Goal: Task Accomplishment & Management: Manage account settings

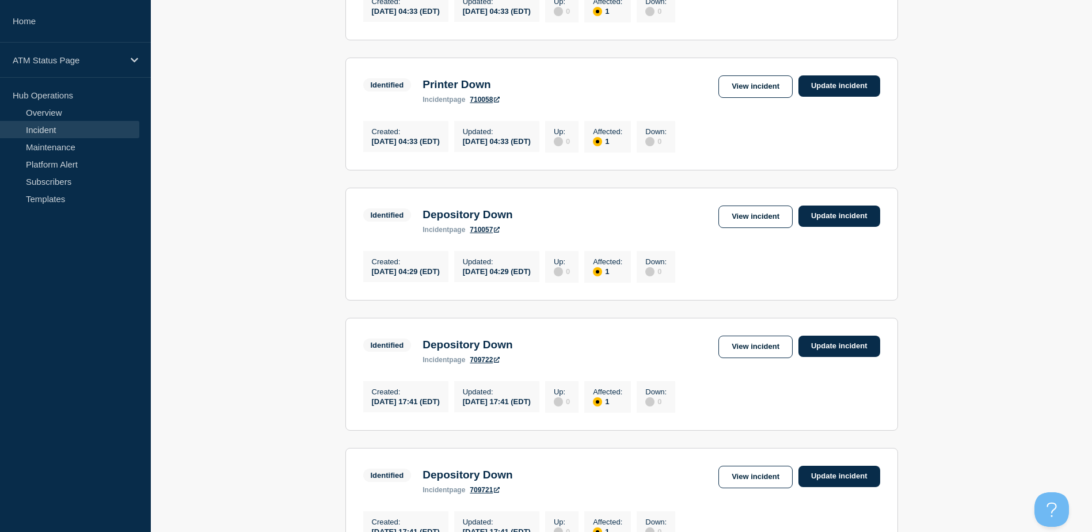
scroll to position [1192, 0]
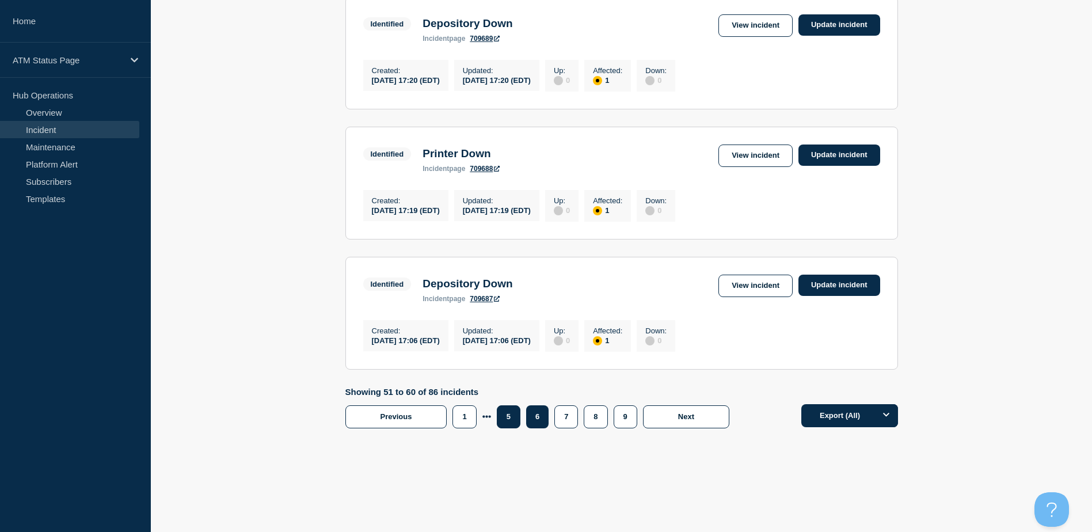
click at [510, 412] on button "5" at bounding box center [509, 416] width 24 height 23
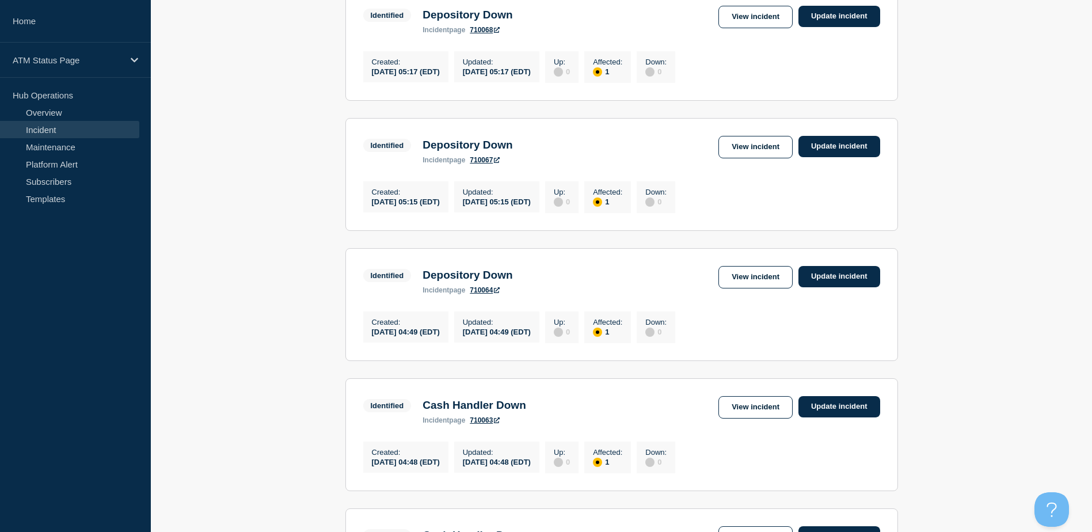
scroll to position [635, 0]
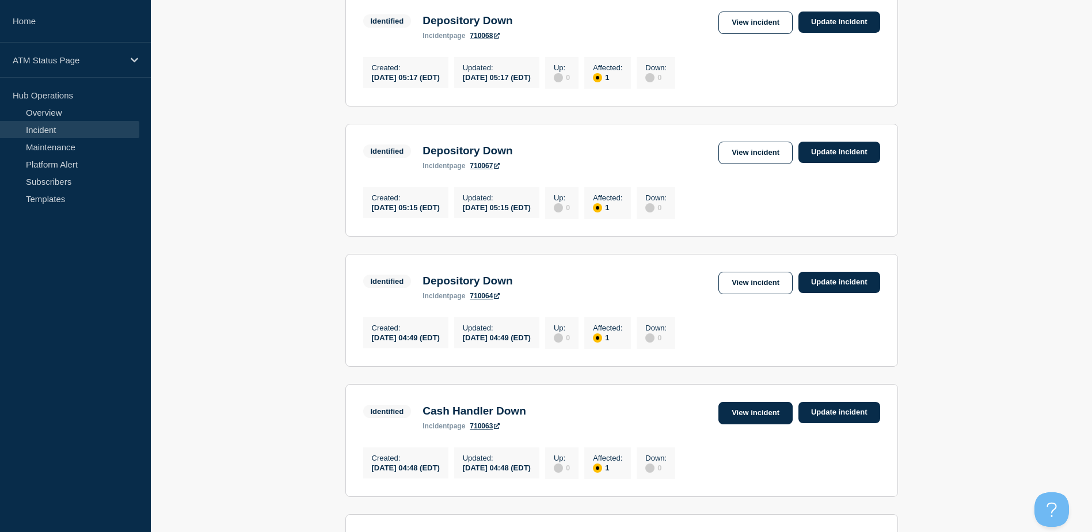
drag, startPoint x: 766, startPoint y: 450, endPoint x: 761, endPoint y: 438, distance: 12.6
drag, startPoint x: 754, startPoint y: 289, endPoint x: 754, endPoint y: 300, distance: 10.9
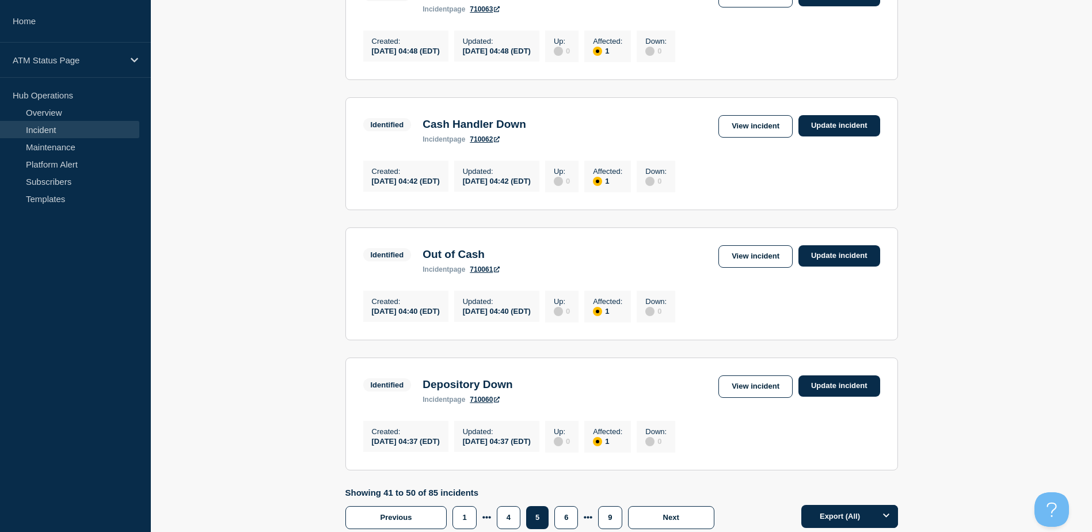
scroll to position [1192, 0]
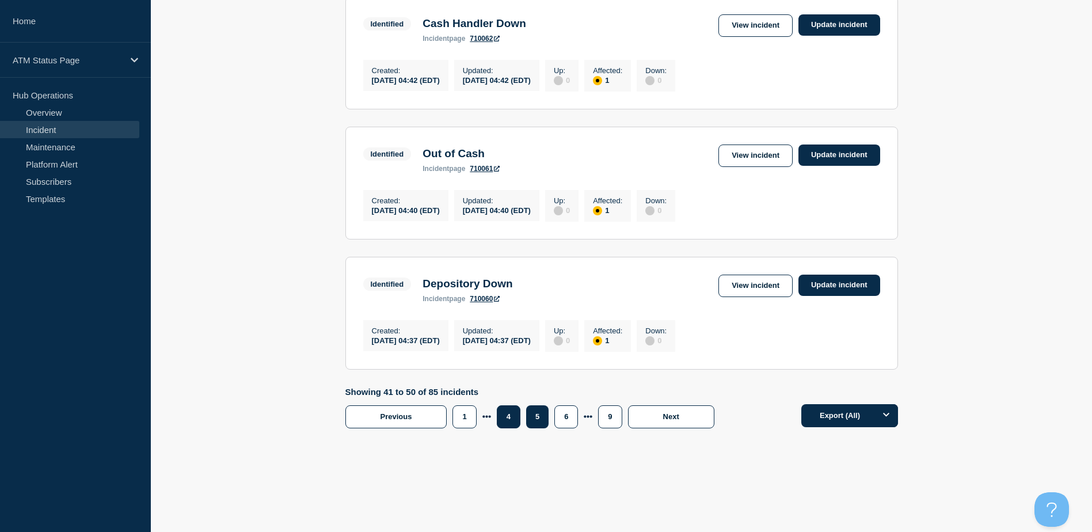
click at [501, 407] on button "4" at bounding box center [509, 416] width 24 height 23
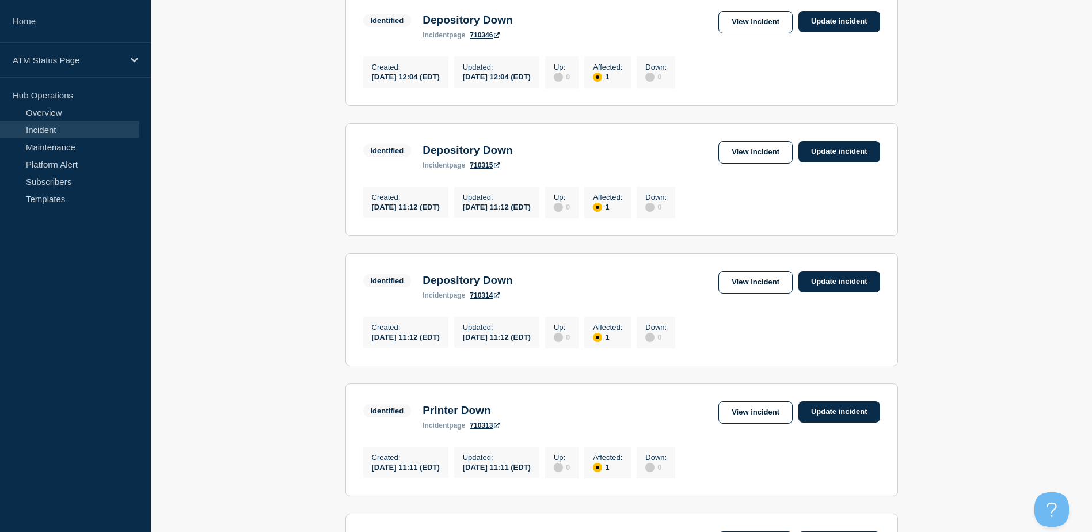
scroll to position [621, 0]
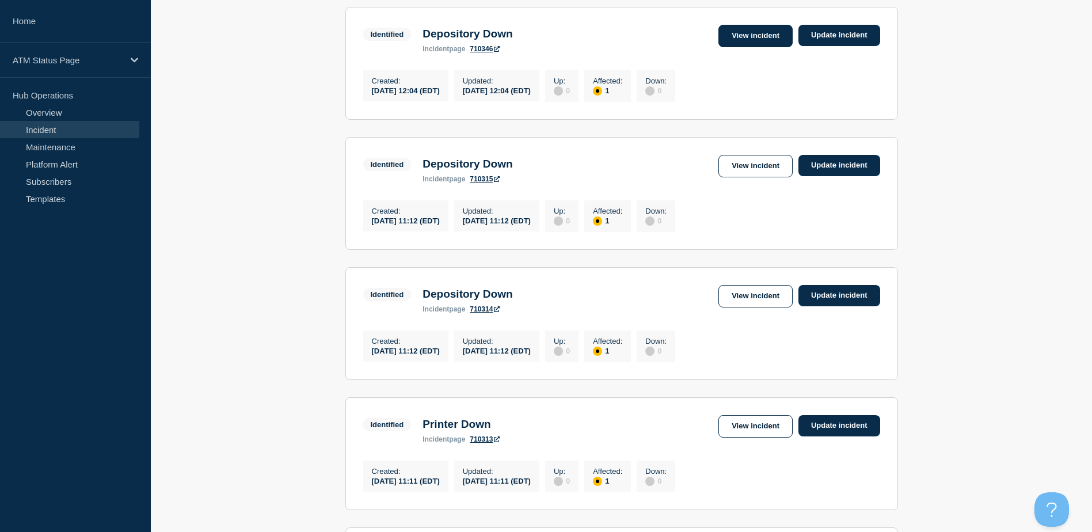
drag, startPoint x: 737, startPoint y: 60, endPoint x: 736, endPoint y: 52, distance: 7.5
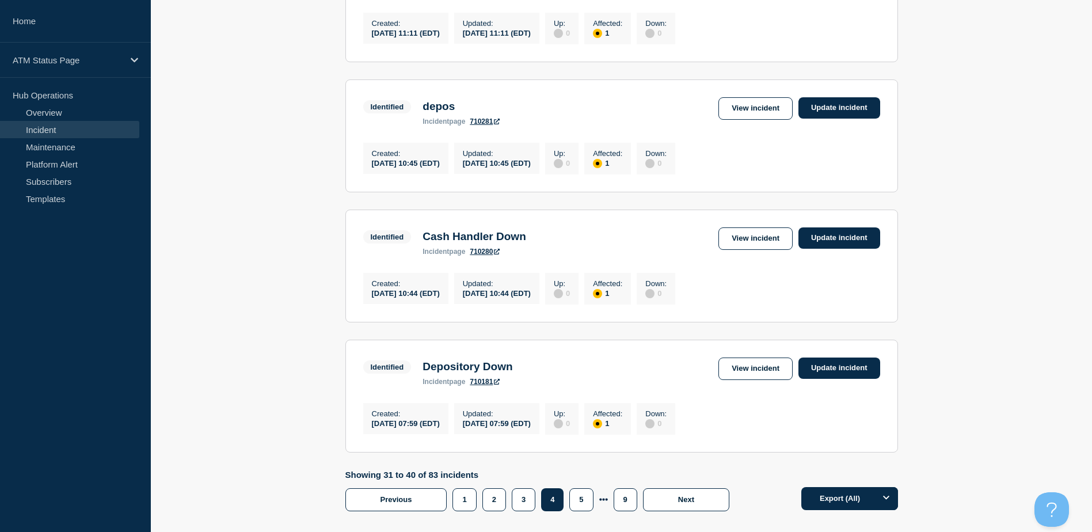
scroll to position [1192, 0]
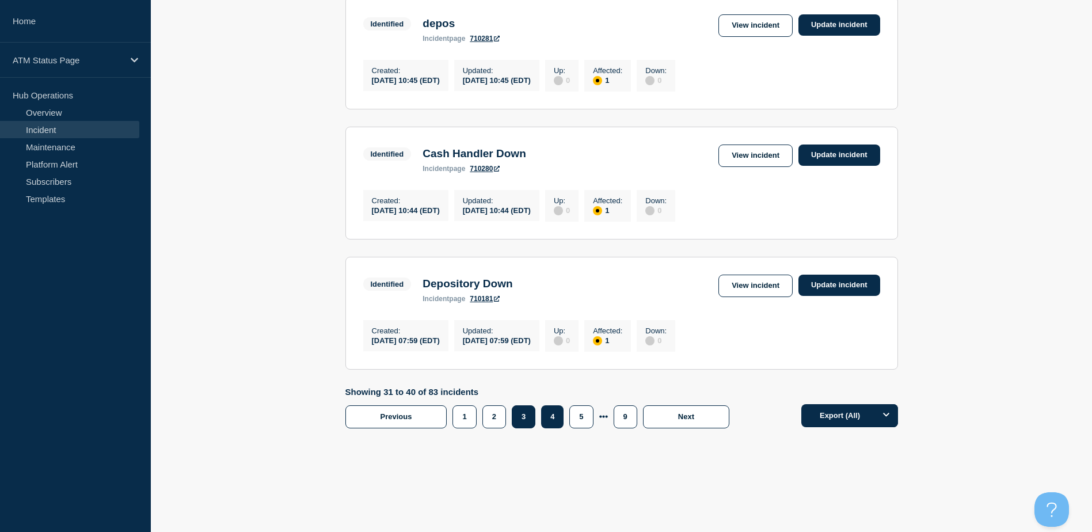
click at [530, 412] on button "3" at bounding box center [524, 416] width 24 height 23
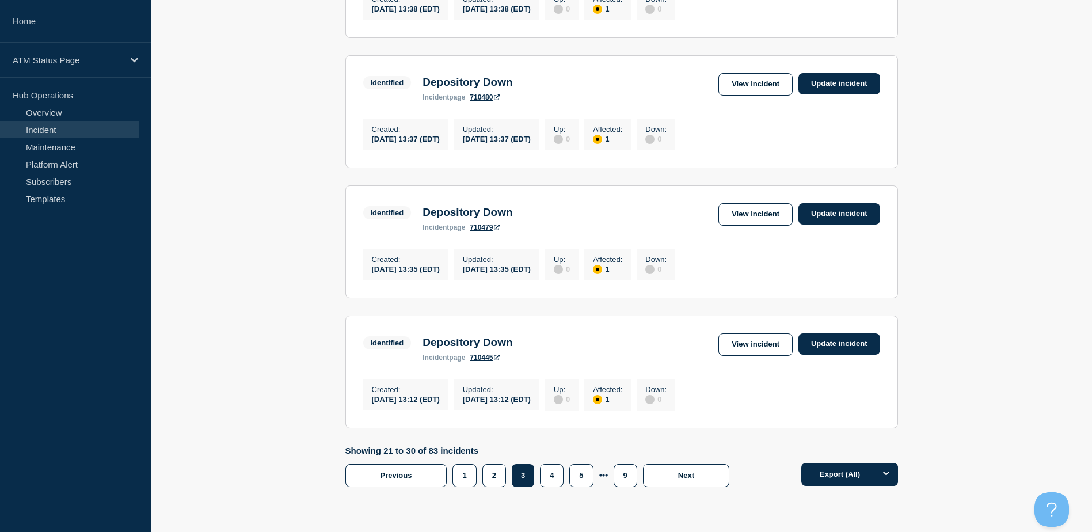
scroll to position [1192, 0]
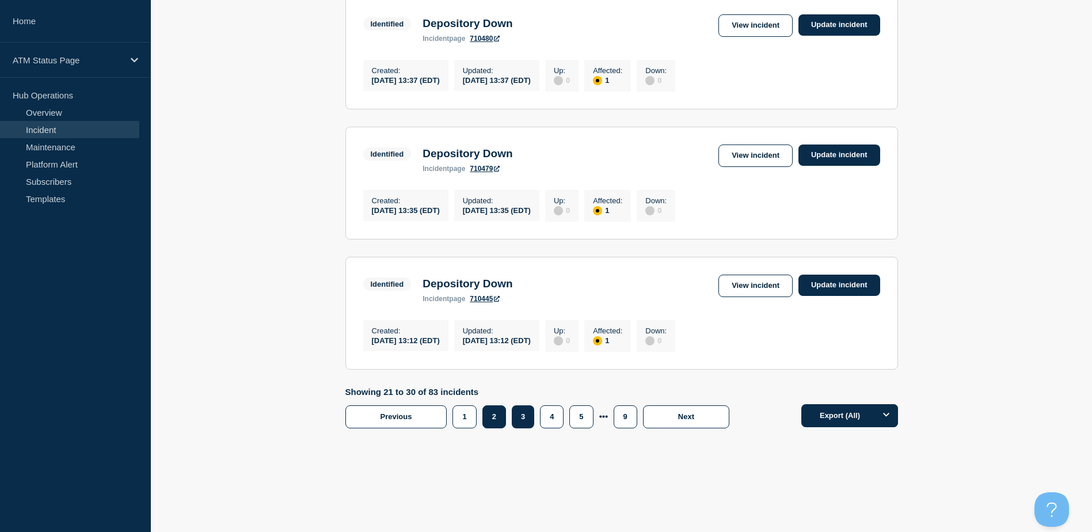
click at [487, 415] on button "2" at bounding box center [494, 416] width 24 height 23
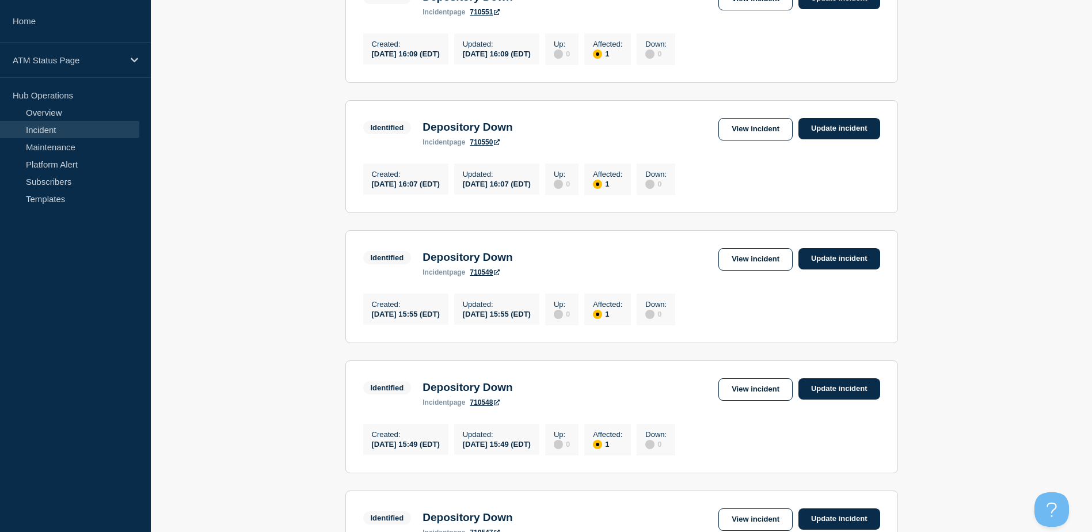
scroll to position [635, 0]
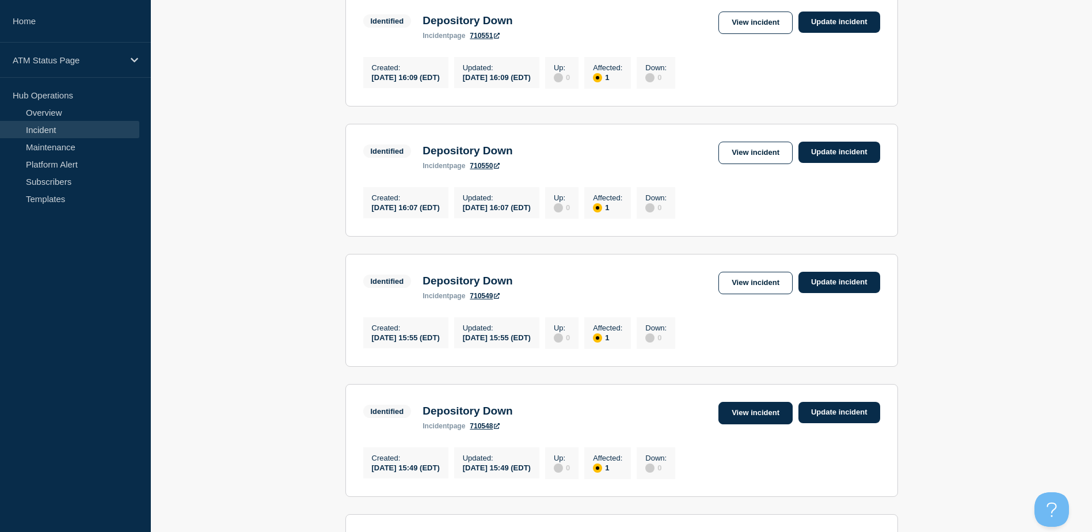
drag, startPoint x: 758, startPoint y: 451, endPoint x: 737, endPoint y: 441, distance: 24.0
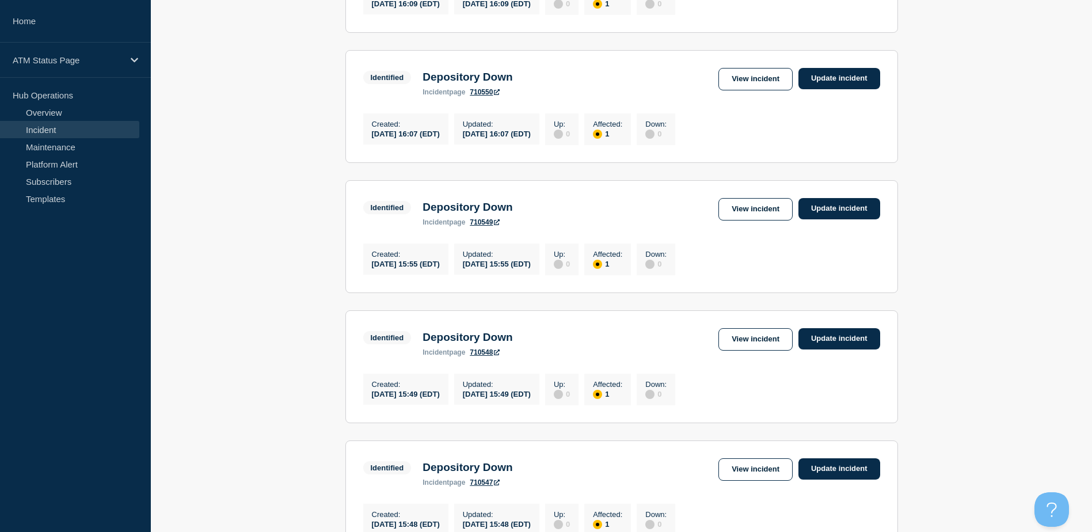
scroll to position [1192, 0]
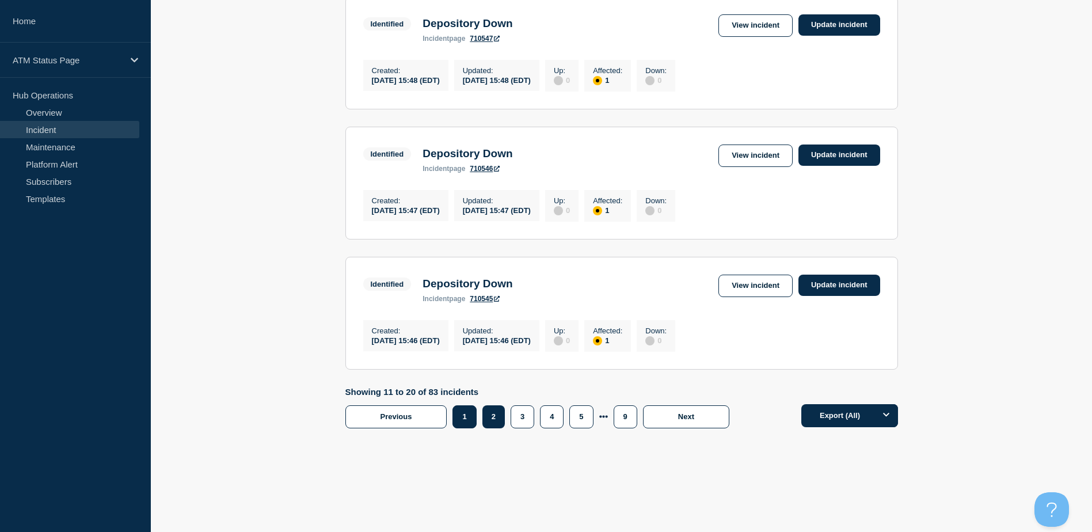
click at [469, 416] on button "1" at bounding box center [464, 416] width 24 height 23
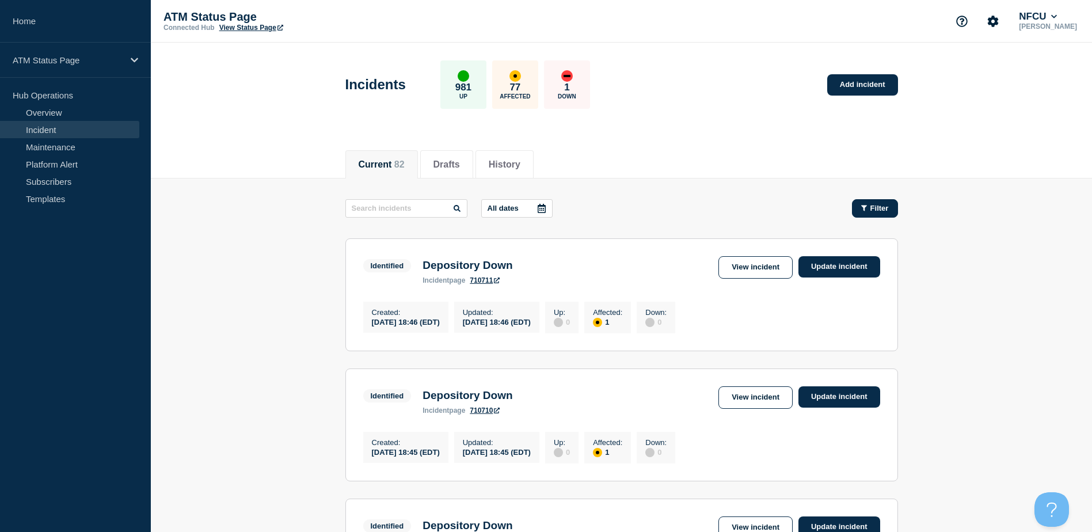
click at [872, 207] on span "Filter" at bounding box center [879, 208] width 18 height 9
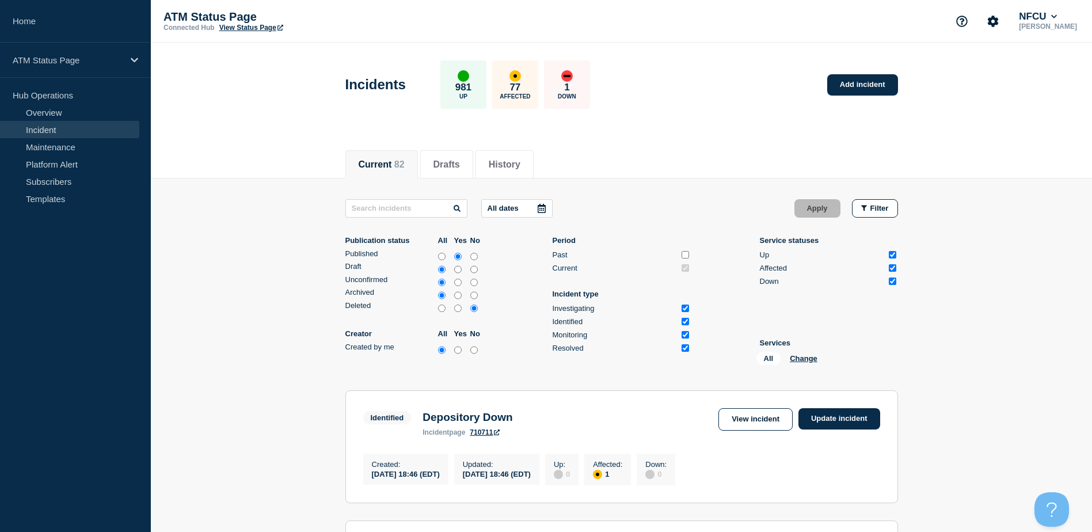
click at [801, 353] on div "All Change" at bounding box center [813, 361] width 115 height 18
click at [801, 357] on button "Change" at bounding box center [803, 358] width 28 height 9
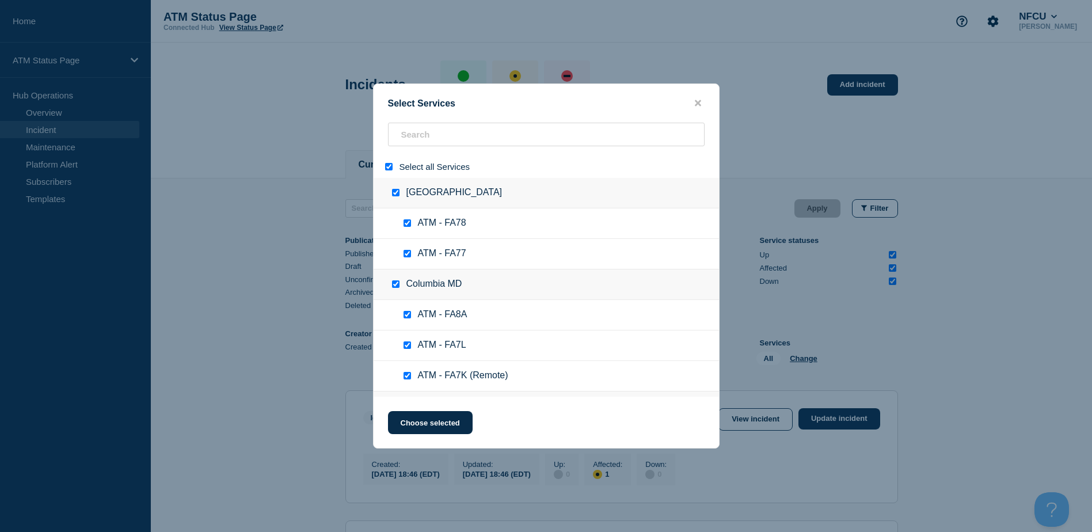
drag, startPoint x: 385, startPoint y: 166, endPoint x: 43, endPoint y: 177, distance: 342.0
click at [385, 166] on input "select all" at bounding box center [388, 166] width 7 height 7
checkbox input "false"
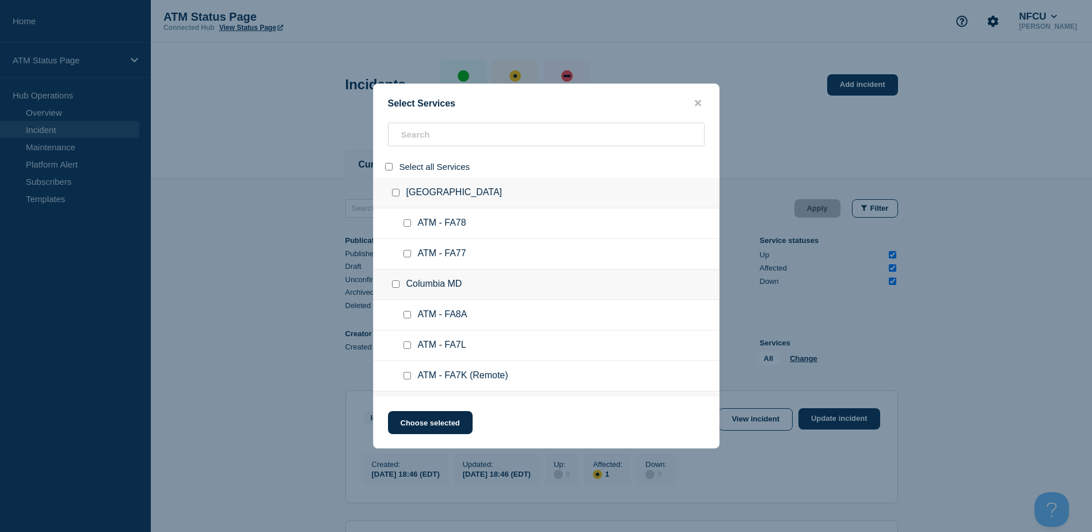
checkbox input "false"
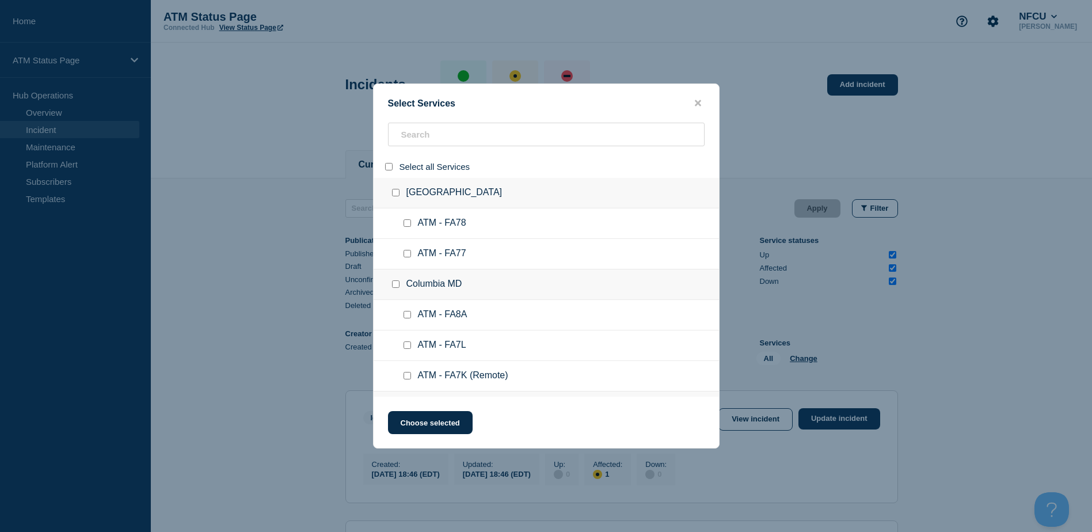
checkbox input "false"
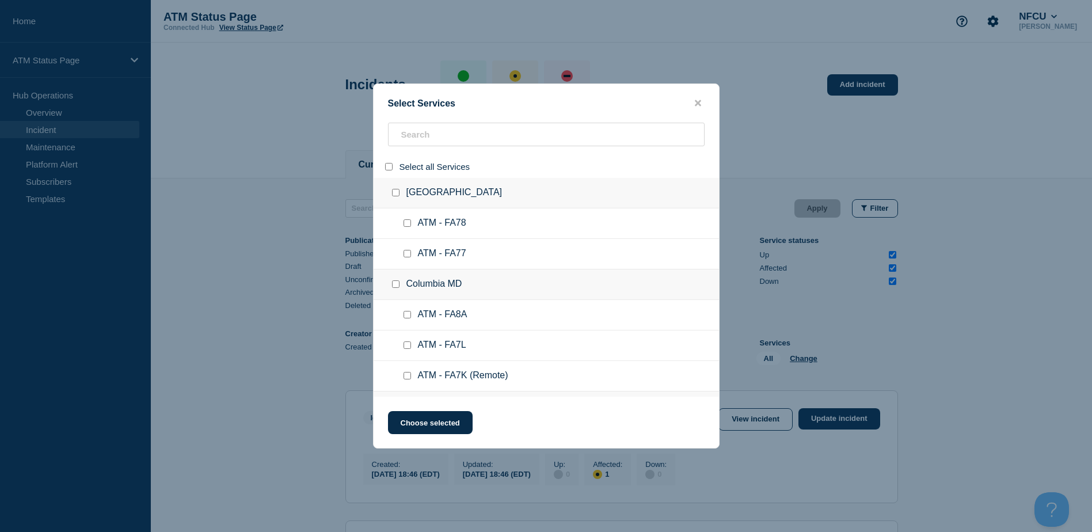
checkbox input "false"
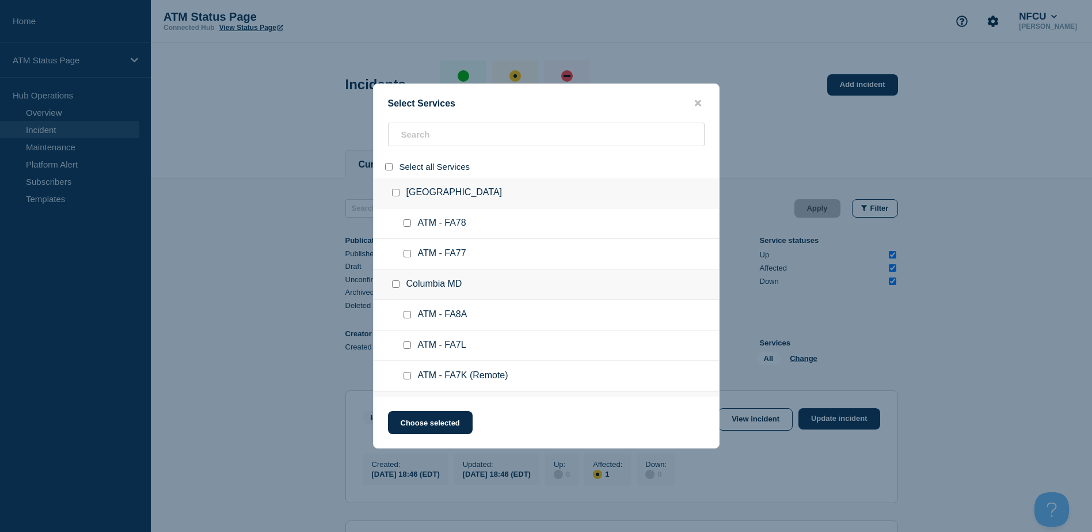
checkbox input "false"
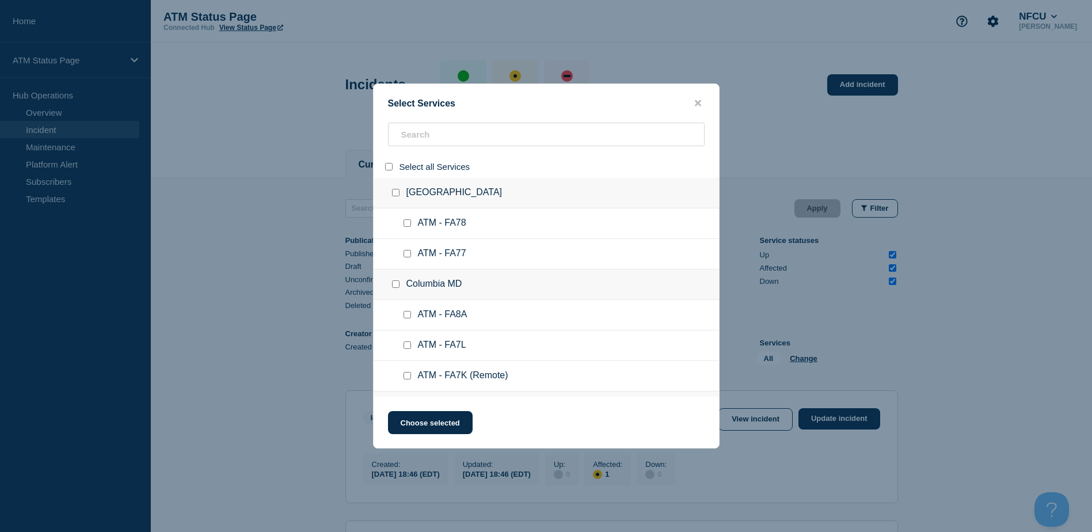
checkbox input "false"
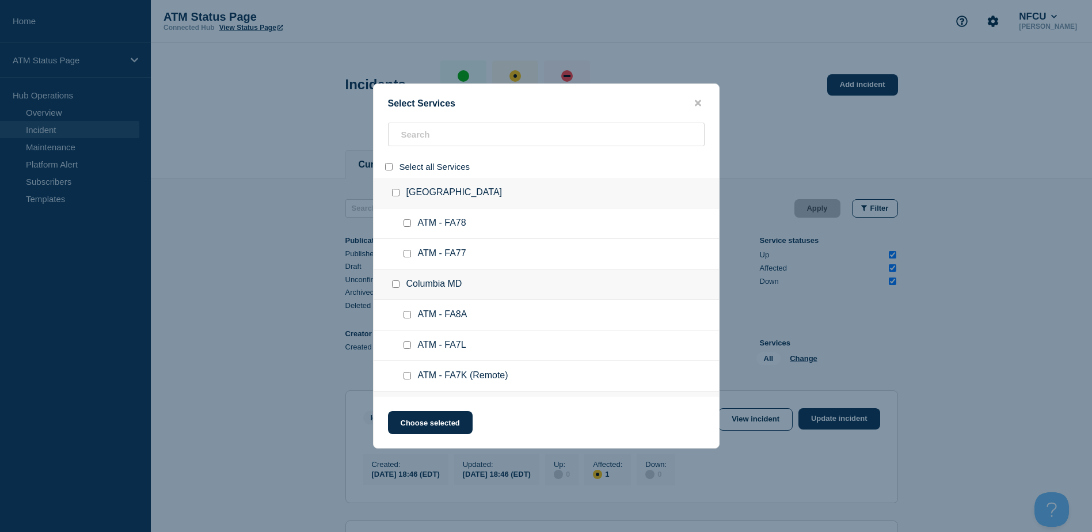
checkbox input "false"
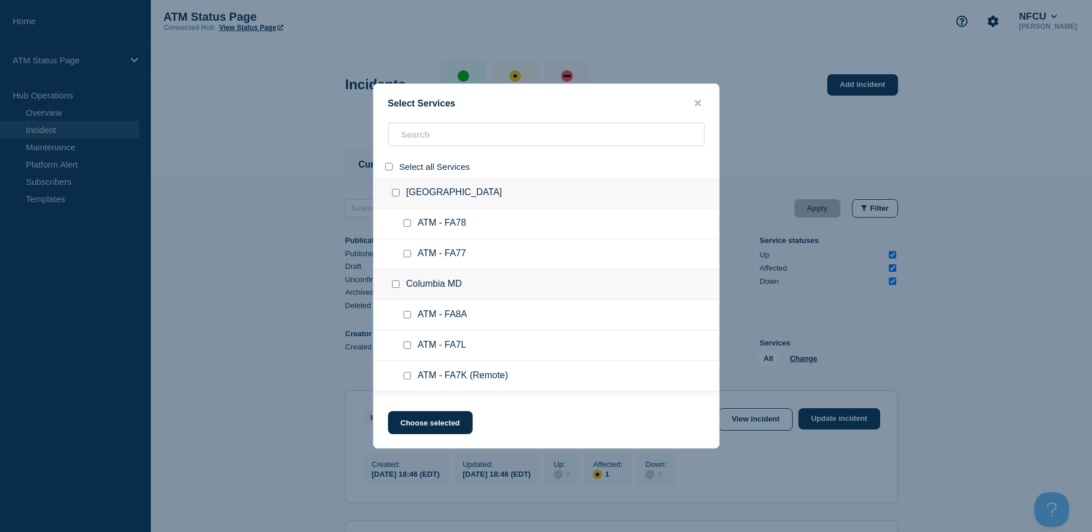
checkbox input "false"
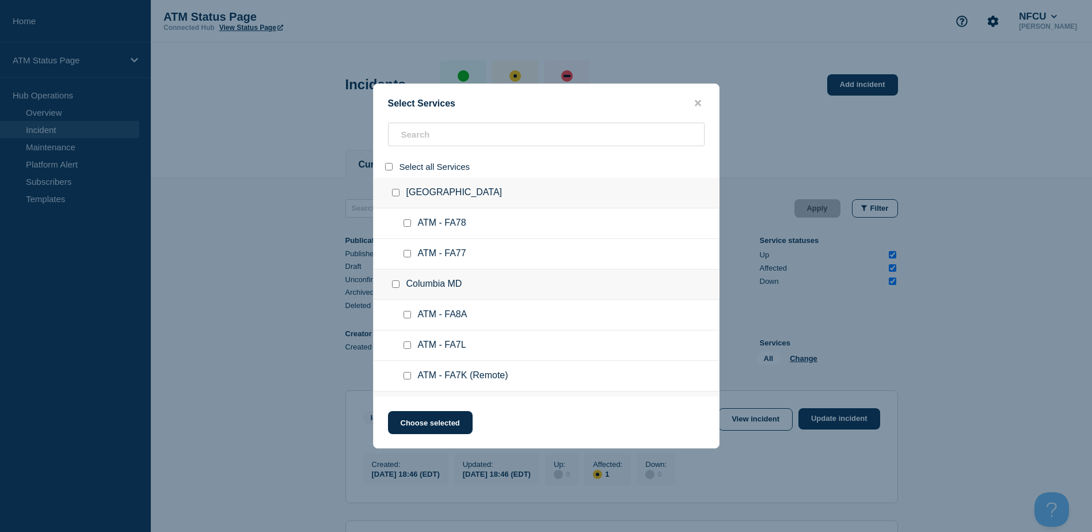
checkbox input "false"
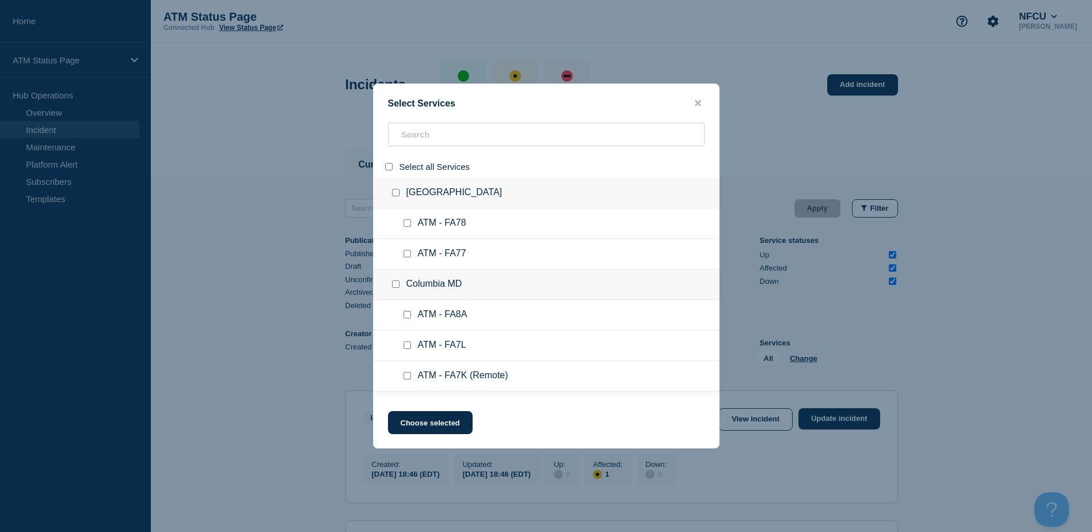
checkbox input "false"
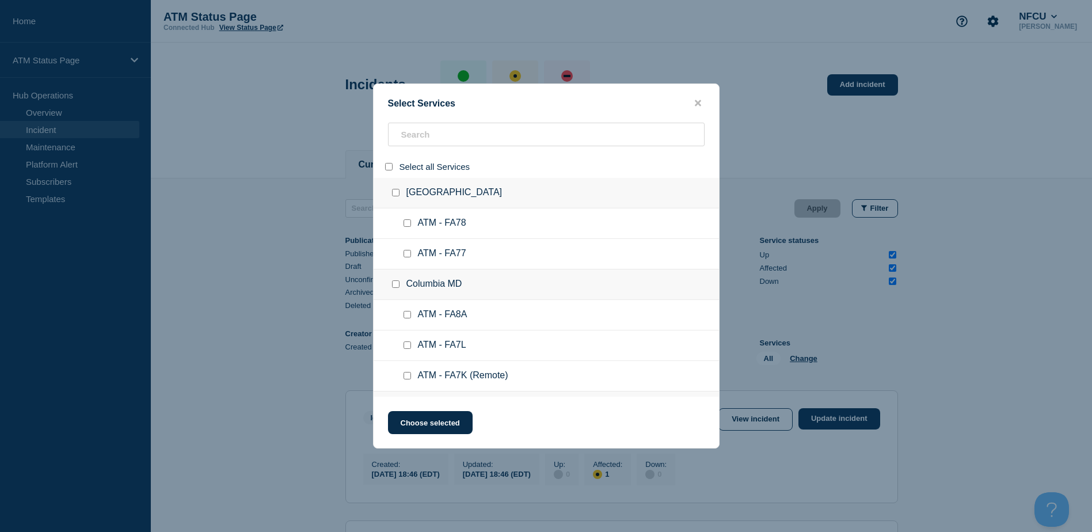
checkbox input "false"
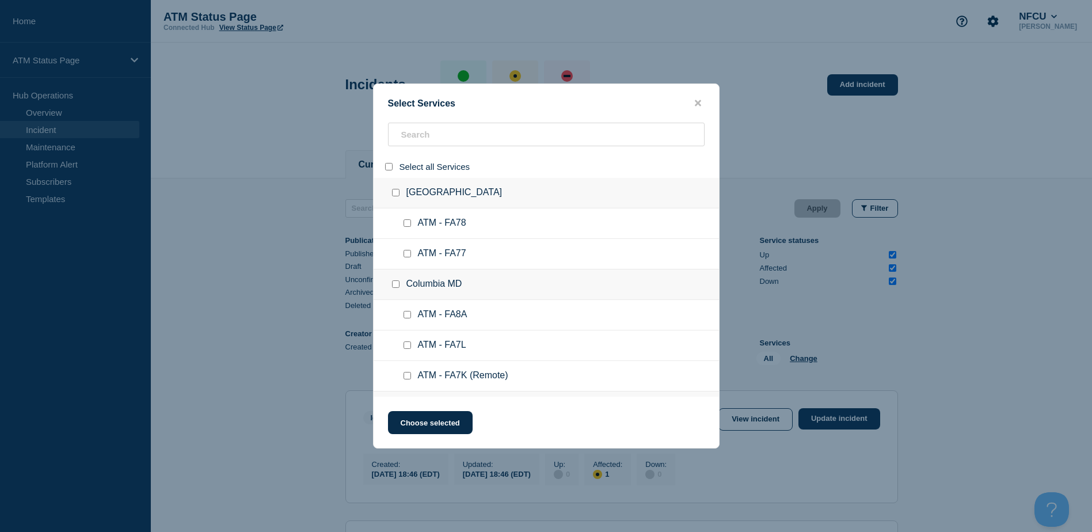
checkbox input "false"
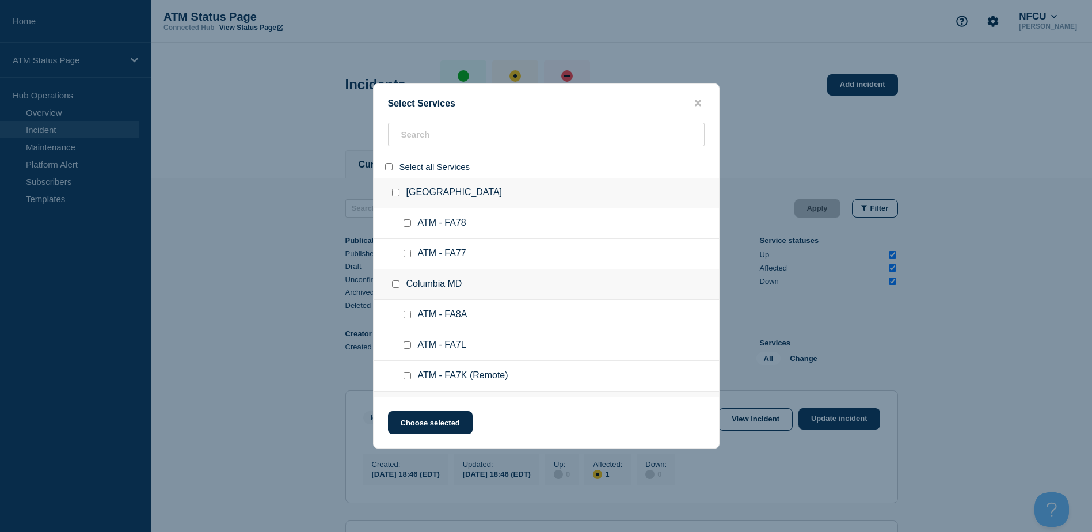
checkbox input "false"
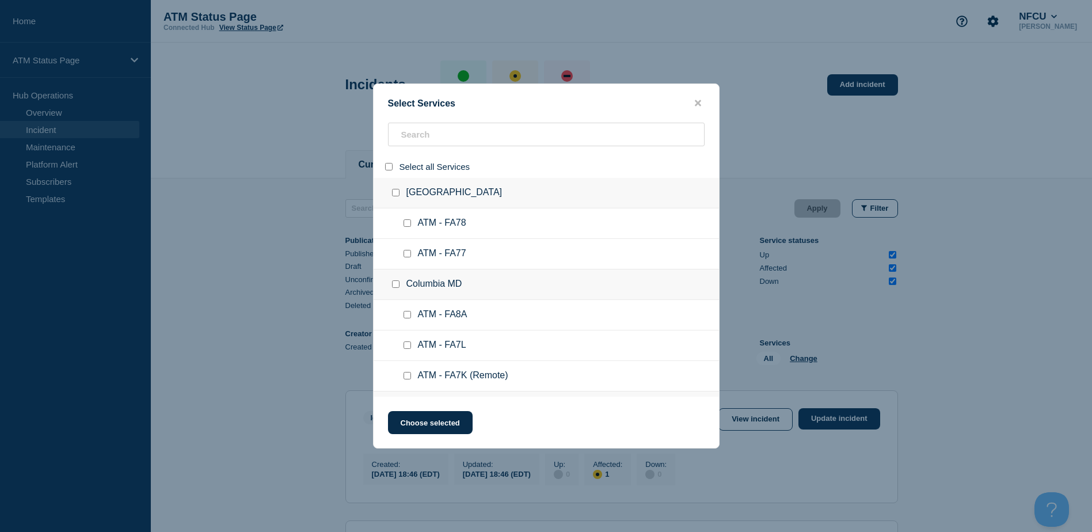
checkbox input "false"
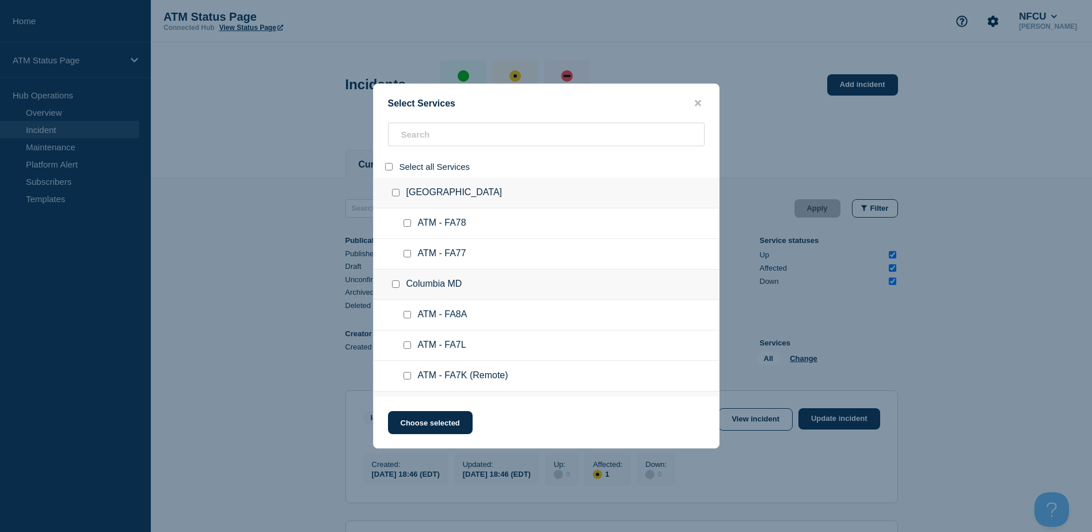
checkbox input "false"
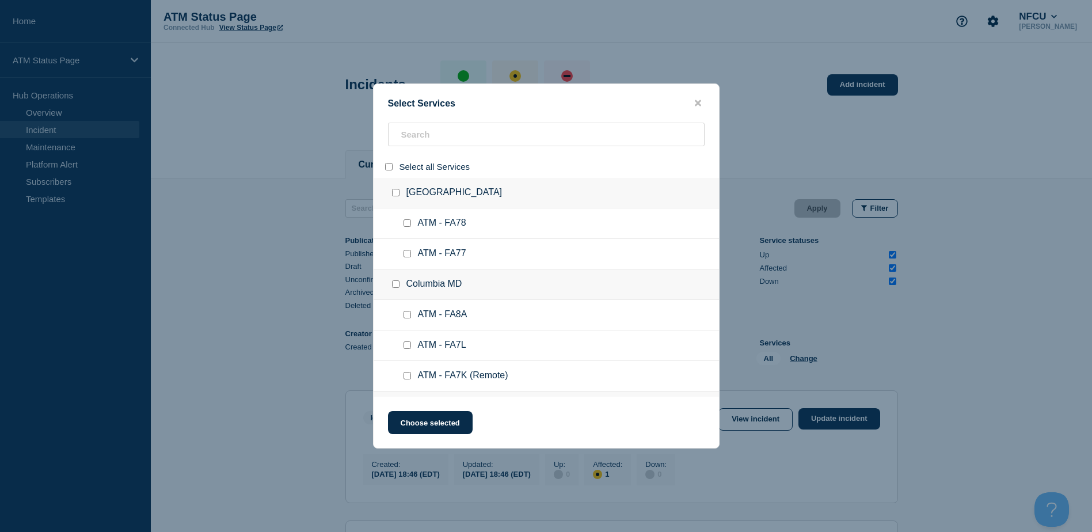
checkbox input "false"
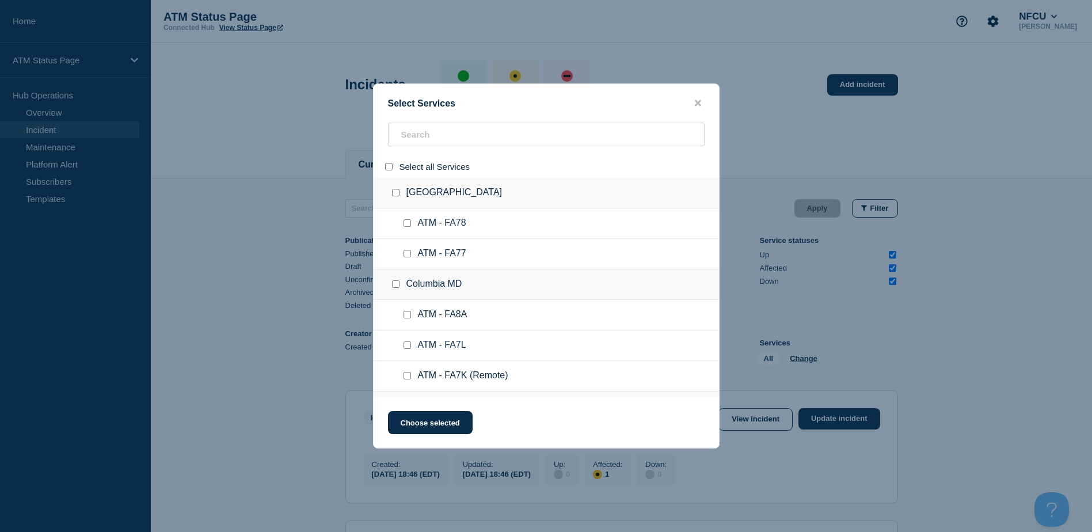
checkbox input "false"
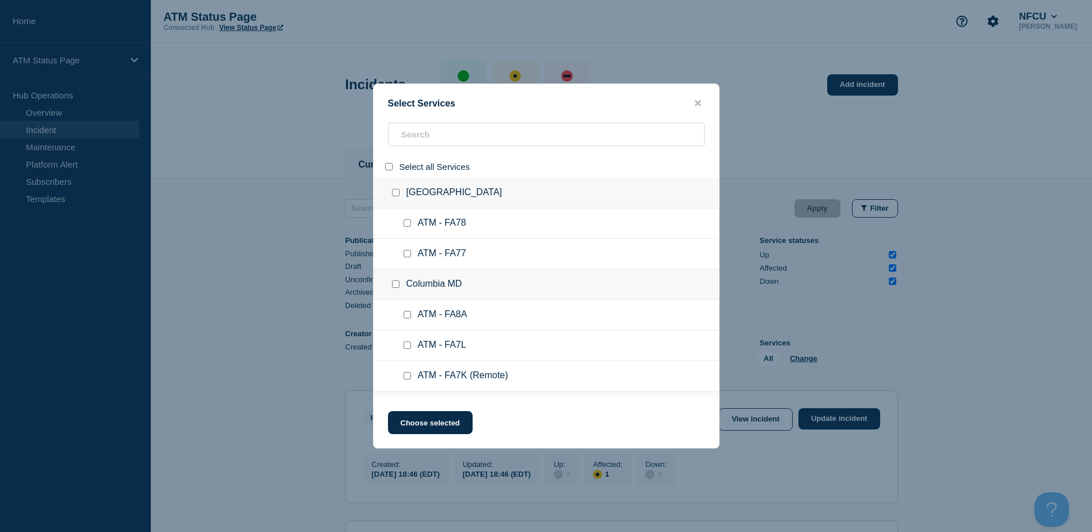
checkbox input "false"
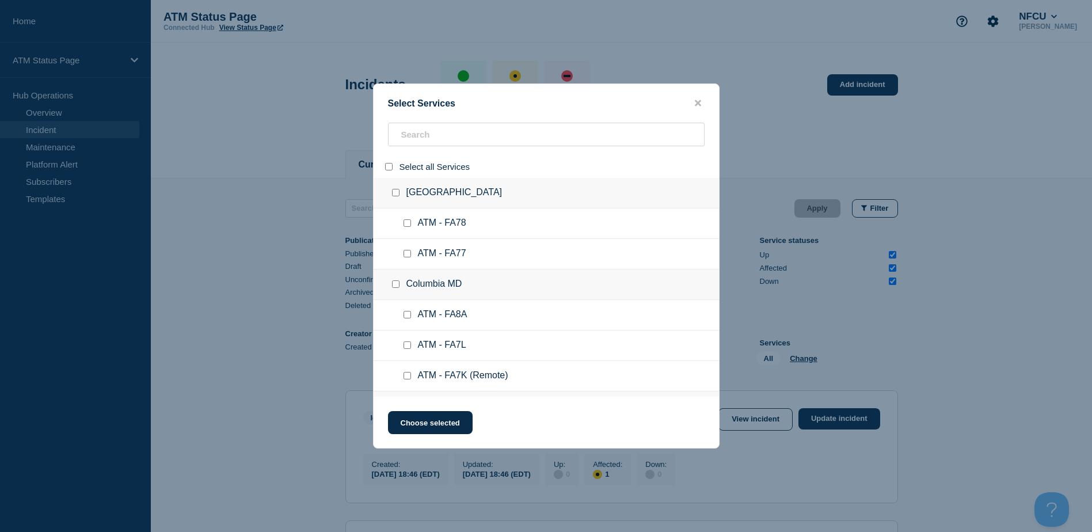
checkbox input "false"
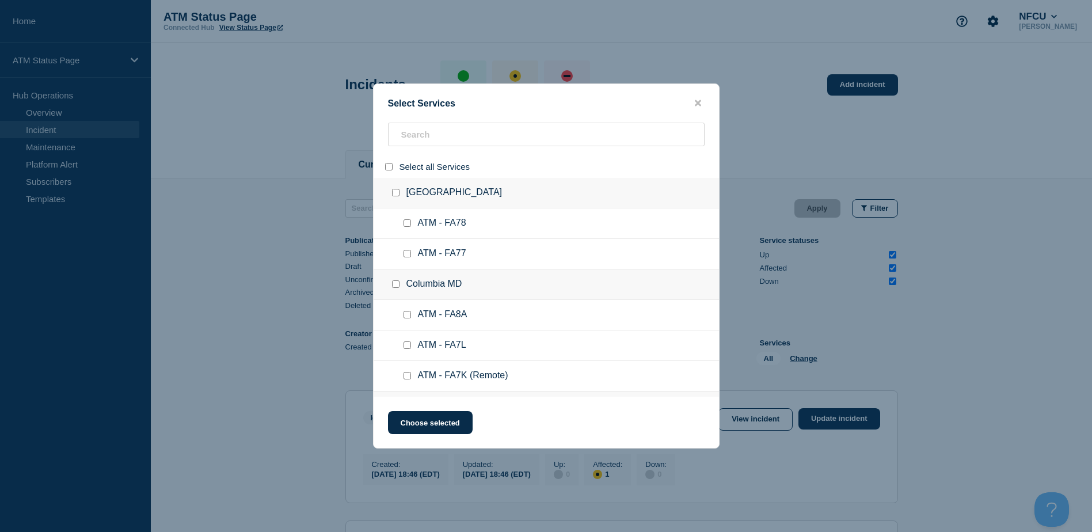
checkbox input "false"
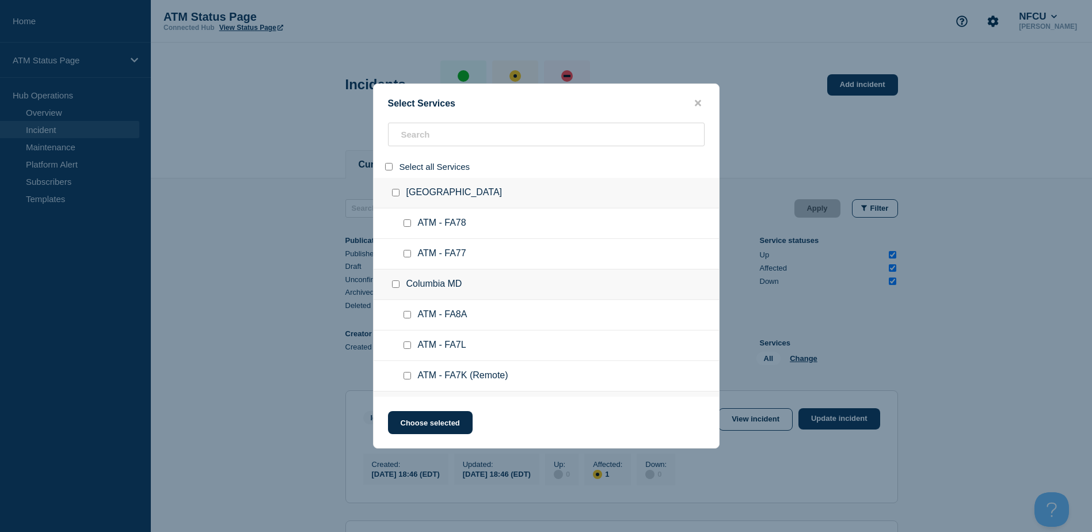
checkbox input "false"
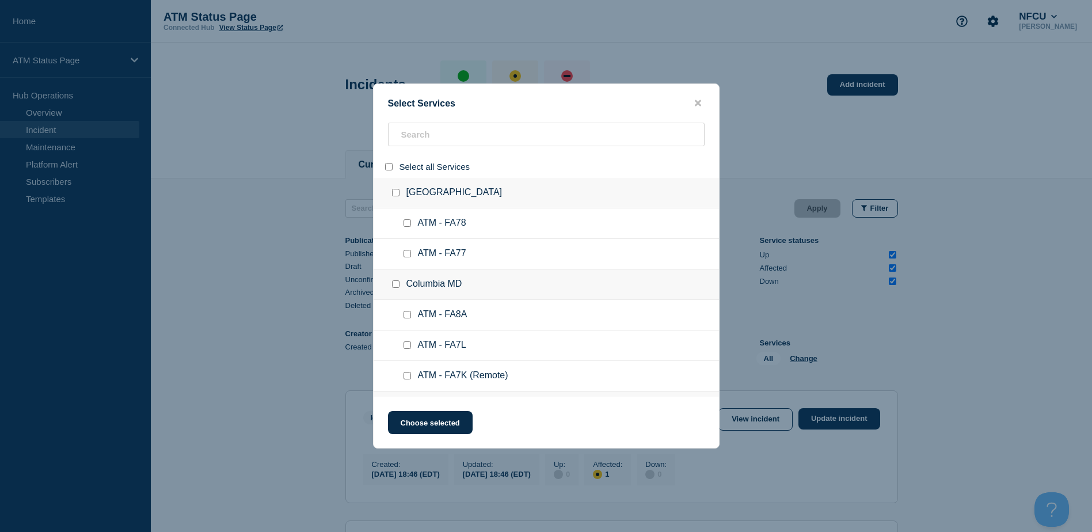
checkbox input "false"
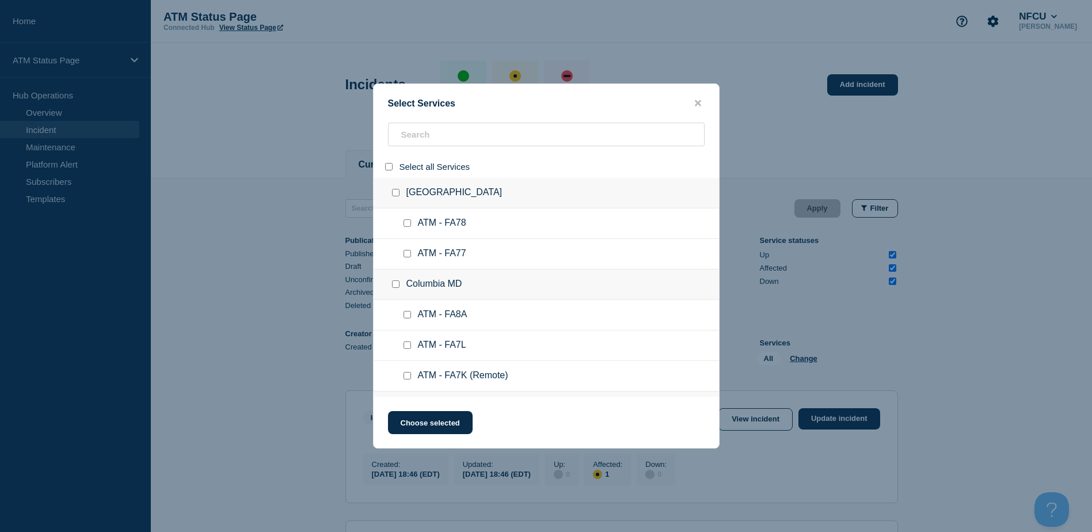
checkbox input "false"
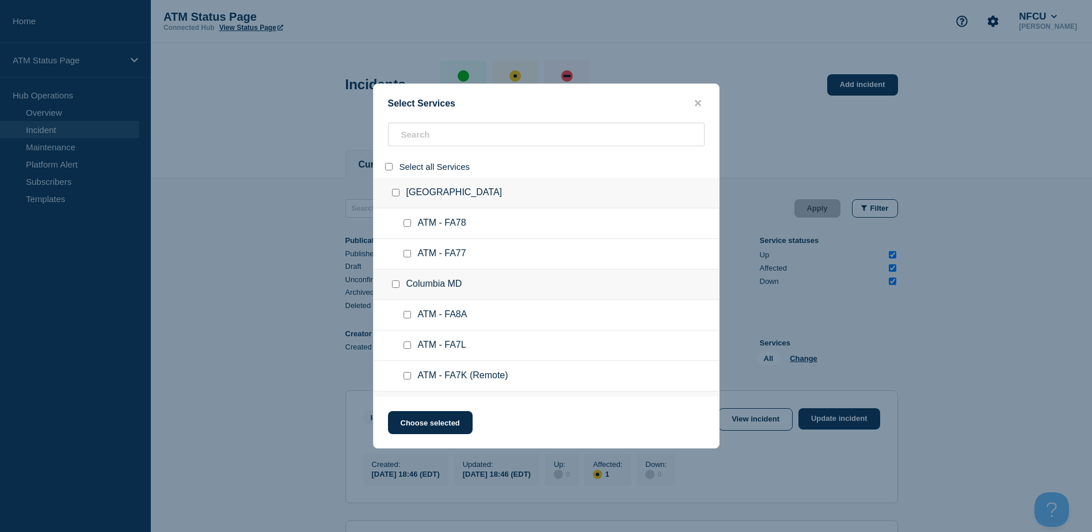
checkbox input "false"
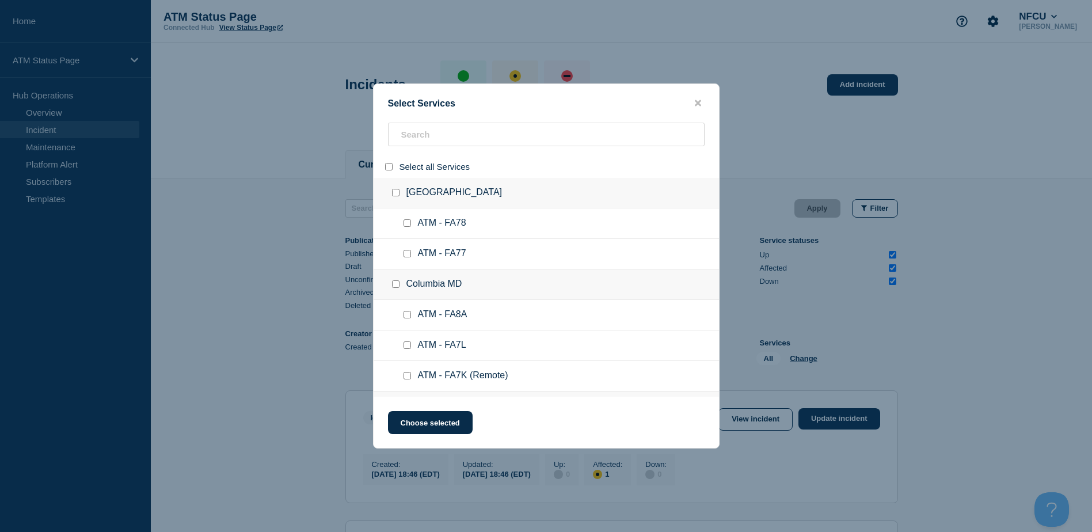
checkbox input "false"
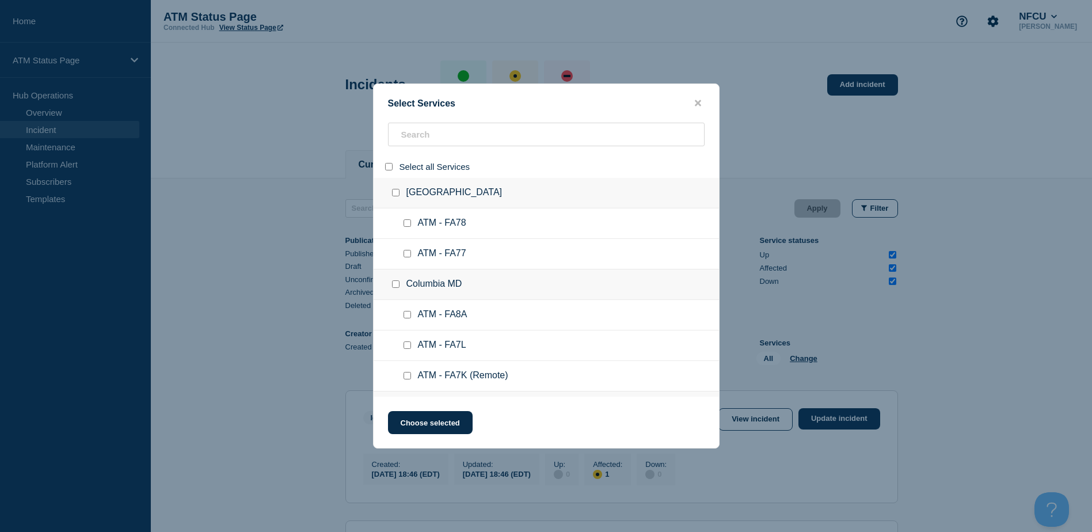
checkbox input "false"
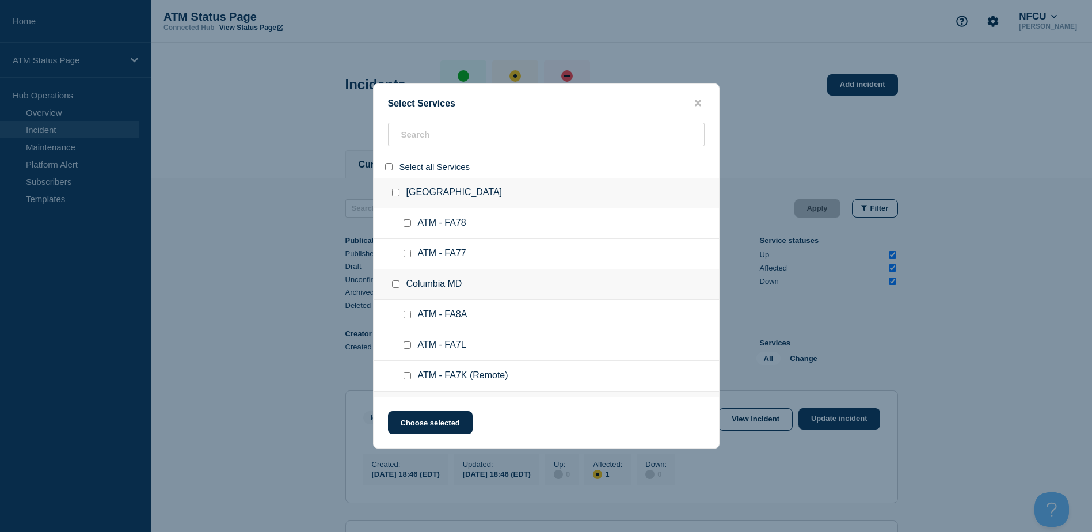
checkbox input "false"
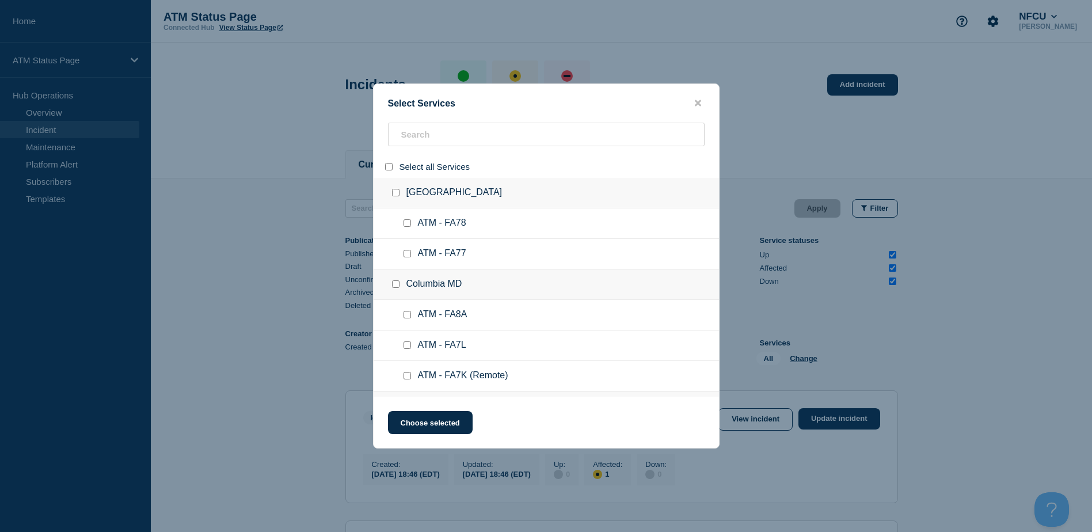
checkbox input "false"
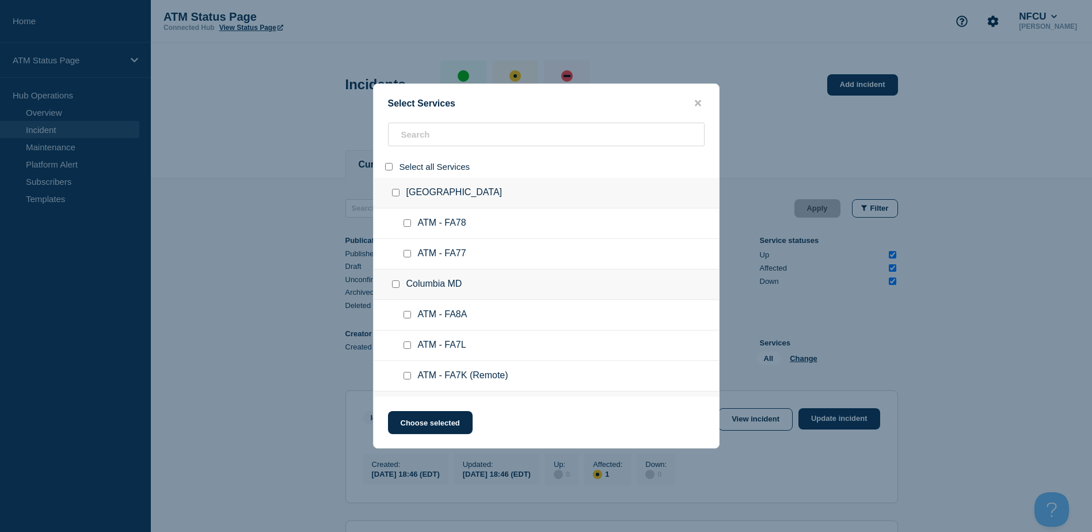
checkbox input "false"
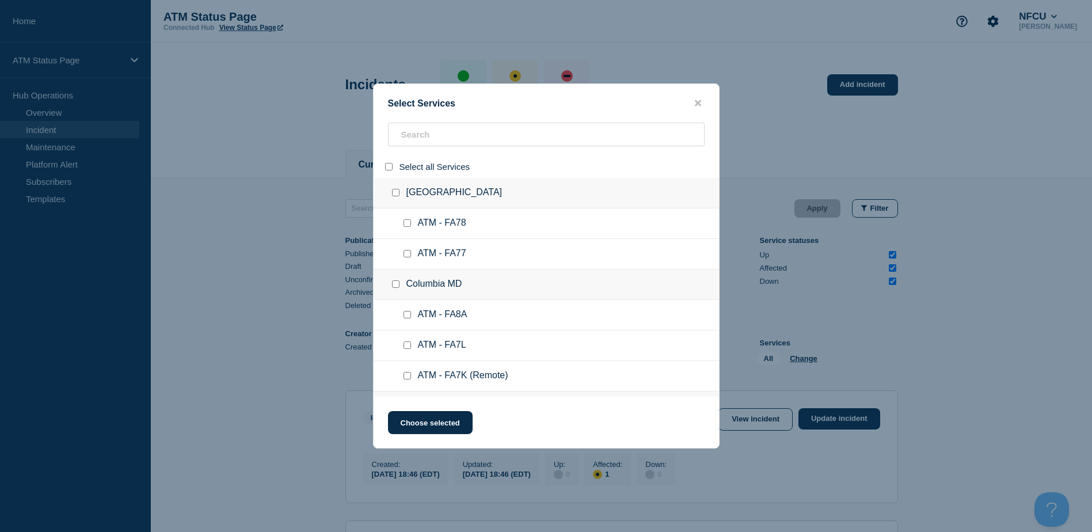
checkbox input "false"
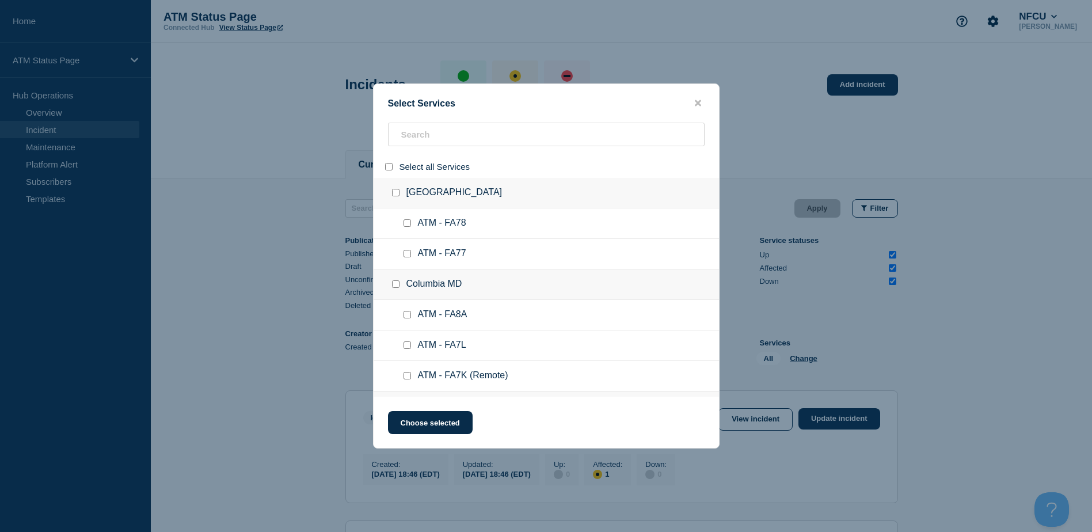
checkbox input "false"
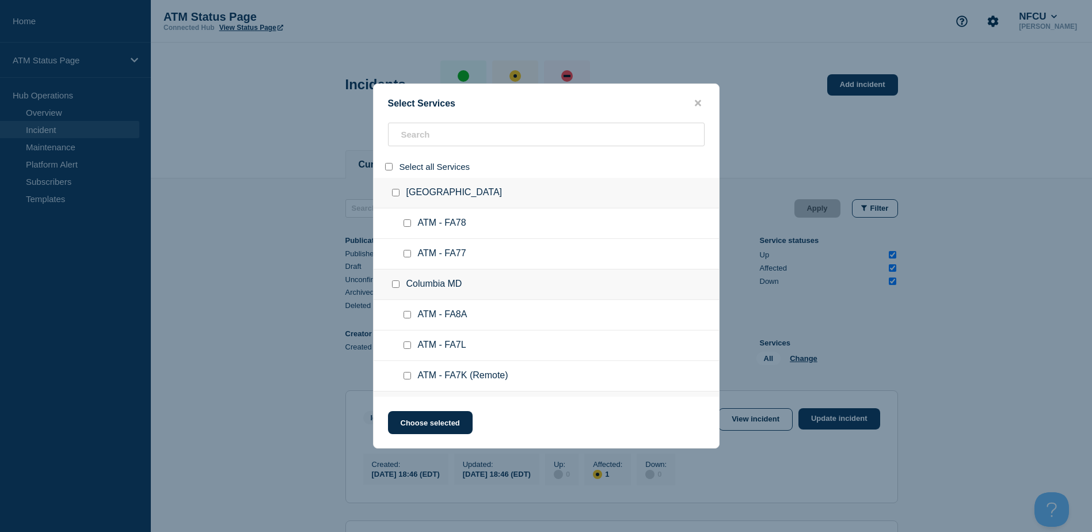
checkbox input "false"
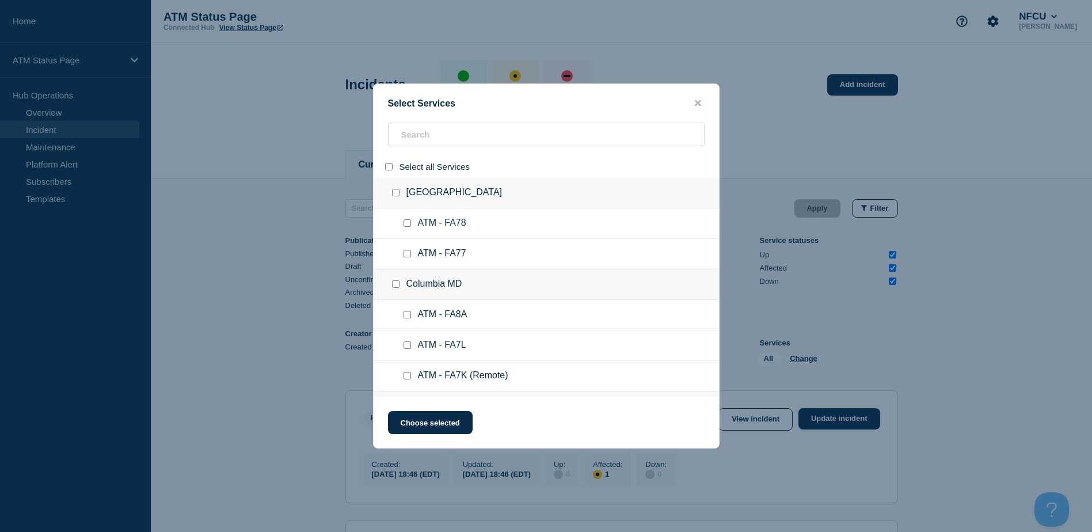
checkbox input "false"
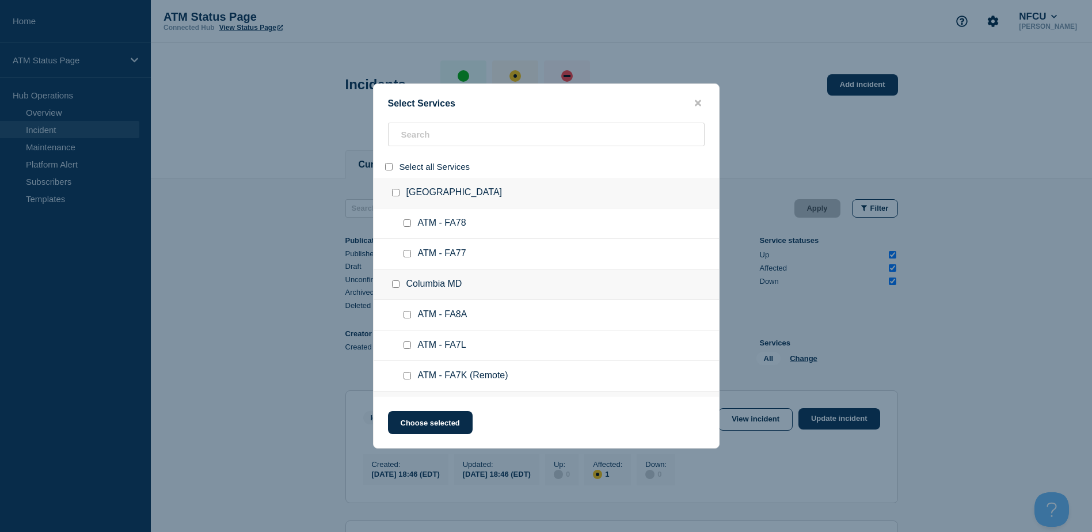
checkbox input "false"
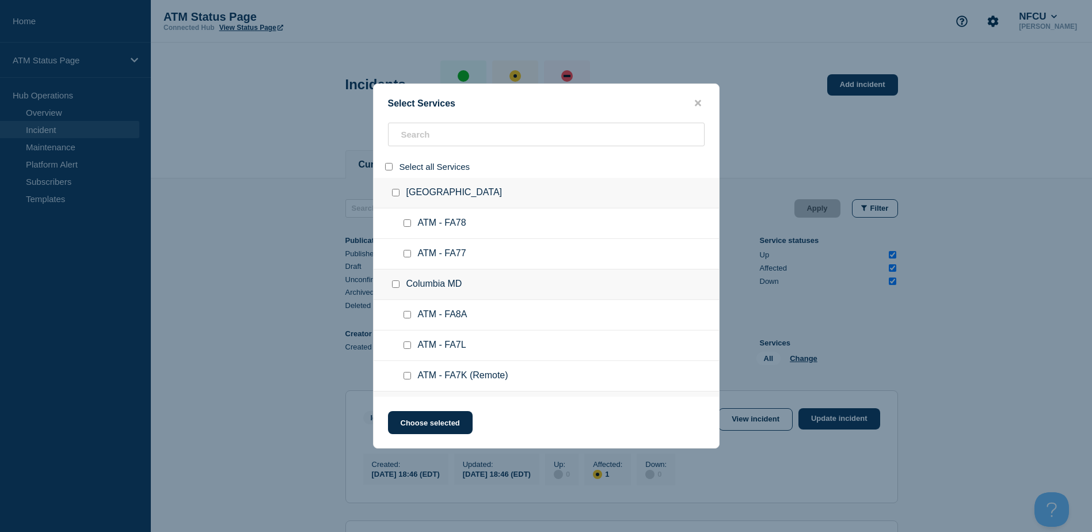
checkbox input "false"
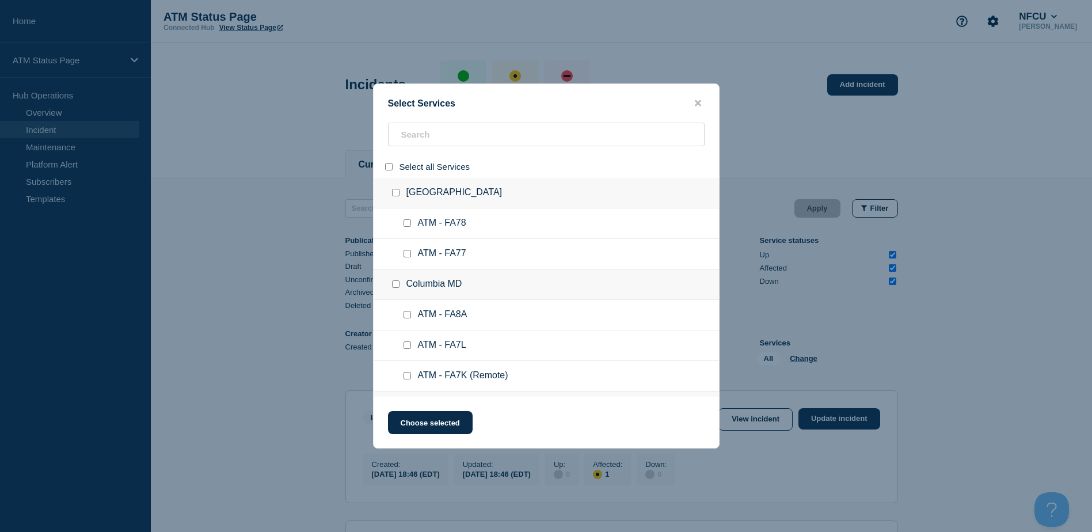
checkbox input "false"
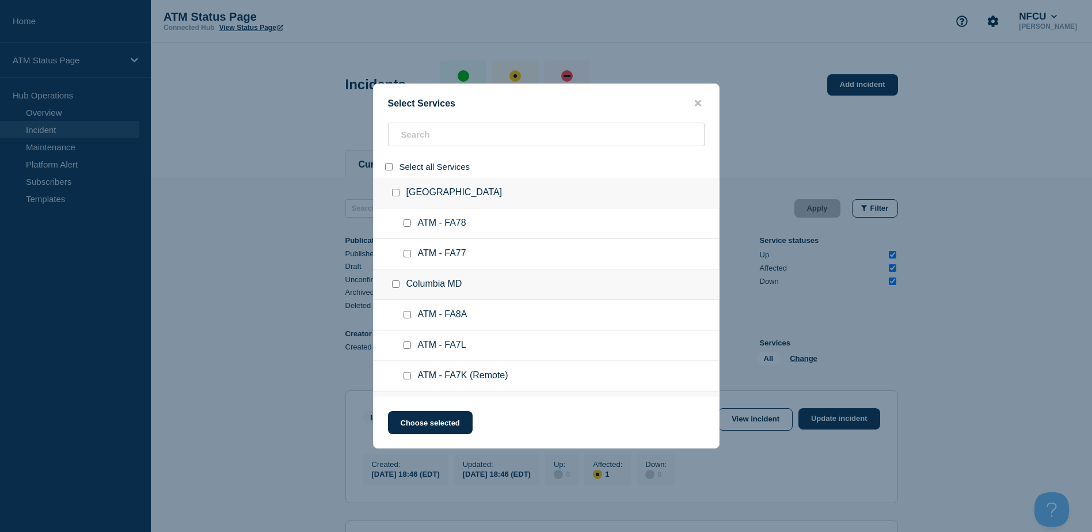
checkbox input "false"
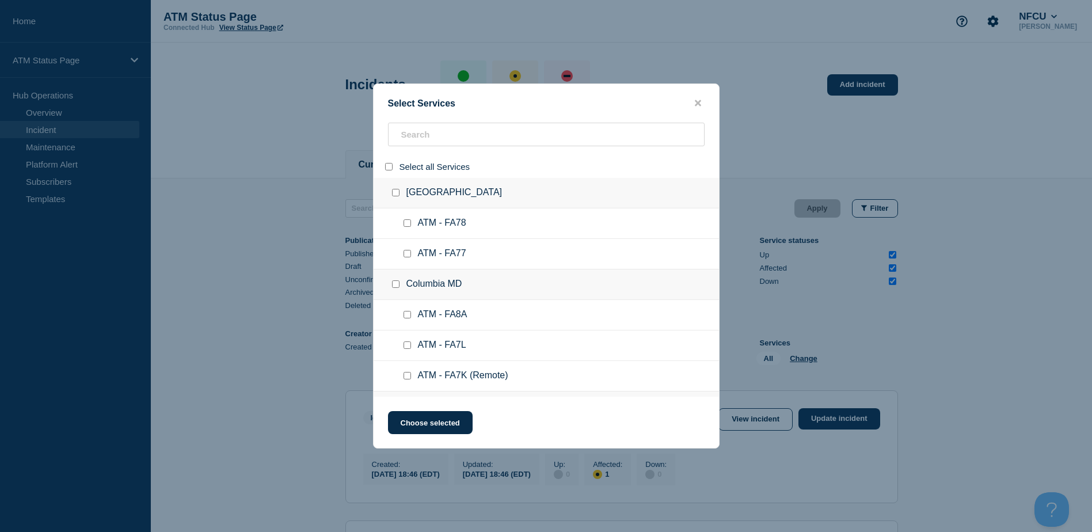
checkbox input "false"
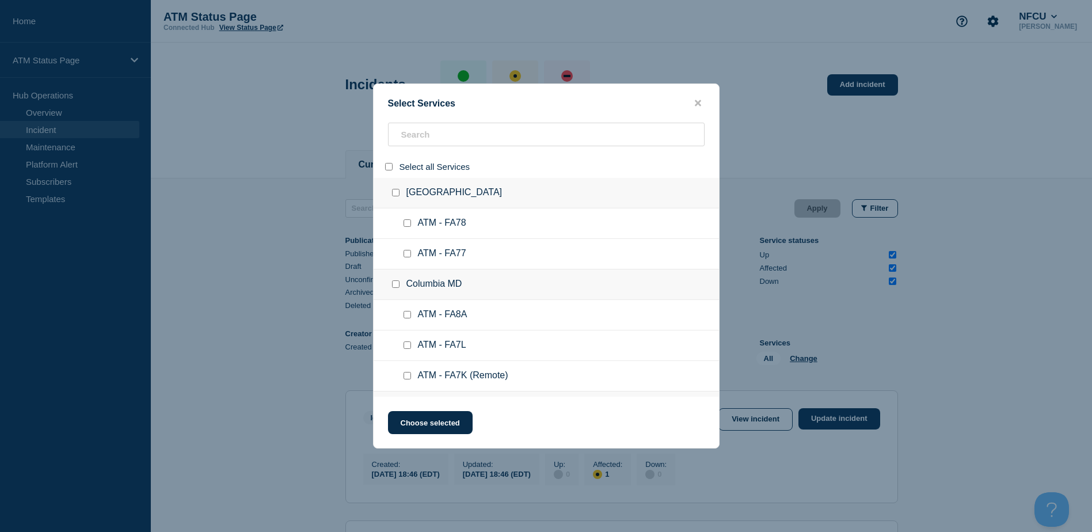
checkbox input "false"
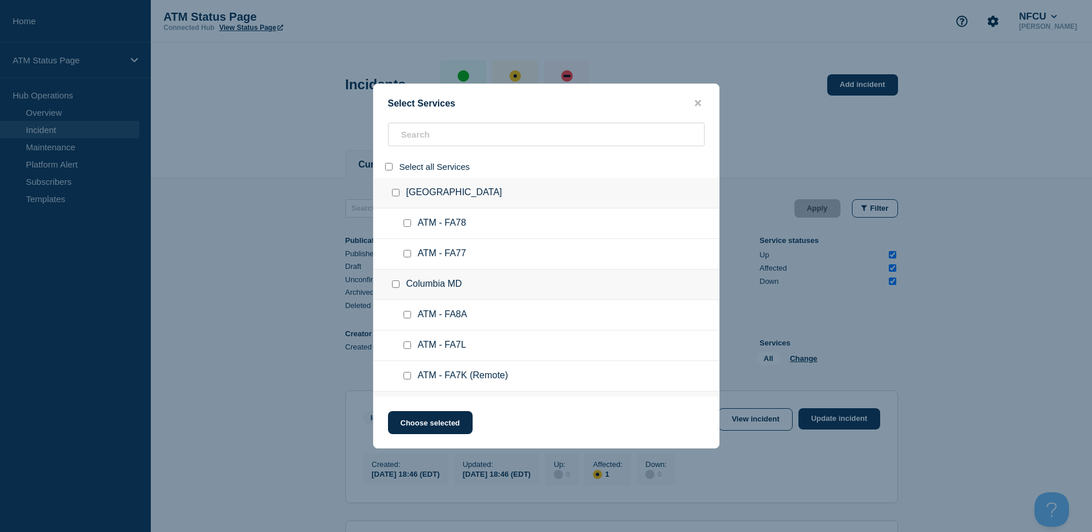
checkbox input "false"
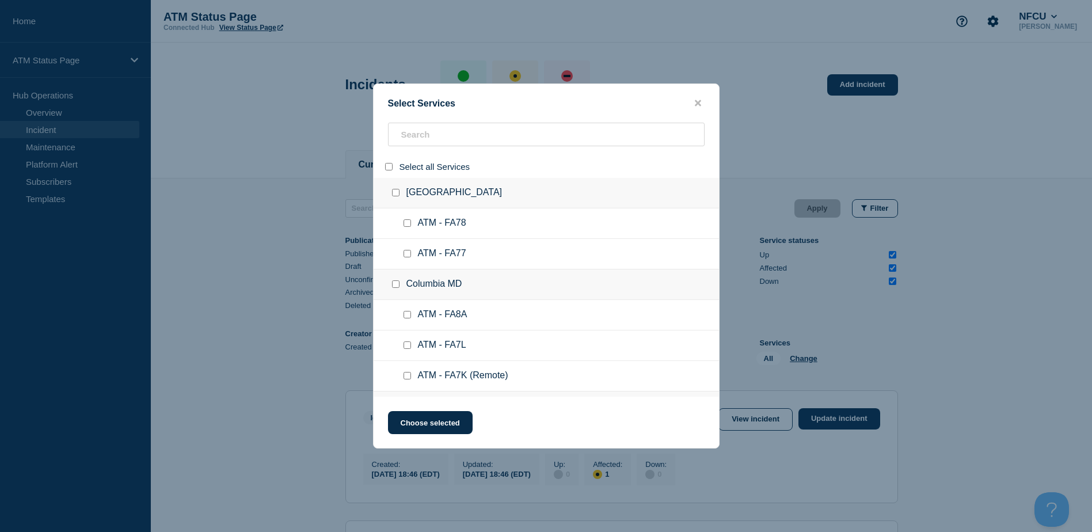
checkbox input "false"
click at [443, 140] on input "search" at bounding box center [546, 135] width 316 height 24
paste input "FA4U"
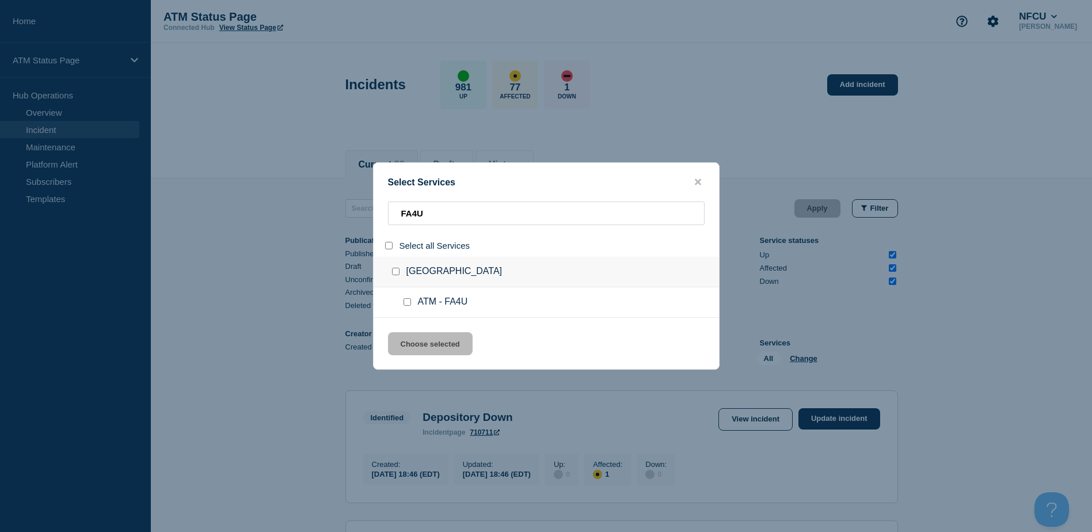
click at [403, 303] on input "service: ATM - FA4U" at bounding box center [406, 301] width 7 height 7
click at [417, 344] on button "Choose selected" at bounding box center [430, 343] width 85 height 23
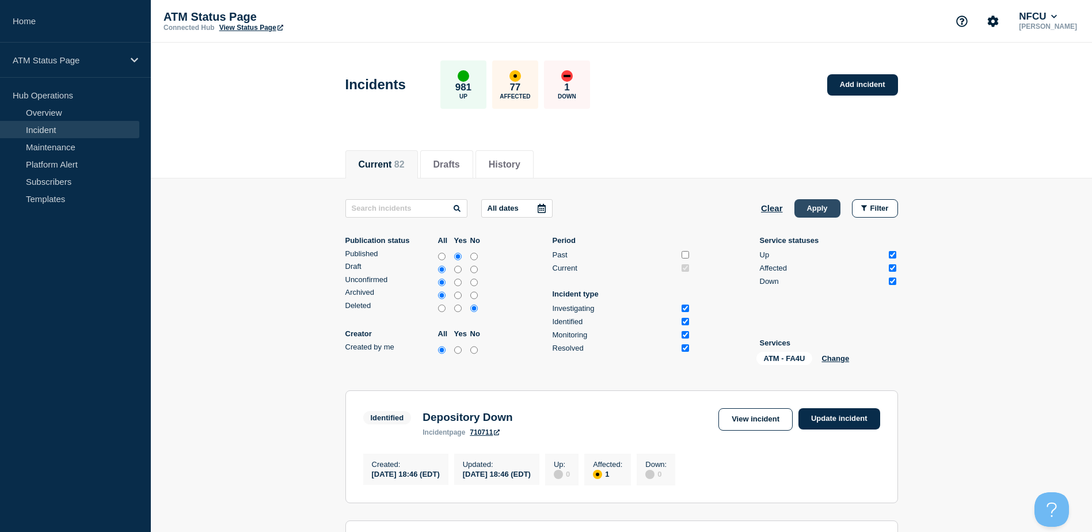
click at [799, 204] on button "Apply" at bounding box center [817, 208] width 46 height 18
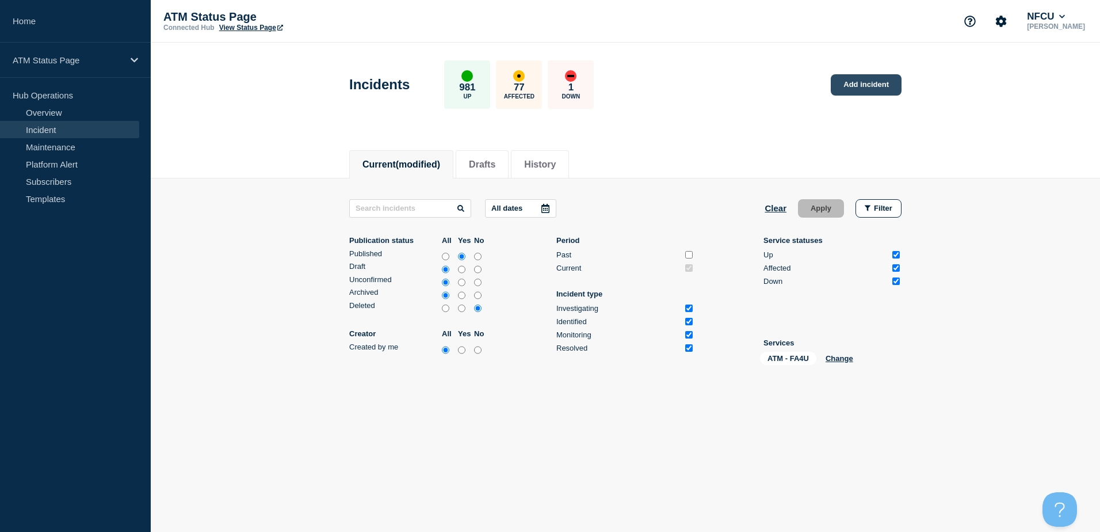
click at [864, 77] on link "Add incident" at bounding box center [866, 84] width 71 height 21
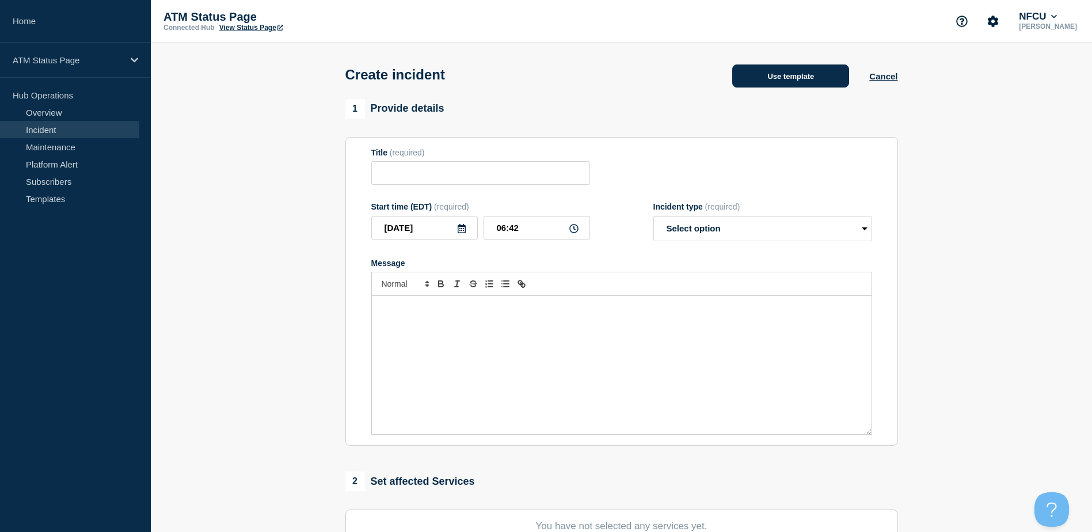
click at [814, 80] on button "Use template" at bounding box center [790, 75] width 117 height 23
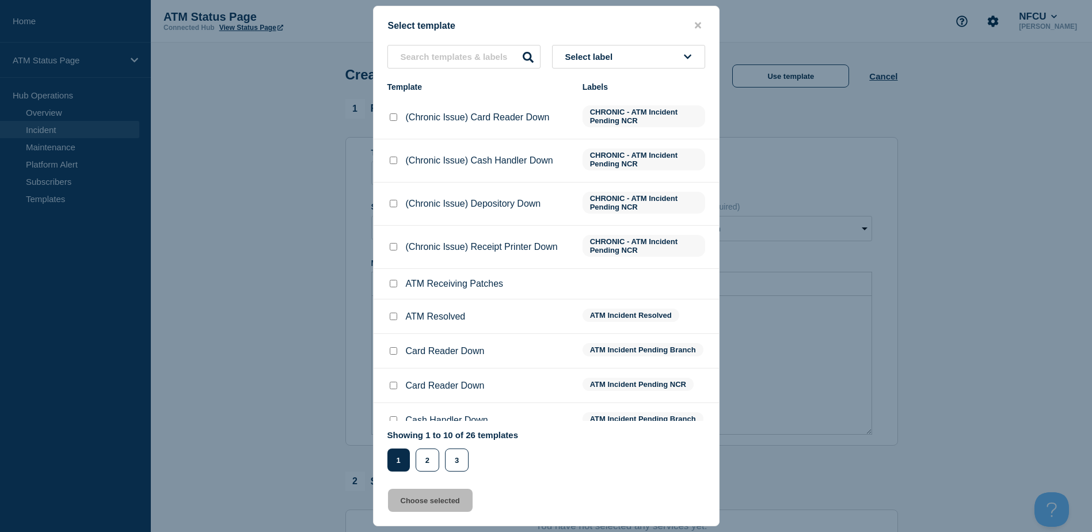
click at [634, 59] on button "Select label" at bounding box center [628, 57] width 153 height 24
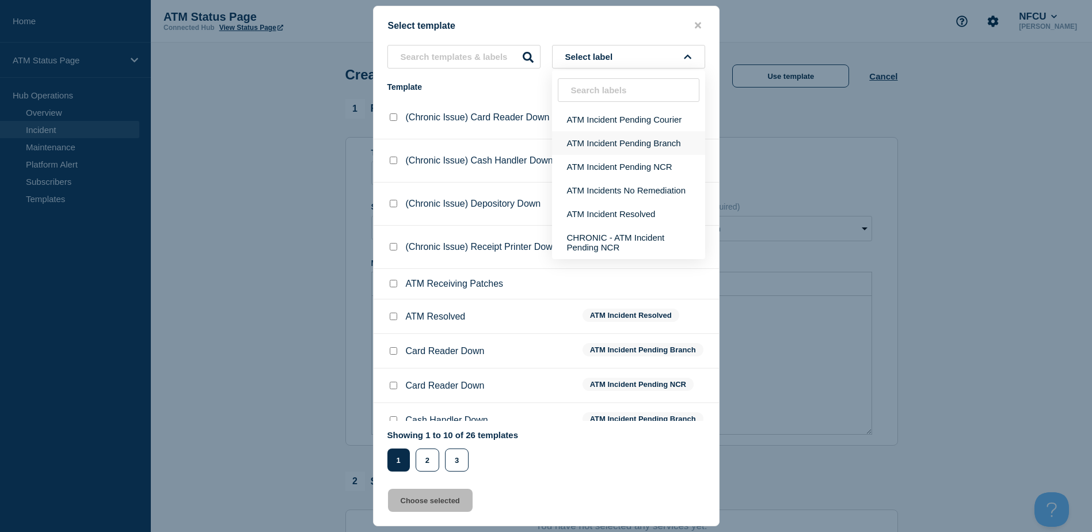
click at [631, 137] on button "ATM Incident Pending Branch" at bounding box center [628, 143] width 153 height 24
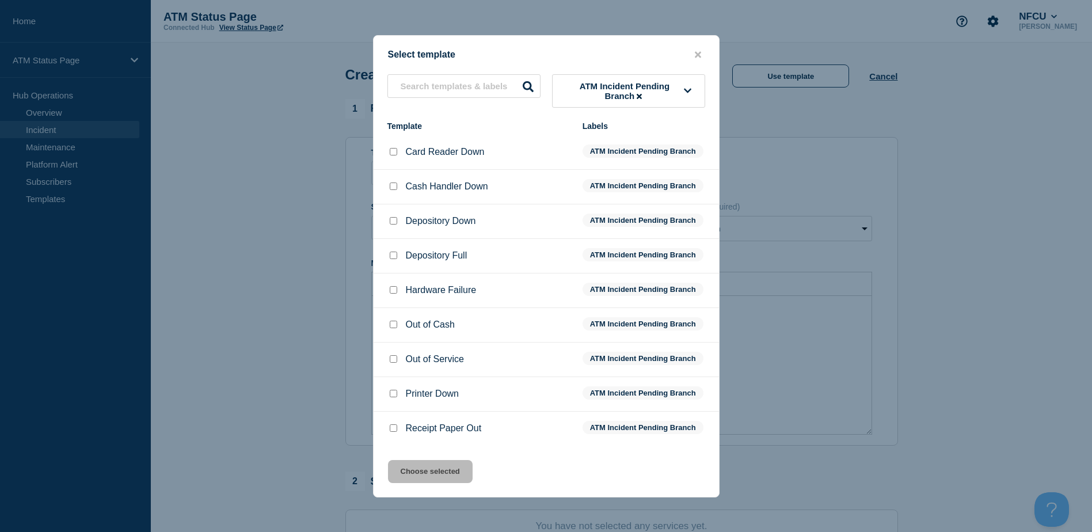
click at [398, 220] on div at bounding box center [393, 221] width 12 height 12
click at [395, 222] on input "Depository Down checkbox" at bounding box center [393, 220] width 7 height 7
click at [440, 468] on button "Choose selected" at bounding box center [430, 471] width 85 height 23
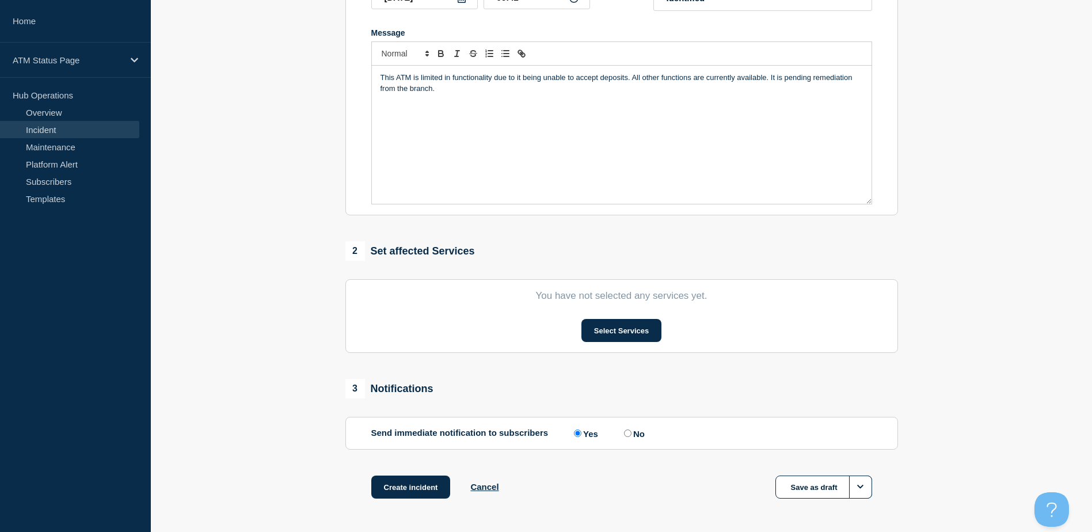
scroll to position [274, 0]
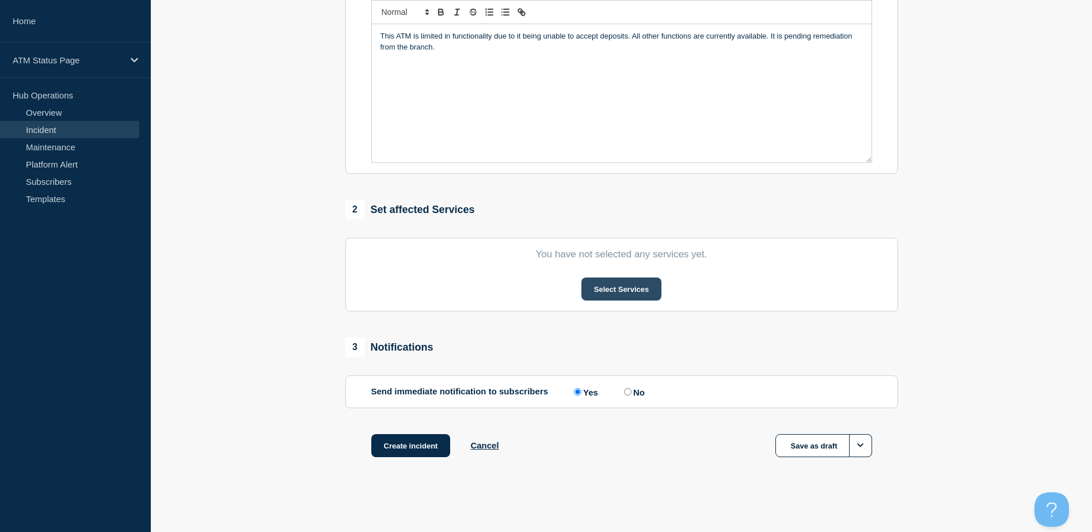
click at [606, 296] on button "Select Services" at bounding box center [621, 288] width 80 height 23
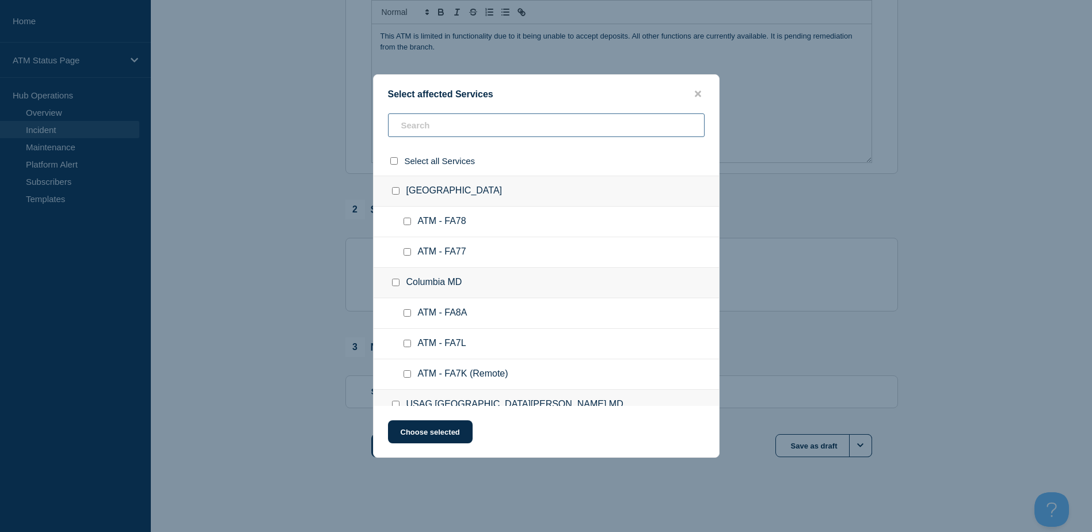
click at [503, 127] on input "text" at bounding box center [546, 125] width 316 height 24
paste input "FA4U"
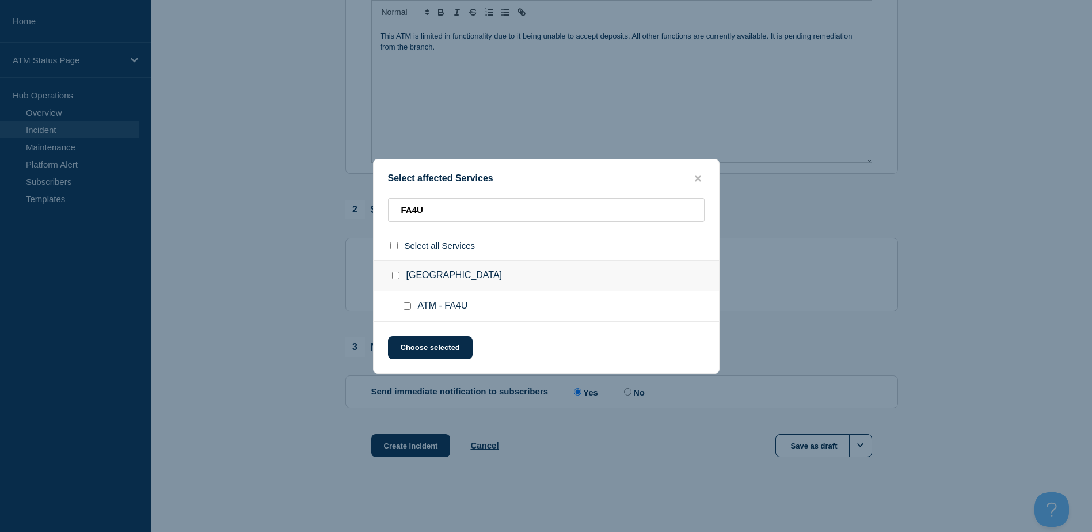
click at [410, 305] on input "ATM - FA4U checkbox" at bounding box center [406, 305] width 7 height 7
click at [429, 348] on button "Choose selected" at bounding box center [430, 347] width 85 height 23
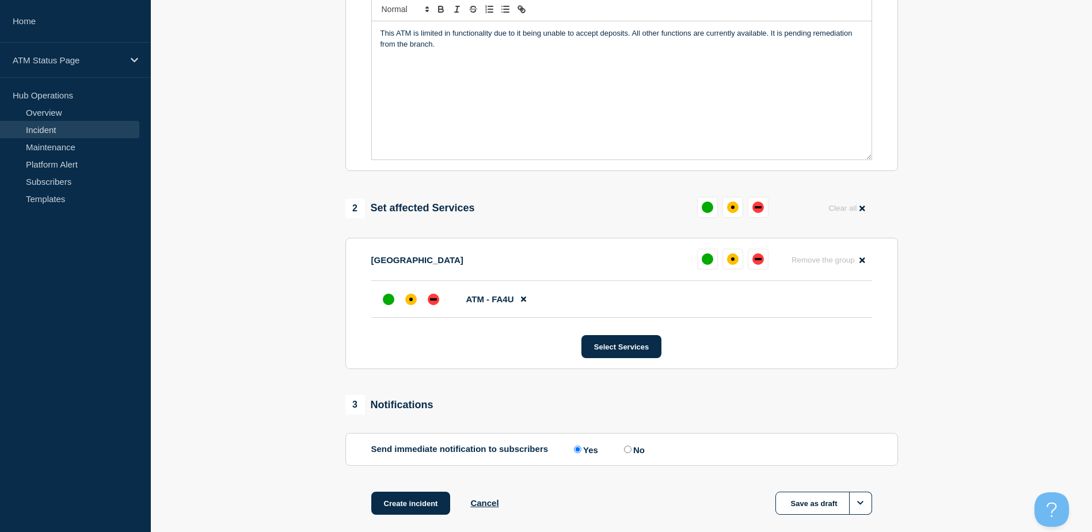
click at [399, 300] on div at bounding box center [411, 299] width 66 height 21
click at [414, 305] on div "affected" at bounding box center [411, 299] width 12 height 12
click at [630, 453] on input "No" at bounding box center [627, 448] width 7 height 7
click at [437, 506] on button "Create incident" at bounding box center [410, 502] width 79 height 23
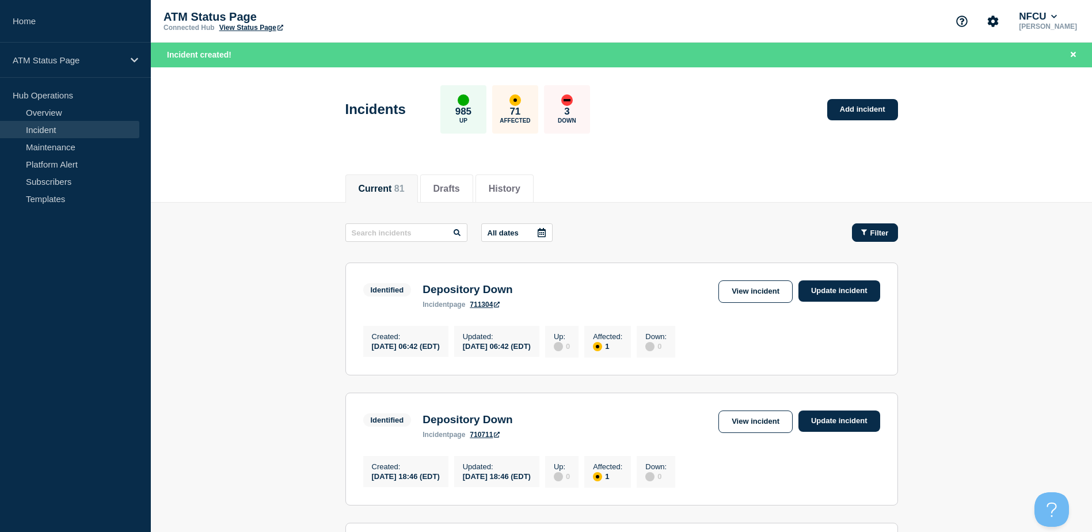
click at [853, 236] on button "Filter" at bounding box center [875, 232] width 46 height 18
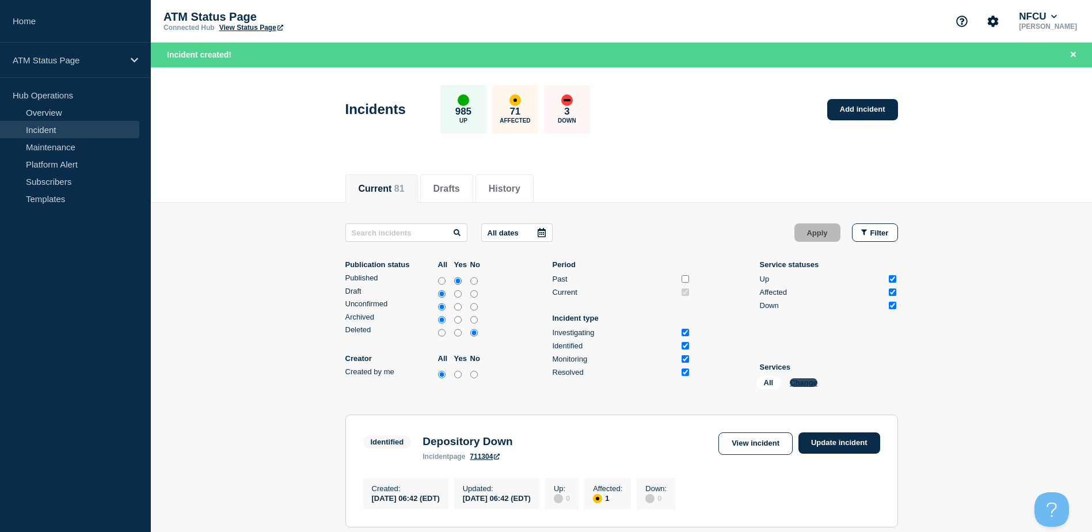
click at [807, 384] on button "Change" at bounding box center [803, 382] width 28 height 9
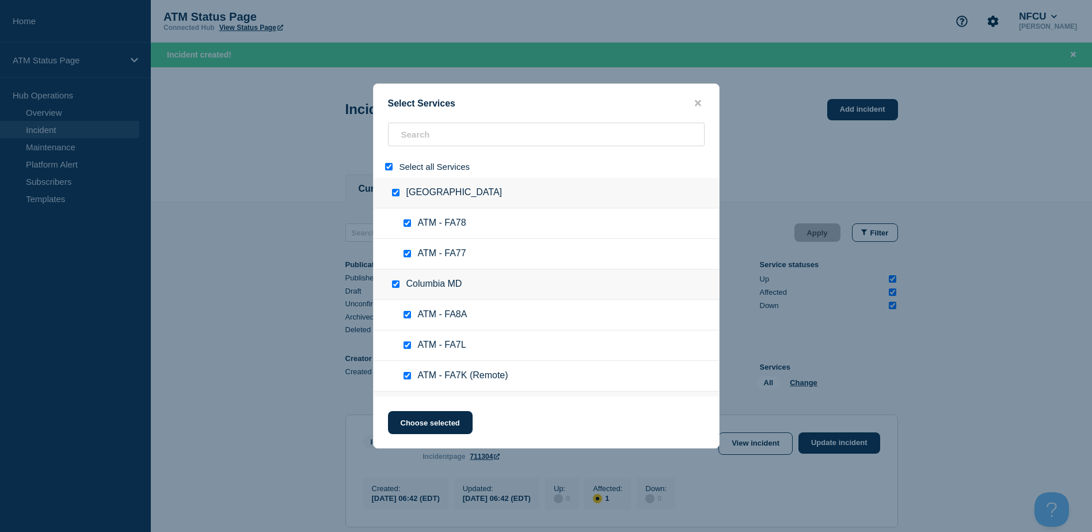
click at [385, 167] on input "select all" at bounding box center [388, 166] width 7 height 7
click at [405, 143] on input "search" at bounding box center [546, 135] width 316 height 24
paste input "FCCA"
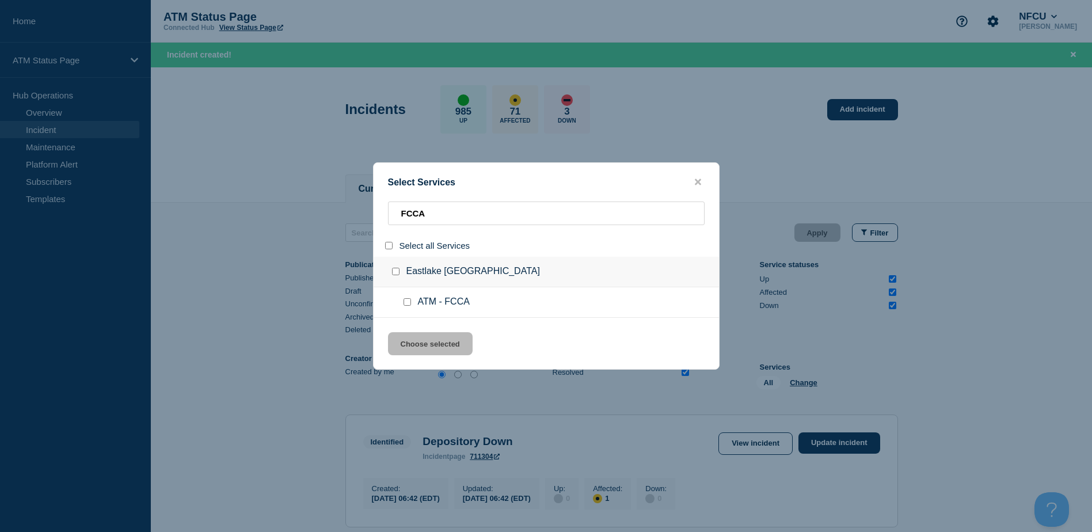
click at [407, 303] on input "service: ATM - FCCA" at bounding box center [406, 301] width 7 height 7
click at [415, 329] on div "Select Services FCCA Select all Services Eastlake CA ATM - FCCA Choose selected" at bounding box center [546, 265] width 346 height 207
click at [423, 338] on button "Choose selected" at bounding box center [430, 343] width 85 height 23
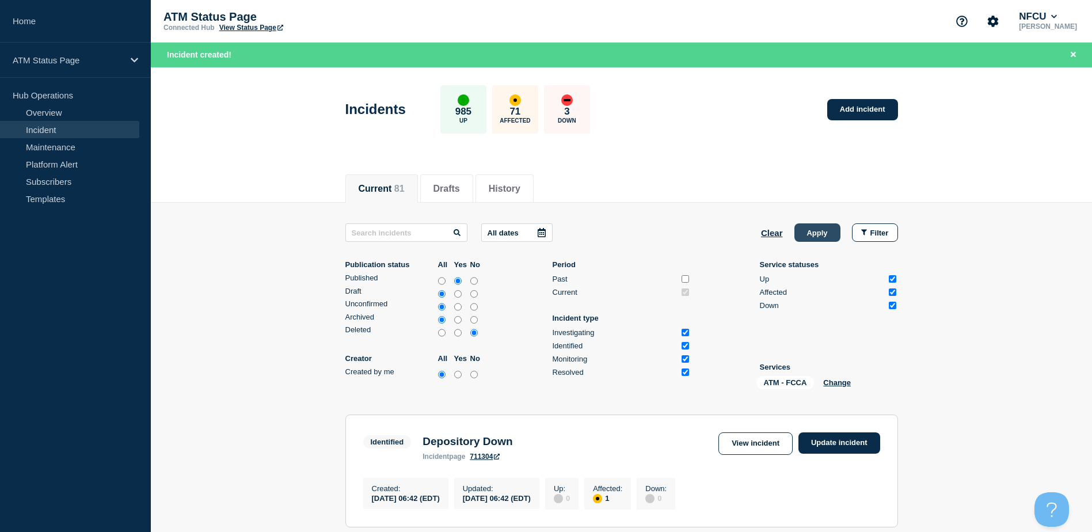
click at [810, 232] on button "Apply" at bounding box center [817, 232] width 46 height 18
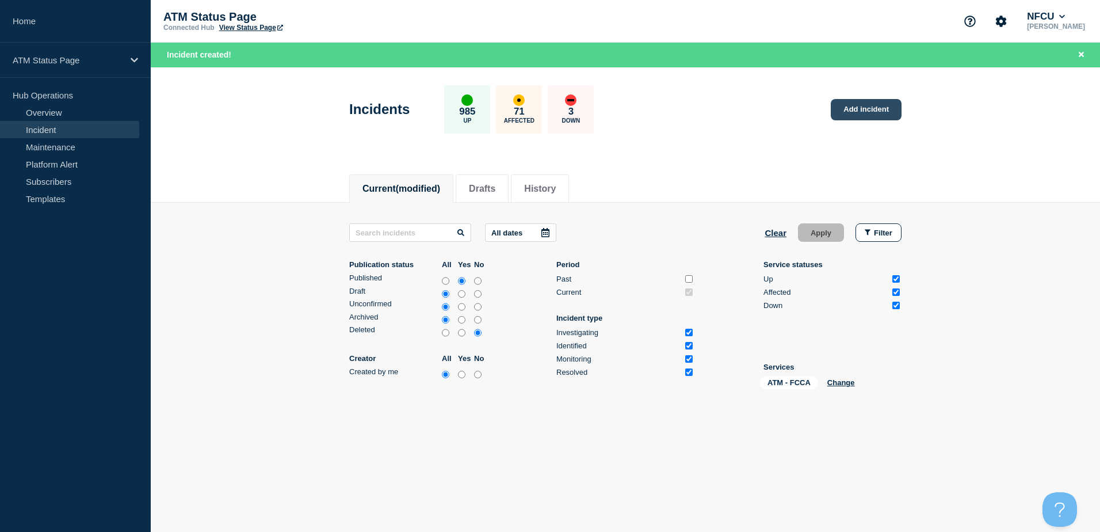
click at [866, 106] on link "Add incident" at bounding box center [866, 109] width 71 height 21
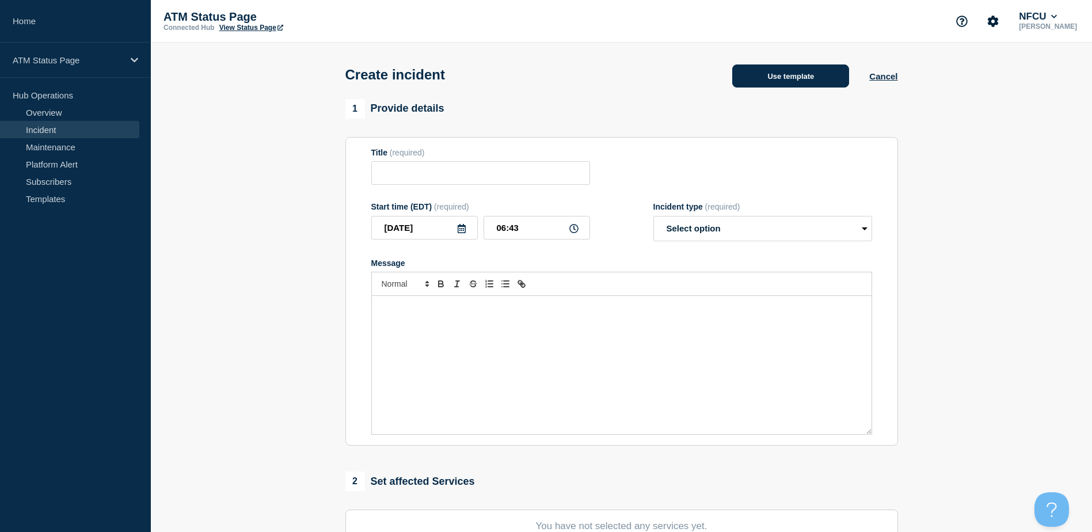
click at [810, 82] on button "Use template" at bounding box center [790, 75] width 117 height 23
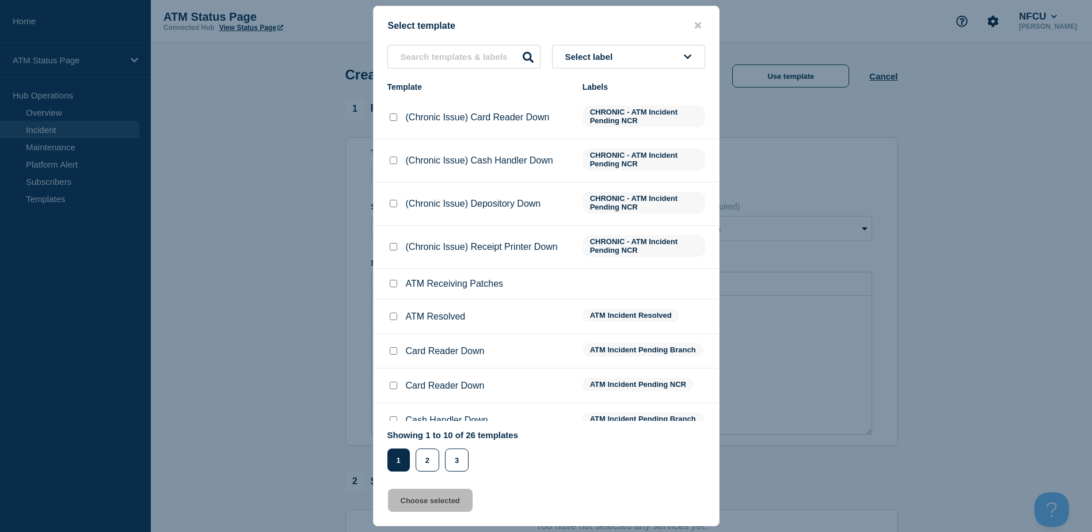
click at [676, 54] on button "Select label" at bounding box center [628, 57] width 153 height 24
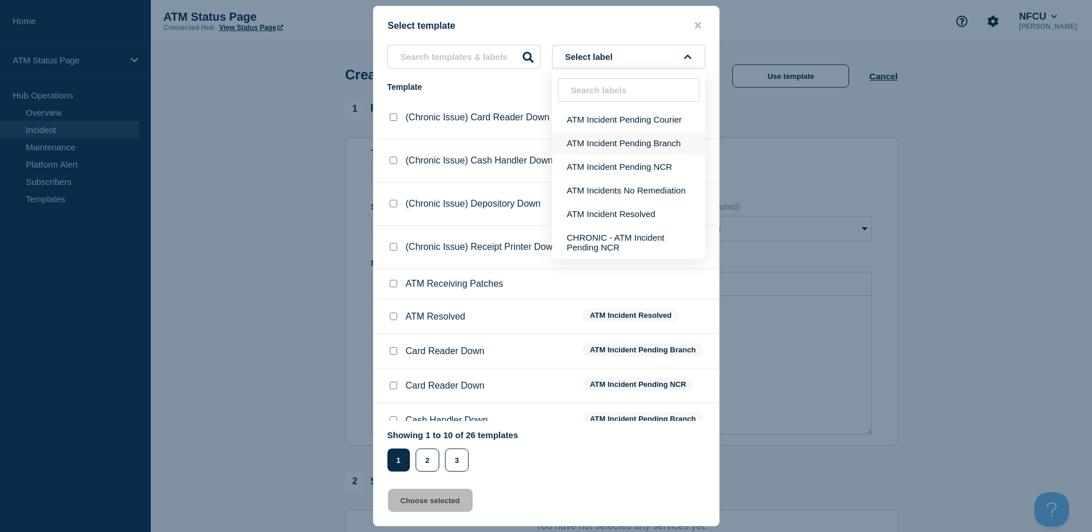
click at [643, 143] on button "ATM Incident Pending Branch" at bounding box center [628, 143] width 153 height 24
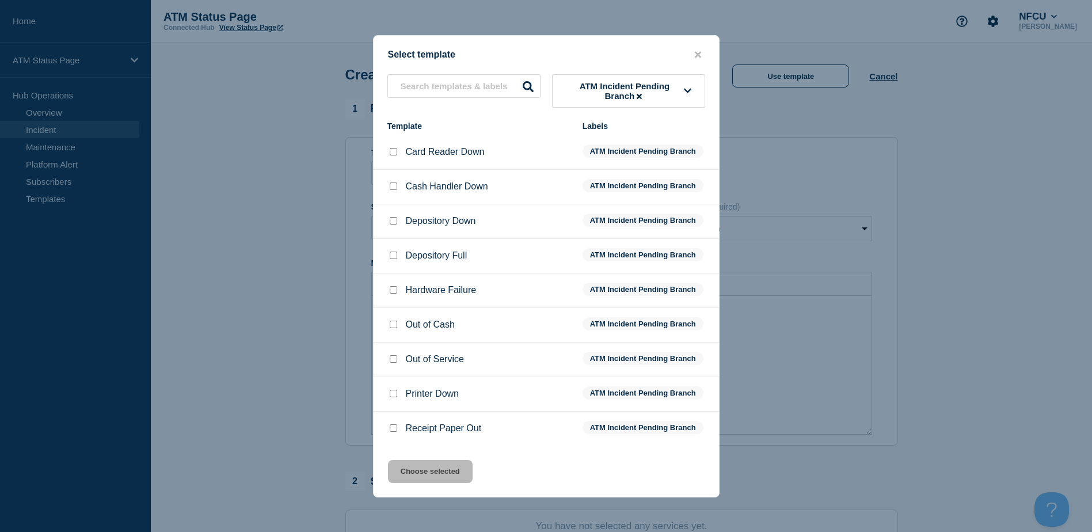
click at [391, 223] on input "Depository Down checkbox" at bounding box center [393, 220] width 7 height 7
click at [461, 456] on div "Select template ATM Incident Pending Branch Template Labels Card Reader Down AT…" at bounding box center [546, 266] width 346 height 462
click at [460, 463] on button "Choose selected" at bounding box center [430, 471] width 85 height 23
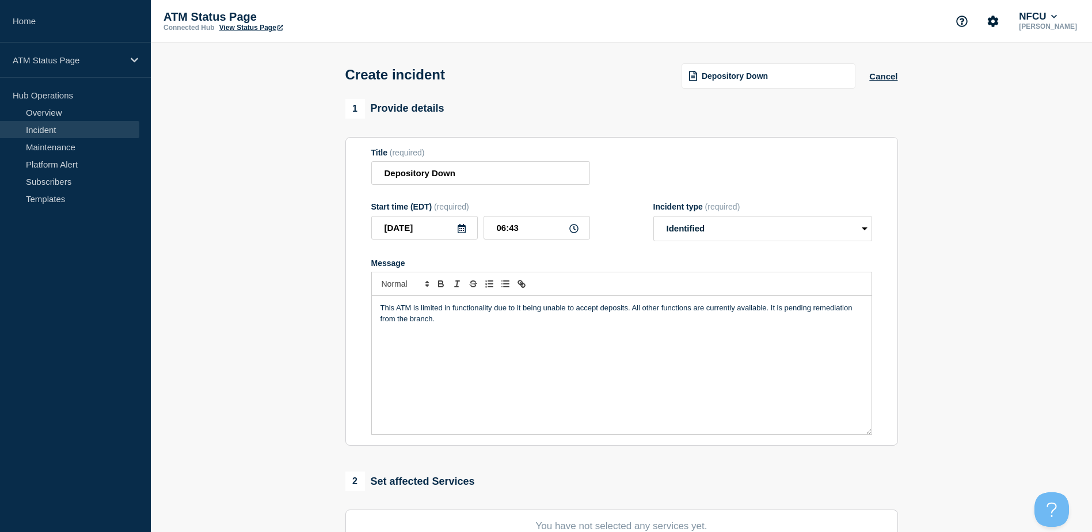
scroll to position [115, 0]
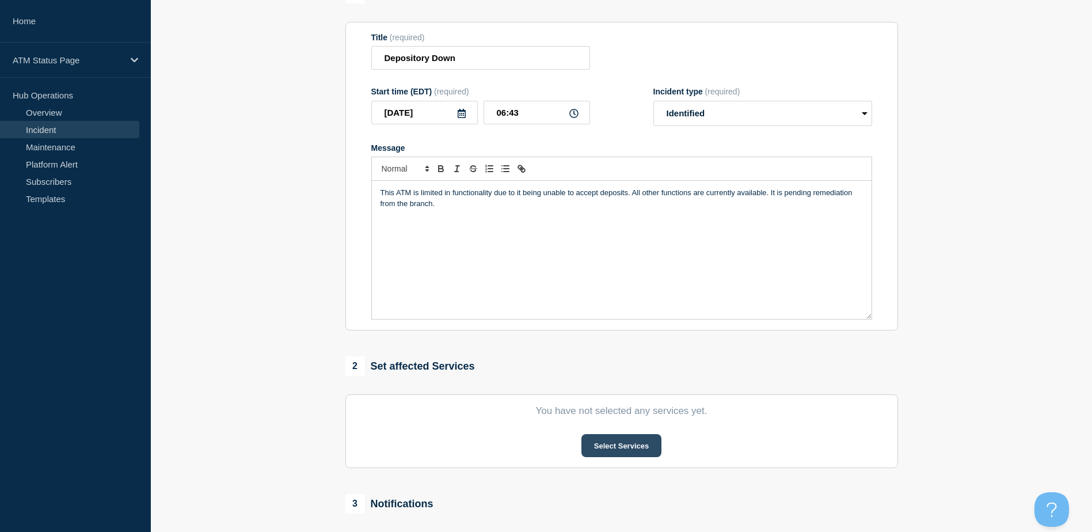
click at [617, 448] on button "Select Services" at bounding box center [621, 445] width 80 height 23
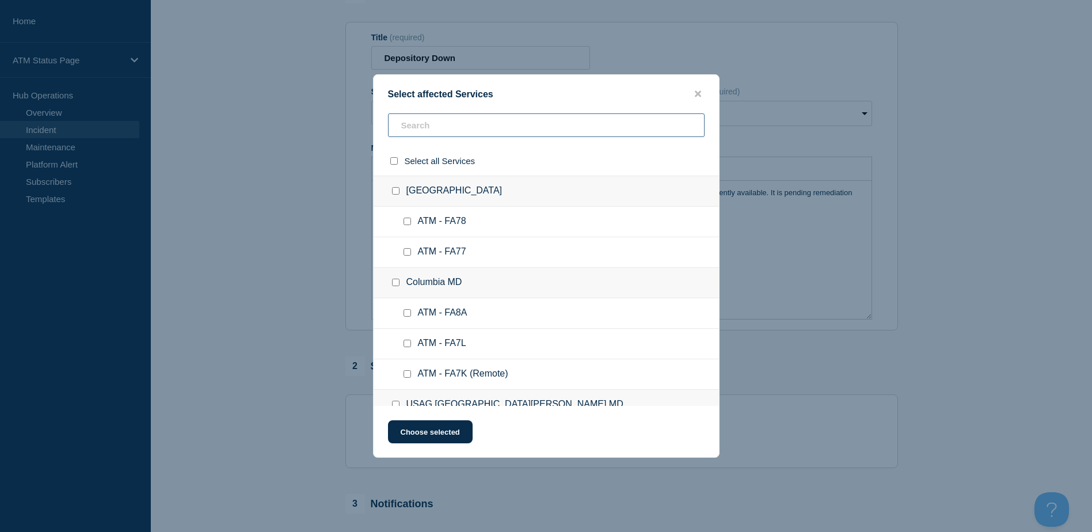
click at [528, 125] on input "text" at bounding box center [546, 125] width 316 height 24
paste input "FCCA"
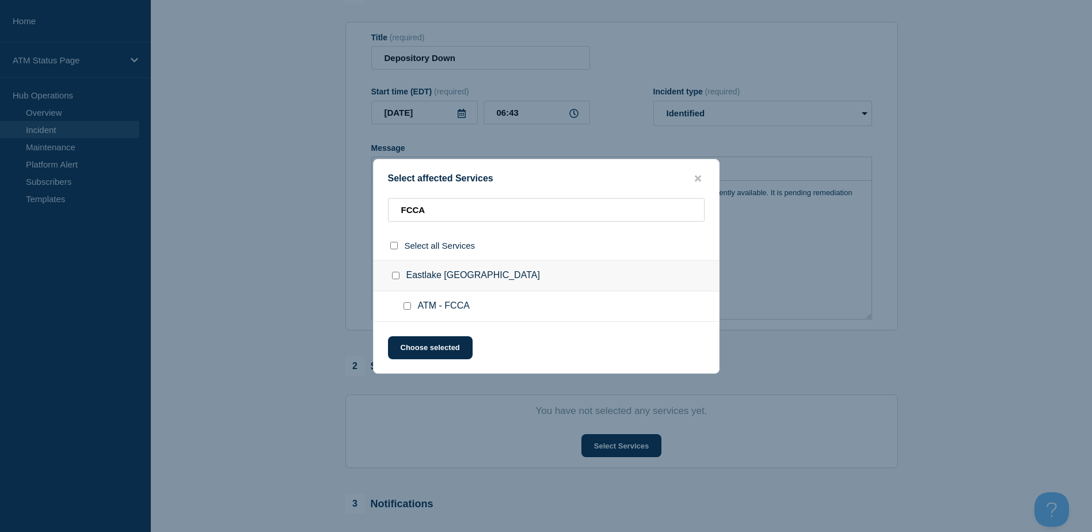
click at [409, 310] on input "ATM - FCCA checkbox" at bounding box center [406, 305] width 7 height 7
click at [414, 334] on div "Select affected Services FCCA Select all Services Eastlake CA ATM - FCCA Choose…" at bounding box center [546, 266] width 346 height 215
click at [415, 338] on button "Choose selected" at bounding box center [430, 347] width 85 height 23
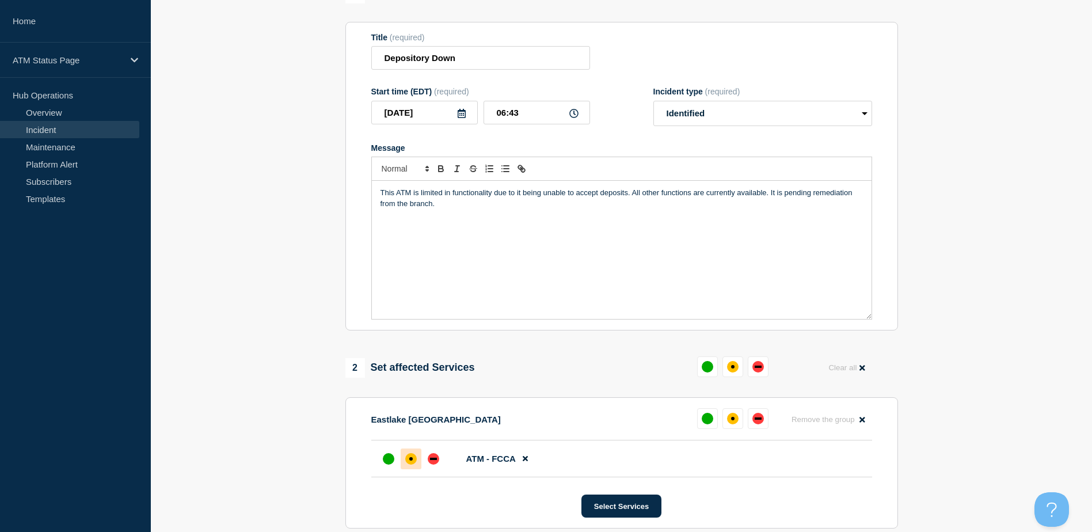
click at [414, 452] on div at bounding box center [410, 458] width 21 height 21
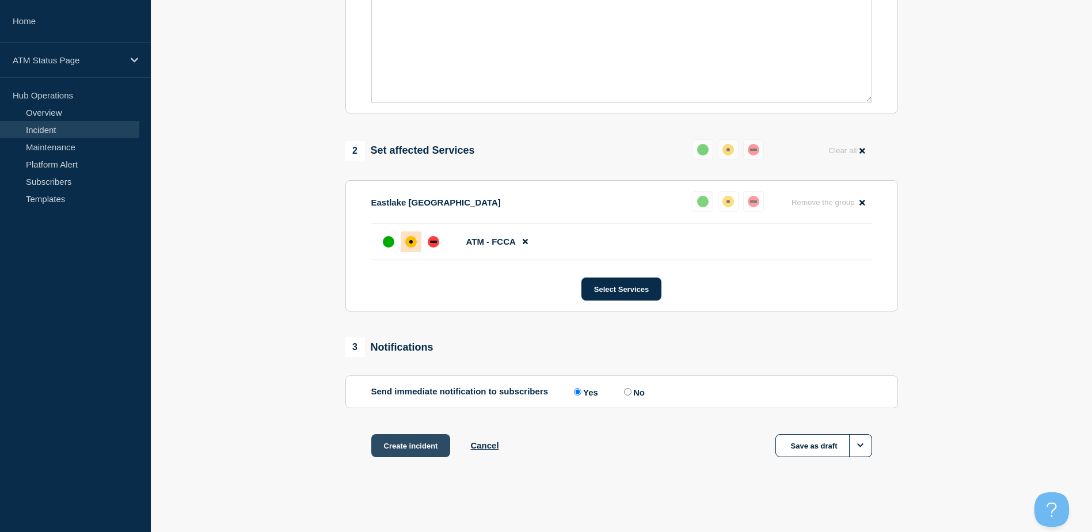
click at [411, 440] on button "Create incident" at bounding box center [410, 445] width 79 height 23
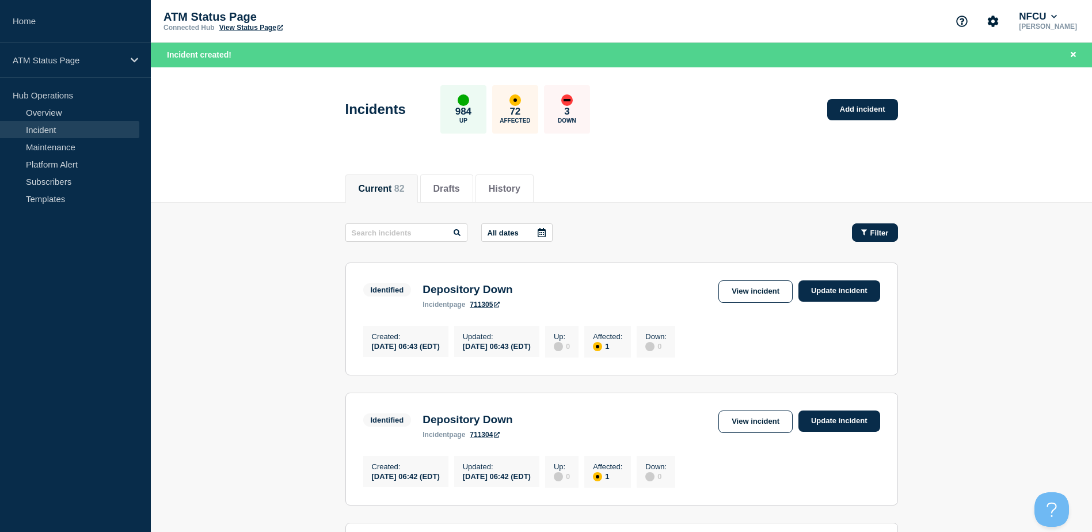
click at [879, 232] on span "Filter" at bounding box center [879, 232] width 18 height 9
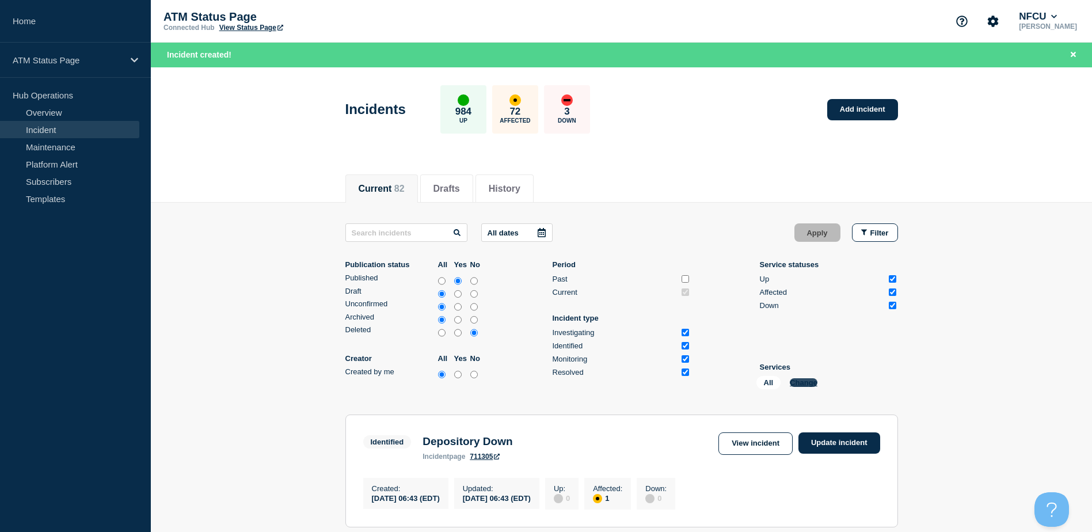
click at [800, 385] on button "Change" at bounding box center [803, 382] width 28 height 9
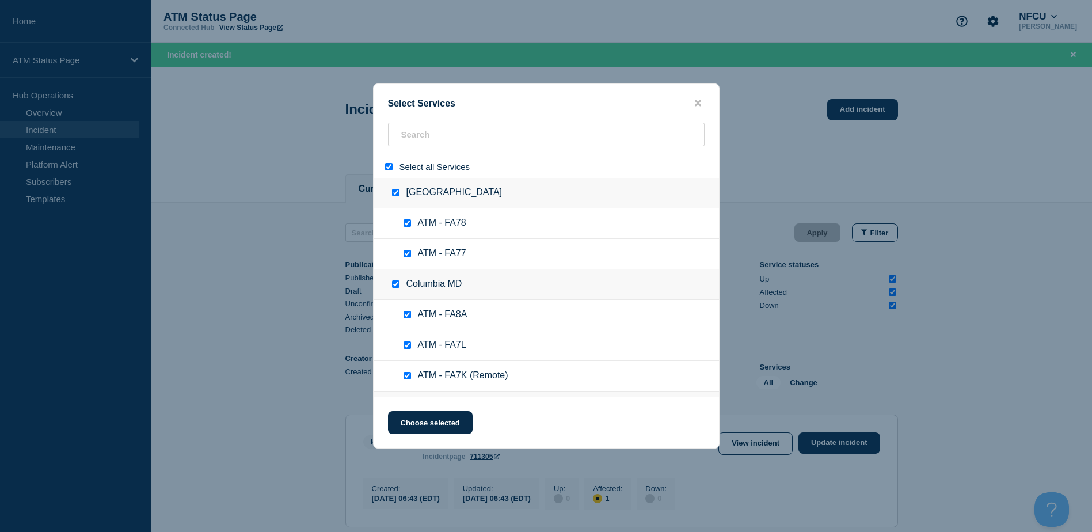
click at [391, 170] on input "select all" at bounding box center [388, 166] width 7 height 7
click at [408, 143] on input "search" at bounding box center [546, 135] width 316 height 24
paste input "FCYV"
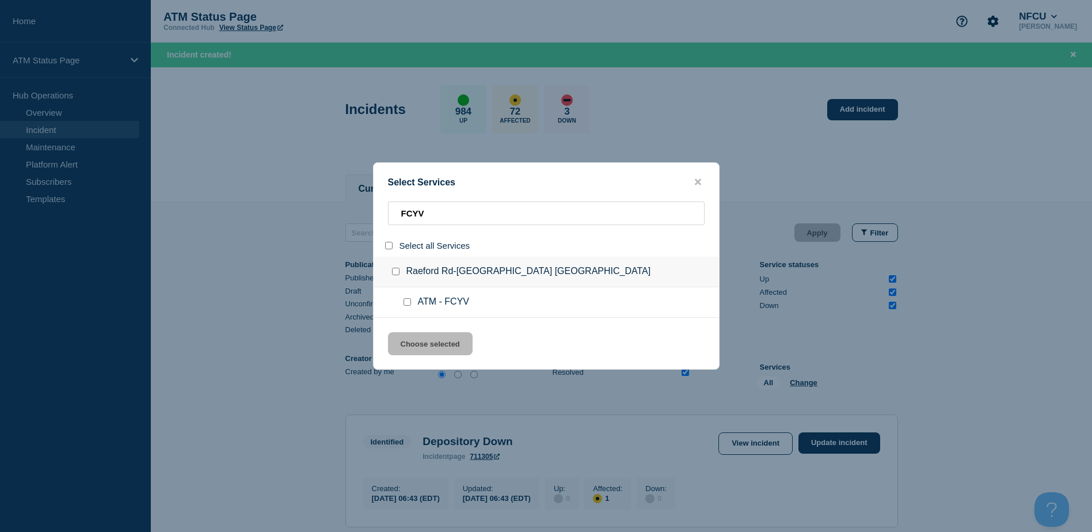
click at [407, 299] on div at bounding box center [409, 302] width 17 height 12
click at [406, 308] on div at bounding box center [409, 302] width 17 height 12
click at [406, 306] on input "service: ATM - FCYV" at bounding box center [406, 301] width 7 height 7
click at [421, 345] on button "Choose selected" at bounding box center [430, 343] width 85 height 23
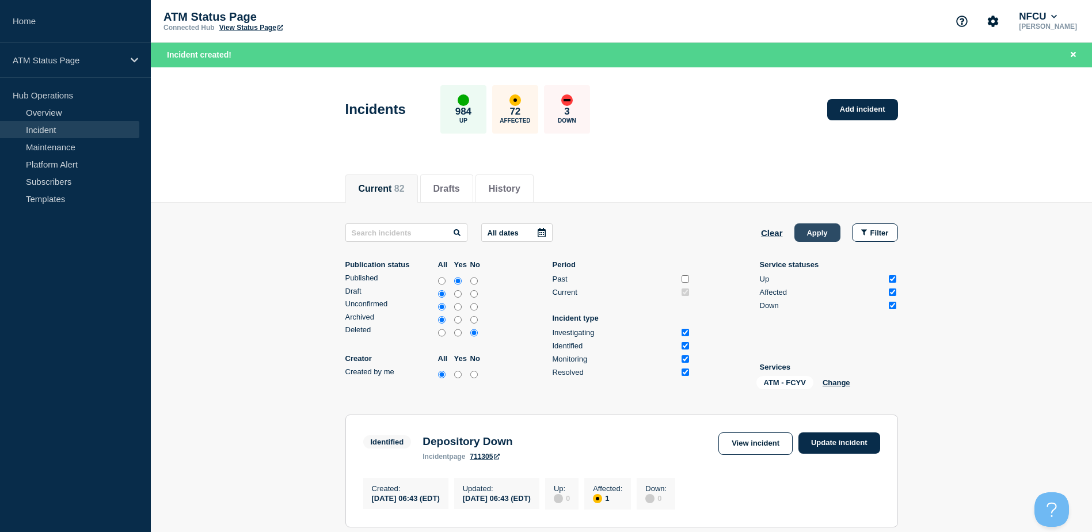
click at [825, 232] on button "Apply" at bounding box center [817, 232] width 46 height 18
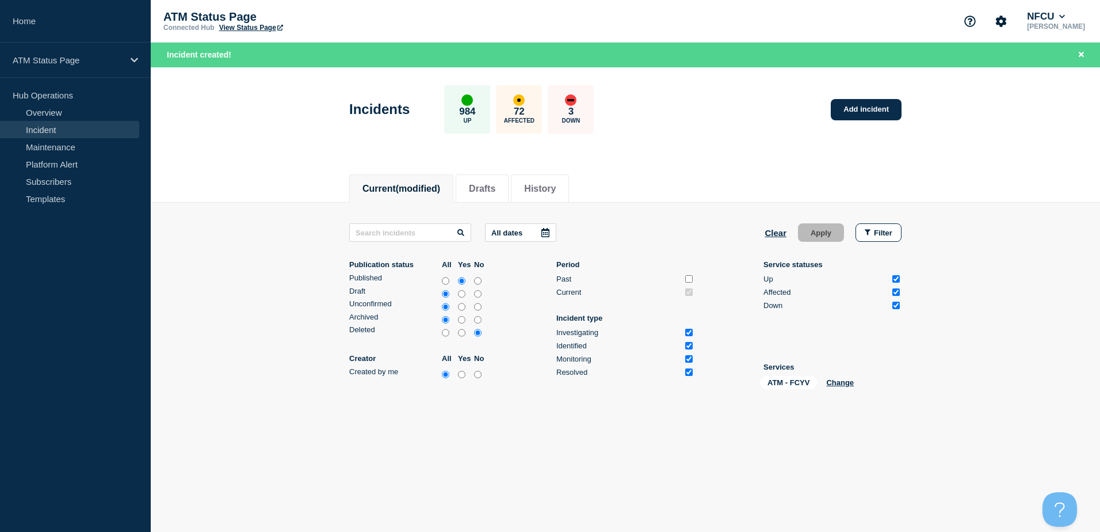
click at [852, 120] on div "Incidents 984 Up 72 Affected 3 Down Add incident" at bounding box center [626, 105] width 578 height 70
click at [846, 115] on link "Add incident" at bounding box center [866, 109] width 71 height 21
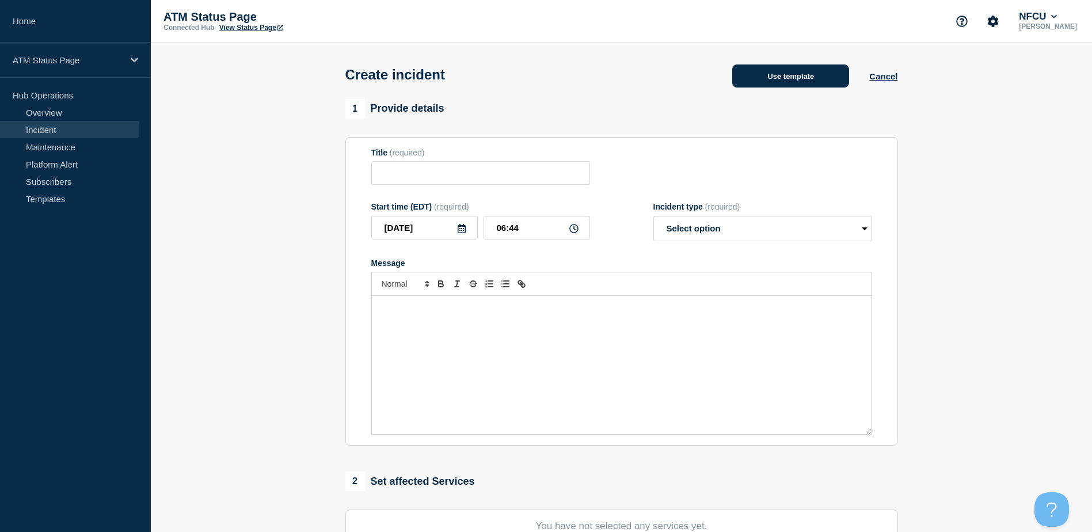
click at [766, 86] on button "Use template" at bounding box center [790, 75] width 117 height 23
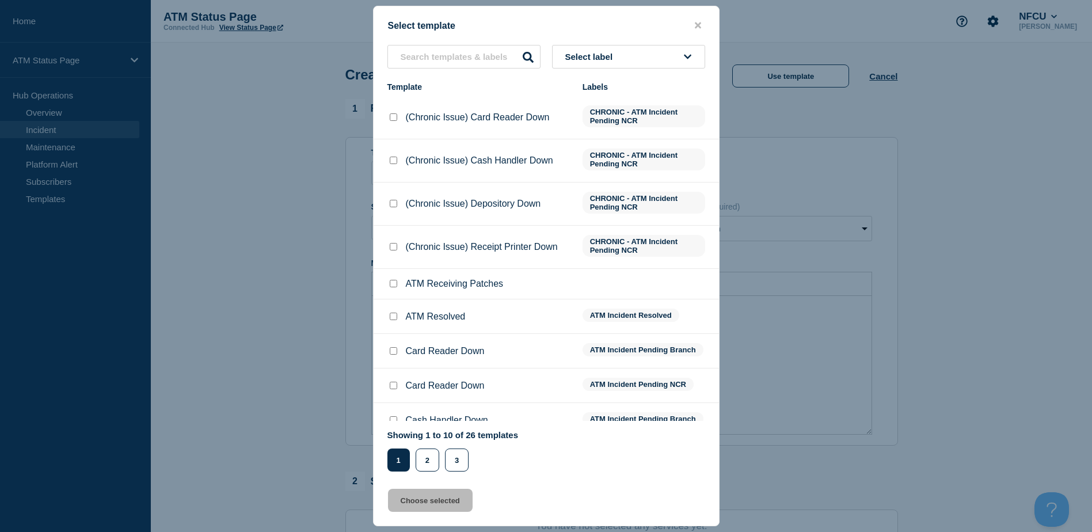
click at [632, 55] on button "Select label" at bounding box center [628, 57] width 153 height 24
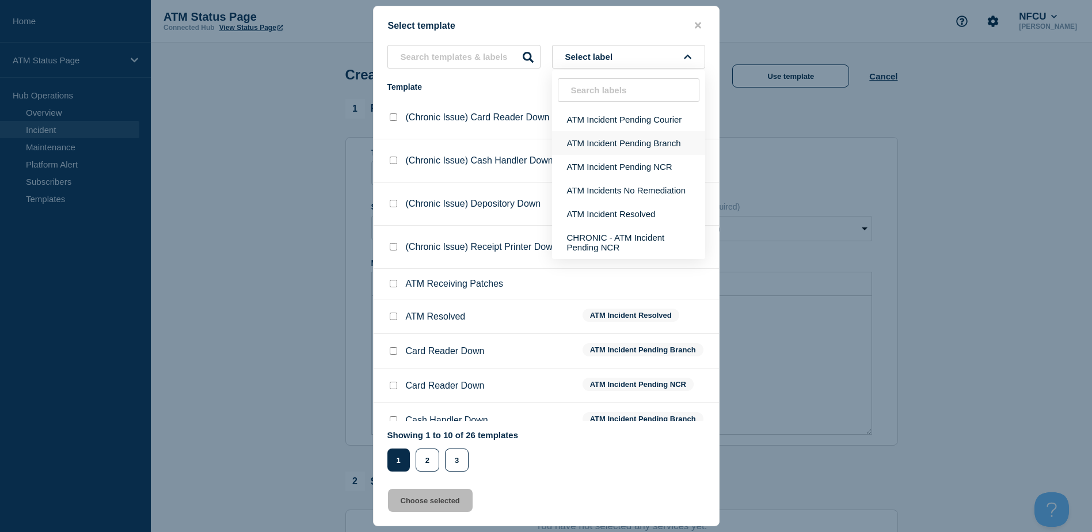
click at [646, 142] on button "ATM Incident Pending Branch" at bounding box center [628, 143] width 153 height 24
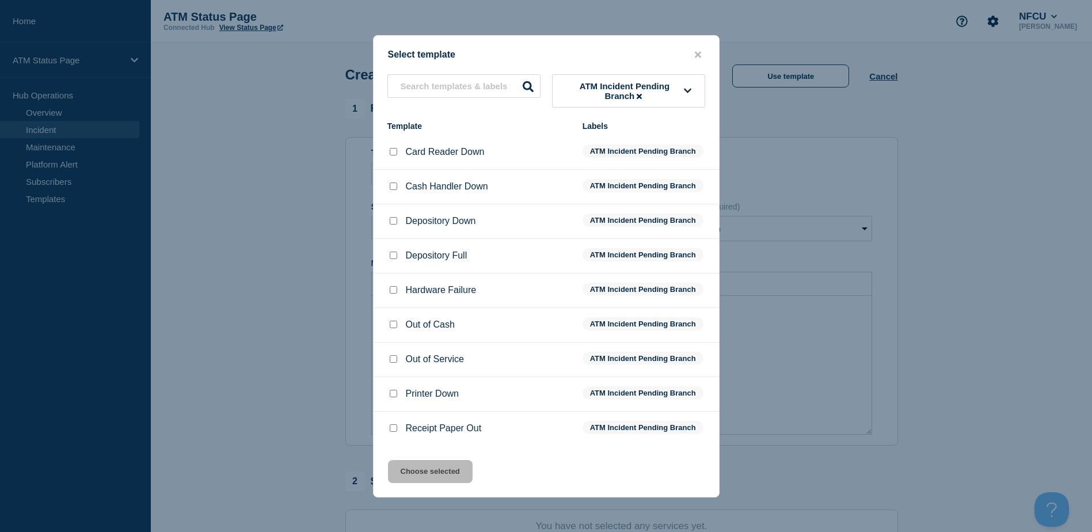
click at [388, 224] on div at bounding box center [393, 221] width 12 height 12
click at [391, 224] on input "Depository Down checkbox" at bounding box center [393, 220] width 7 height 7
click at [441, 460] on div "Select template ATM Incident Pending Branch Template Labels Card Reader Down AT…" at bounding box center [546, 266] width 346 height 462
click at [441, 465] on button "Choose selected" at bounding box center [430, 471] width 85 height 23
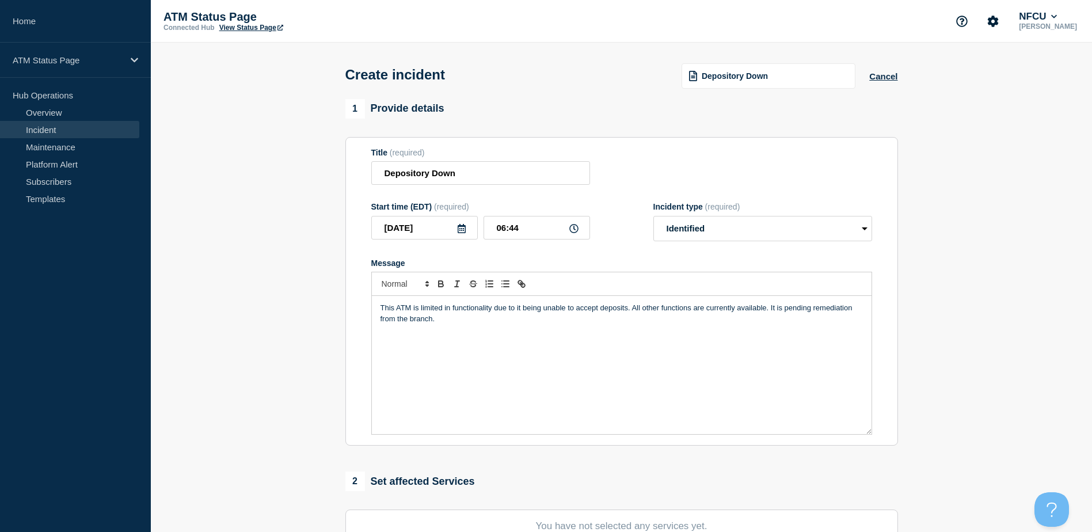
scroll to position [173, 0]
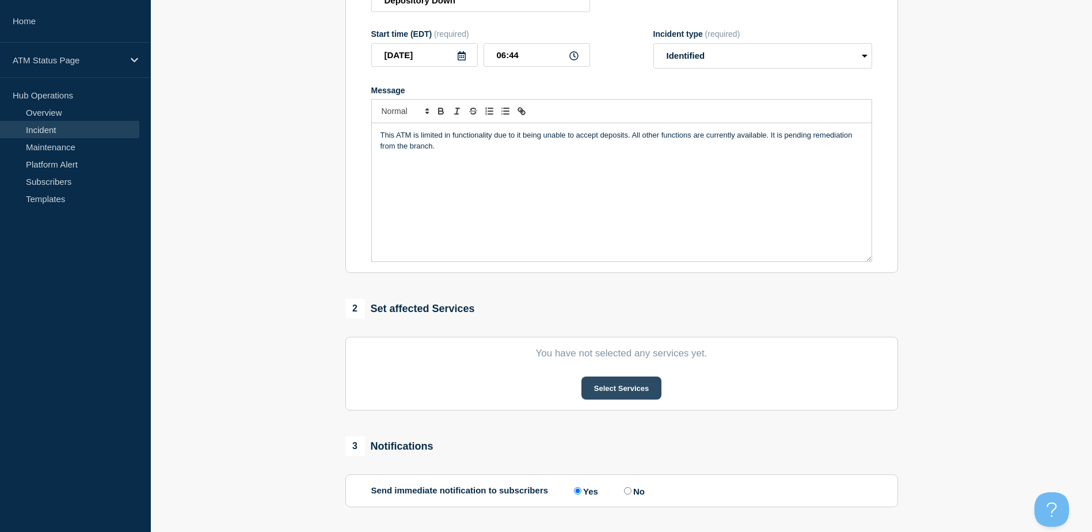
click at [586, 395] on button "Select Services" at bounding box center [621, 387] width 80 height 23
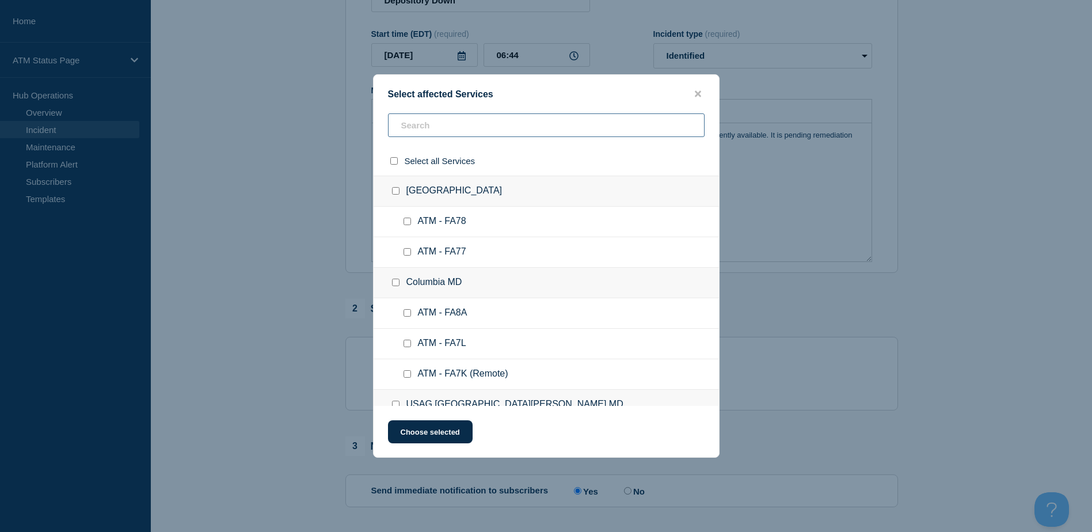
click at [428, 133] on input "text" at bounding box center [546, 125] width 316 height 24
paste input "FCYV"
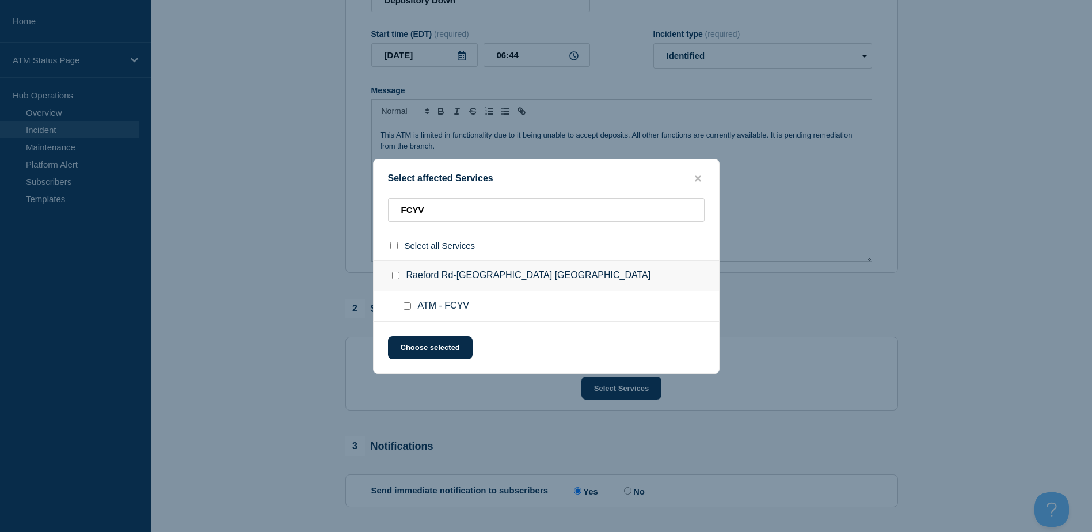
click at [404, 305] on input "ATM - FCYV checkbox" at bounding box center [406, 305] width 7 height 7
click at [416, 342] on button "Choose selected" at bounding box center [430, 347] width 85 height 23
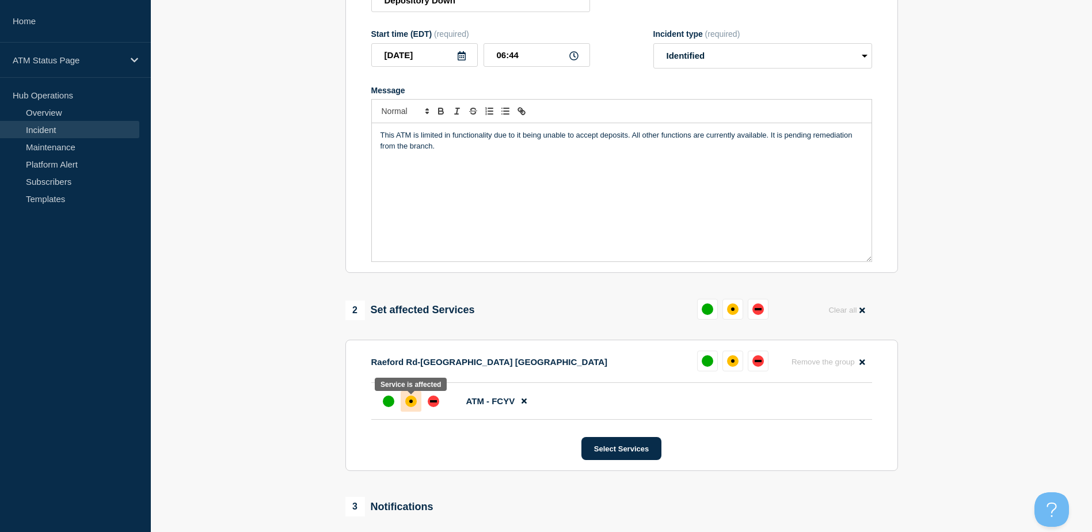
click at [407, 405] on div "affected" at bounding box center [411, 401] width 12 height 12
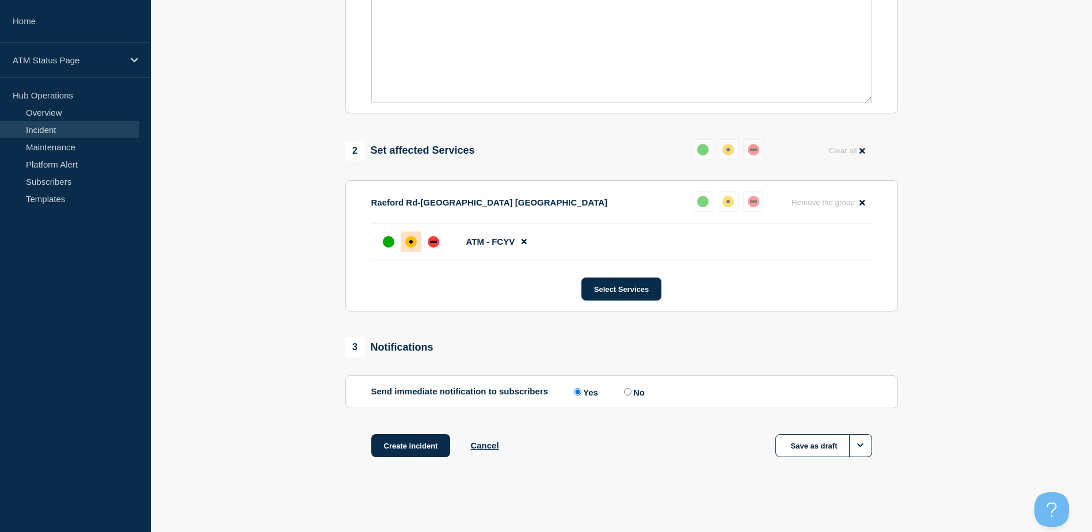
click at [631, 393] on input "No" at bounding box center [627, 391] width 7 height 7
click at [395, 437] on button "Create incident" at bounding box center [410, 445] width 79 height 23
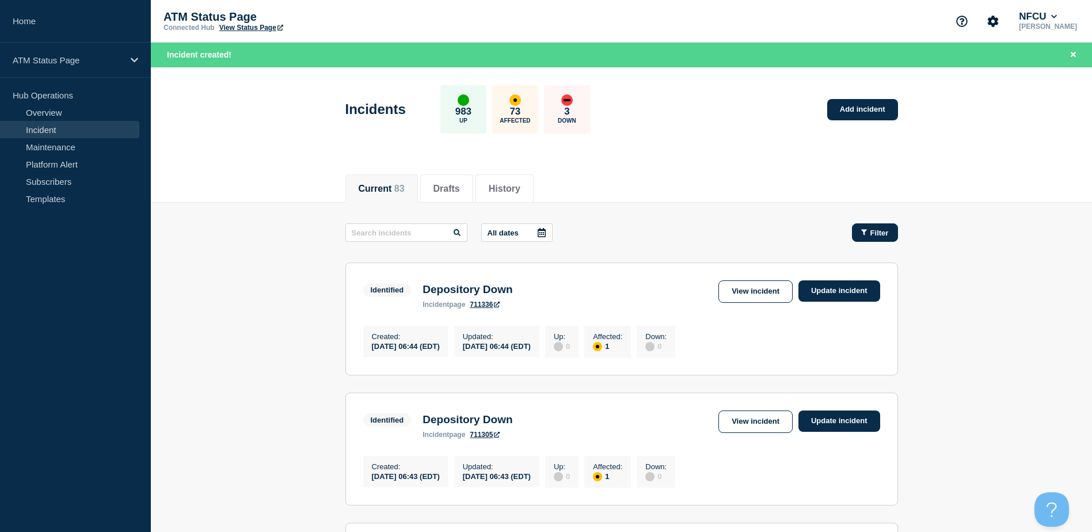
click at [860, 236] on button "Filter" at bounding box center [875, 232] width 46 height 18
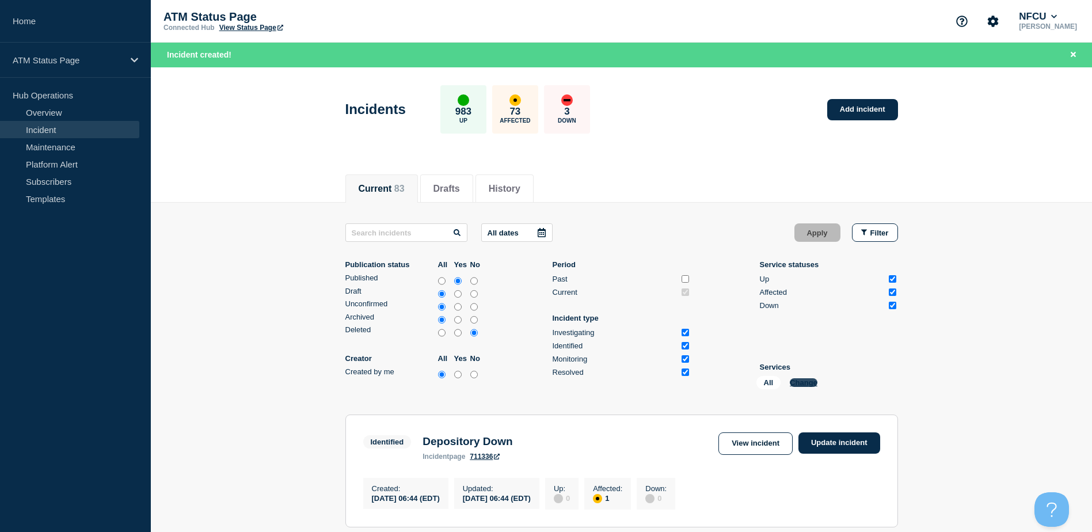
click at [803, 386] on button "Change" at bounding box center [803, 382] width 28 height 9
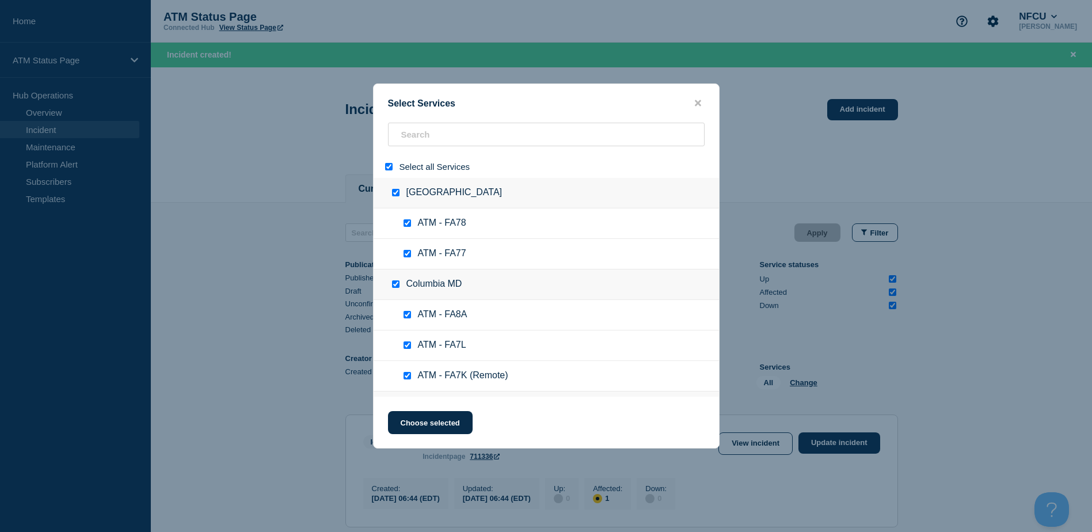
click at [387, 169] on input "select all" at bounding box center [388, 166] width 7 height 7
click at [405, 139] on input "search" at bounding box center [546, 135] width 316 height 24
paste input "FCSB"
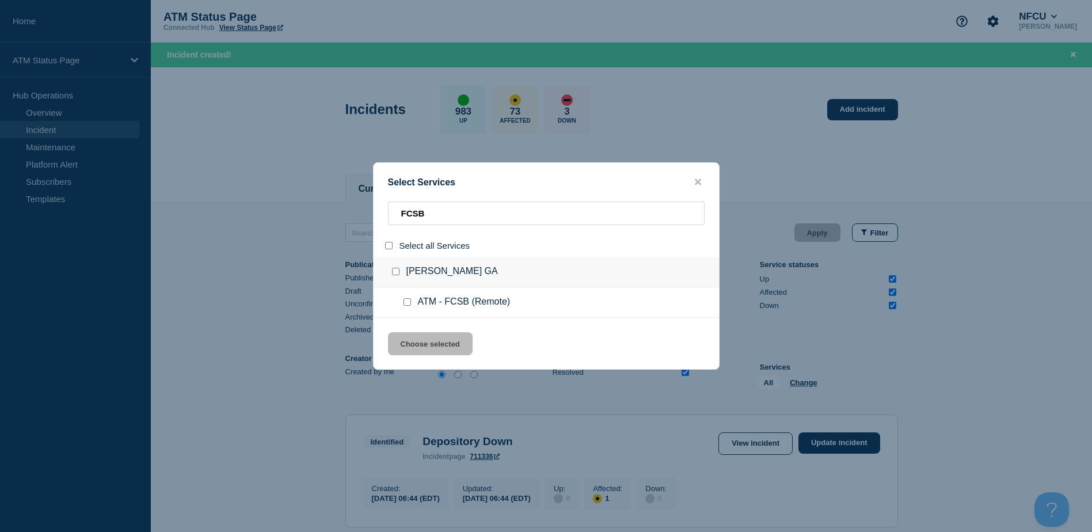
click at [405, 306] on input "service: ATM - FCSB (Remote)" at bounding box center [406, 301] width 7 height 7
click at [410, 334] on button "Choose selected" at bounding box center [430, 343] width 85 height 23
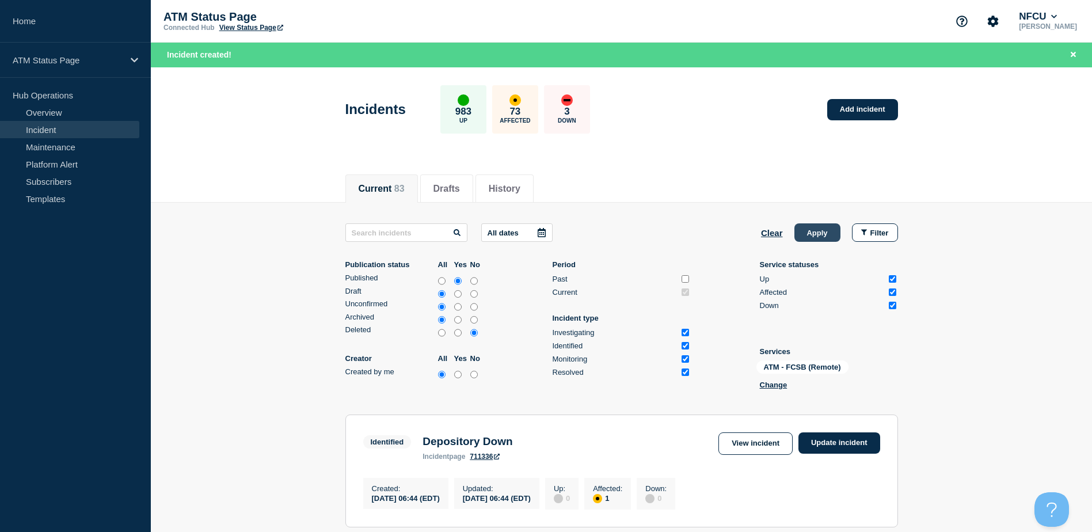
click at [799, 234] on button "Apply" at bounding box center [817, 232] width 46 height 18
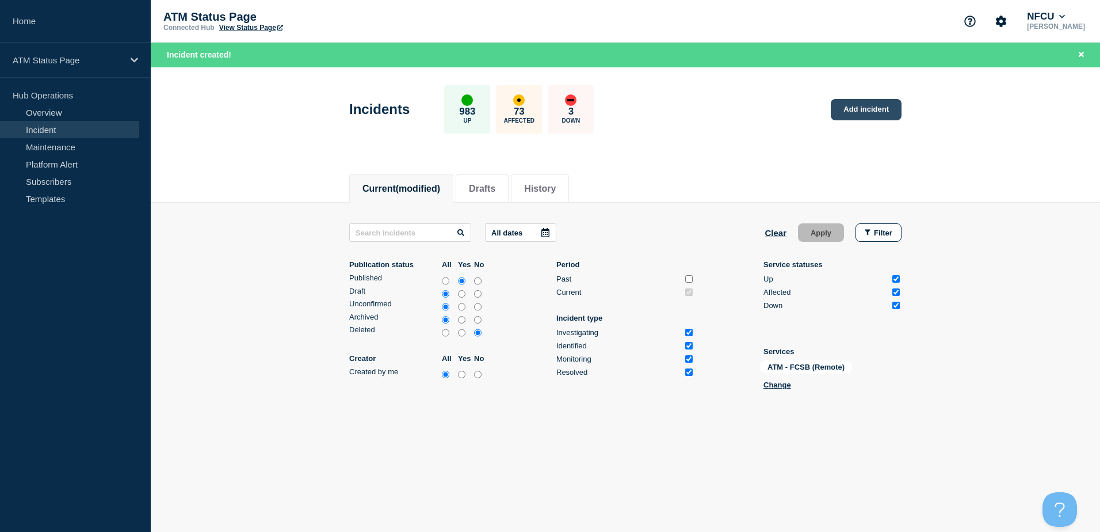
click at [857, 107] on link "Add incident" at bounding box center [866, 109] width 71 height 21
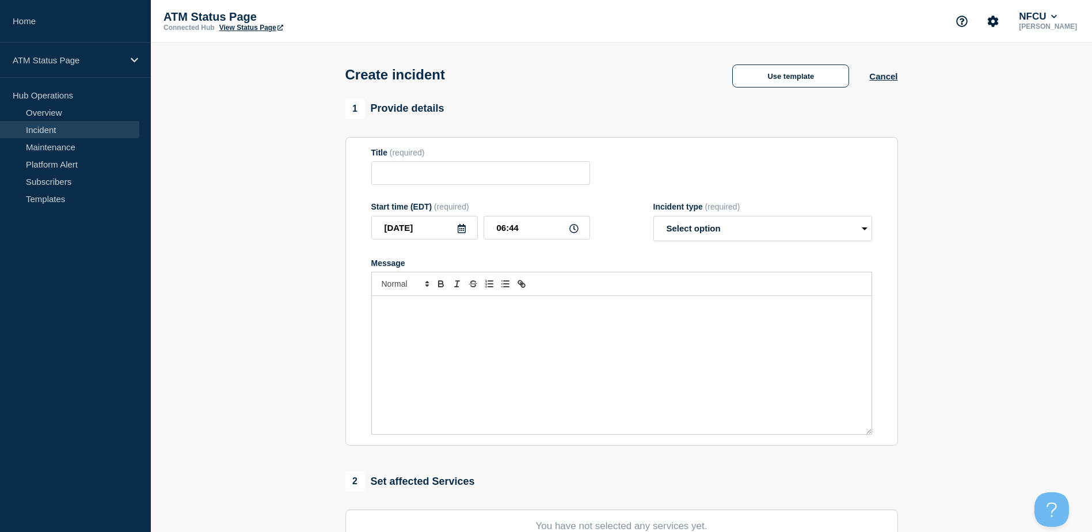
click at [804, 91] on div "Create incident Use template Cancel" at bounding box center [621, 71] width 578 height 56
click at [787, 80] on button "Use template" at bounding box center [790, 75] width 117 height 23
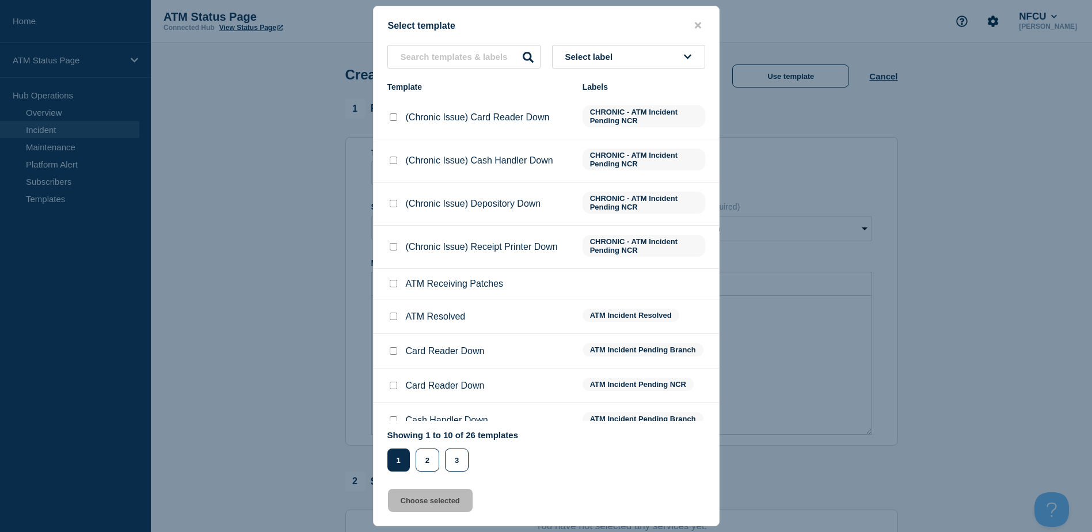
click at [667, 56] on button "Select label" at bounding box center [628, 57] width 153 height 24
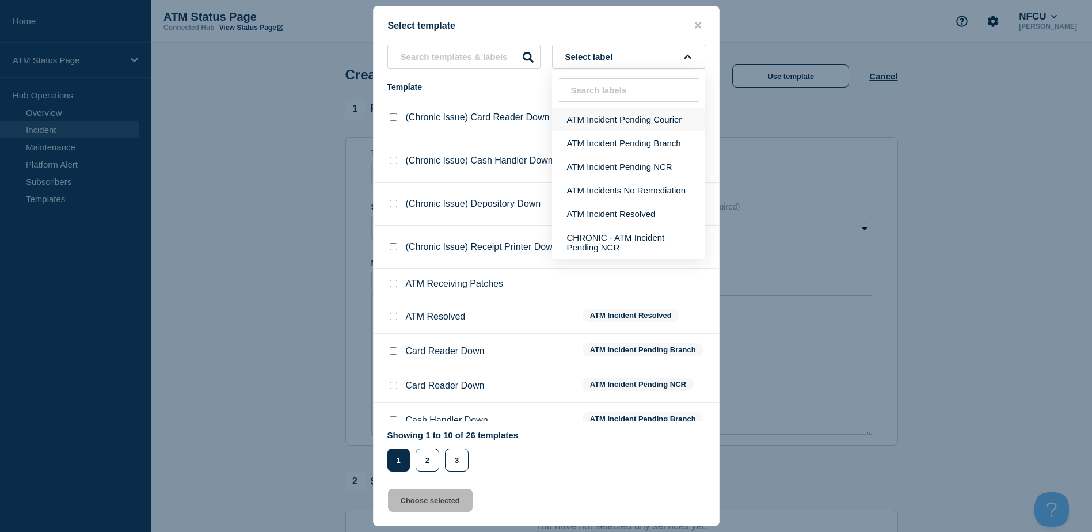
click at [643, 121] on button "ATM Incident Pending Courier" at bounding box center [628, 120] width 153 height 24
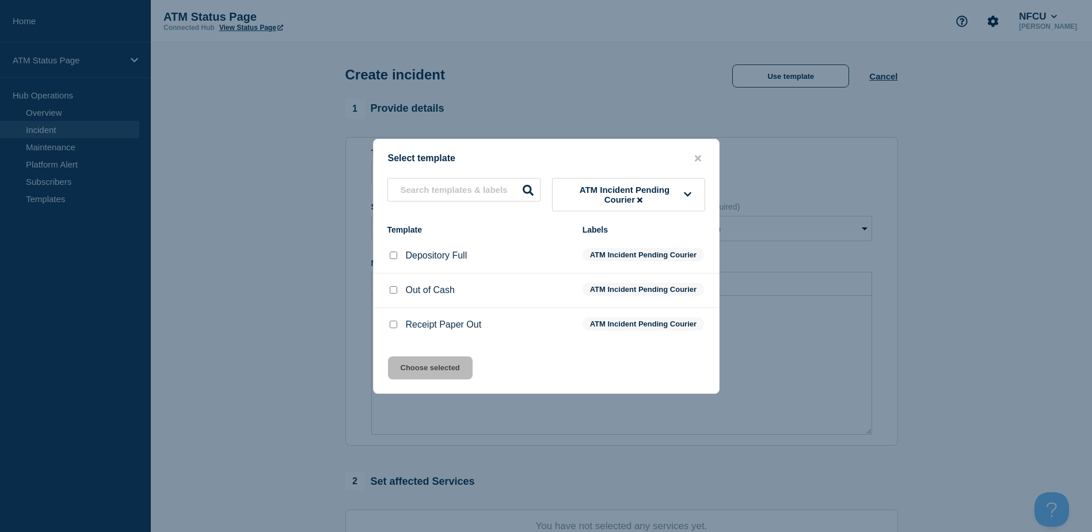
click at [392, 251] on input "Depository Full checkbox" at bounding box center [393, 254] width 7 height 7
click at [421, 379] on button "Choose selected" at bounding box center [430, 367] width 85 height 23
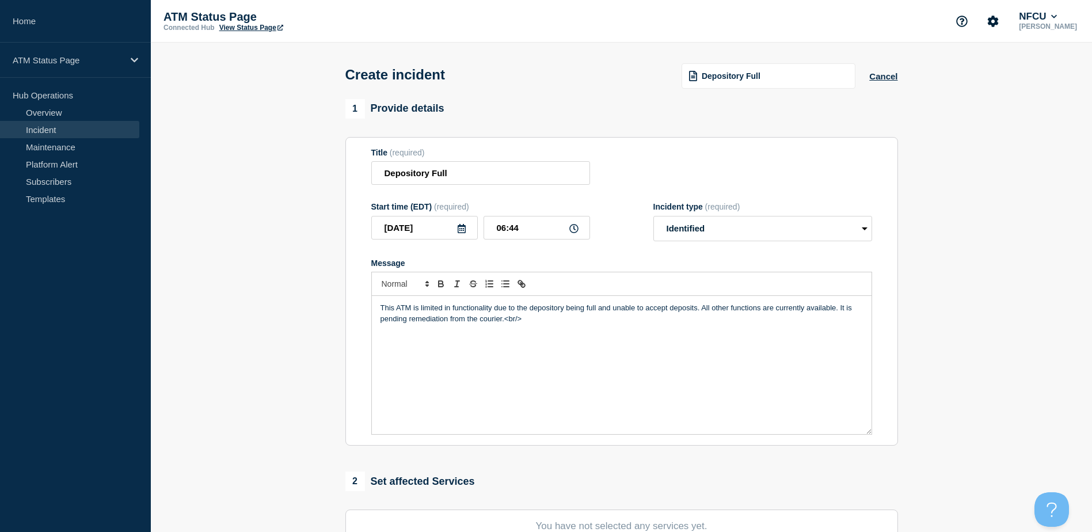
scroll to position [58, 0]
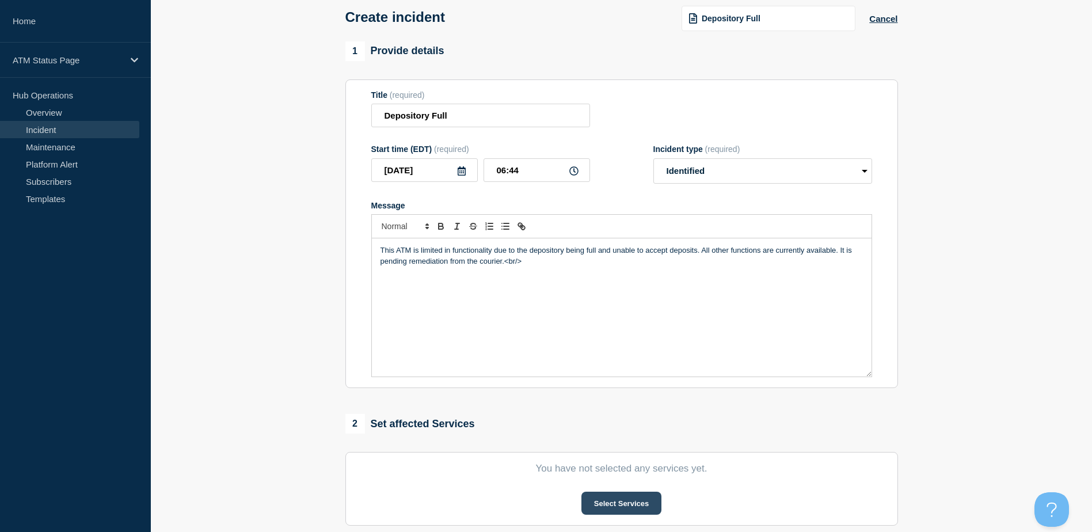
click at [610, 506] on button "Select Services" at bounding box center [621, 502] width 80 height 23
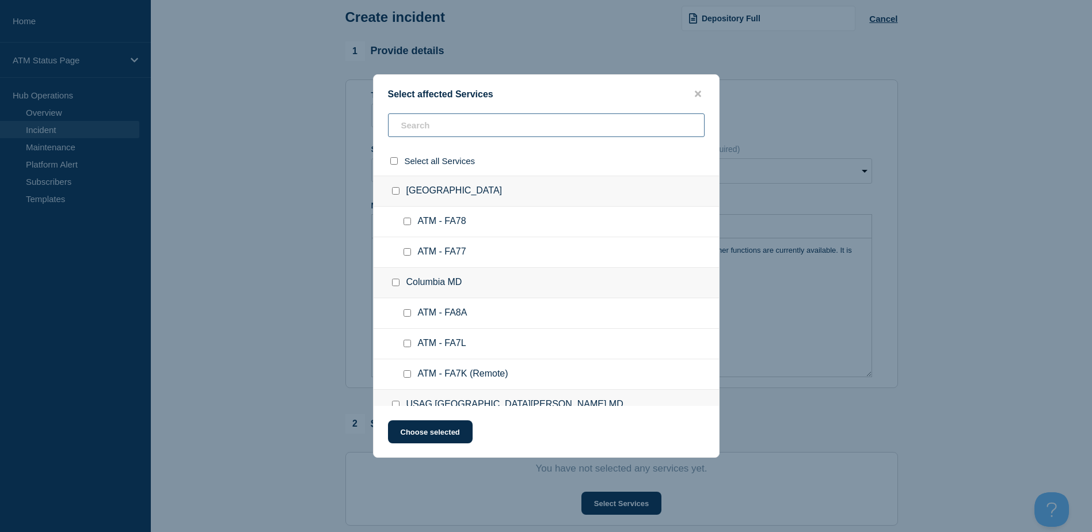
click at [463, 136] on input "text" at bounding box center [546, 125] width 316 height 24
paste input "FCSB"
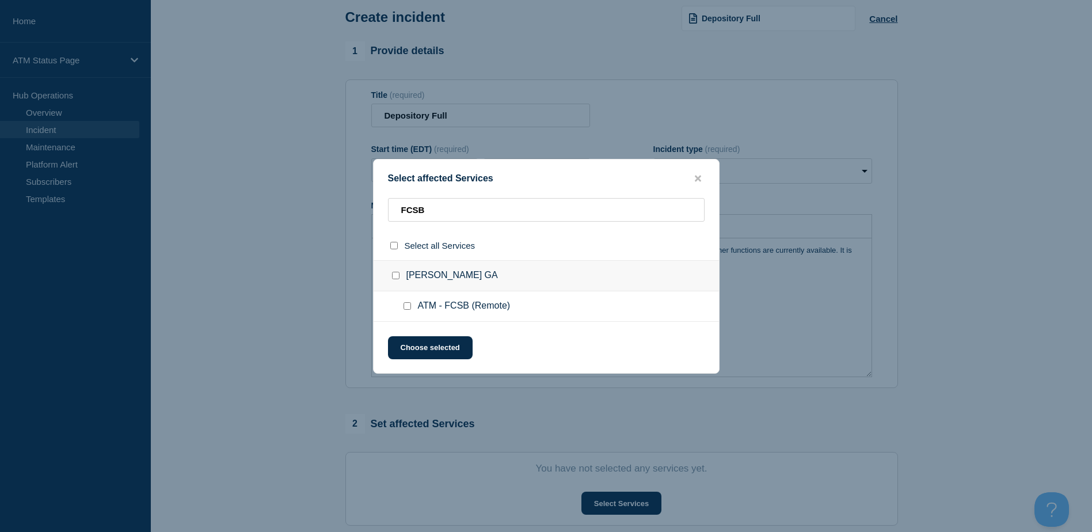
click at [407, 305] on input "ATM - FCSB (Remote) checkbox" at bounding box center [406, 305] width 7 height 7
click at [414, 339] on button "Choose selected" at bounding box center [430, 347] width 85 height 23
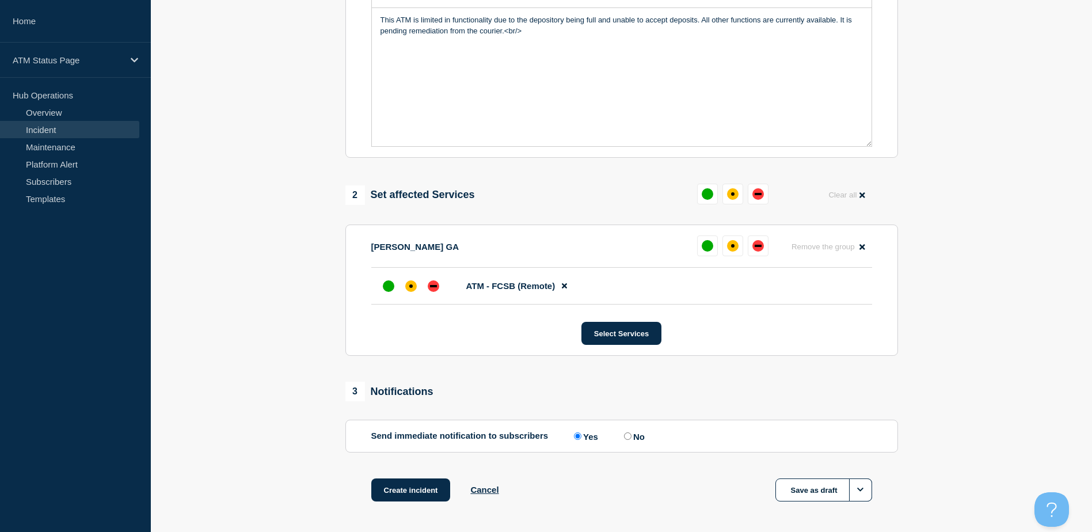
scroll to position [335, 0]
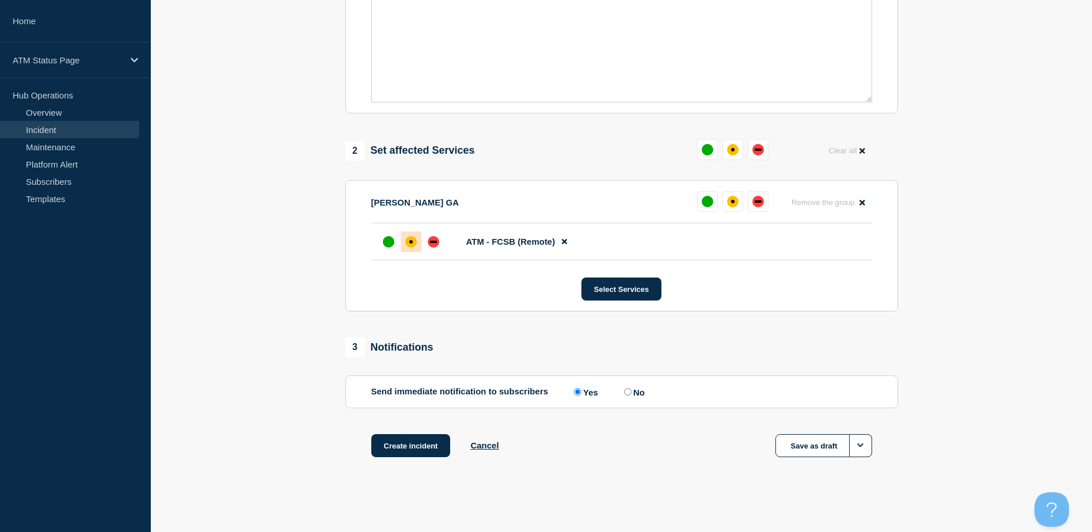
click at [413, 241] on div "affected" at bounding box center [411, 242] width 12 height 12
click at [628, 394] on input "No" at bounding box center [627, 391] width 7 height 7
click at [396, 433] on div "1 Provide details Title (required) Depository Full Start time (EDT) (required) …" at bounding box center [621, 126] width 566 height 719
click at [402, 444] on button "Create incident" at bounding box center [410, 445] width 79 height 23
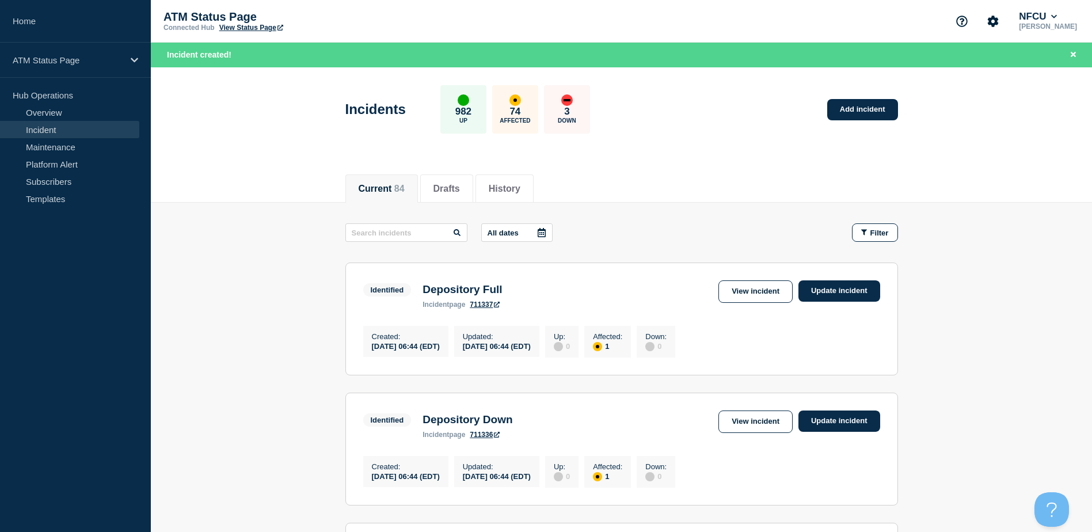
click at [902, 117] on div "Incidents 982 Up 74 Affected 3 Down Add incident" at bounding box center [621, 105] width 578 height 70
click at [865, 110] on link "Add incident" at bounding box center [862, 109] width 71 height 21
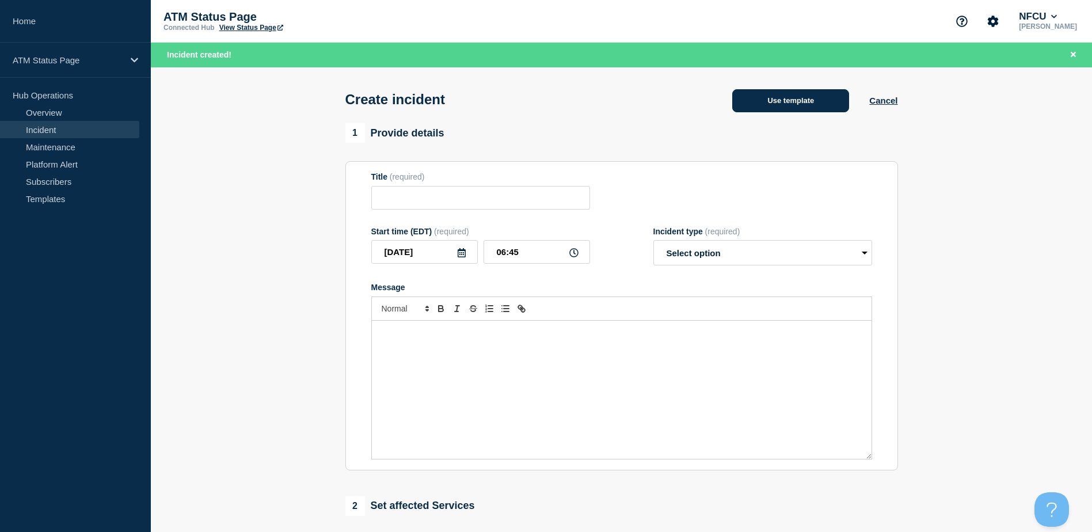
click at [739, 97] on button "Use template" at bounding box center [790, 100] width 117 height 23
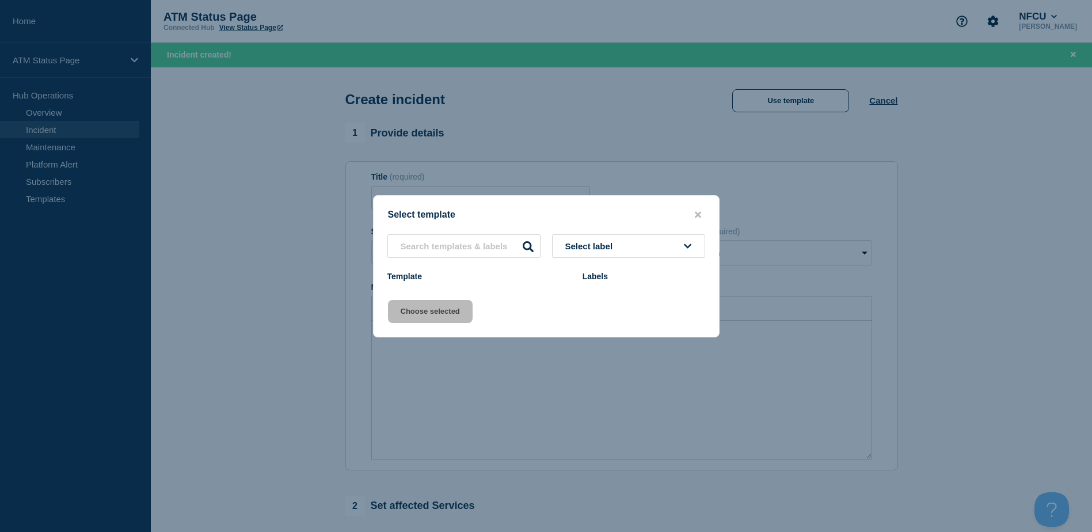
click at [602, 72] on div "Select template Select label Template Labels Choose selected" at bounding box center [546, 266] width 1092 height 532
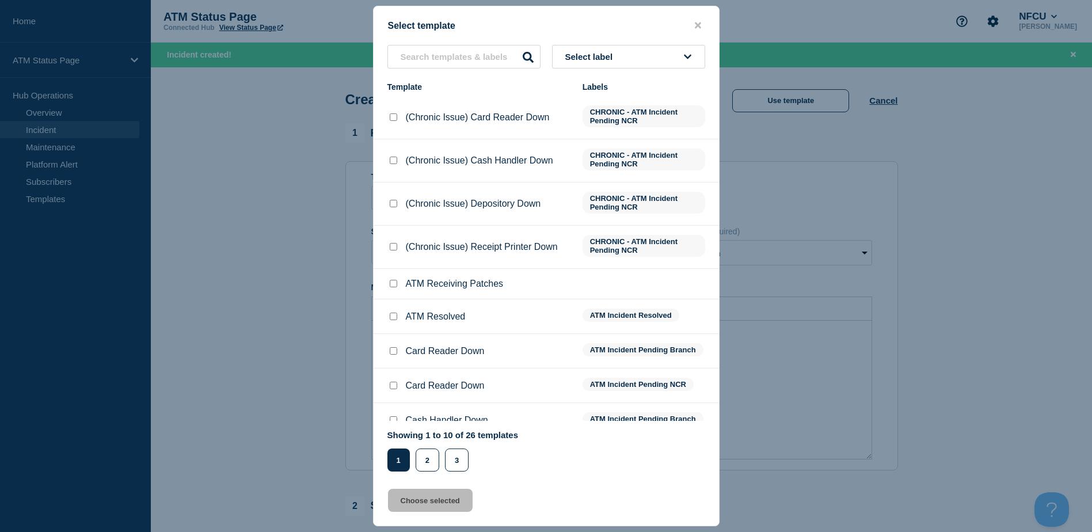
click at [600, 57] on span "Select label" at bounding box center [591, 57] width 52 height 10
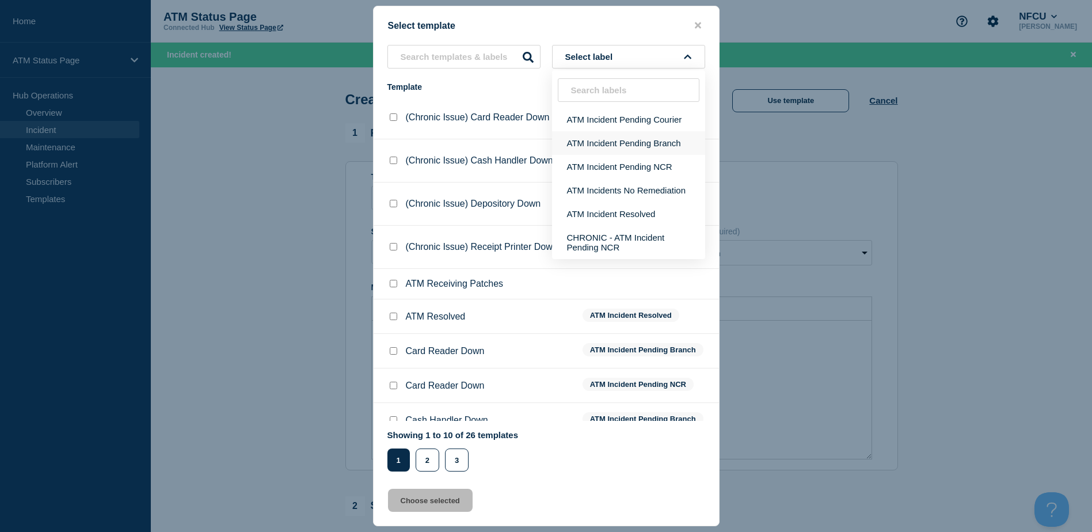
click at [603, 141] on button "ATM Incident Pending Branch" at bounding box center [628, 143] width 153 height 24
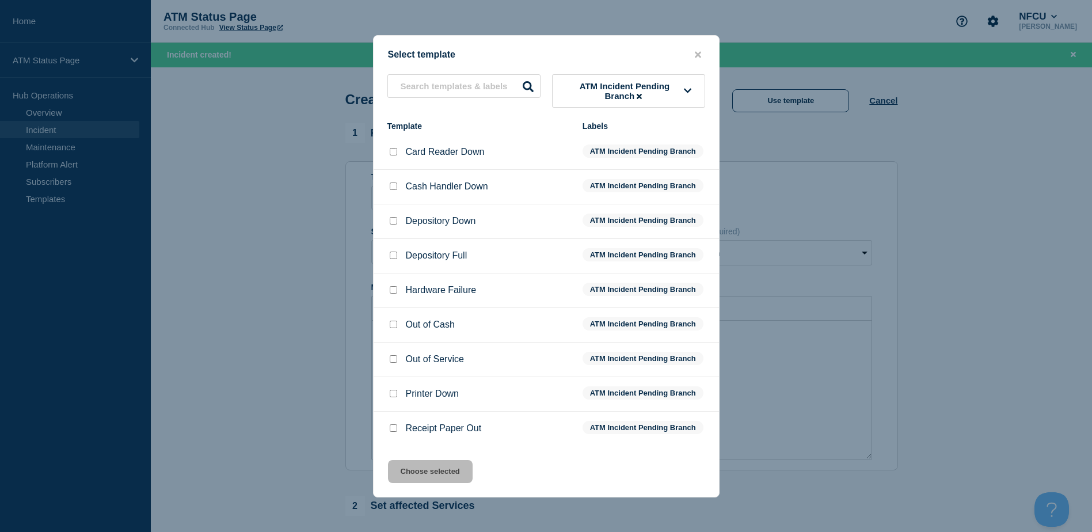
click at [390, 221] on input "Depository Down checkbox" at bounding box center [393, 220] width 7 height 7
click at [465, 464] on button "Choose selected" at bounding box center [430, 471] width 85 height 23
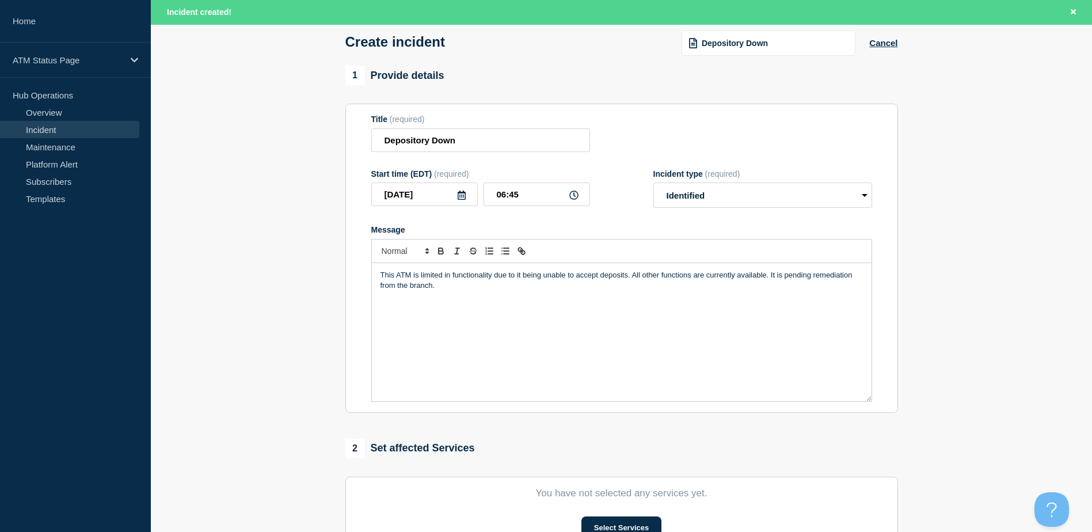
scroll to position [115, 0]
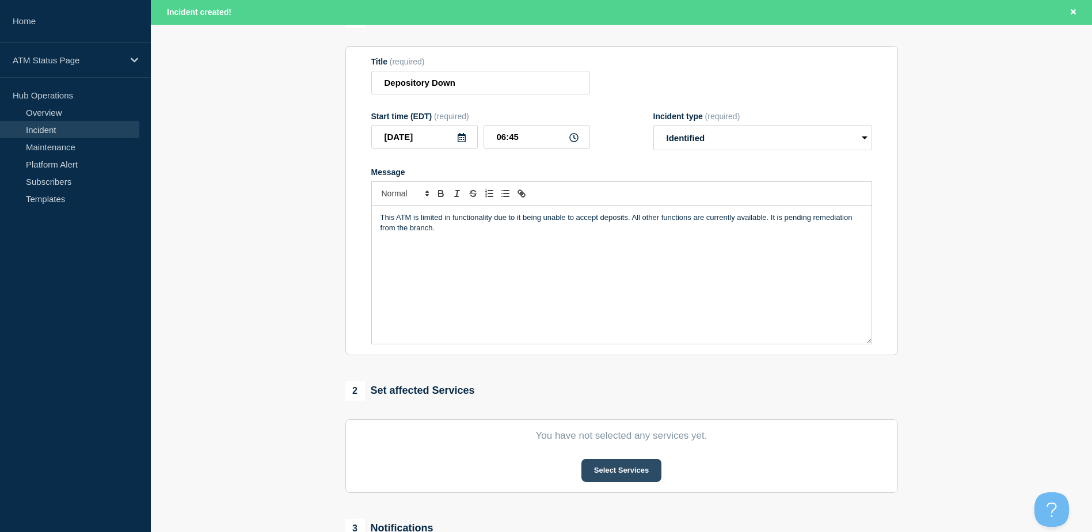
click at [630, 465] on button "Select Services" at bounding box center [621, 470] width 80 height 23
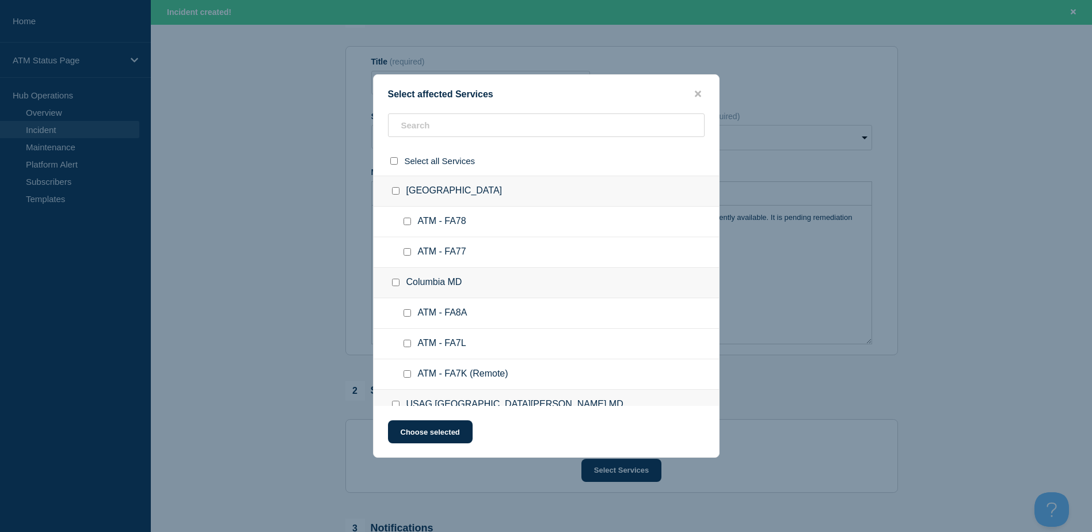
click at [394, 158] on input "select all checkbox" at bounding box center [393, 160] width 7 height 7
click at [416, 123] on input "text" at bounding box center [546, 125] width 316 height 24
paste input "FCTT"
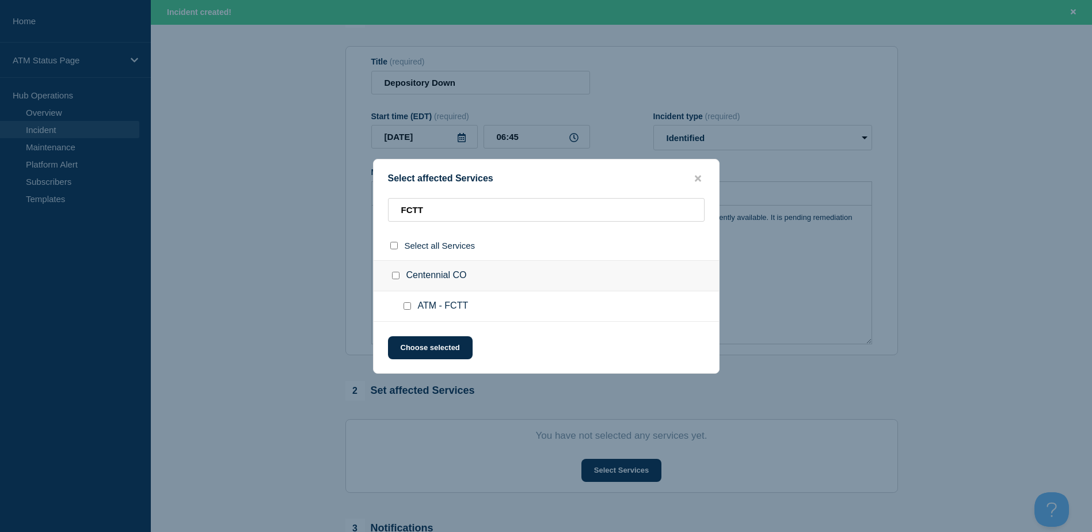
click at [406, 308] on input "ATM - FCTT checkbox" at bounding box center [406, 305] width 7 height 7
click at [418, 342] on button "Choose selected" at bounding box center [430, 347] width 85 height 23
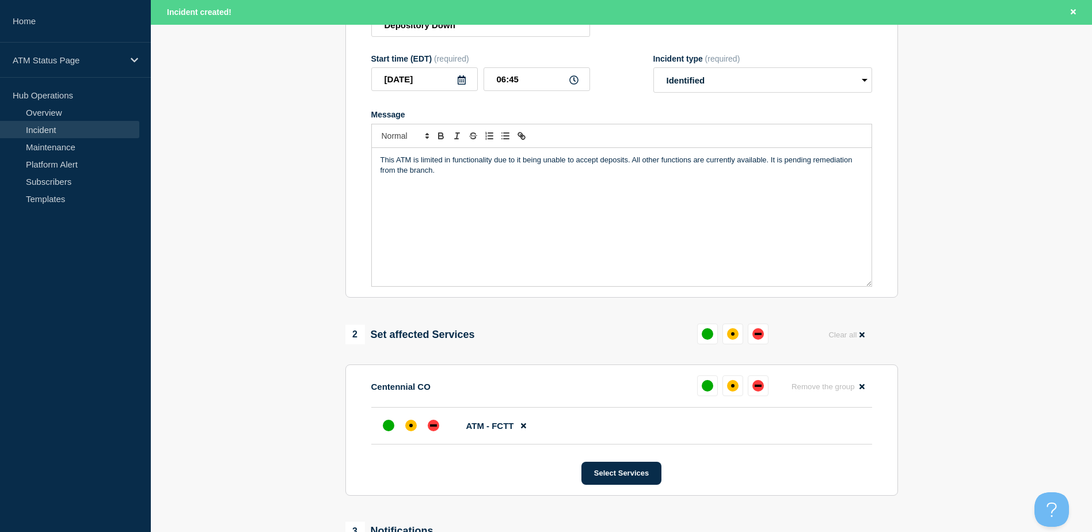
scroll to position [360, 0]
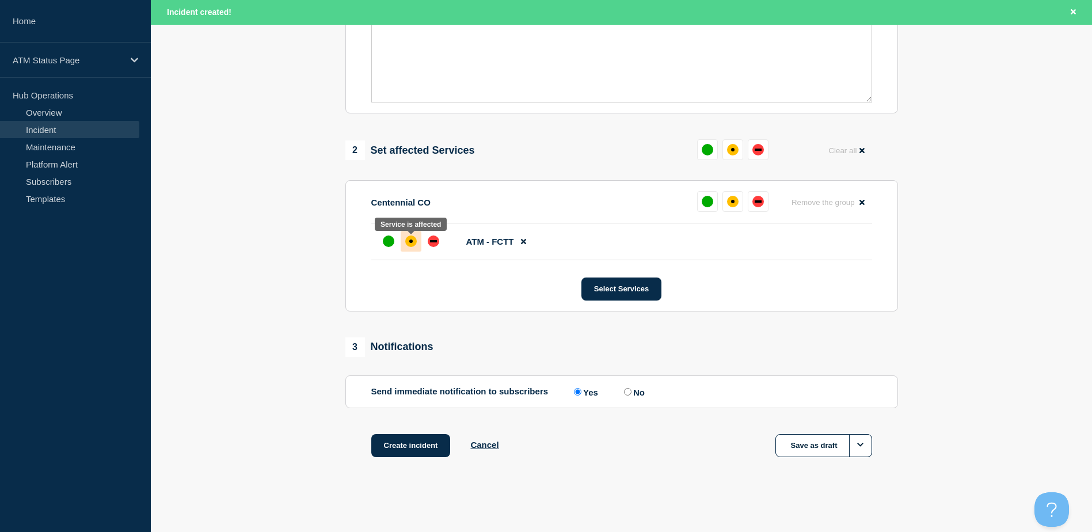
click at [409, 246] on div "affected" at bounding box center [411, 241] width 12 height 12
click at [435, 442] on button "Create incident" at bounding box center [410, 445] width 79 height 23
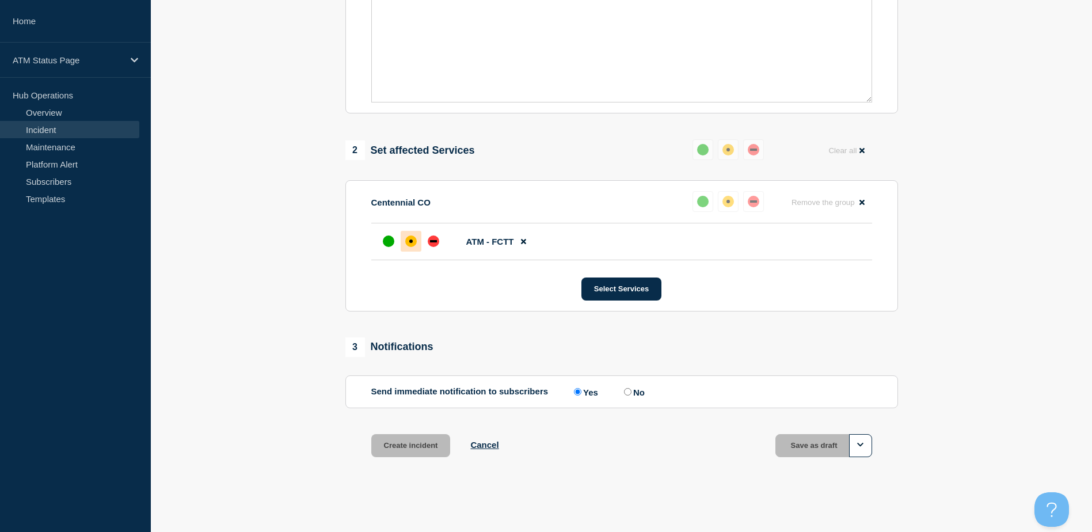
scroll to position [335, 0]
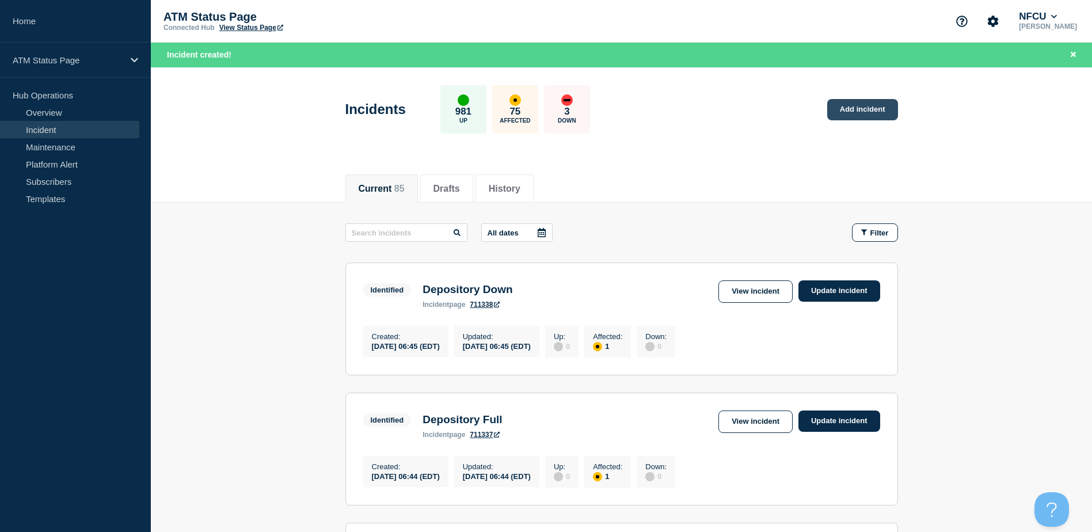
click at [839, 106] on link "Add incident" at bounding box center [862, 109] width 71 height 21
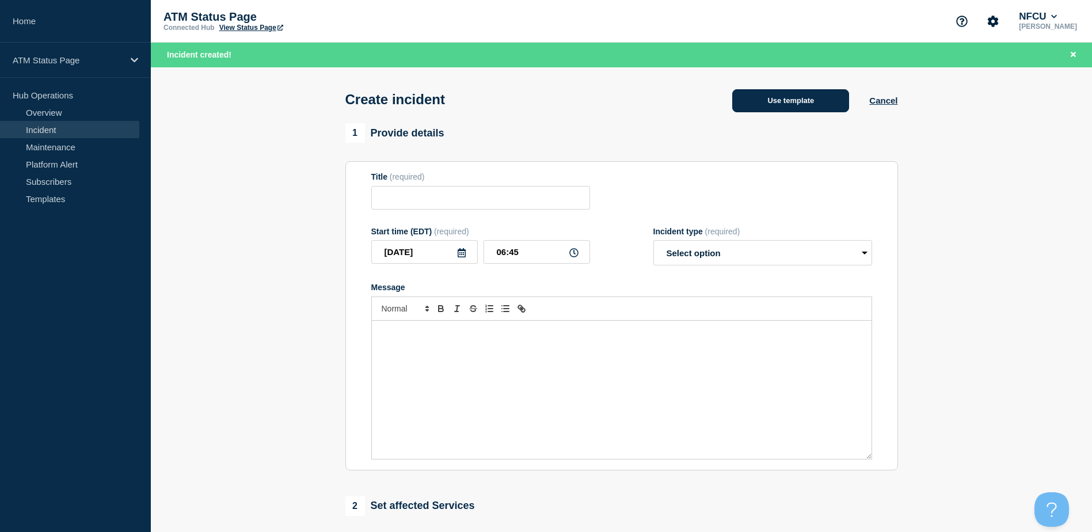
click at [798, 95] on button "Use template" at bounding box center [790, 100] width 117 height 23
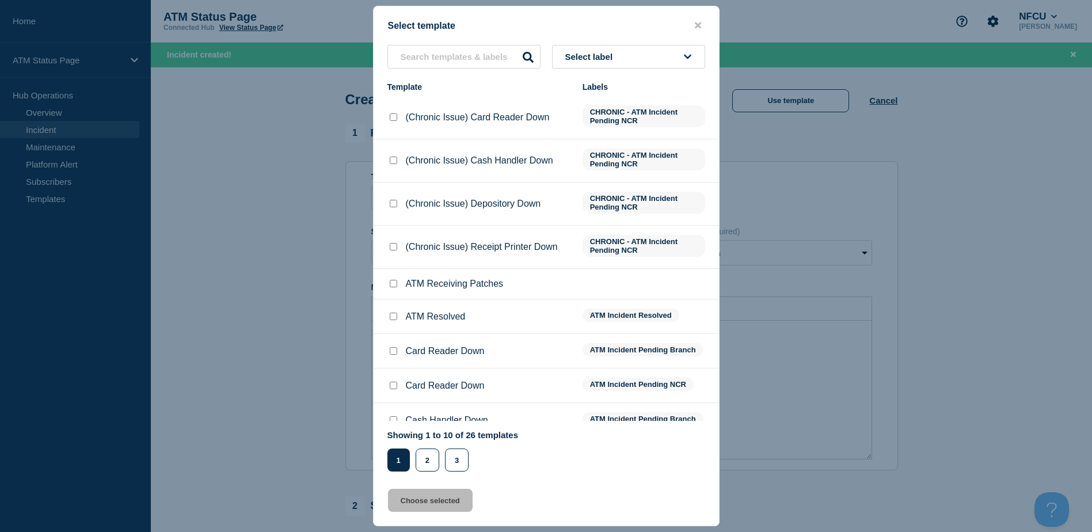
click at [662, 67] on button "Select label" at bounding box center [628, 57] width 153 height 24
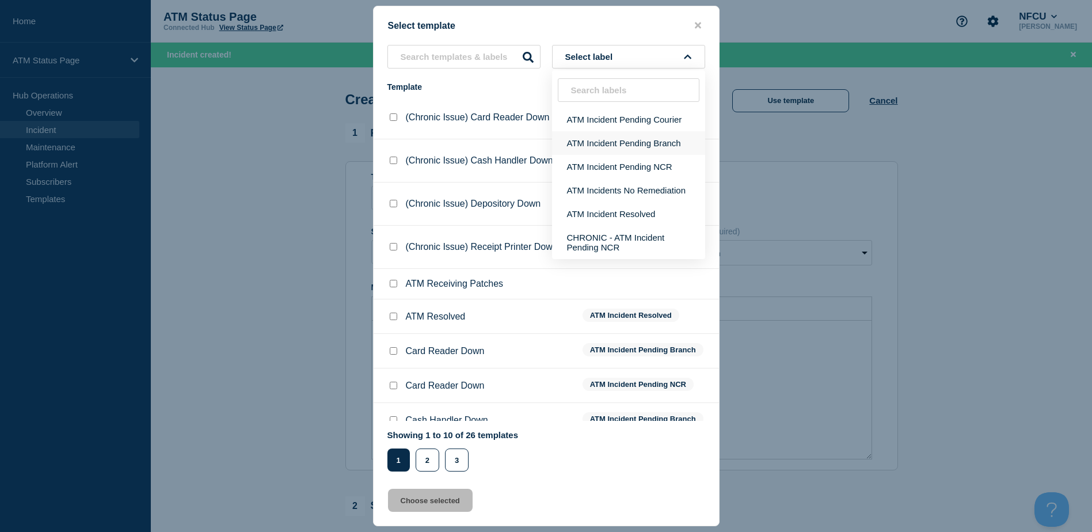
click at [660, 144] on button "ATM Incident Pending Branch" at bounding box center [628, 143] width 153 height 24
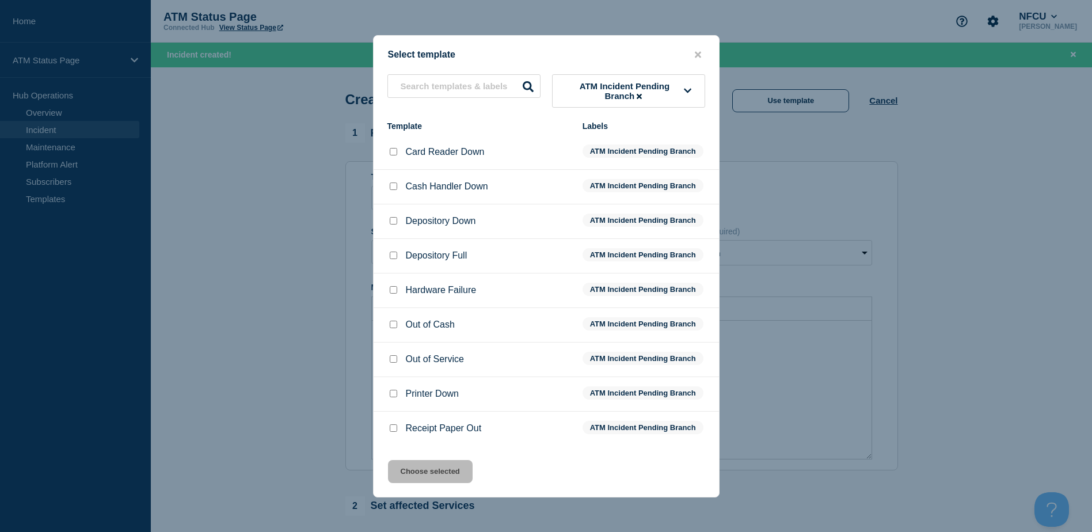
click at [395, 224] on input "Depository Down checkbox" at bounding box center [393, 220] width 7 height 7
click at [433, 474] on button "Choose selected" at bounding box center [430, 471] width 85 height 23
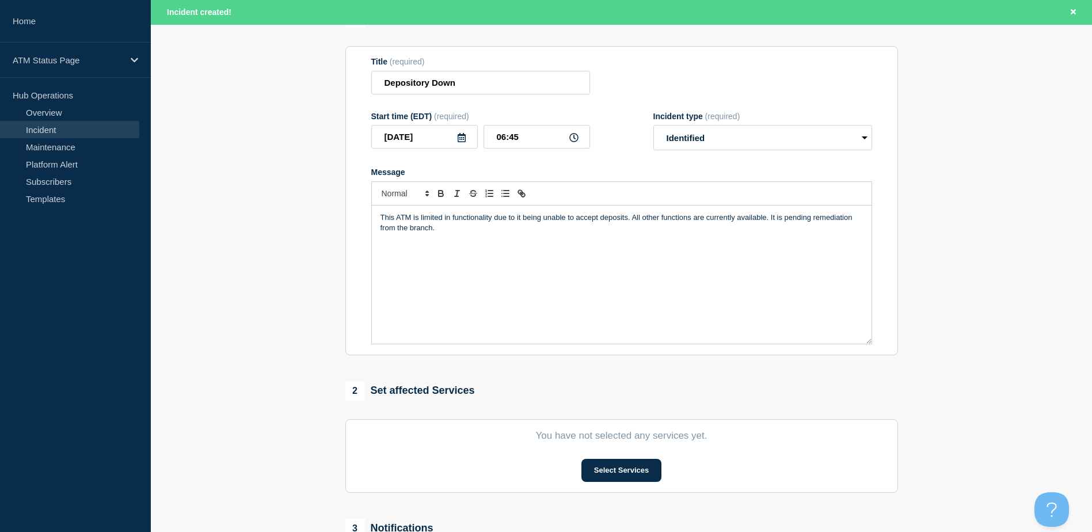
scroll to position [173, 0]
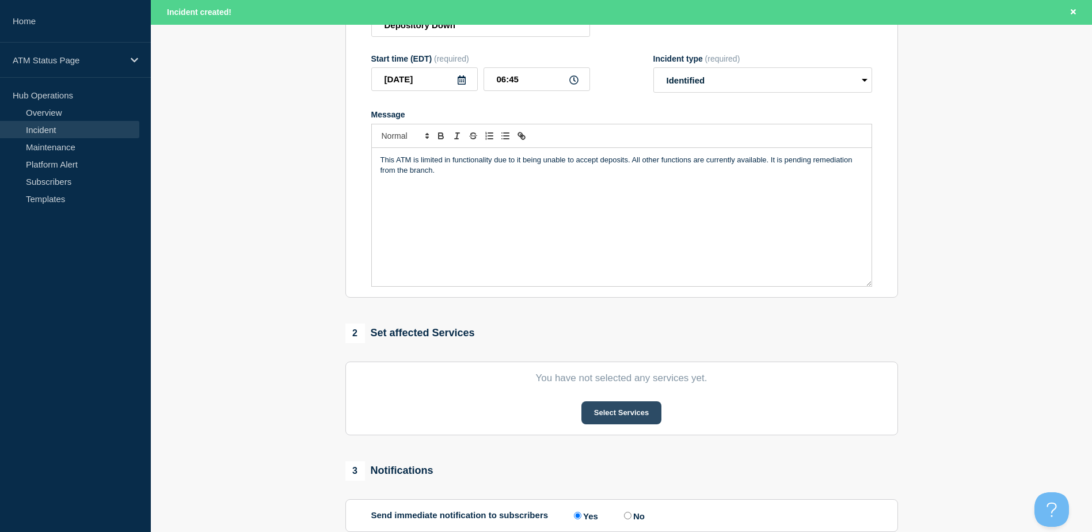
click at [596, 405] on button "Select Services" at bounding box center [621, 412] width 80 height 23
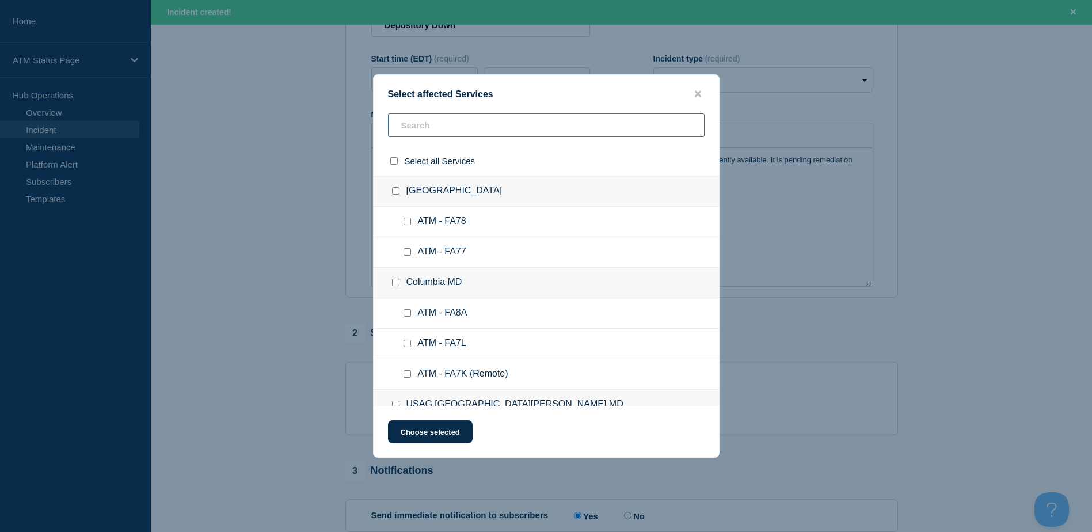
click at [502, 122] on input "text" at bounding box center [546, 125] width 316 height 24
paste input "FCUU"
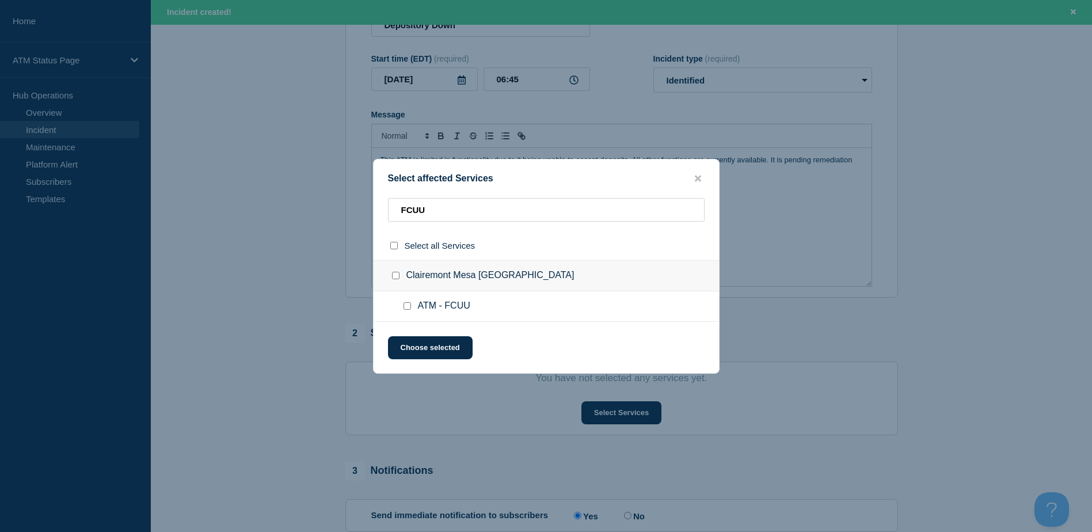
click at [407, 312] on div at bounding box center [409, 306] width 17 height 12
click at [407, 307] on input "ATM - FCUU checkbox" at bounding box center [406, 305] width 7 height 7
click at [417, 364] on div "Select affected Services FCUU Select all Services Clairemont Mesa CA ATM - FCUU…" at bounding box center [546, 266] width 346 height 215
click at [417, 344] on button "Choose selected" at bounding box center [430, 347] width 85 height 23
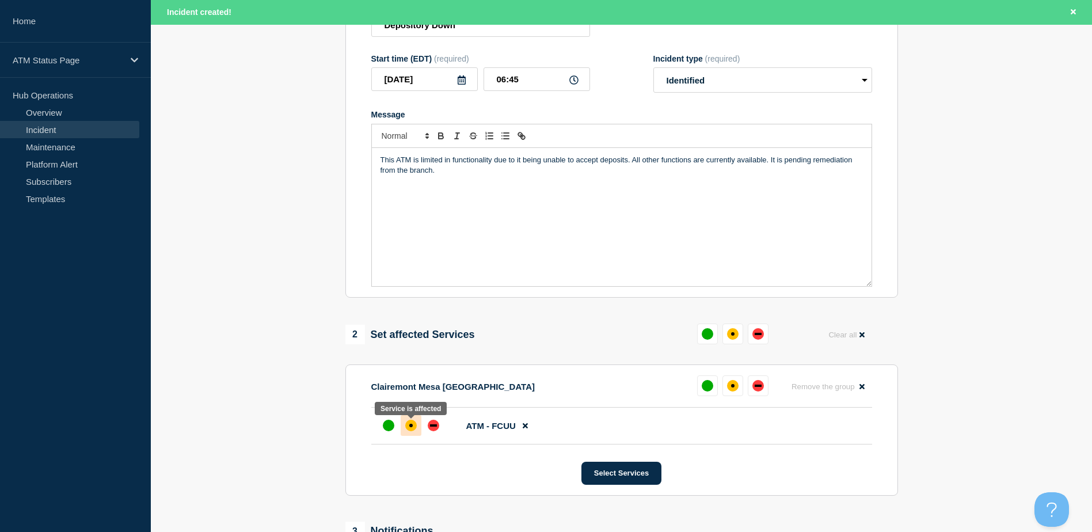
click at [410, 431] on div "affected" at bounding box center [411, 425] width 12 height 12
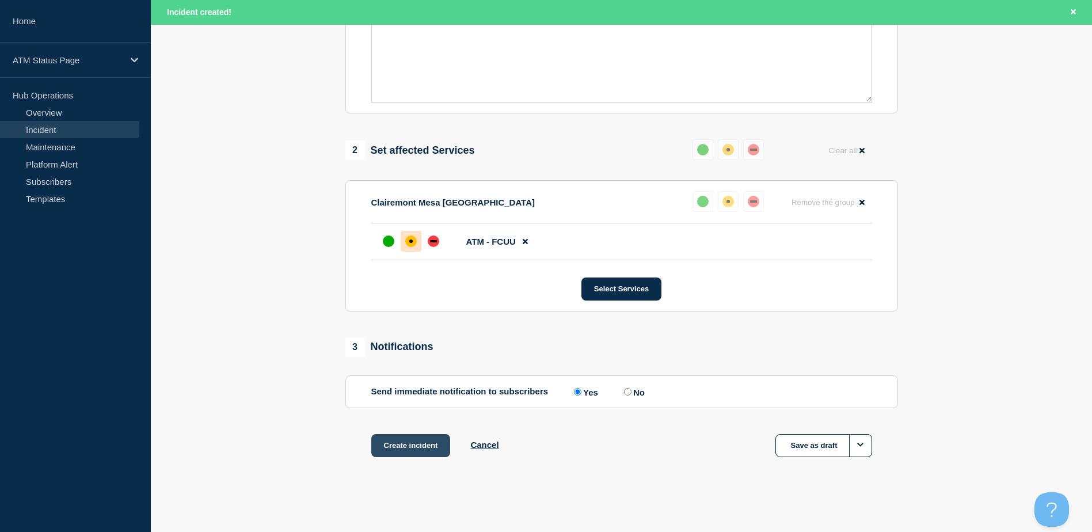
click at [405, 437] on button "Create incident" at bounding box center [410, 445] width 79 height 23
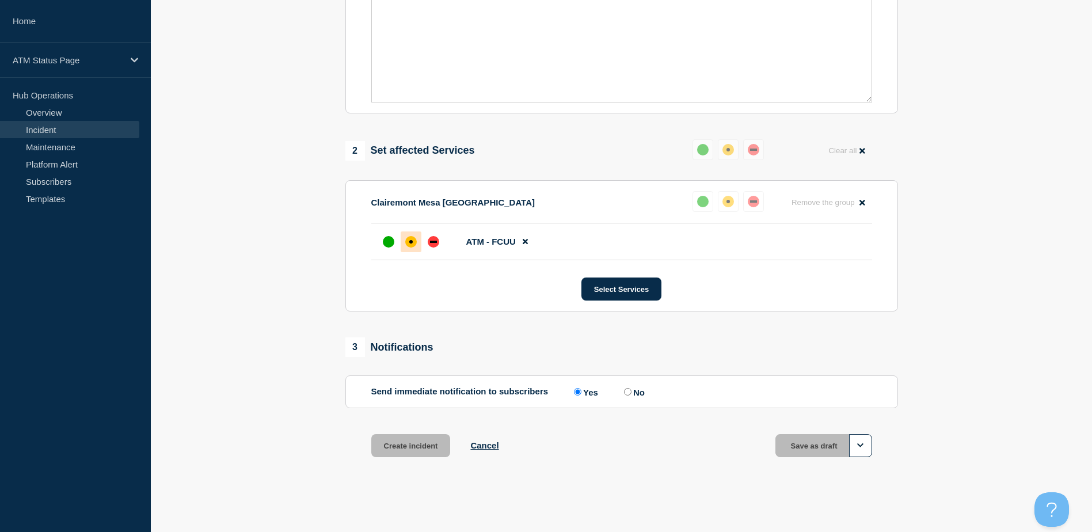
scroll to position [335, 0]
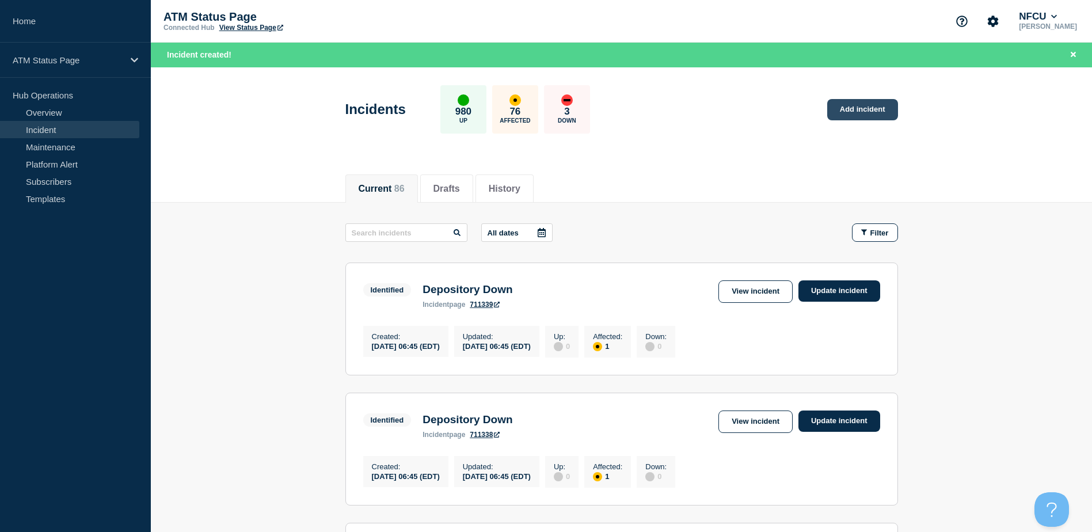
click at [849, 106] on link "Add incident" at bounding box center [862, 109] width 71 height 21
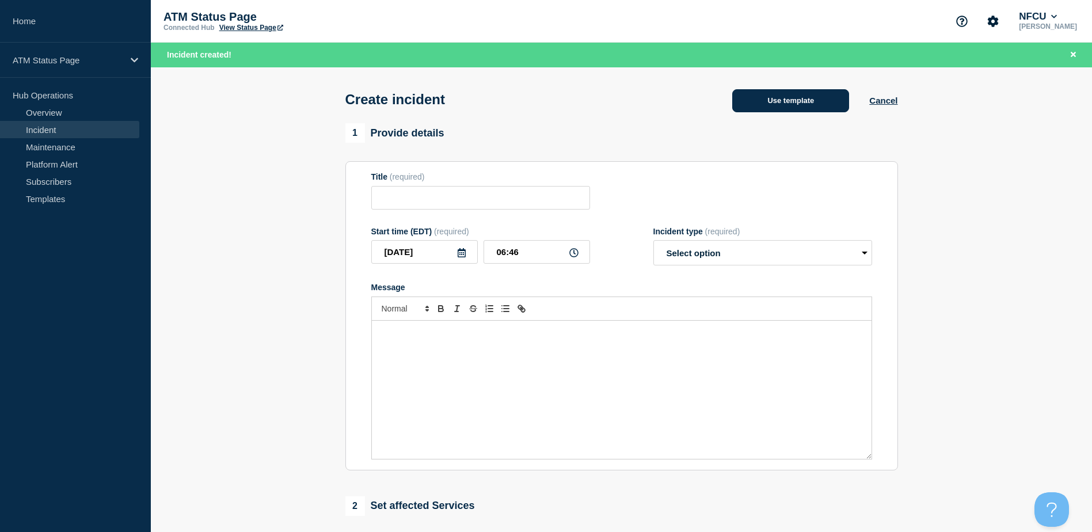
click at [821, 92] on button "Use template" at bounding box center [790, 100] width 117 height 23
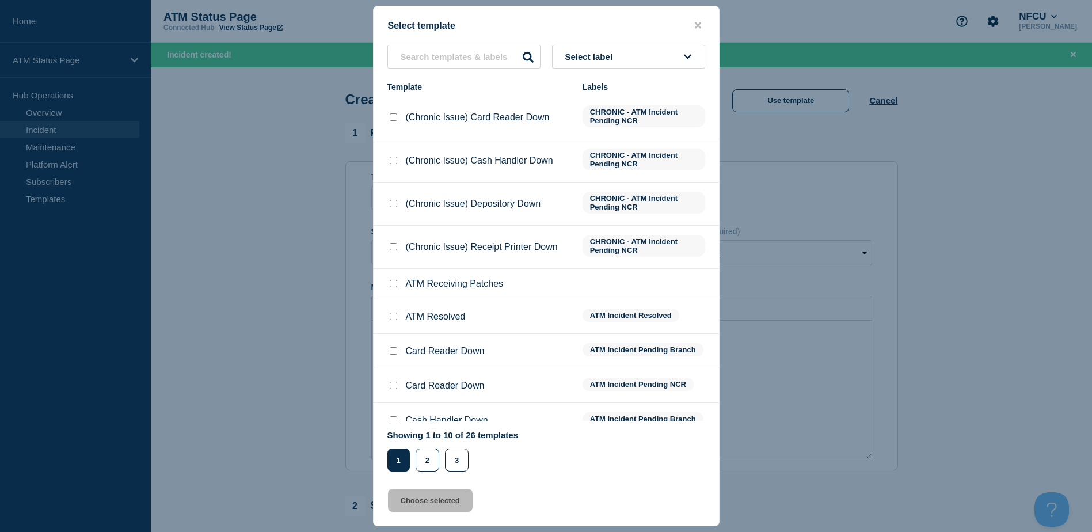
click at [588, 68] on button "Select label" at bounding box center [628, 57] width 153 height 24
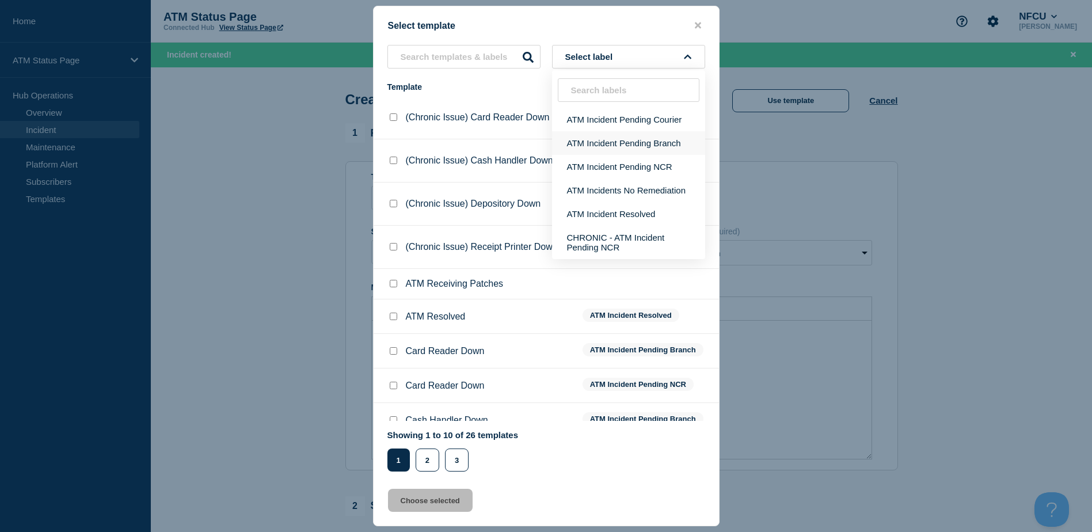
click at [605, 140] on button "ATM Incident Pending Branch" at bounding box center [628, 143] width 153 height 24
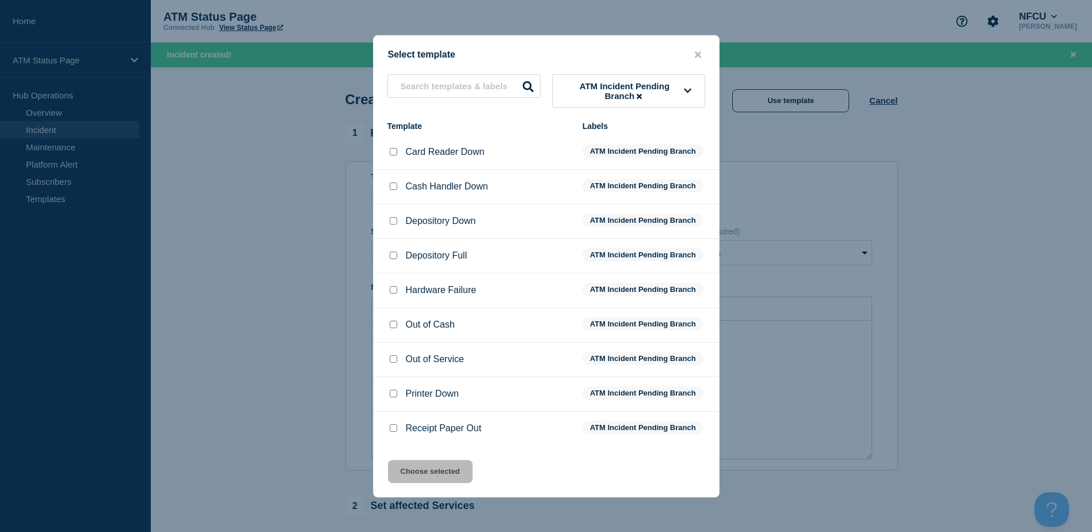
click at [394, 219] on div at bounding box center [393, 221] width 12 height 12
click at [394, 224] on input "Depository Down checkbox" at bounding box center [393, 220] width 7 height 7
click at [441, 472] on button "Choose selected" at bounding box center [430, 471] width 85 height 23
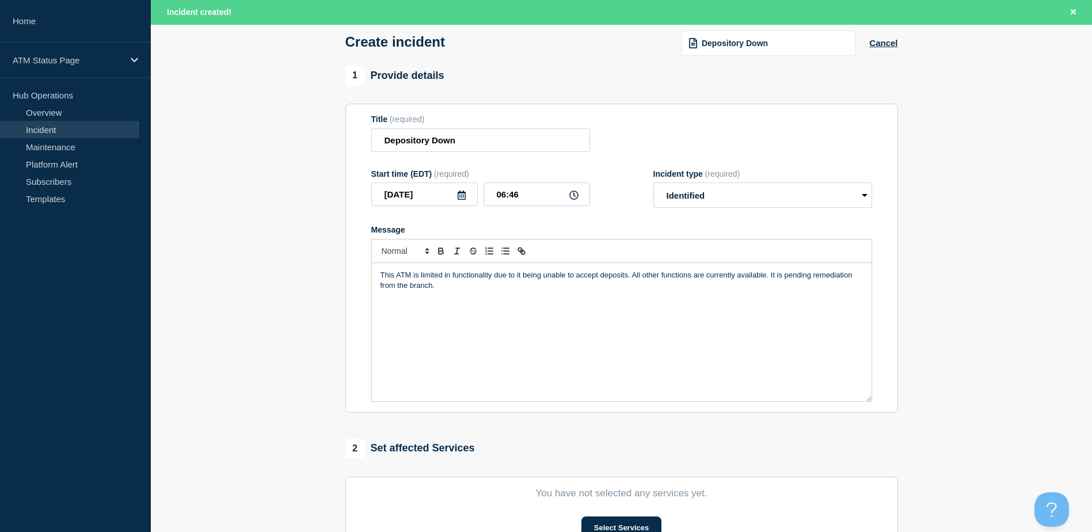
scroll to position [115, 0]
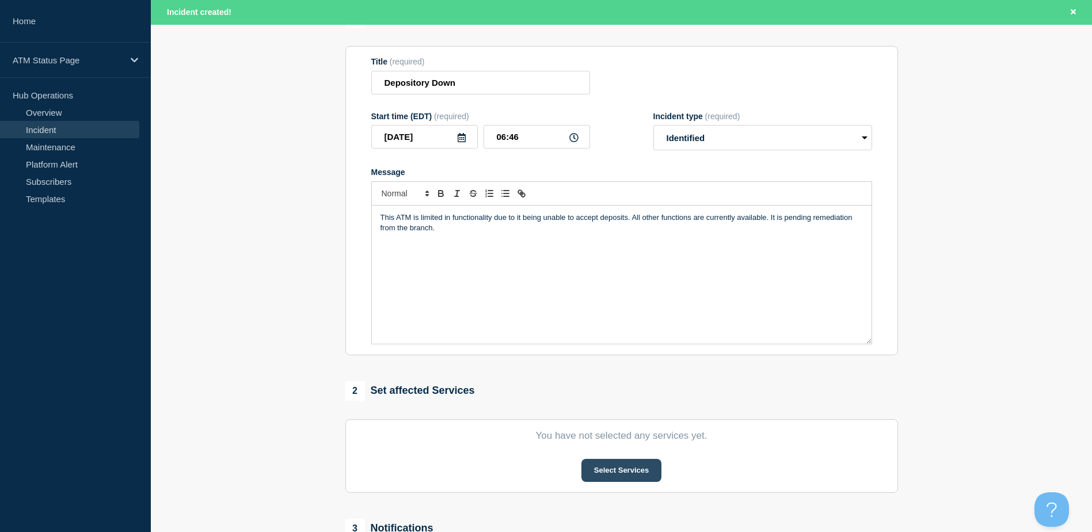
click at [616, 472] on button "Select Services" at bounding box center [621, 470] width 80 height 23
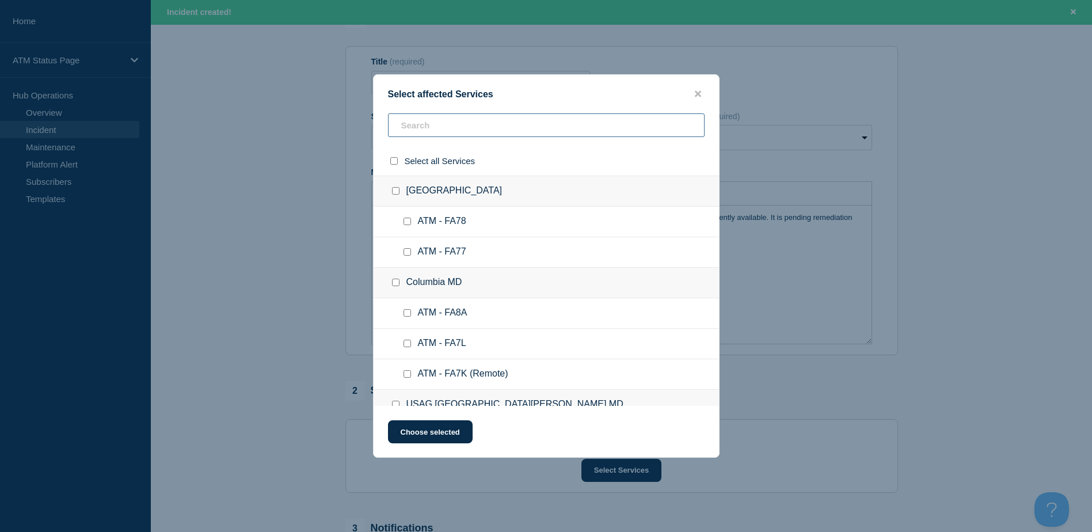
click at [483, 131] on input "text" at bounding box center [546, 125] width 316 height 24
paste input "FCPZ"
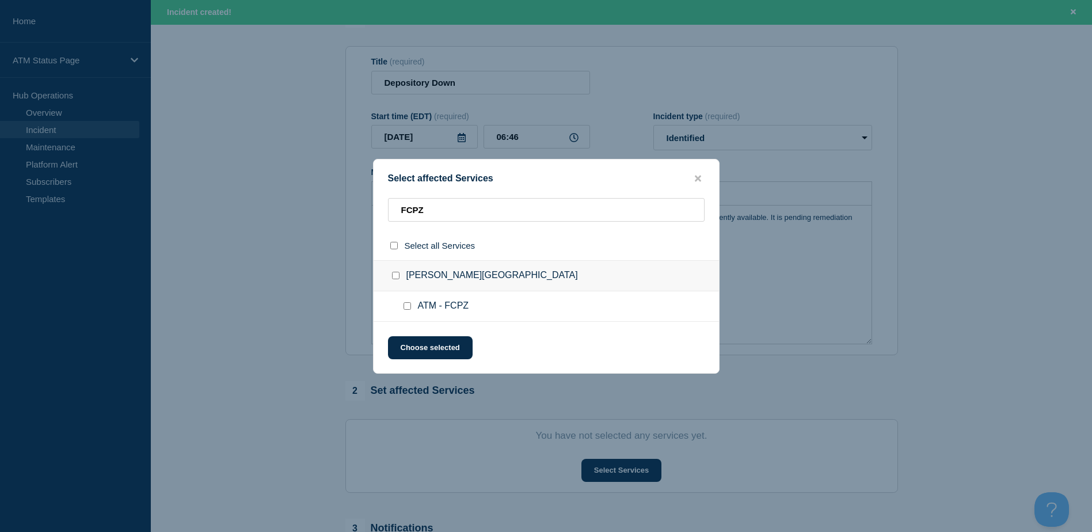
click at [405, 305] on input "ATM - FCPZ checkbox" at bounding box center [406, 305] width 7 height 7
click at [418, 336] on div "Select affected Services FCPZ Select all Services Sandy Springs GA ATM - FCPZ C…" at bounding box center [546, 266] width 346 height 215
click at [418, 339] on button "Choose selected" at bounding box center [430, 347] width 85 height 23
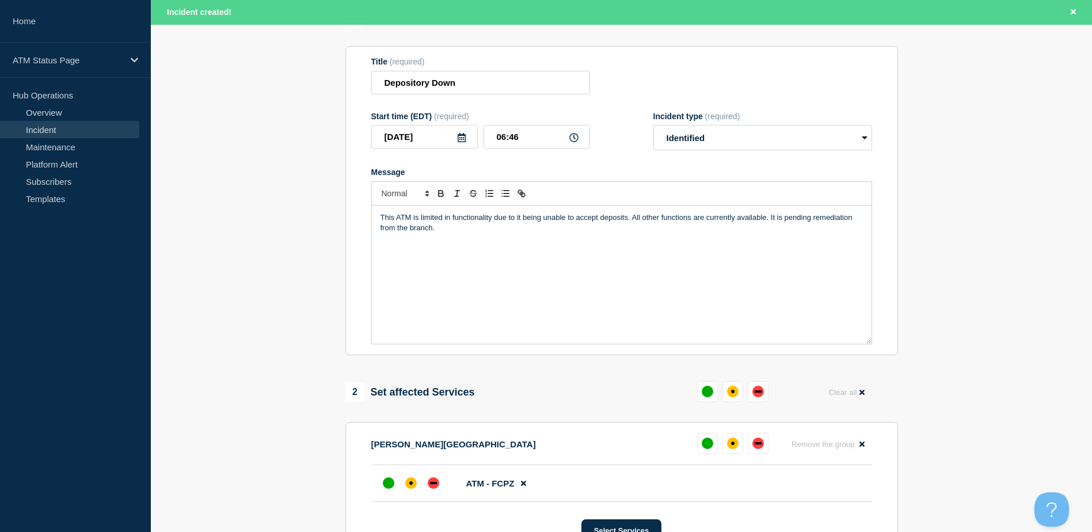
scroll to position [288, 0]
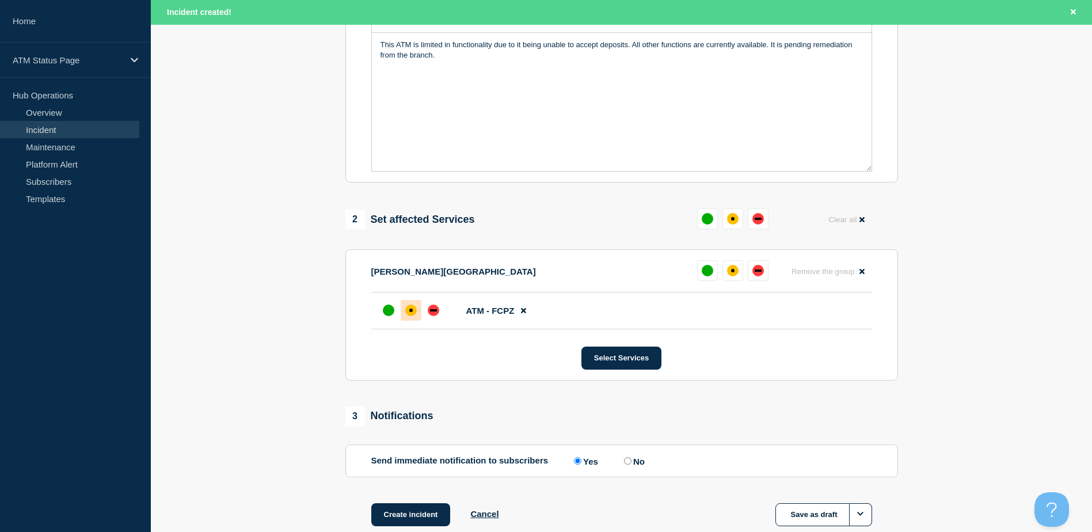
click at [414, 315] on div "affected" at bounding box center [411, 310] width 12 height 12
click at [412, 514] on button "Create incident" at bounding box center [410, 514] width 79 height 23
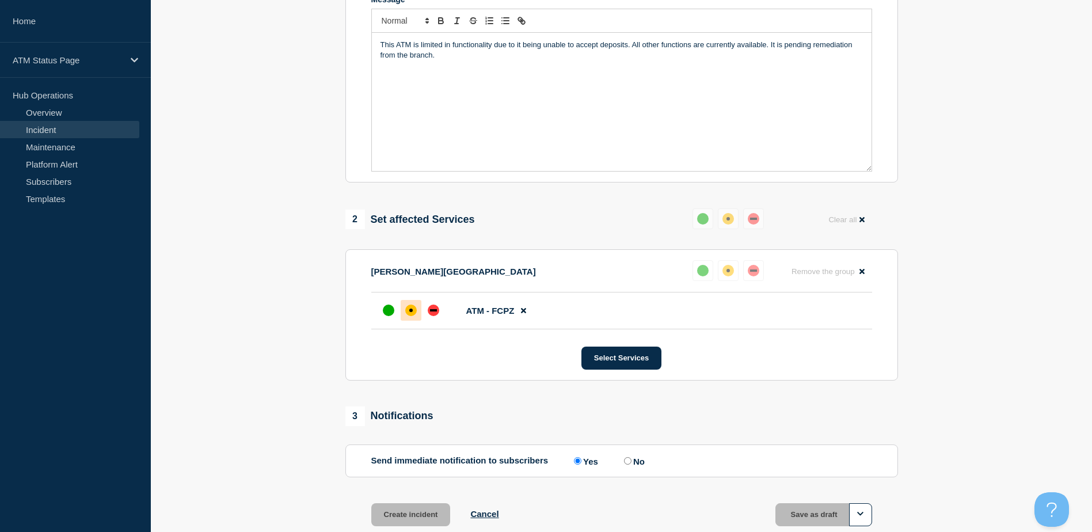
scroll to position [264, 0]
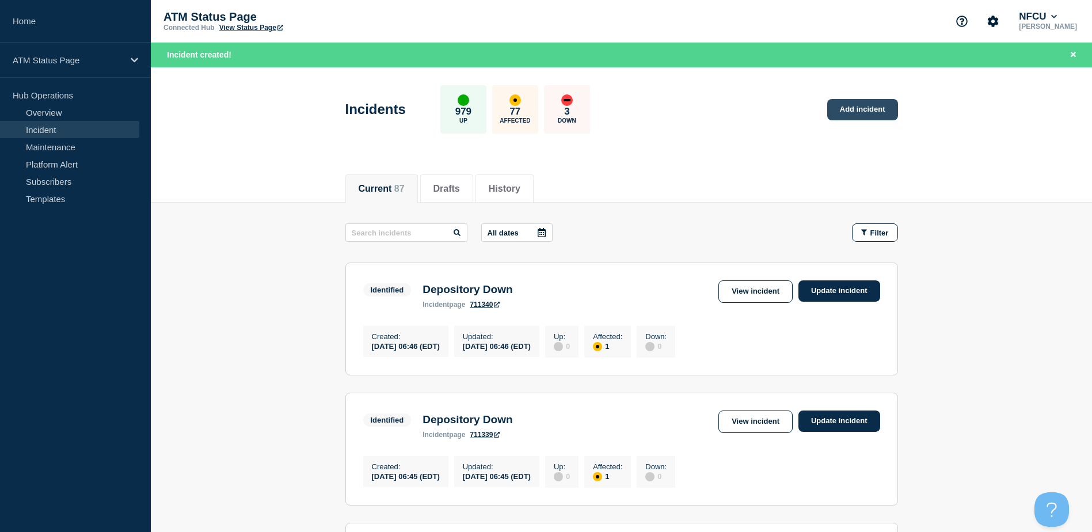
click at [854, 108] on link "Add incident" at bounding box center [862, 109] width 71 height 21
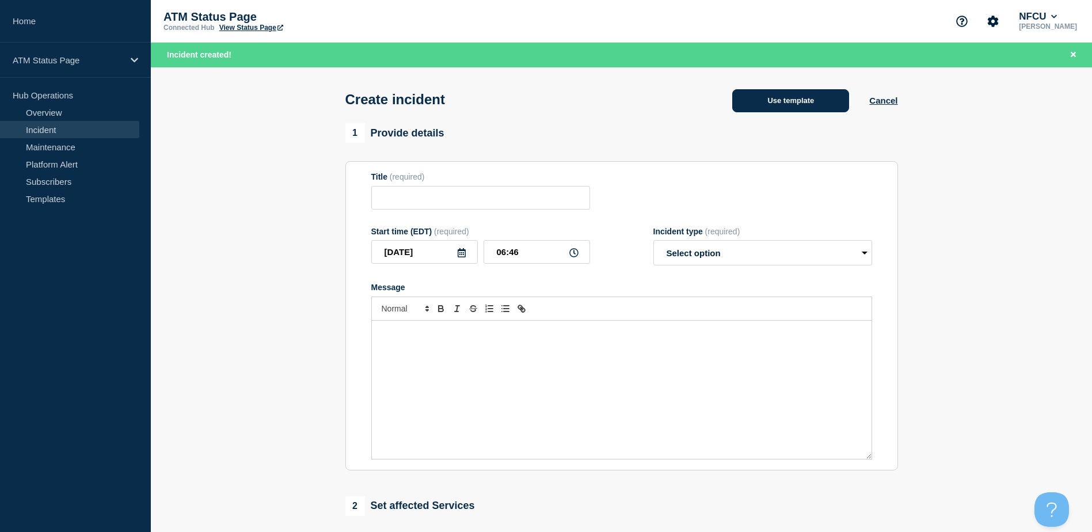
click at [814, 93] on button "Use template" at bounding box center [790, 100] width 117 height 23
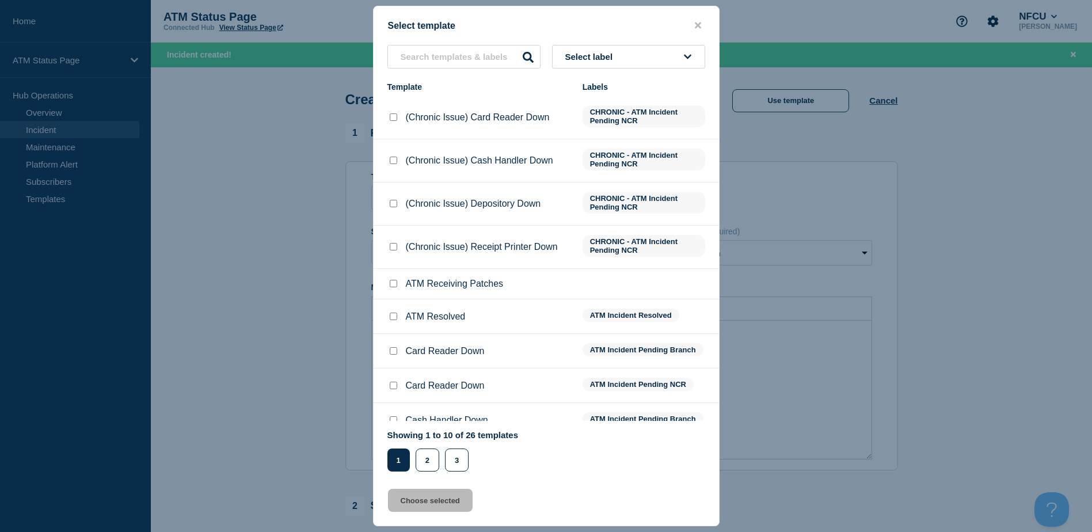
click at [671, 61] on button "Select label" at bounding box center [628, 57] width 153 height 24
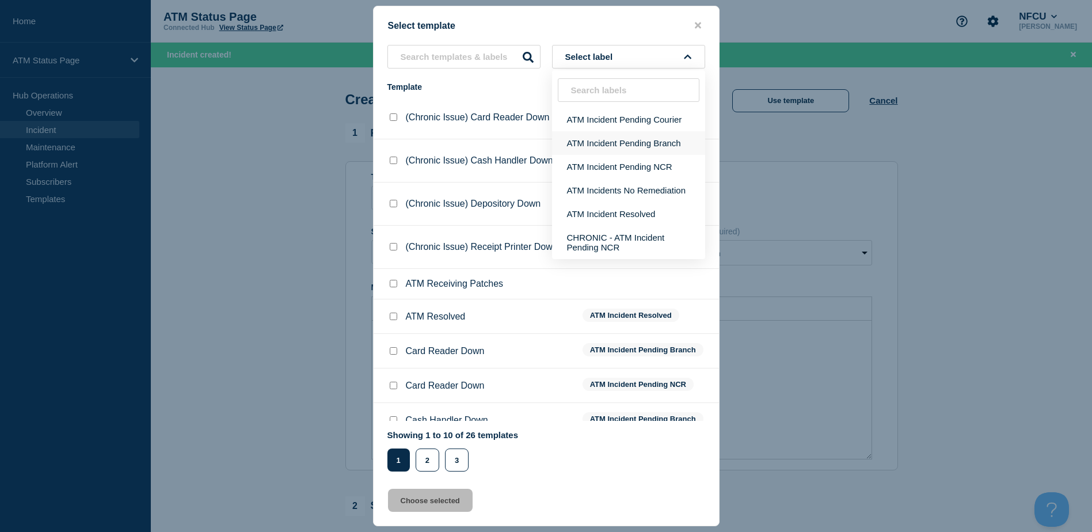
click at [635, 131] on button "ATM Incident Pending Branch" at bounding box center [628, 143] width 153 height 24
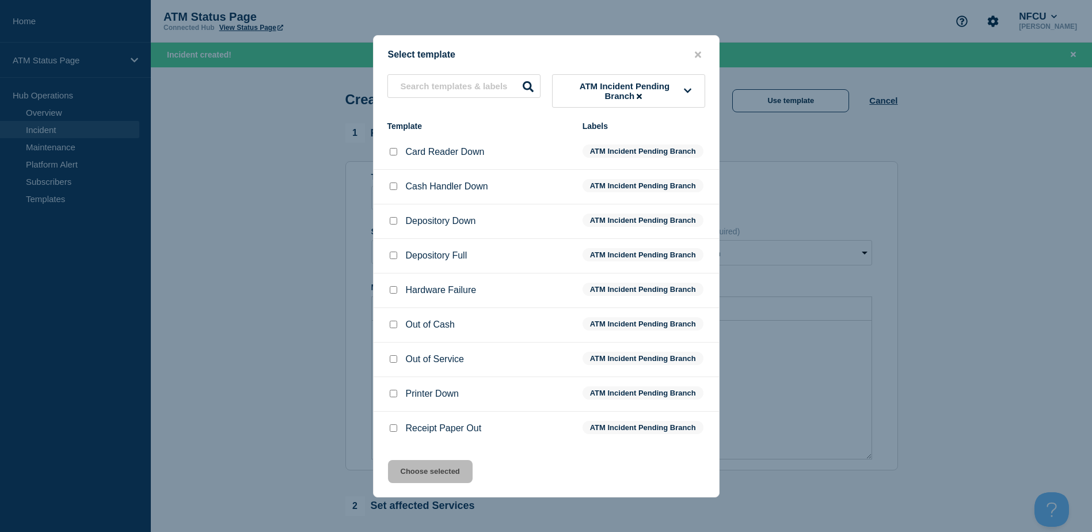
click at [392, 258] on input "Depository Full checkbox" at bounding box center [393, 254] width 7 height 7
click at [432, 464] on button "Choose selected" at bounding box center [430, 471] width 85 height 23
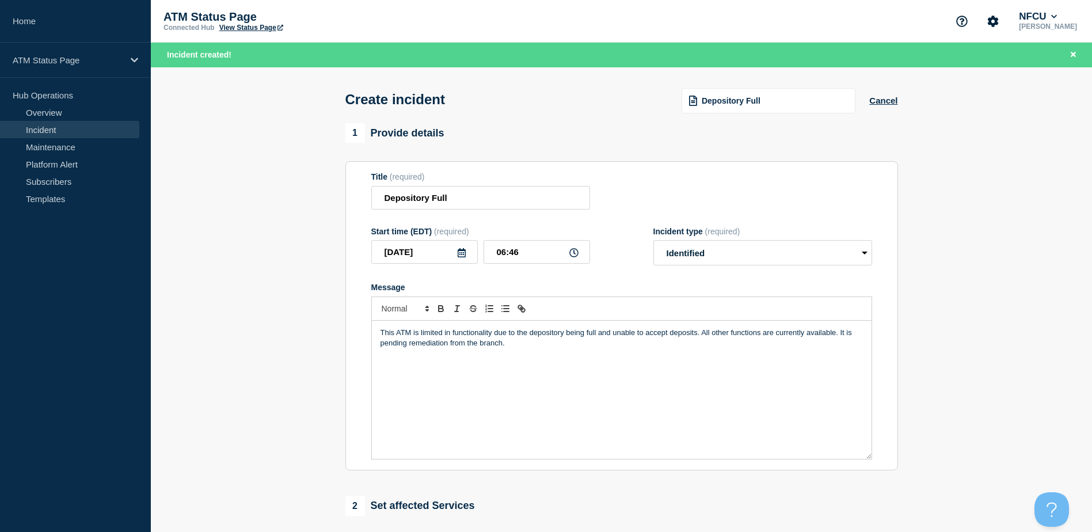
scroll to position [115, 0]
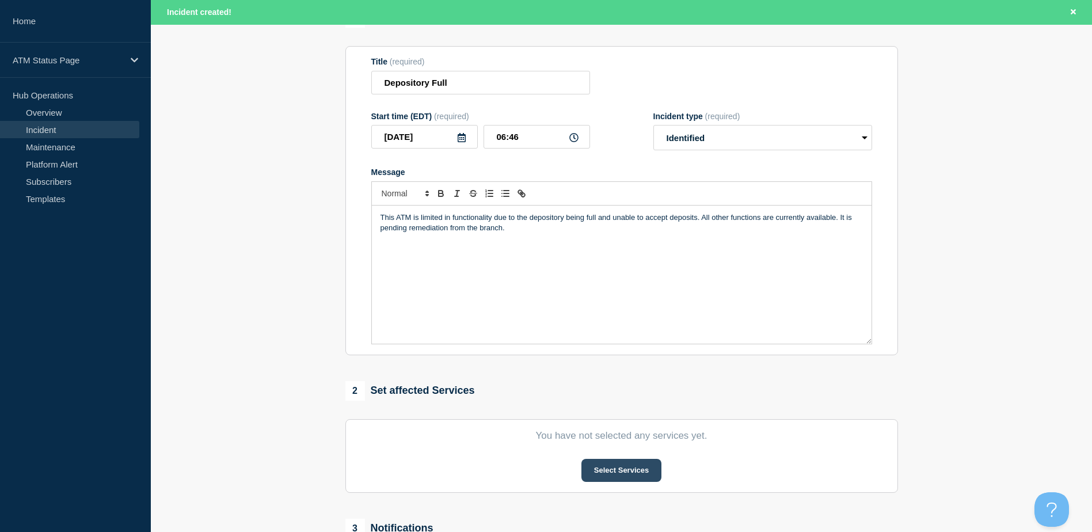
click at [619, 465] on button "Select Services" at bounding box center [621, 470] width 80 height 23
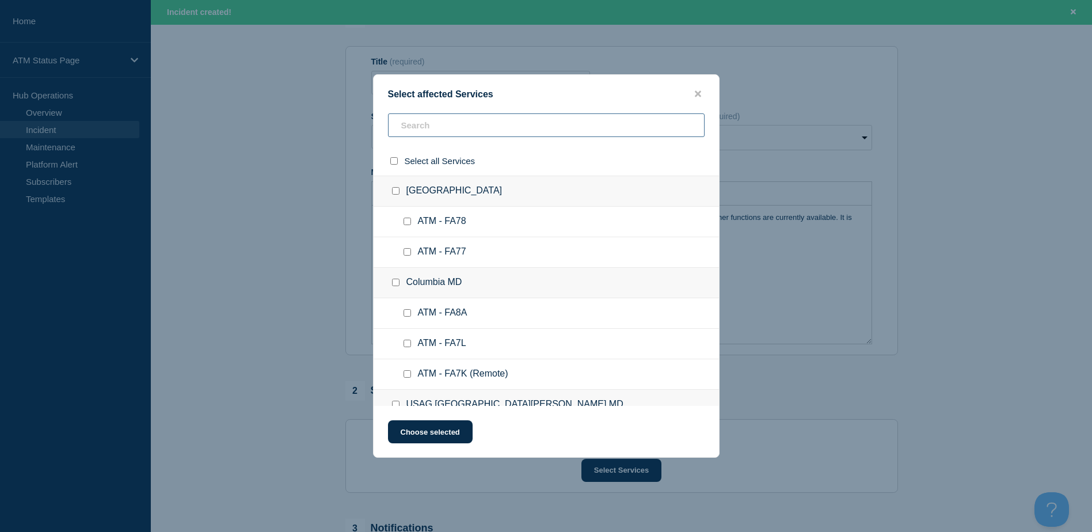
click at [448, 135] on input "text" at bounding box center [546, 125] width 316 height 24
paste input "FCEJ"
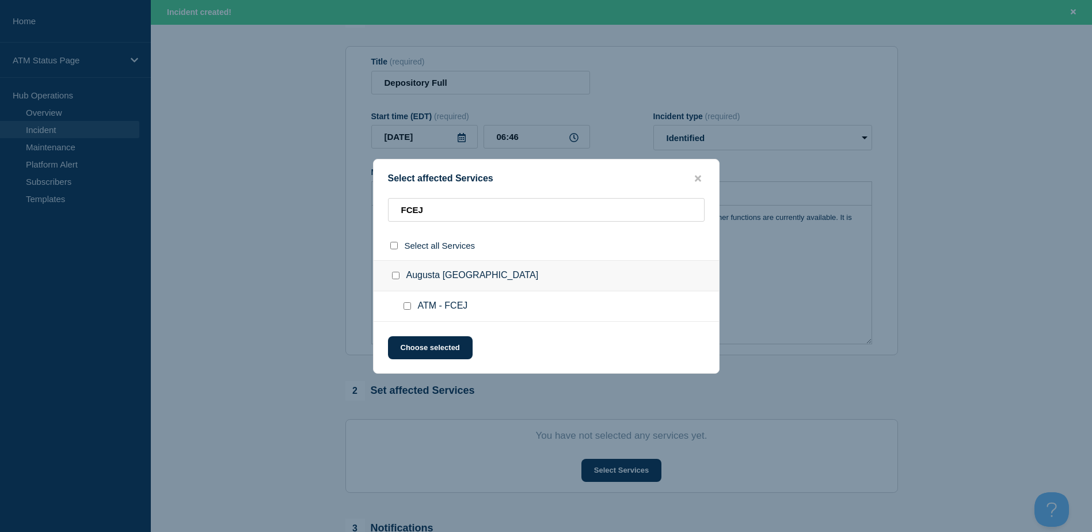
click at [409, 300] on ul "ATM - FCEJ" at bounding box center [545, 306] width 345 height 30
click at [409, 304] on input "ATM - FCEJ checkbox" at bounding box center [406, 305] width 7 height 7
click at [408, 349] on button "Choose selected" at bounding box center [430, 347] width 85 height 23
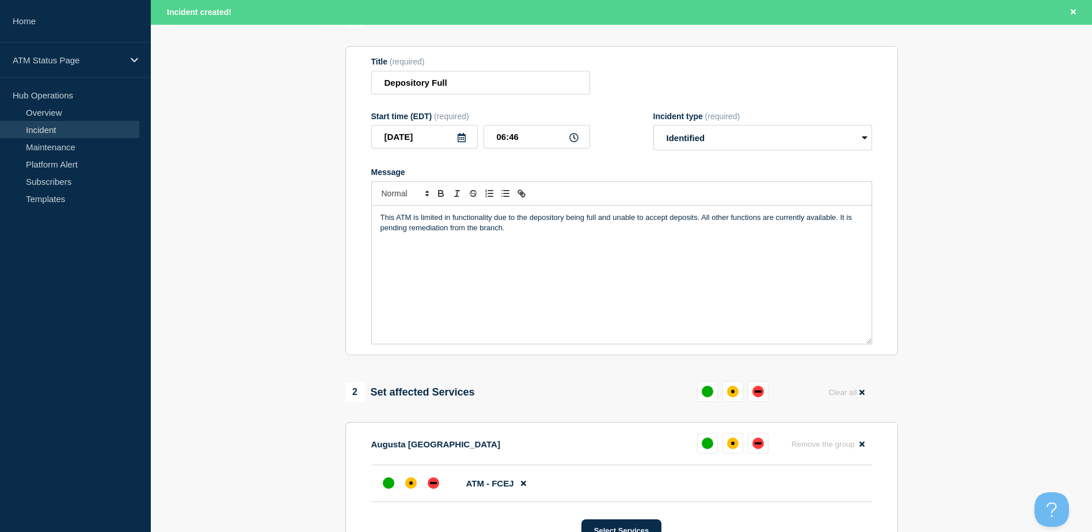
scroll to position [288, 0]
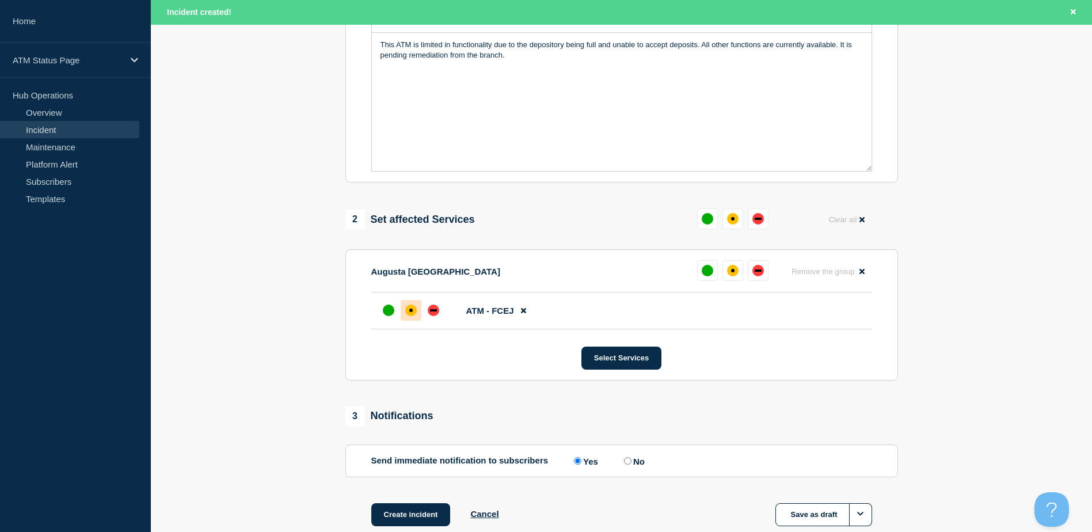
click at [416, 309] on div at bounding box center [410, 310] width 21 height 21
click at [630, 462] on input "No" at bounding box center [627, 460] width 7 height 7
click at [572, 463] on label "Yes" at bounding box center [584, 460] width 27 height 11
click at [574, 463] on input "Yes" at bounding box center [577, 460] width 7 height 7
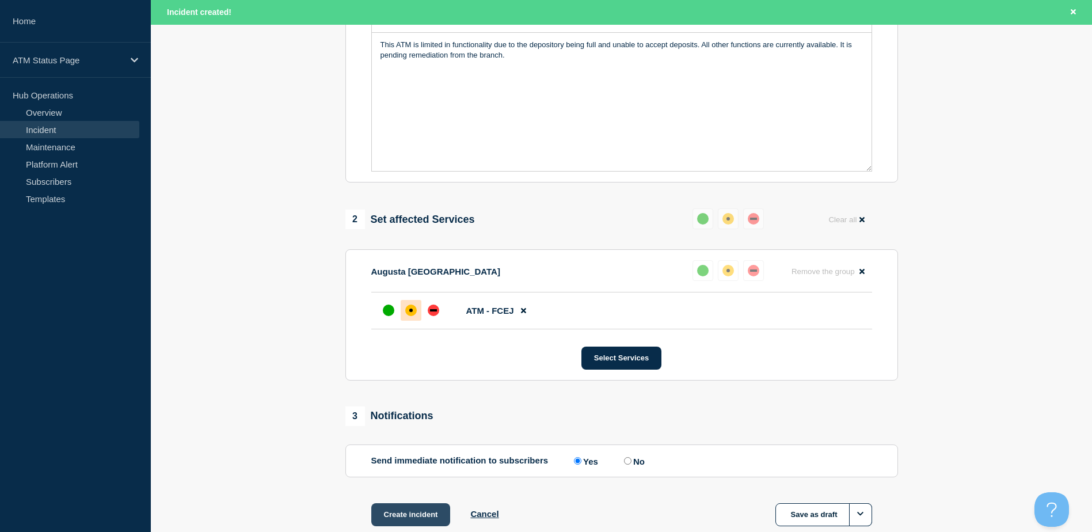
click at [441, 505] on button "Create incident" at bounding box center [410, 514] width 79 height 23
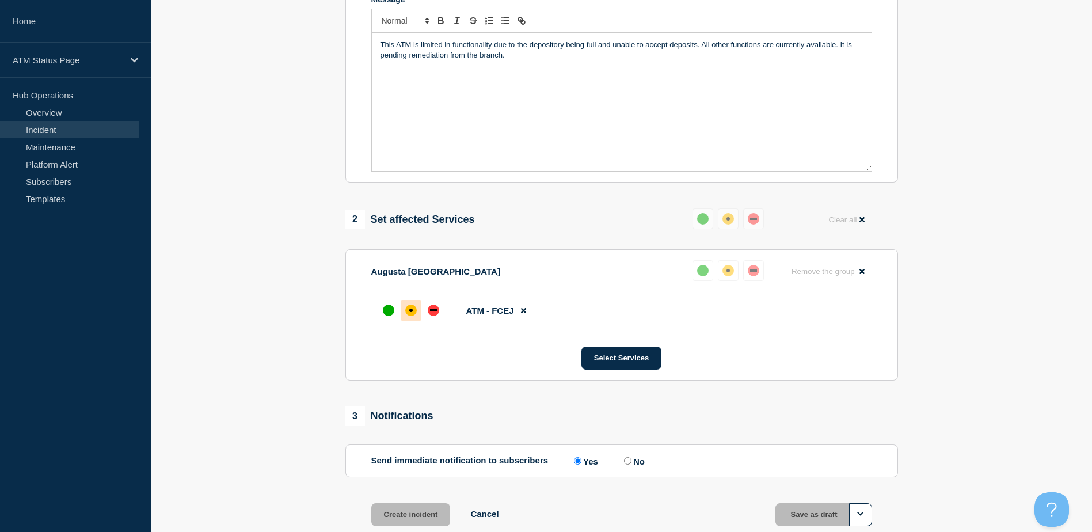
scroll to position [264, 0]
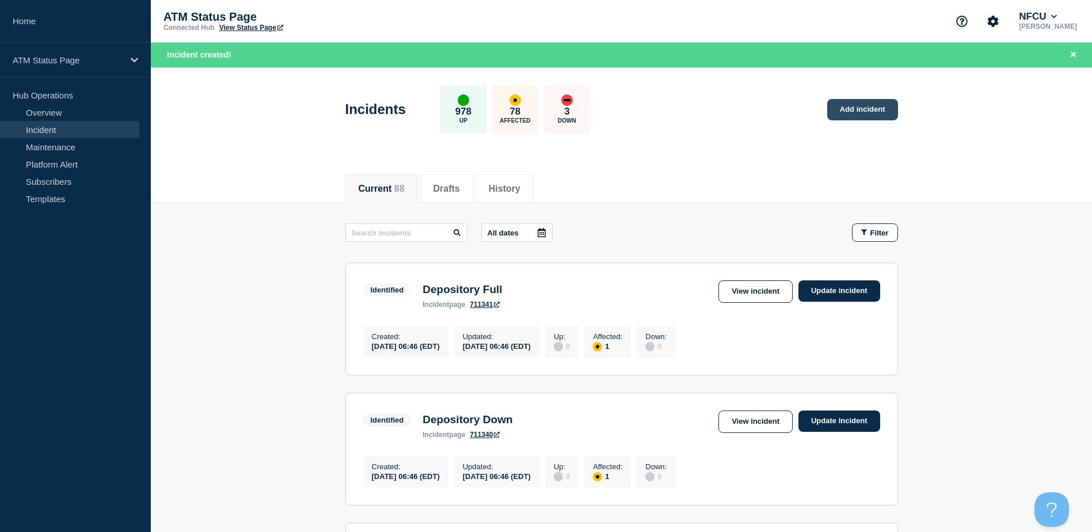
click at [848, 110] on link "Add incident" at bounding box center [862, 109] width 71 height 21
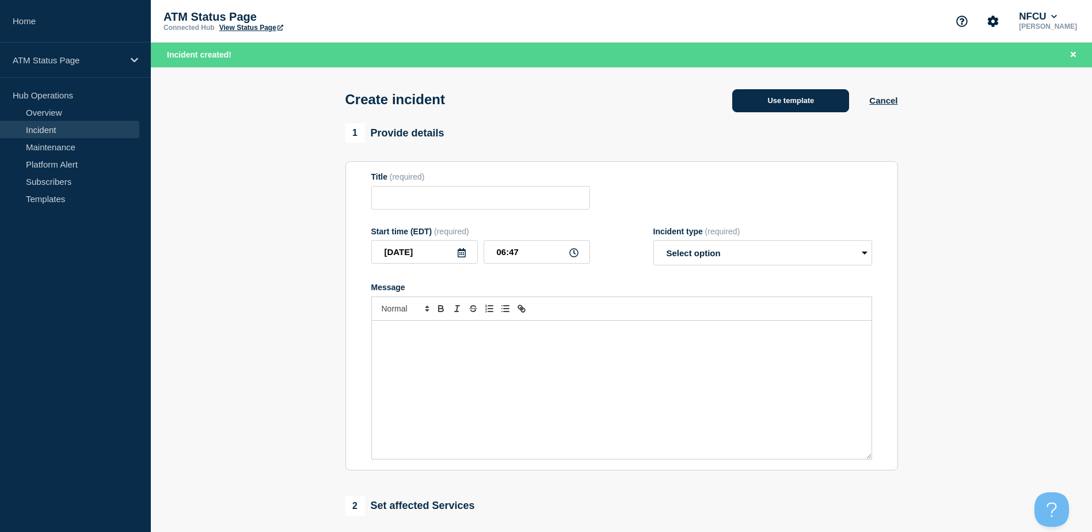
click at [826, 102] on button "Use template" at bounding box center [790, 100] width 117 height 23
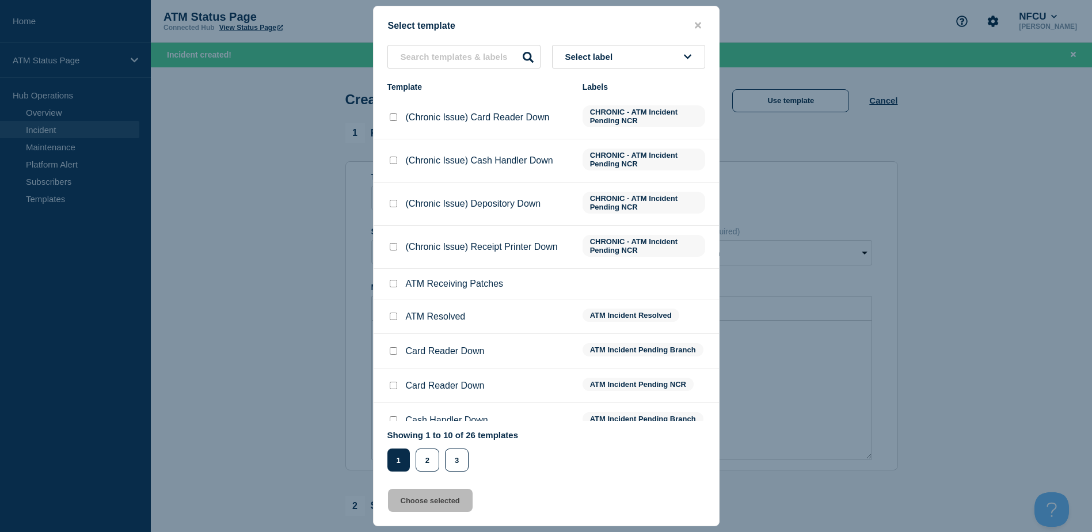
click at [689, 72] on div "Select label Template Labels (Chronic Issue) Card Reader Down CHRONIC - ATM Inc…" at bounding box center [545, 258] width 345 height 426
click at [683, 62] on button "Select label" at bounding box center [628, 57] width 153 height 24
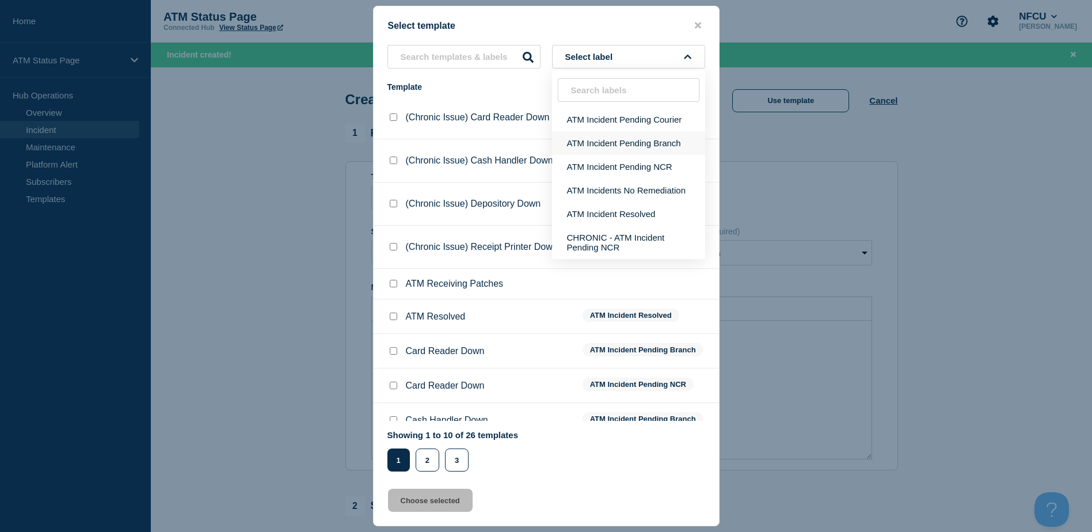
click at [675, 136] on button "ATM Incident Pending Branch" at bounding box center [628, 143] width 153 height 24
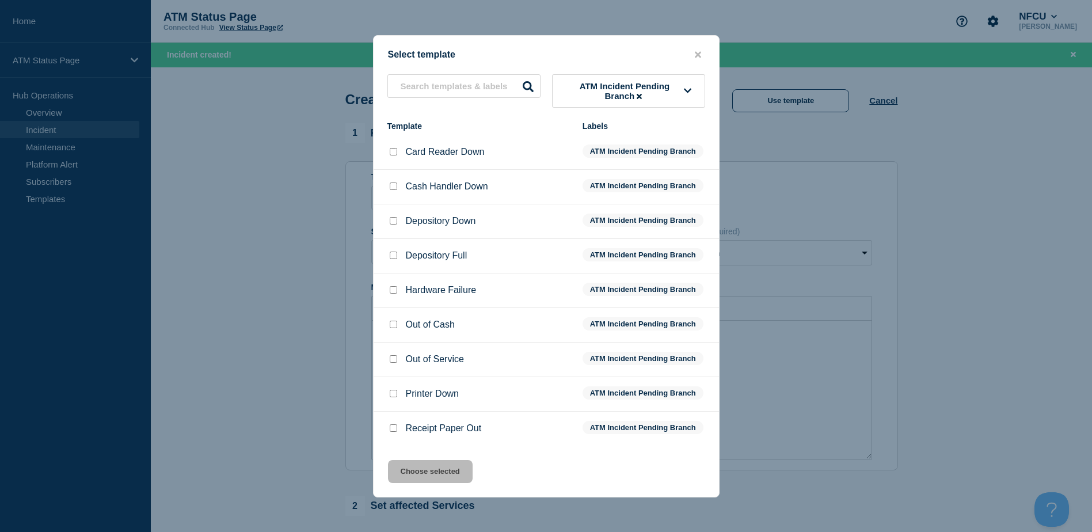
click at [390, 221] on input "Depository Down checkbox" at bounding box center [393, 220] width 7 height 7
click at [457, 471] on button "Choose selected" at bounding box center [430, 471] width 85 height 23
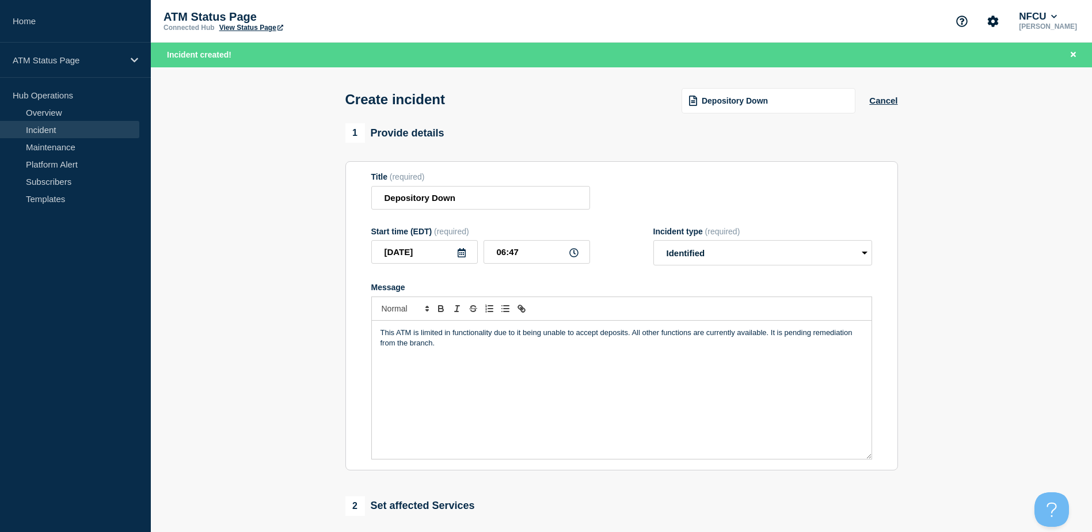
scroll to position [115, 0]
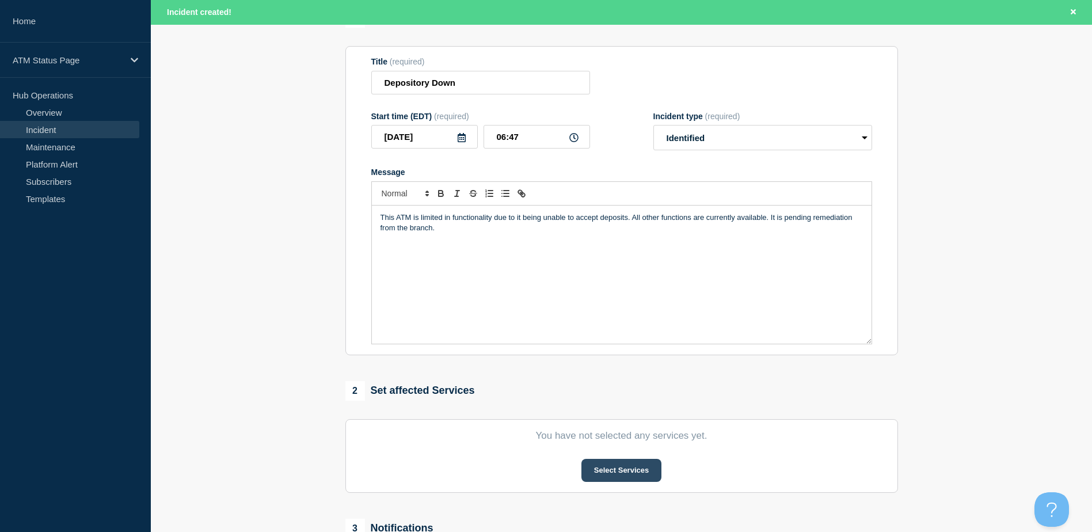
click at [623, 467] on button "Select Services" at bounding box center [621, 470] width 80 height 23
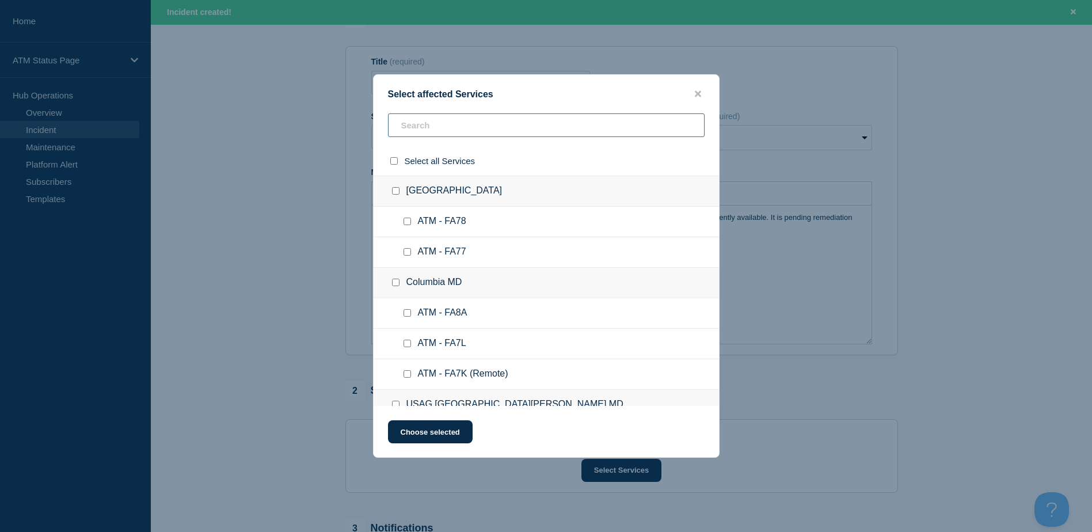
paste input "FA3L"
click at [474, 126] on div "Select affected Services Select all Services Apple Valley CA ATM - FA78 ATM - F…" at bounding box center [546, 266] width 1092 height 532
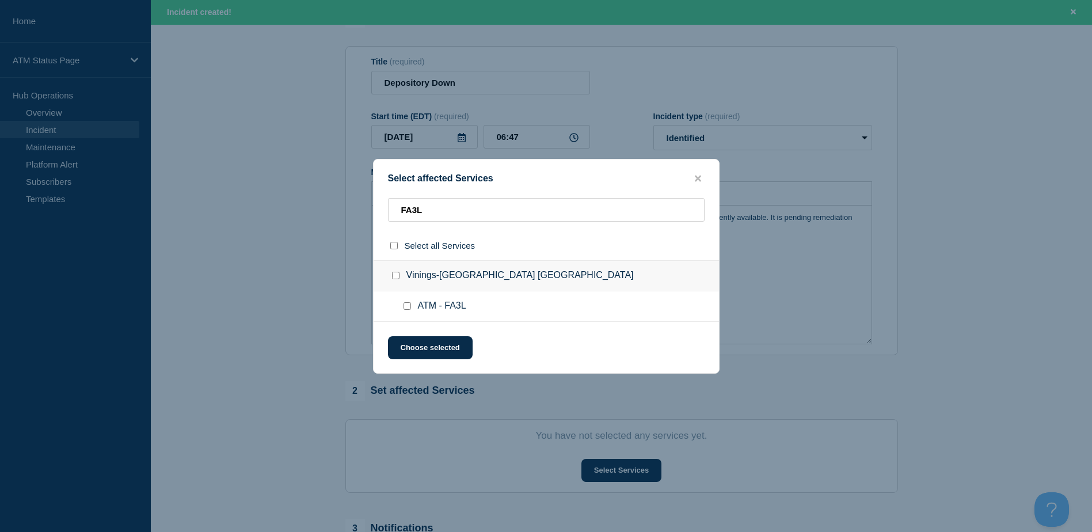
click at [407, 308] on input "ATM - FA3L checkbox" at bounding box center [406, 305] width 7 height 7
click at [426, 346] on button "Choose selected" at bounding box center [430, 347] width 85 height 23
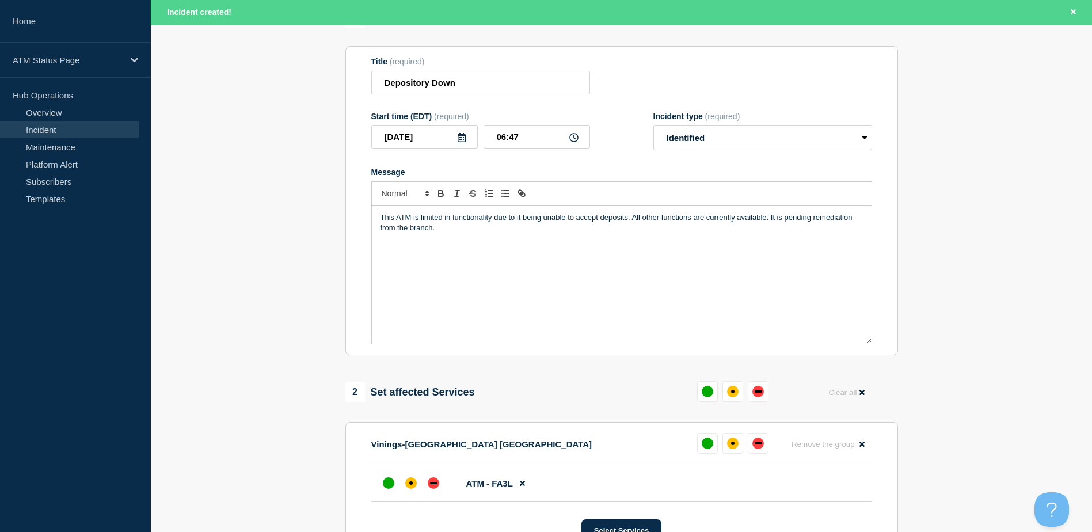
click at [411, 471] on li "ATM - FA3L" at bounding box center [621, 483] width 501 height 37
click at [411, 478] on div at bounding box center [410, 482] width 21 height 21
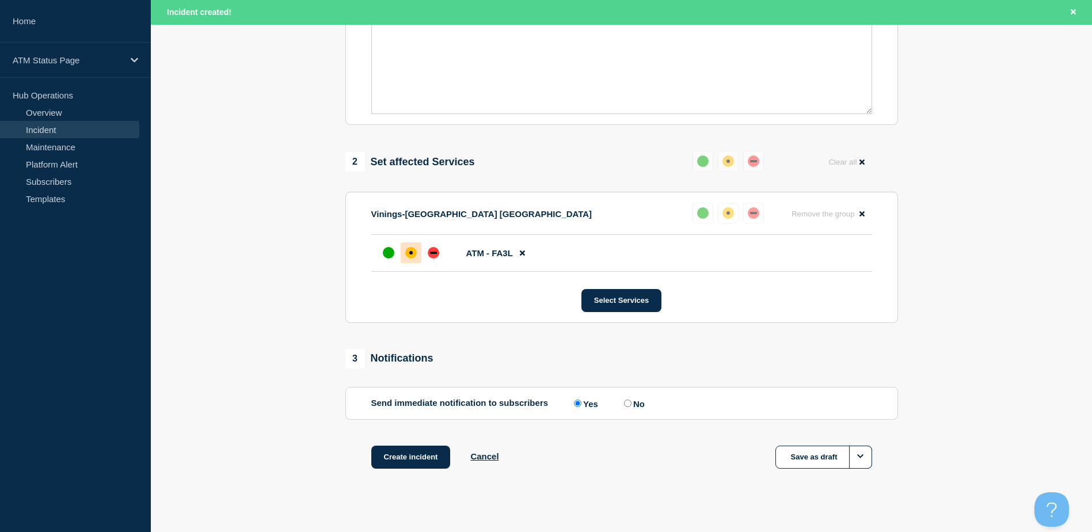
scroll to position [360, 0]
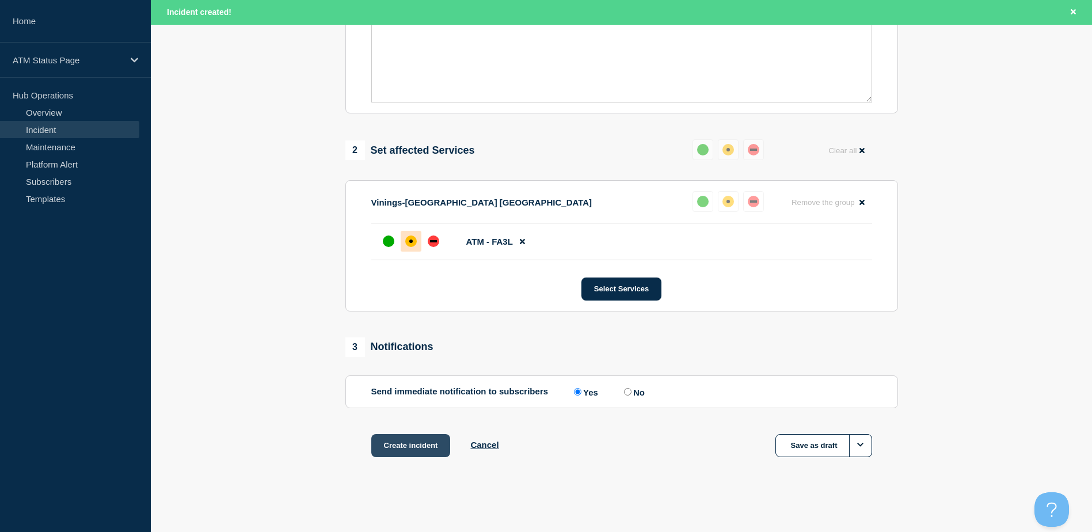
click at [418, 448] on button "Create incident" at bounding box center [410, 445] width 79 height 23
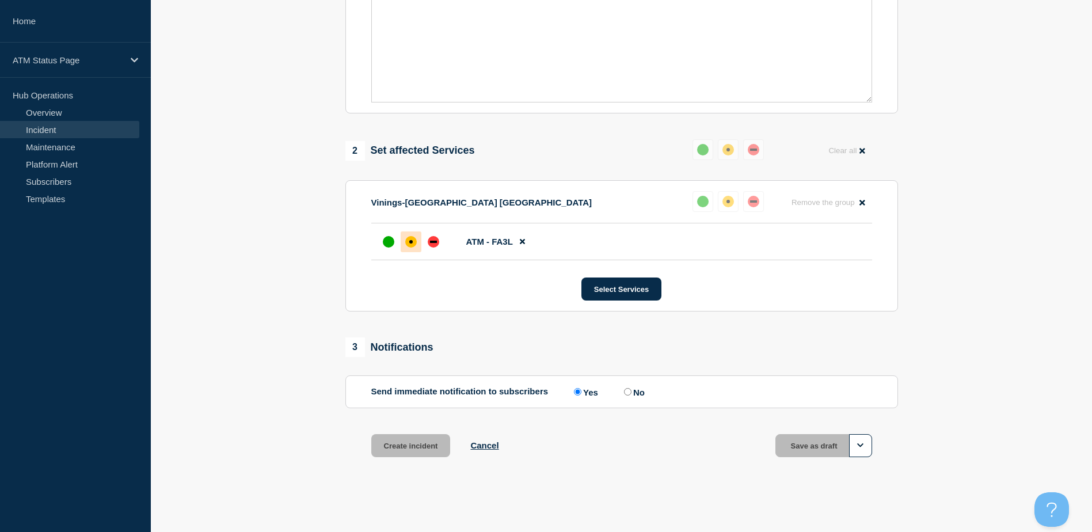
scroll to position [335, 0]
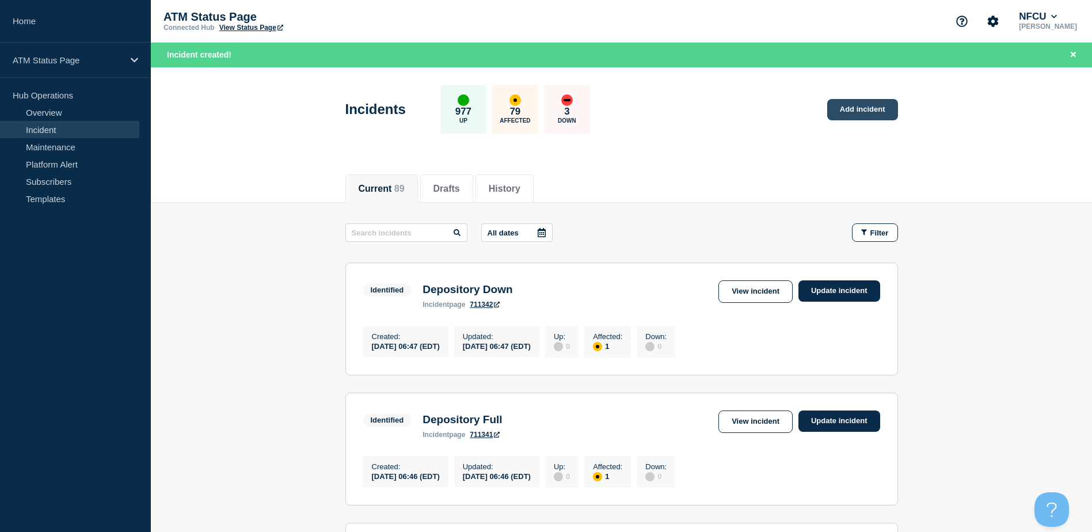
click at [829, 106] on link "Add incident" at bounding box center [862, 109] width 71 height 21
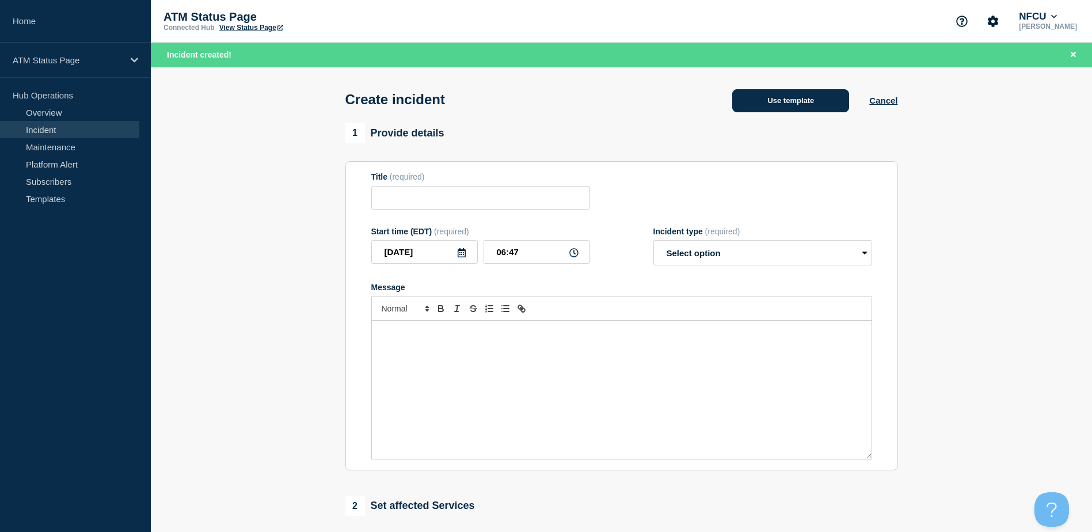
click at [772, 99] on button "Use template" at bounding box center [790, 100] width 117 height 23
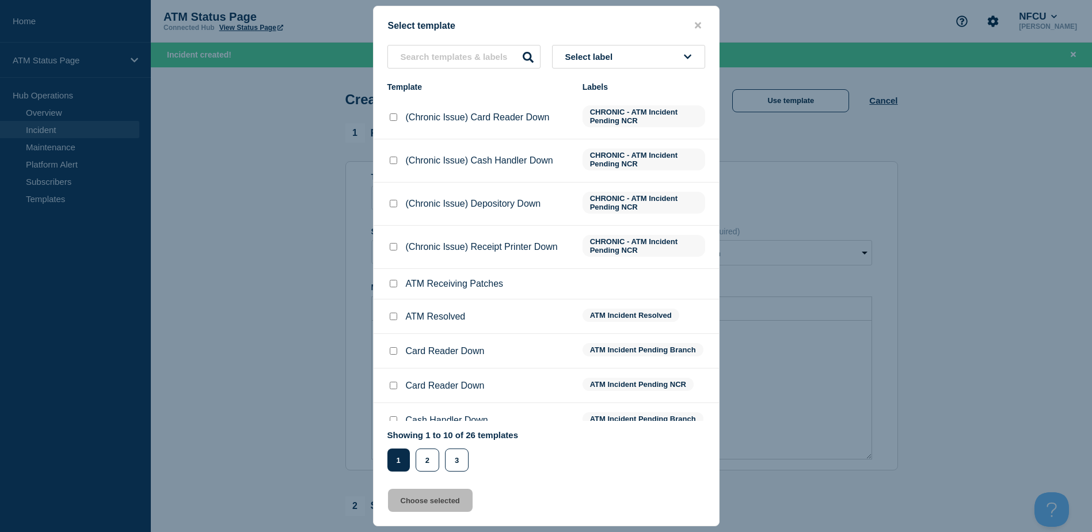
click at [640, 57] on button "Select label" at bounding box center [628, 57] width 153 height 24
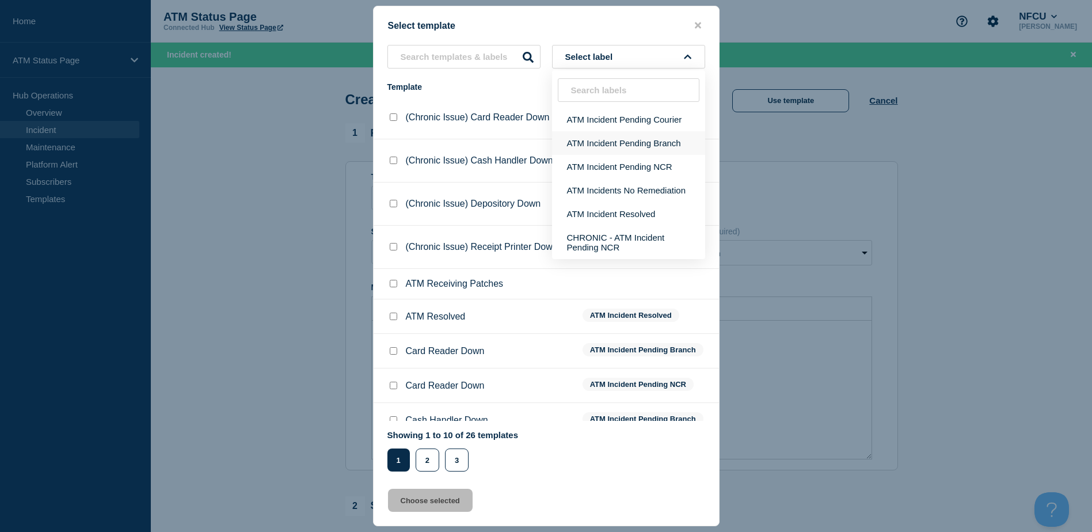
click at [631, 144] on button "ATM Incident Pending Branch" at bounding box center [628, 143] width 153 height 24
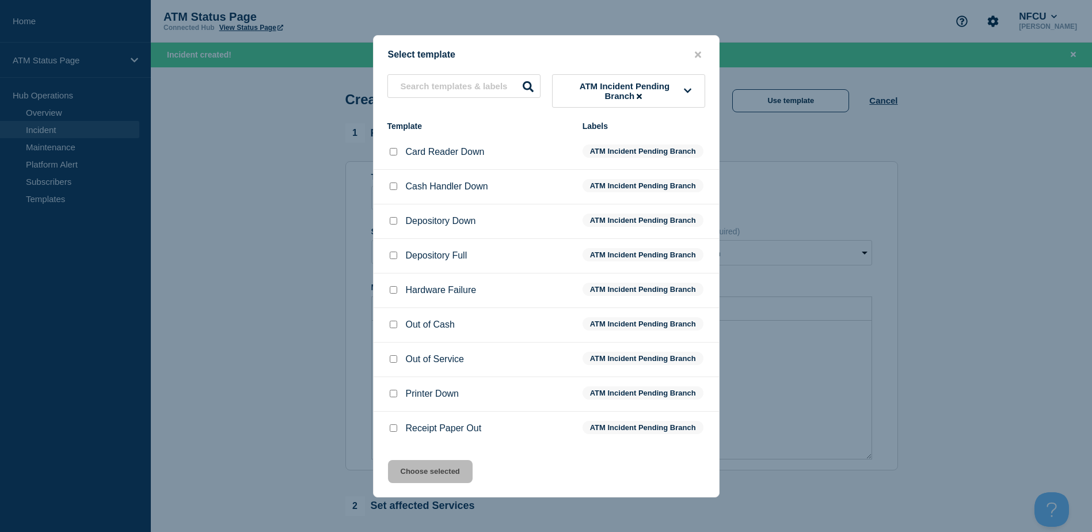
click at [392, 221] on input "Depository Down checkbox" at bounding box center [393, 220] width 7 height 7
click at [430, 467] on button "Choose selected" at bounding box center [430, 471] width 85 height 23
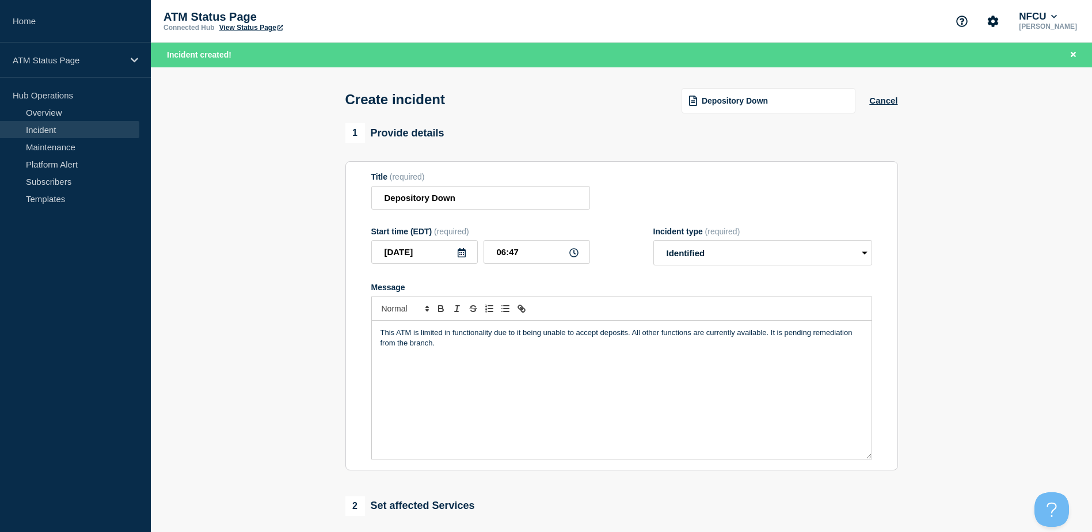
scroll to position [230, 0]
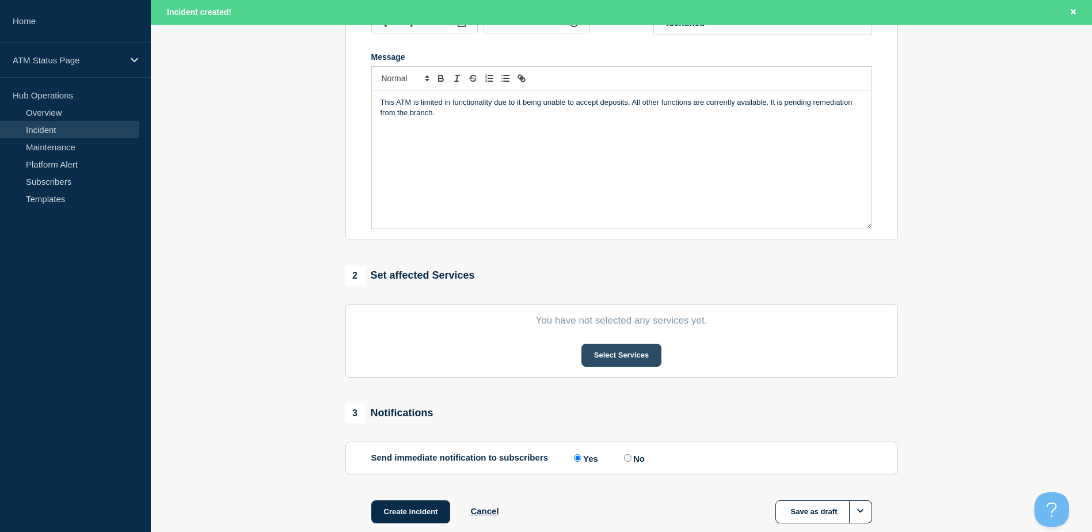
click at [601, 354] on button "Select Services" at bounding box center [621, 355] width 80 height 23
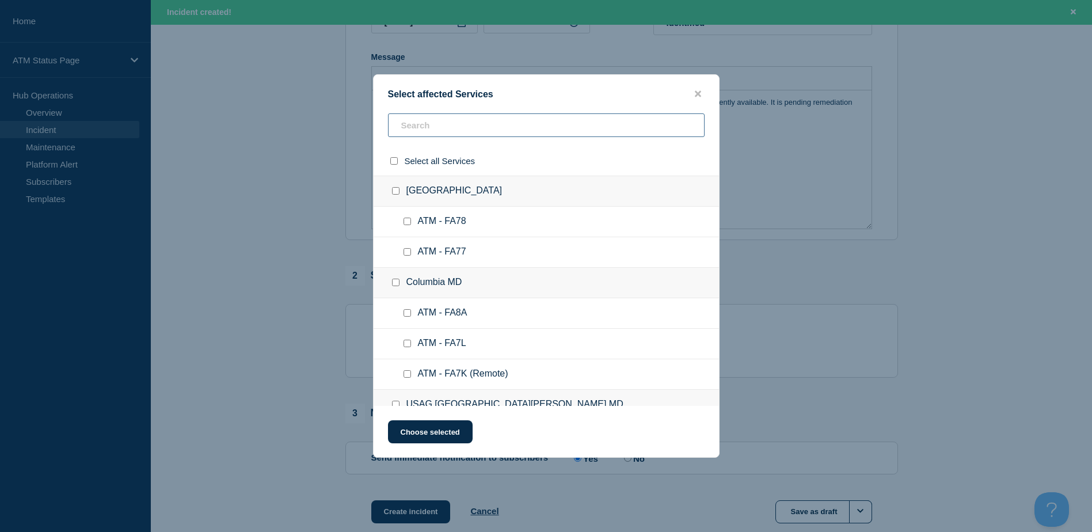
click at [490, 128] on input "text" at bounding box center [546, 125] width 316 height 24
paste input "FCMV"
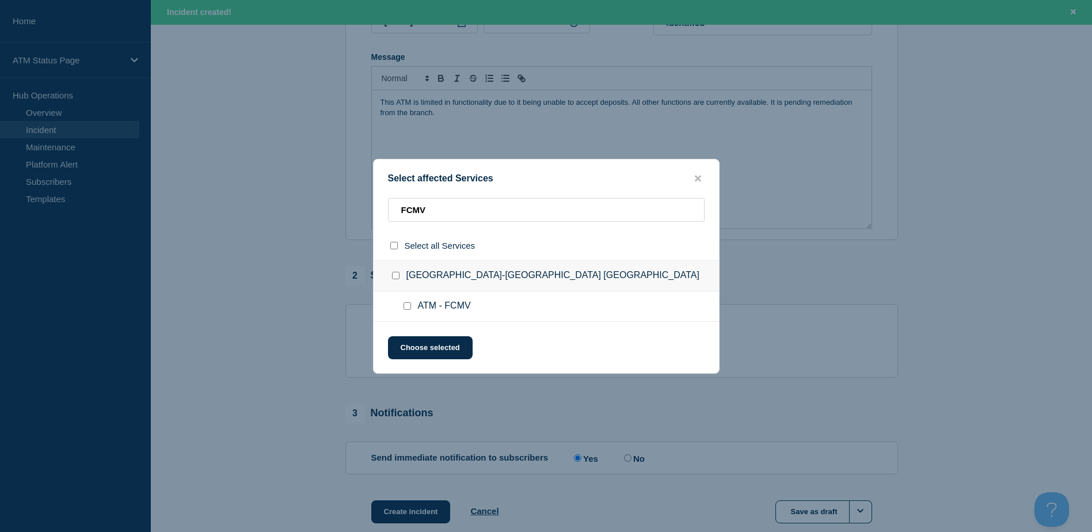
click at [407, 306] on input "ATM - FCMV checkbox" at bounding box center [406, 305] width 7 height 7
click at [413, 345] on button "Choose selected" at bounding box center [430, 347] width 85 height 23
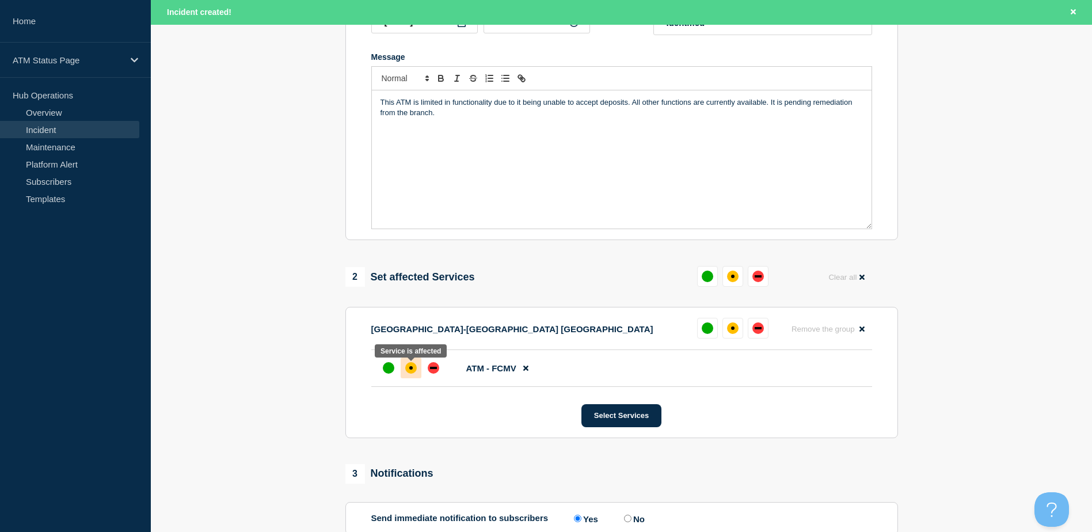
click at [405, 362] on div at bounding box center [410, 367] width 21 height 21
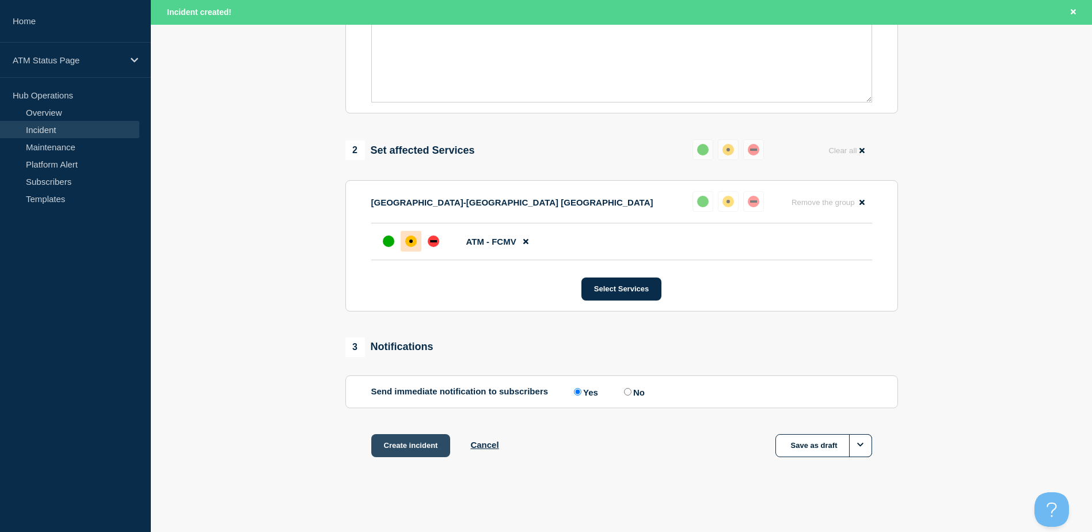
click at [419, 438] on button "Create incident" at bounding box center [410, 445] width 79 height 23
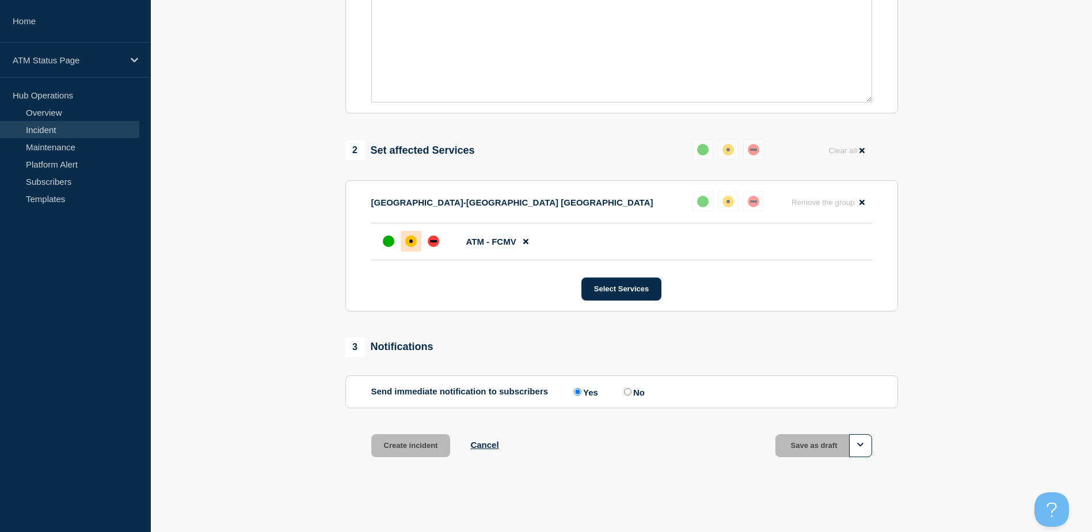
scroll to position [335, 0]
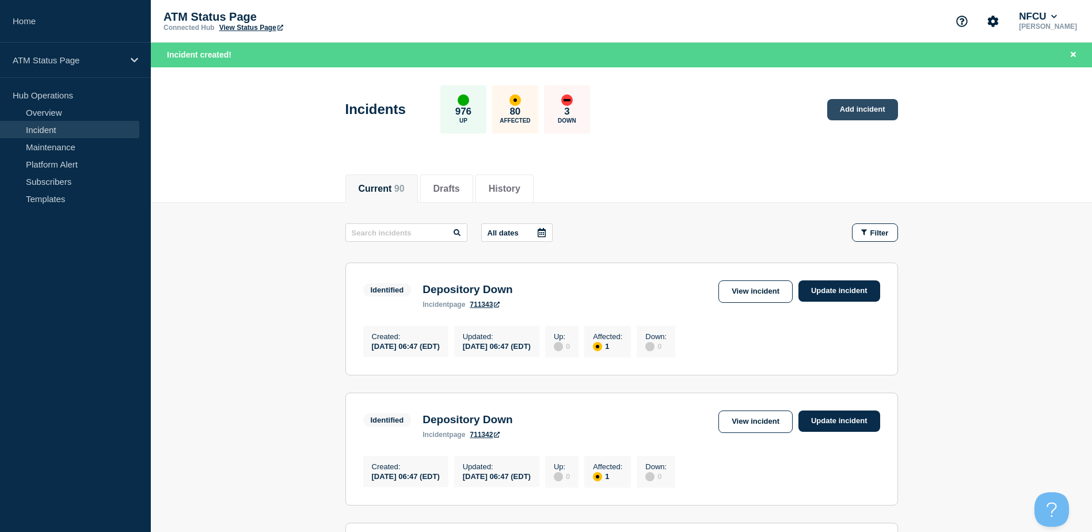
click at [829, 108] on link "Add incident" at bounding box center [862, 109] width 71 height 21
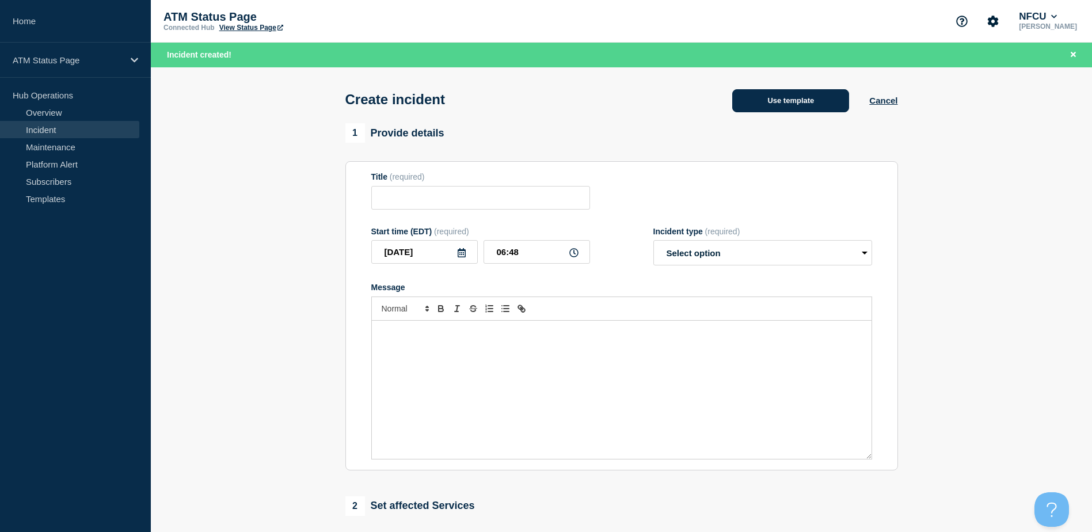
click at [819, 104] on button "Use template" at bounding box center [790, 100] width 117 height 23
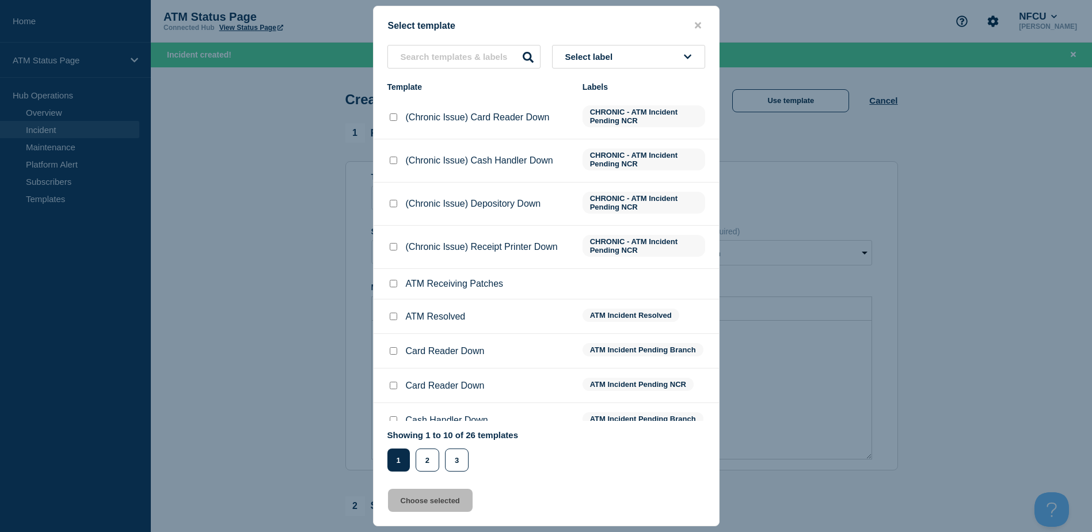
click at [670, 79] on div "Select label Template Labels (Chronic Issue) Card Reader Down CHRONIC - ATM Inc…" at bounding box center [545, 258] width 345 height 426
click at [662, 67] on button "Select label" at bounding box center [628, 57] width 153 height 24
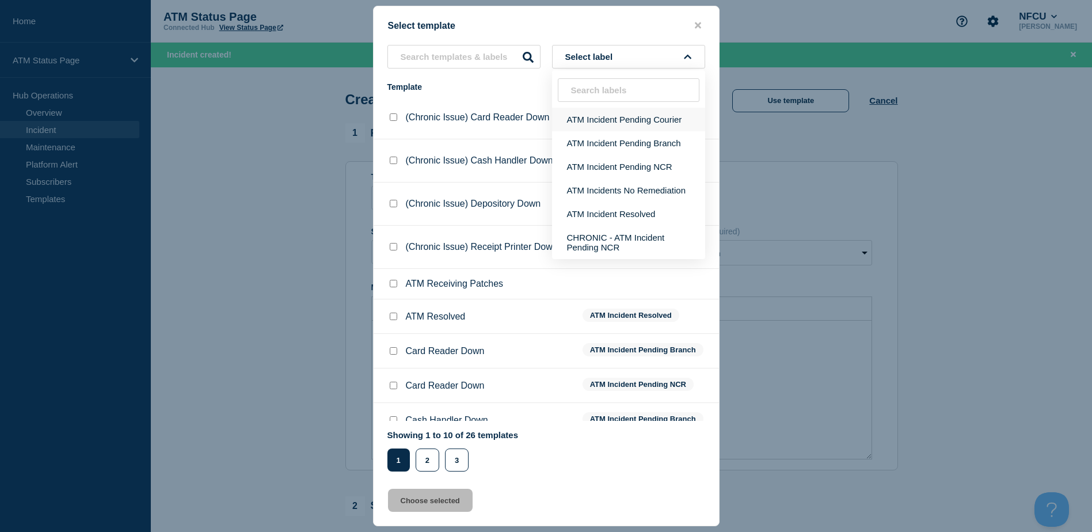
click at [659, 108] on button "ATM Incident Pending Courier" at bounding box center [628, 120] width 153 height 24
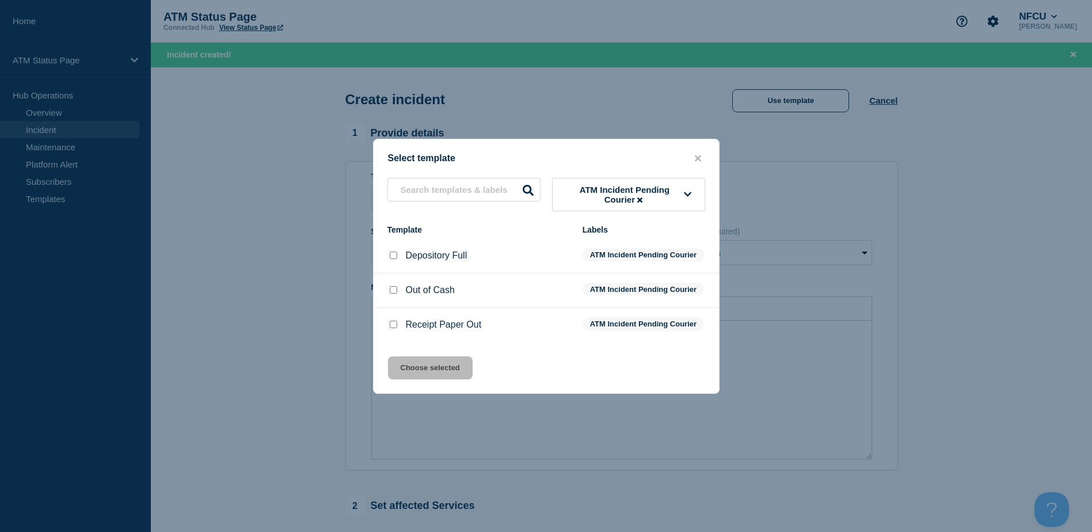
click at [391, 251] on input "Depository Full checkbox" at bounding box center [393, 254] width 7 height 7
click at [426, 378] on button "Choose selected" at bounding box center [430, 367] width 85 height 23
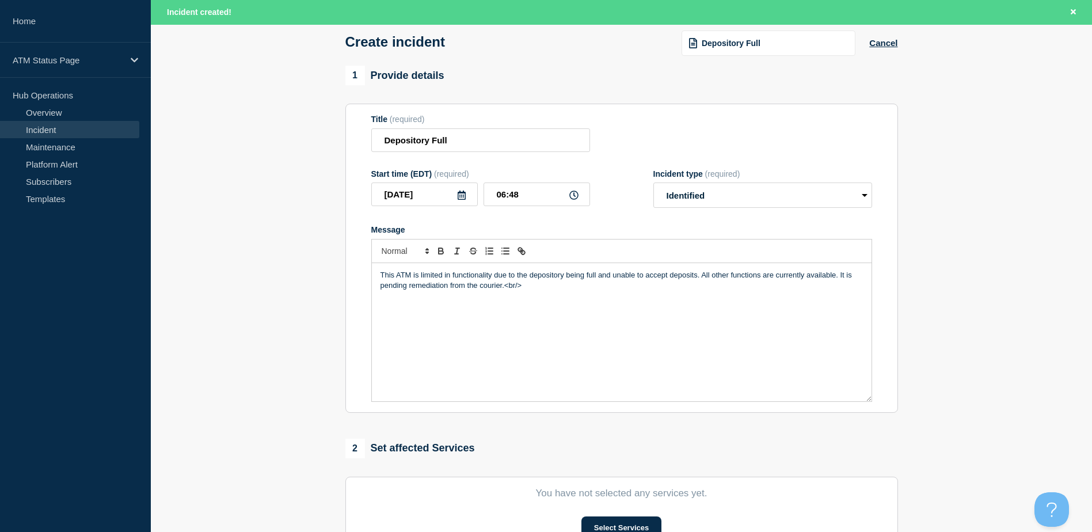
scroll to position [173, 0]
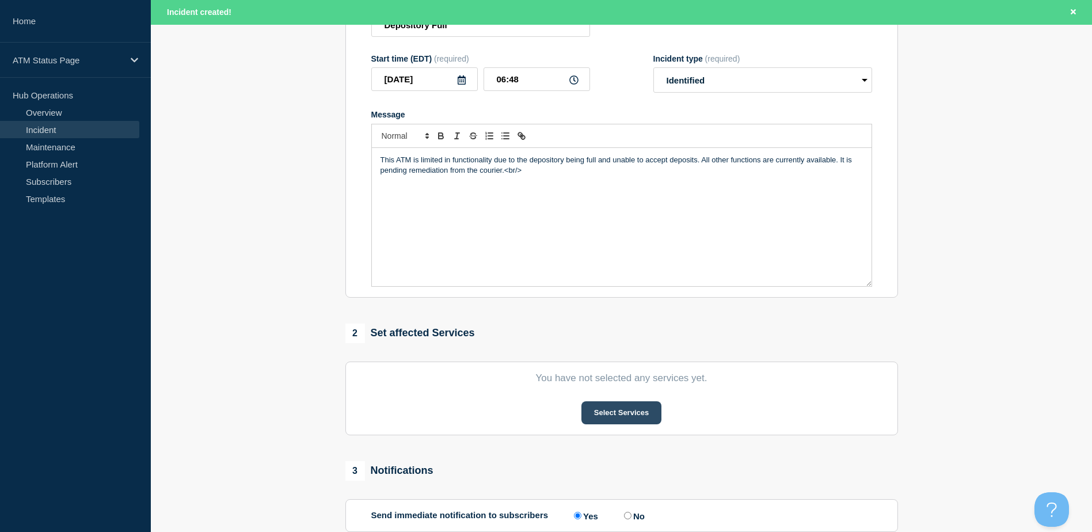
click at [621, 409] on button "Select Services" at bounding box center [621, 412] width 80 height 23
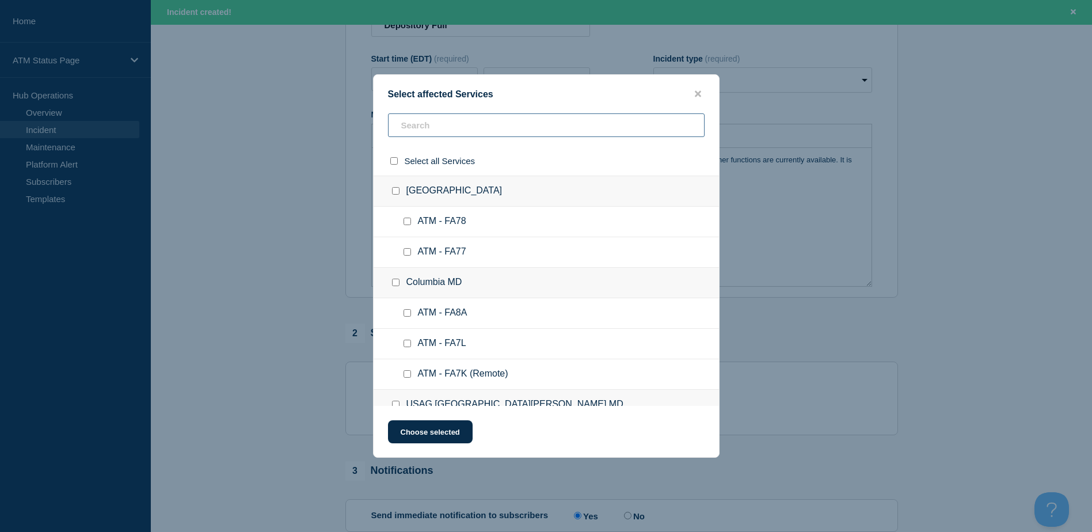
click at [499, 125] on input "text" at bounding box center [546, 125] width 316 height 24
paste input "FCUI"
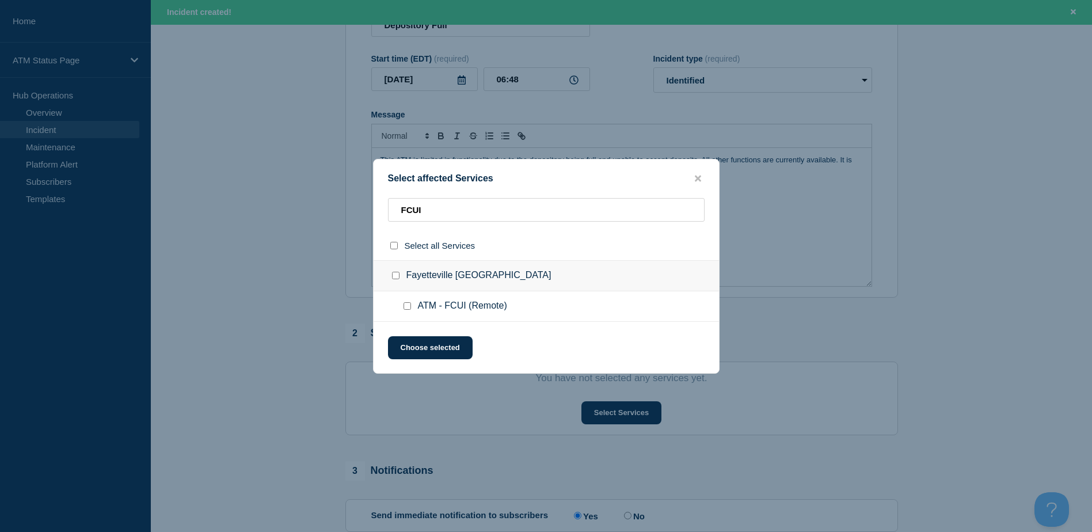
click at [405, 305] on input "ATM - FCUI (Remote) checkbox" at bounding box center [406, 305] width 7 height 7
click at [411, 348] on button "Choose selected" at bounding box center [430, 347] width 85 height 23
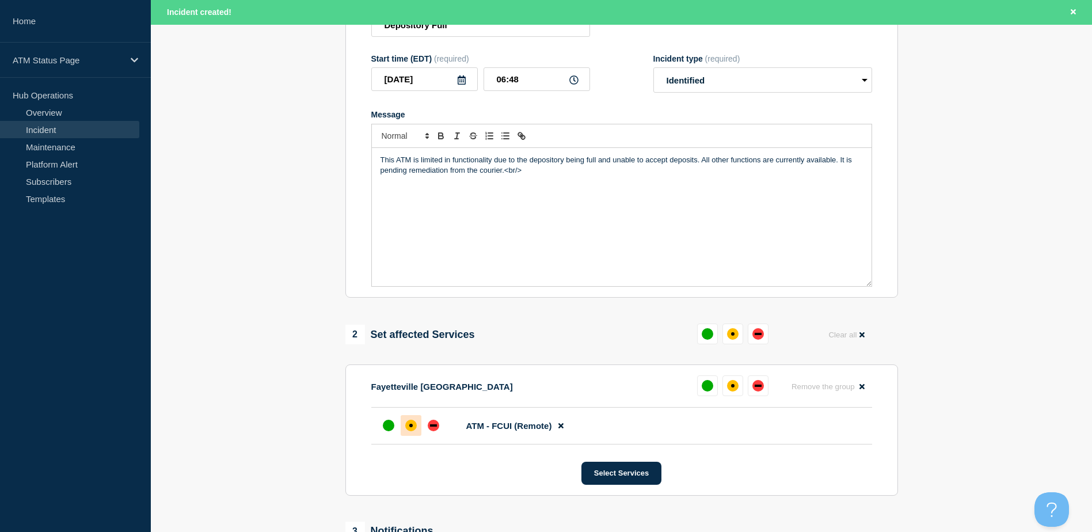
click at [409, 423] on div "affected" at bounding box center [411, 425] width 12 height 12
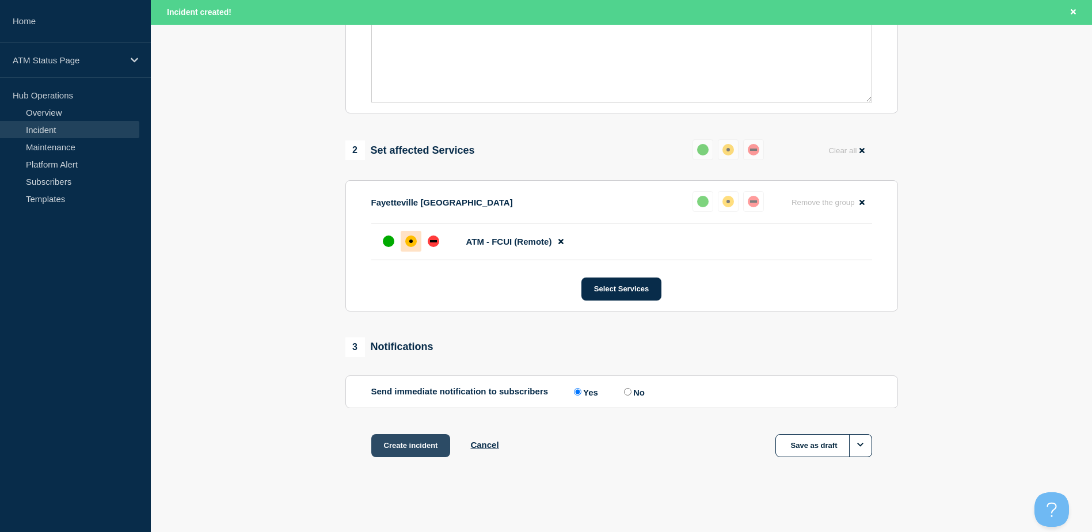
click at [409, 436] on button "Create incident" at bounding box center [410, 445] width 79 height 23
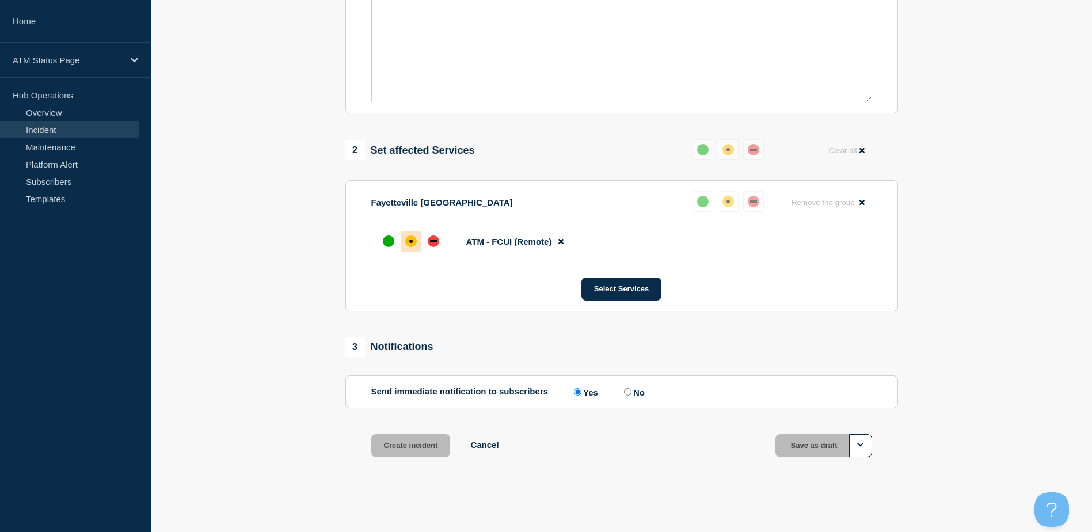
scroll to position [335, 0]
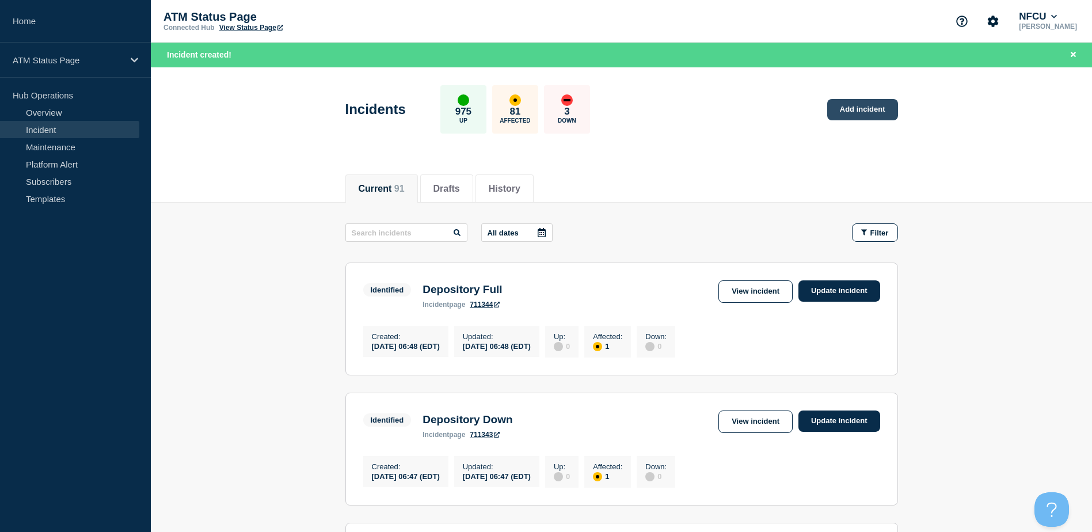
click at [850, 110] on link "Add incident" at bounding box center [862, 109] width 71 height 21
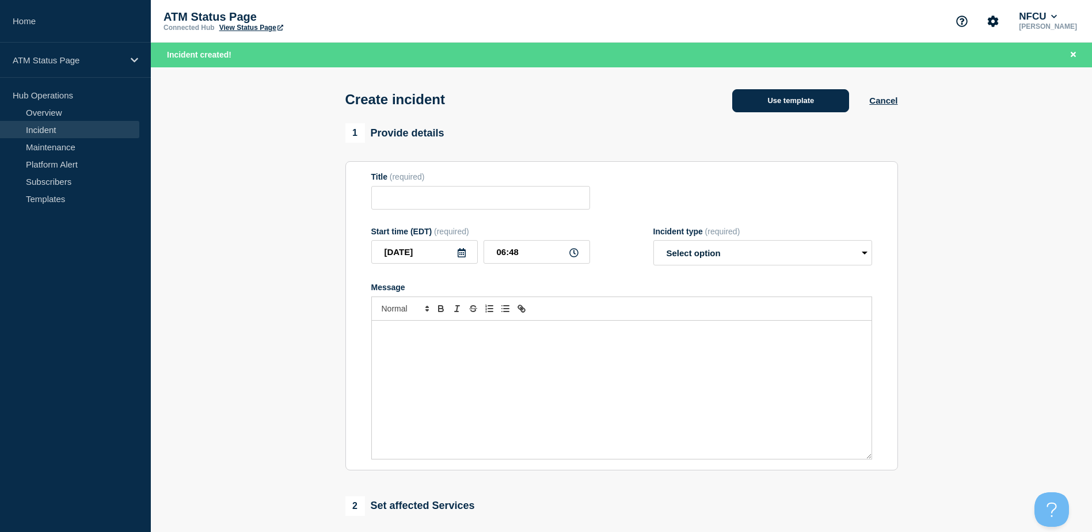
click at [799, 98] on button "Use template" at bounding box center [790, 100] width 117 height 23
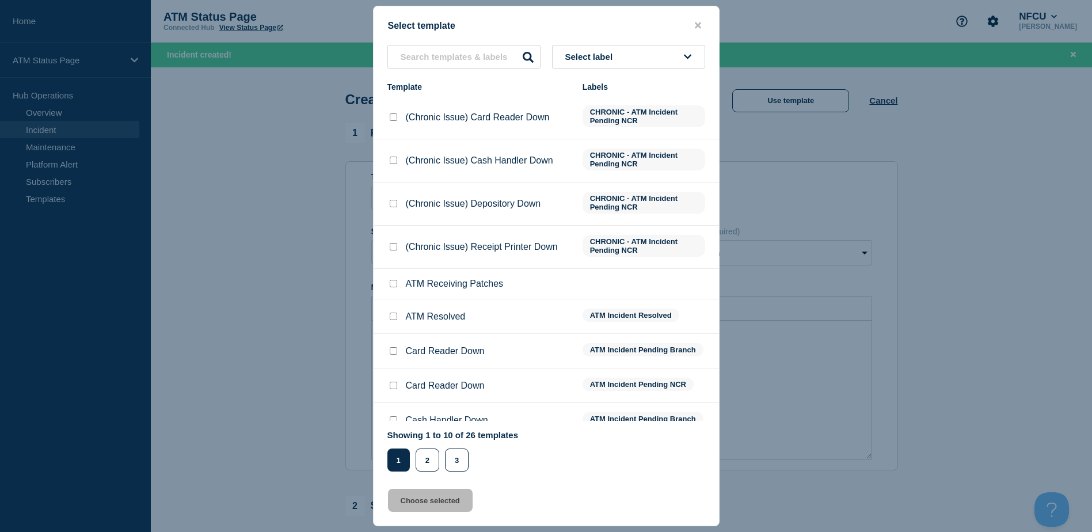
click at [685, 62] on button "Select label" at bounding box center [628, 57] width 153 height 24
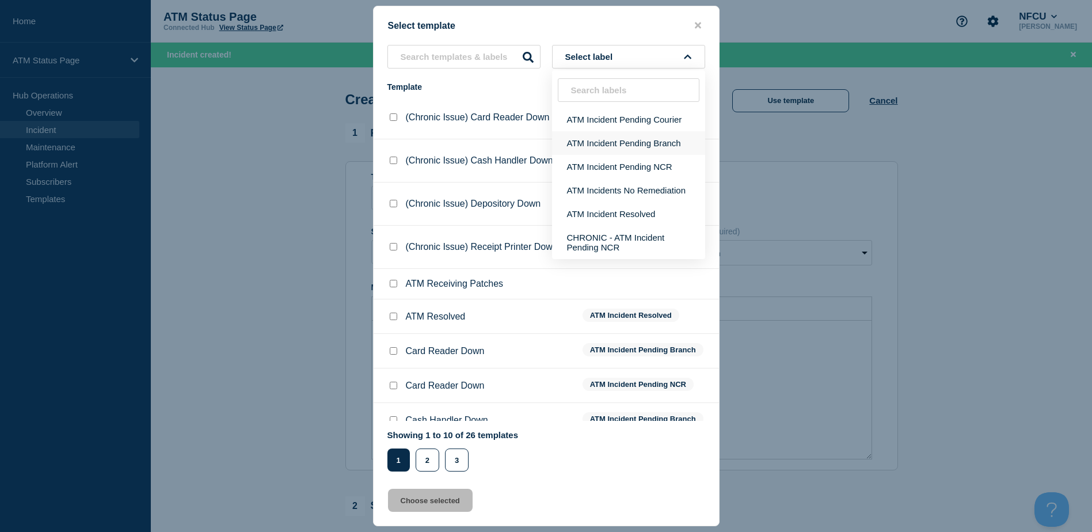
click at [646, 139] on button "ATM Incident Pending Branch" at bounding box center [628, 143] width 153 height 24
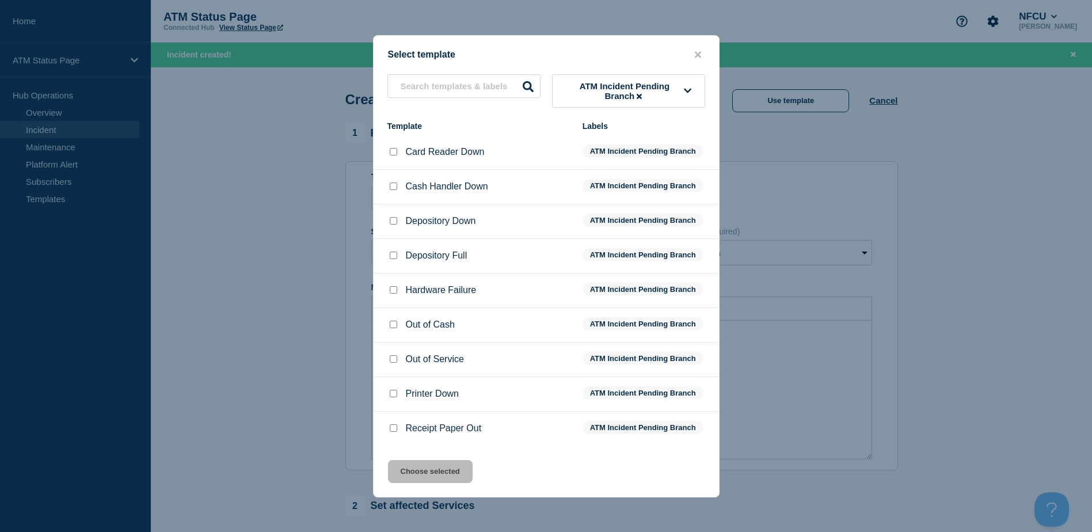
click at [393, 224] on input "Depository Down checkbox" at bounding box center [393, 220] width 7 height 7
click at [468, 478] on button "Choose selected" at bounding box center [430, 471] width 85 height 23
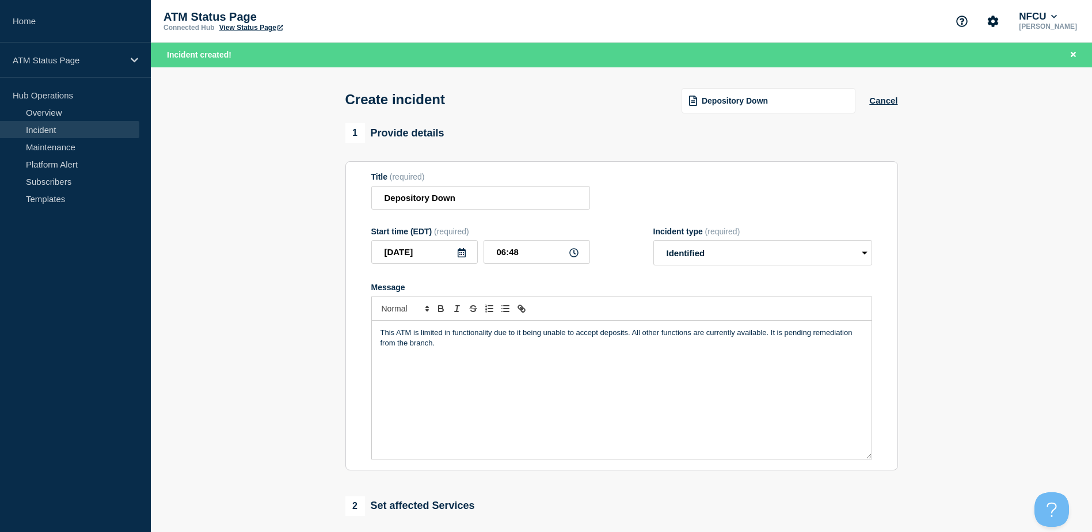
scroll to position [173, 0]
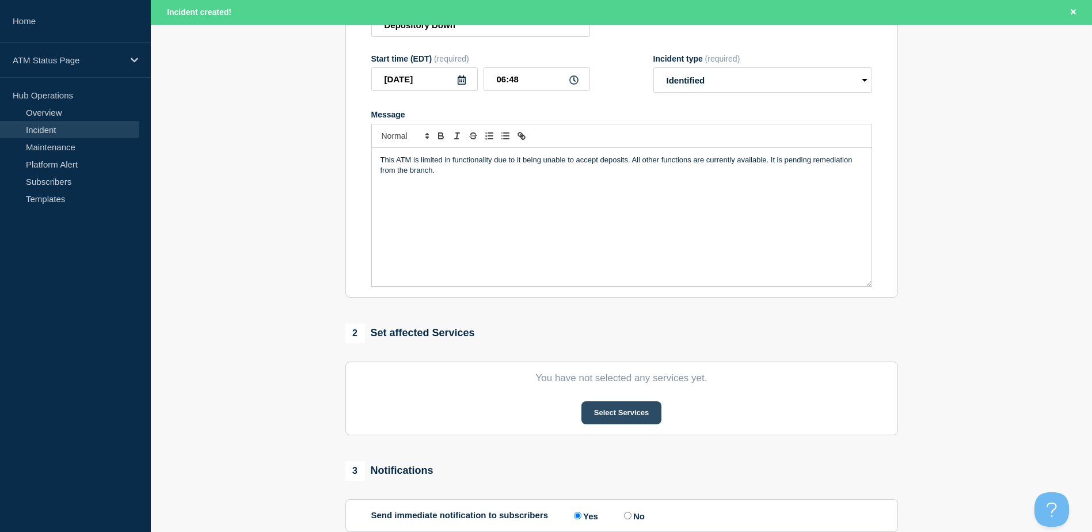
click at [629, 407] on button "Select Services" at bounding box center [621, 412] width 80 height 23
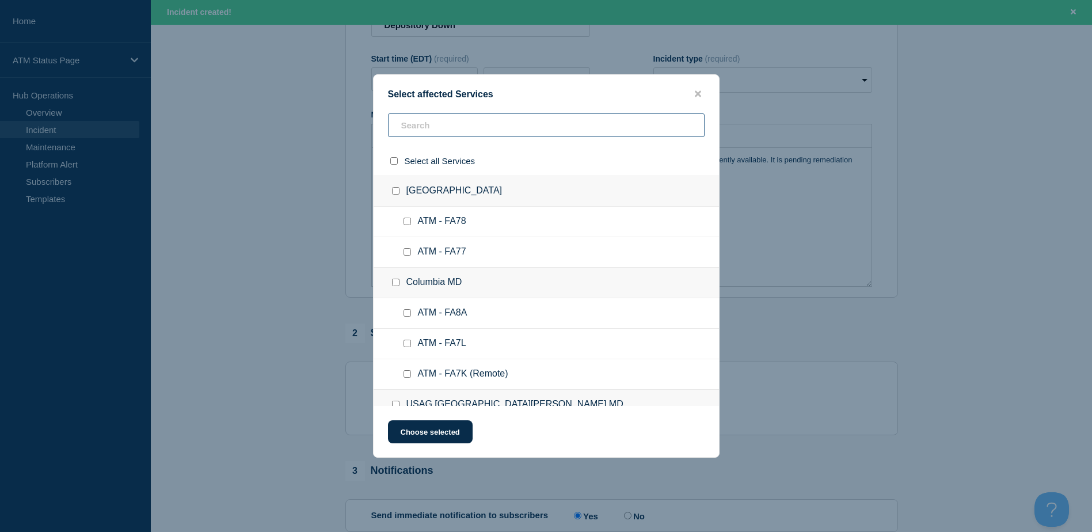
click at [461, 136] on input "text" at bounding box center [546, 125] width 316 height 24
paste input "FCN3"
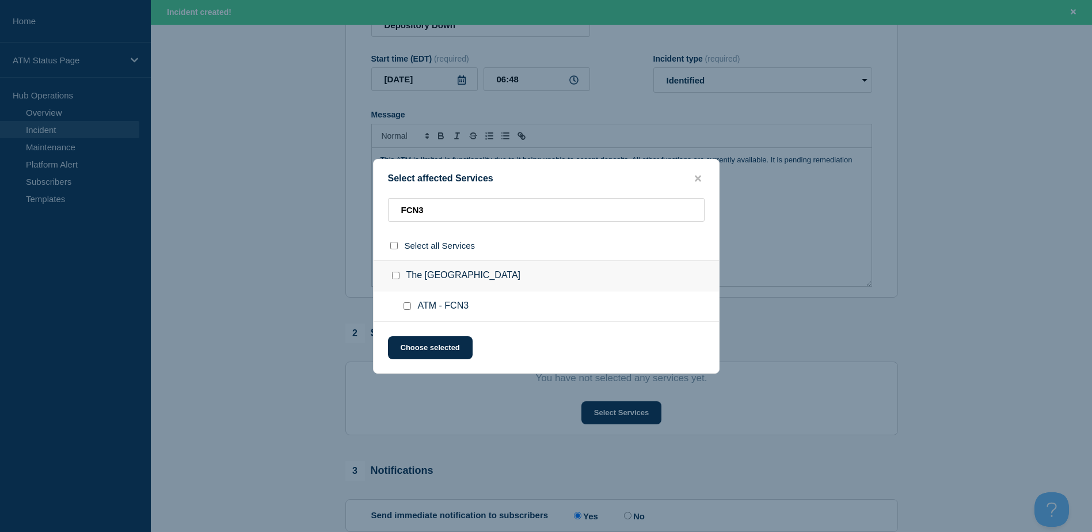
click at [410, 304] on input "ATM - FCN3 checkbox" at bounding box center [406, 305] width 7 height 7
click at [416, 344] on button "Choose selected" at bounding box center [430, 347] width 85 height 23
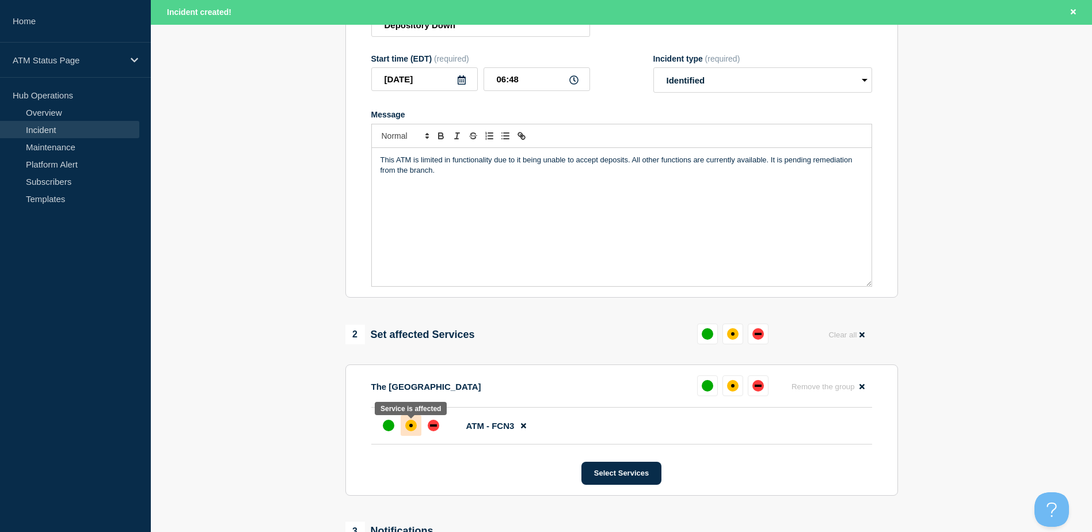
click at [414, 421] on div at bounding box center [410, 425] width 21 height 21
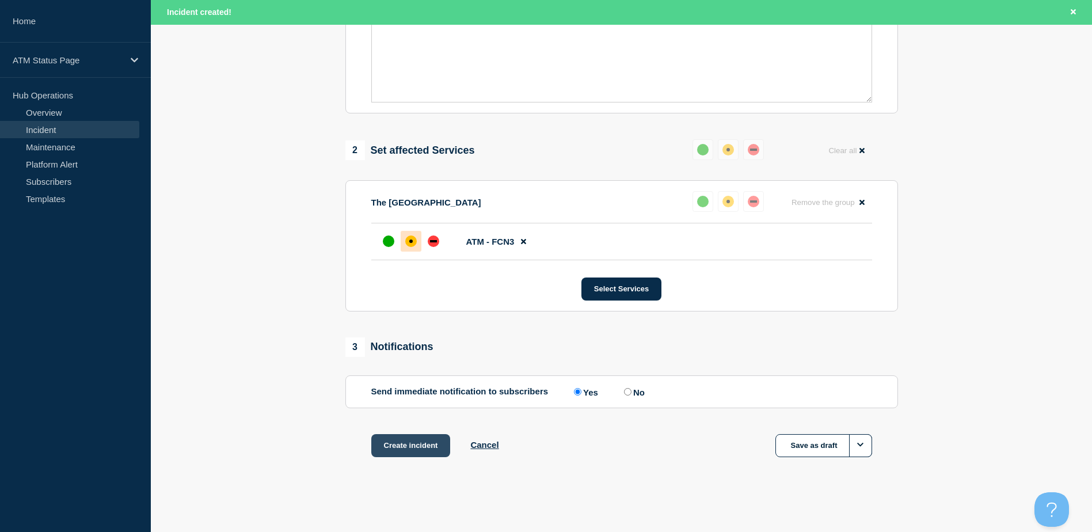
click at [423, 455] on button "Create incident" at bounding box center [410, 445] width 79 height 23
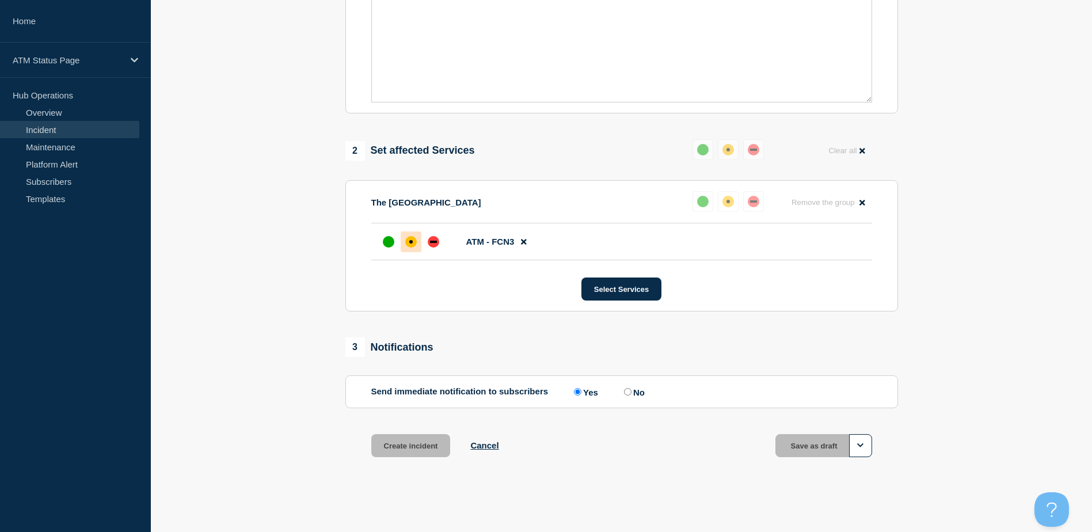
scroll to position [335, 0]
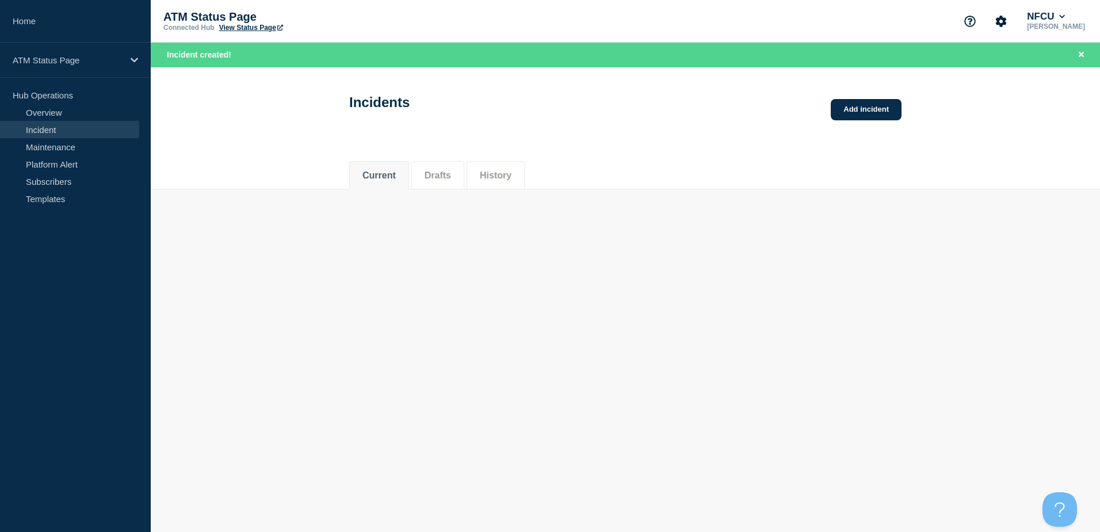
click at [425, 528] on body "Home ATM Status Page Hub Operations Overview Incident Maintenance Platform Aler…" at bounding box center [550, 266] width 1100 height 532
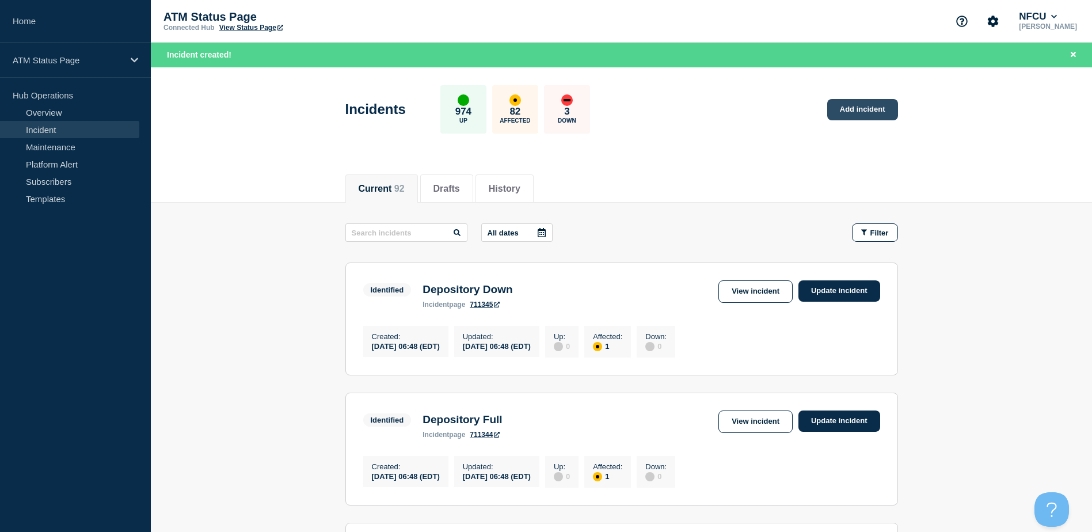
click at [837, 110] on link "Add incident" at bounding box center [862, 109] width 71 height 21
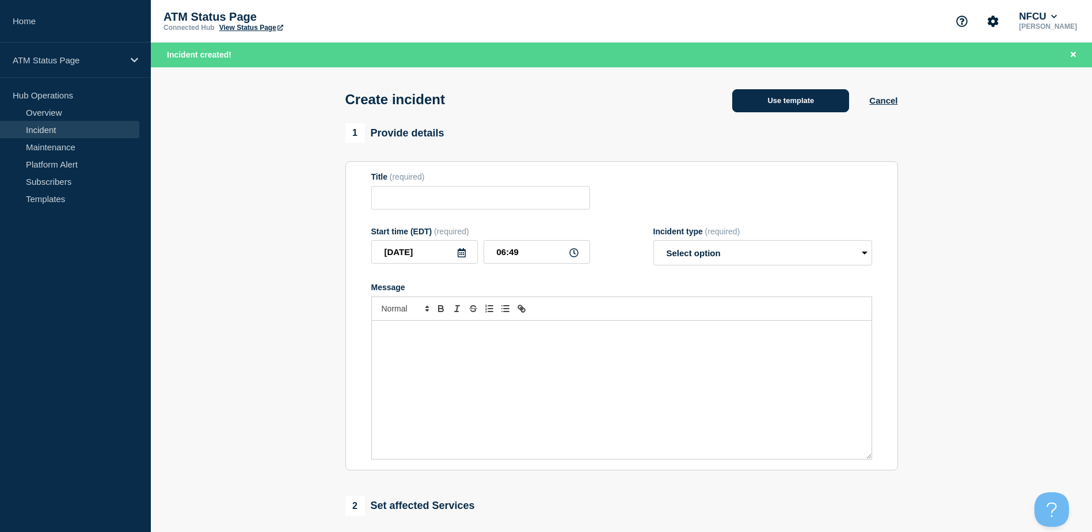
click at [825, 99] on button "Use template" at bounding box center [790, 100] width 117 height 23
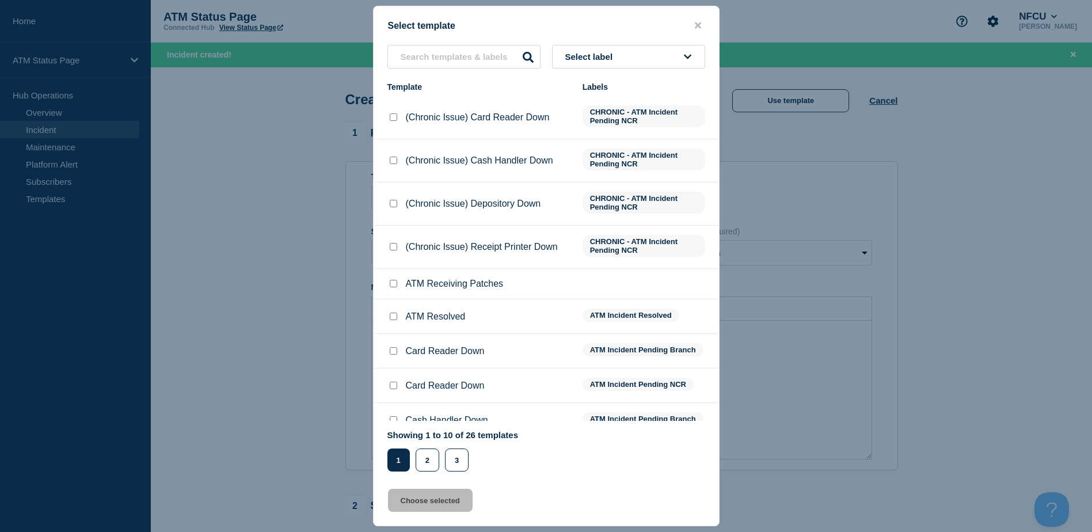
click at [678, 56] on button "Select label" at bounding box center [628, 57] width 153 height 24
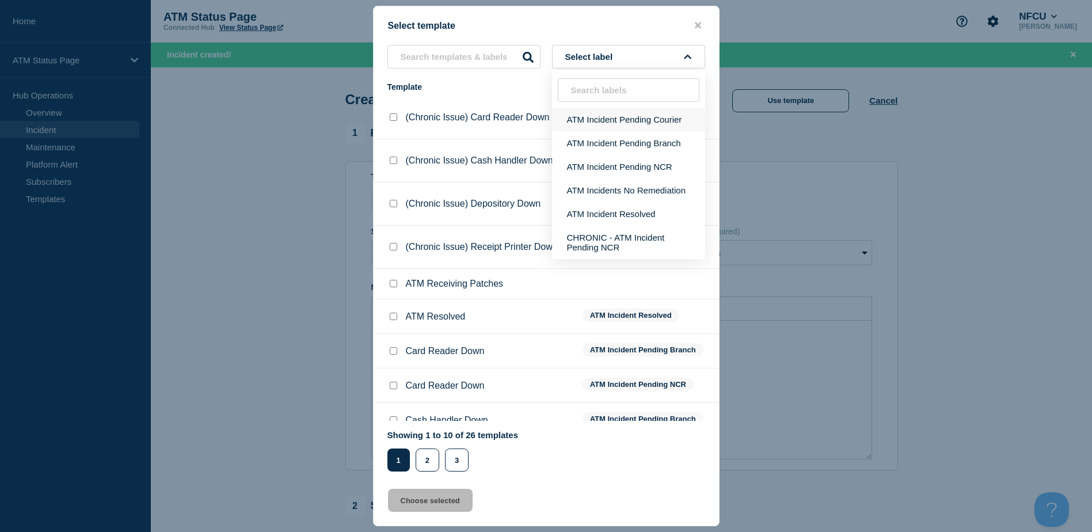
click at [611, 117] on button "ATM Incident Pending Courier" at bounding box center [628, 120] width 153 height 24
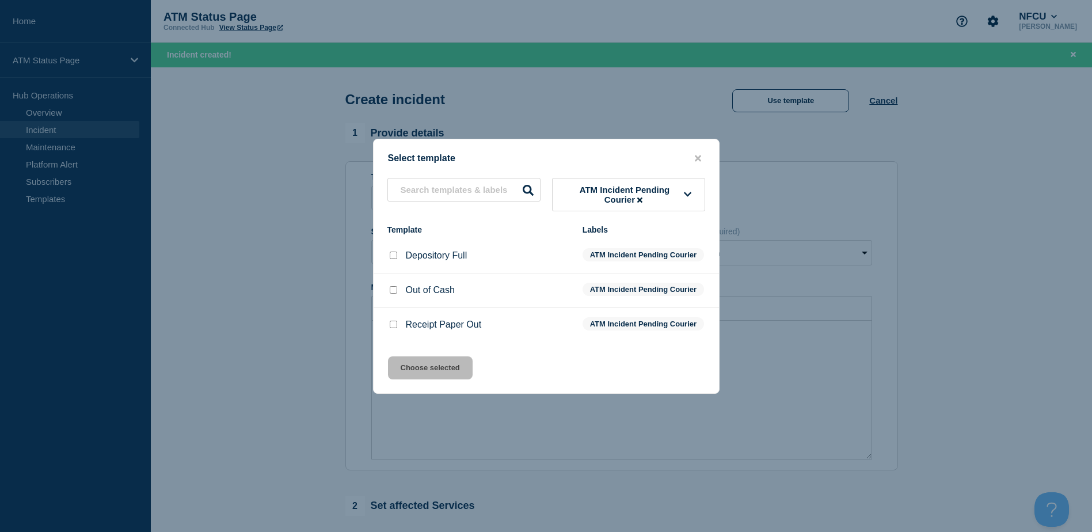
click at [398, 250] on div at bounding box center [393, 256] width 12 height 12
click at [392, 251] on input "Depository Full checkbox" at bounding box center [393, 254] width 7 height 7
click at [436, 379] on button "Choose selected" at bounding box center [430, 367] width 85 height 23
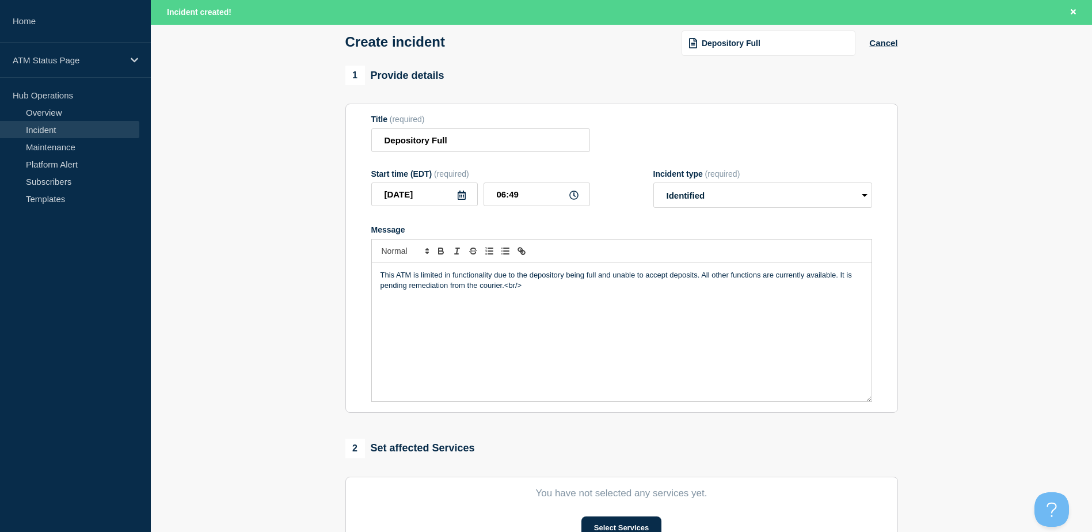
scroll to position [115, 0]
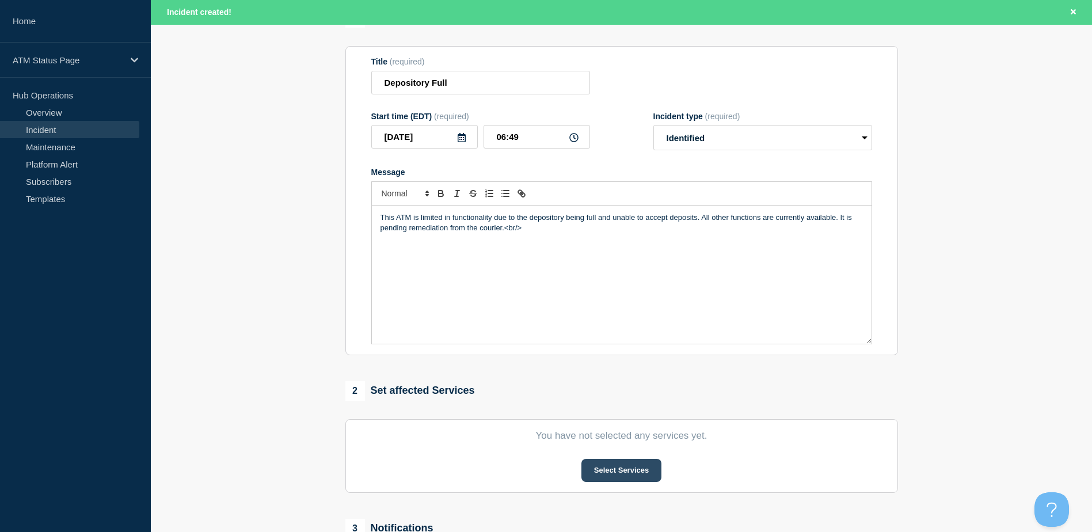
click at [610, 466] on button "Select Services" at bounding box center [621, 470] width 80 height 23
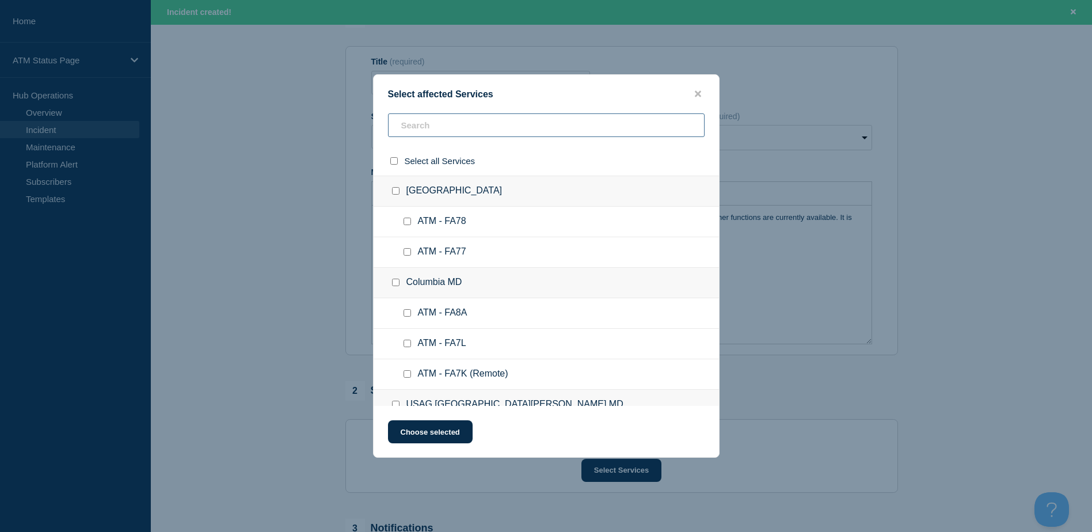
click at [458, 128] on input "text" at bounding box center [546, 125] width 316 height 24
paste input "FCNP"
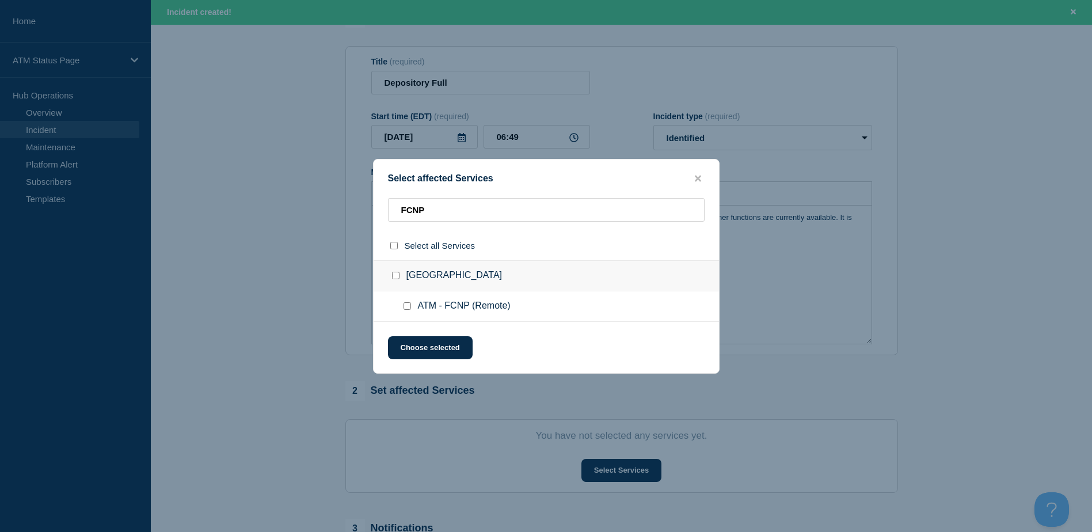
click at [402, 305] on div at bounding box center [409, 306] width 17 height 12
click at [406, 311] on div at bounding box center [409, 306] width 17 height 12
click at [407, 308] on input "ATM - FCNP (Remote) checkbox" at bounding box center [406, 305] width 7 height 7
click at [418, 346] on button "Choose selected" at bounding box center [430, 347] width 85 height 23
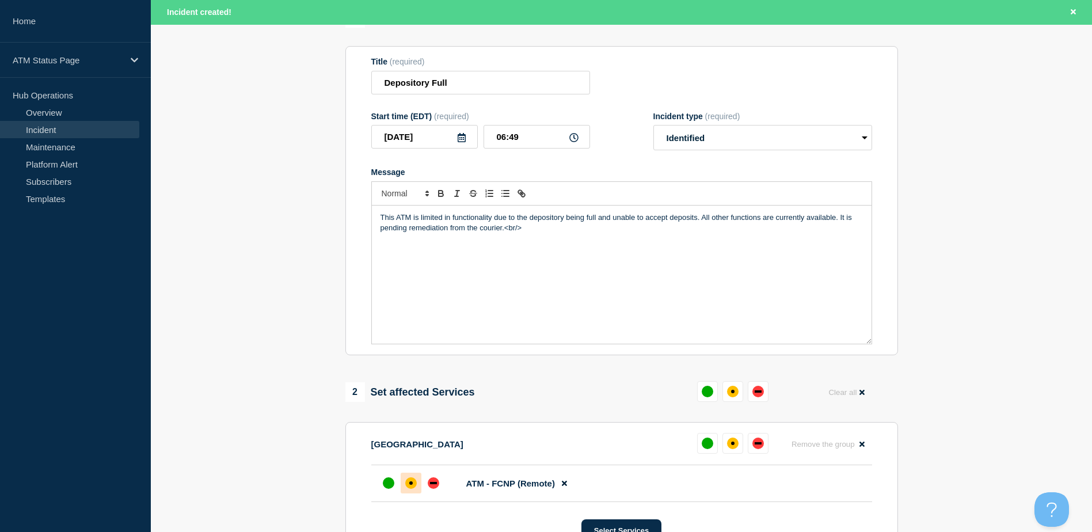
click at [410, 475] on div at bounding box center [410, 482] width 21 height 21
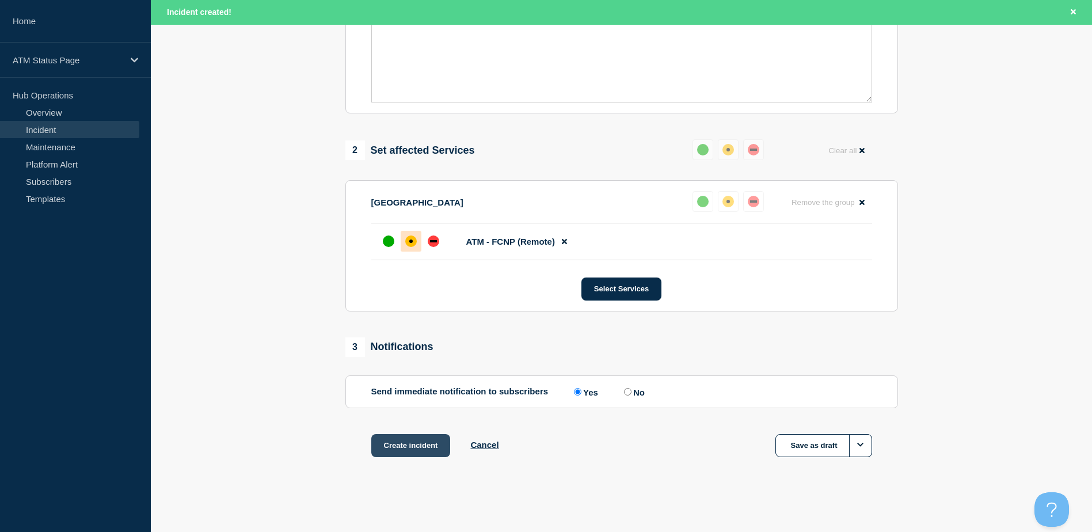
click at [411, 442] on button "Create incident" at bounding box center [410, 445] width 79 height 23
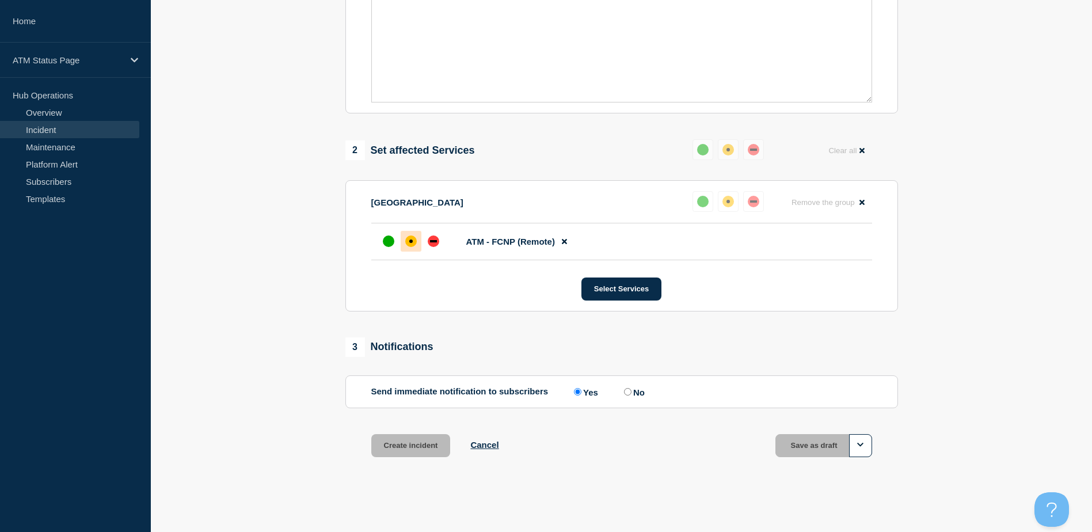
scroll to position [335, 0]
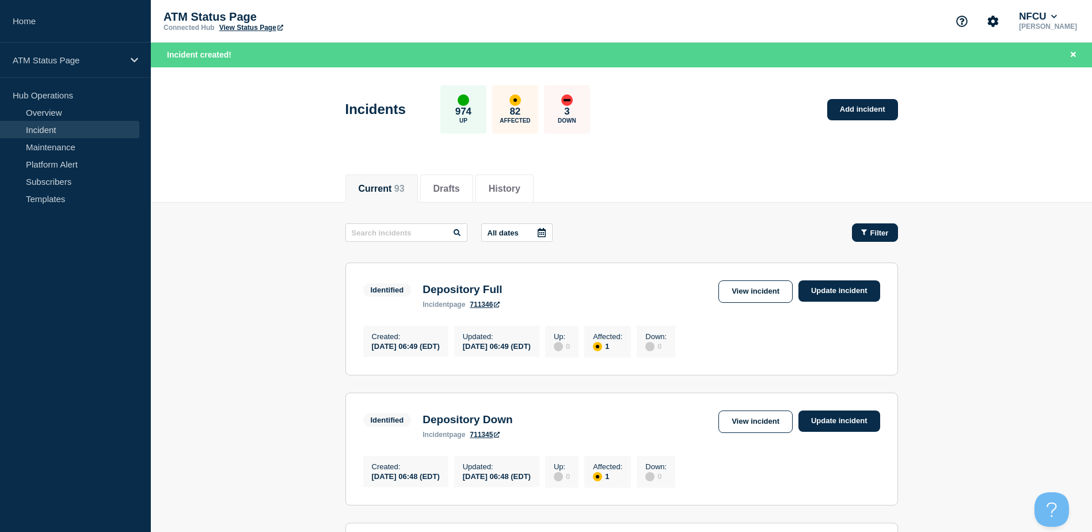
click at [857, 238] on button "Filter" at bounding box center [875, 232] width 46 height 18
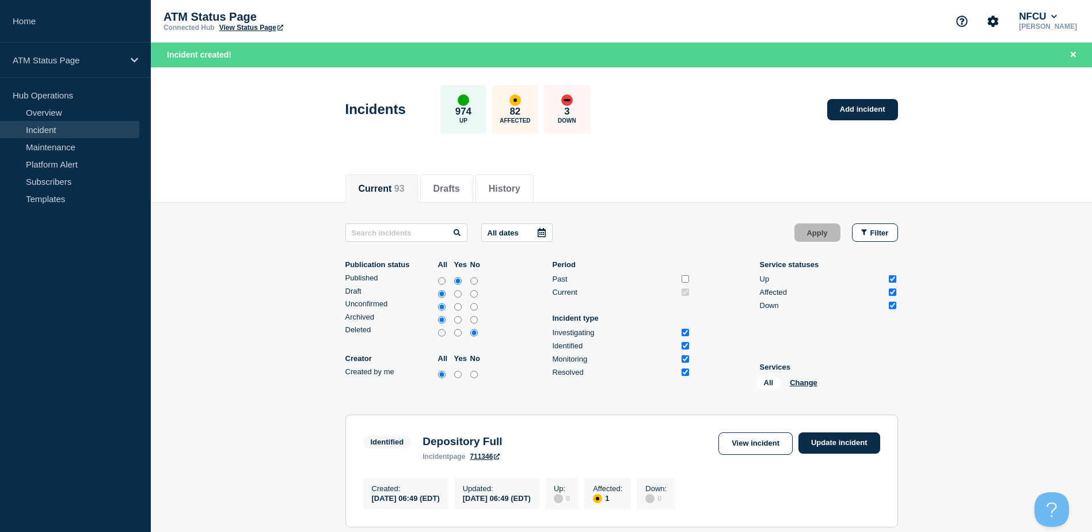
click at [798, 388] on div "All Change" at bounding box center [813, 385] width 115 height 18
click at [798, 383] on button "Change" at bounding box center [803, 382] width 28 height 9
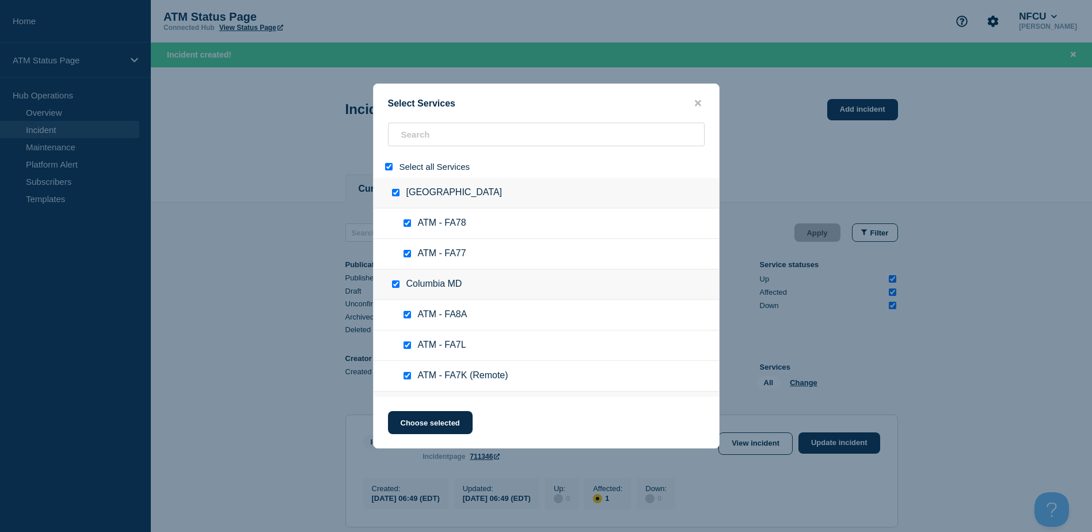
click at [390, 170] on input "select all" at bounding box center [388, 166] width 7 height 7
paste input "FA4M"
click at [413, 143] on div "Select Services Select all Services Apple Valley CA ATM - FA78 ATM - FA77 Colum…" at bounding box center [546, 266] width 1092 height 532
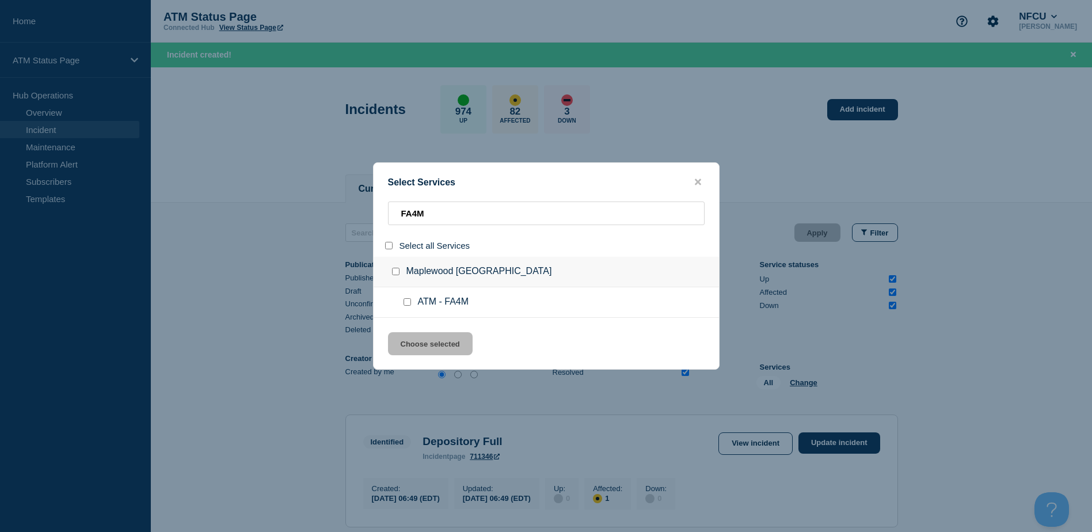
click at [407, 304] on input "service: ATM - FA4M" at bounding box center [406, 301] width 7 height 7
click at [420, 333] on div "Select Services FA4M Select all Services Maplewood MO ATM - FA4M Choose selected" at bounding box center [546, 265] width 346 height 207
click at [426, 343] on button "Choose selected" at bounding box center [430, 343] width 85 height 23
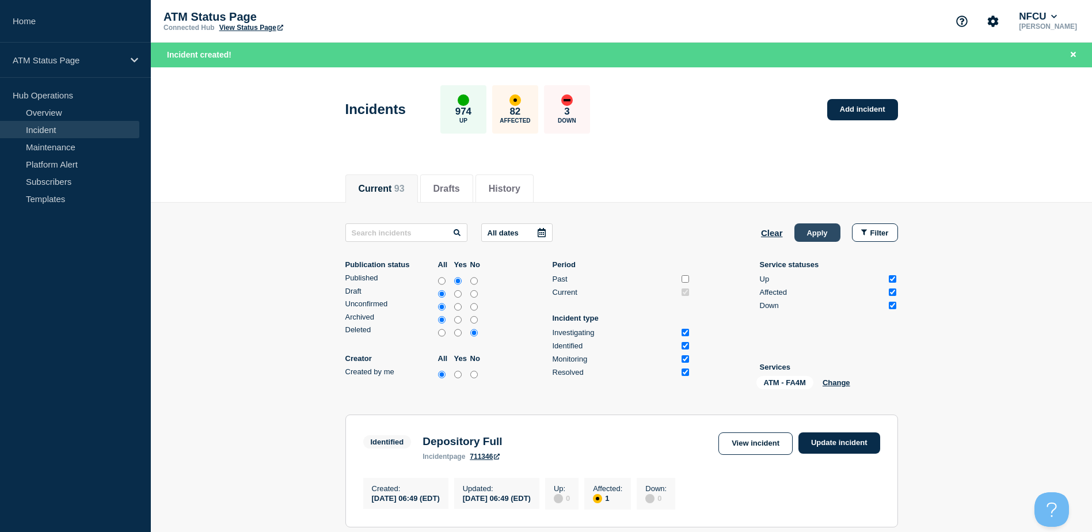
click at [808, 237] on button "Apply" at bounding box center [817, 232] width 46 height 18
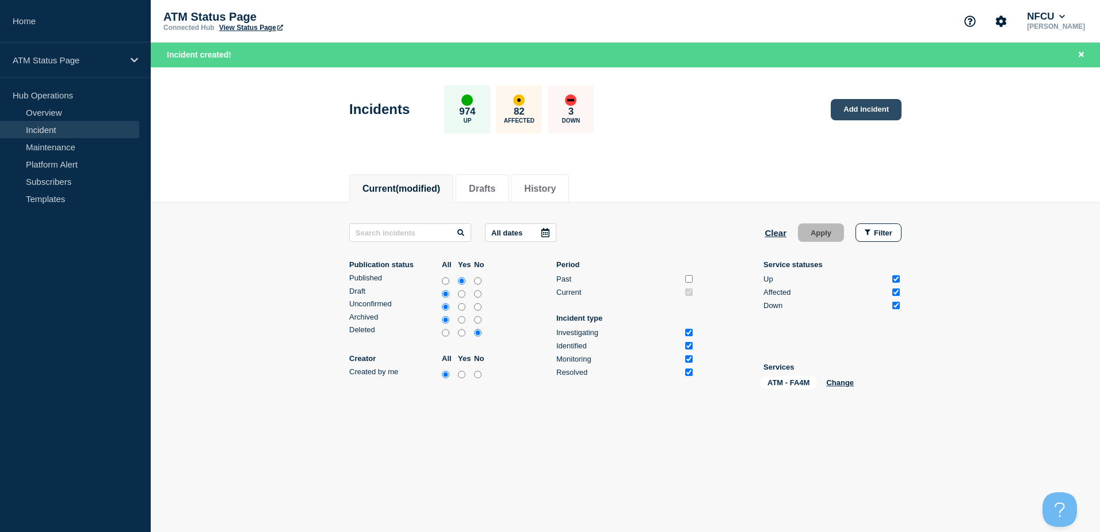
click at [869, 118] on link "Add incident" at bounding box center [866, 109] width 71 height 21
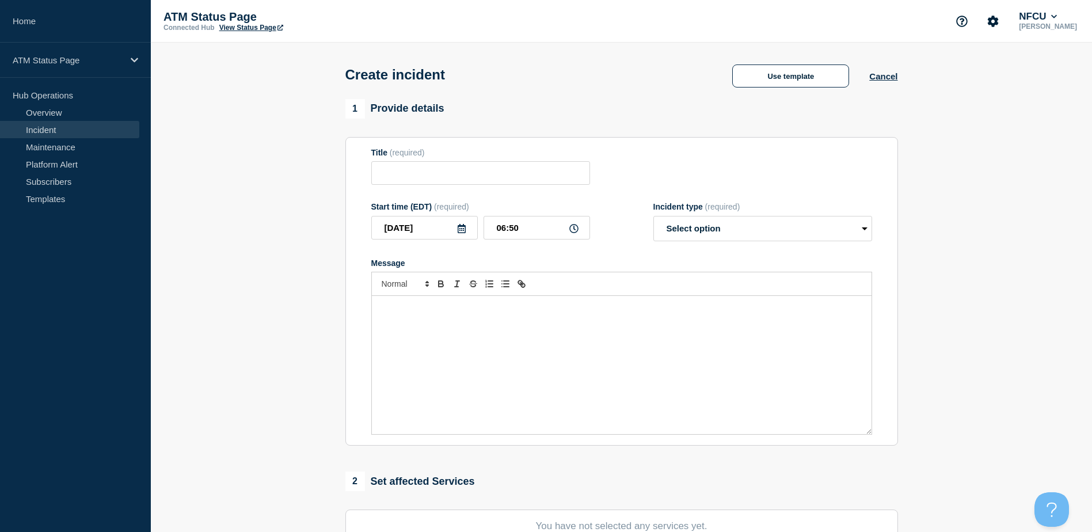
click at [802, 91] on div "Create incident Use template Cancel" at bounding box center [621, 71] width 578 height 56
click at [788, 82] on button "Use template" at bounding box center [790, 75] width 117 height 23
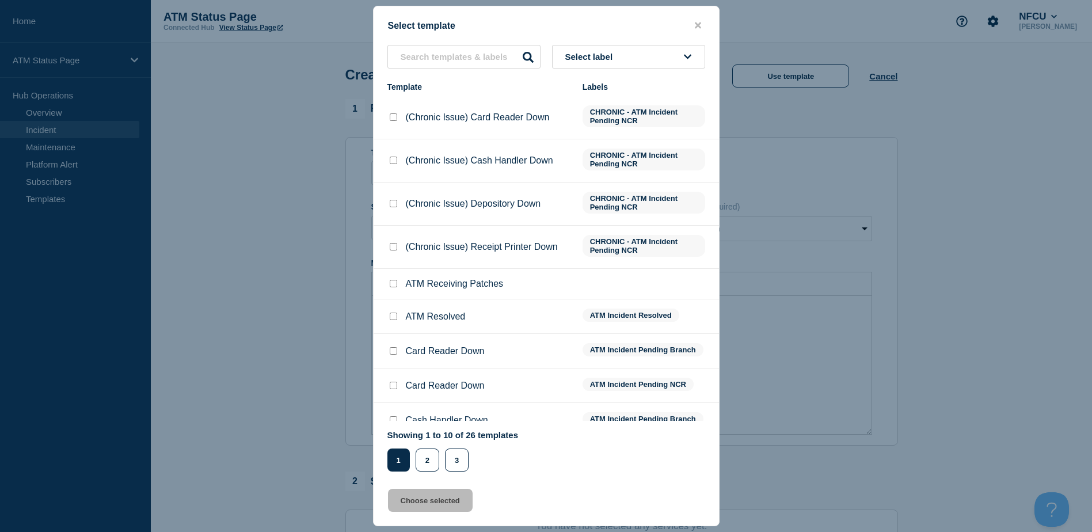
click at [684, 46] on button "Select label" at bounding box center [628, 57] width 153 height 24
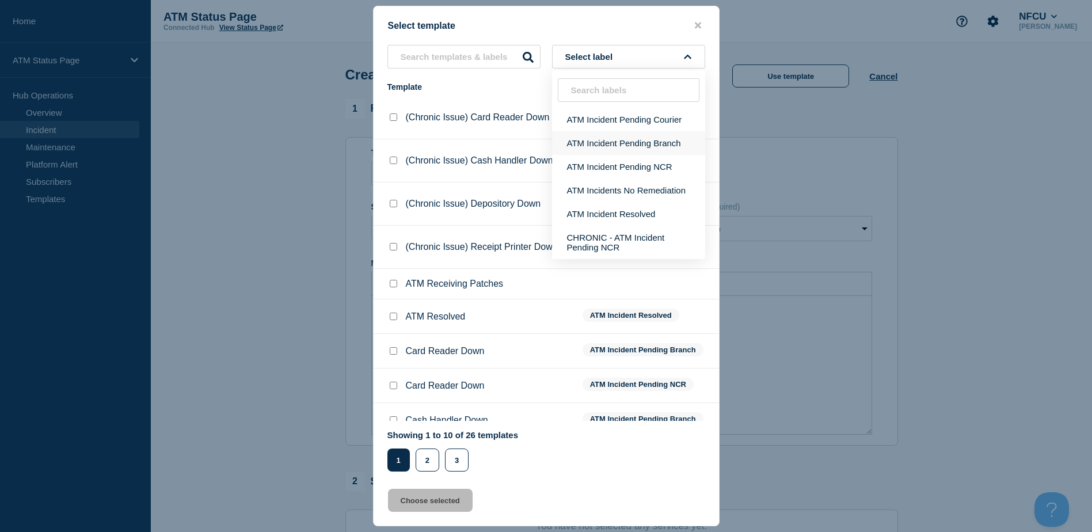
click at [651, 146] on button "ATM Incident Pending Branch" at bounding box center [628, 143] width 153 height 24
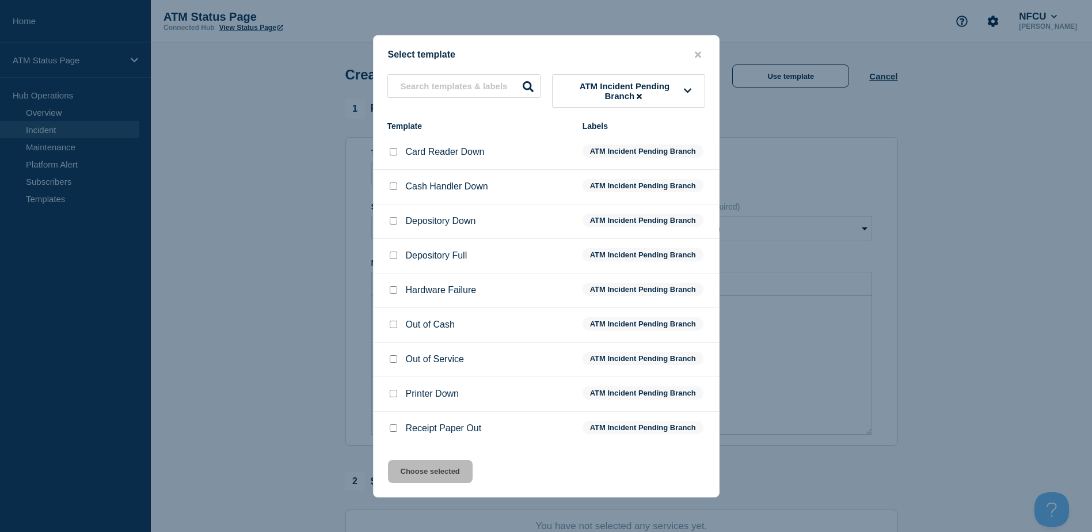
click at [392, 258] on input "Depository Full checkbox" at bounding box center [393, 254] width 7 height 7
click at [447, 471] on button "Choose selected" at bounding box center [430, 471] width 85 height 23
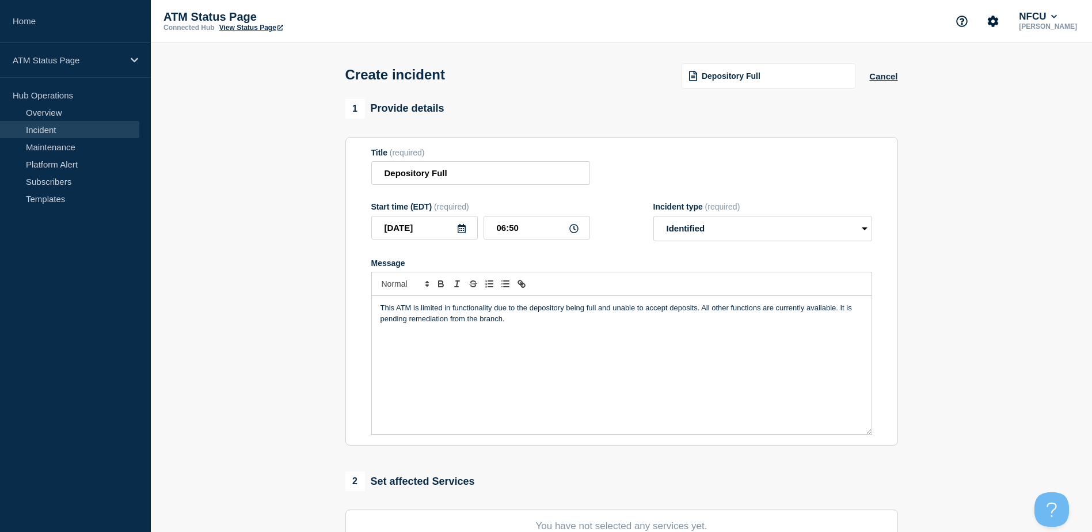
scroll to position [115, 0]
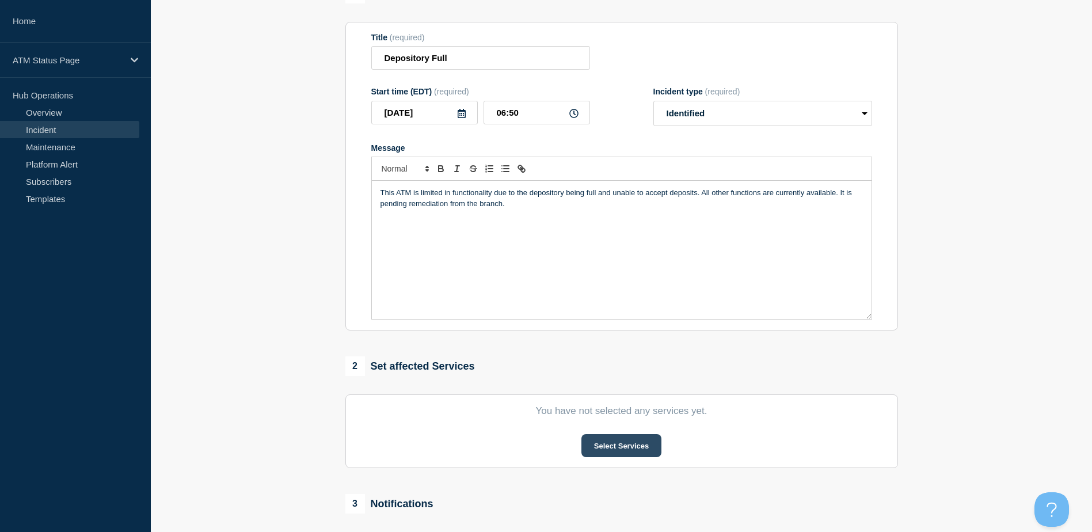
click at [612, 441] on button "Select Services" at bounding box center [621, 445] width 80 height 23
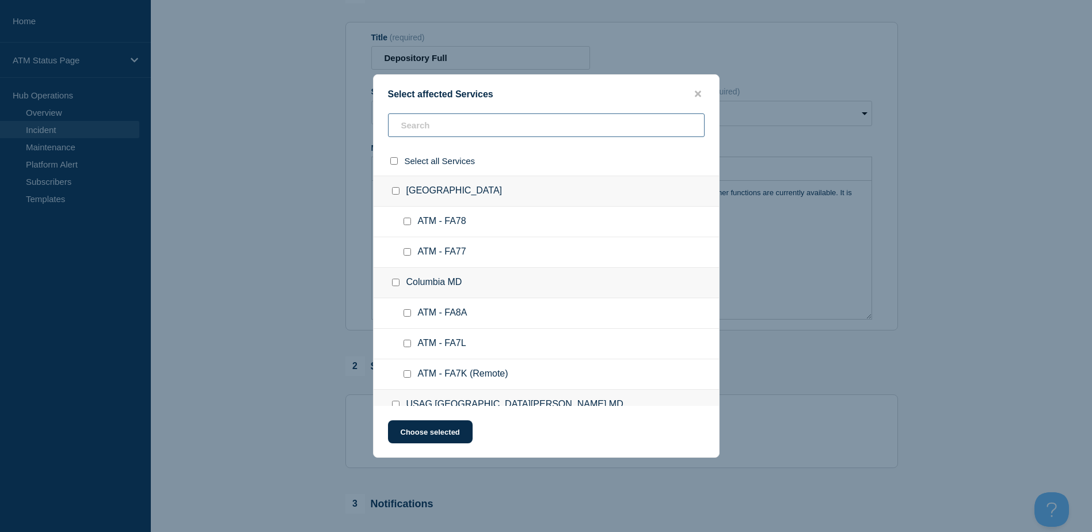
click at [507, 134] on input "text" at bounding box center [546, 125] width 316 height 24
paste input "FA4M"
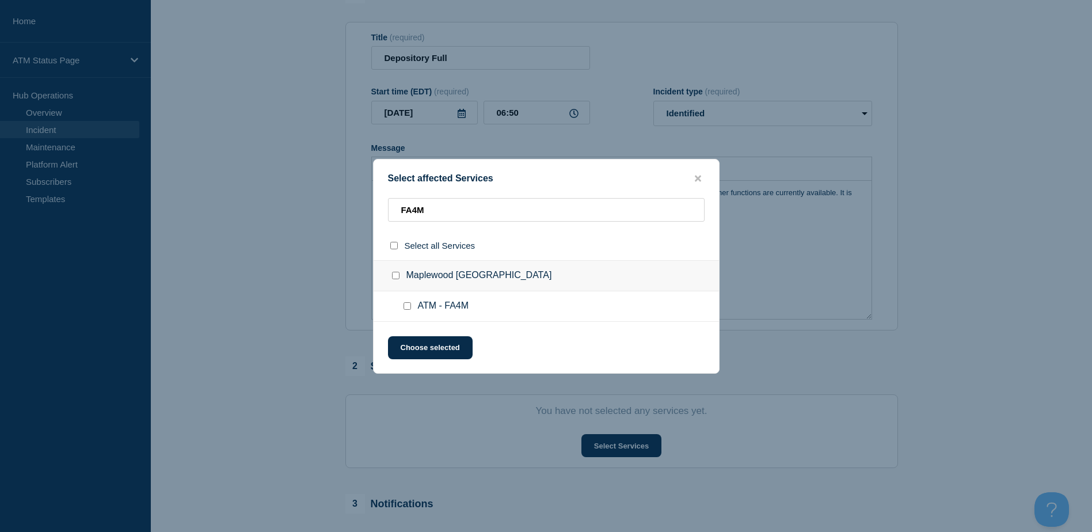
click at [408, 308] on input "ATM - FA4M checkbox" at bounding box center [406, 305] width 7 height 7
click at [409, 345] on button "Choose selected" at bounding box center [430, 347] width 85 height 23
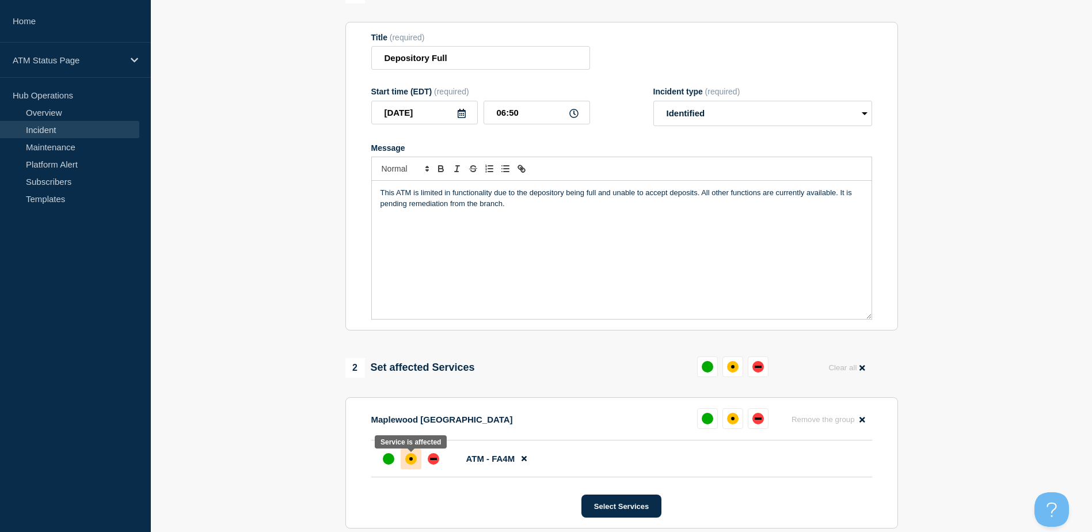
click at [409, 457] on div "affected" at bounding box center [411, 459] width 12 height 12
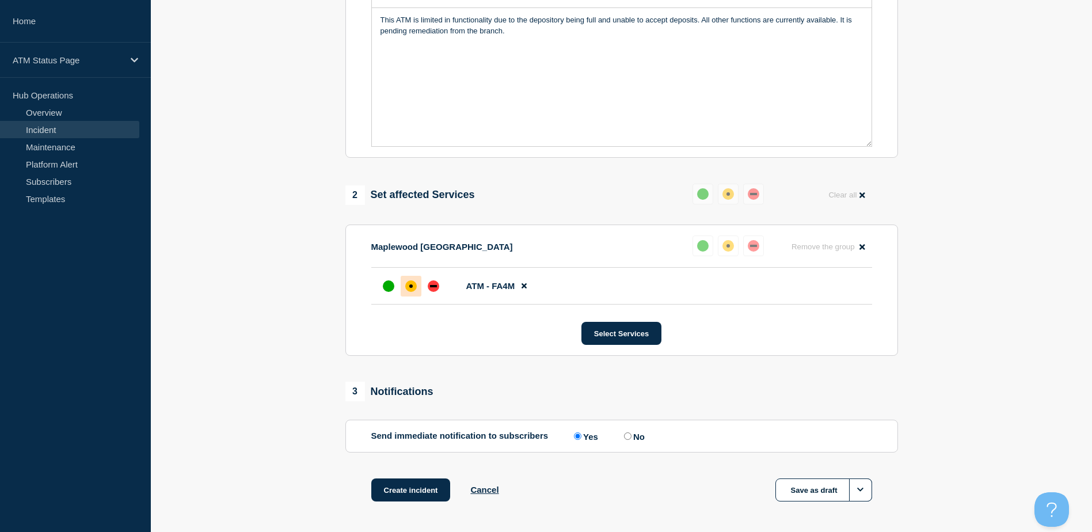
scroll to position [335, 0]
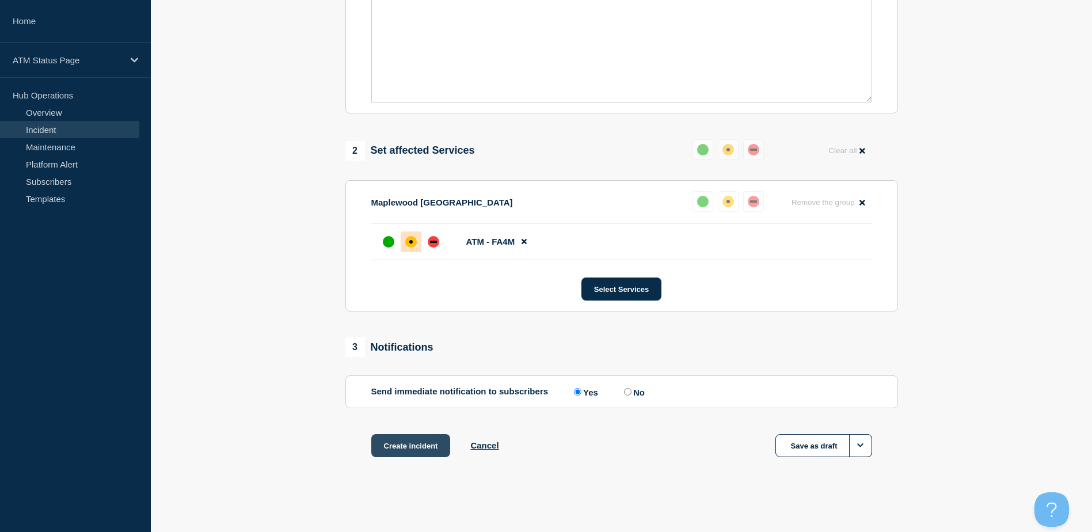
click at [407, 441] on button "Create incident" at bounding box center [410, 445] width 79 height 23
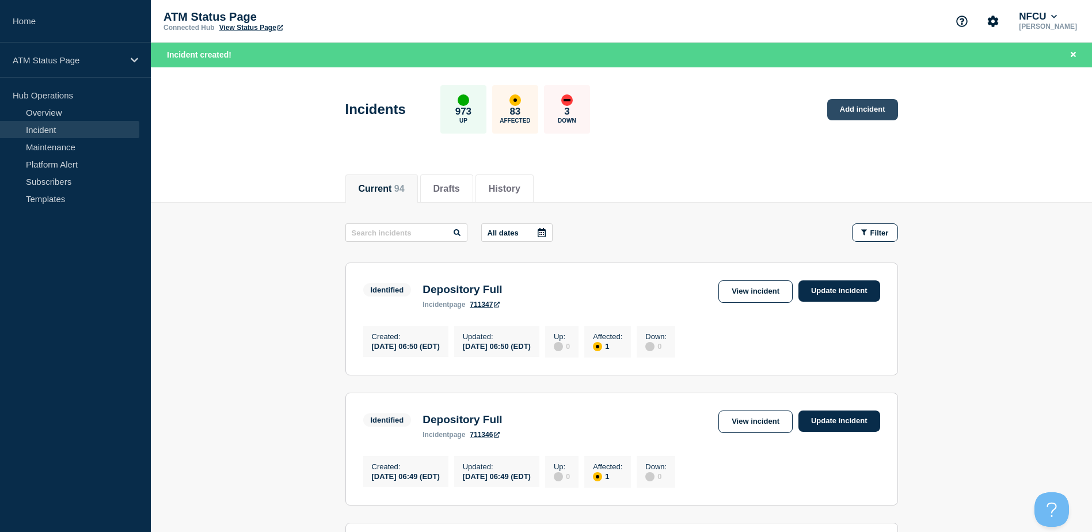
click at [858, 108] on link "Add incident" at bounding box center [862, 109] width 71 height 21
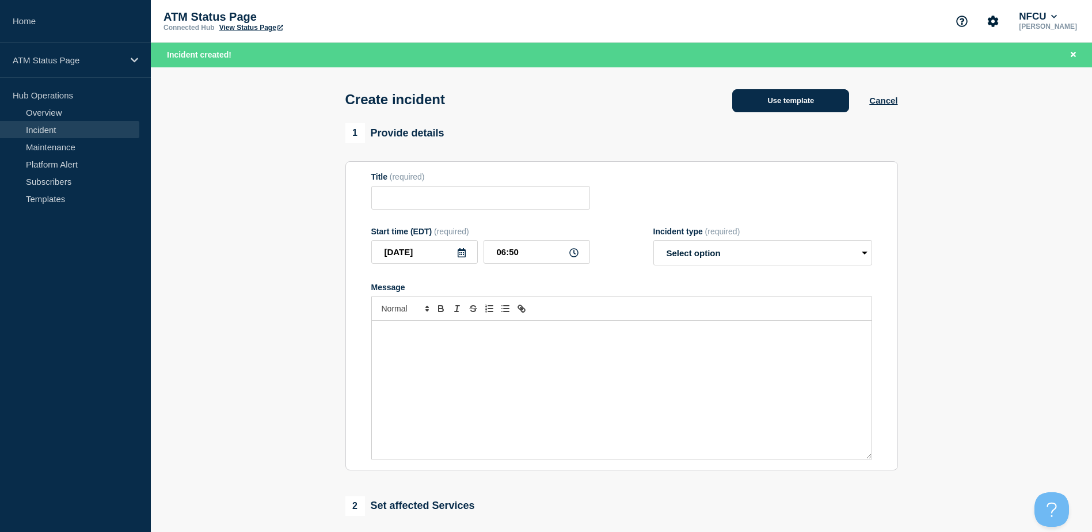
click at [812, 108] on button "Use template" at bounding box center [790, 100] width 117 height 23
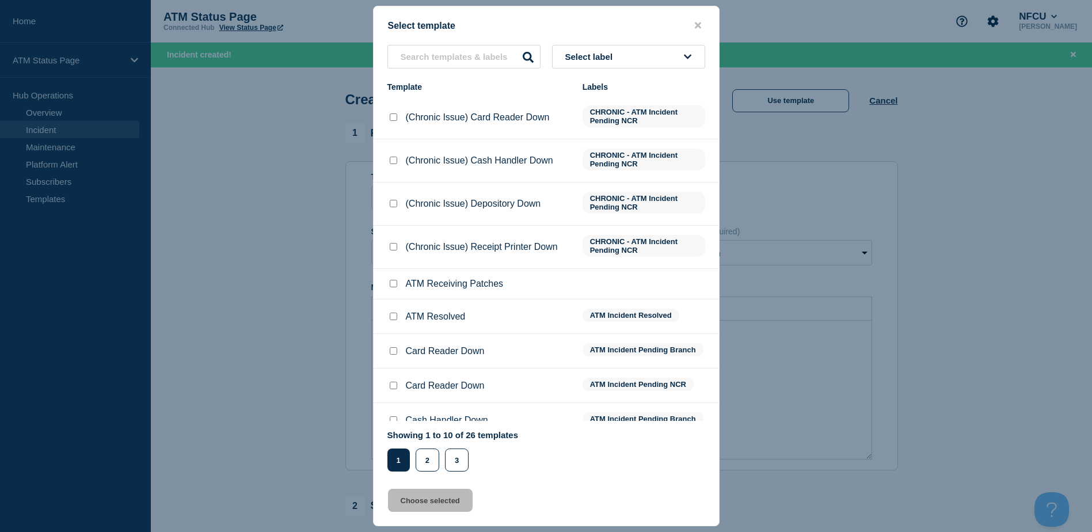
click at [652, 66] on button "Select label" at bounding box center [628, 57] width 153 height 24
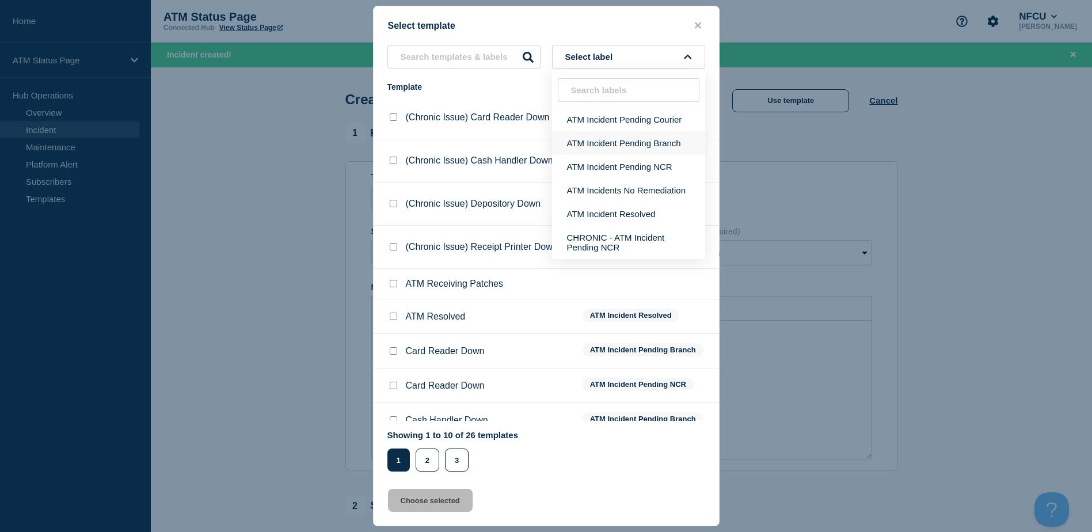
click at [623, 144] on button "ATM Incident Pending Branch" at bounding box center [628, 143] width 153 height 24
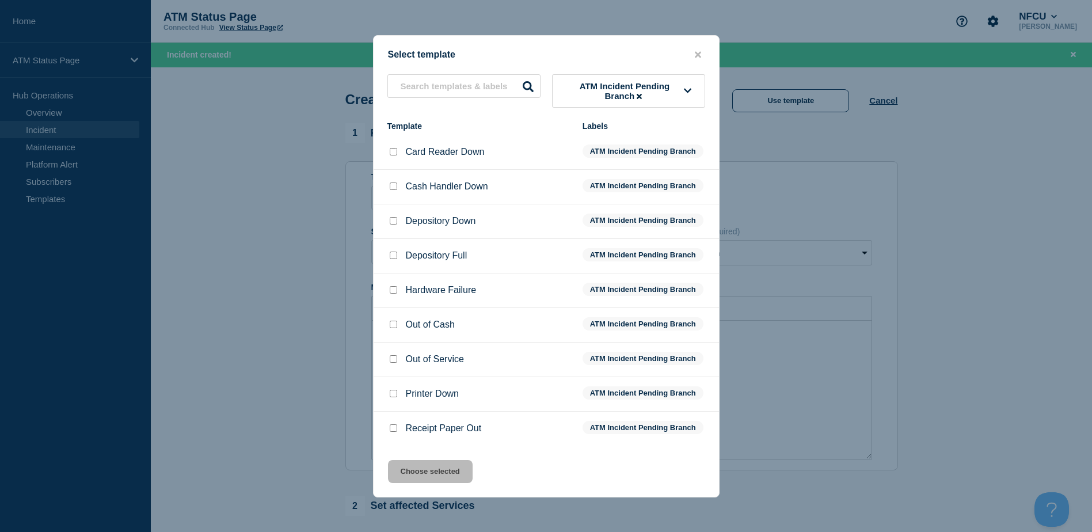
click at [403, 392] on div "Printer Down" at bounding box center [479, 394] width 184 height 12
click at [399, 392] on div "Printer Down" at bounding box center [479, 394] width 184 height 12
click at [395, 394] on input "Printer Down checkbox" at bounding box center [393, 393] width 7 height 7
click at [423, 472] on button "Choose selected" at bounding box center [430, 471] width 85 height 23
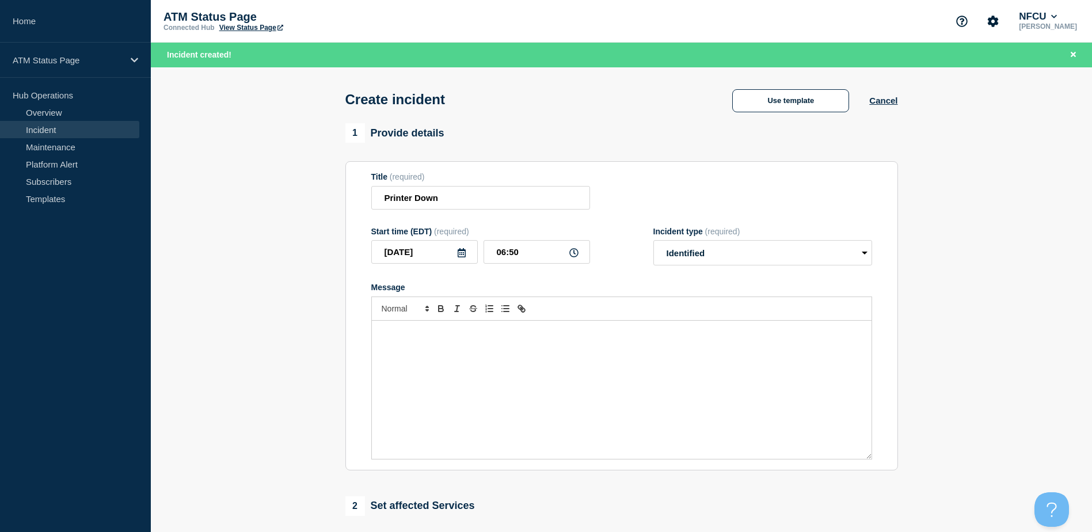
scroll to position [115, 0]
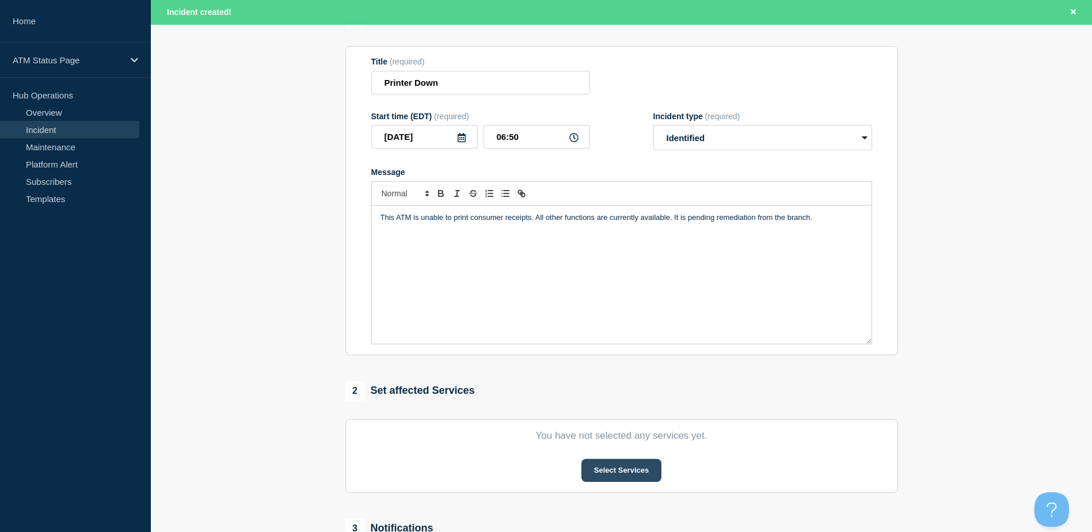
click at [604, 474] on button "Select Services" at bounding box center [621, 470] width 80 height 23
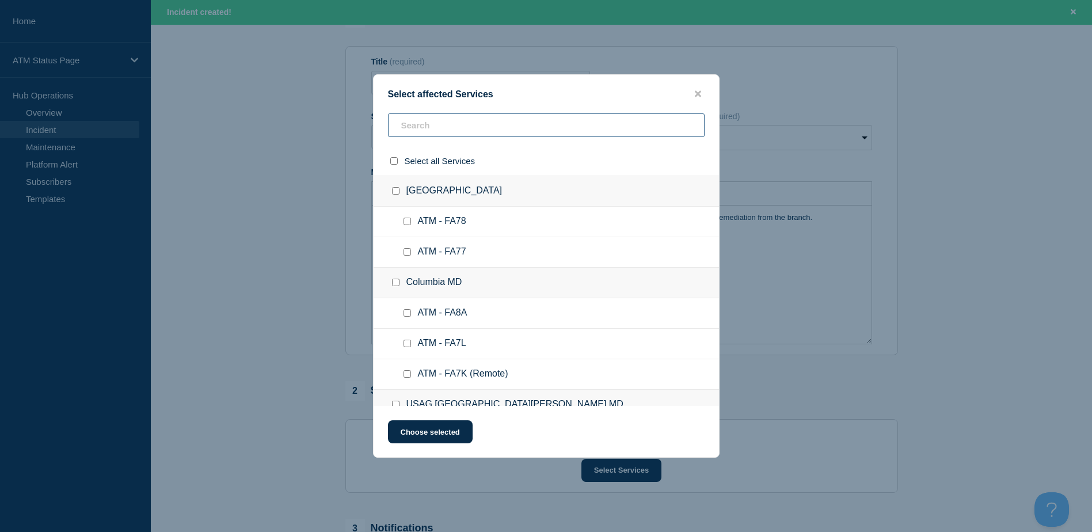
click at [509, 127] on input "text" at bounding box center [546, 125] width 316 height 24
paste input "FA32"
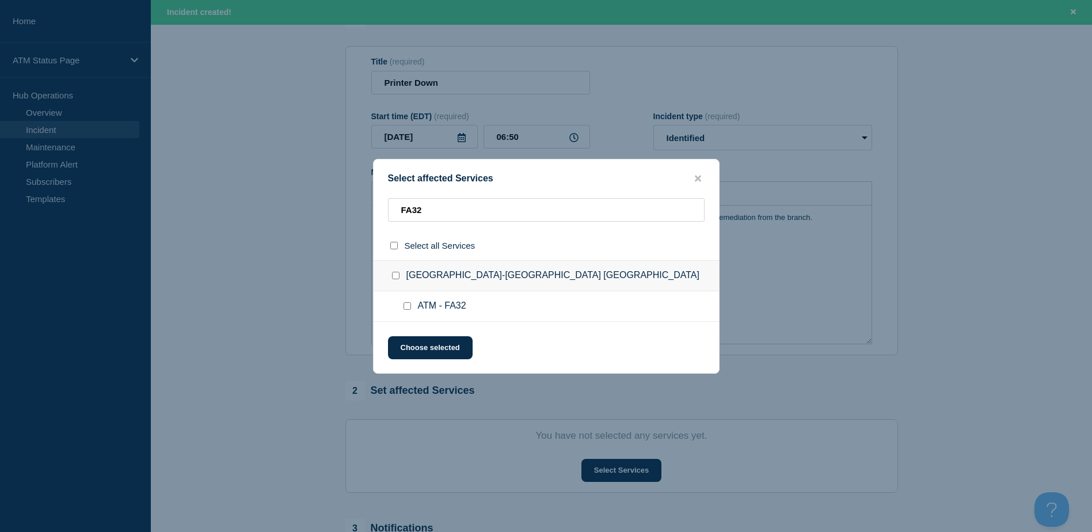
click at [404, 304] on input "ATM - FA32 checkbox" at bounding box center [406, 305] width 7 height 7
click at [419, 344] on button "Choose selected" at bounding box center [430, 347] width 85 height 23
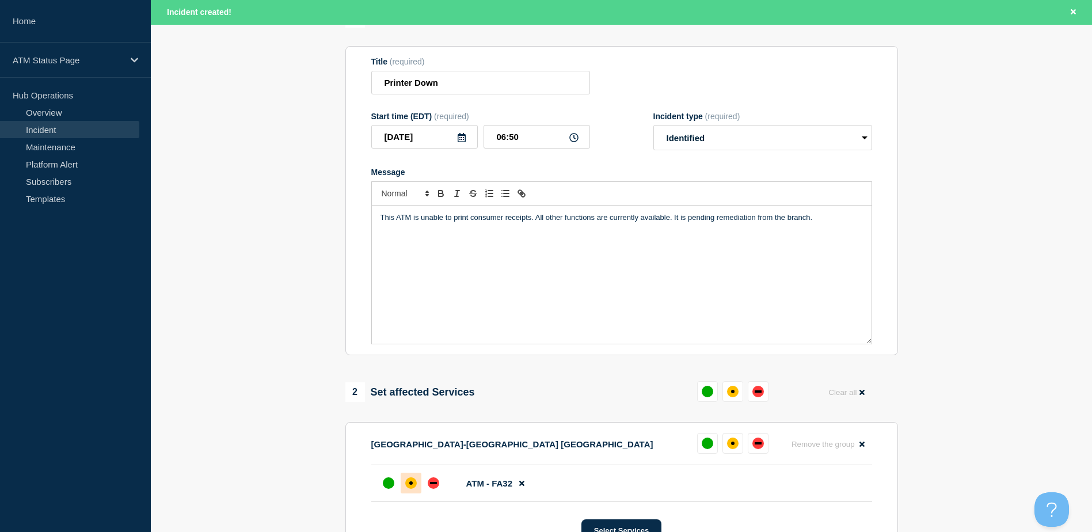
click at [411, 417] on body "Home ATM Status Page Hub Operations Overview Incident Maintenance Platform Aler…" at bounding box center [546, 151] width 1092 height 532
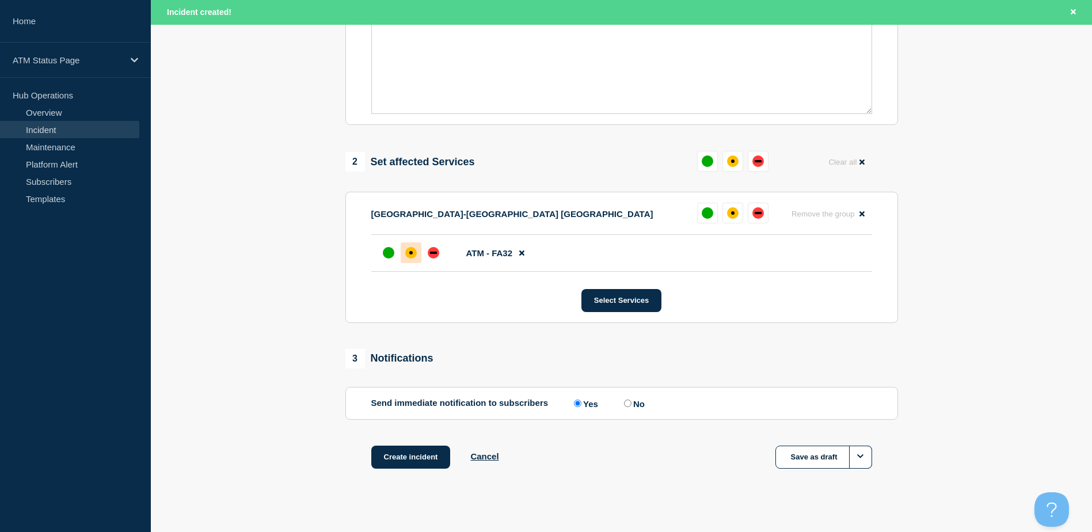
click at [413, 257] on div "affected" at bounding box center [411, 253] width 12 height 12
click at [428, 462] on button "Create incident" at bounding box center [410, 456] width 79 height 23
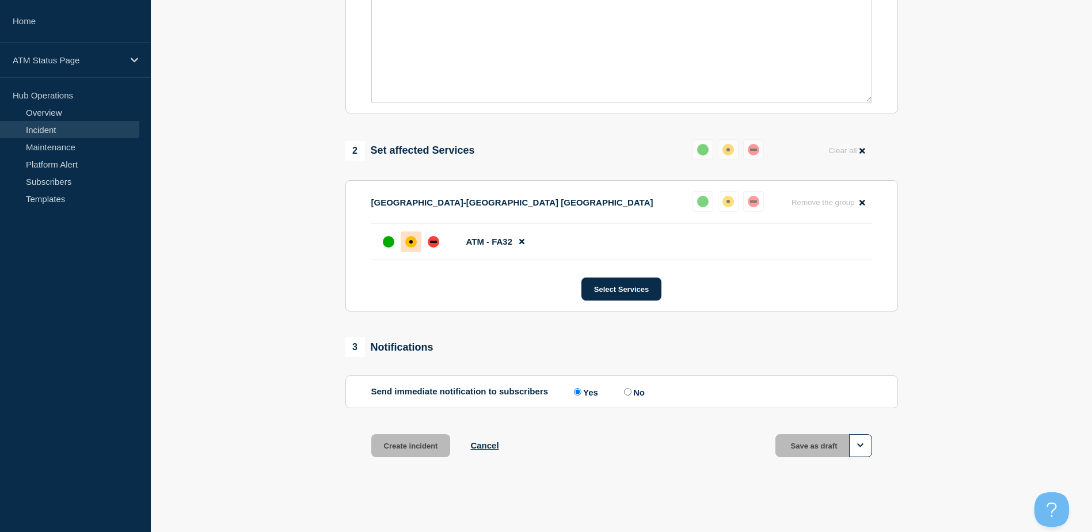
scroll to position [320, 0]
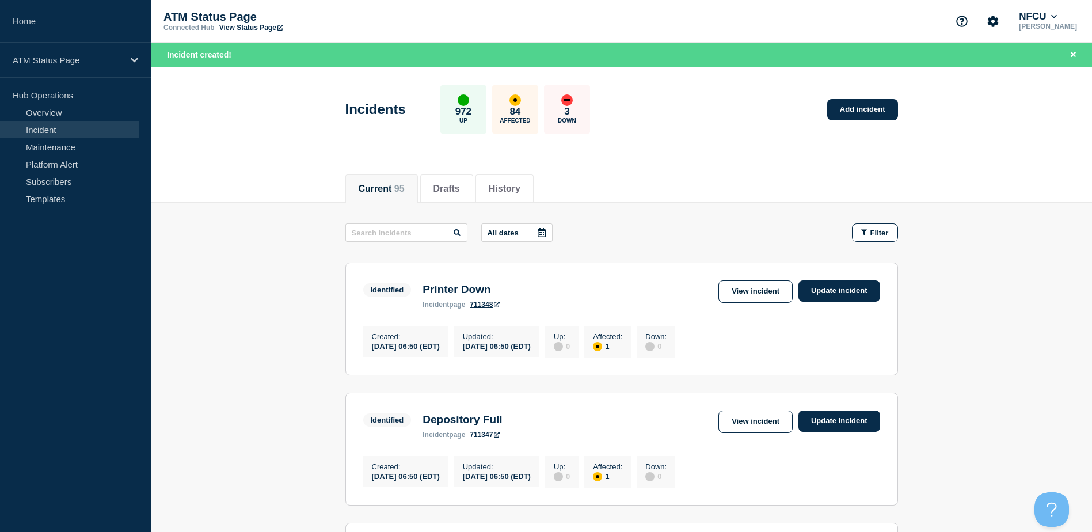
click at [826, 114] on div "Incidents 972 Up 84 Affected 3 Down Add incident" at bounding box center [621, 105] width 578 height 70
click at [832, 109] on link "Add incident" at bounding box center [862, 109] width 71 height 21
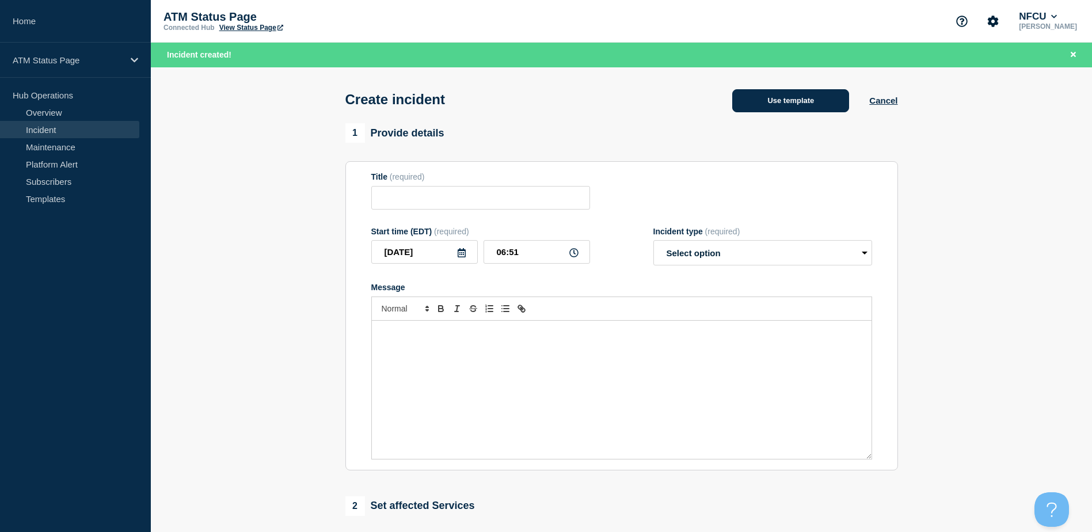
drag, startPoint x: 832, startPoint y: 109, endPoint x: 774, endPoint y: 93, distance: 60.2
click at [774, 93] on button "Use template" at bounding box center [790, 100] width 117 height 23
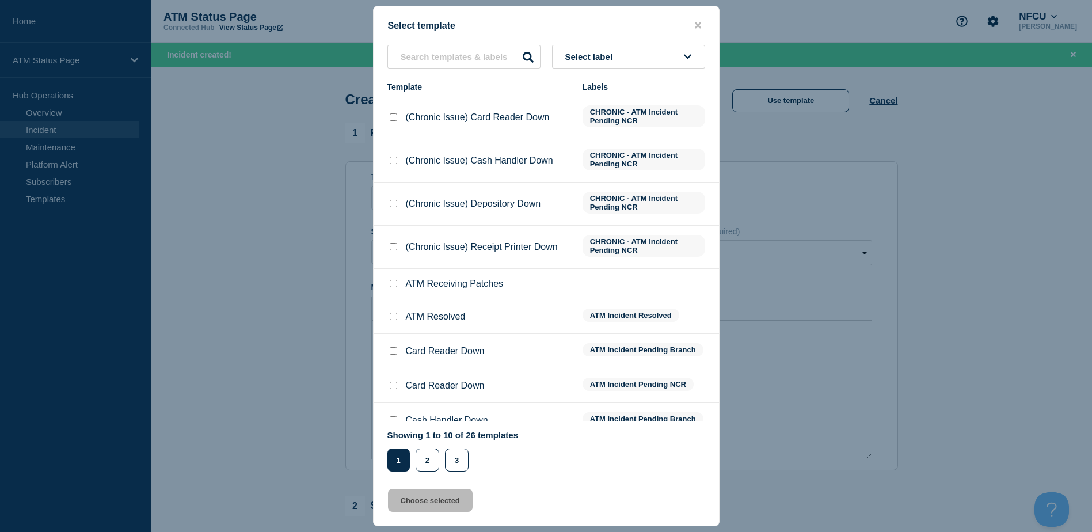
click at [665, 53] on div "Select template Select label Template Labels (Chronic Issue) Card Reader Down C…" at bounding box center [546, 266] width 1092 height 532
click at [650, 66] on button "Select label" at bounding box center [628, 57] width 153 height 24
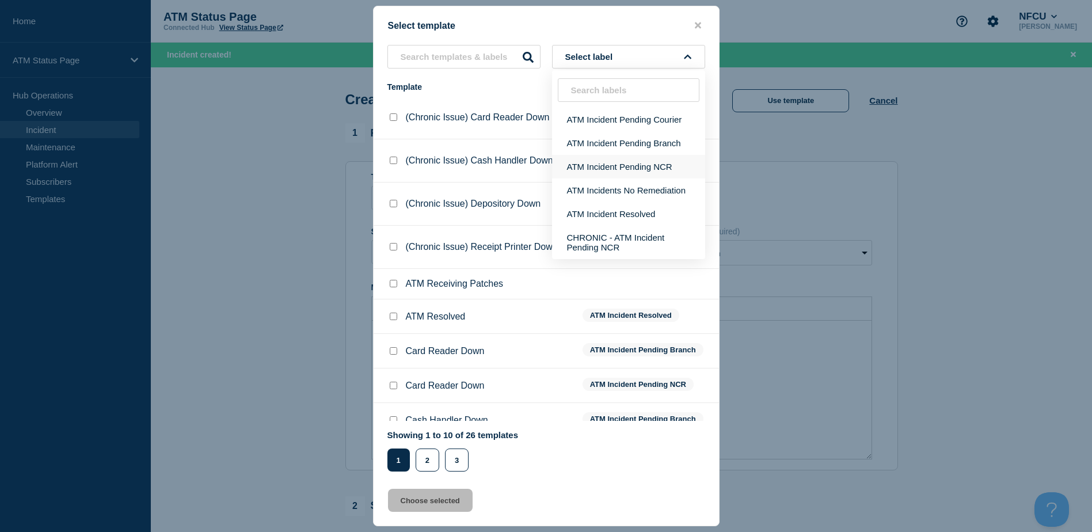
click at [624, 163] on button "ATM Incident Pending NCR" at bounding box center [628, 167] width 153 height 24
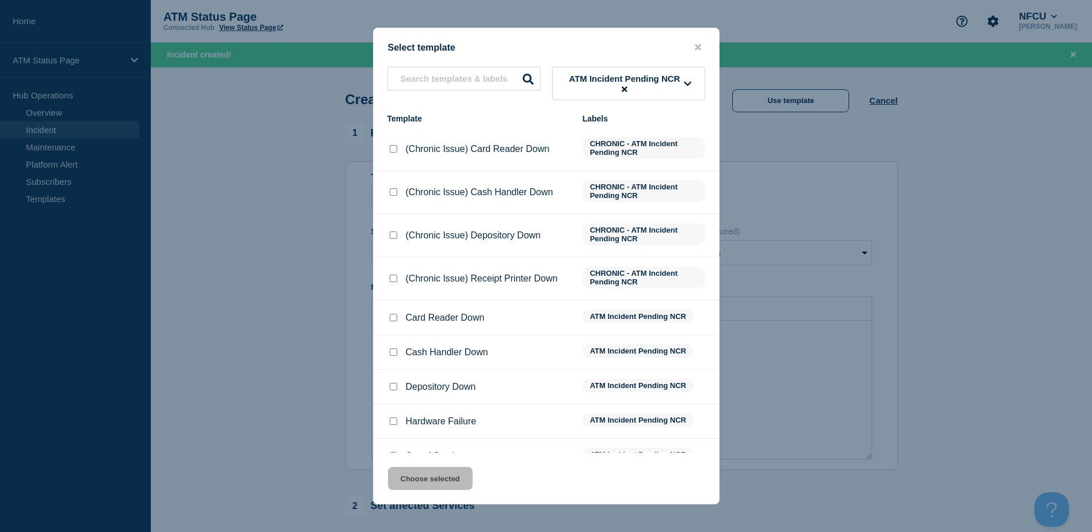
click at [394, 386] on input "Depository Down checkbox" at bounding box center [393, 386] width 7 height 7
click at [418, 473] on button "Choose selected" at bounding box center [430, 478] width 85 height 23
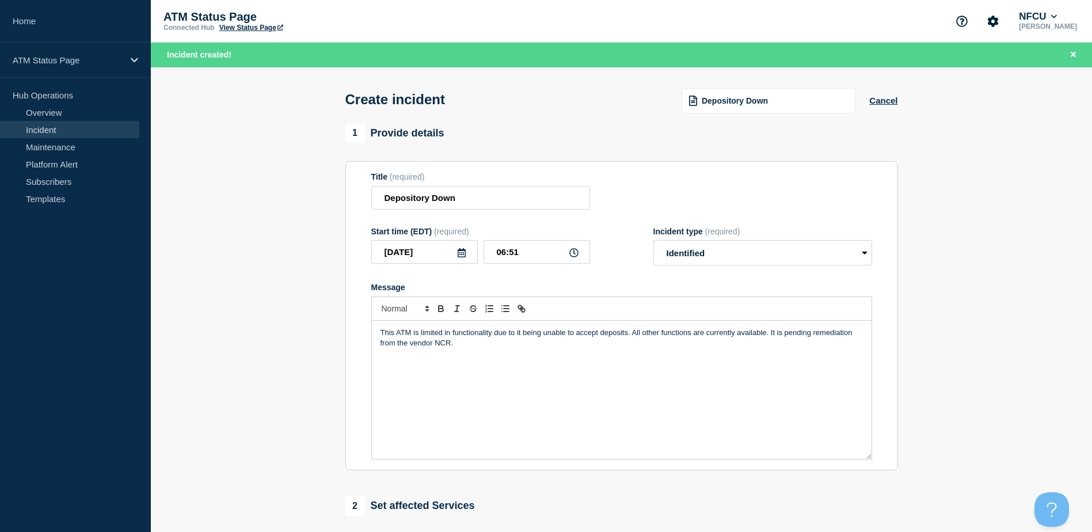
scroll to position [115, 0]
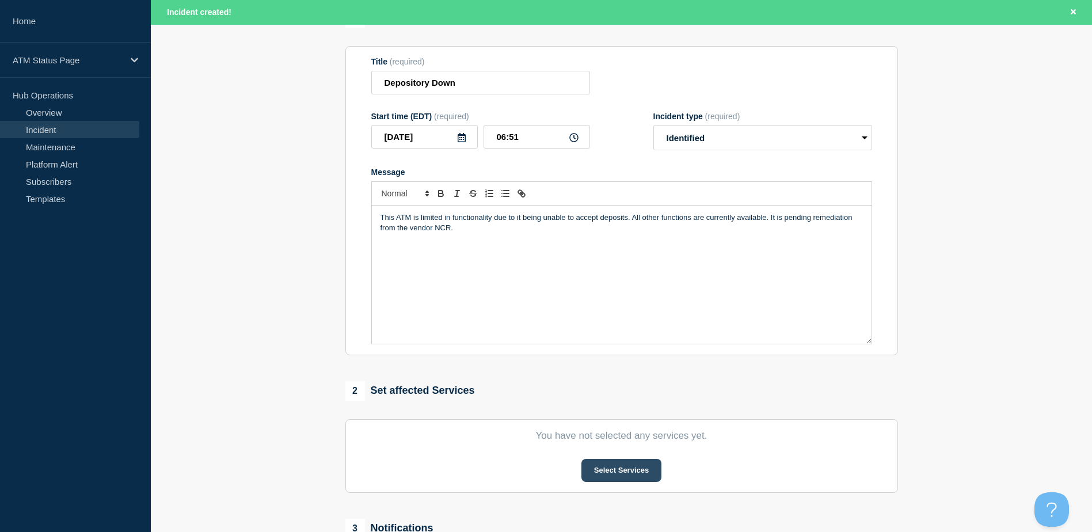
click at [641, 467] on button "Select Services" at bounding box center [621, 470] width 80 height 23
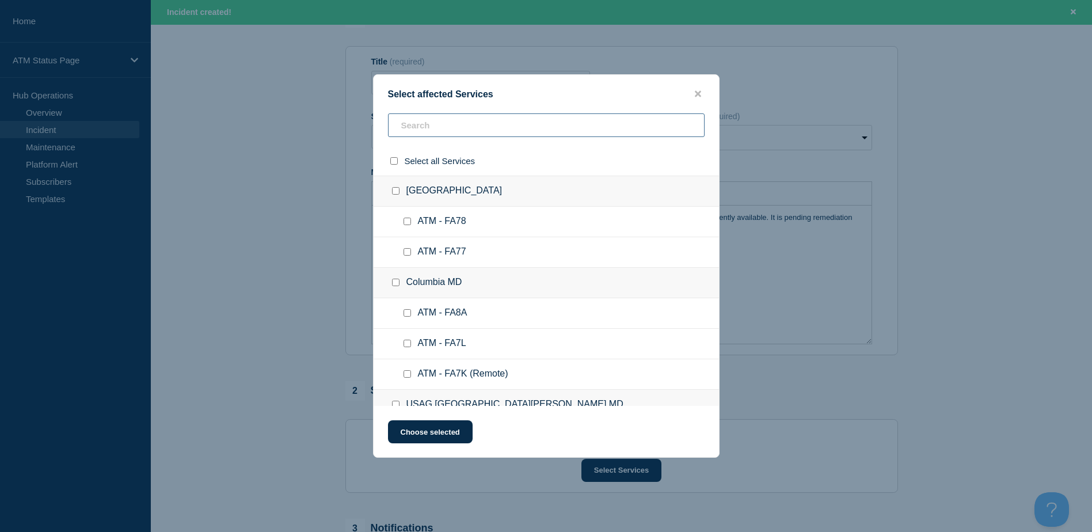
click at [459, 131] on input "text" at bounding box center [546, 125] width 316 height 24
paste input "FCV0"
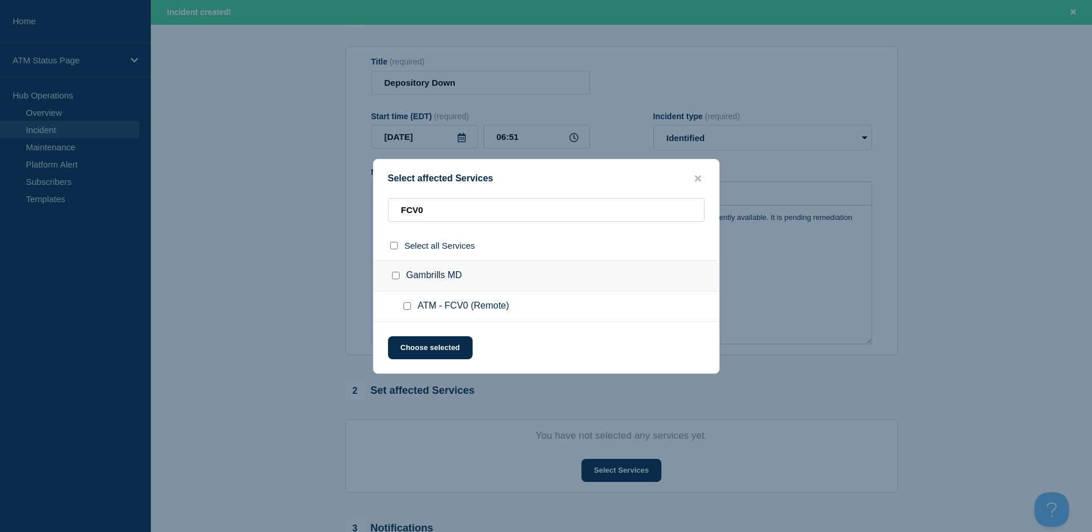
click at [411, 304] on div at bounding box center [409, 306] width 17 height 12
click at [409, 307] on input "ATM - FCV0 (Remote) checkbox" at bounding box center [406, 305] width 7 height 7
click at [410, 356] on button "Choose selected" at bounding box center [430, 347] width 85 height 23
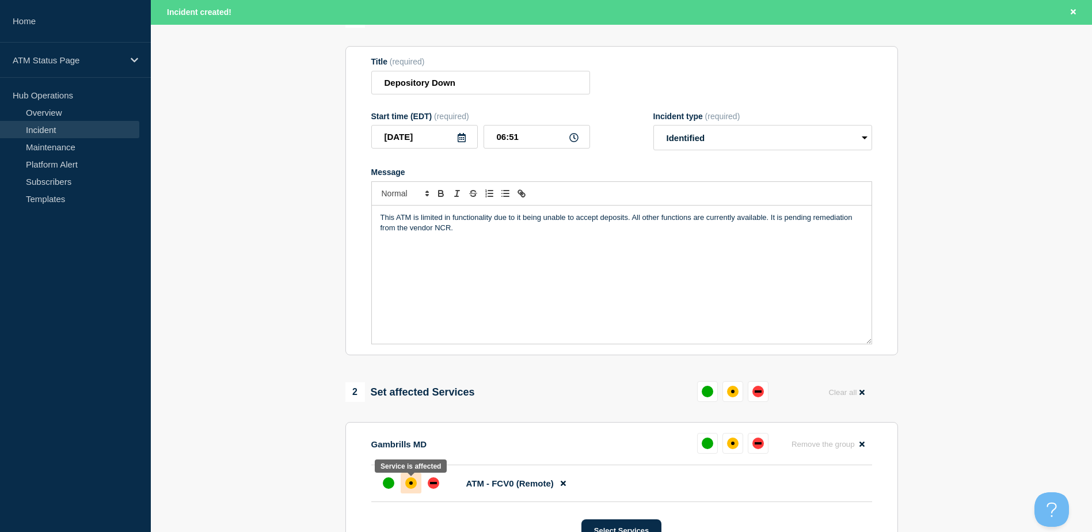
click at [407, 489] on div "affected" at bounding box center [411, 483] width 12 height 12
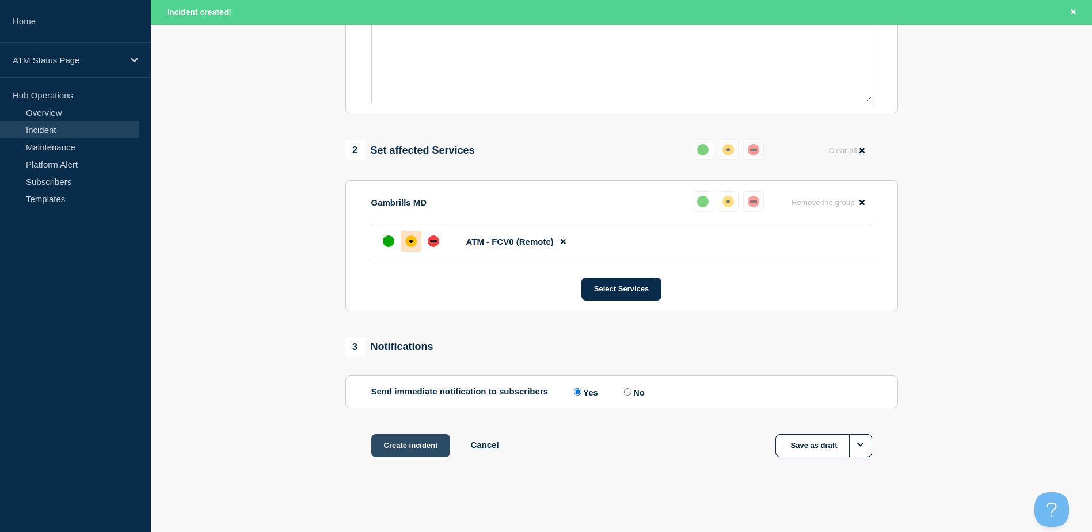
click at [422, 453] on button "Create incident" at bounding box center [410, 445] width 79 height 23
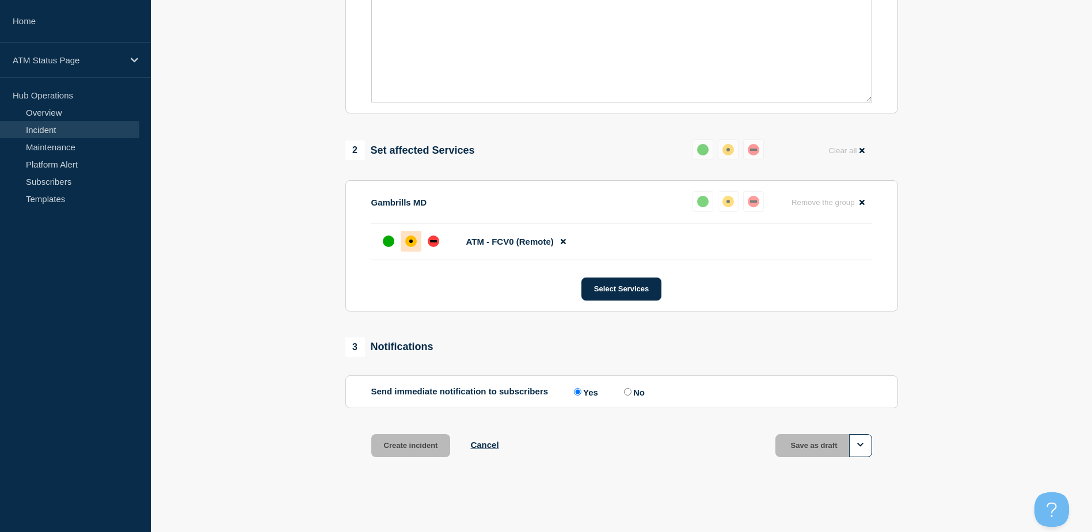
scroll to position [335, 0]
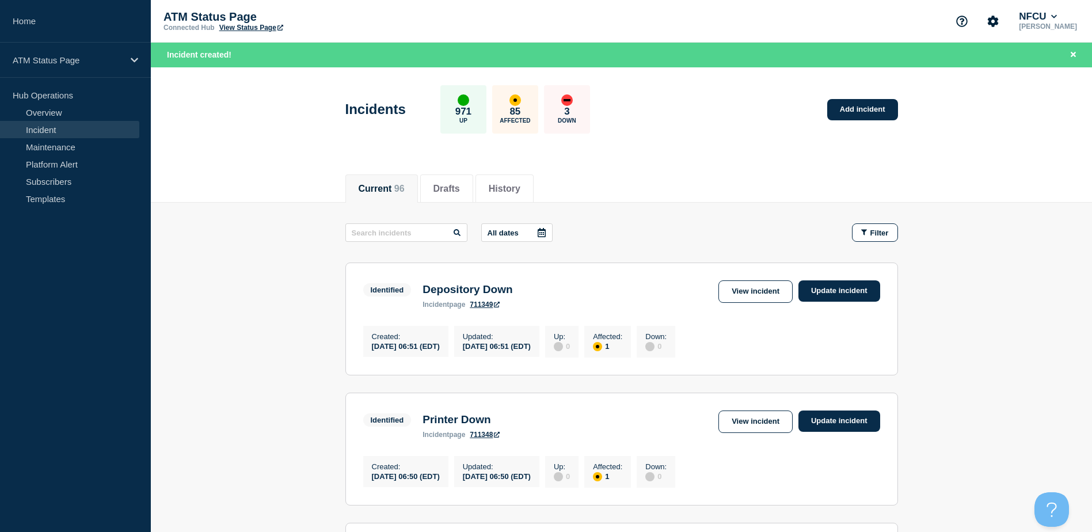
click at [838, 97] on div "Incidents 971 Up 85 Affected 3 Down Add incident" at bounding box center [621, 105] width 578 height 70
click at [844, 115] on link "Add incident" at bounding box center [862, 109] width 71 height 21
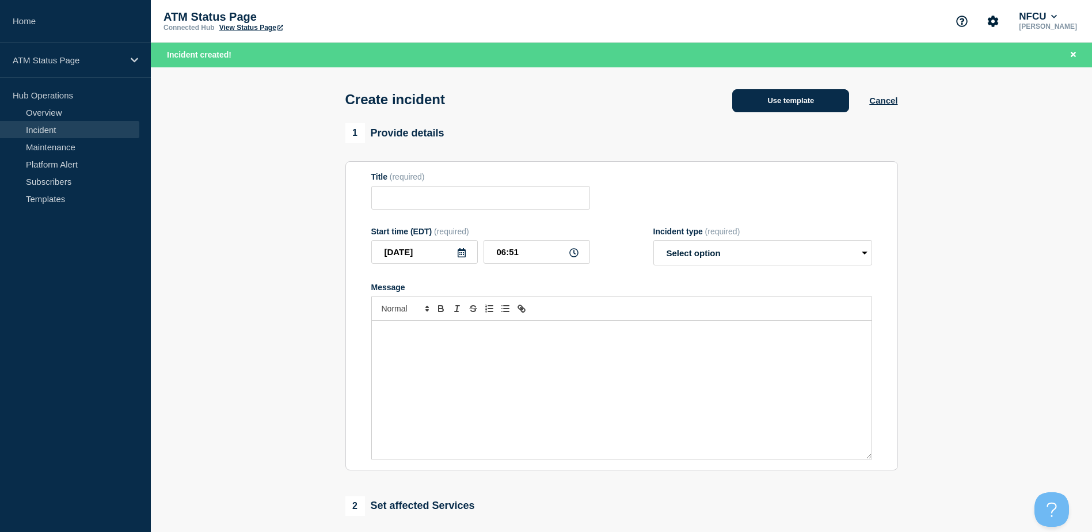
click at [803, 93] on button "Use template" at bounding box center [790, 100] width 117 height 23
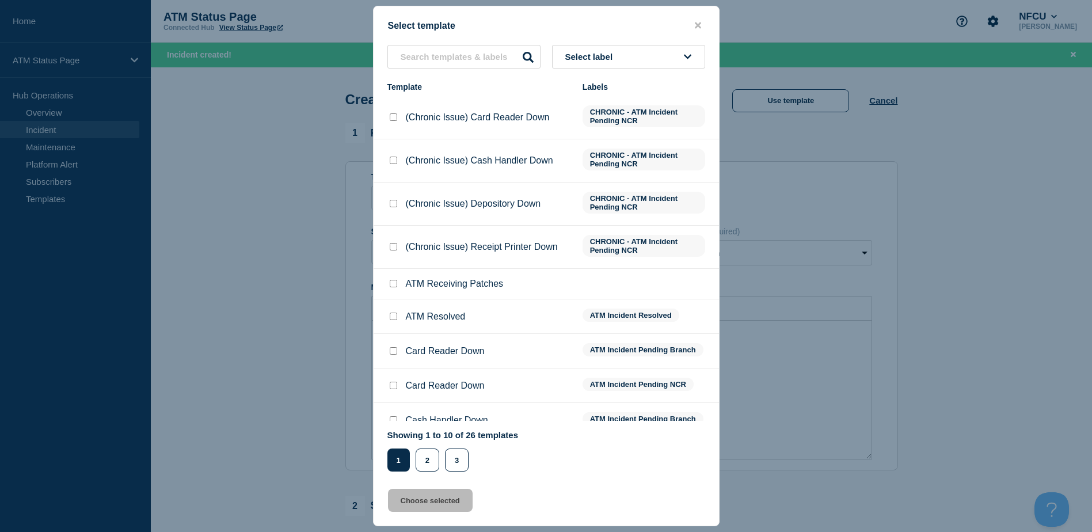
click at [629, 53] on button "Select label" at bounding box center [628, 57] width 153 height 24
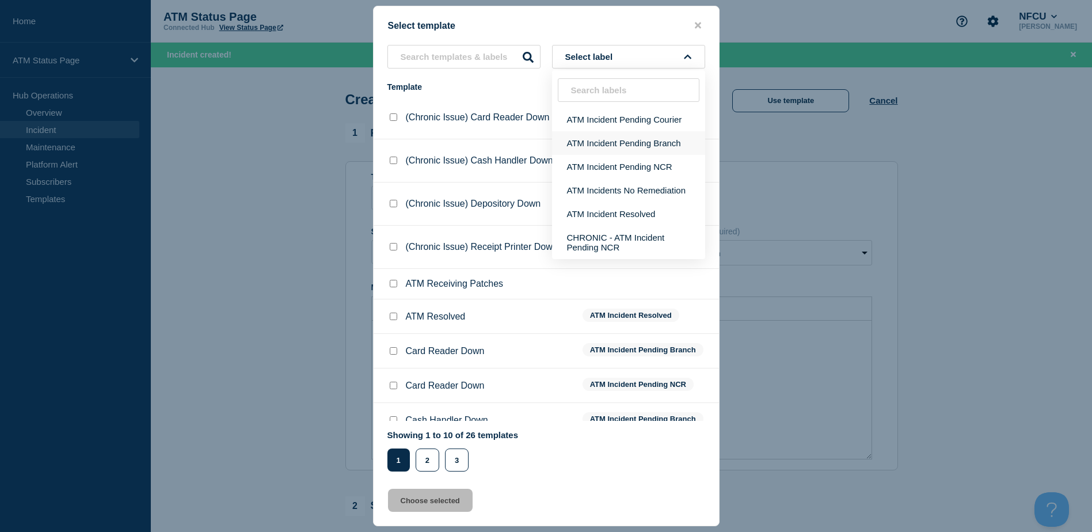
click at [622, 146] on button "ATM Incident Pending Branch" at bounding box center [628, 143] width 153 height 24
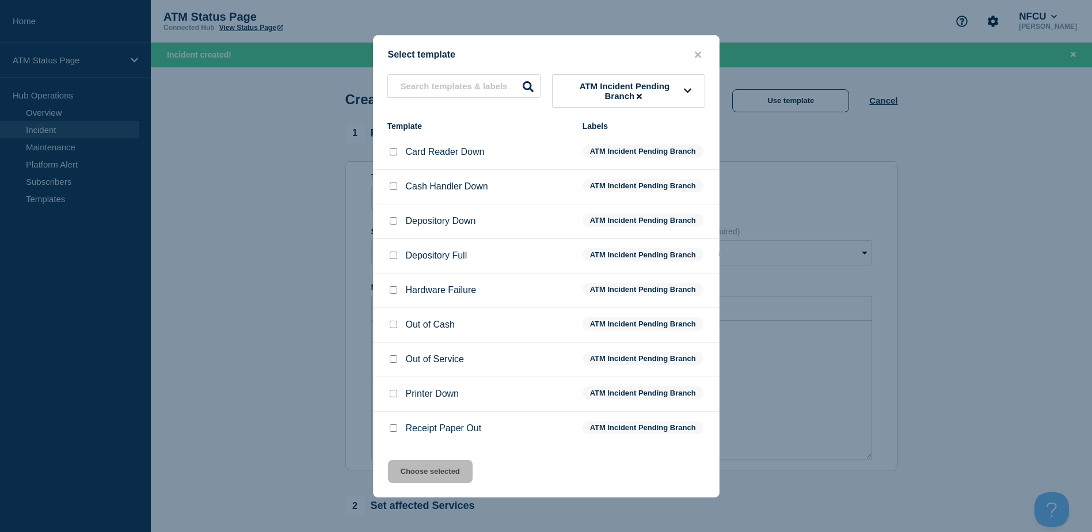
click at [388, 224] on div at bounding box center [393, 221] width 12 height 12
click at [390, 223] on input "Depository Down checkbox" at bounding box center [393, 220] width 7 height 7
click at [439, 463] on button "Choose selected" at bounding box center [430, 471] width 85 height 23
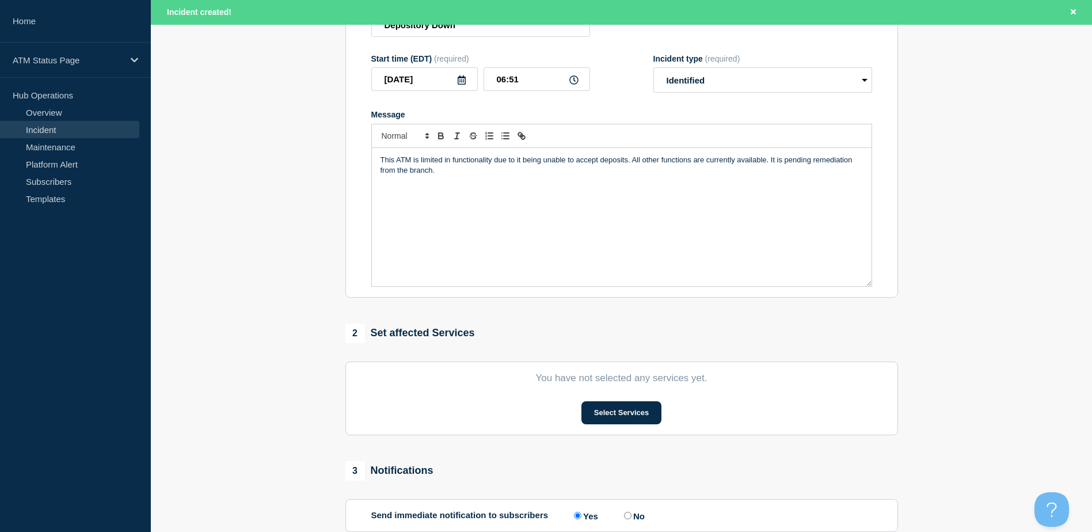
scroll to position [230, 0]
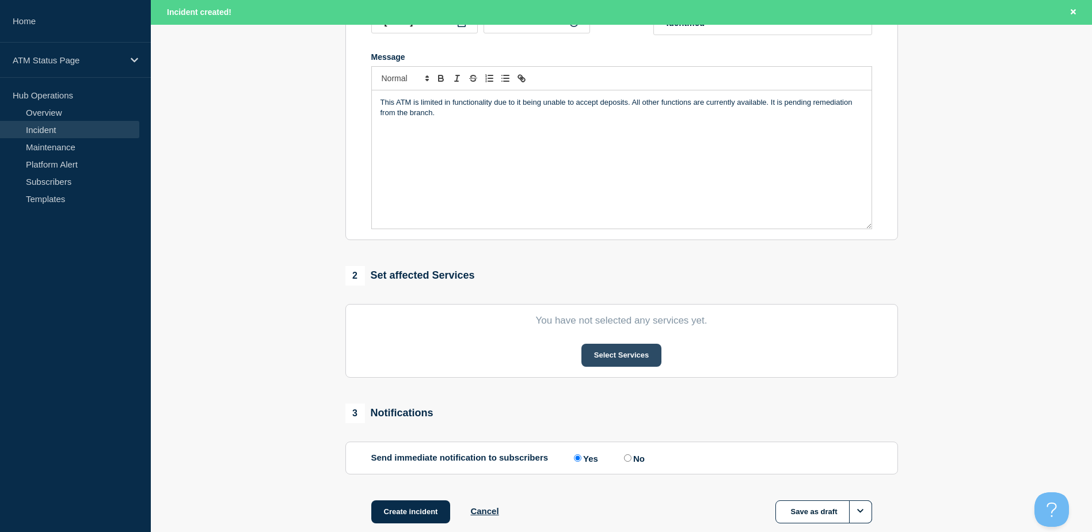
click at [601, 366] on button "Select Services" at bounding box center [621, 355] width 80 height 23
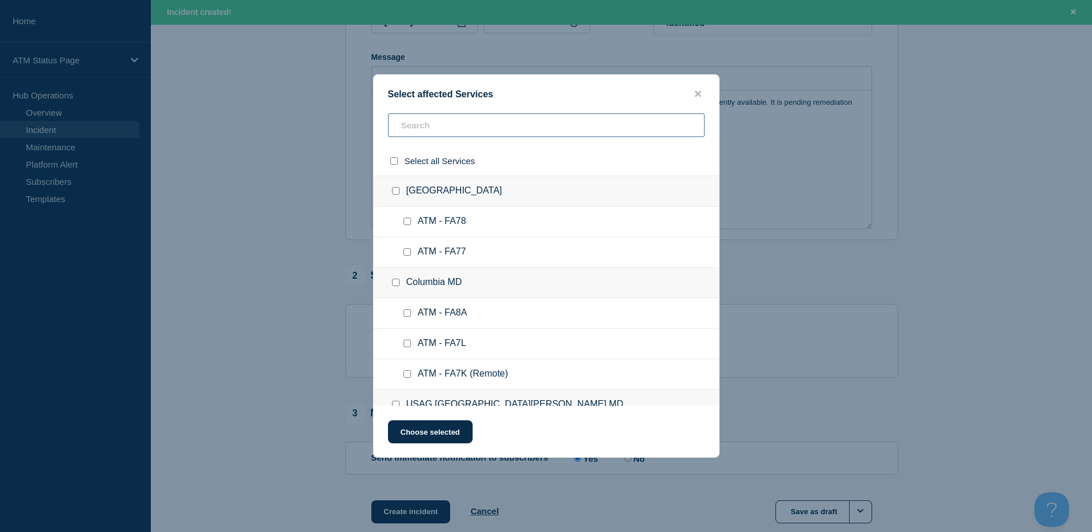
click at [448, 131] on input "text" at bounding box center [546, 125] width 316 height 24
paste input "FA4Z"
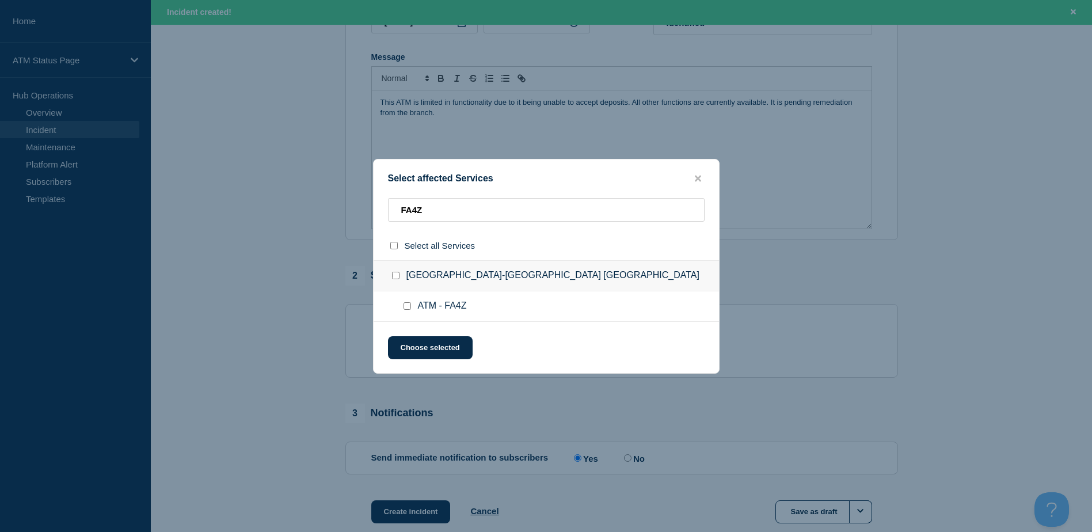
click at [405, 304] on input "ATM - FA4Z checkbox" at bounding box center [406, 305] width 7 height 7
click at [411, 345] on button "Choose selected" at bounding box center [430, 347] width 85 height 23
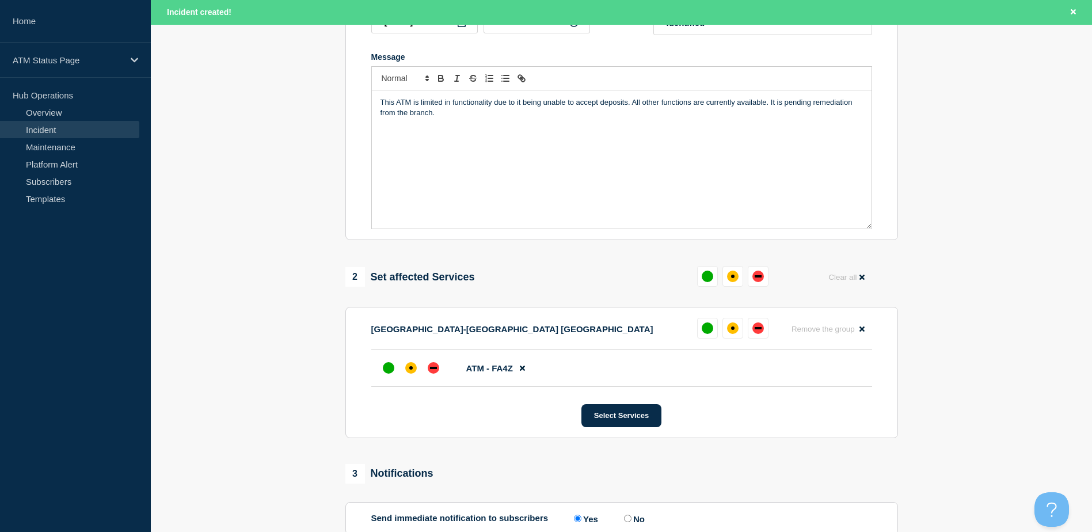
click at [410, 349] on div "Camp Creek Pkwy-Atlanta GA Remove the group Remove" at bounding box center [621, 334] width 501 height 32
click at [411, 364] on div at bounding box center [410, 367] width 21 height 21
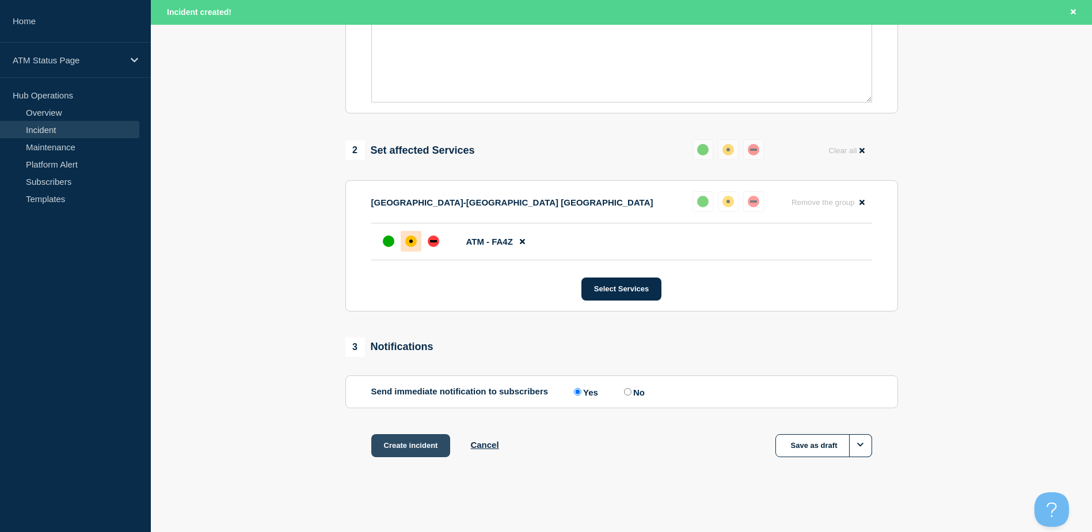
click at [432, 446] on button "Create incident" at bounding box center [410, 445] width 79 height 23
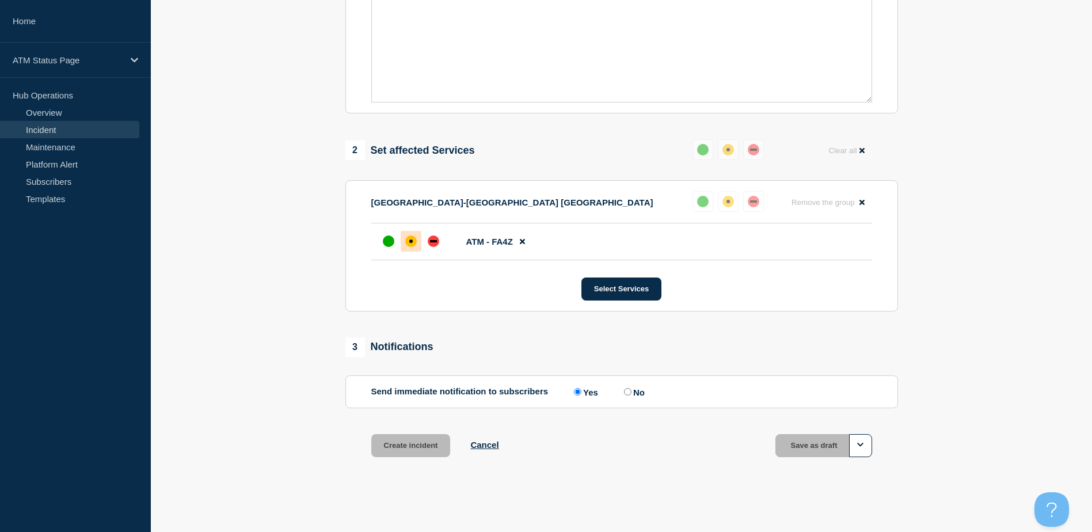
scroll to position [335, 0]
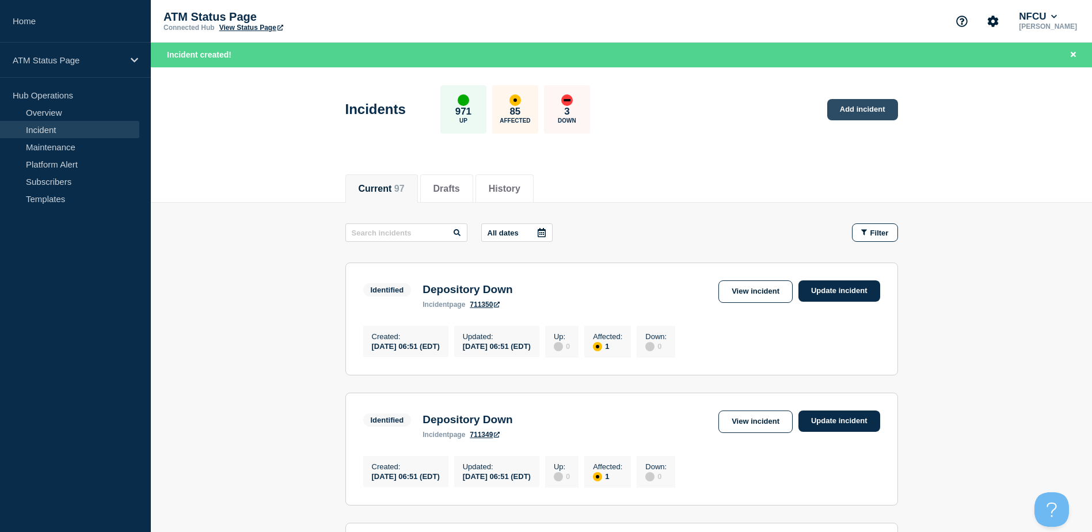
click at [905, 112] on div "Incidents 971 Up 85 Affected 3 Down Add incident" at bounding box center [621, 105] width 578 height 70
click at [864, 106] on link "Add incident" at bounding box center [862, 109] width 71 height 21
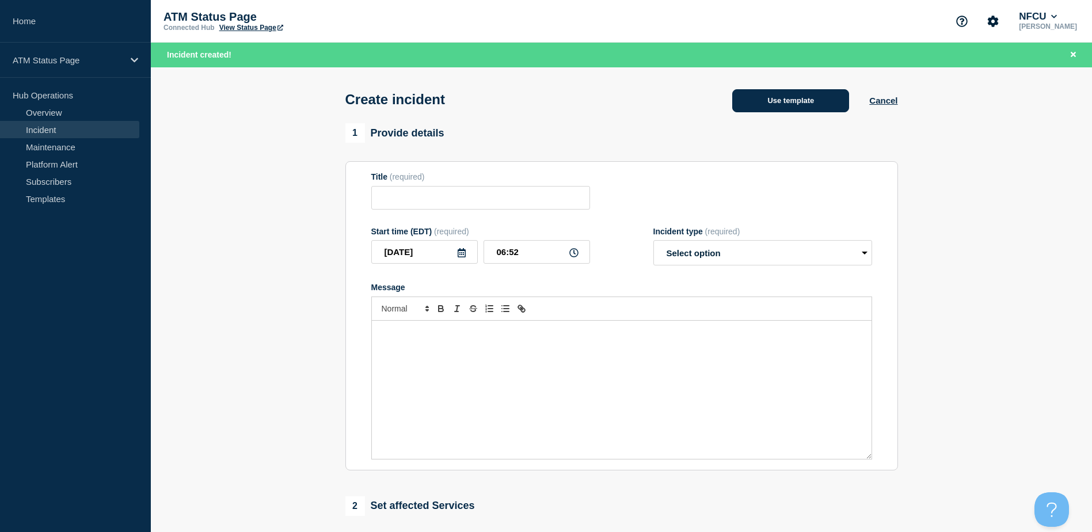
click at [825, 95] on button "Use template" at bounding box center [790, 100] width 117 height 23
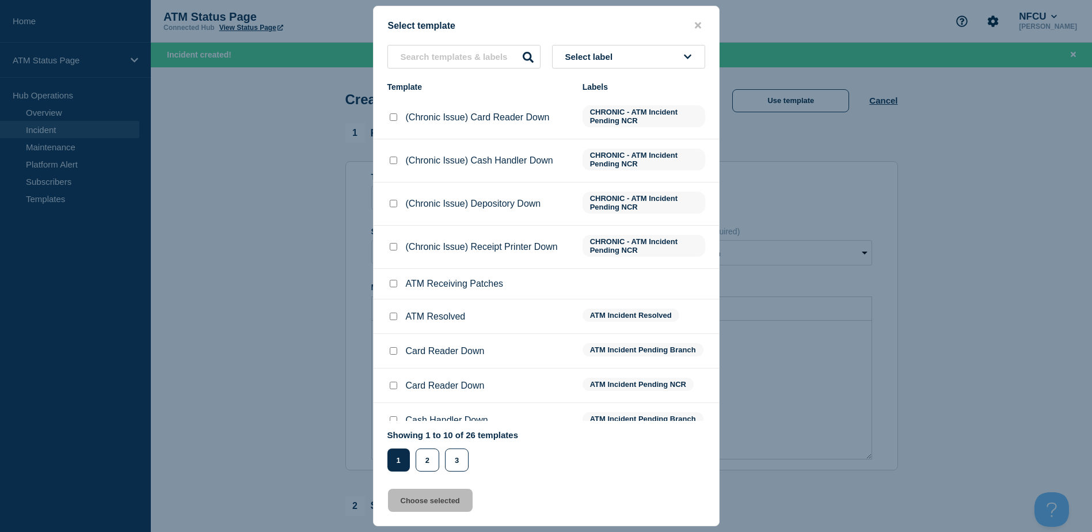
click at [662, 59] on button "Select label" at bounding box center [628, 57] width 153 height 24
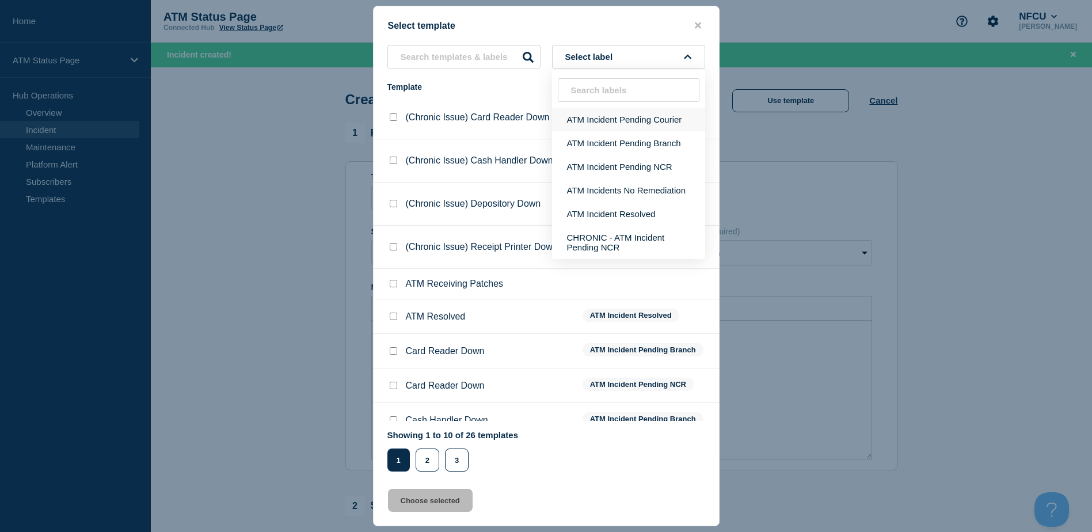
click at [640, 127] on button "ATM Incident Pending Courier" at bounding box center [628, 120] width 153 height 24
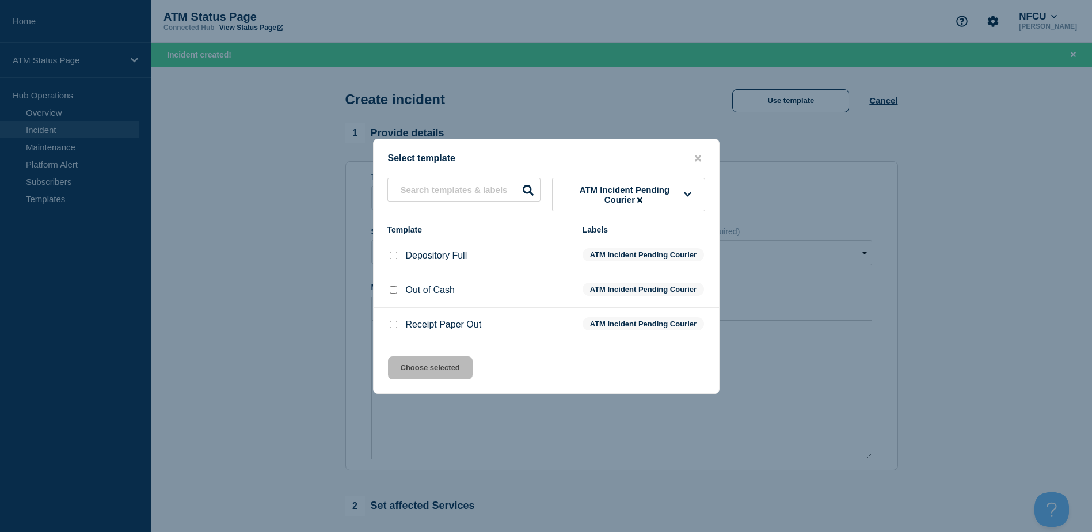
click at [393, 328] on input "Receipt Paper Out checkbox" at bounding box center [393, 323] width 7 height 7
click at [423, 379] on button "Choose selected" at bounding box center [430, 367] width 85 height 23
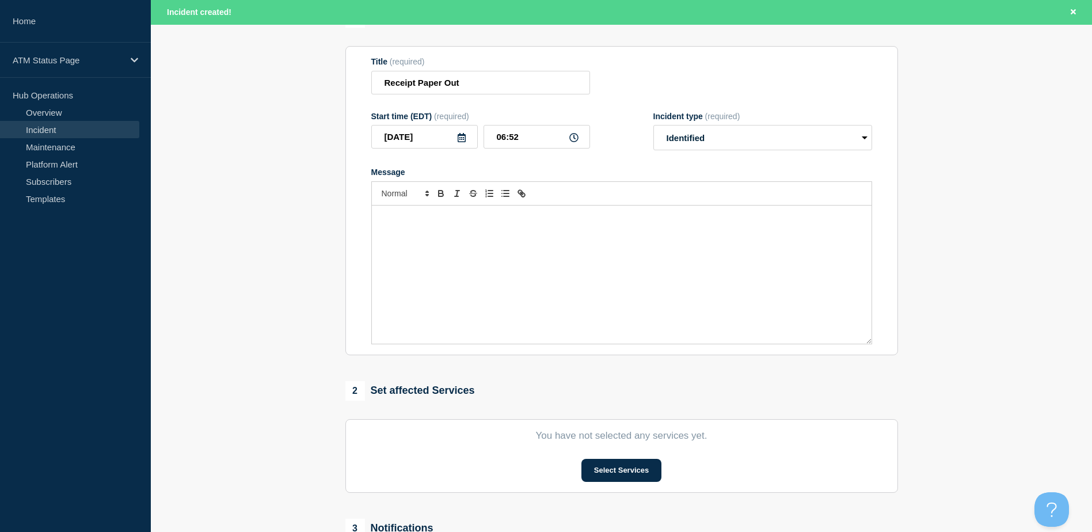
scroll to position [173, 0]
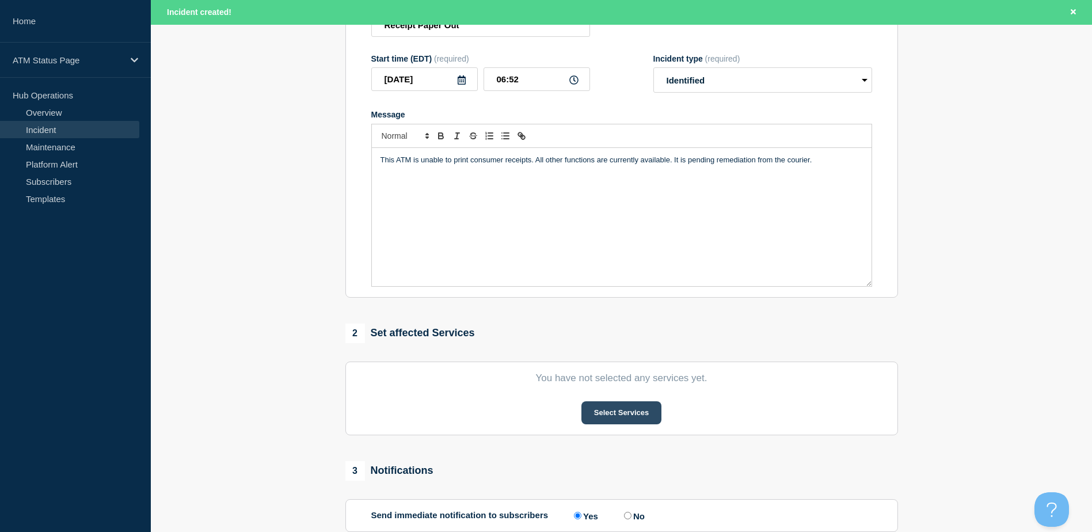
click at [598, 410] on button "Select Services" at bounding box center [621, 412] width 80 height 23
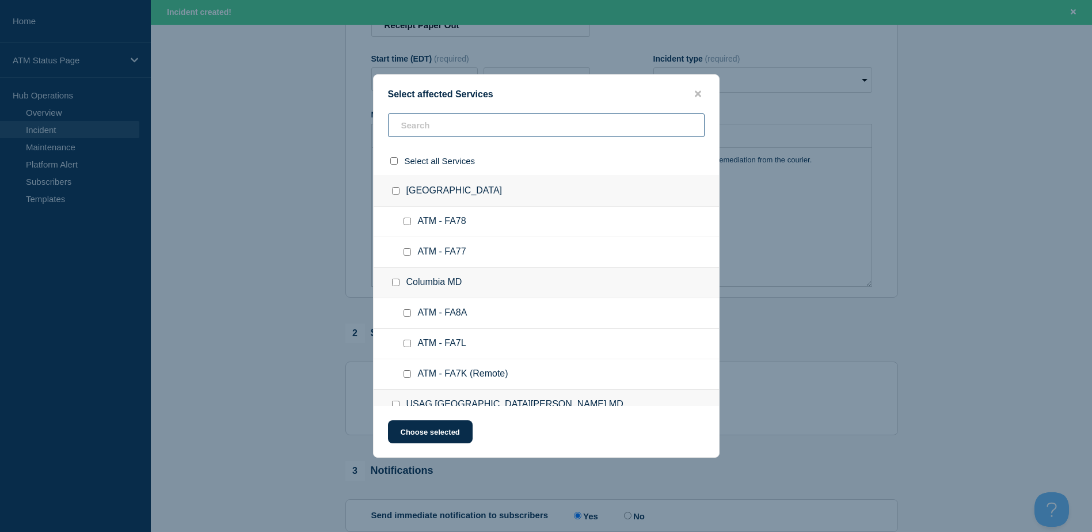
click at [514, 131] on input "text" at bounding box center [546, 125] width 316 height 24
paste input "FC0B"
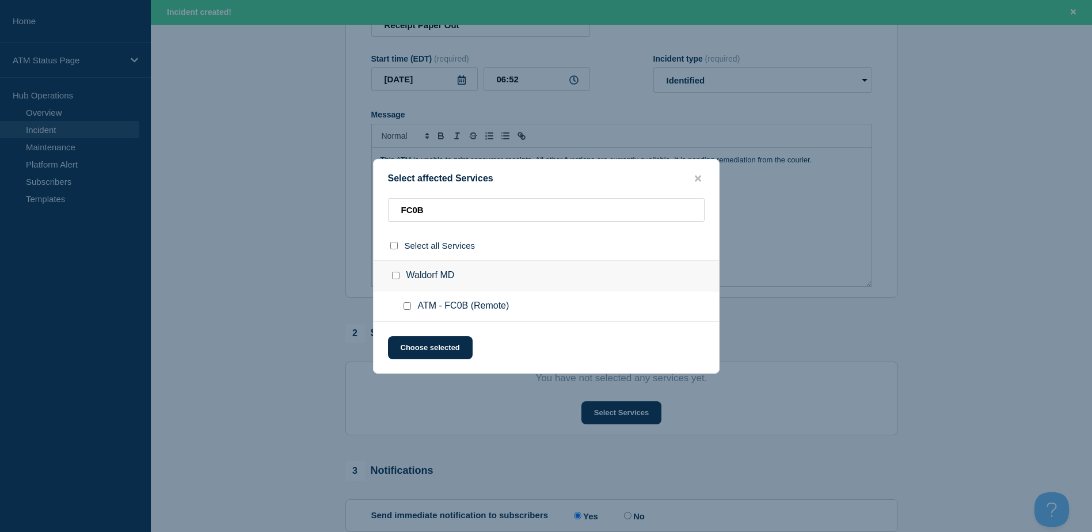
click at [410, 304] on input "ATM - FC0B (Remote) checkbox" at bounding box center [406, 305] width 7 height 7
click at [411, 341] on button "Choose selected" at bounding box center [430, 347] width 85 height 23
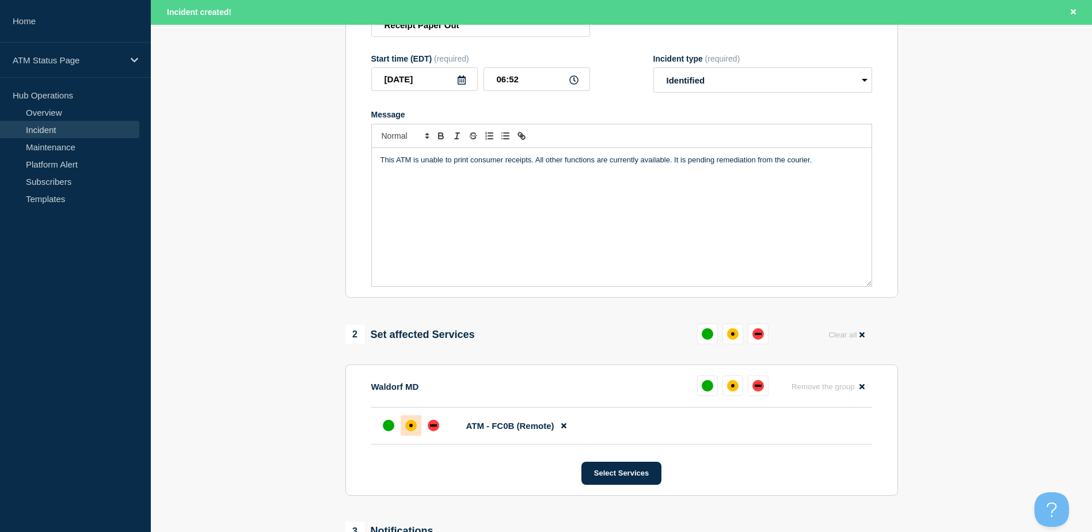
click at [402, 424] on div at bounding box center [410, 425] width 21 height 21
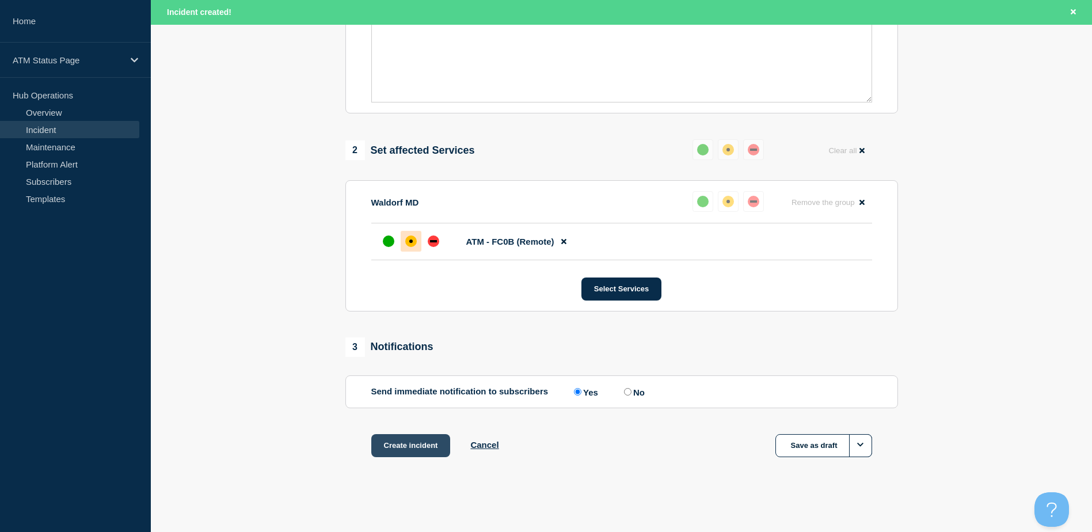
click at [413, 442] on button "Create incident" at bounding box center [410, 445] width 79 height 23
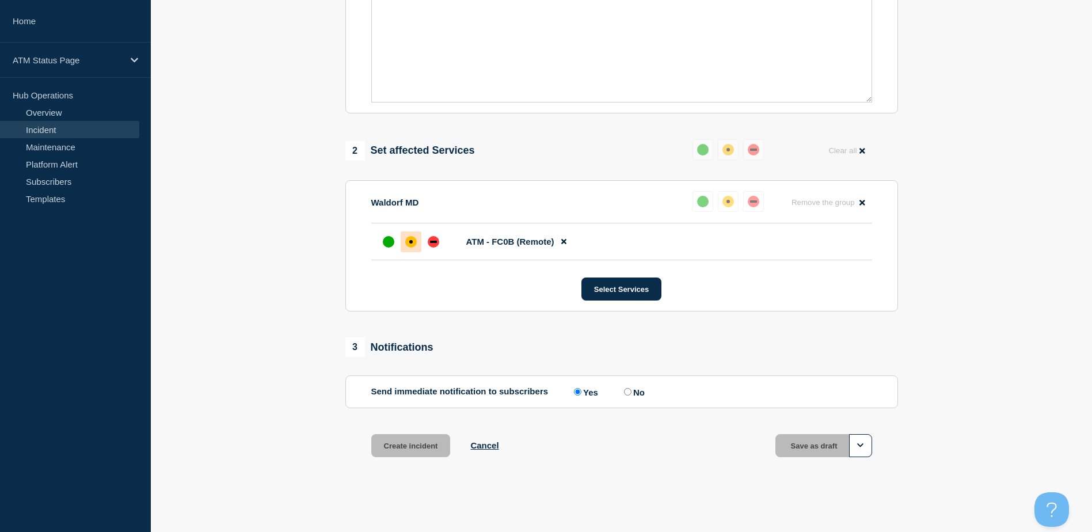
scroll to position [335, 0]
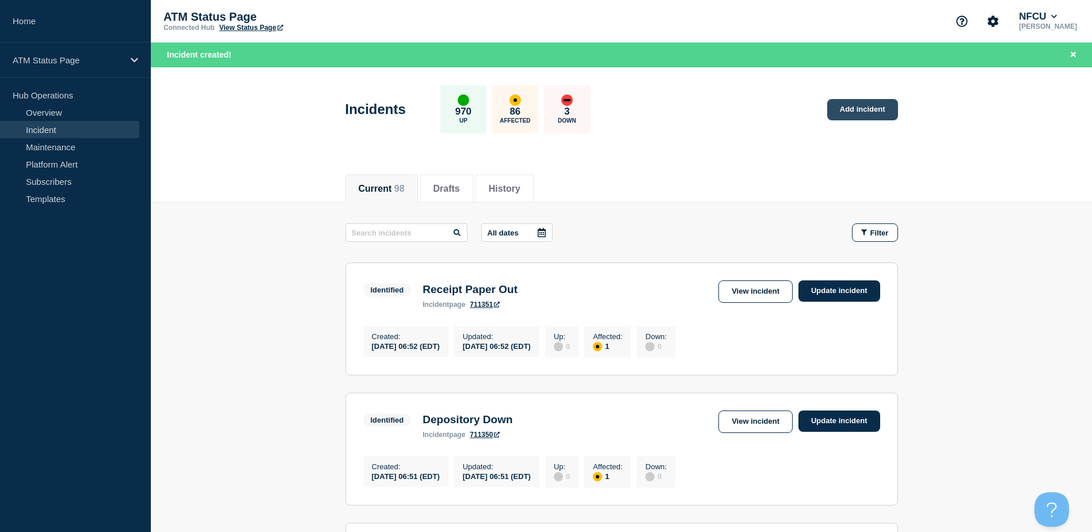
click at [870, 105] on link "Add incident" at bounding box center [862, 109] width 71 height 21
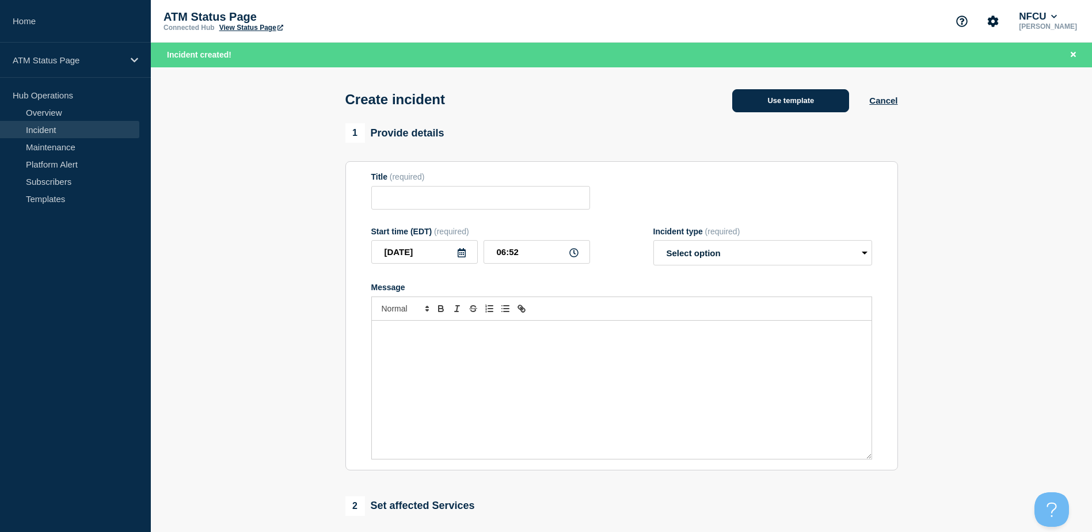
click at [806, 104] on button "Use template" at bounding box center [790, 100] width 117 height 23
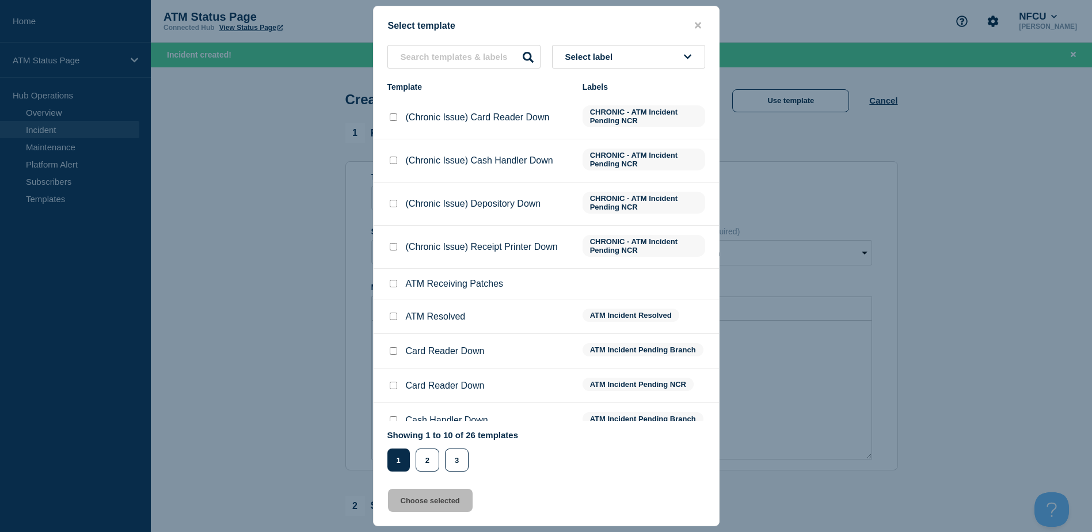
click at [640, 68] on div "Select label Template Labels (Chronic Issue) Card Reader Down CHRONIC - ATM Inc…" at bounding box center [545, 258] width 345 height 426
click at [636, 63] on button "Select label" at bounding box center [628, 57] width 153 height 24
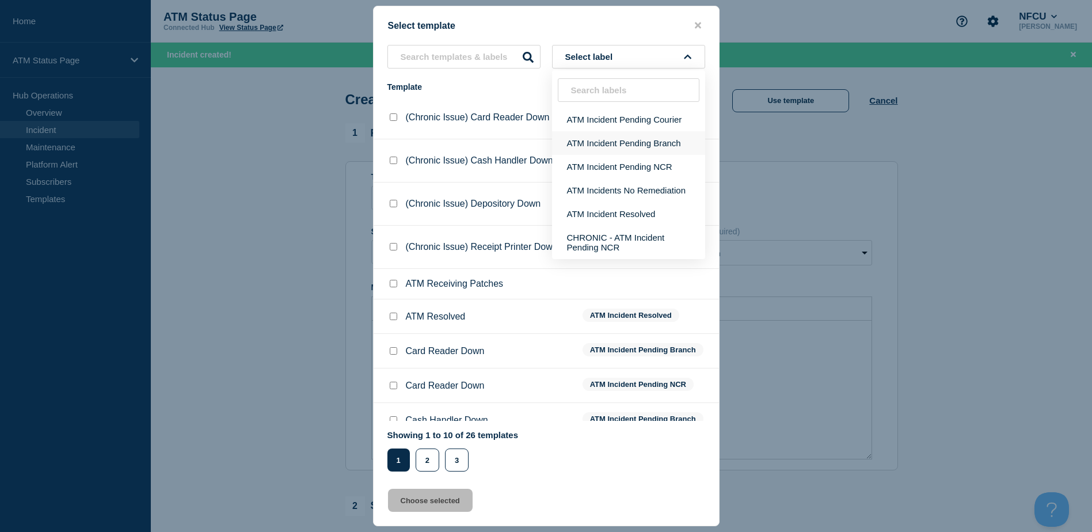
click at [644, 134] on button "ATM Incident Pending Branch" at bounding box center [628, 143] width 153 height 24
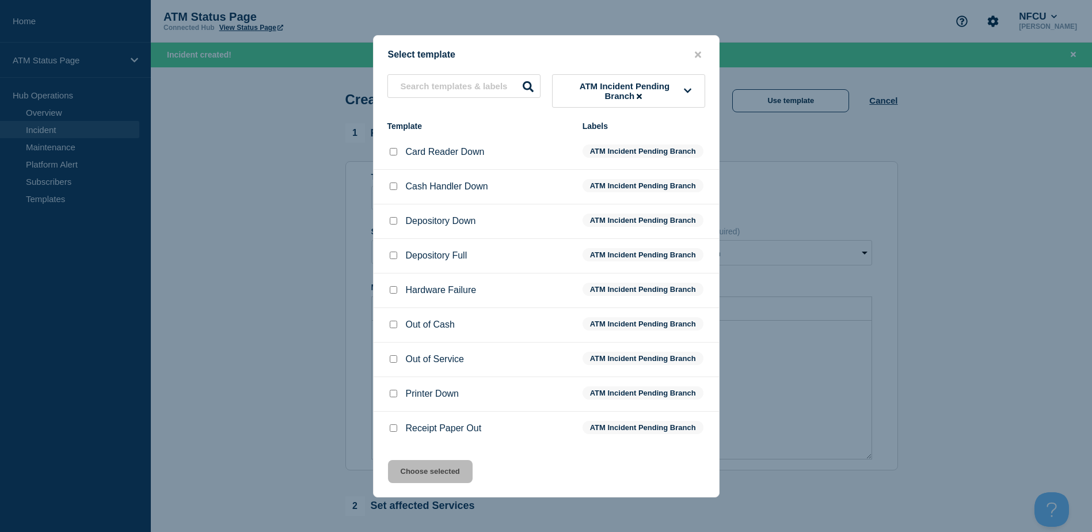
click at [395, 362] on input "Out of Service checkbox" at bounding box center [393, 358] width 7 height 7
click at [578, 90] on span "ATM Incident Pending Branch" at bounding box center [624, 91] width 119 height 20
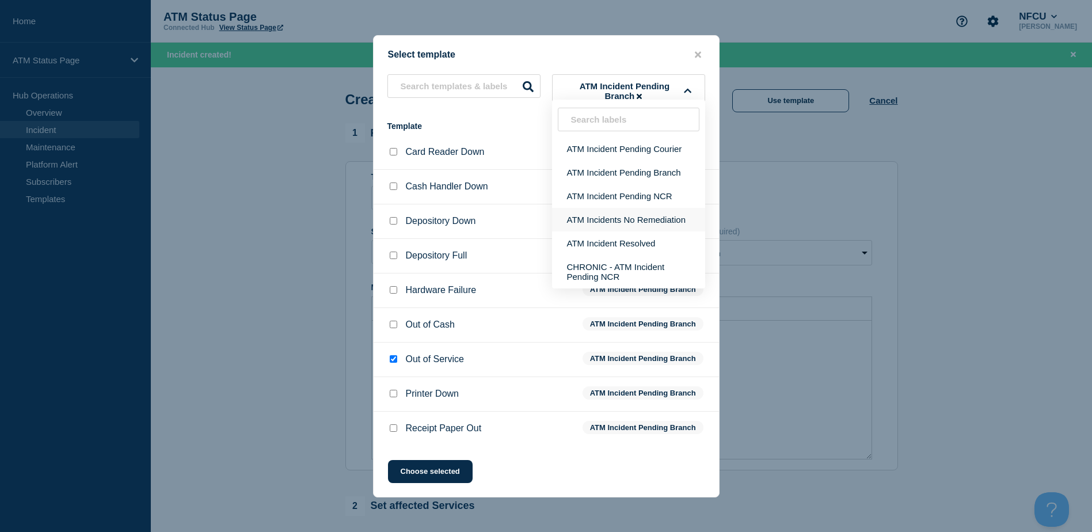
click at [596, 216] on button "ATM Incidents No Remediation" at bounding box center [628, 220] width 153 height 24
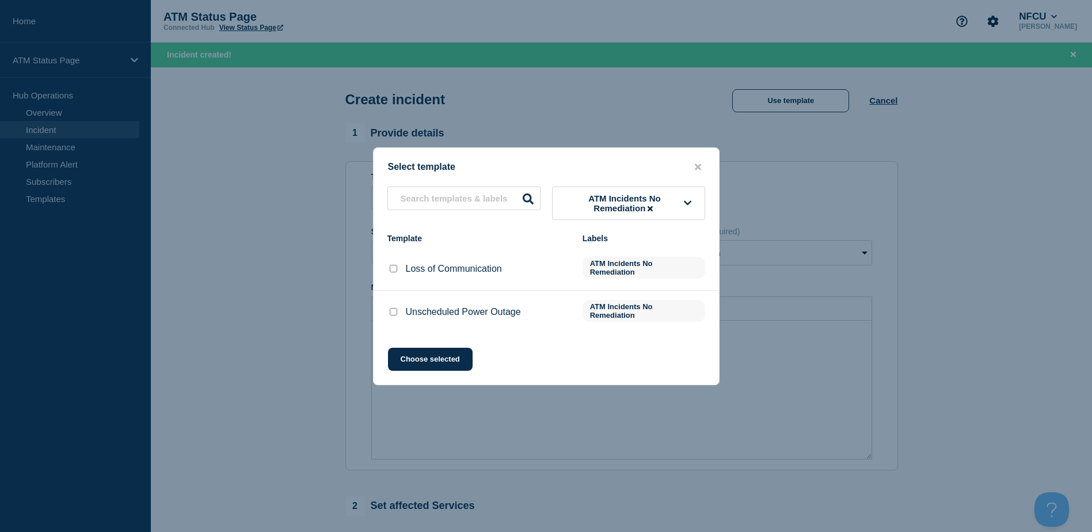
click at [396, 265] on div at bounding box center [393, 269] width 12 height 12
click at [396, 269] on input "Loss of Communication checkbox" at bounding box center [393, 268] width 7 height 7
click at [439, 350] on div "Select template ATM Incidents No Remediation Template Labels Loss of Communicat…" at bounding box center [546, 266] width 346 height 238
drag, startPoint x: 439, startPoint y: 350, endPoint x: 442, endPoint y: 356, distance: 5.9
click at [442, 356] on button "Choose selected" at bounding box center [430, 359] width 85 height 23
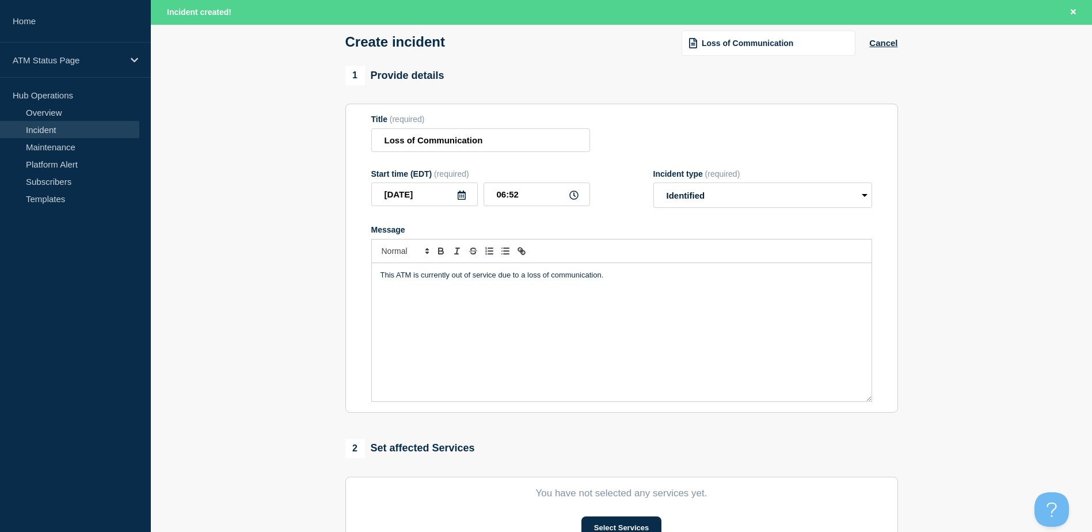
scroll to position [173, 0]
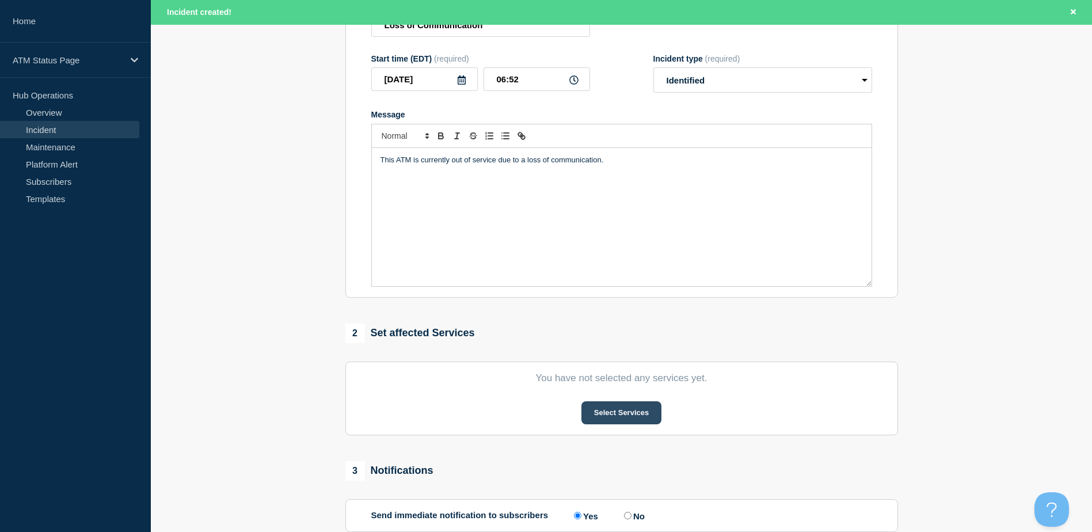
click at [620, 411] on button "Select Services" at bounding box center [621, 412] width 80 height 23
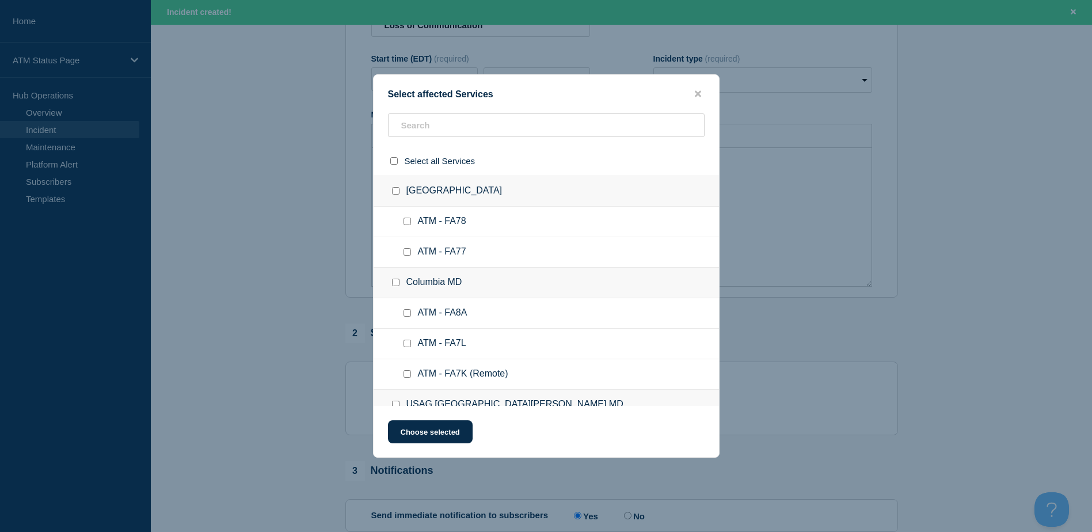
click at [497, 112] on div "Select affected Services Select all Services Apple Valley CA ATM - FA78 ATM - F…" at bounding box center [546, 265] width 346 height 383
click at [484, 121] on input "text" at bounding box center [546, 125] width 316 height 24
paste input "FCBO"
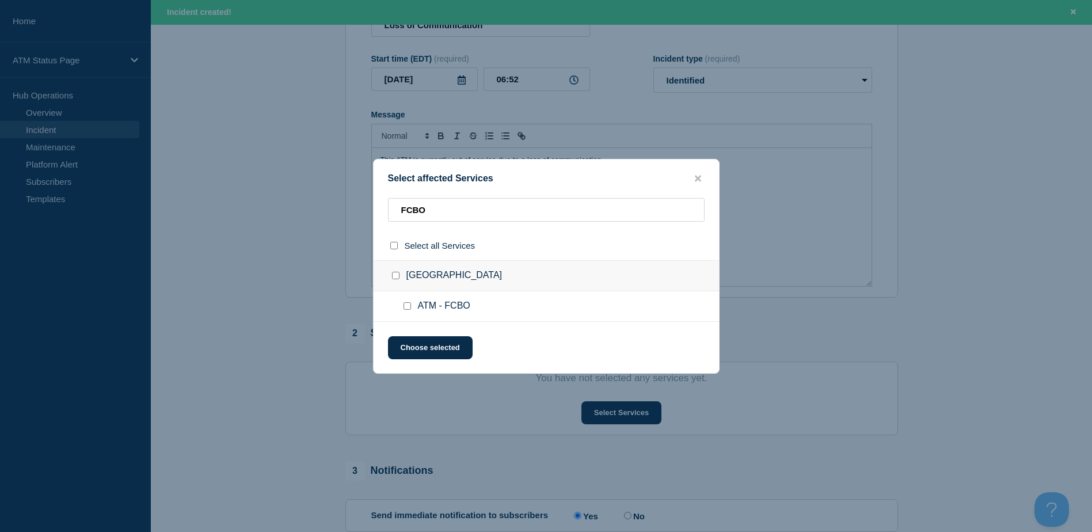
click at [401, 307] on div at bounding box center [409, 306] width 17 height 12
click at [404, 308] on input "ATM - FCBO checkbox" at bounding box center [406, 305] width 7 height 7
click at [421, 342] on button "Choose selected" at bounding box center [430, 347] width 85 height 23
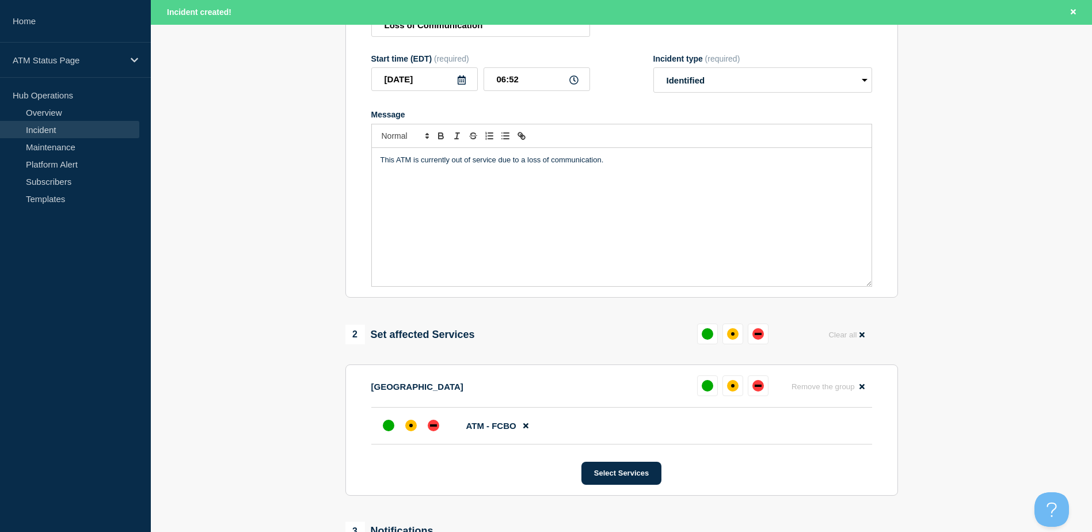
scroll to position [360, 0]
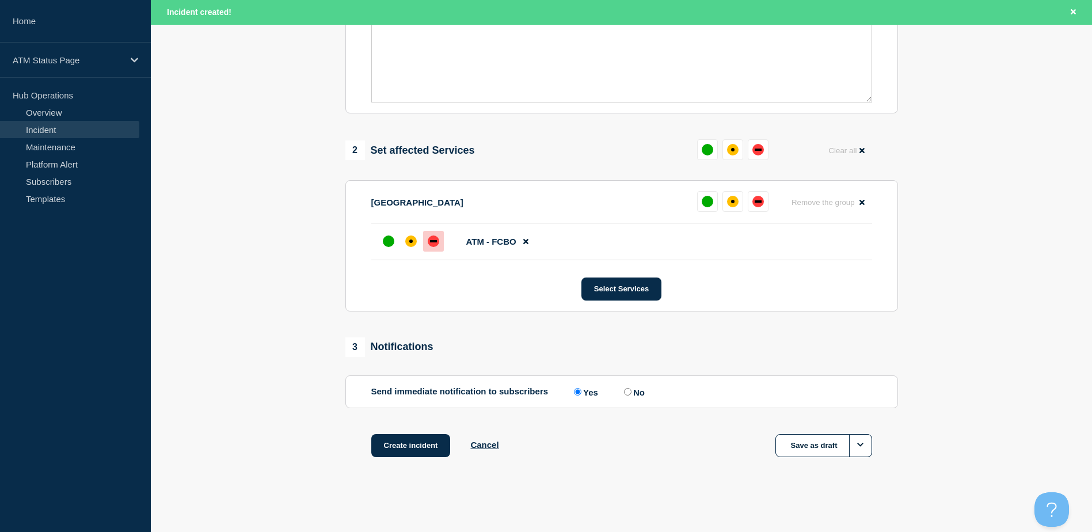
click at [434, 248] on div at bounding box center [433, 241] width 21 height 21
click at [430, 438] on button "Create incident" at bounding box center [410, 445] width 79 height 23
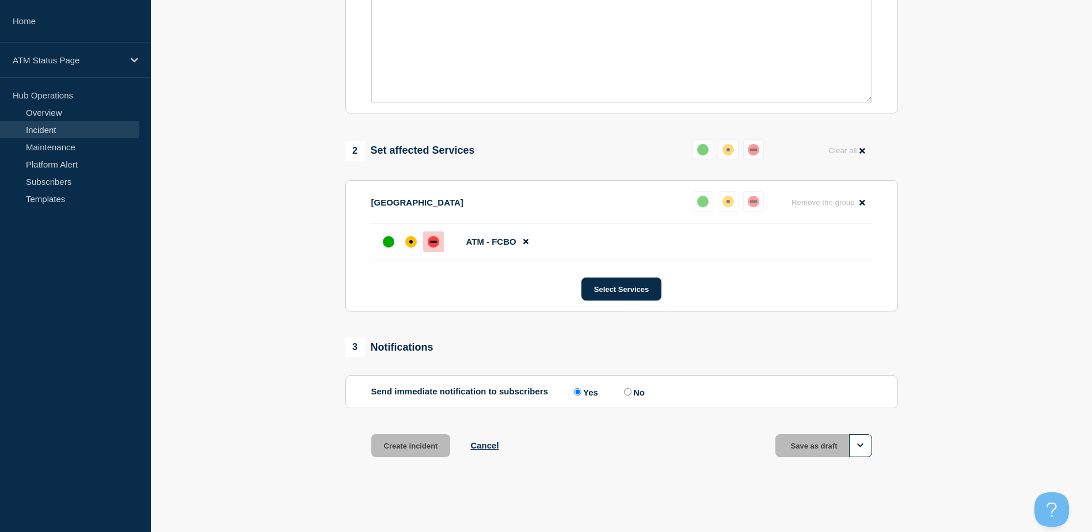
scroll to position [335, 0]
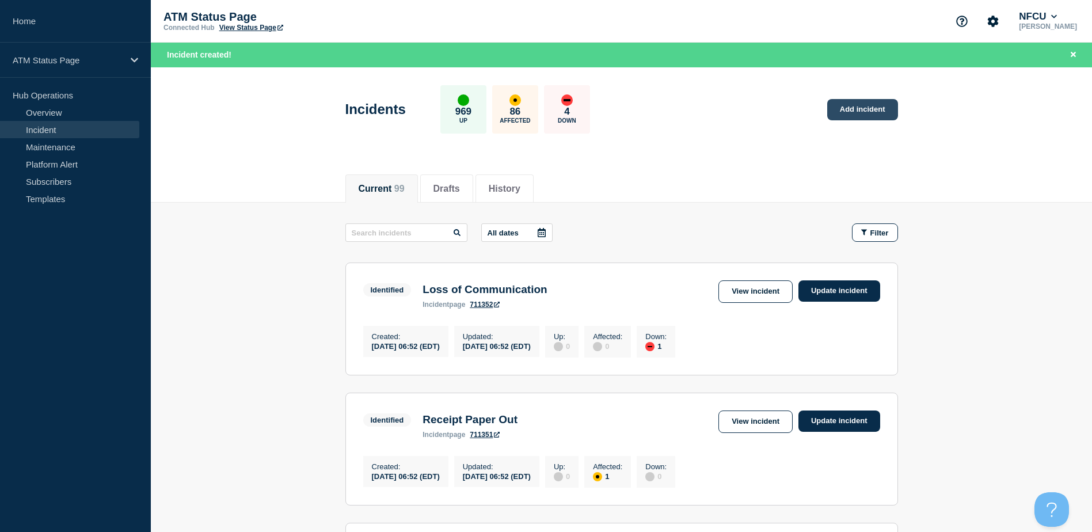
click at [853, 111] on link "Add incident" at bounding box center [862, 109] width 71 height 21
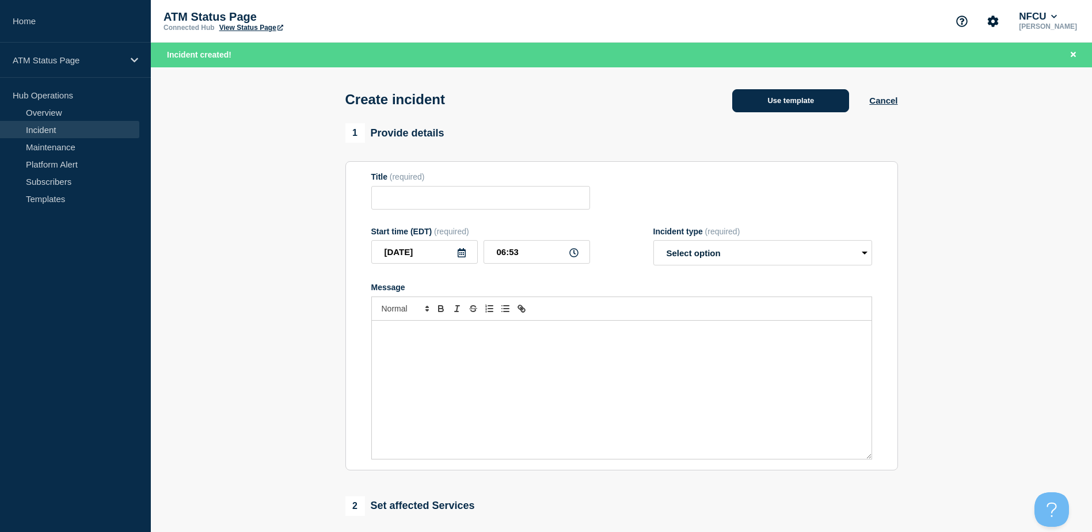
click at [799, 90] on button "Use template" at bounding box center [790, 100] width 117 height 23
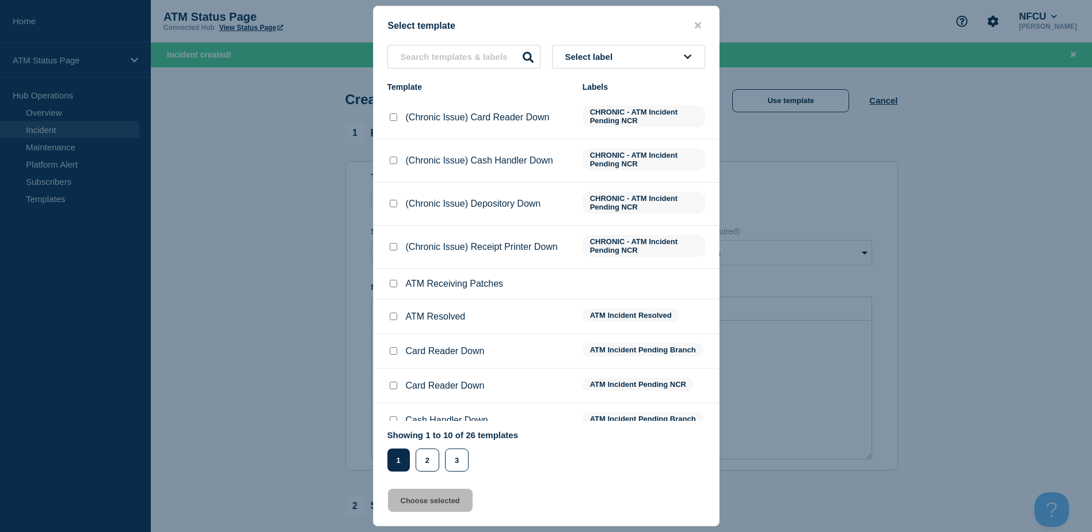
click at [596, 64] on button "Select label" at bounding box center [628, 57] width 153 height 24
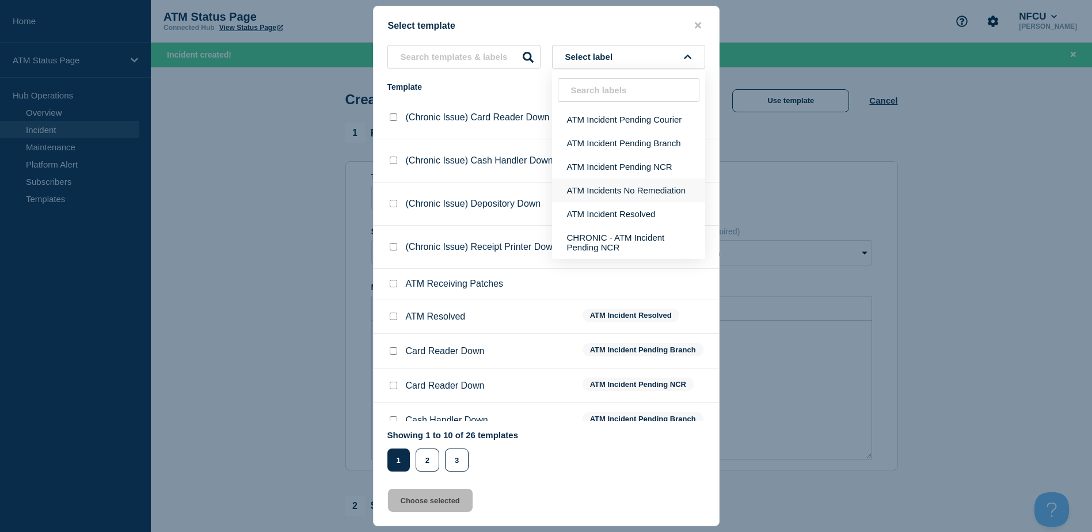
click at [630, 185] on button "ATM Incidents No Remediation" at bounding box center [628, 190] width 153 height 24
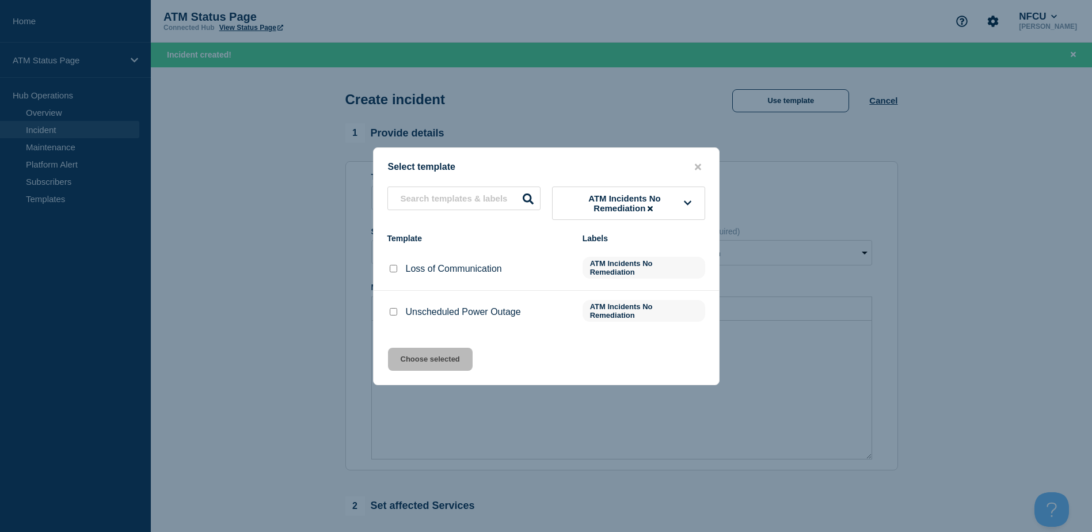
click at [394, 270] on input "Loss of Communication checkbox" at bounding box center [393, 268] width 7 height 7
click at [442, 364] on button "Choose selected" at bounding box center [430, 359] width 85 height 23
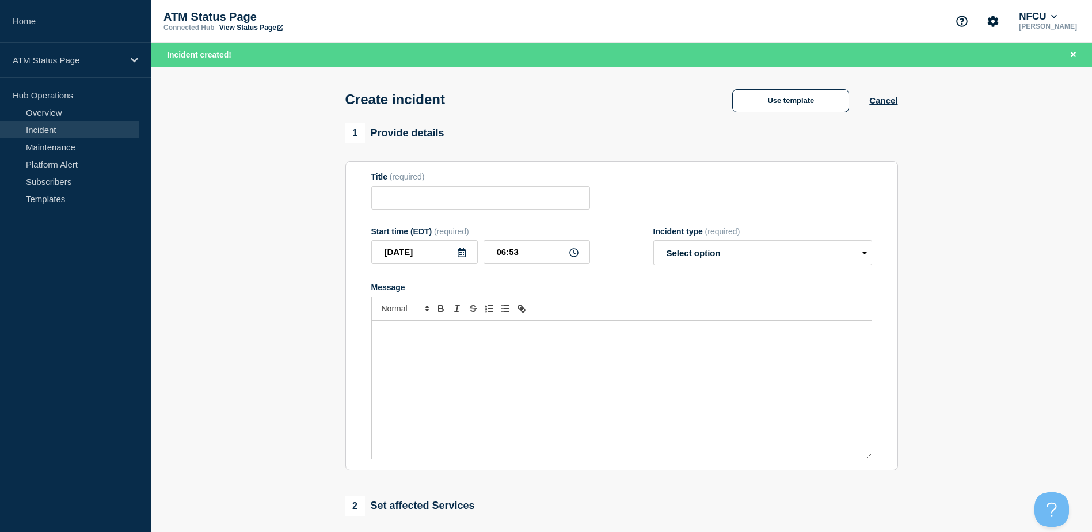
scroll to position [173, 0]
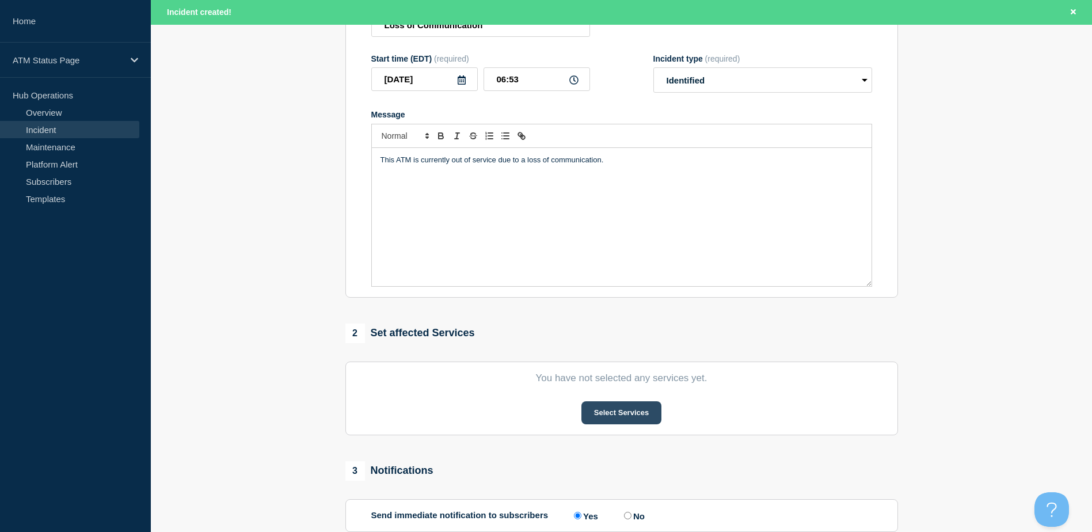
click at [610, 422] on button "Select Services" at bounding box center [621, 412] width 80 height 23
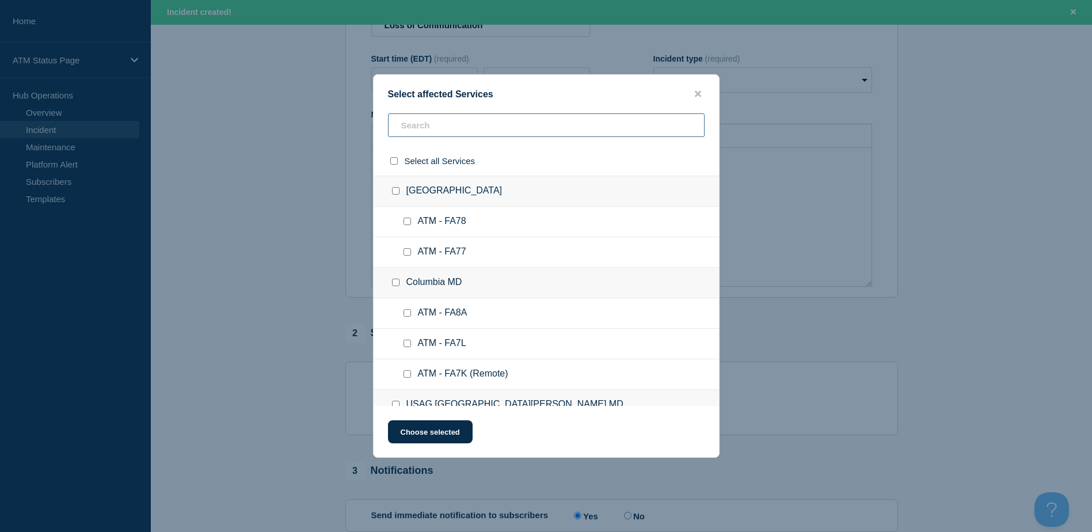
click at [493, 131] on input "text" at bounding box center [546, 125] width 316 height 24
paste input "FCOJ"
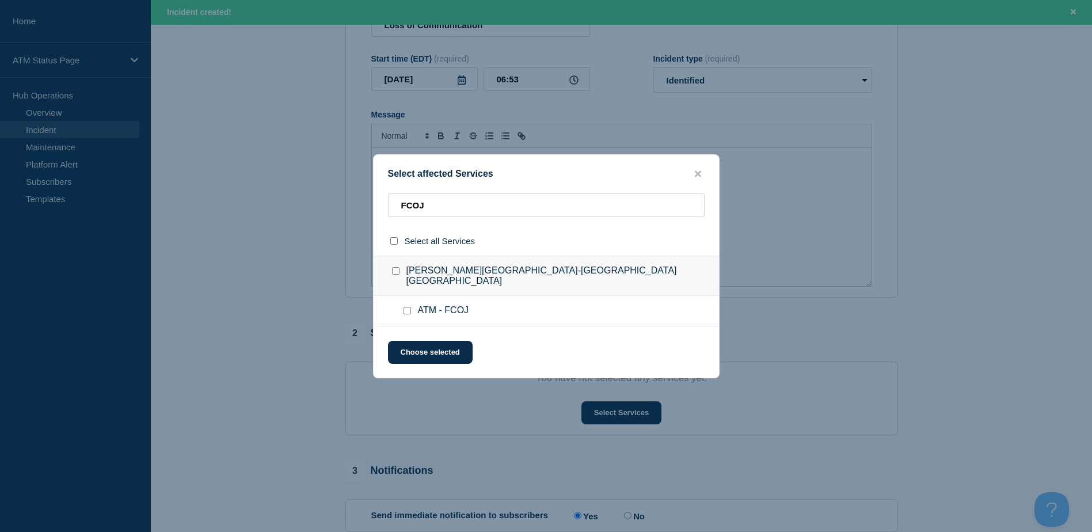
click at [409, 307] on input "ATM - FCOJ checkbox" at bounding box center [406, 310] width 7 height 7
click at [419, 341] on button "Choose selected" at bounding box center [430, 352] width 85 height 23
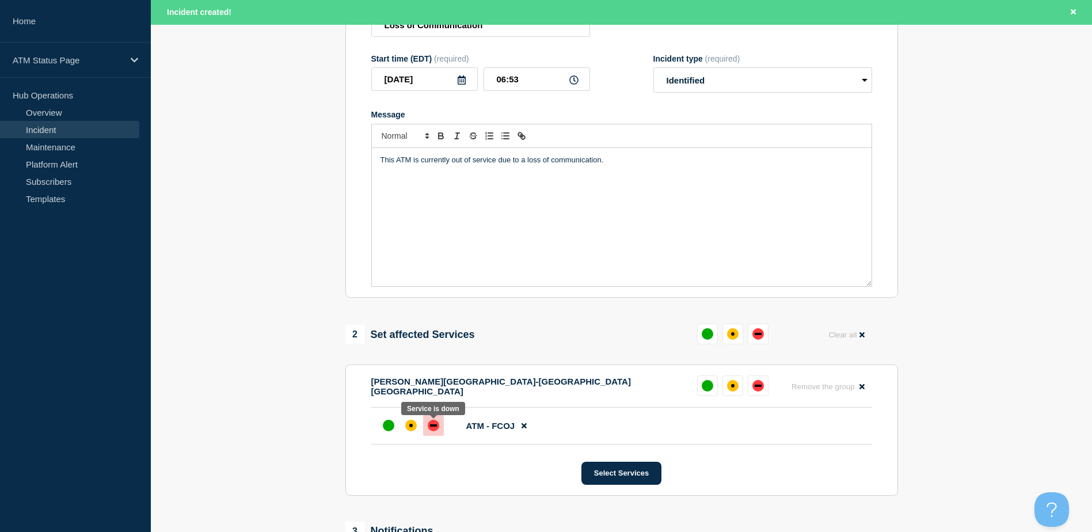
click at [425, 435] on div at bounding box center [433, 425] width 21 height 21
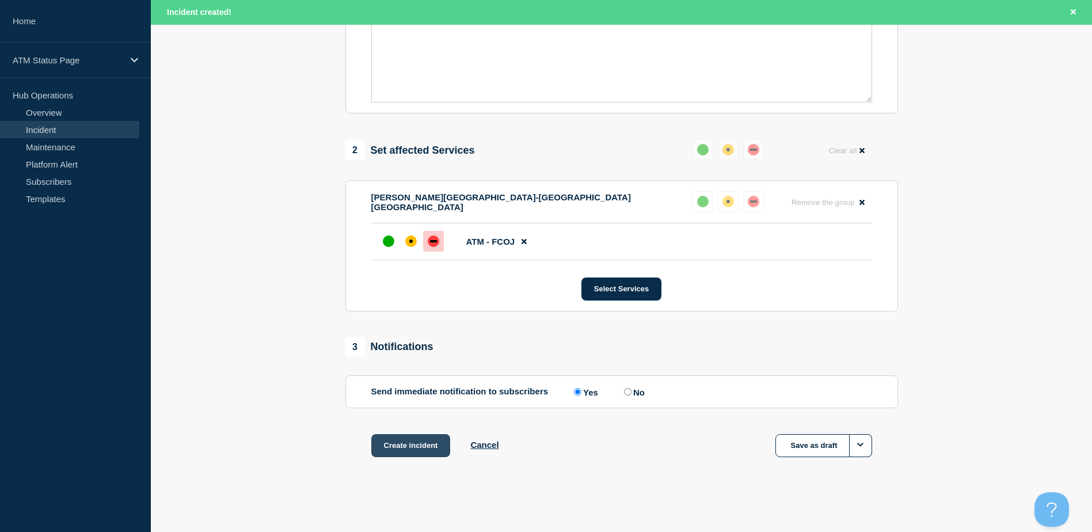
click at [425, 442] on button "Create incident" at bounding box center [410, 445] width 79 height 23
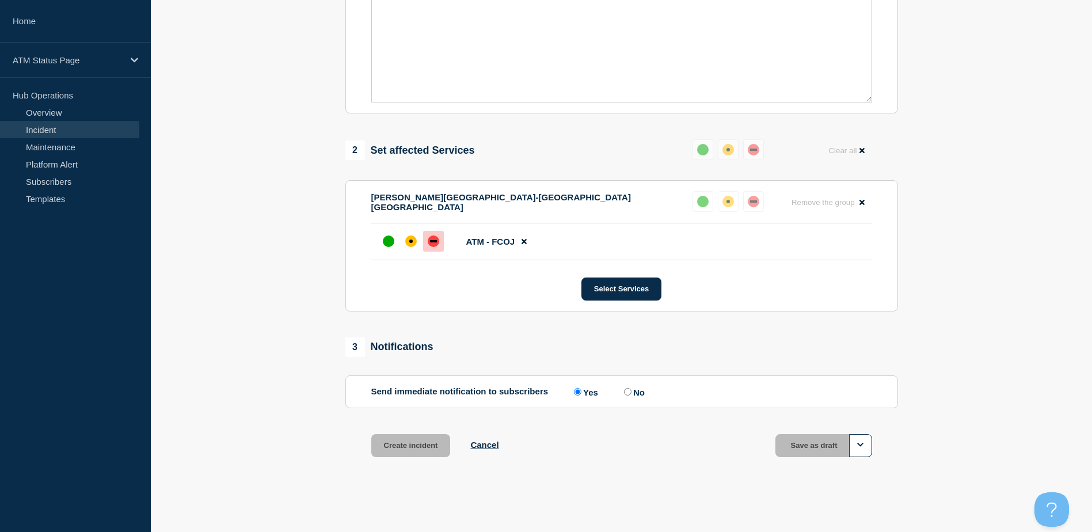
scroll to position [335, 0]
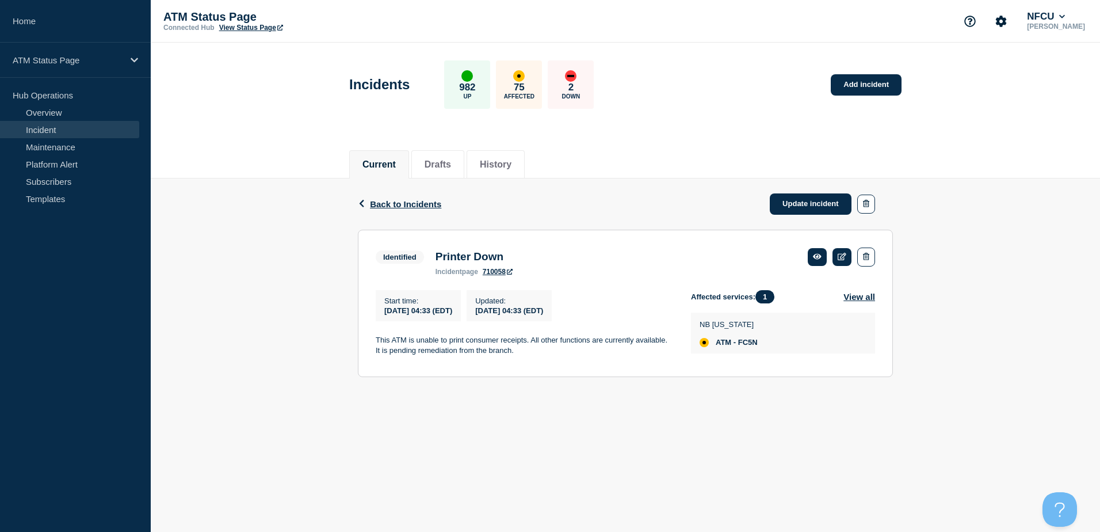
drag, startPoint x: 792, startPoint y: 201, endPoint x: 769, endPoint y: 75, distance: 128.7
click at [792, 201] on link "Update incident" at bounding box center [811, 203] width 82 height 21
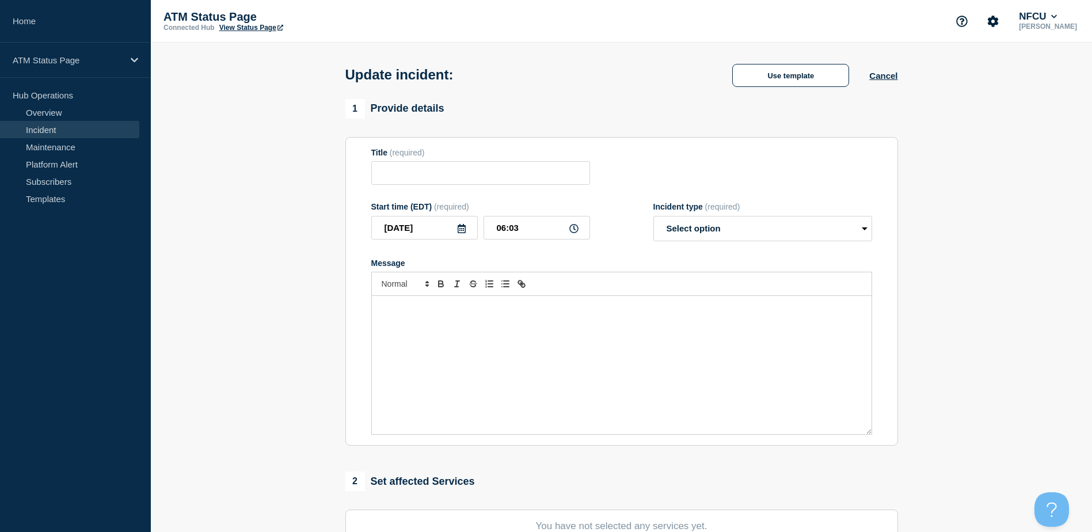
type input "Printer Down"
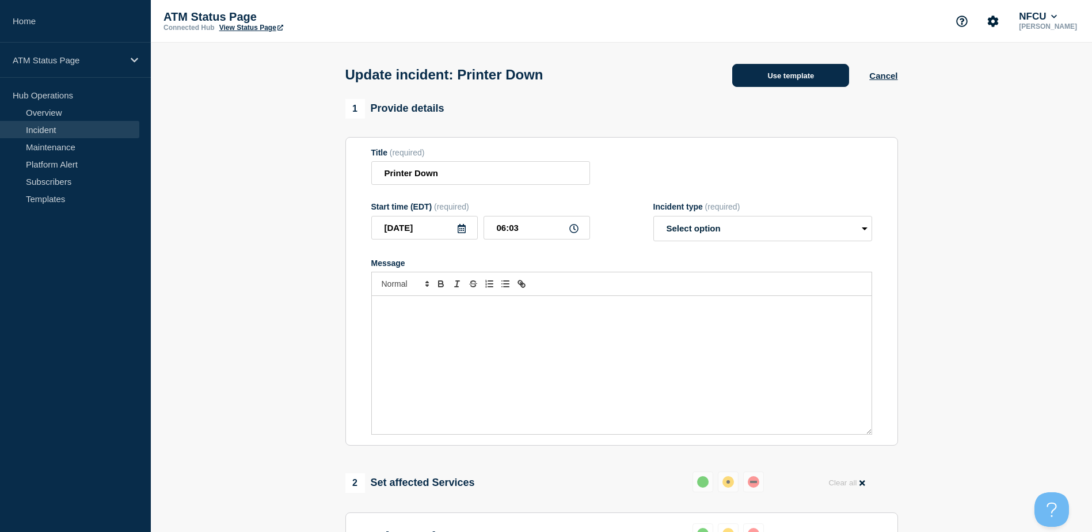
click at [767, 68] on button "Use template" at bounding box center [790, 75] width 117 height 23
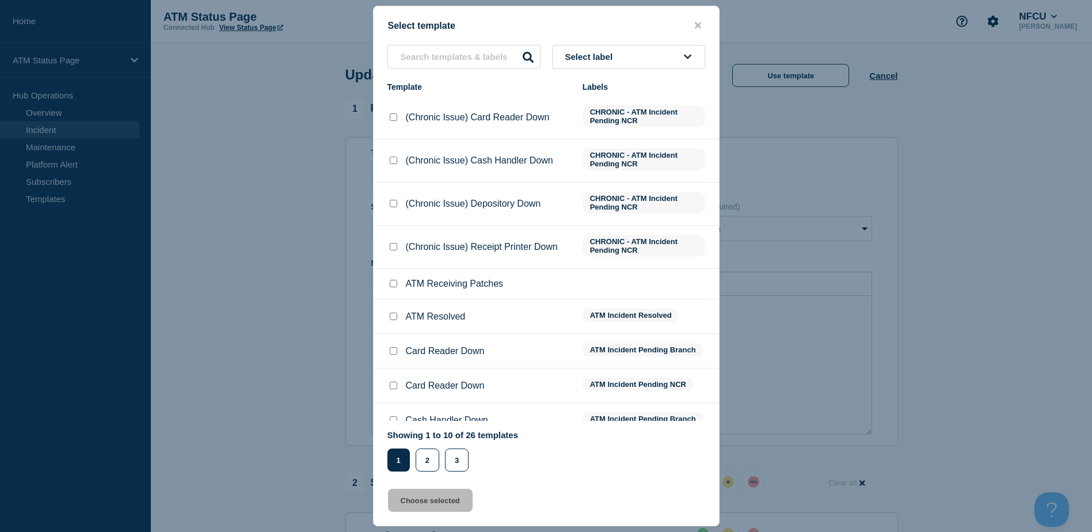
click at [665, 59] on button "Select label" at bounding box center [628, 57] width 153 height 24
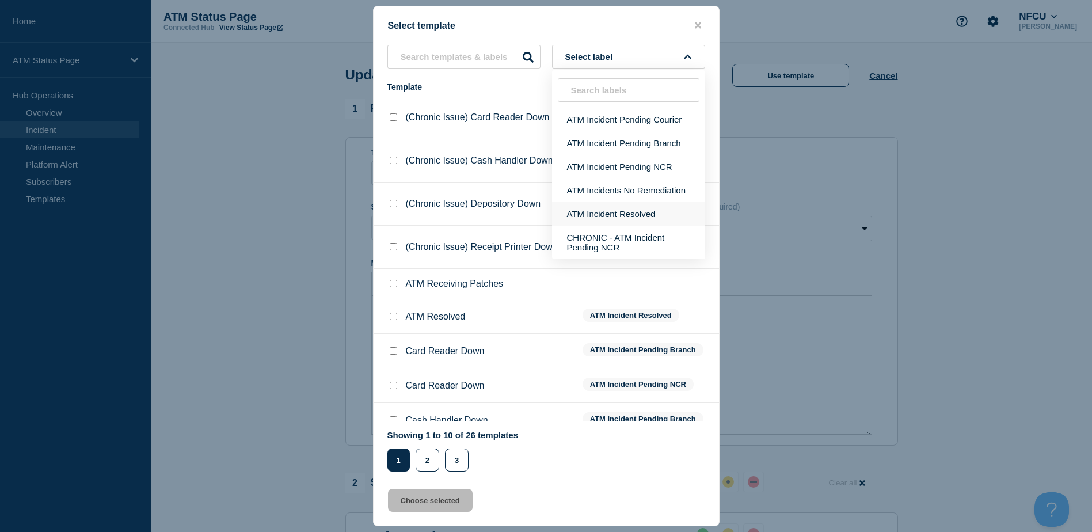
click at [624, 211] on button "ATM Incident Resolved" at bounding box center [628, 214] width 153 height 24
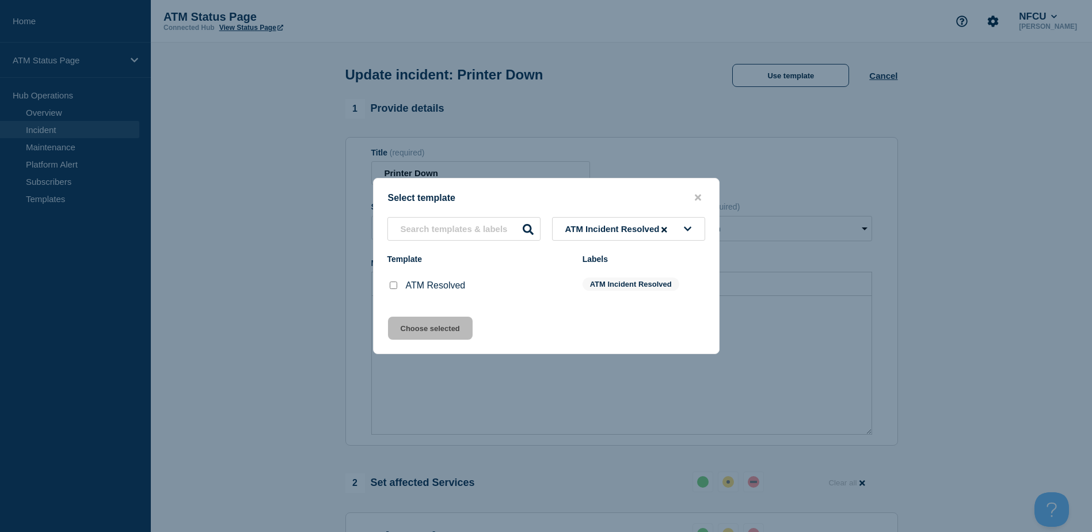
click at [391, 288] on input "ATM Resolved checkbox" at bounding box center [393, 284] width 7 height 7
checkbox input "true"
click at [408, 320] on button "Choose selected" at bounding box center [430, 327] width 85 height 23
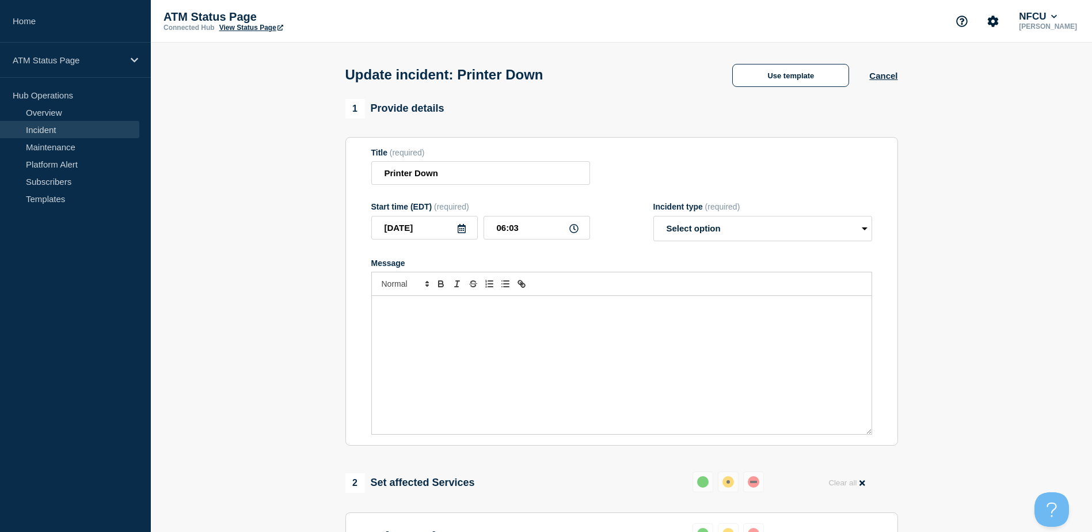
select select "resolved"
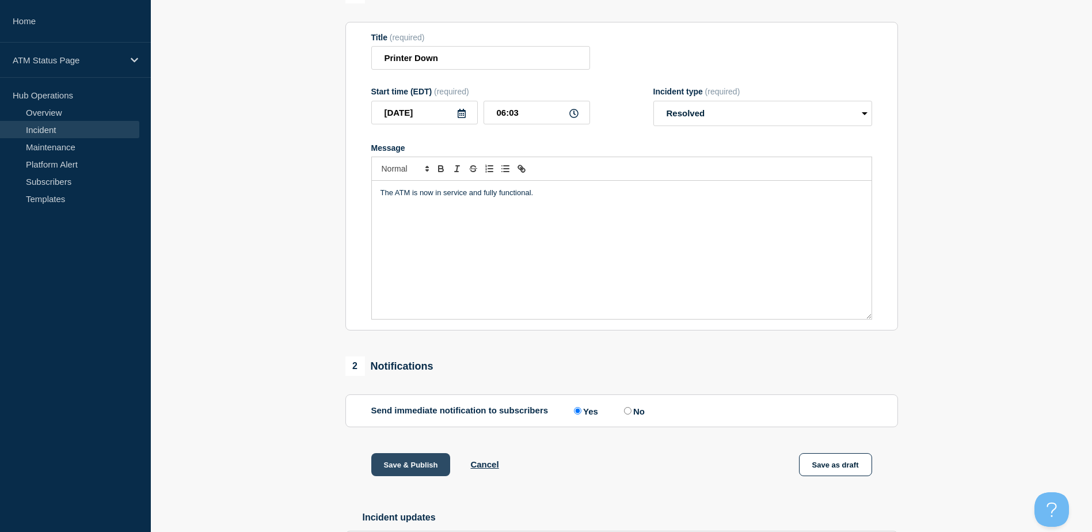
scroll to position [205, 0]
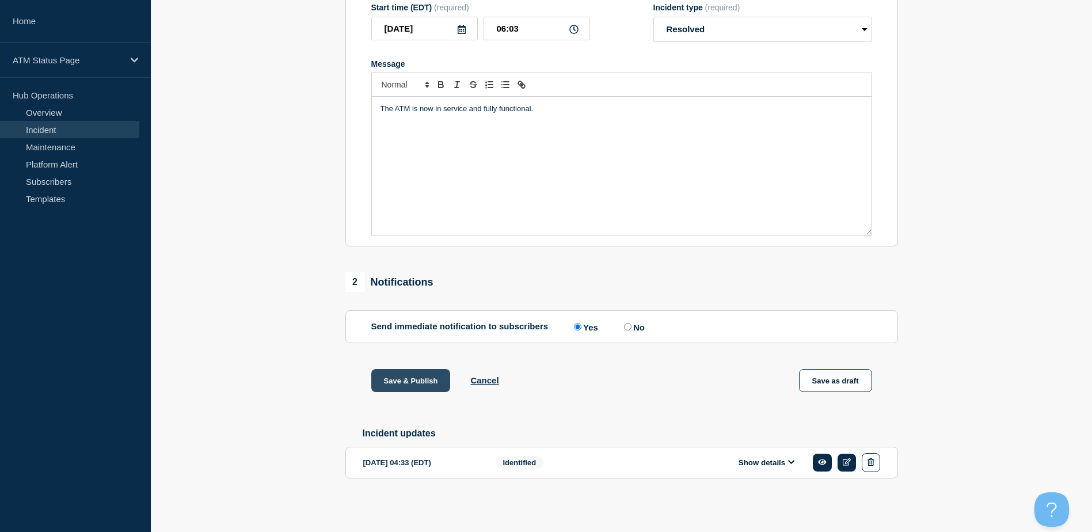
click at [419, 380] on button "Save & Publish" at bounding box center [410, 380] width 79 height 23
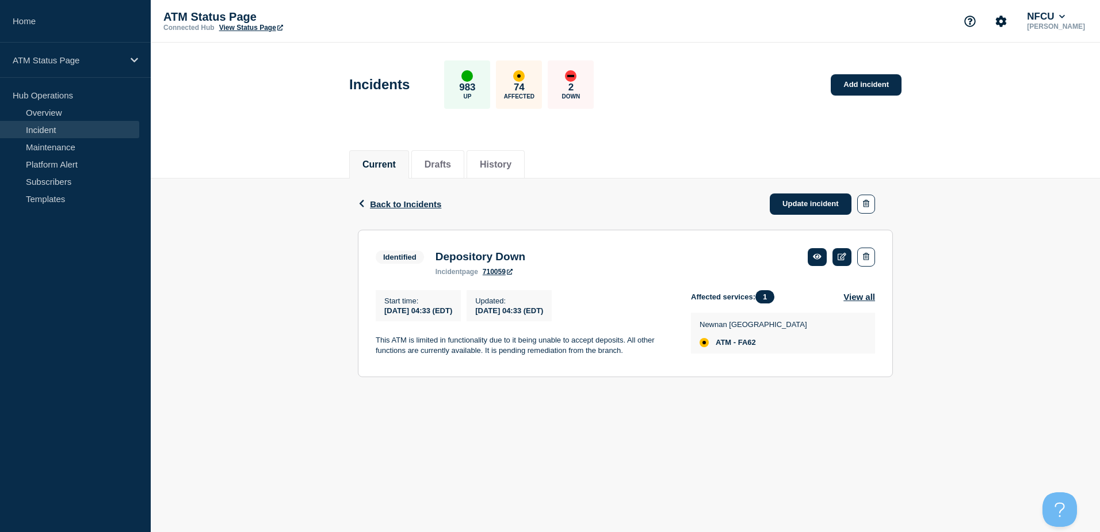
click at [754, 344] on span "ATM - FA62" at bounding box center [736, 342] width 40 height 9
copy span "FA62"
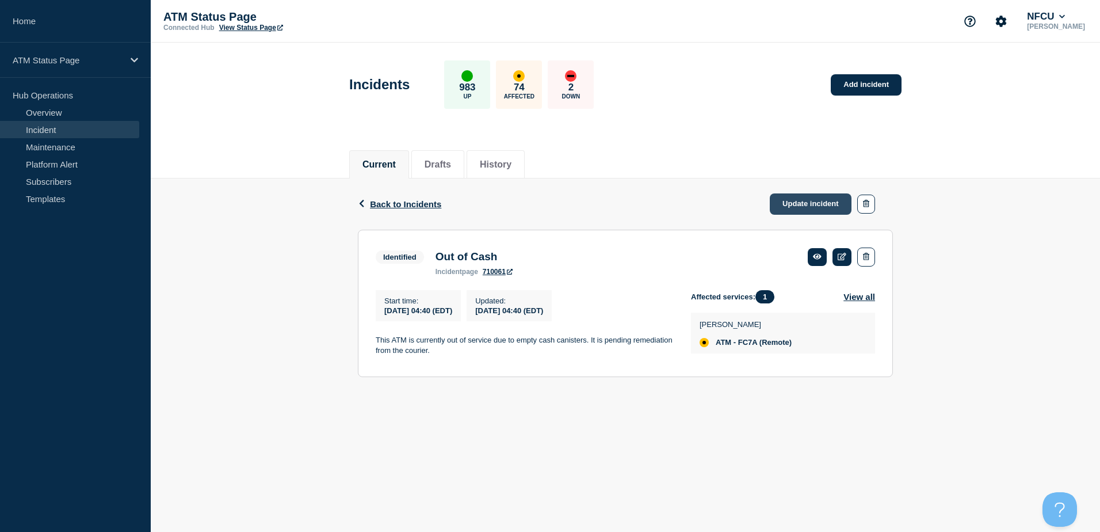
click at [822, 208] on link "Update incident" at bounding box center [811, 203] width 82 height 21
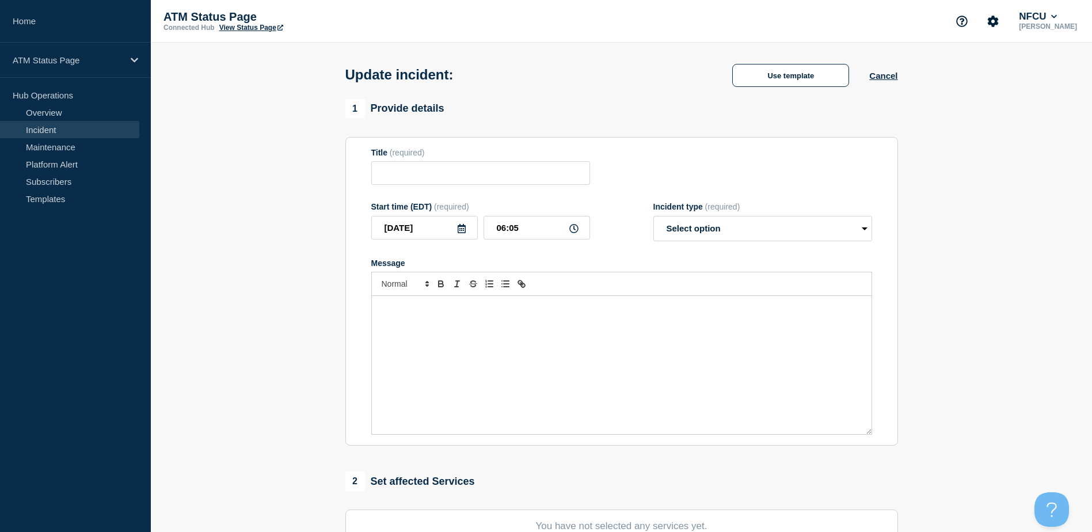
type input "Out of Cash"
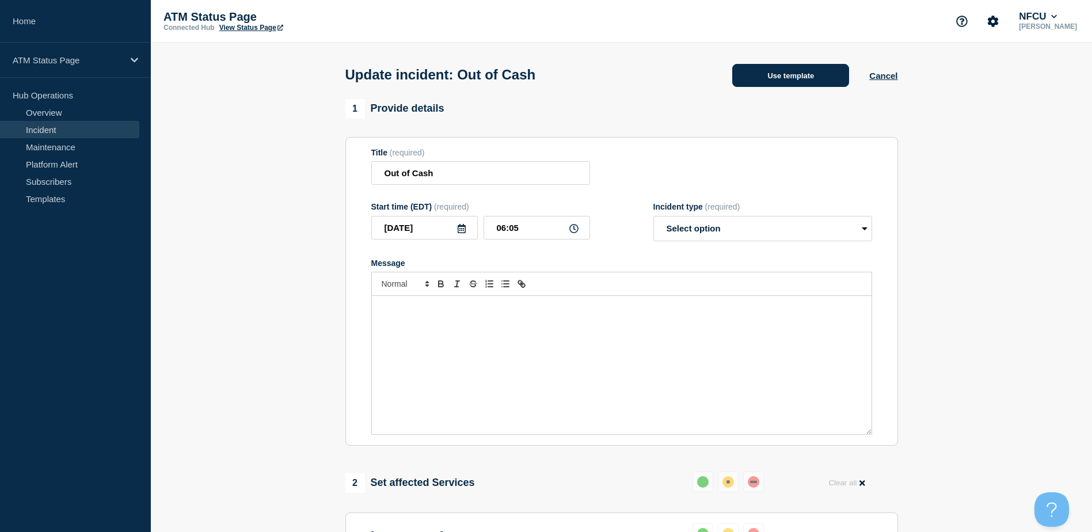
click at [736, 81] on button "Use template" at bounding box center [790, 75] width 117 height 23
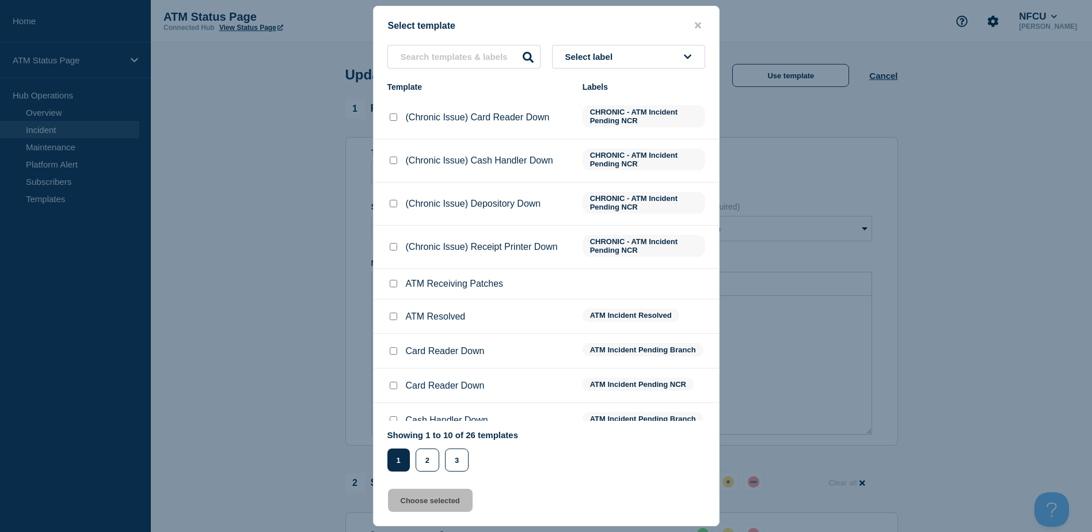
click at [834, 190] on div at bounding box center [546, 266] width 1092 height 532
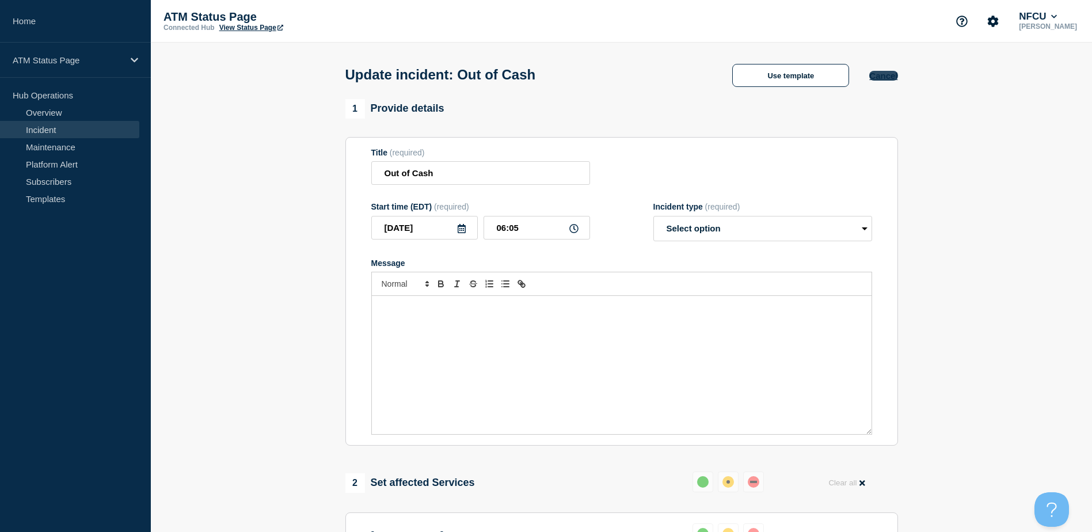
click at [873, 74] on button "Cancel" at bounding box center [883, 76] width 28 height 10
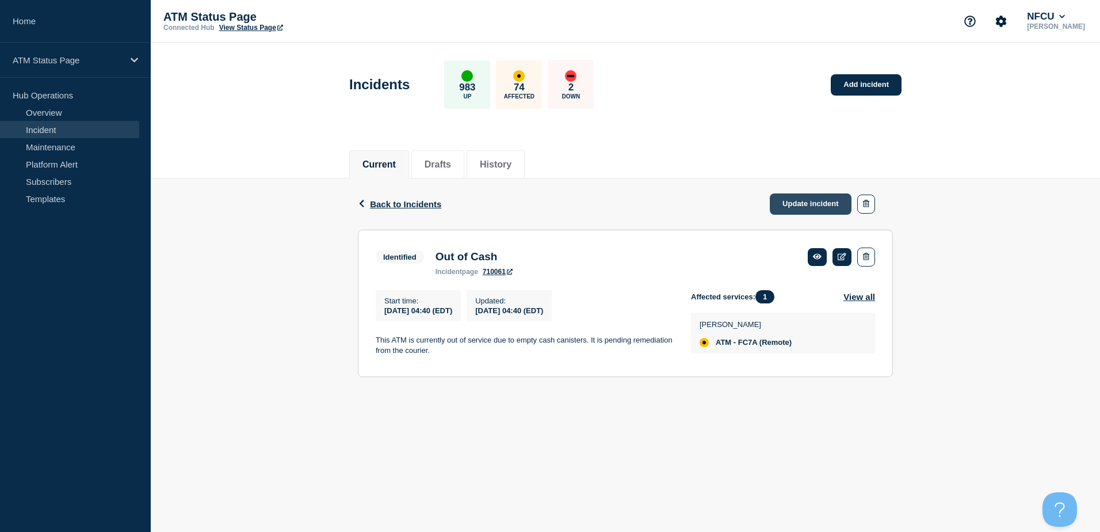
click at [780, 197] on link "Update incident" at bounding box center [811, 203] width 82 height 21
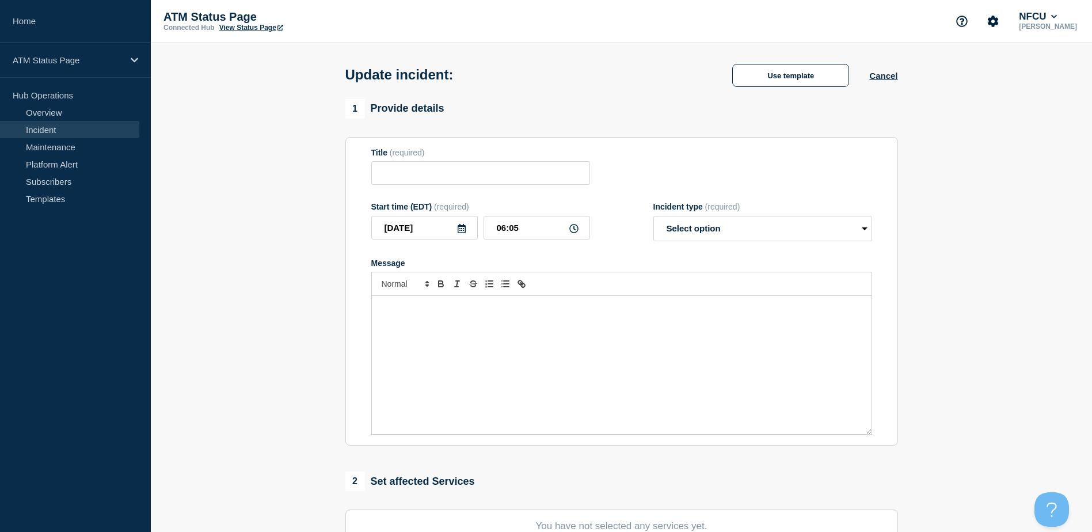
type input "Out of Cash"
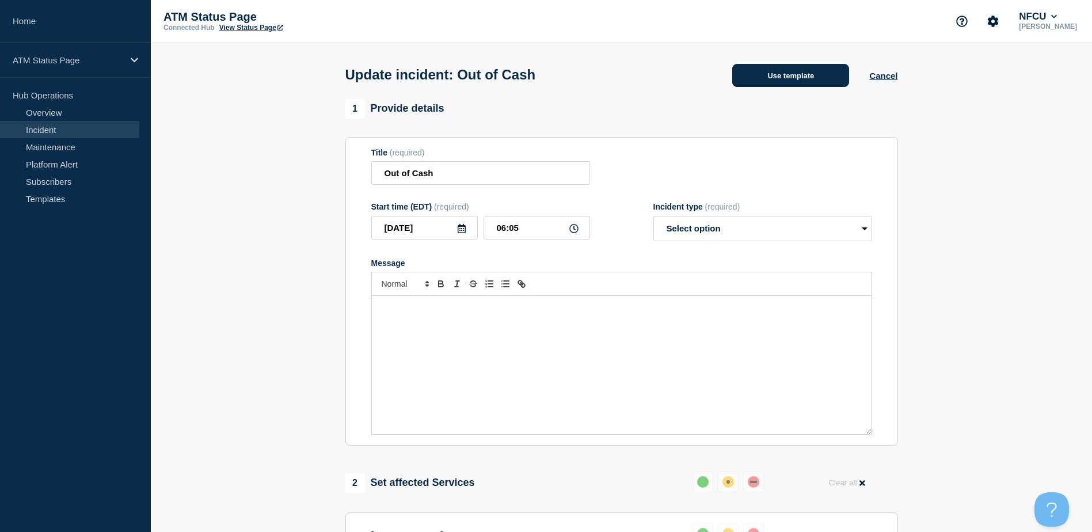
click at [754, 82] on button "Use template" at bounding box center [790, 75] width 117 height 23
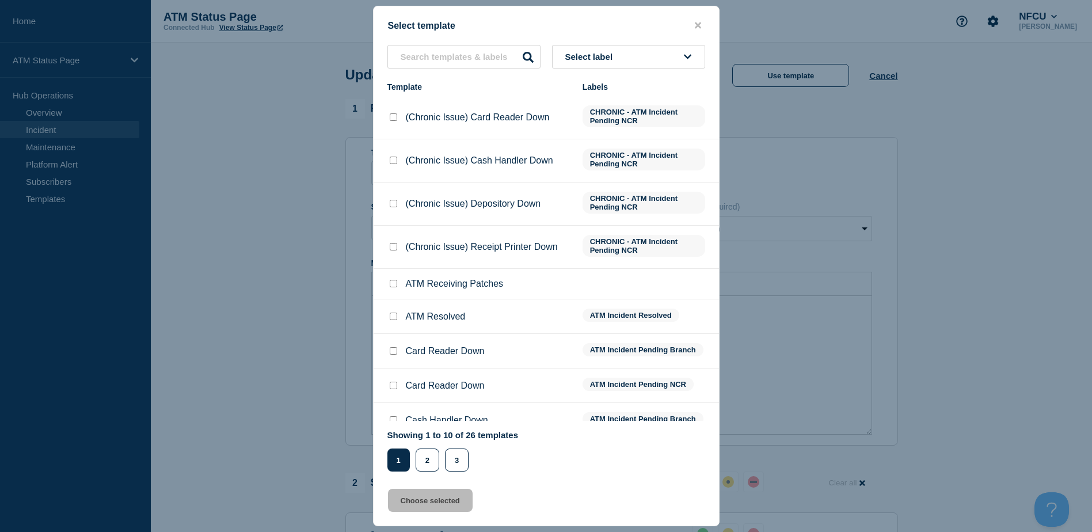
click at [661, 51] on button "Select label" at bounding box center [628, 57] width 153 height 24
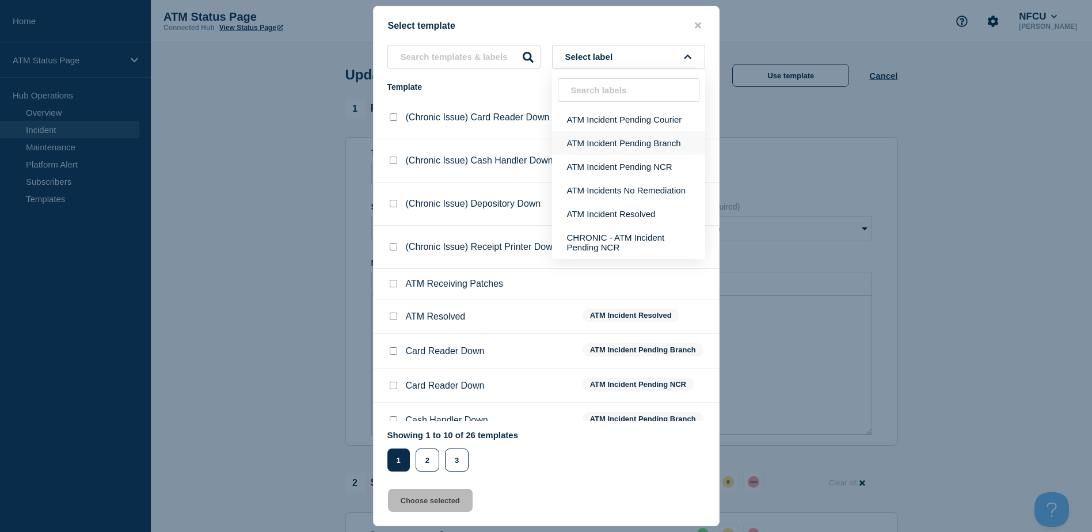
click at [671, 132] on button "ATM Incident Pending Branch" at bounding box center [628, 143] width 153 height 24
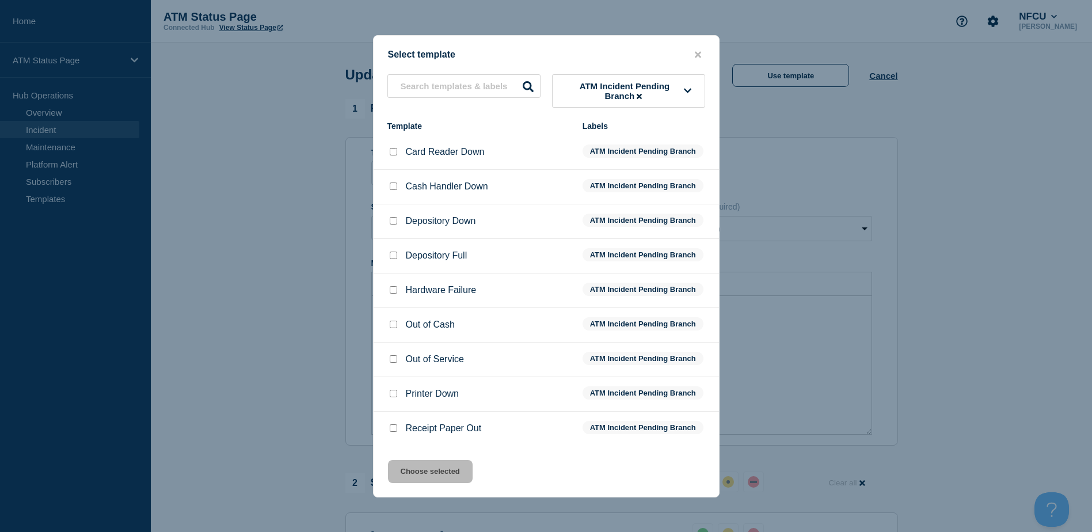
click at [661, 96] on span "ATM Incident Pending Branch" at bounding box center [624, 91] width 119 height 20
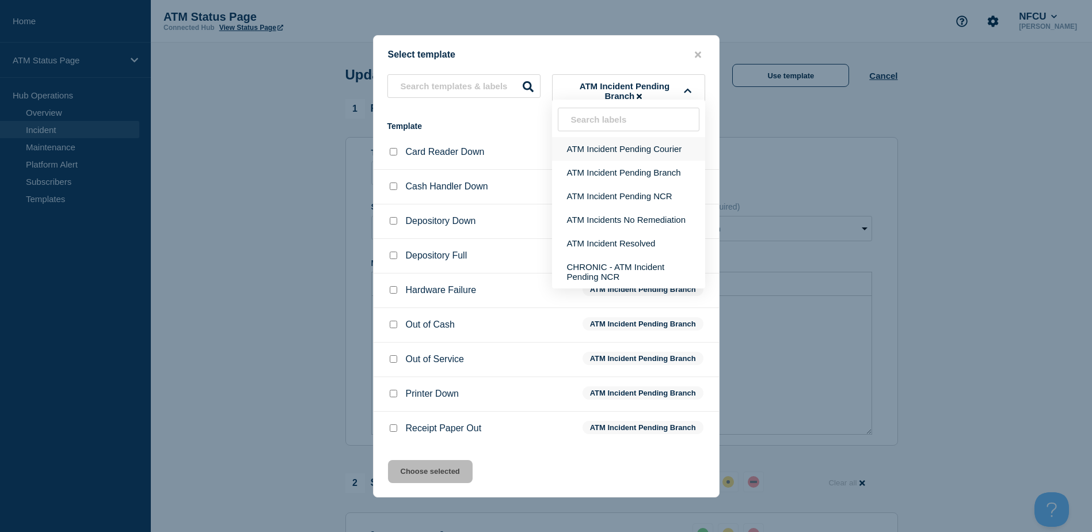
click at [663, 142] on button "ATM Incident Pending Courier" at bounding box center [628, 149] width 153 height 24
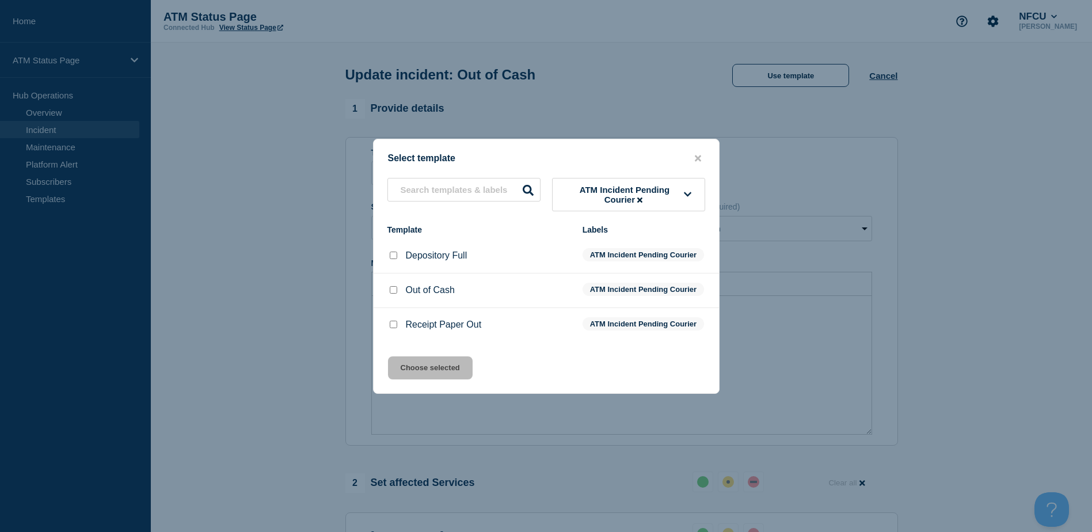
click at [398, 288] on div at bounding box center [393, 290] width 12 height 12
click at [395, 292] on input "Out of Cash checkbox" at bounding box center [393, 289] width 7 height 7
checkbox input "true"
click at [416, 376] on button "Choose selected" at bounding box center [430, 367] width 85 height 23
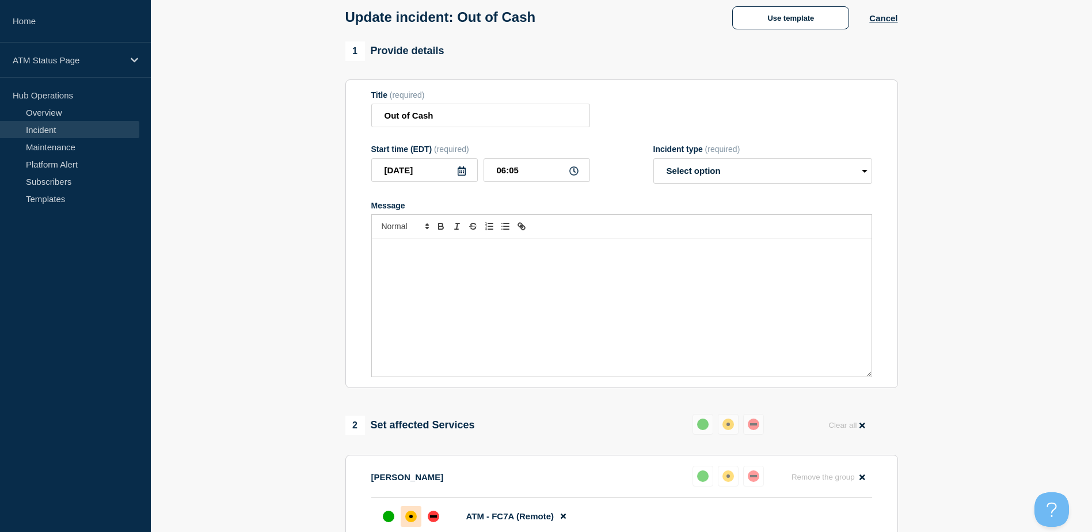
select select "identified"
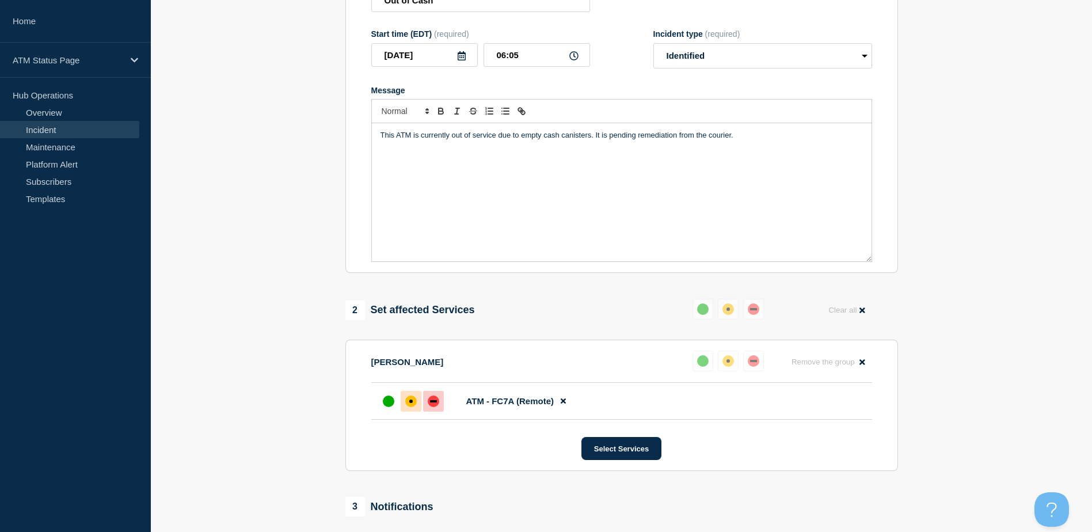
click at [438, 398] on div at bounding box center [433, 401] width 21 height 21
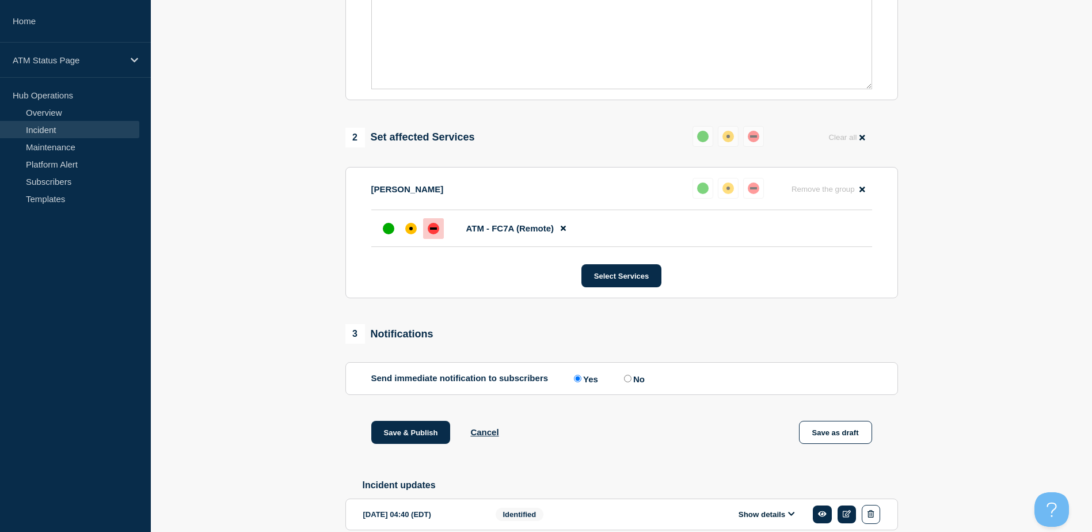
scroll to position [403, 0]
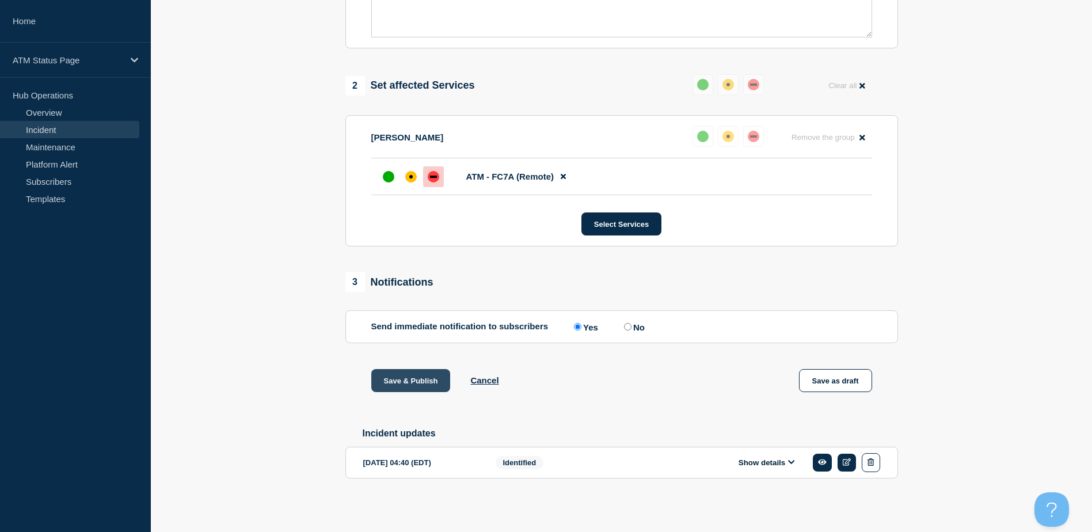
click at [429, 370] on button "Save & Publish" at bounding box center [410, 380] width 79 height 23
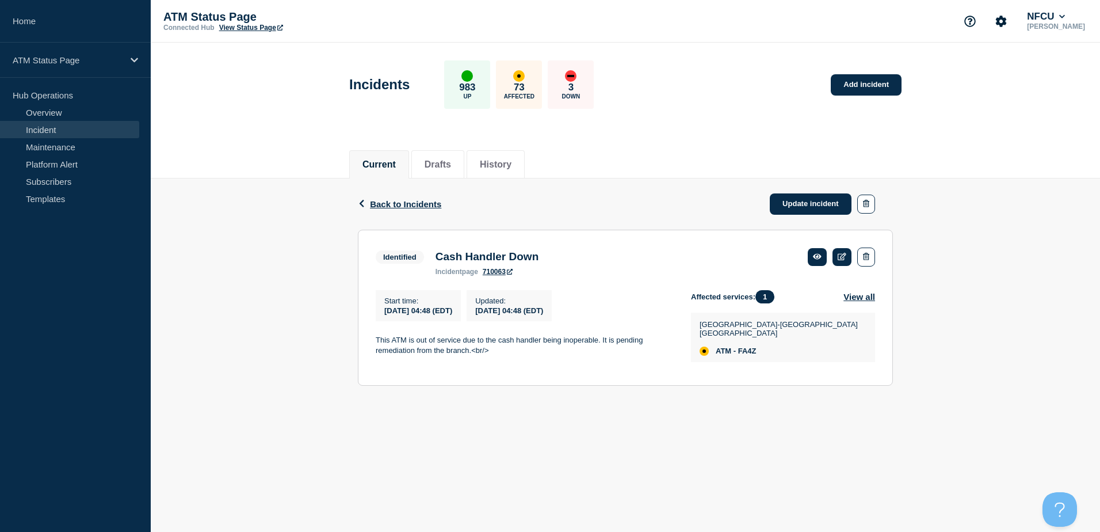
click at [754, 351] on div "[GEOGRAPHIC_DATA]-[GEOGRAPHIC_DATA] [GEOGRAPHIC_DATA] ATM - FA4Z" at bounding box center [783, 336] width 184 height 49
click at [754, 348] on span "ATM - FA4Z" at bounding box center [736, 350] width 41 height 9
copy span "FA4Z"
click at [787, 213] on link "Update incident" at bounding box center [811, 203] width 82 height 21
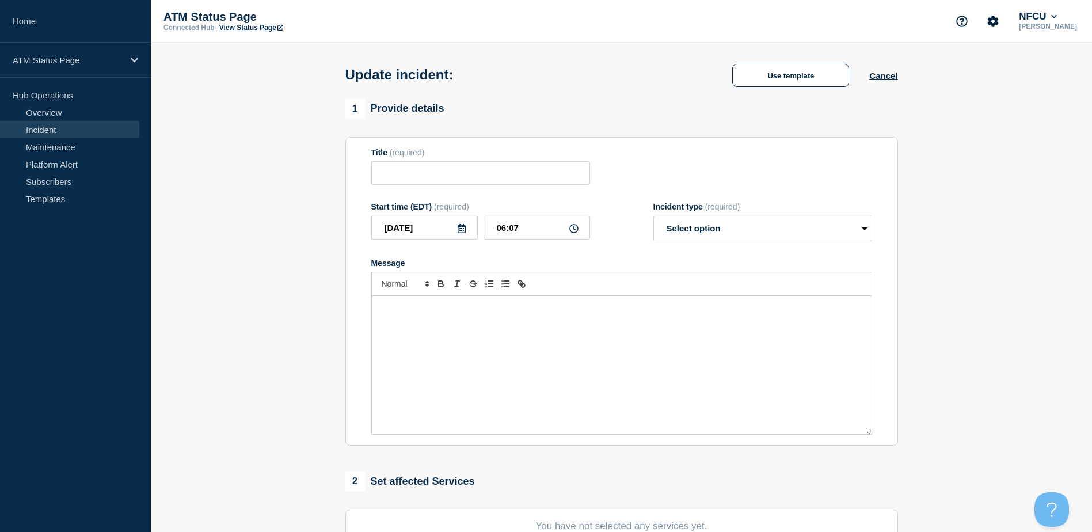
type input "Cash Handler Down"
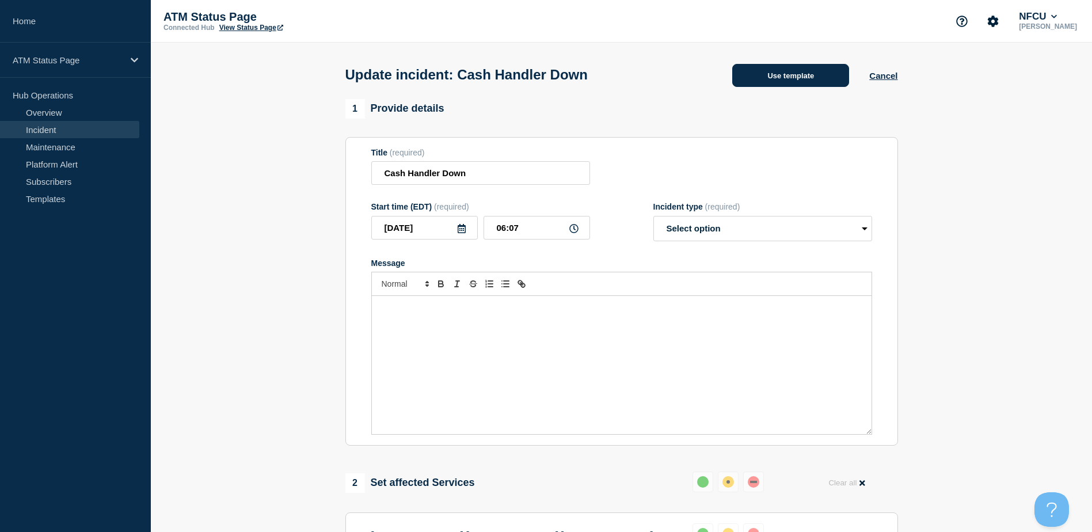
click at [772, 81] on button "Use template" at bounding box center [790, 75] width 117 height 23
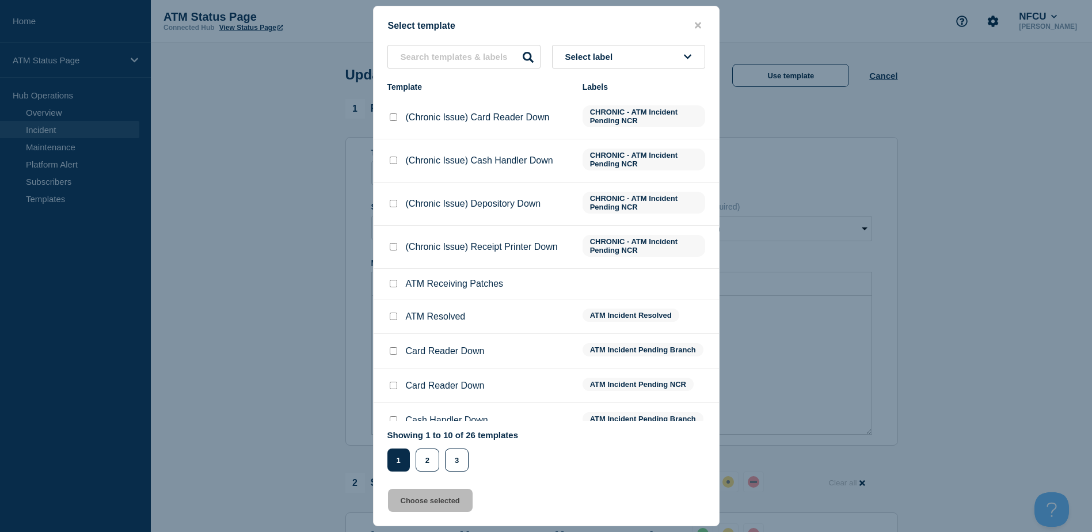
click at [648, 52] on button "Select label" at bounding box center [628, 57] width 153 height 24
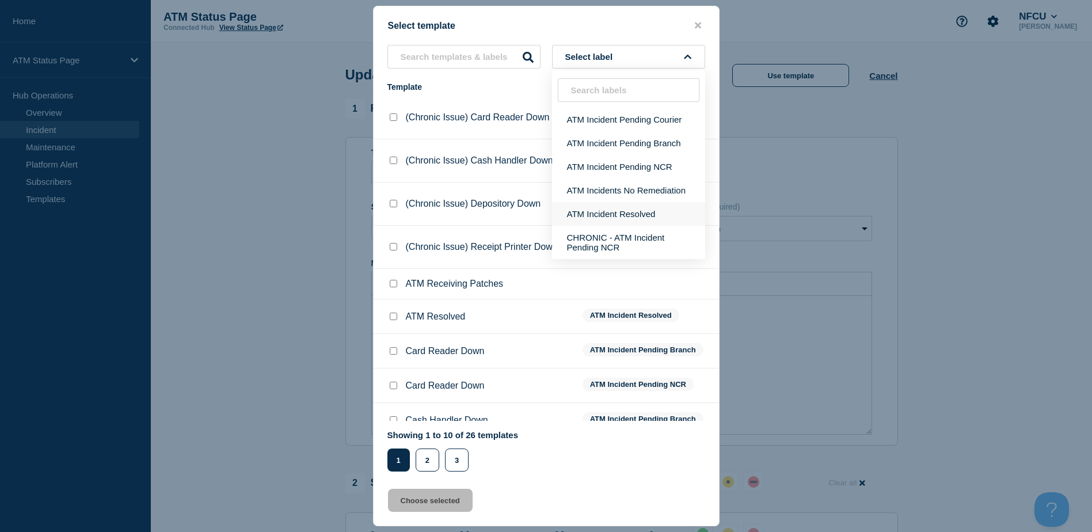
click at [610, 203] on button "ATM Incident Resolved" at bounding box center [628, 214] width 153 height 24
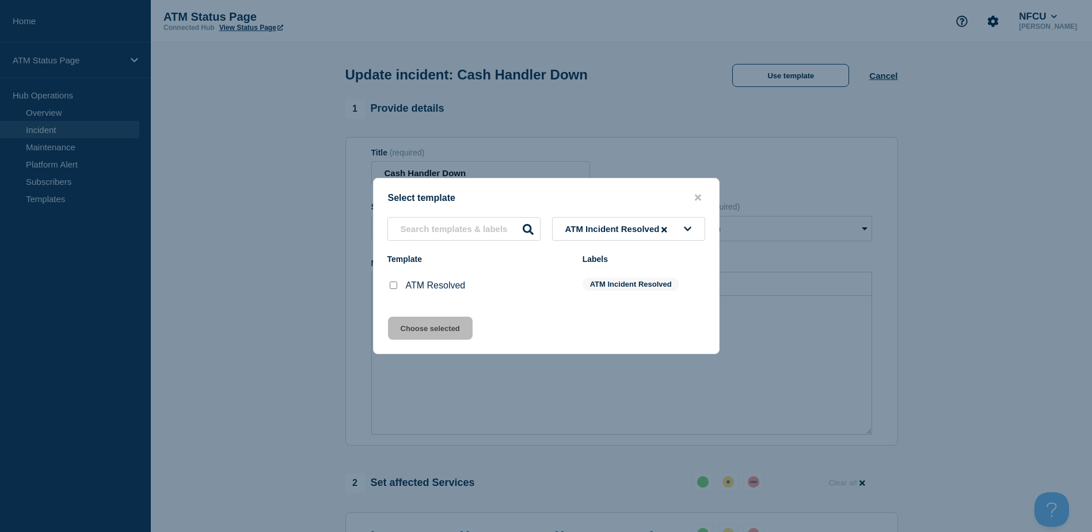
click at [394, 287] on input "ATM Resolved checkbox" at bounding box center [393, 284] width 7 height 7
checkbox input "true"
click at [405, 330] on button "Choose selected" at bounding box center [430, 327] width 85 height 23
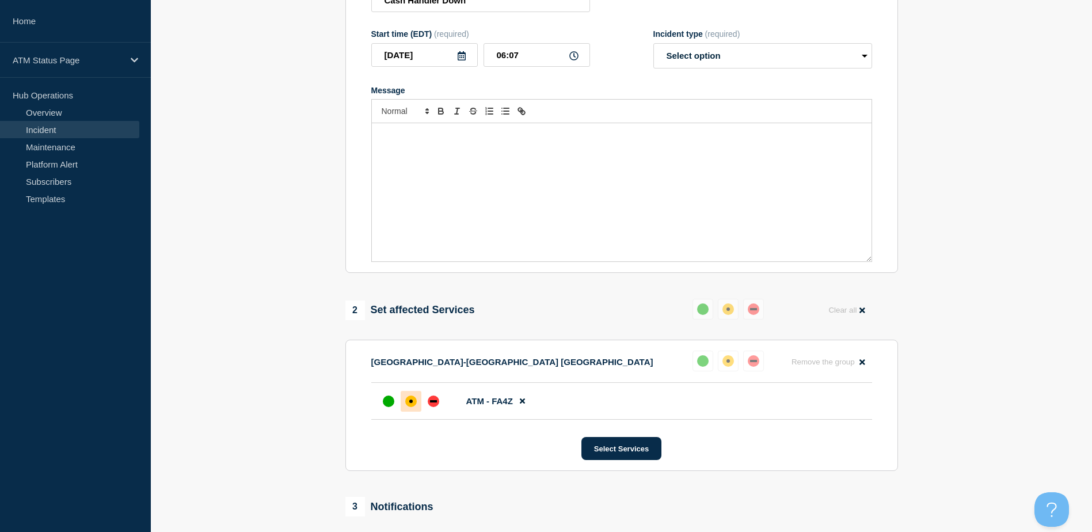
select select "resolved"
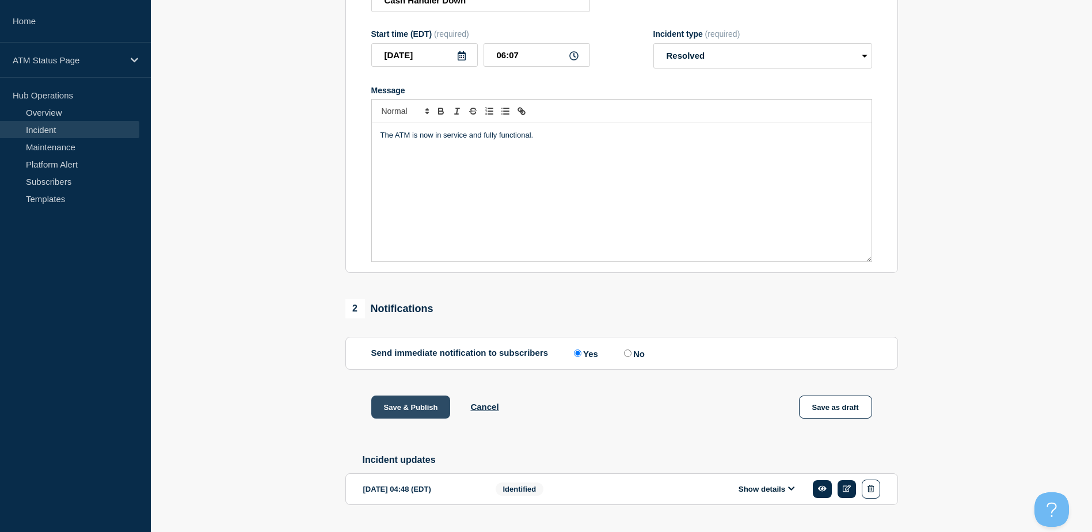
scroll to position [205, 0]
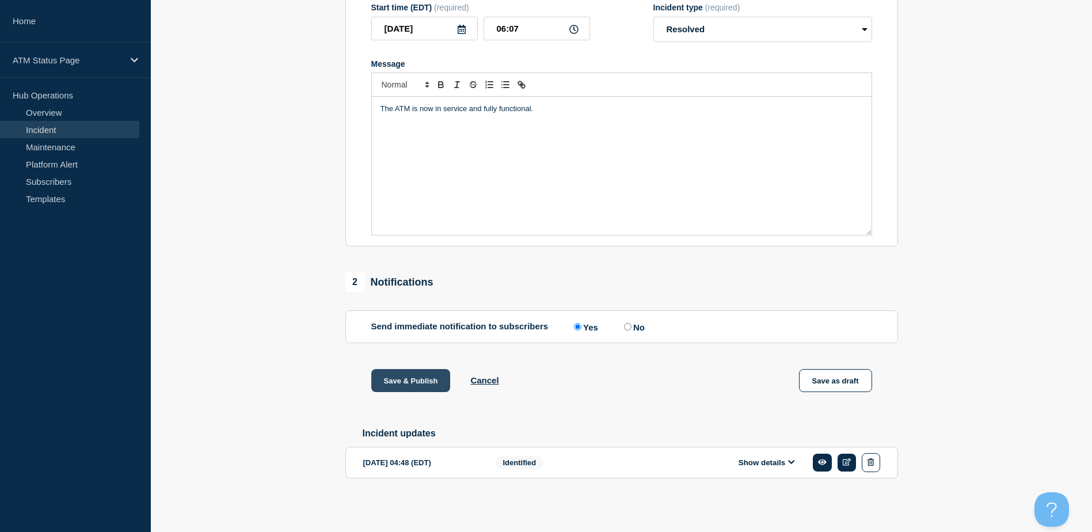
click at [399, 369] on button "Save & Publish" at bounding box center [410, 380] width 79 height 23
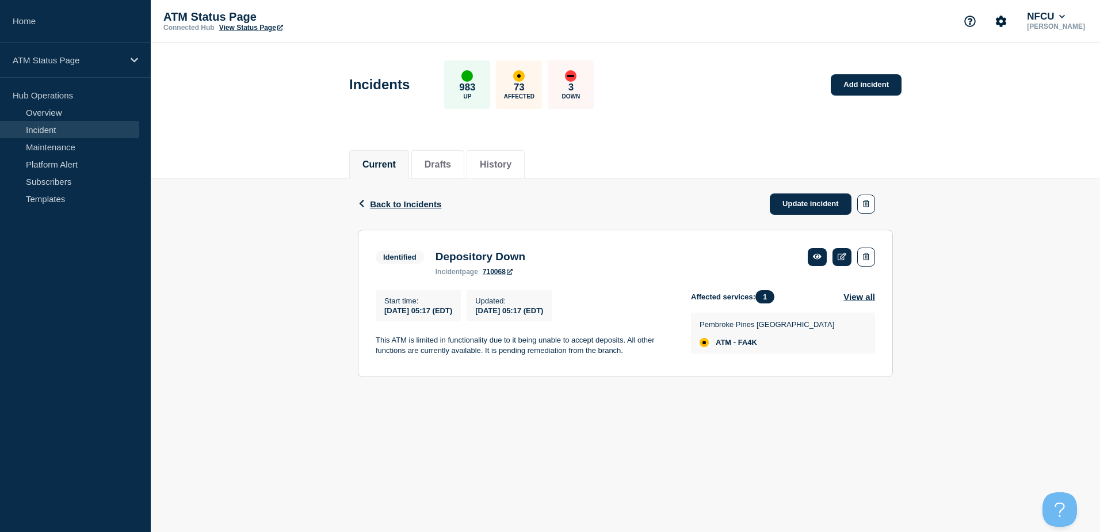
click at [757, 347] on span "ATM - FA4K" at bounding box center [736, 342] width 41 height 9
copy span "FA4K"
click at [746, 346] on span "ATM - FCVE" at bounding box center [737, 342] width 42 height 9
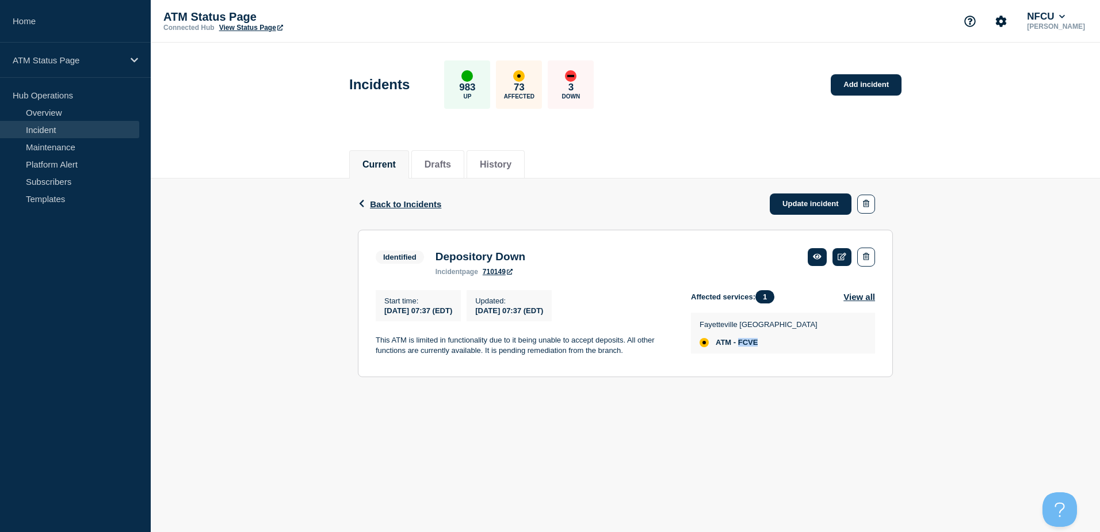
copy span "FCVE"
click at [822, 200] on link "Update incident" at bounding box center [811, 203] width 82 height 21
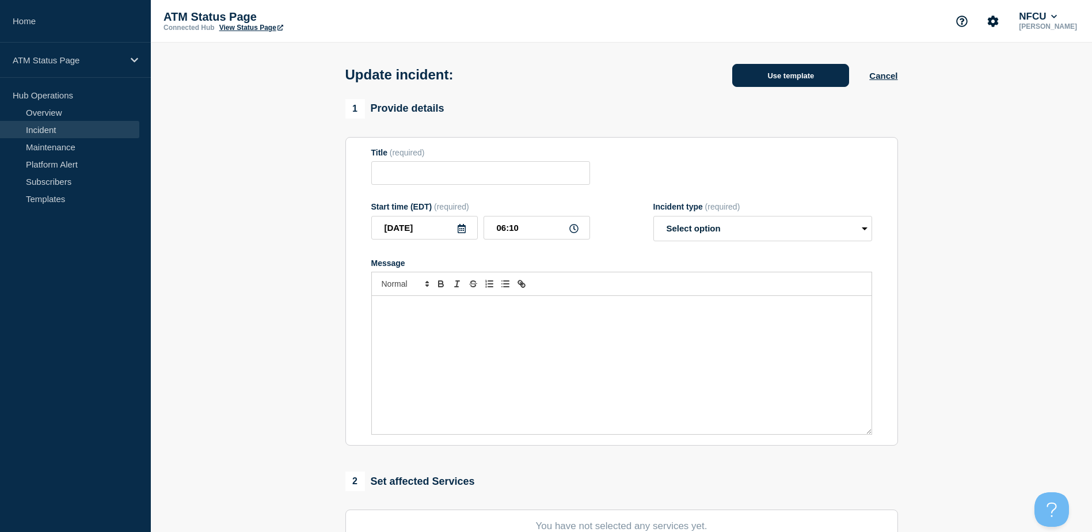
type input "Depository Down"
click at [804, 79] on button "Use template" at bounding box center [790, 75] width 117 height 23
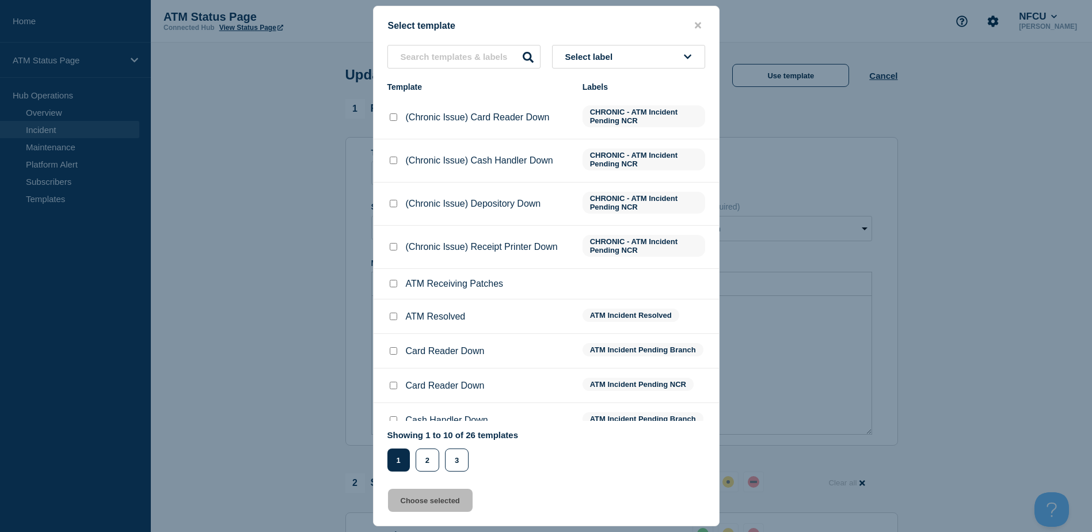
drag, startPoint x: 613, startPoint y: 52, endPoint x: 615, endPoint y: 60, distance: 7.7
click at [613, 53] on span "Select label" at bounding box center [591, 57] width 52 height 10
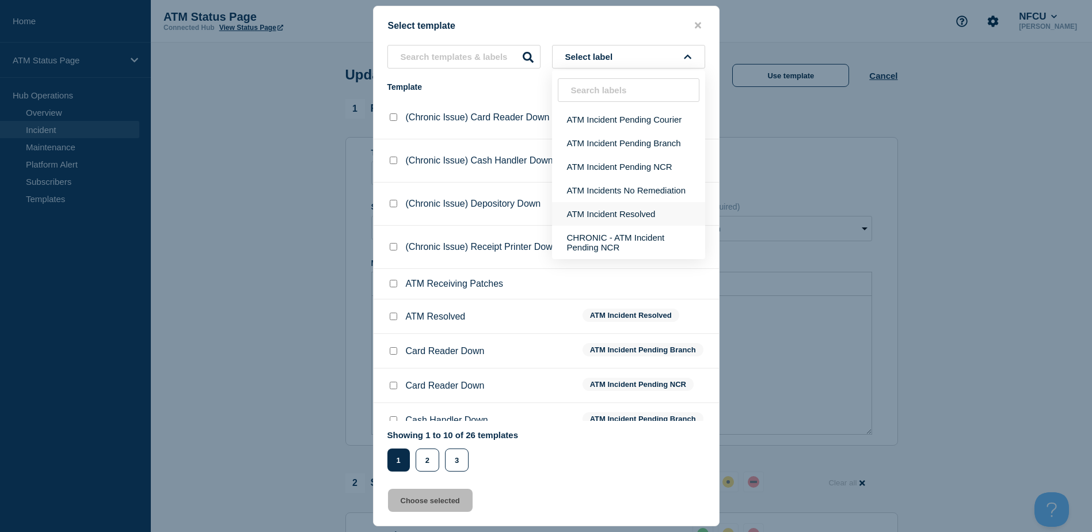
click at [615, 209] on button "ATM Incident Resolved" at bounding box center [628, 214] width 153 height 24
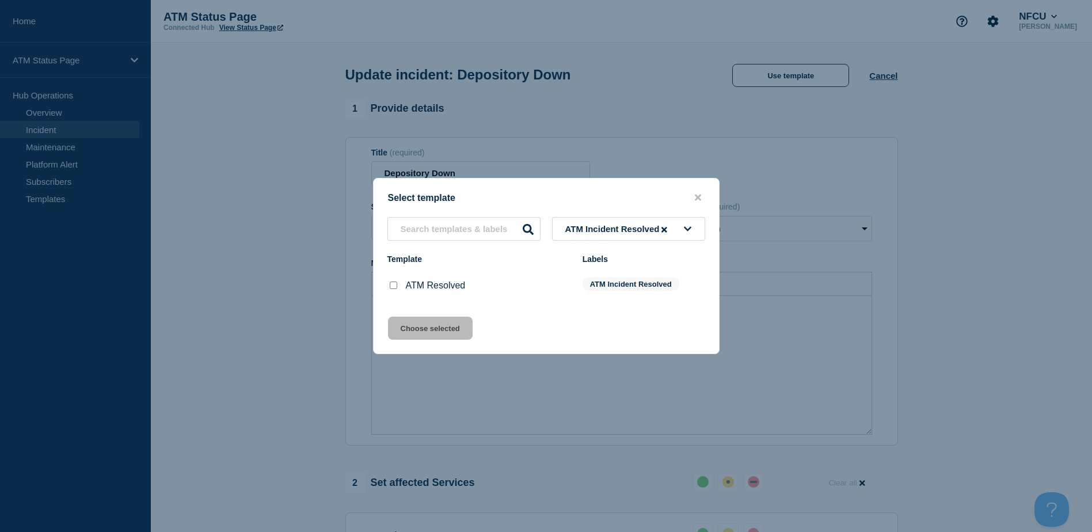
click at [392, 284] on input "ATM Resolved checkbox" at bounding box center [393, 284] width 7 height 7
checkbox input "true"
click at [414, 324] on button "Choose selected" at bounding box center [430, 327] width 85 height 23
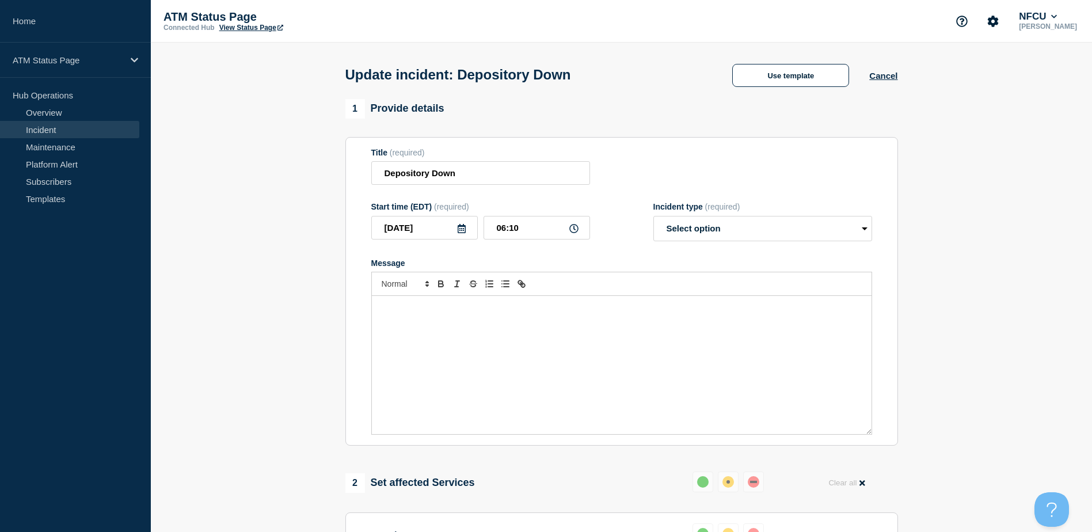
select select "resolved"
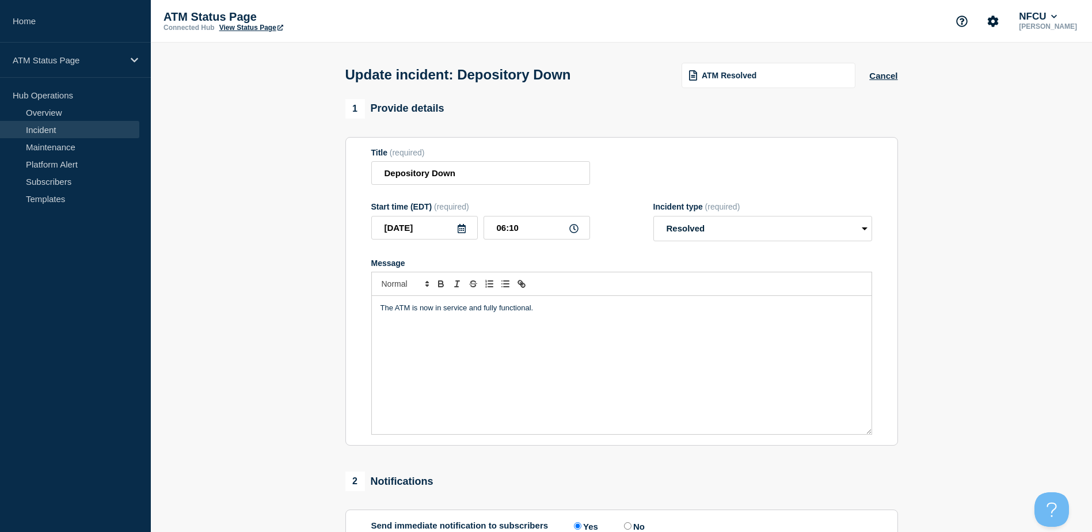
scroll to position [205, 0]
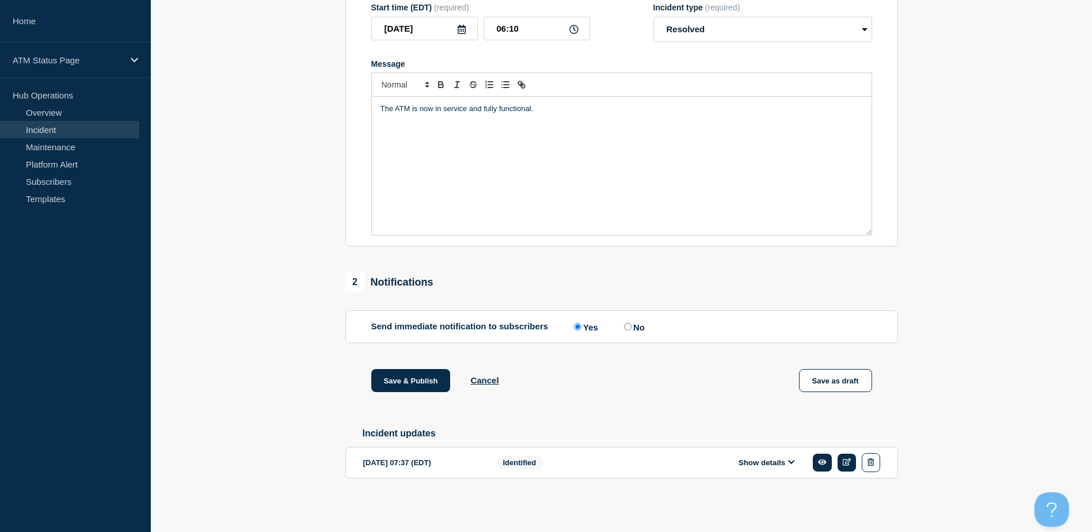
click at [418, 399] on div "Save & Publish Cancel Save as draft" at bounding box center [621, 395] width 552 height 52
click at [419, 376] on button "Save & Publish" at bounding box center [410, 380] width 79 height 23
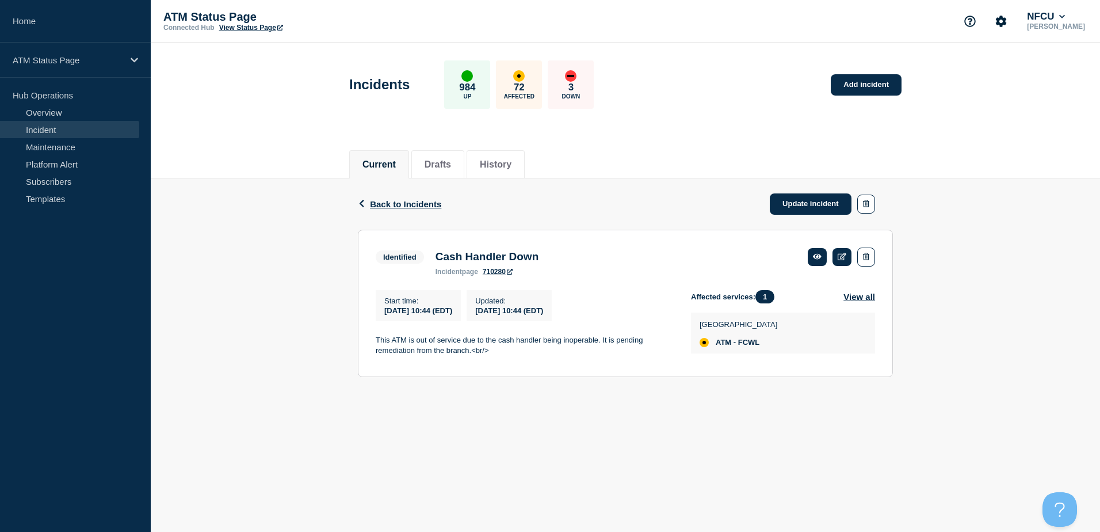
click at [758, 345] on span "ATM - FCWL" at bounding box center [738, 342] width 44 height 9
copy span "FCWL"
click at [802, 202] on link "Update incident" at bounding box center [811, 203] width 82 height 21
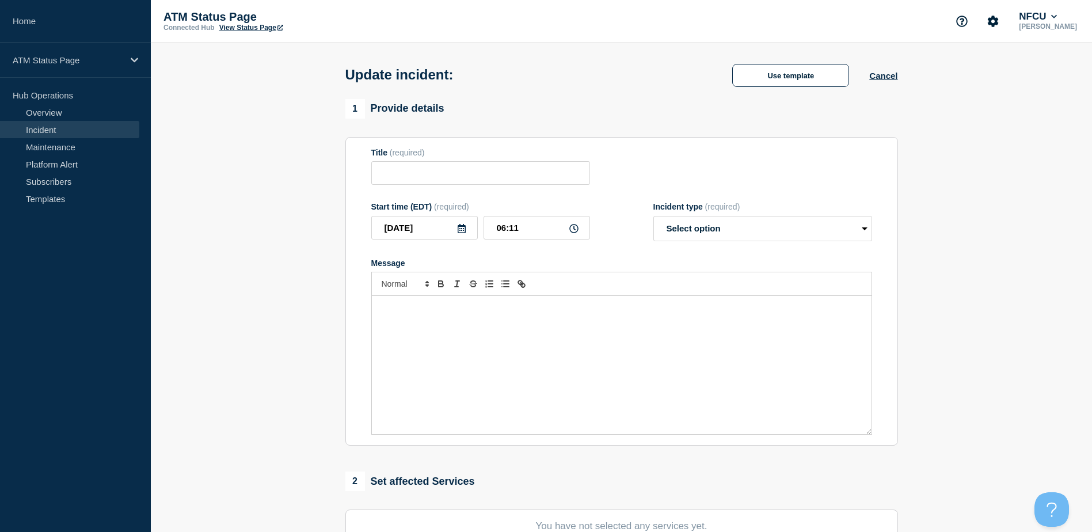
type input "depos"
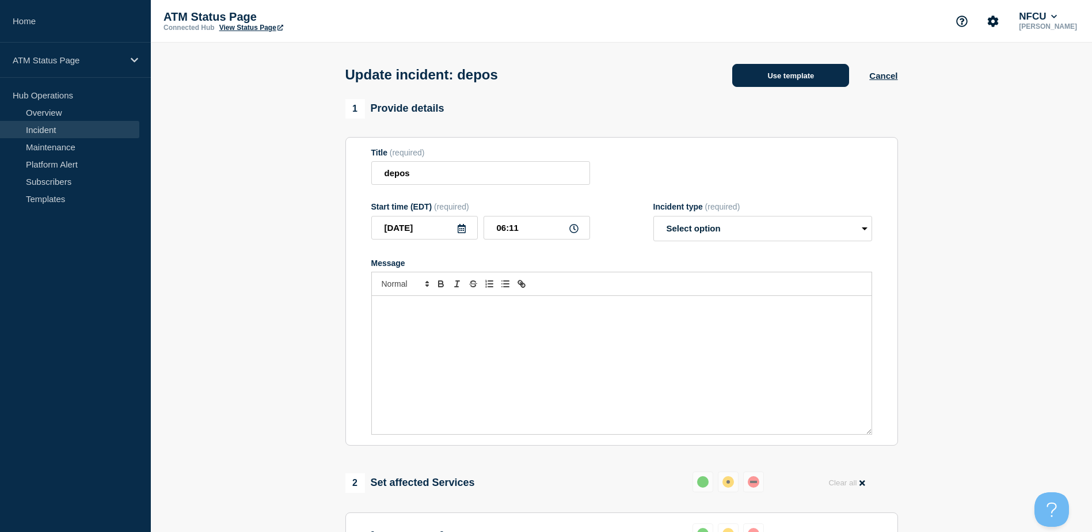
click at [751, 75] on button "Use template" at bounding box center [790, 75] width 117 height 23
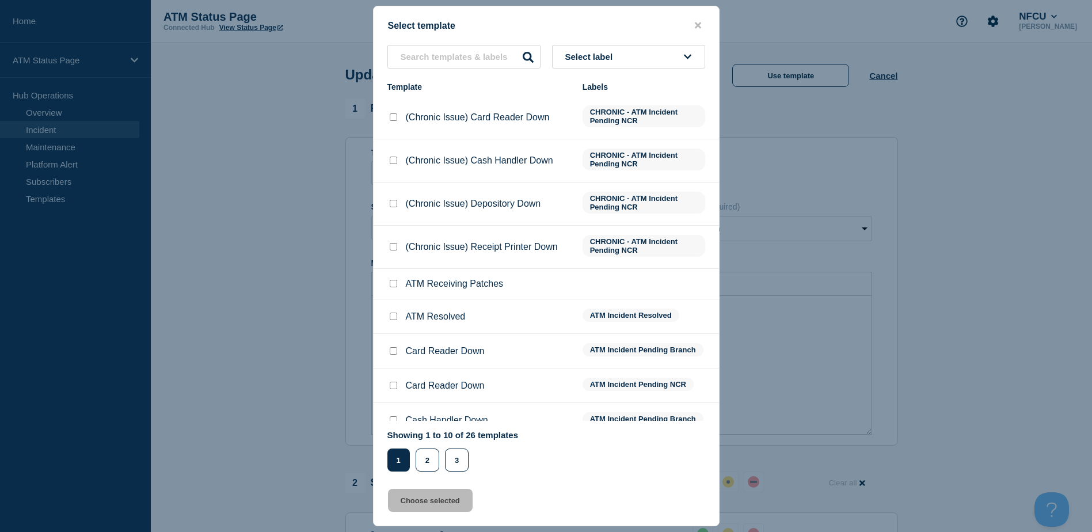
click at [696, 67] on button "Select label" at bounding box center [628, 57] width 153 height 24
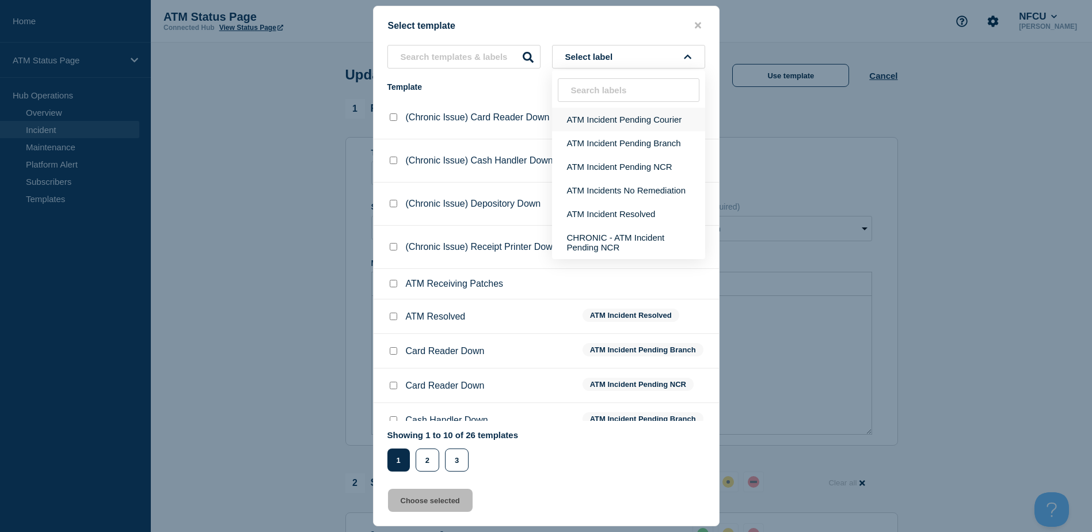
click at [641, 126] on button "ATM Incident Pending Courier" at bounding box center [628, 120] width 153 height 24
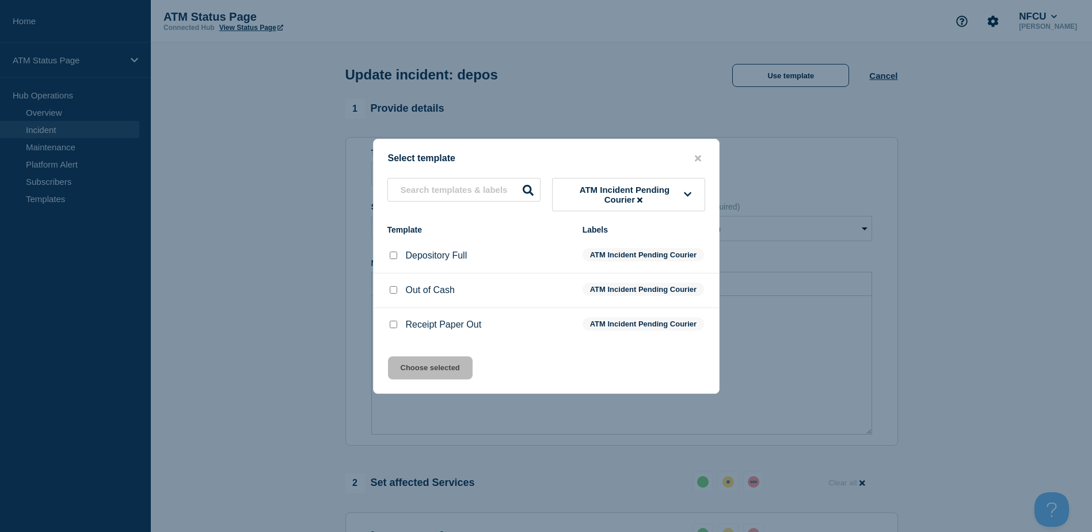
click at [396, 251] on input "Depository Full checkbox" at bounding box center [393, 254] width 7 height 7
checkbox input "true"
click at [448, 379] on button "Choose selected" at bounding box center [430, 367] width 85 height 23
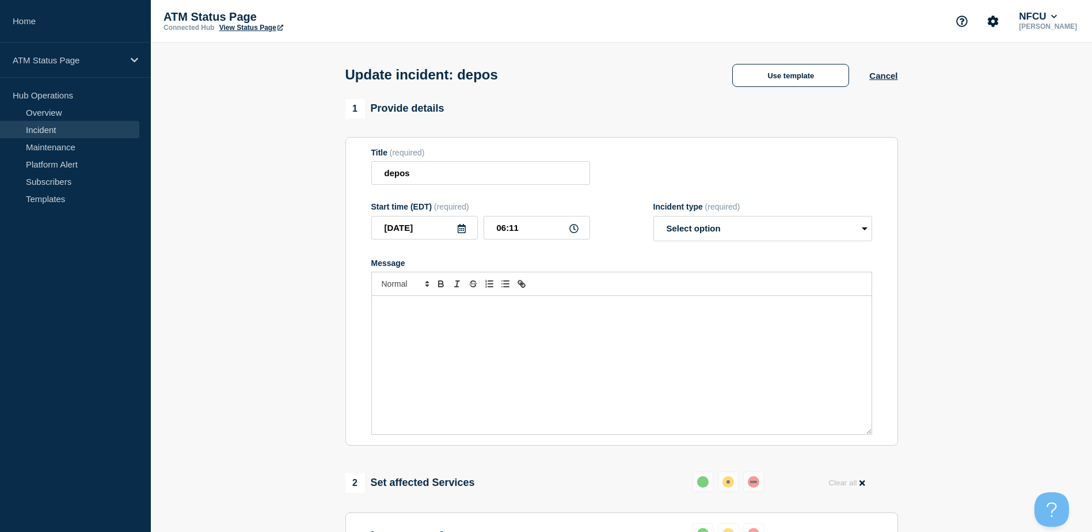
select select "identified"
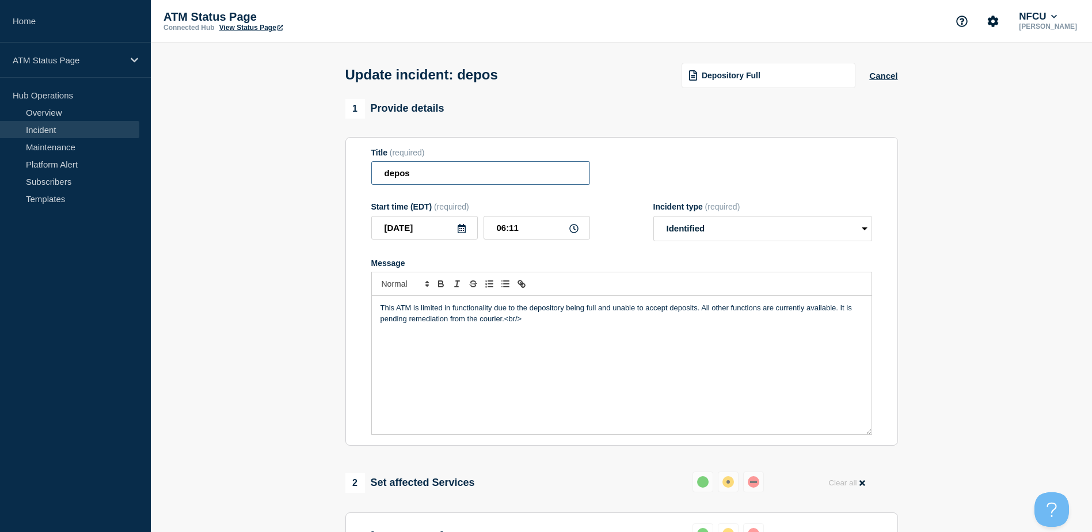
click at [428, 177] on input "depos" at bounding box center [480, 173] width 219 height 24
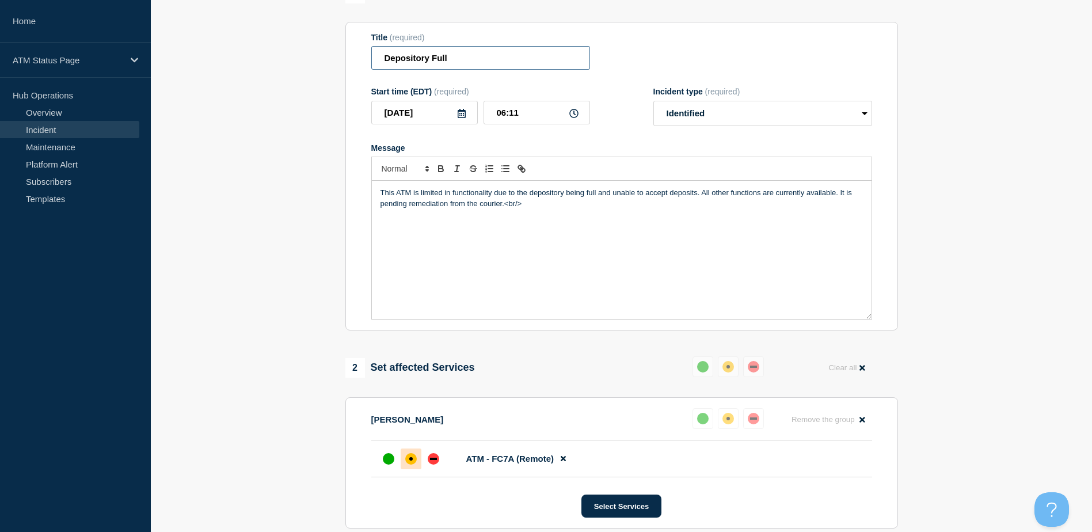
scroll to position [288, 0]
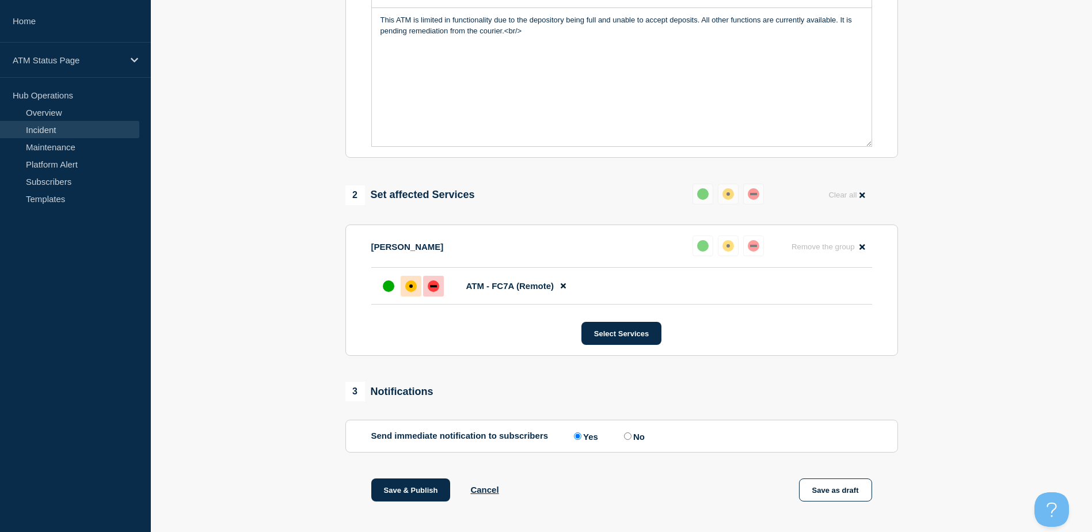
type input "Depository Full"
click at [439, 284] on div at bounding box center [433, 286] width 21 height 21
click at [430, 496] on button "Save & Publish" at bounding box center [410, 489] width 79 height 23
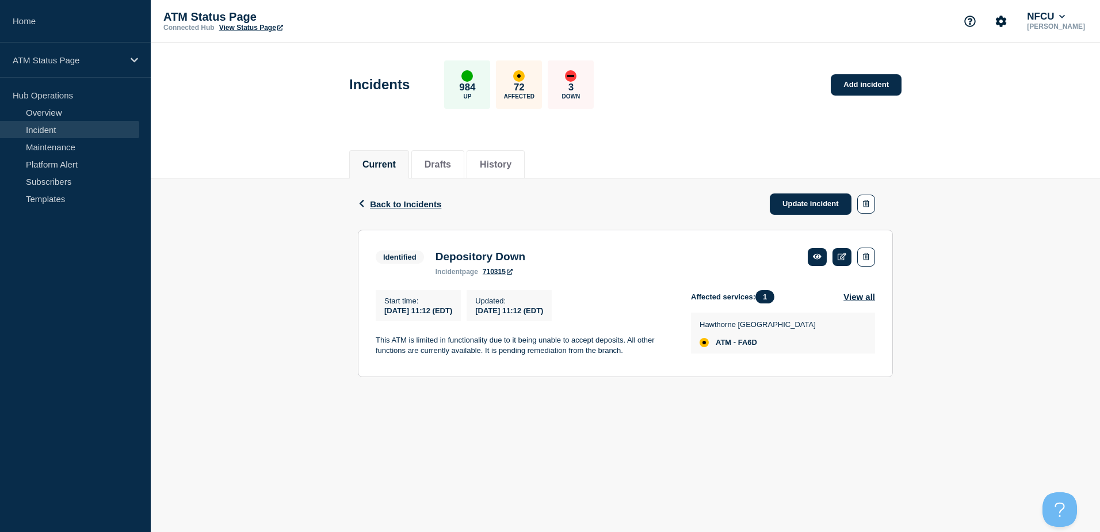
click at [750, 347] on span "ATM - FA6D" at bounding box center [736, 342] width 41 height 9
copy span "FA6D"
click at [749, 353] on div "Hawthorne [GEOGRAPHIC_DATA] ATM - FA6D" at bounding box center [783, 332] width 184 height 41
click at [749, 345] on span "ATM - FA6D" at bounding box center [736, 342] width 41 height 9
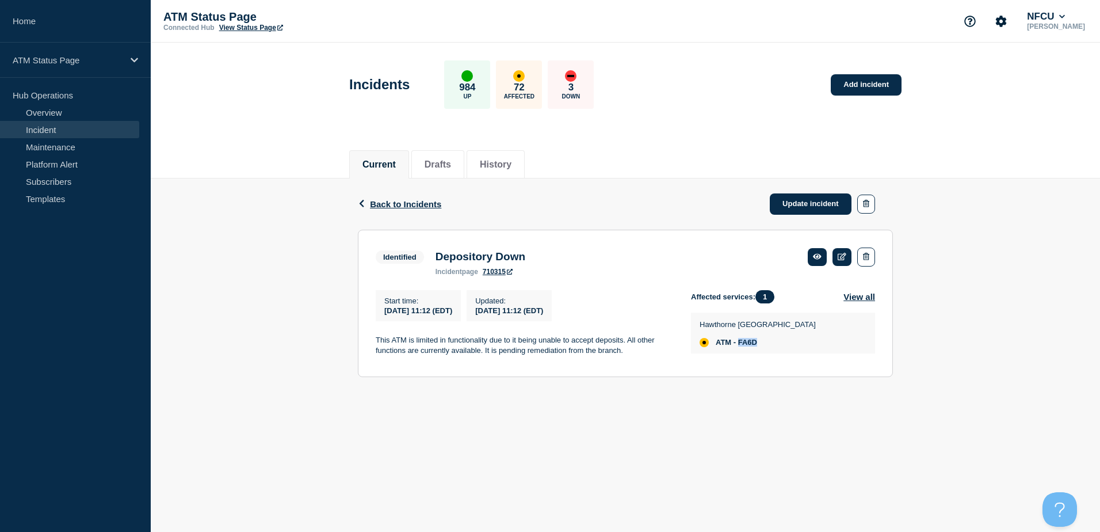
click at [749, 345] on span "ATM - FA6D" at bounding box center [736, 342] width 41 height 9
copy span "FA6D"
click at [756, 342] on span "ATM - FA6D" at bounding box center [736, 342] width 41 height 9
copy span "FA6D"
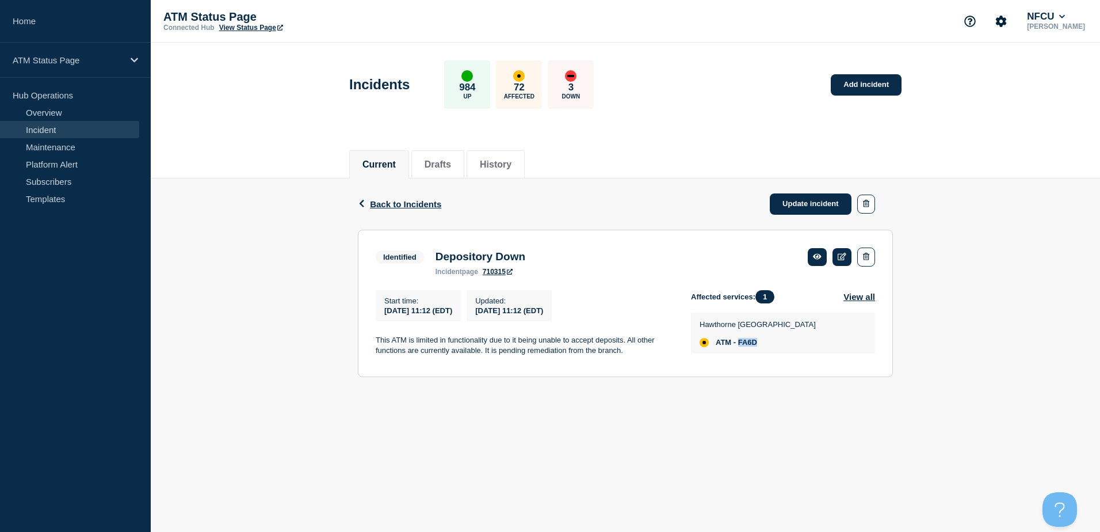
click at [104, 126] on link "Incident" at bounding box center [69, 129] width 139 height 17
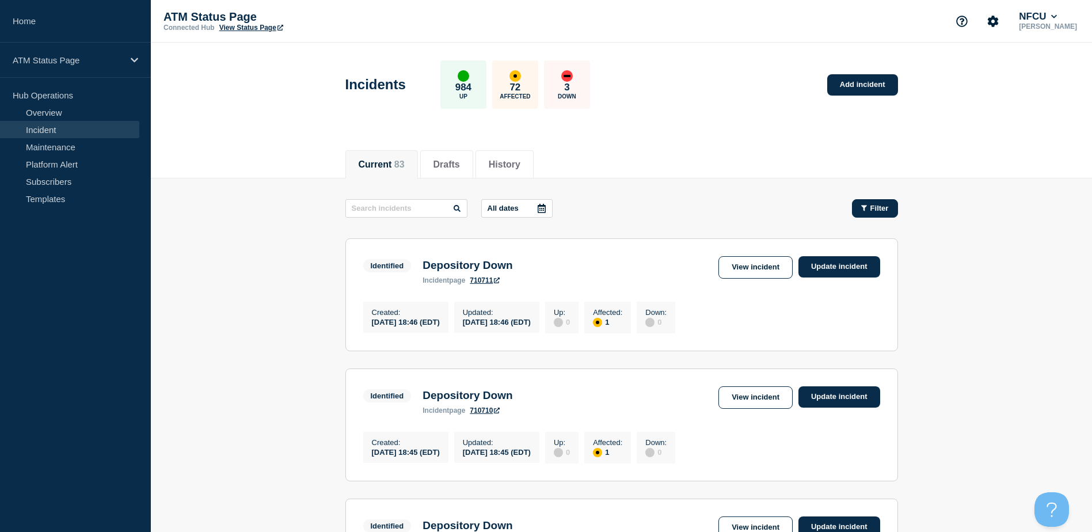
click at [867, 207] on div "Filter" at bounding box center [875, 208] width 28 height 9
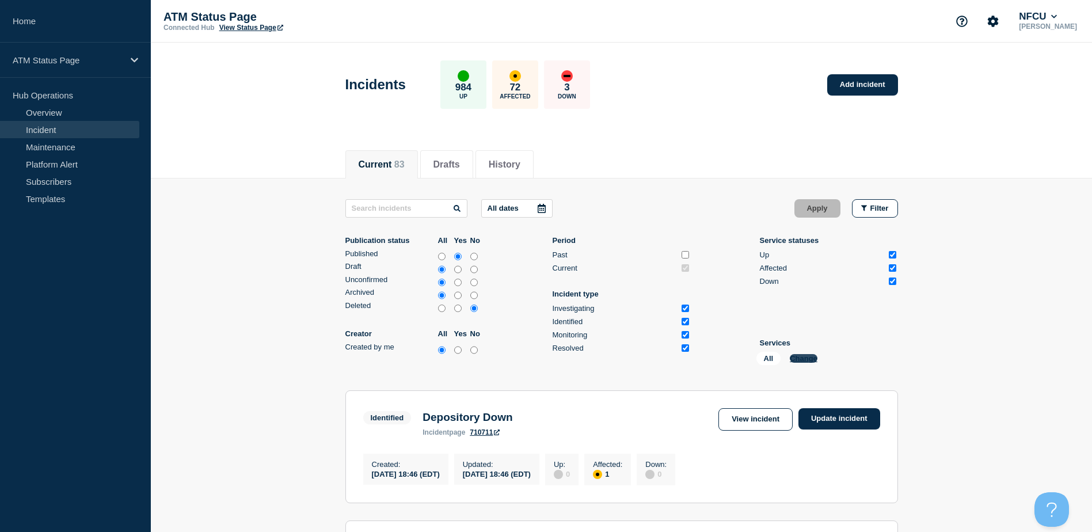
click at [802, 357] on button "Change" at bounding box center [803, 358] width 28 height 9
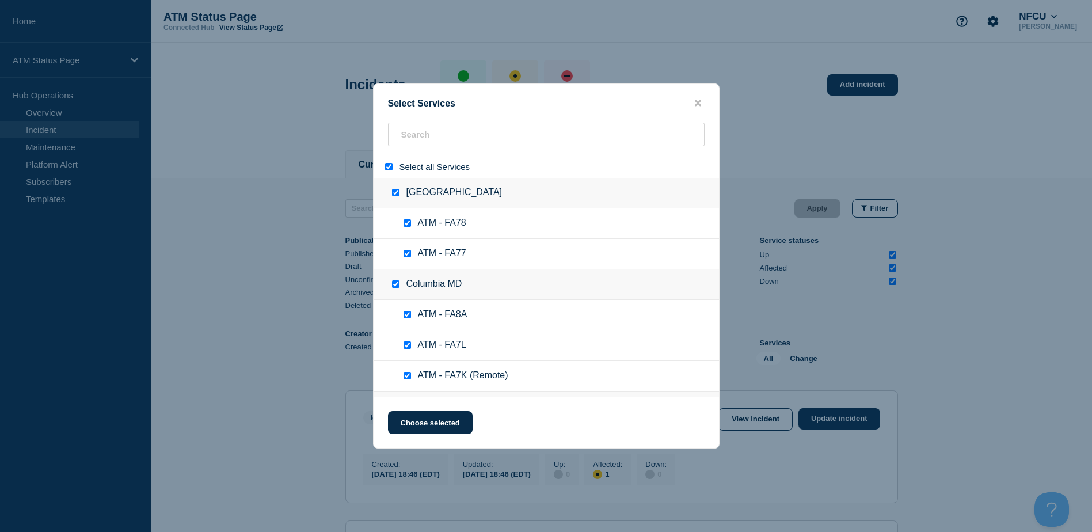
click at [392, 167] on input "select all" at bounding box center [388, 166] width 7 height 7
checkbox input "false"
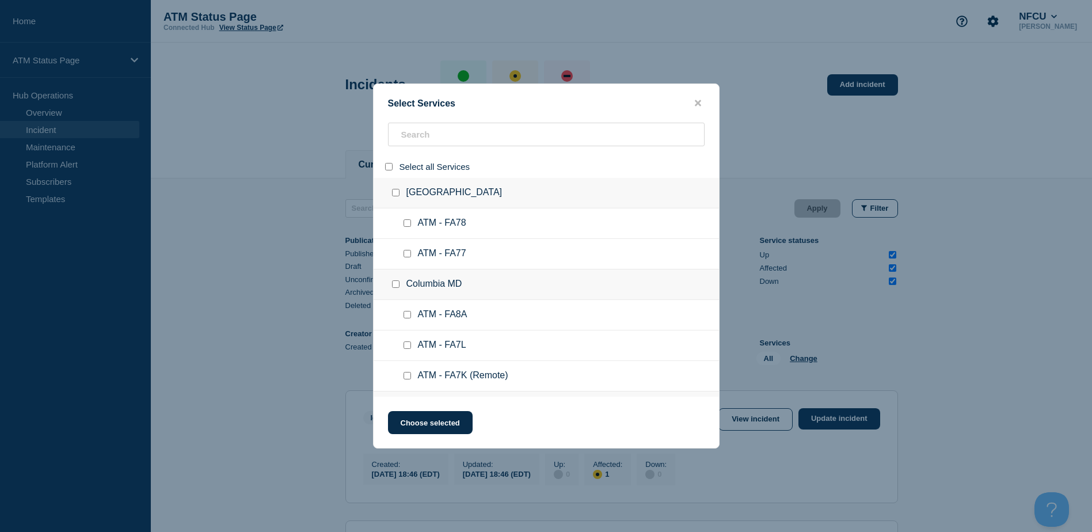
checkbox input "false"
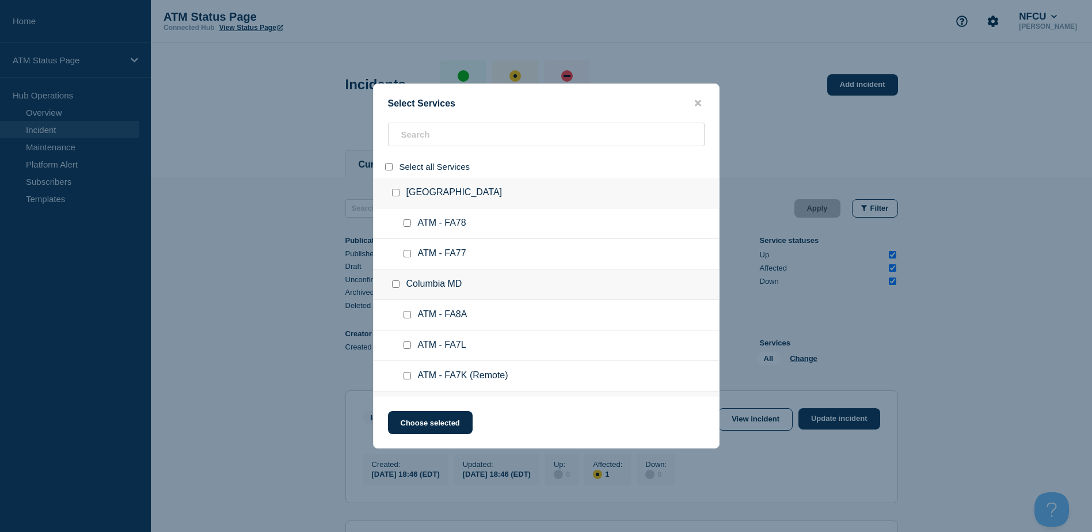
checkbox input "false"
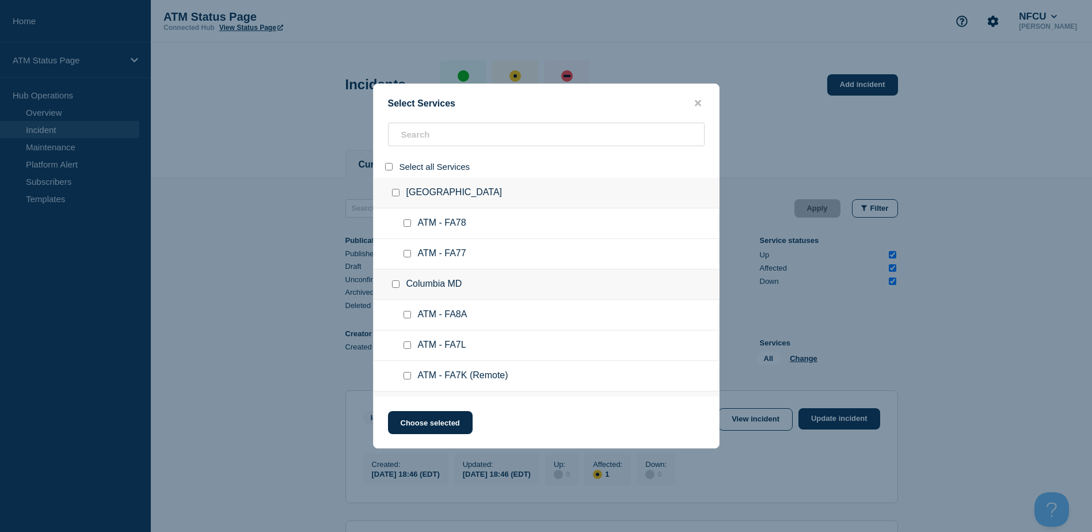
checkbox input "false"
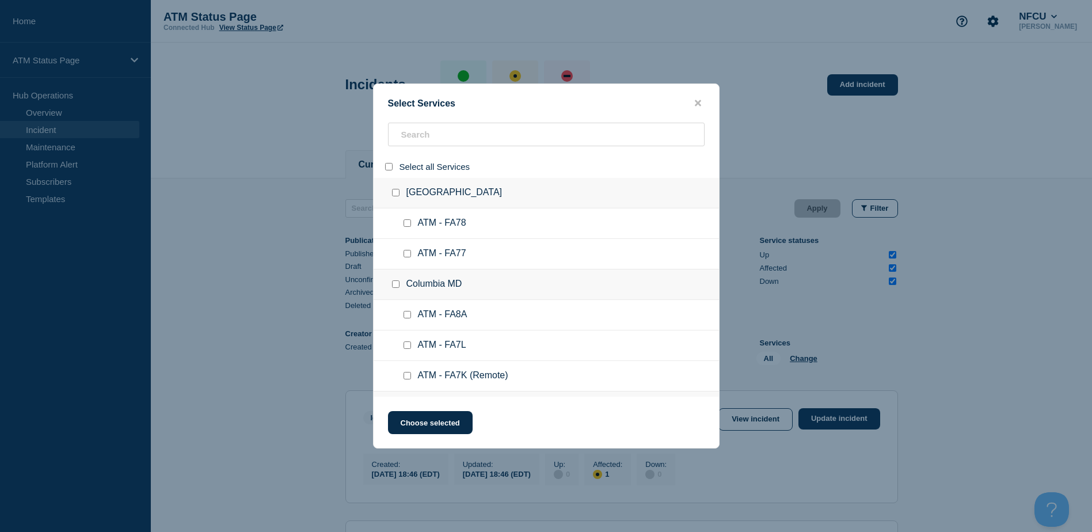
checkbox input "false"
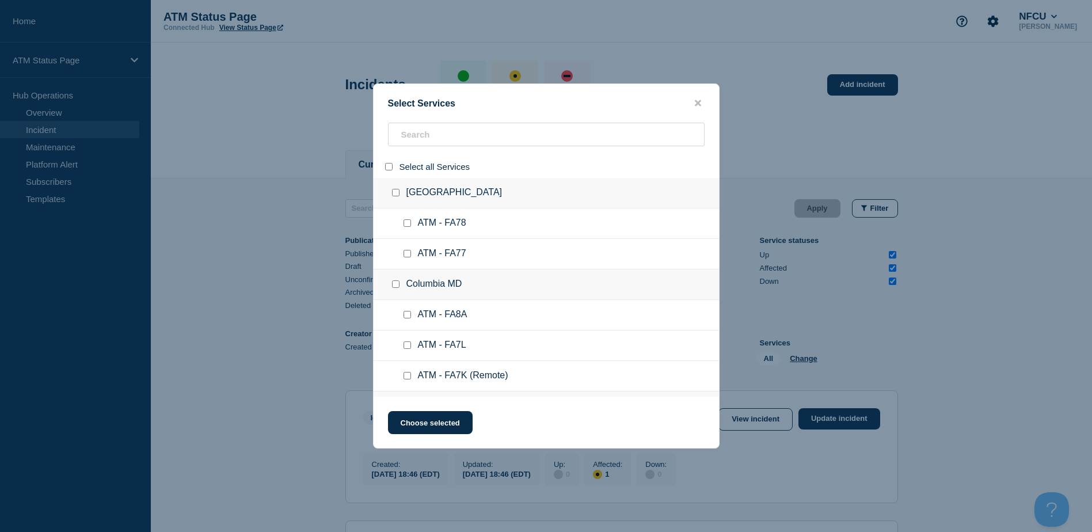
checkbox input "false"
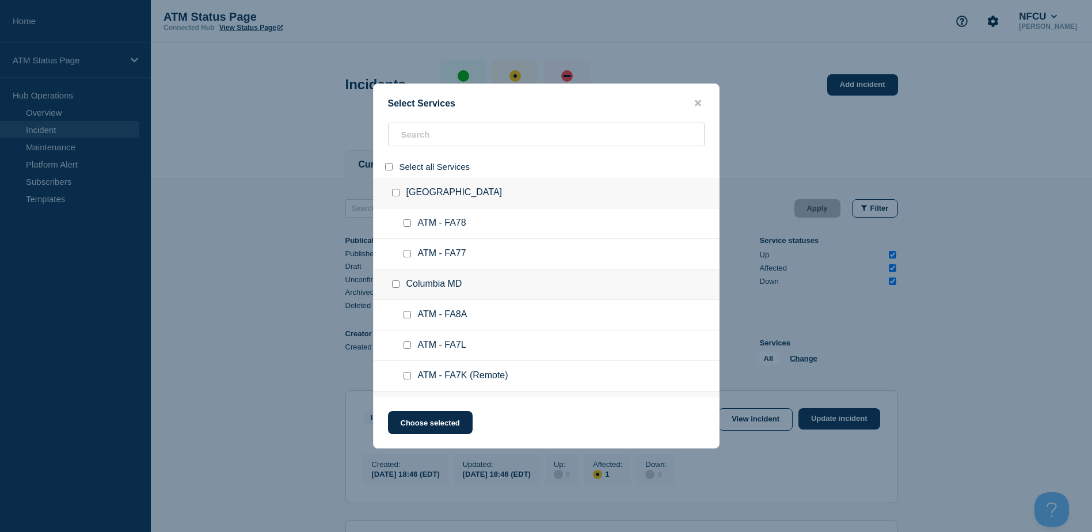
checkbox input "false"
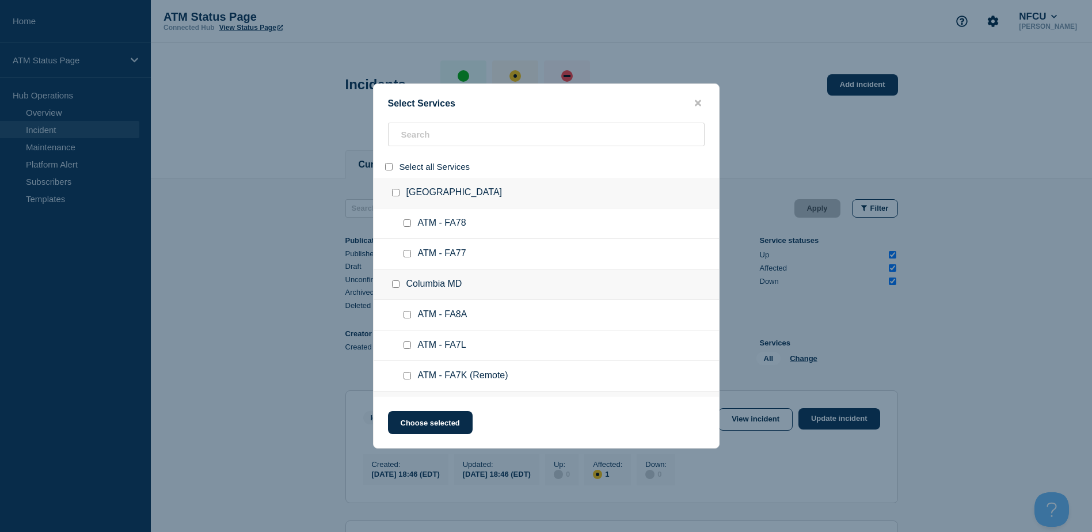
checkbox input "false"
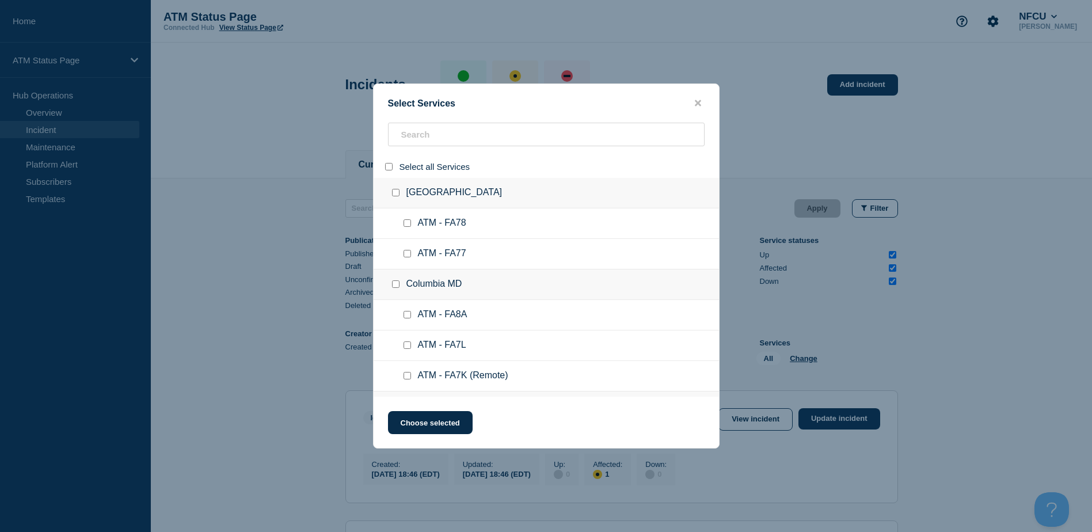
checkbox input "false"
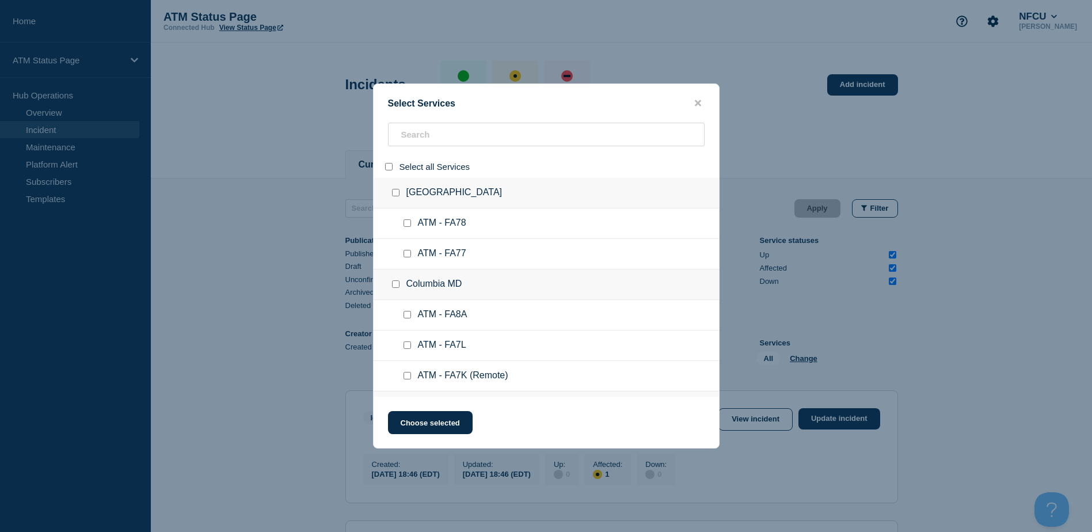
checkbox input "false"
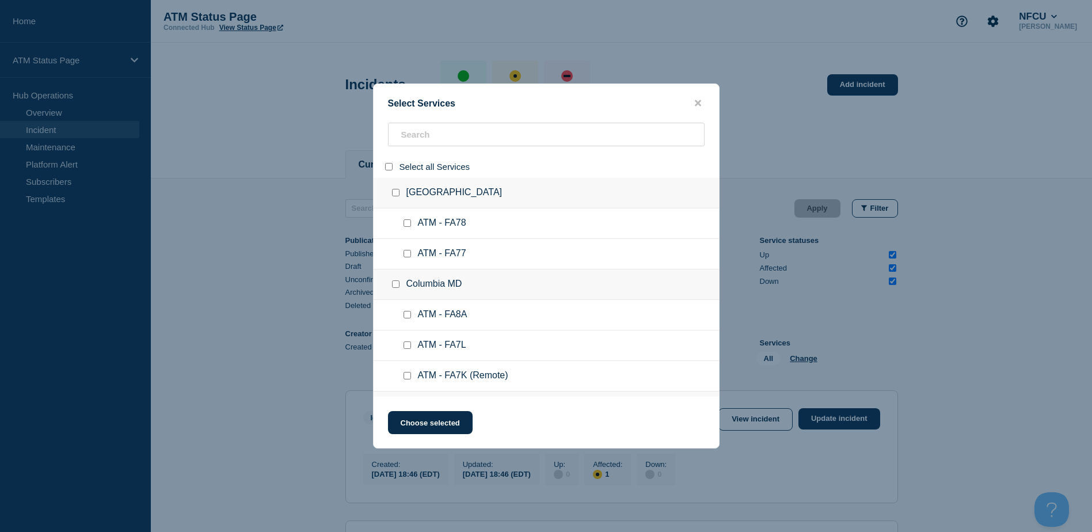
checkbox input "false"
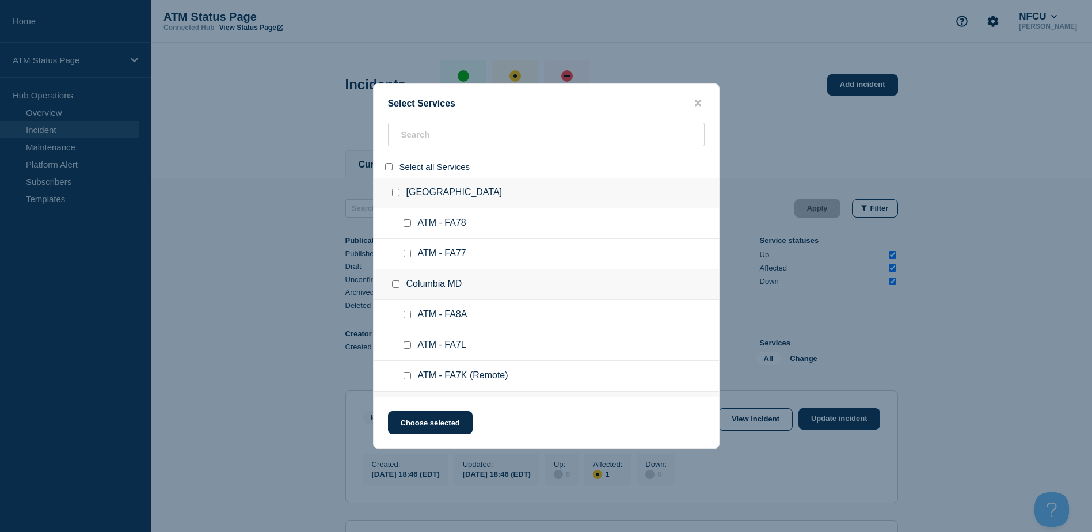
checkbox input "false"
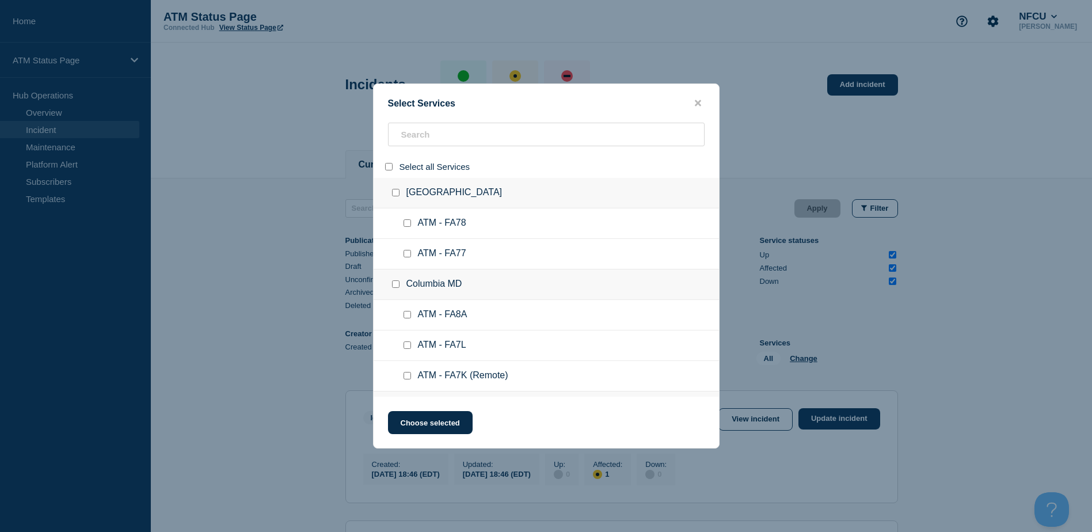
checkbox input "false"
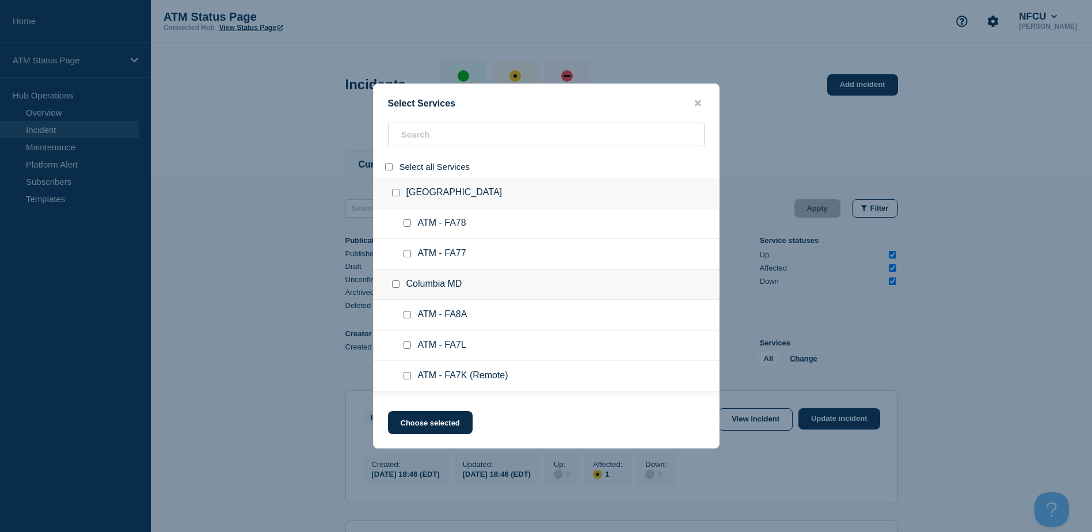
checkbox input "false"
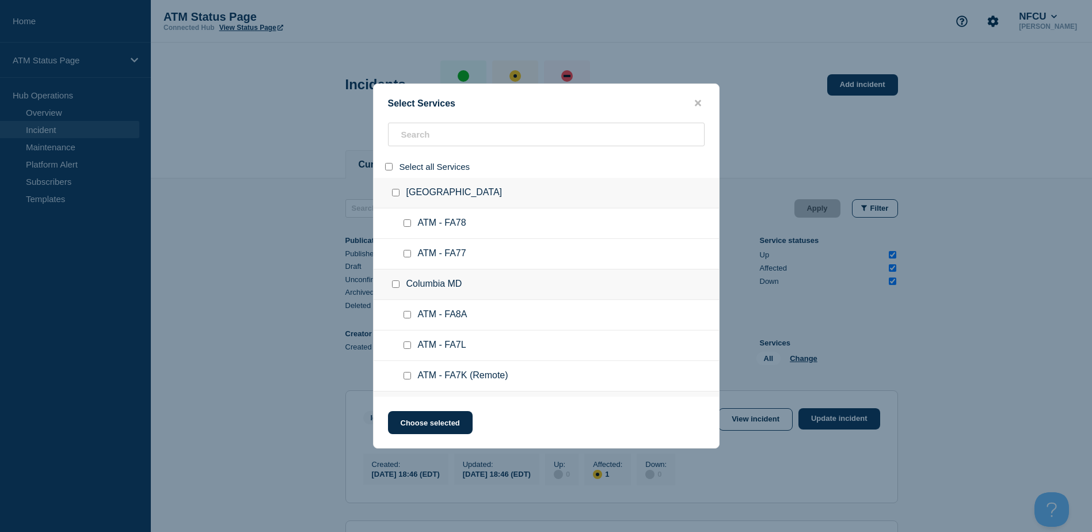
checkbox input "false"
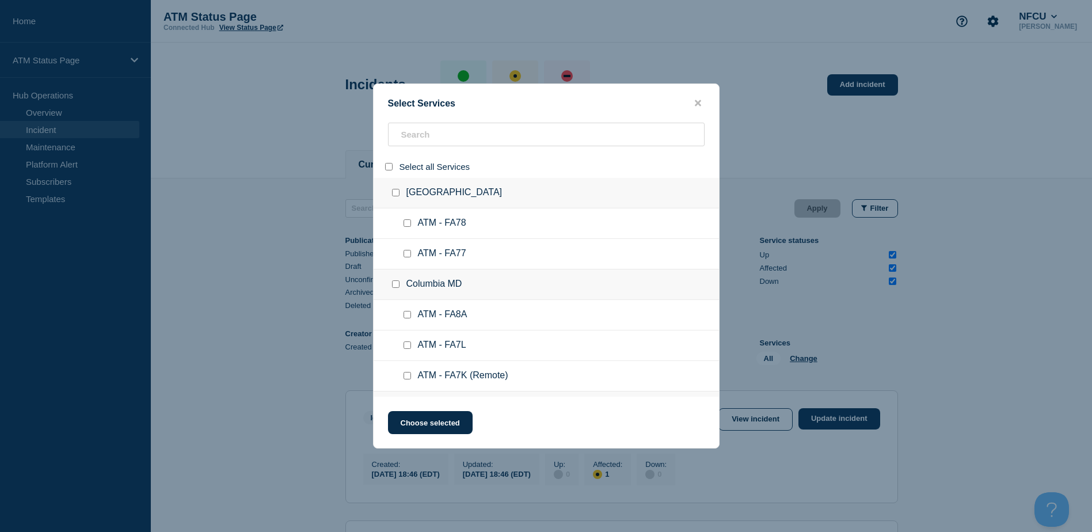
checkbox input "false"
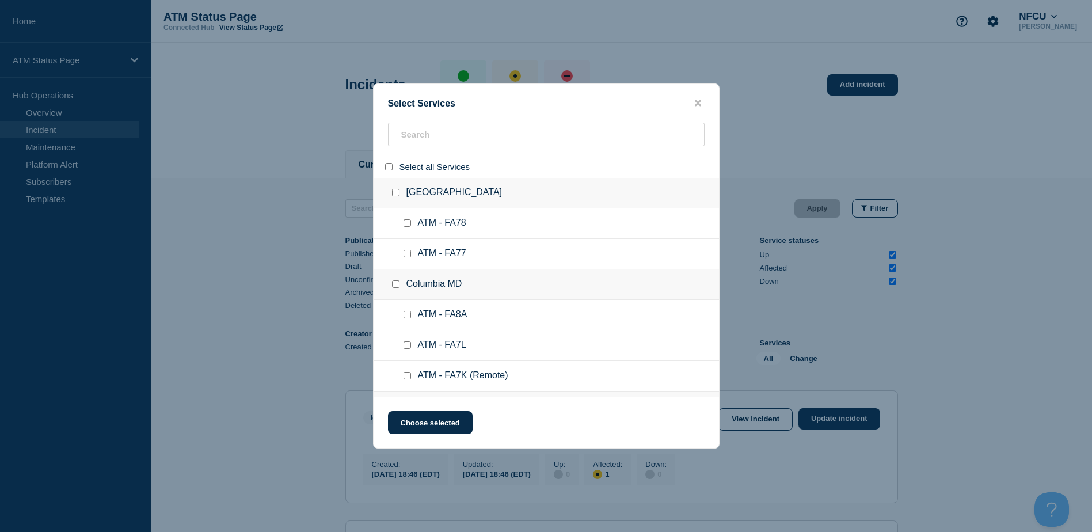
checkbox input "false"
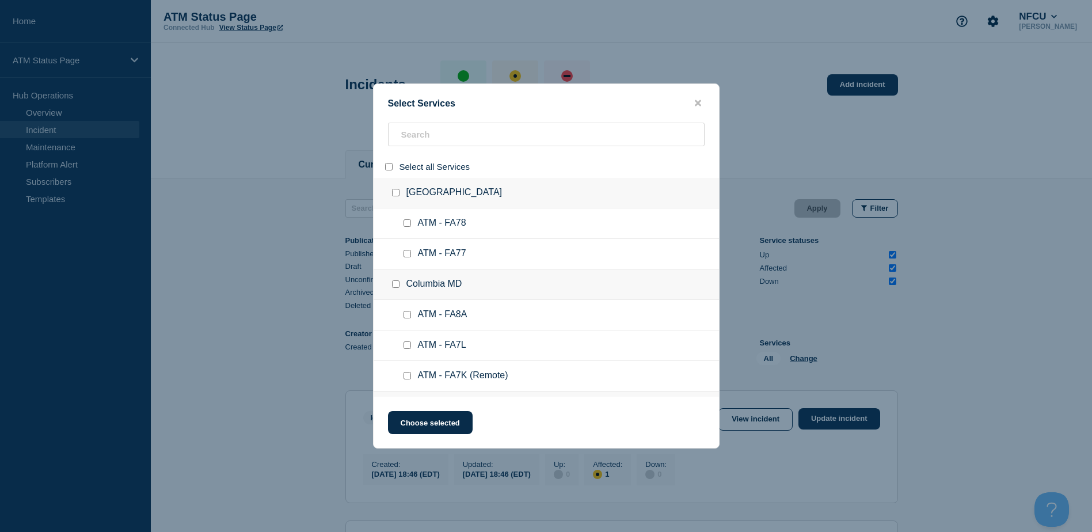
checkbox input "false"
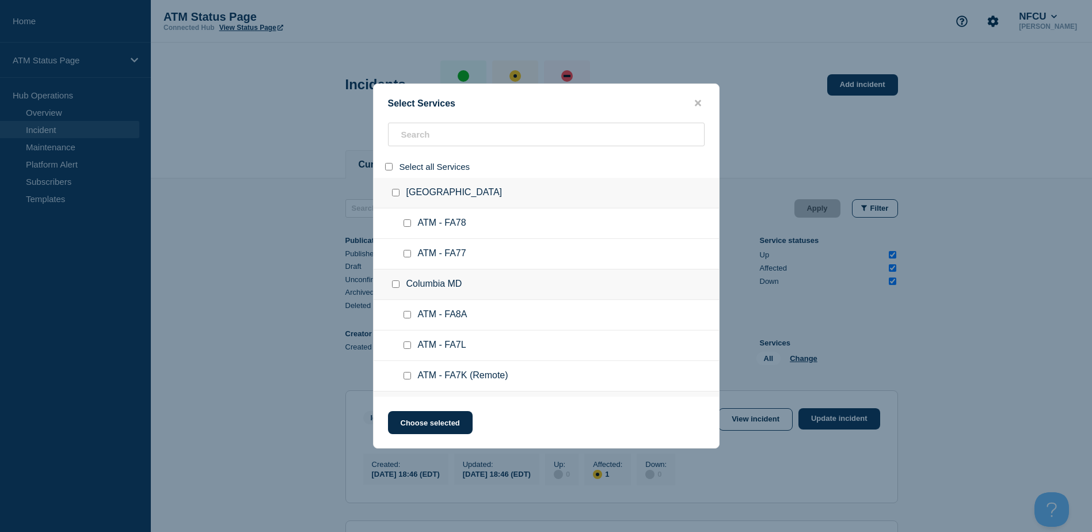
checkbox input "false"
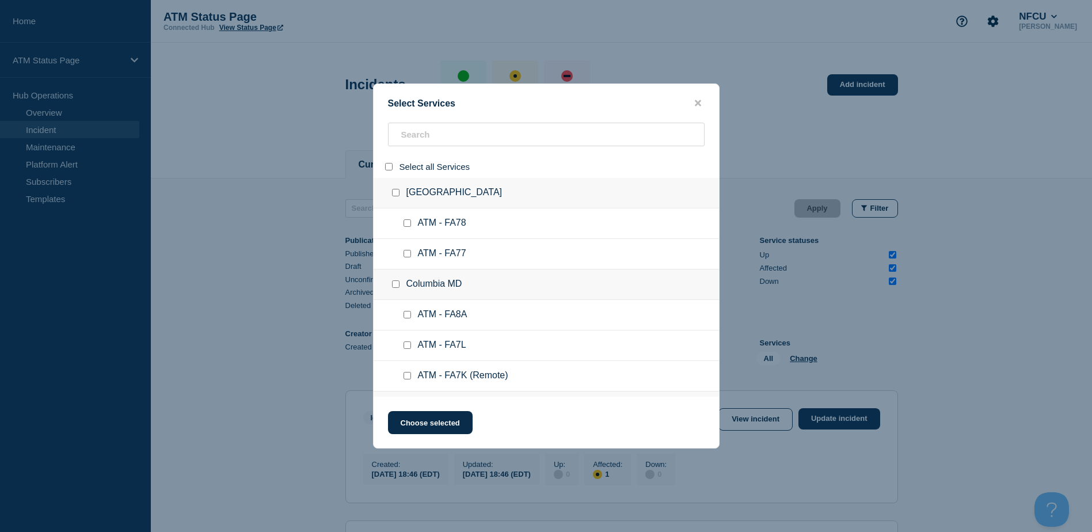
checkbox input "false"
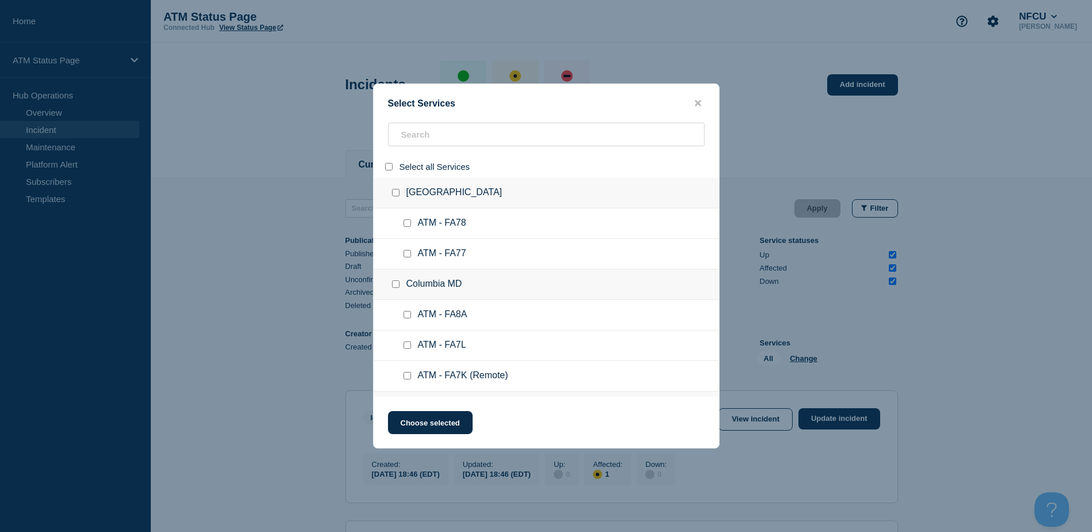
checkbox input "false"
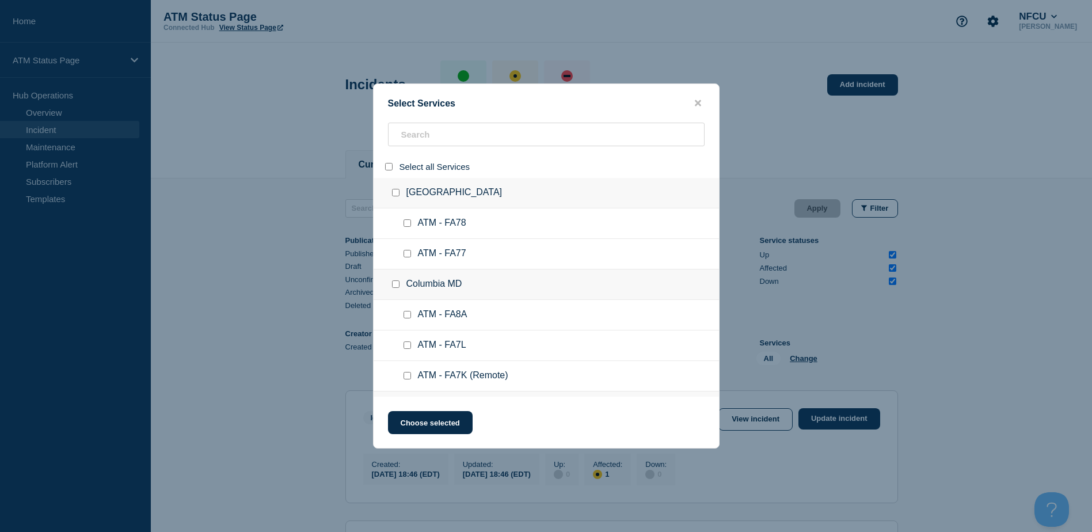
checkbox input "false"
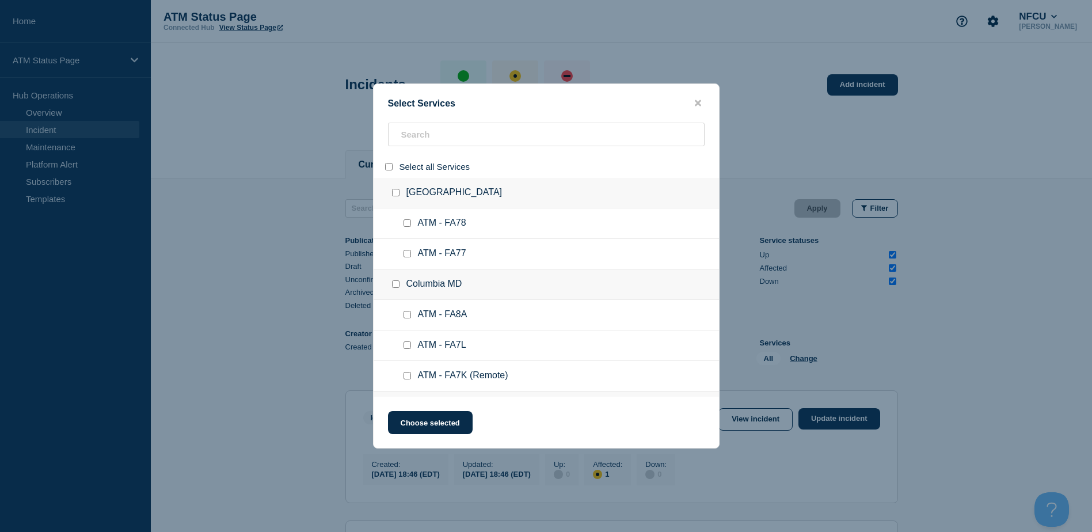
checkbox input "false"
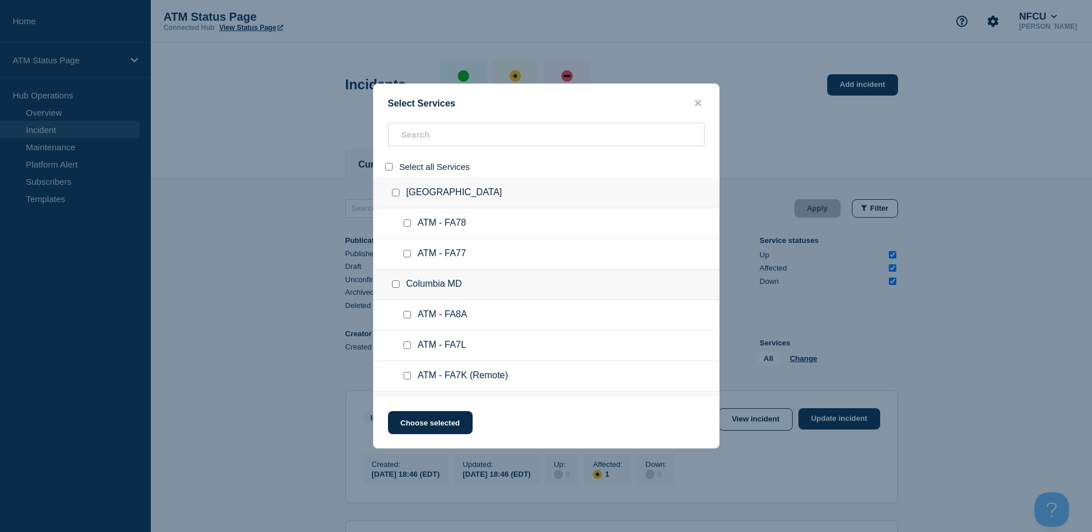
checkbox input "false"
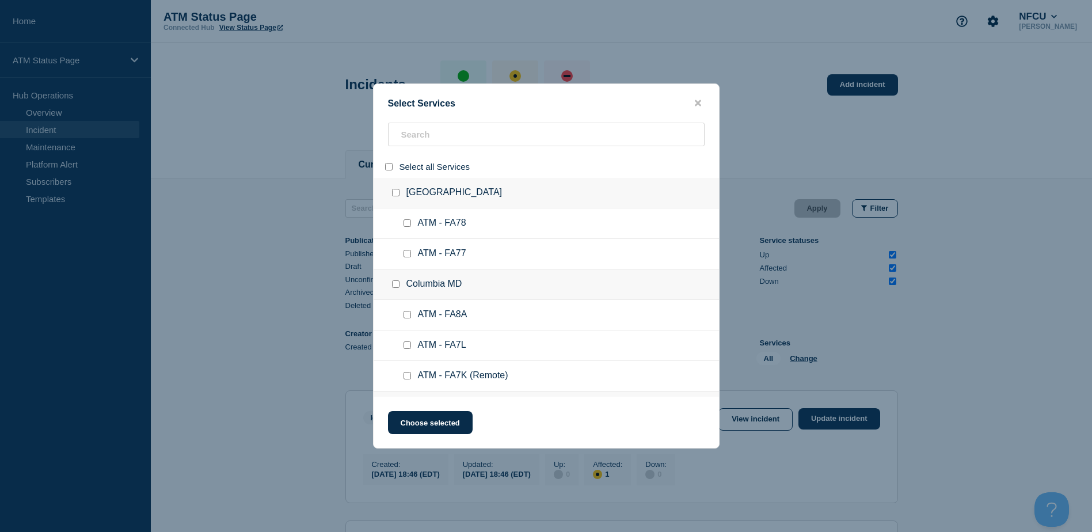
checkbox input "false"
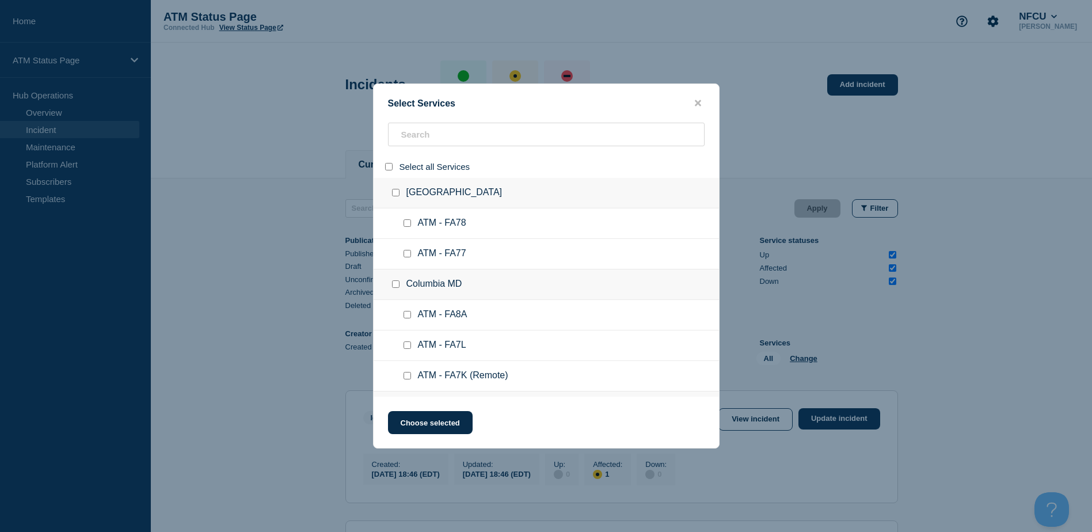
checkbox input "false"
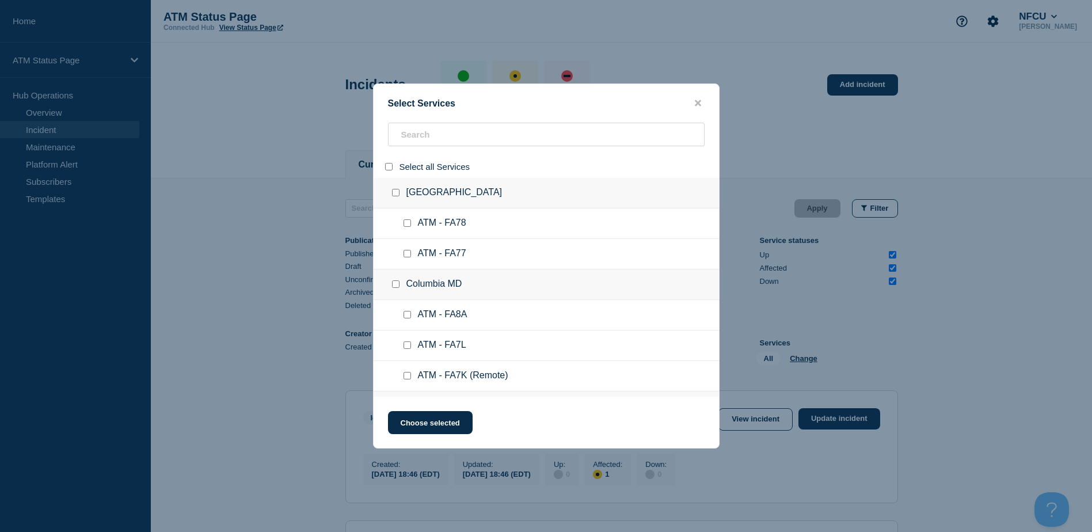
checkbox input "false"
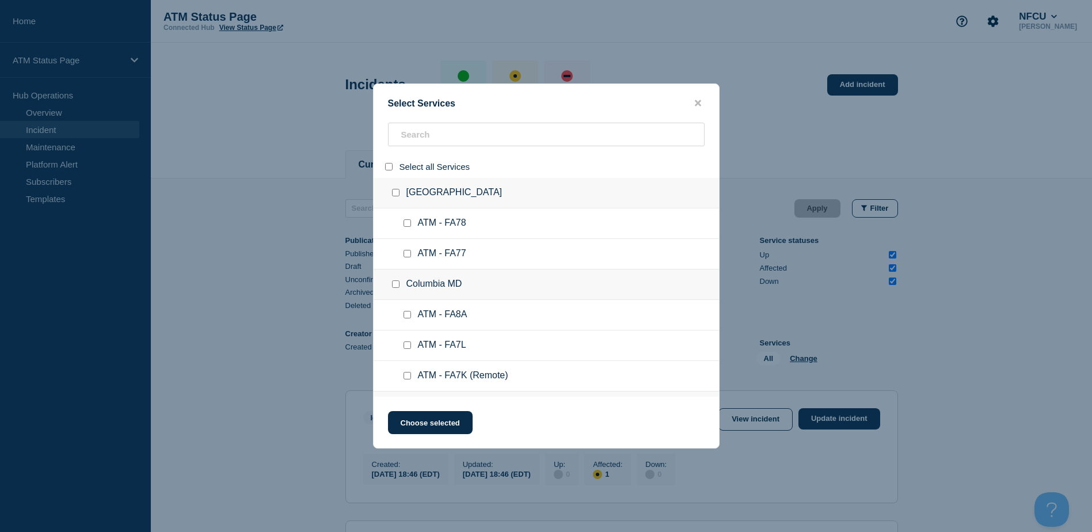
checkbox input "false"
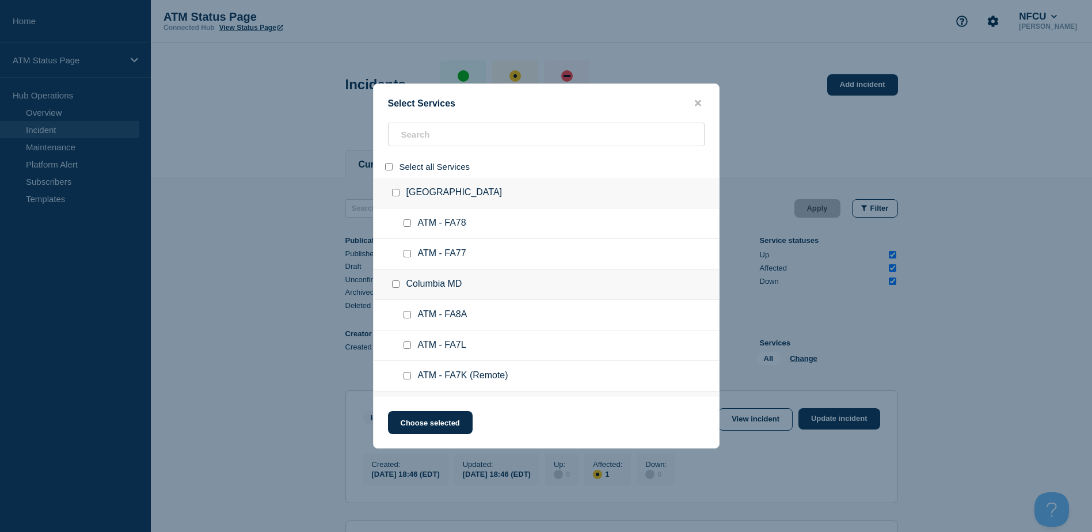
checkbox input "false"
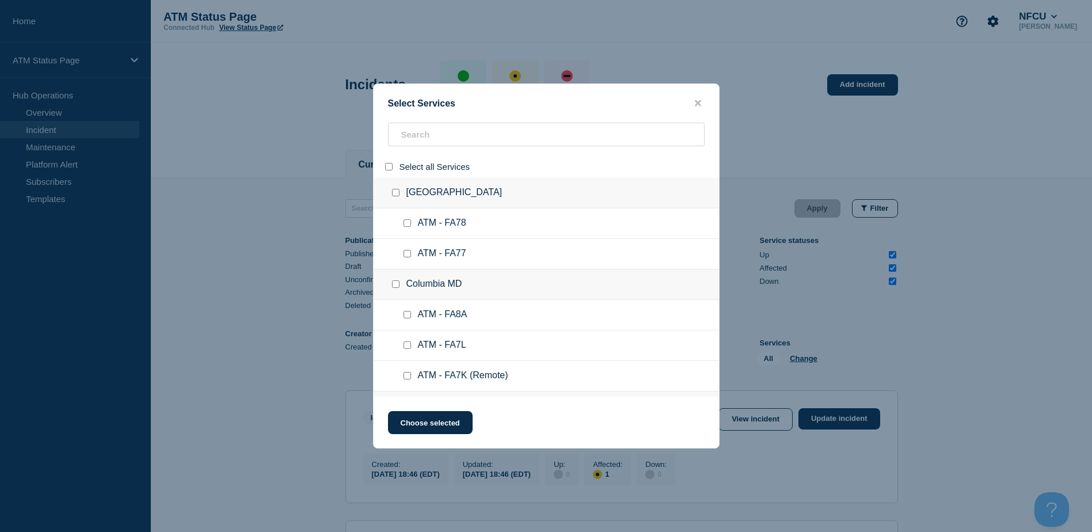
checkbox input "false"
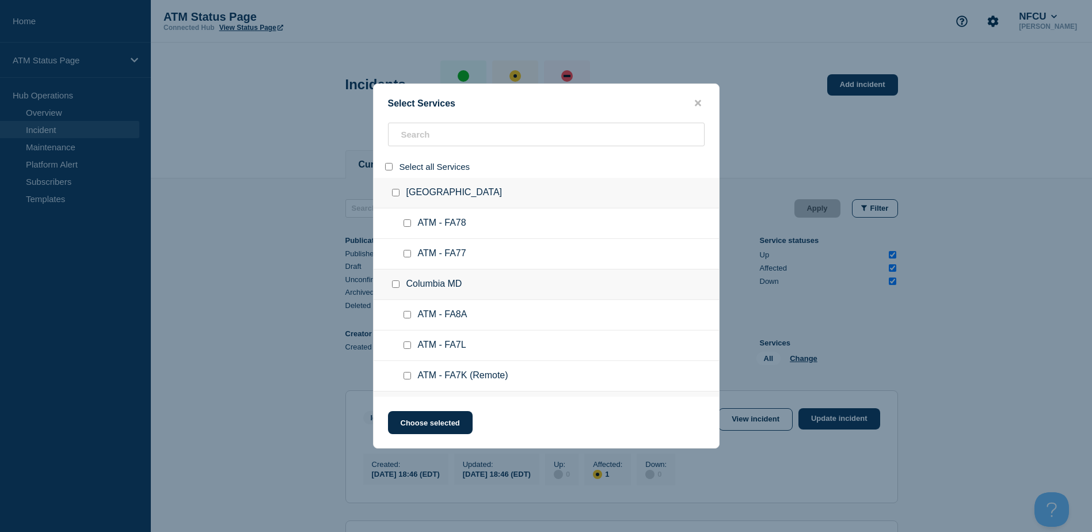
checkbox input "false"
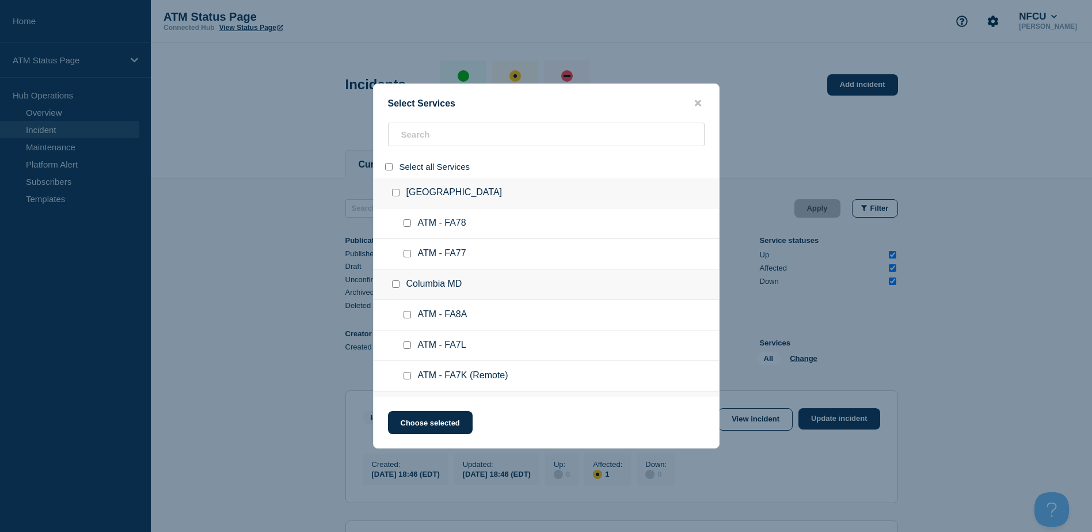
checkbox input "false"
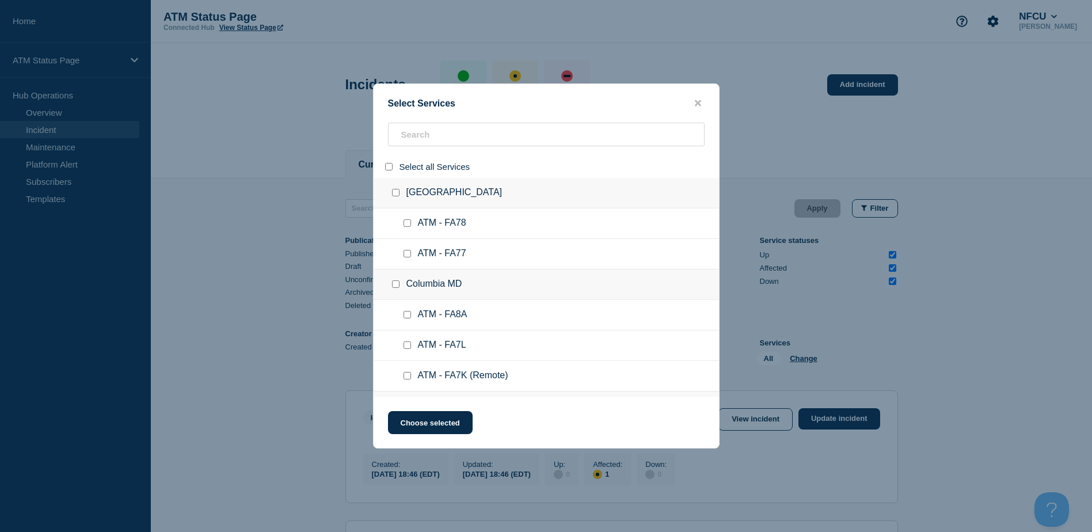
checkbox input "false"
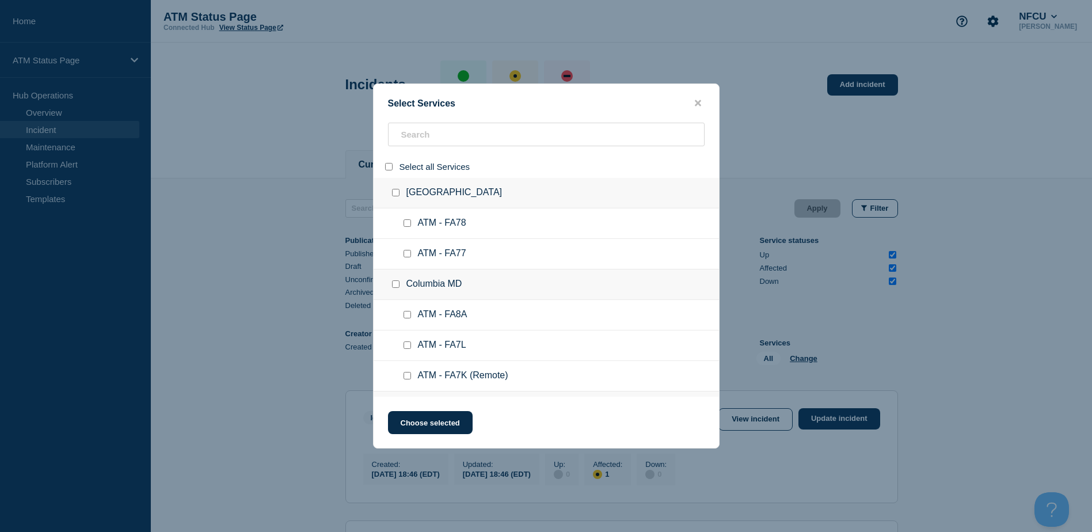
checkbox input "false"
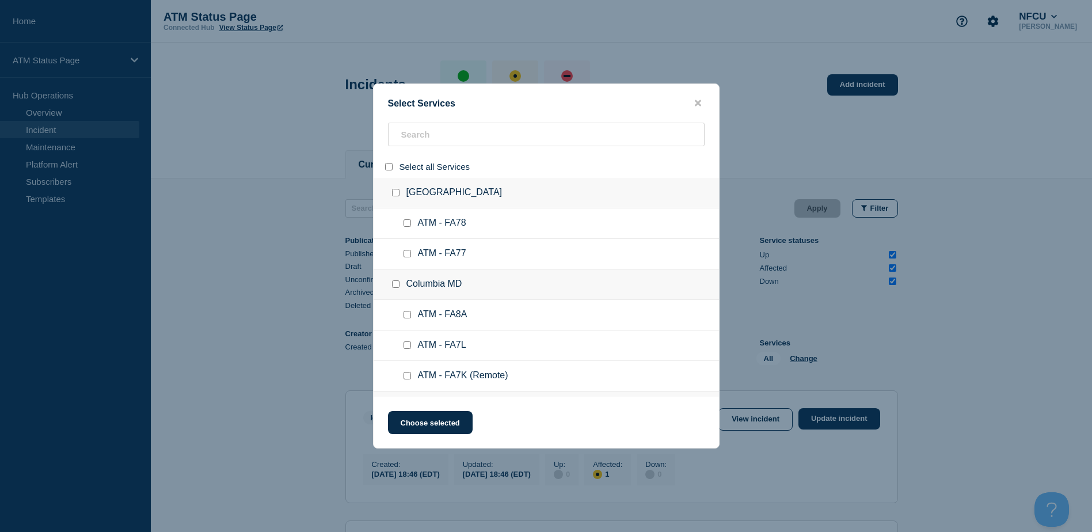
checkbox input "false"
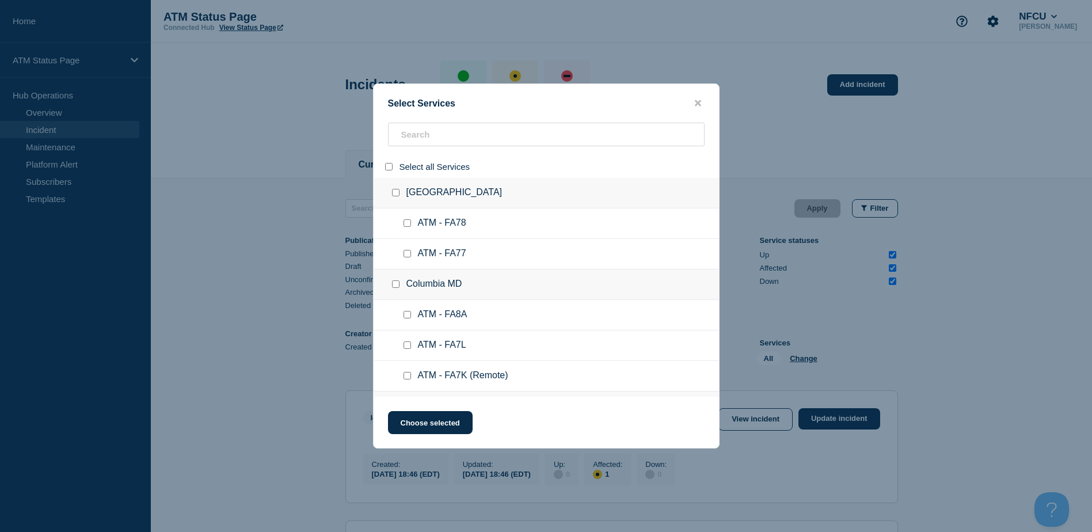
checkbox input "false"
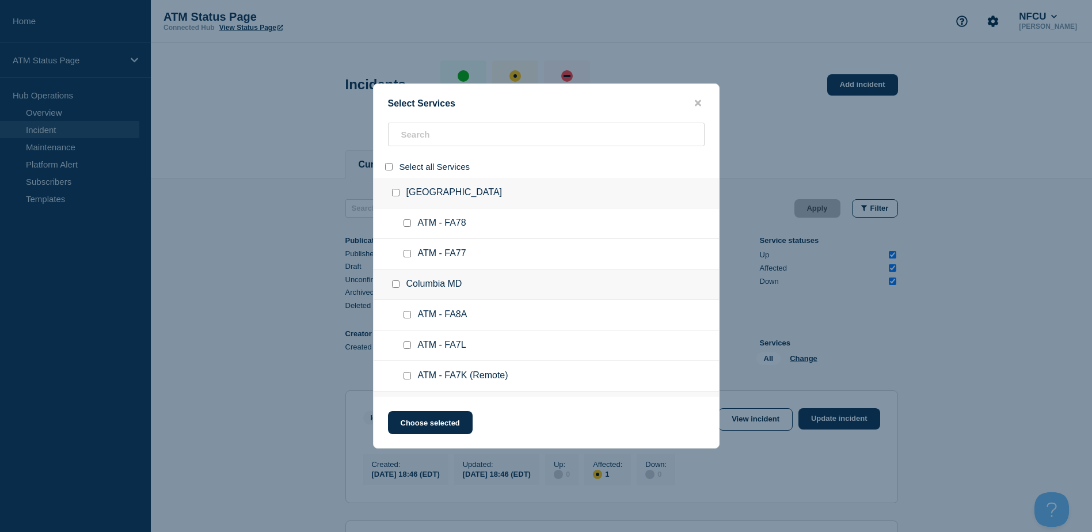
checkbox input "false"
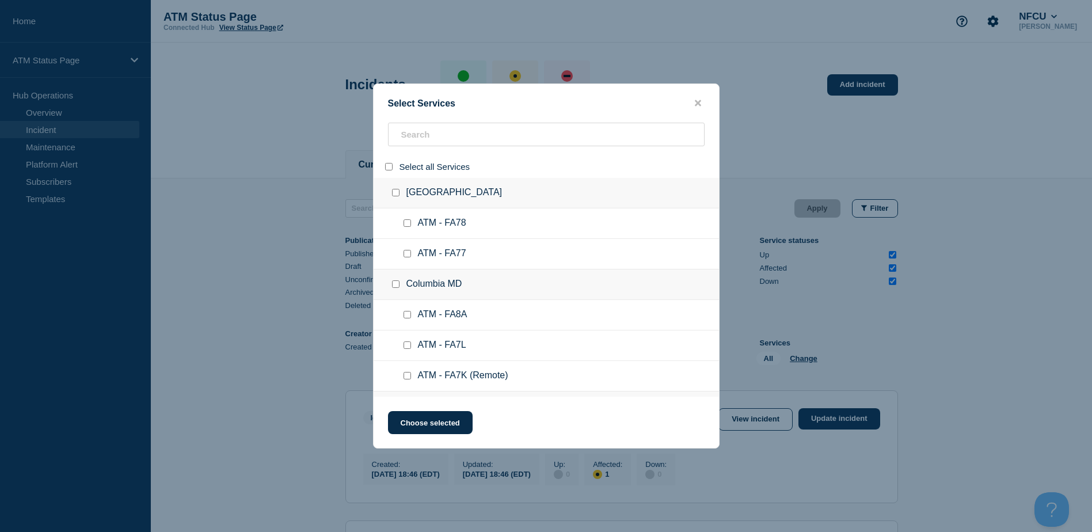
checkbox input "false"
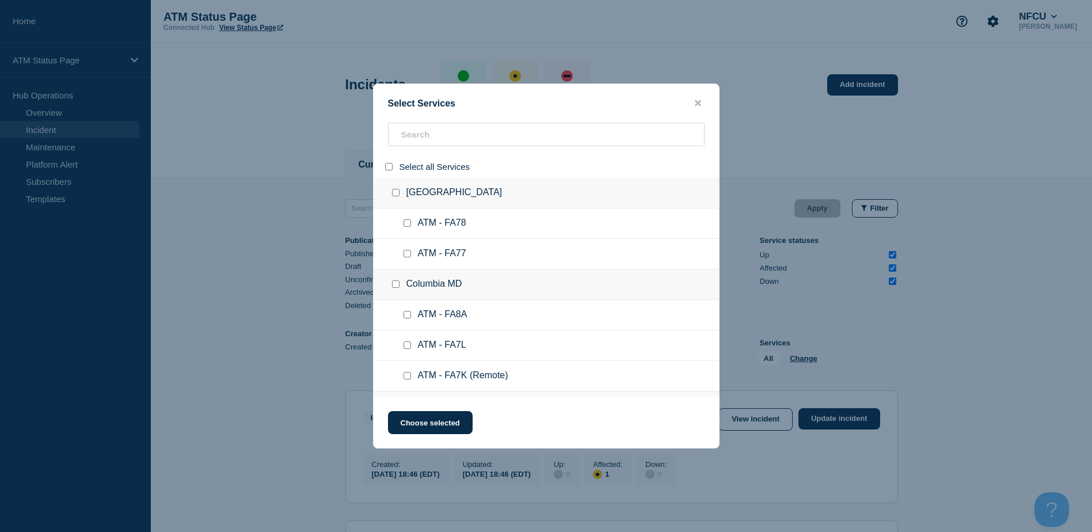
checkbox input "false"
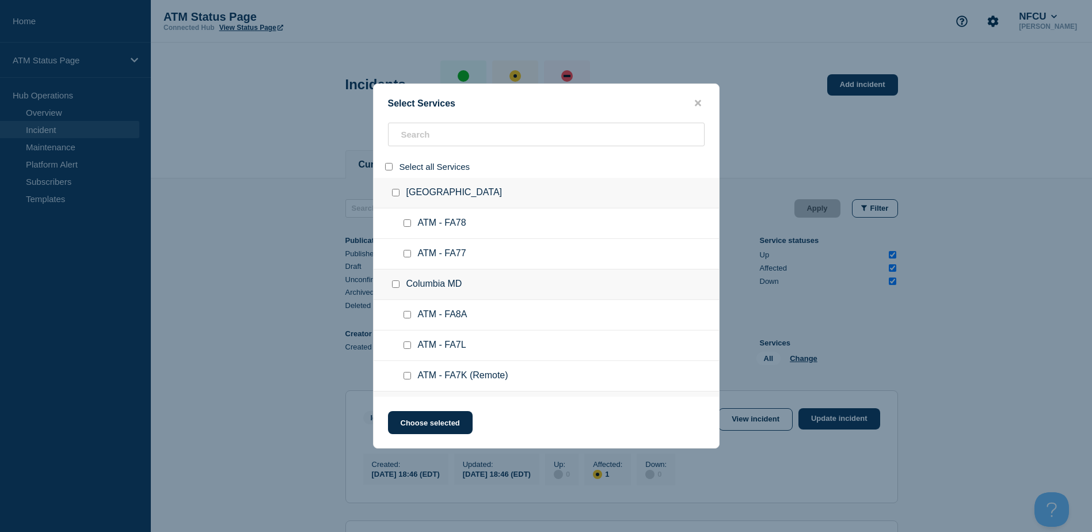
checkbox input "false"
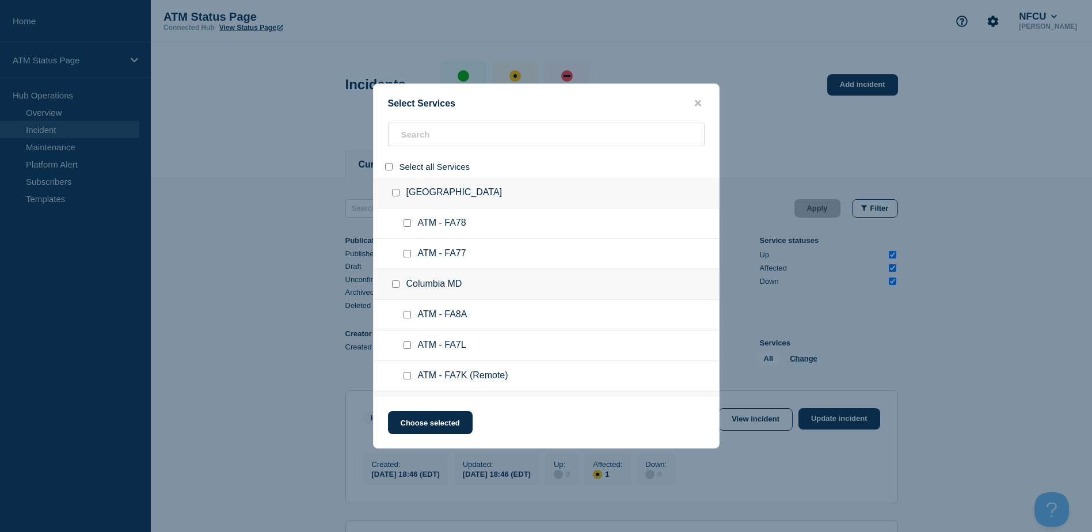
checkbox input "false"
paste input "FA6D"
click at [412, 138] on div "Select Services Select all Services Apple Valley CA ATM - FA78 ATM - FA77 Colum…" at bounding box center [546, 266] width 1092 height 532
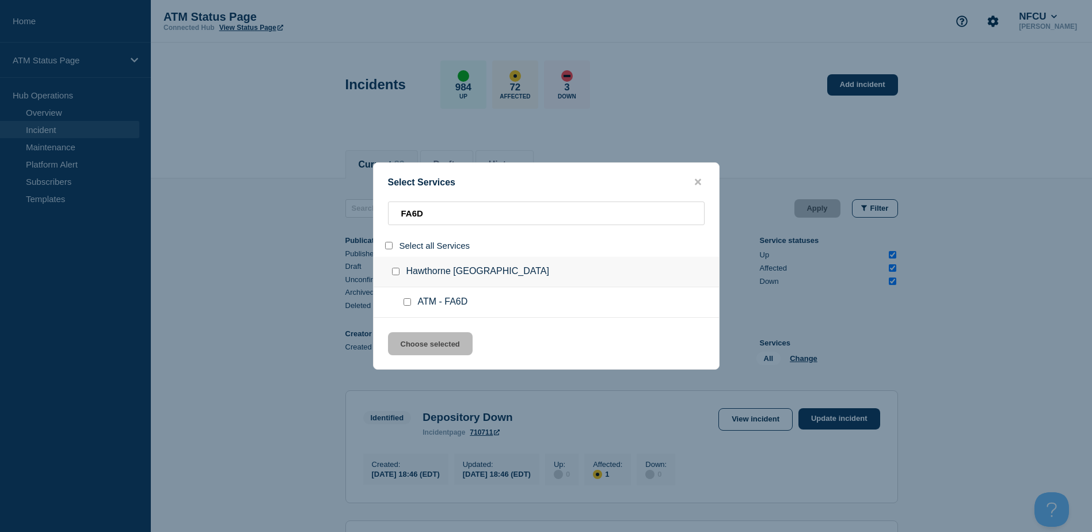
click at [408, 300] on input "service: ATM - FA6D" at bounding box center [406, 301] width 7 height 7
click at [421, 334] on div "Select Services FA6D Select all Services Hawthorne CA ATM - FA6D Choose selected" at bounding box center [546, 265] width 346 height 207
drag, startPoint x: 421, startPoint y: 334, endPoint x: 425, endPoint y: 342, distance: 9.0
click at [425, 342] on button "Choose selected" at bounding box center [430, 343] width 85 height 23
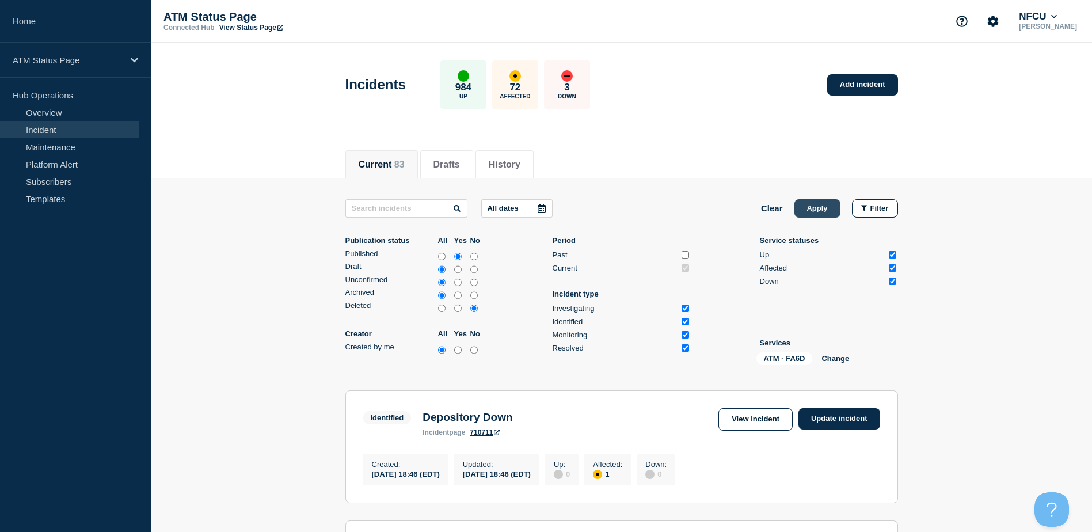
click at [813, 212] on button "Apply" at bounding box center [817, 208] width 46 height 18
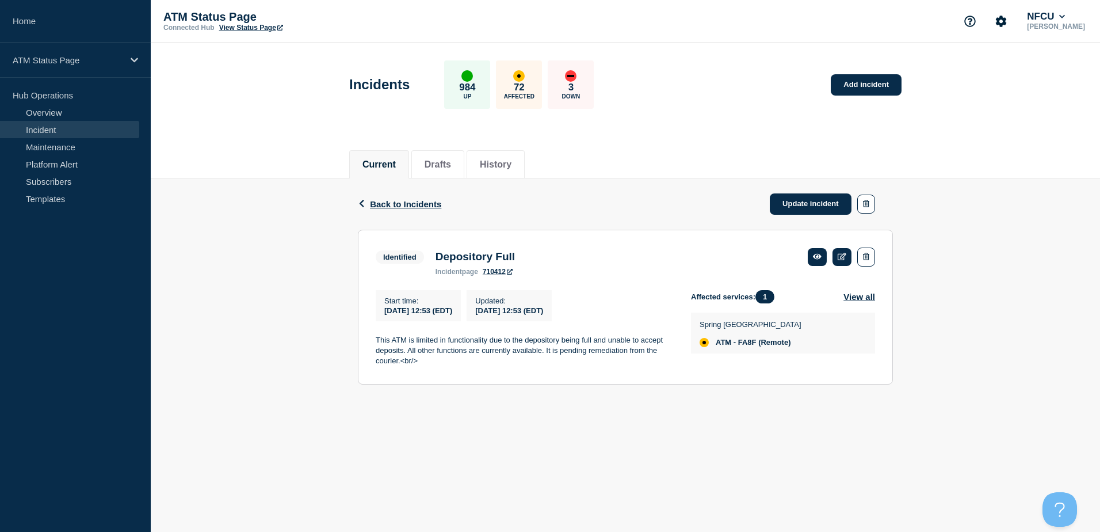
click at [753, 347] on span "ATM - FA8F (Remote)" at bounding box center [753, 342] width 75 height 9
copy span "FA8F"
click at [750, 346] on span "ATM - FA4Z" at bounding box center [736, 350] width 41 height 9
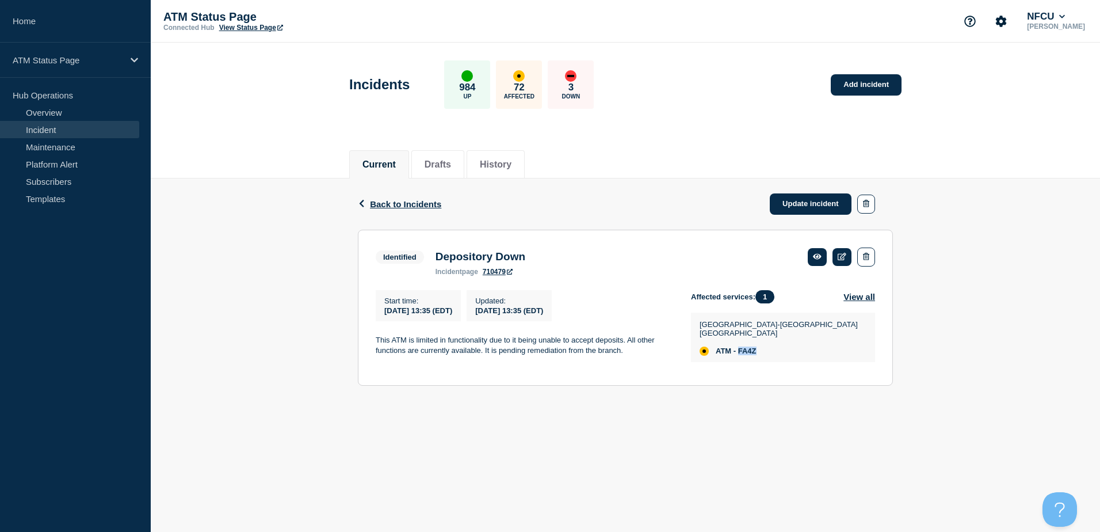
copy span "FA4Z"
click at [752, 346] on span "ATM - FA3M" at bounding box center [737, 350] width 42 height 9
copy span "FA3M"
click at [754, 341] on span "ATM - FA1G" at bounding box center [737, 342] width 42 height 9
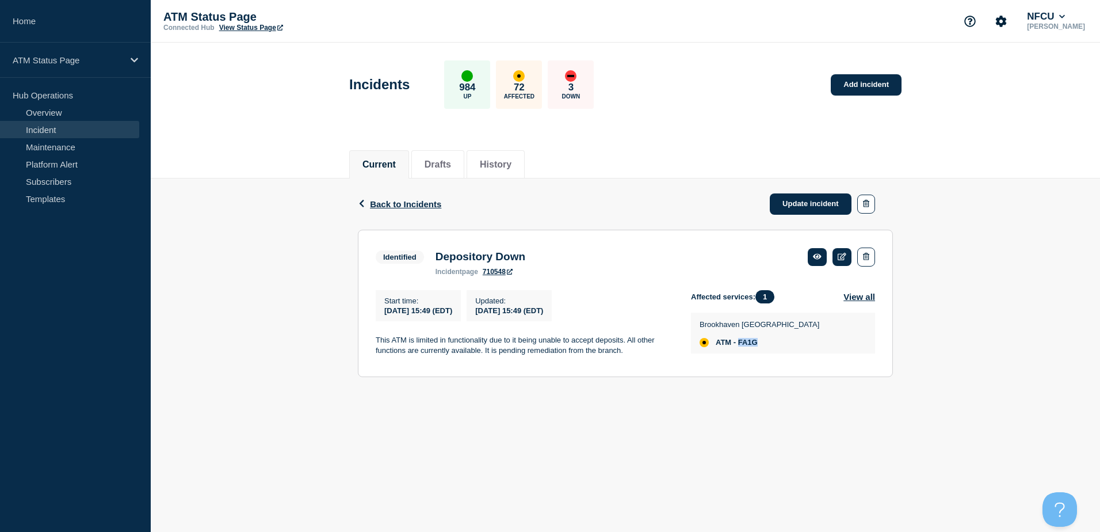
click at [754, 341] on span "ATM - FA1G" at bounding box center [737, 342] width 42 height 9
copy span "FA1G"
click at [795, 203] on link "Update incident" at bounding box center [811, 203] width 82 height 21
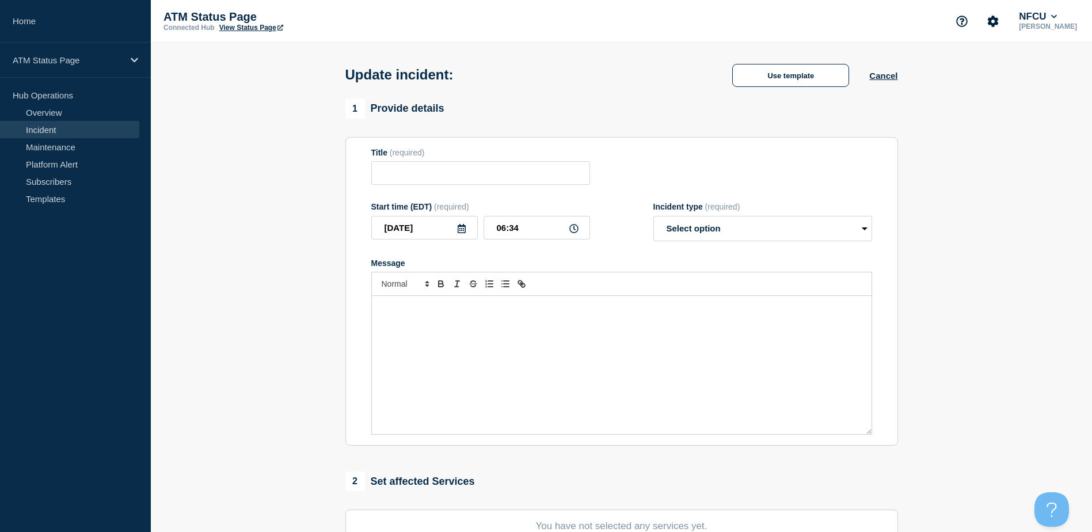
type input "Depository Down"
drag, startPoint x: 793, startPoint y: 105, endPoint x: 798, endPoint y: 55, distance: 50.3
click at [798, 55] on div "Update incident: Depository Down Use template Cancel" at bounding box center [621, 71] width 578 height 56
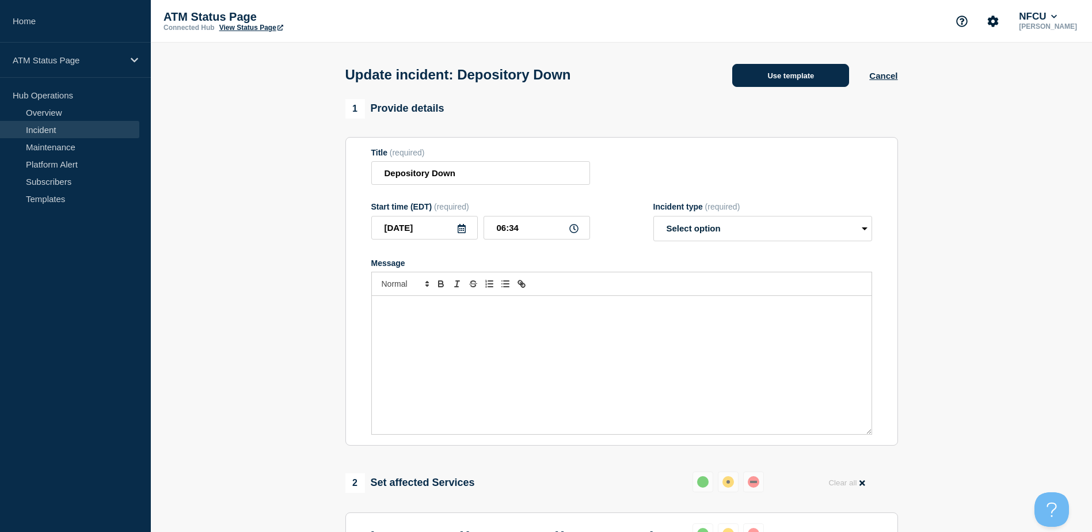
click at [793, 68] on button "Use template" at bounding box center [790, 75] width 117 height 23
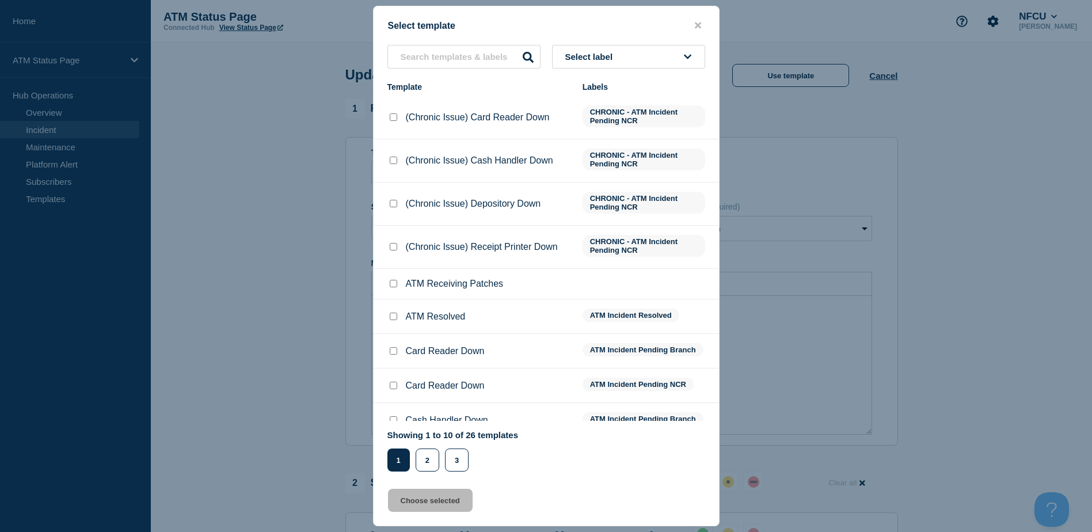
click at [670, 67] on button "Select label" at bounding box center [628, 57] width 153 height 24
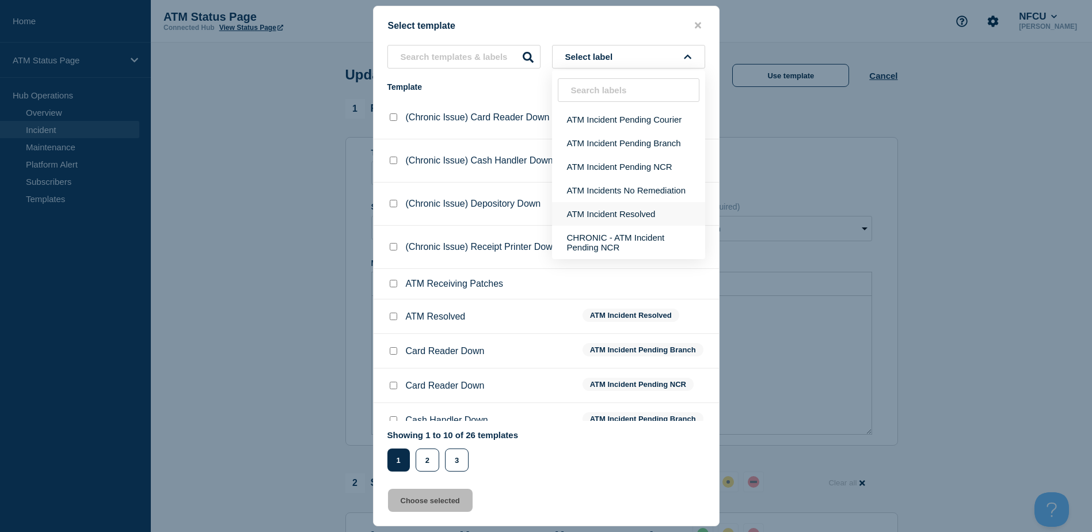
click at [639, 205] on button "ATM Incident Resolved" at bounding box center [628, 214] width 153 height 24
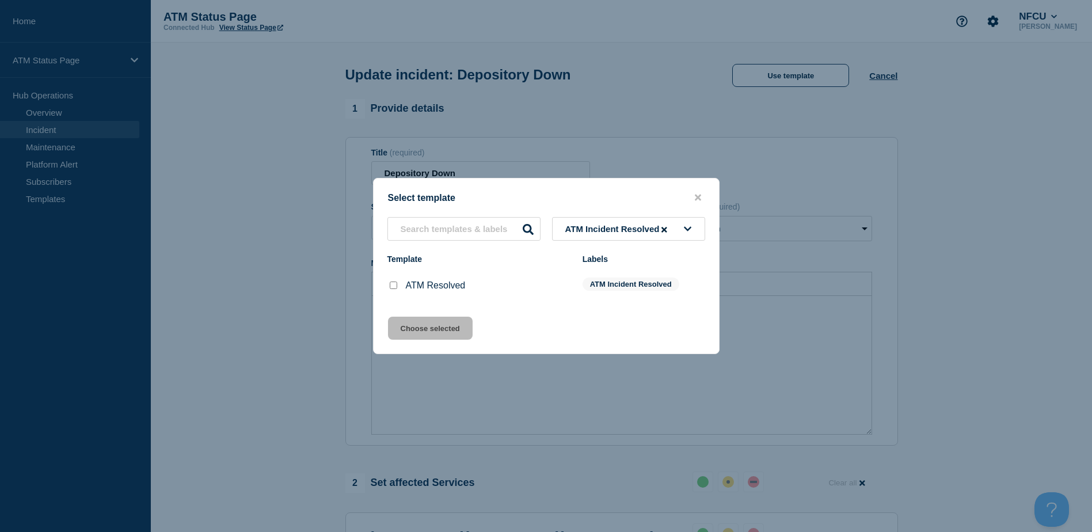
click at [395, 283] on input "ATM Resolved checkbox" at bounding box center [393, 284] width 7 height 7
checkbox input "true"
click at [407, 320] on button "Choose selected" at bounding box center [430, 327] width 85 height 23
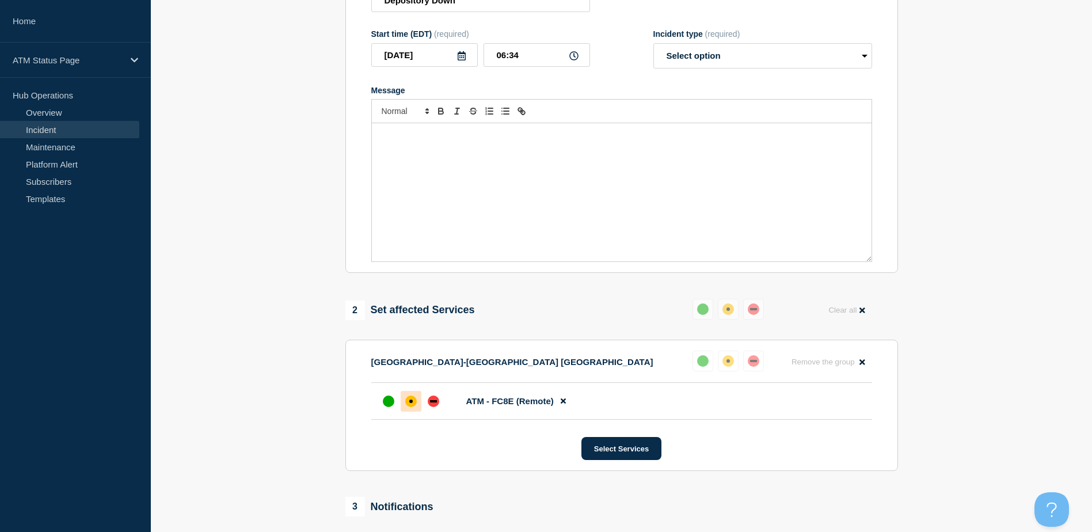
select select "resolved"
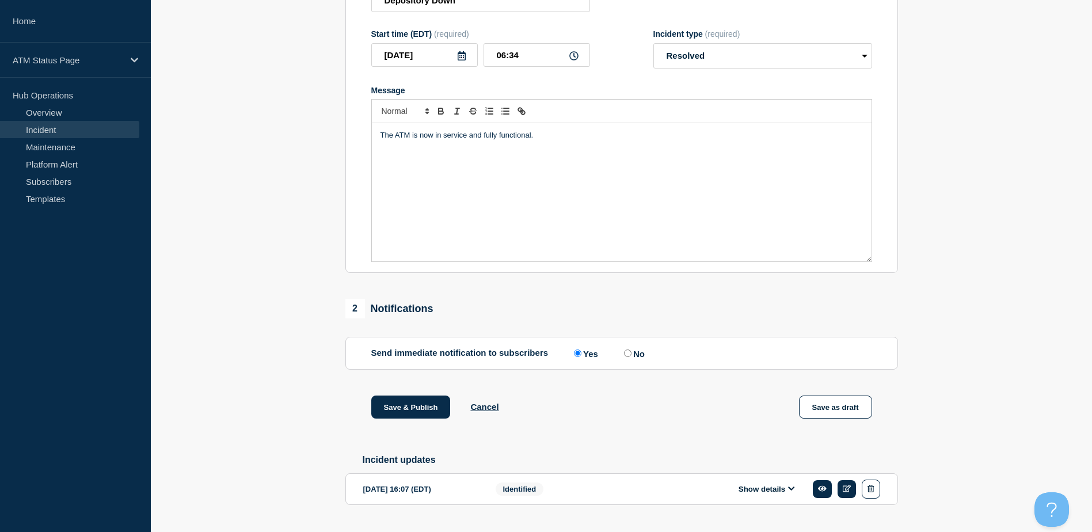
scroll to position [205, 0]
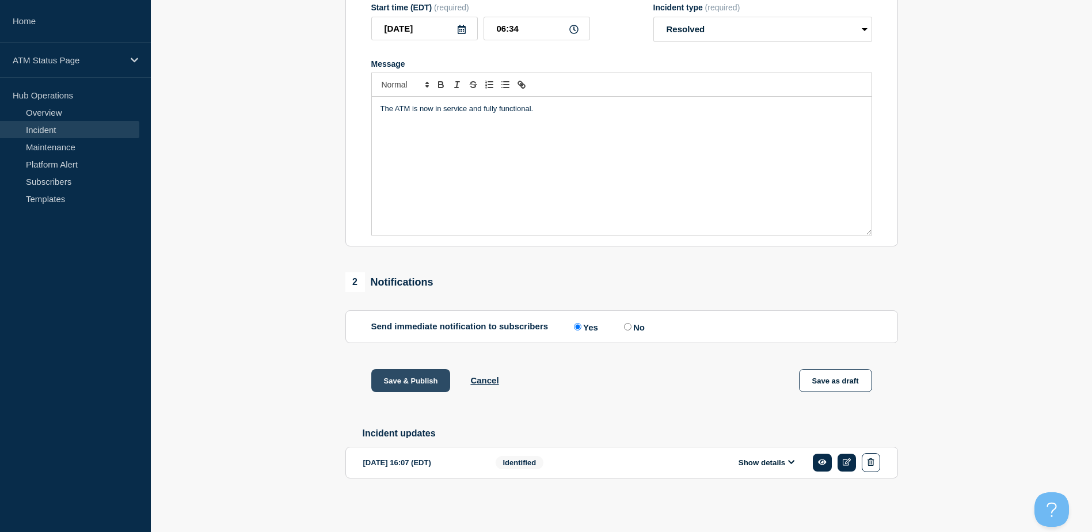
click at [439, 377] on button "Save & Publish" at bounding box center [410, 380] width 79 height 23
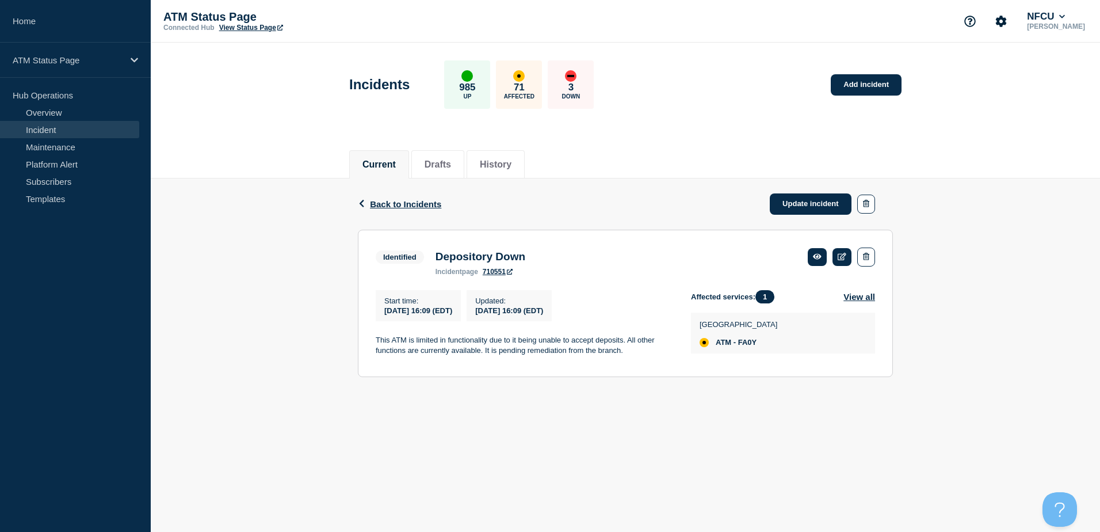
click at [757, 343] on span "ATM - FA0Y" at bounding box center [736, 342] width 41 height 9
copy span "FA0Y"
click at [753, 344] on span "ATM - FA6F" at bounding box center [736, 342] width 41 height 9
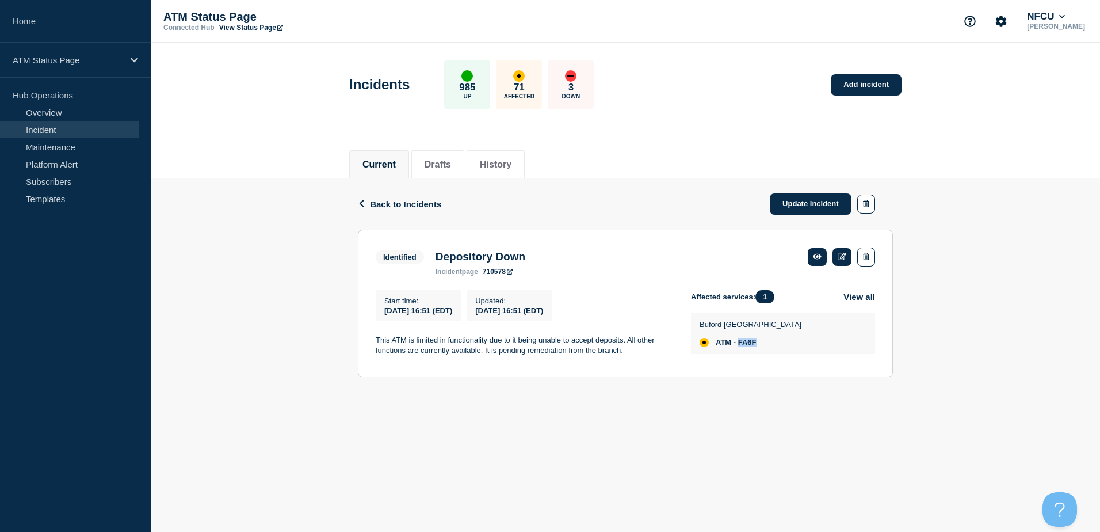
copy span "FA6F"
click at [751, 344] on span "ATM - FA4L" at bounding box center [736, 342] width 41 height 9
copy span "FA4L"
click at [793, 216] on div "Back Back to Incidents Update incident" at bounding box center [625, 203] width 535 height 51
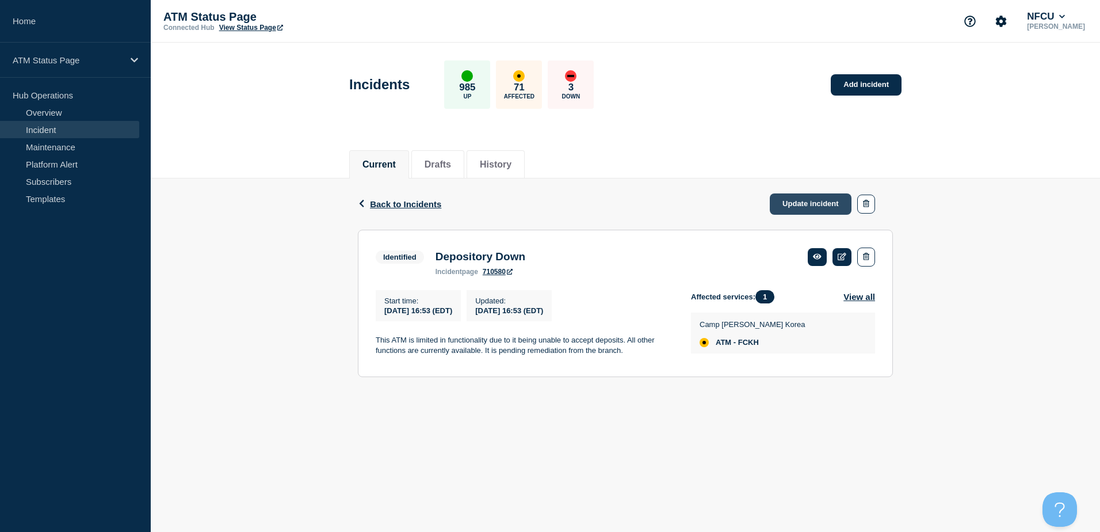
click at [788, 211] on link "Update incident" at bounding box center [811, 203] width 82 height 21
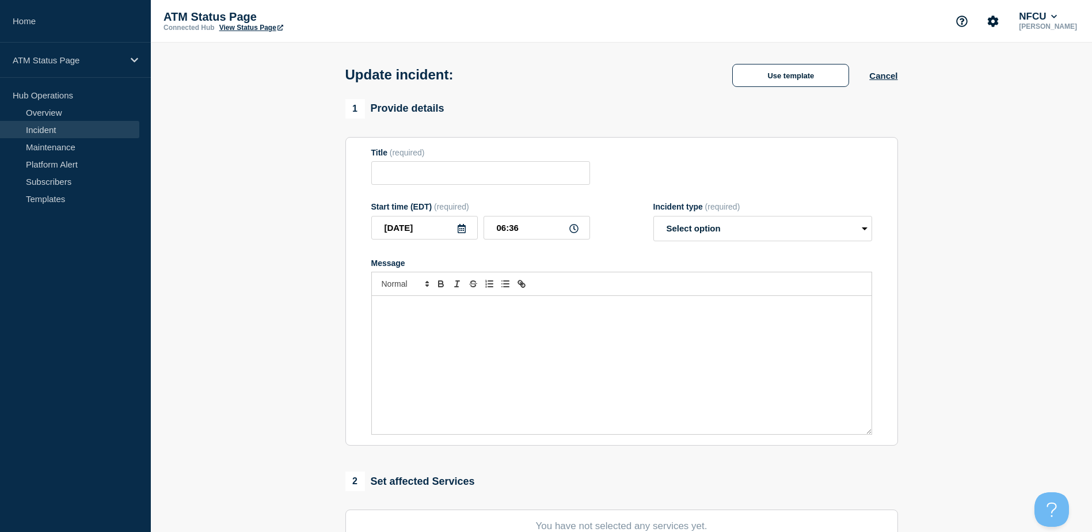
type input "Depository Down"
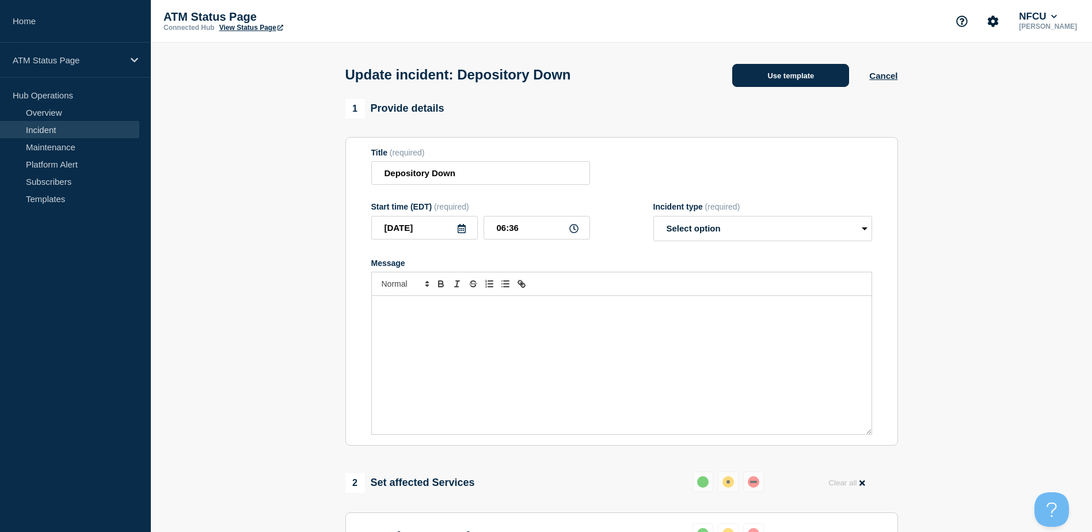
click at [743, 87] on button "Use template" at bounding box center [790, 75] width 117 height 23
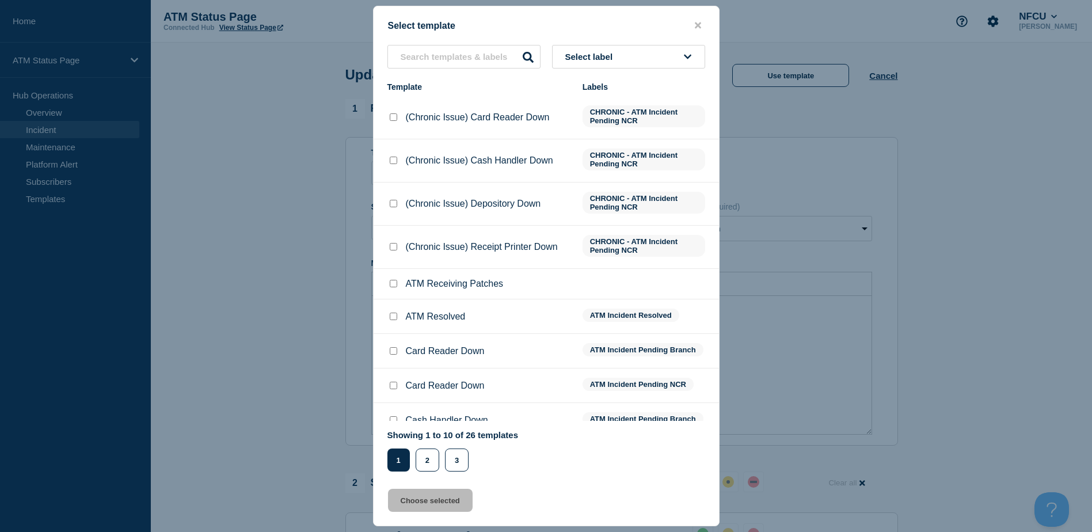
click at [680, 63] on button "Select label" at bounding box center [628, 57] width 153 height 24
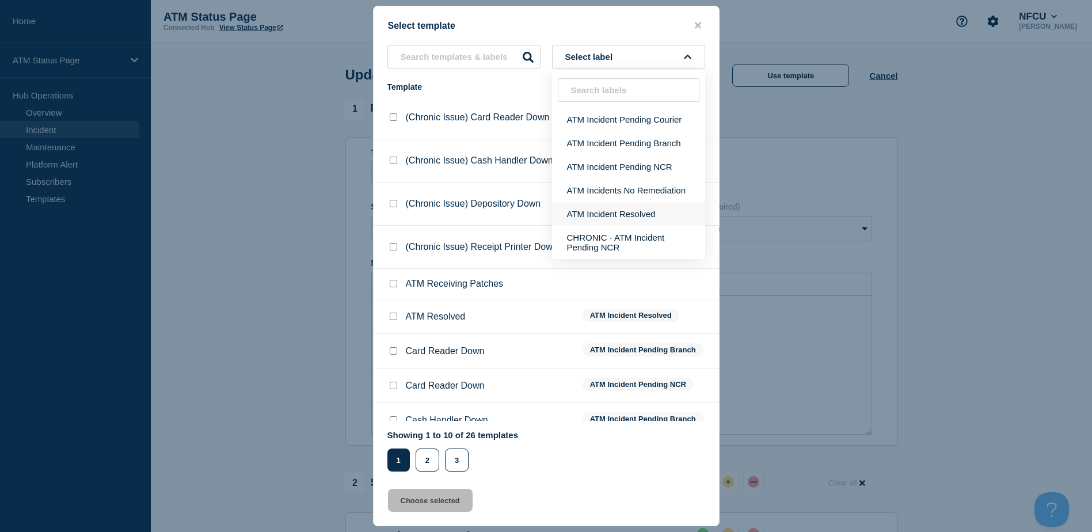
click at [591, 223] on button "ATM Incident Resolved" at bounding box center [628, 214] width 153 height 24
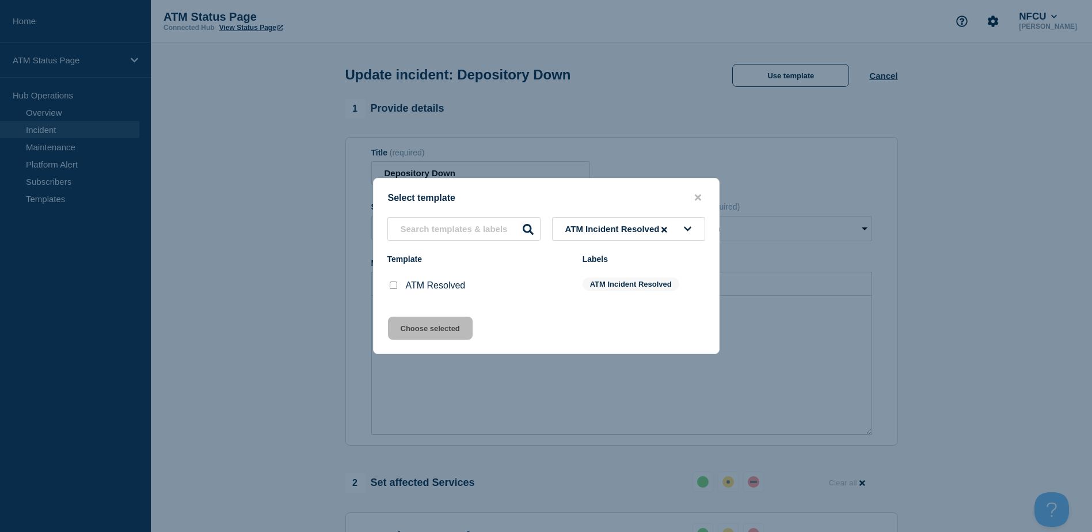
click at [393, 285] on input "ATM Resolved checkbox" at bounding box center [393, 284] width 7 height 7
checkbox input "true"
click at [409, 324] on button "Choose selected" at bounding box center [430, 327] width 85 height 23
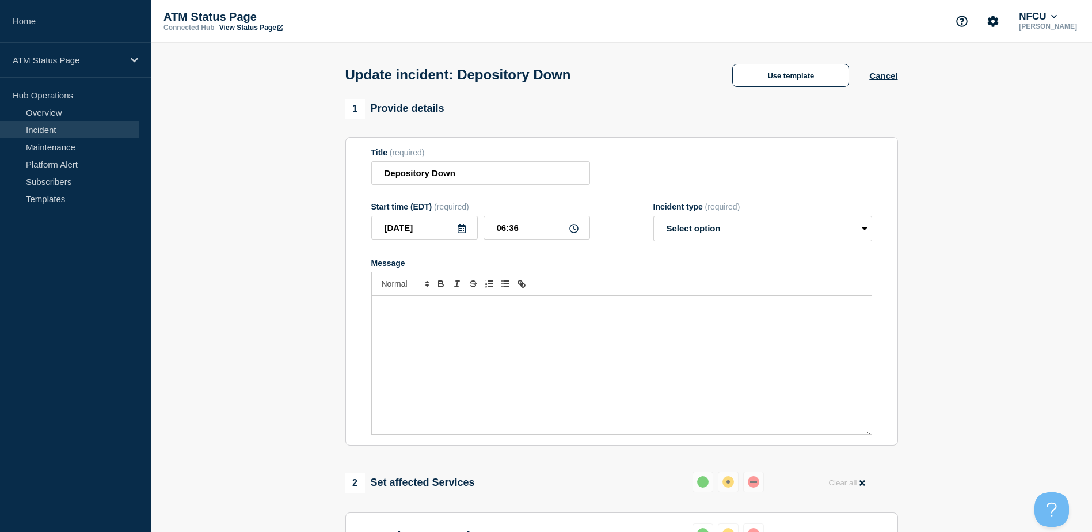
scroll to position [205, 0]
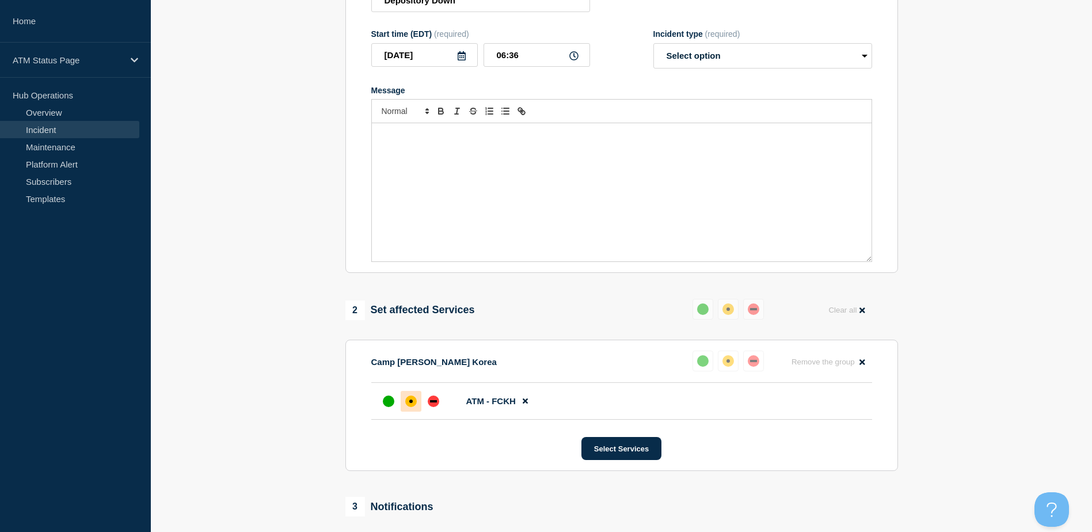
select select "resolved"
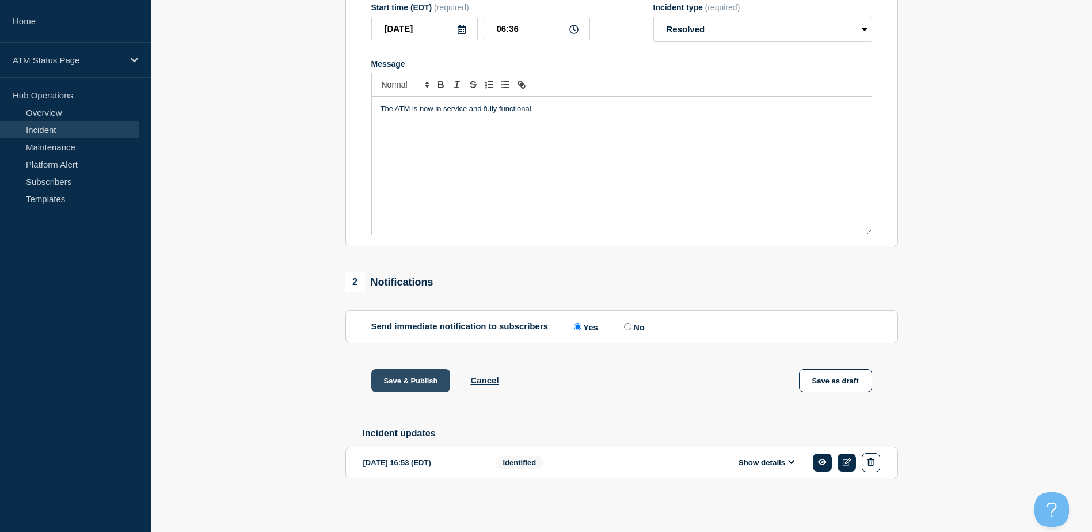
click at [414, 380] on button "Save & Publish" at bounding box center [410, 380] width 79 height 23
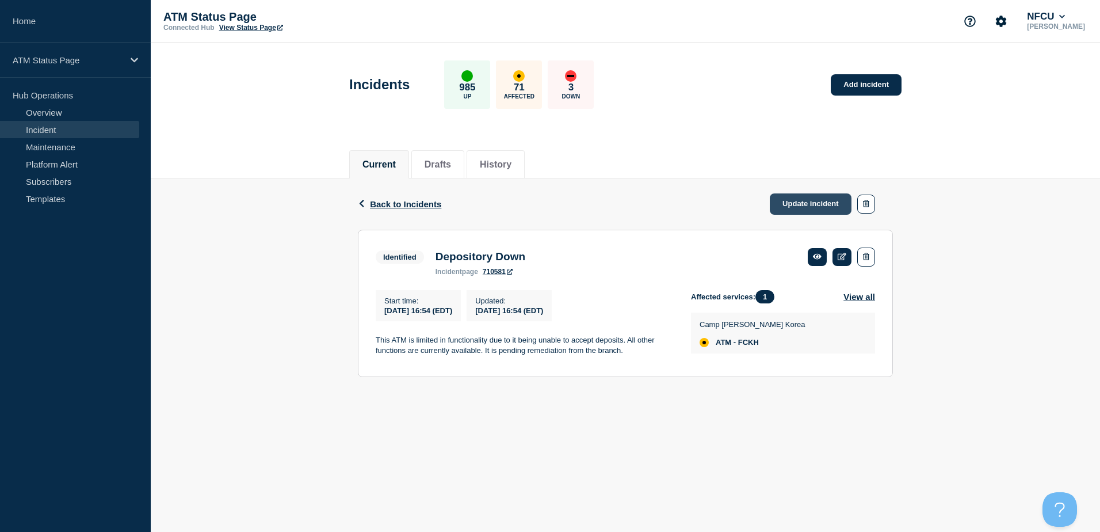
click at [789, 207] on link "Update incident" at bounding box center [811, 203] width 82 height 21
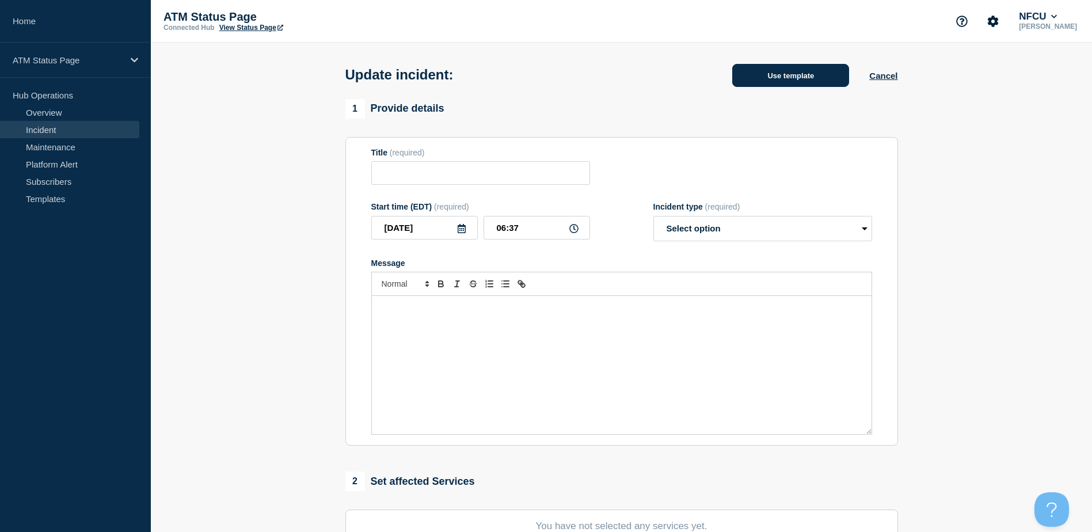
type input "Depository Down"
click at [804, 76] on button "Use template" at bounding box center [790, 75] width 117 height 23
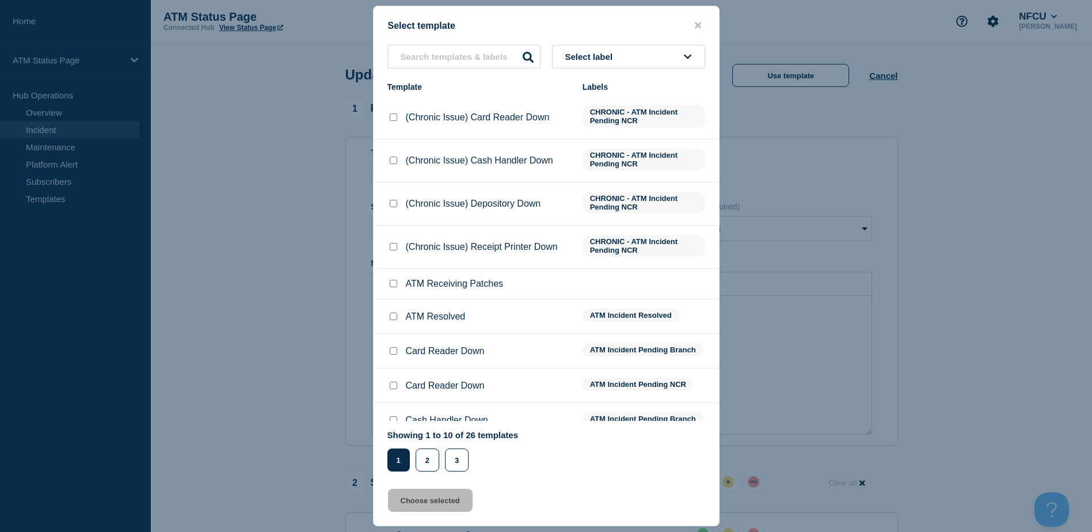
click at [669, 57] on button "Select label" at bounding box center [628, 57] width 153 height 24
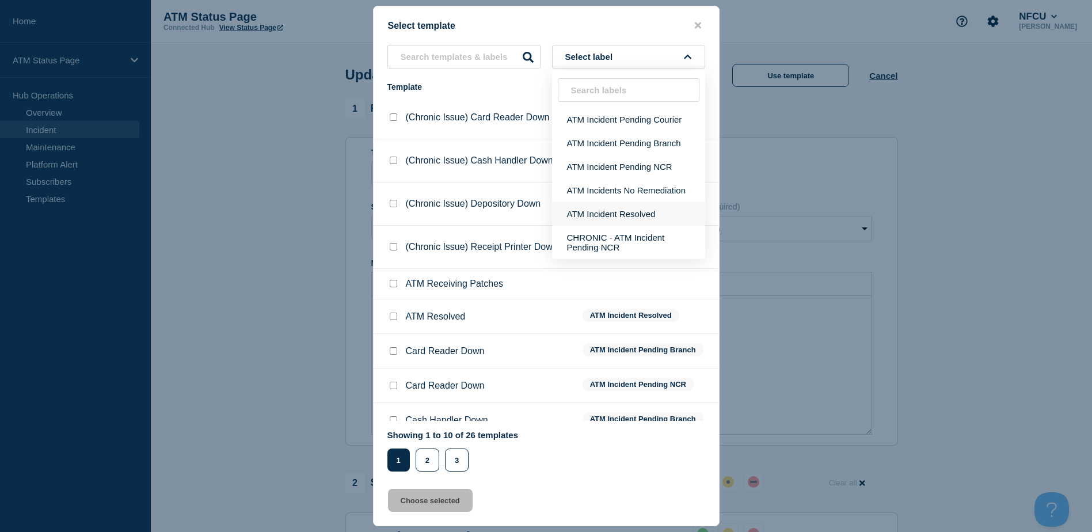
click at [635, 209] on button "ATM Incident Resolved" at bounding box center [628, 214] width 153 height 24
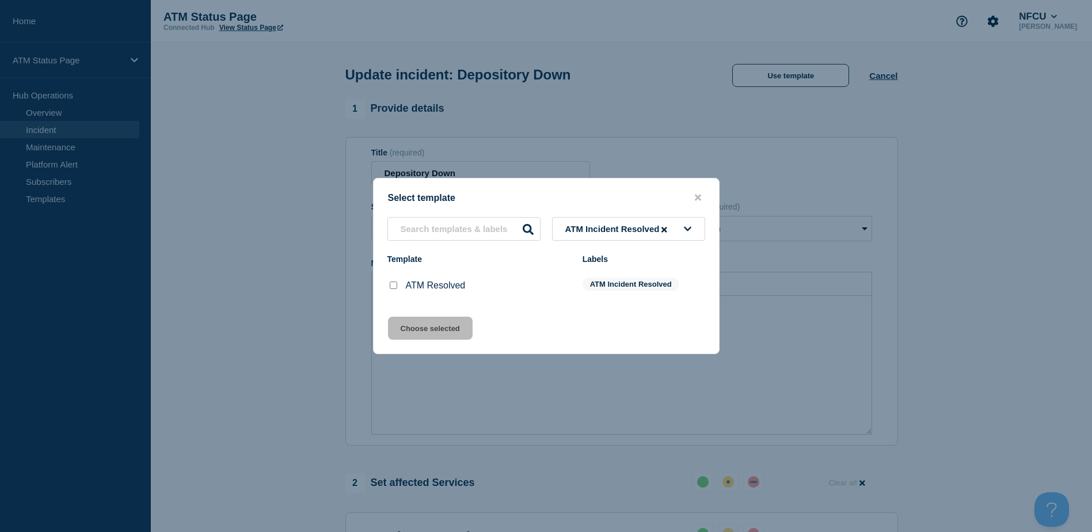
click at [395, 284] on div at bounding box center [393, 286] width 12 height 12
click at [395, 284] on input "ATM Resolved checkbox" at bounding box center [393, 284] width 7 height 7
checkbox input "true"
click at [408, 323] on button "Choose selected" at bounding box center [430, 327] width 85 height 23
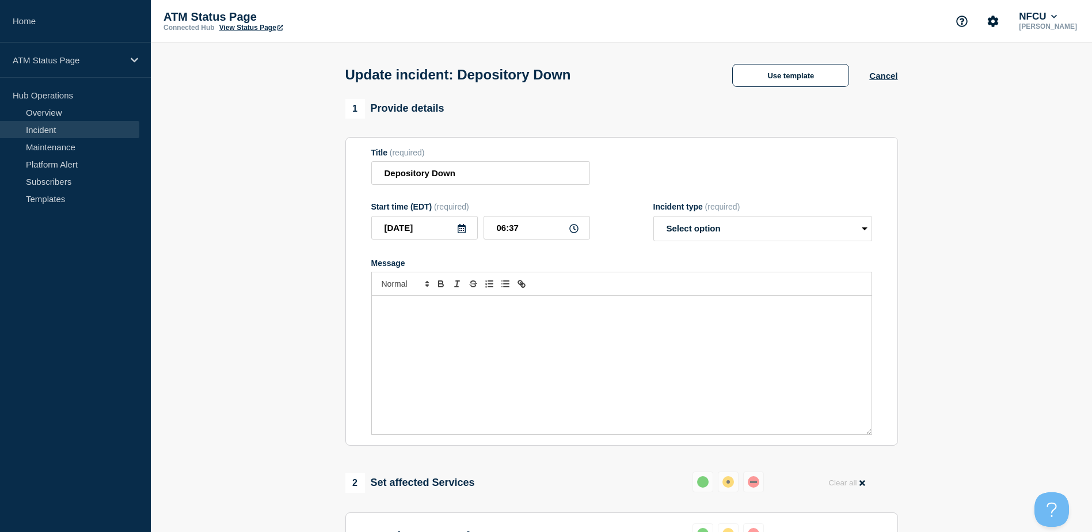
select select "resolved"
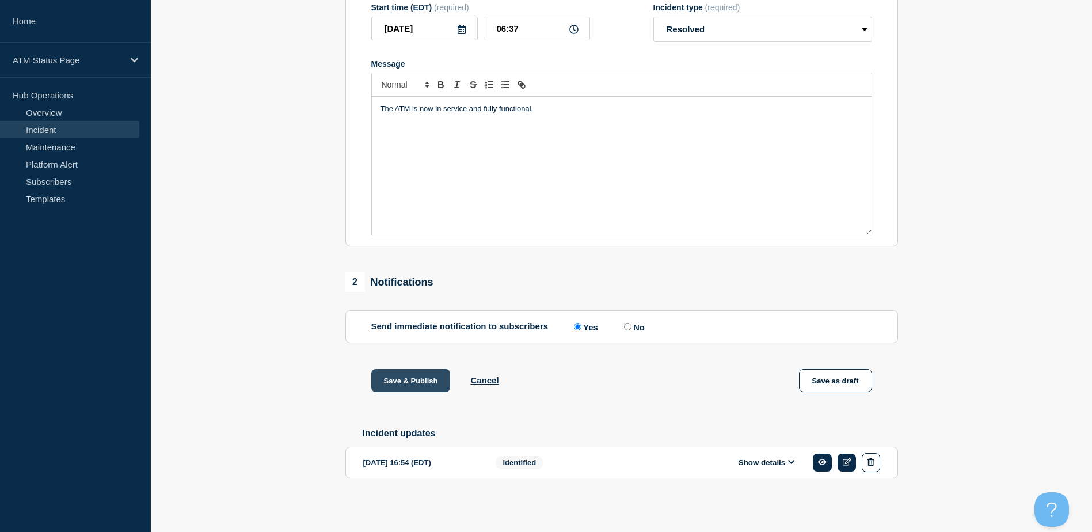
click at [413, 374] on button "Save & Publish" at bounding box center [410, 380] width 79 height 23
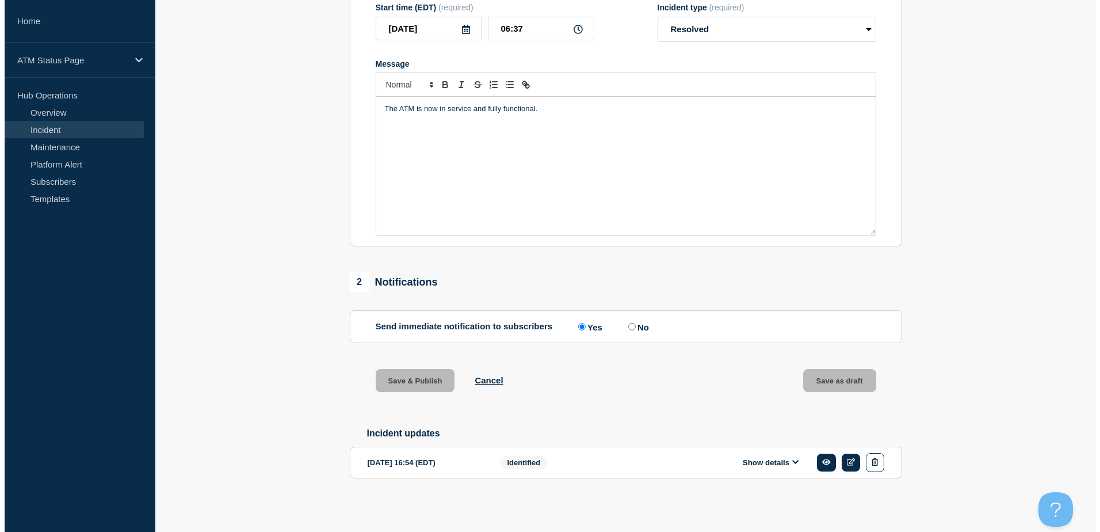
scroll to position [0, 0]
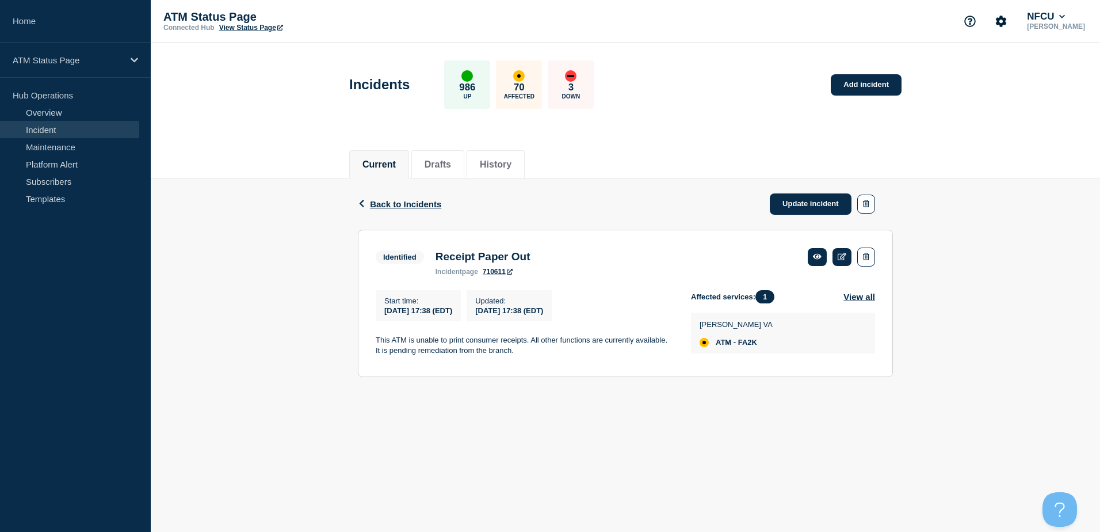
click at [755, 342] on span "ATM - FA2K" at bounding box center [736, 342] width 41 height 9
copy span "FA2K"
drag, startPoint x: 832, startPoint y: 355, endPoint x: 351, endPoint y: 192, distance: 508.0
click at [831, 353] on div "[PERSON_NAME] VA ATM - FA2K" at bounding box center [783, 332] width 184 height 41
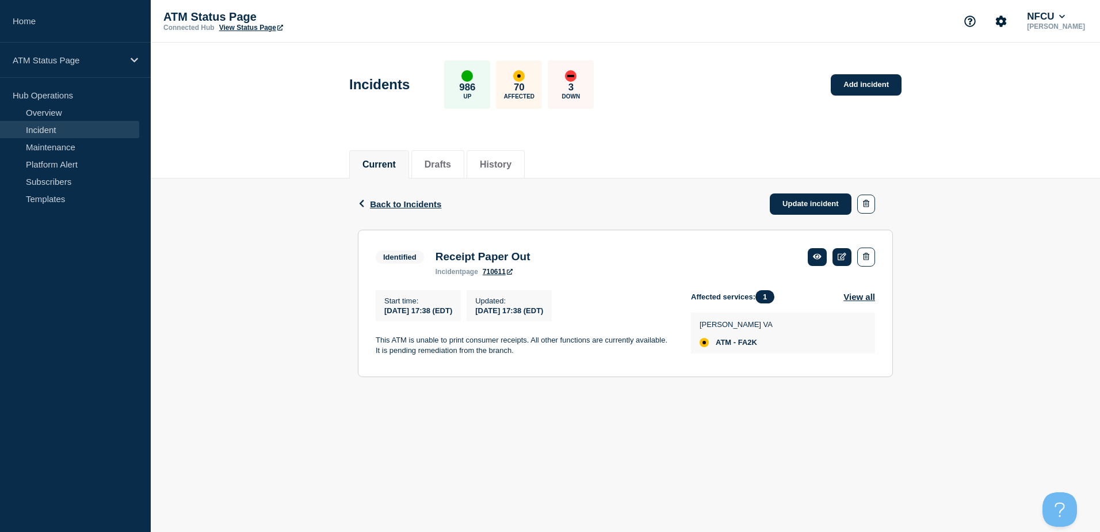
click at [107, 130] on link "Incident" at bounding box center [69, 129] width 139 height 17
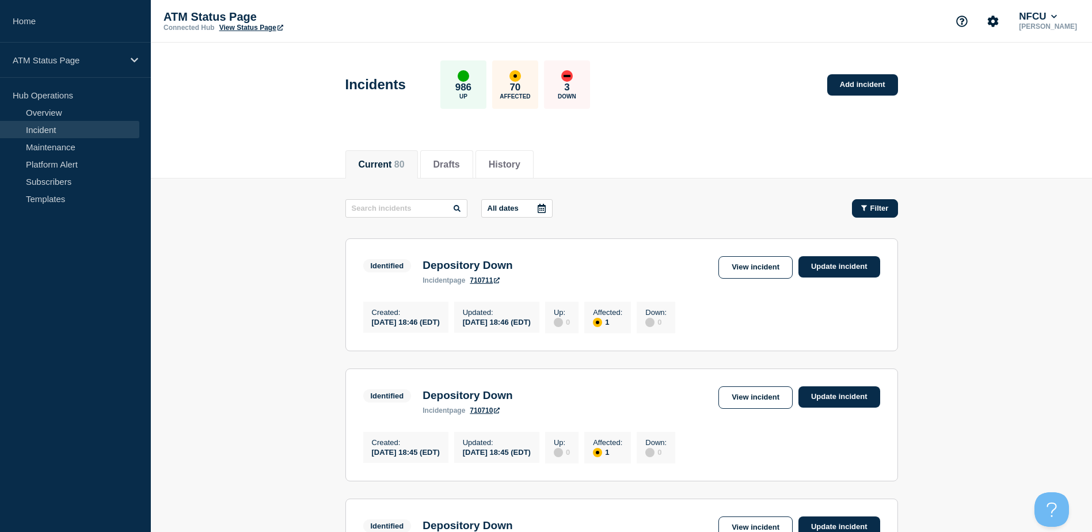
click at [882, 201] on button "Filter" at bounding box center [875, 208] width 46 height 18
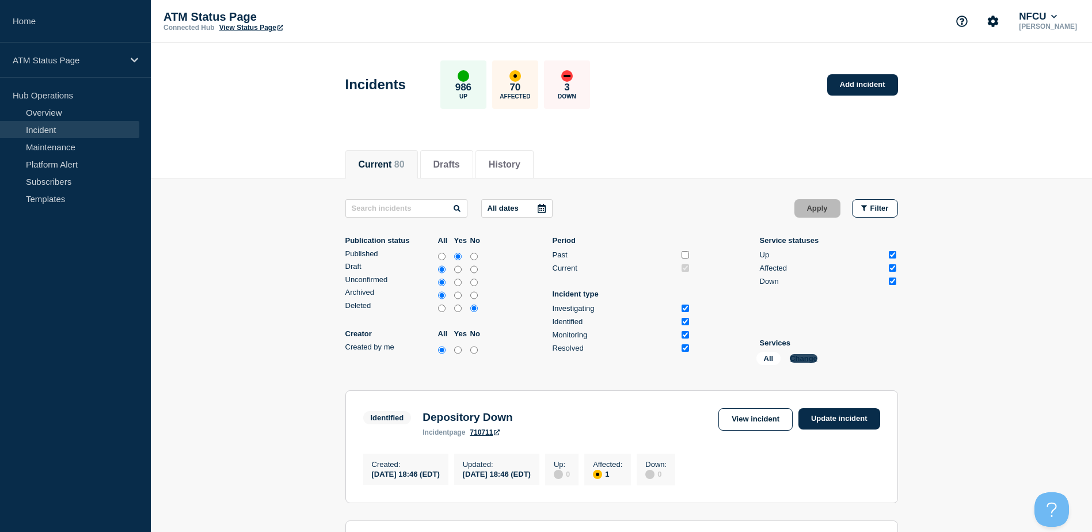
click at [795, 354] on button "Change" at bounding box center [803, 358] width 28 height 9
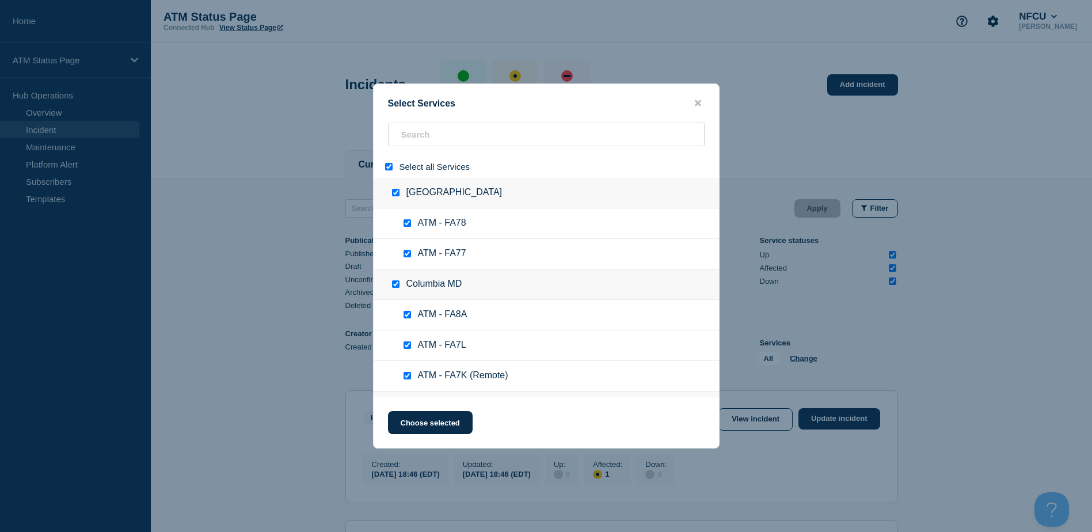
click at [388, 166] on input "select all" at bounding box center [388, 166] width 7 height 7
checkbox input "false"
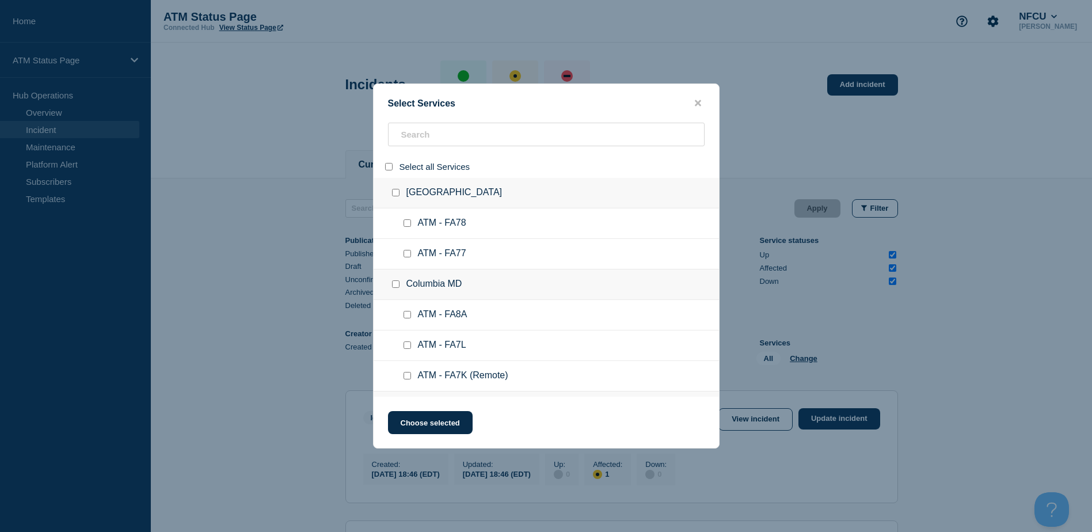
checkbox input "false"
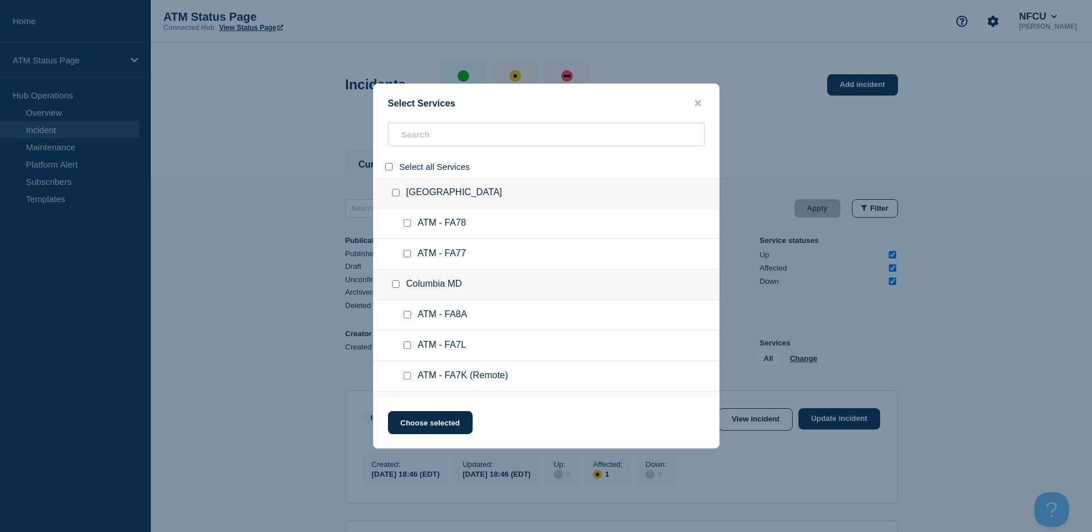
checkbox input "false"
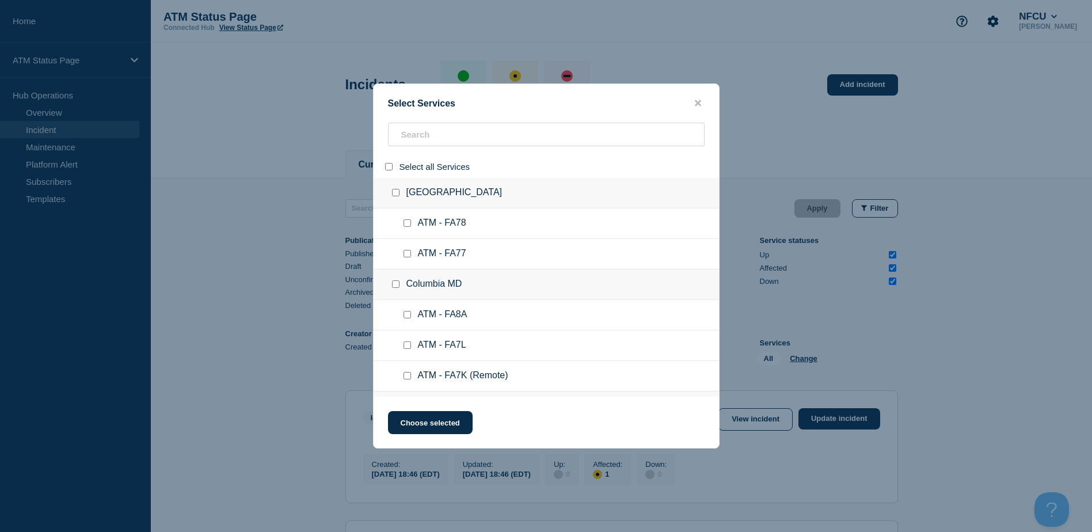
checkbox input "false"
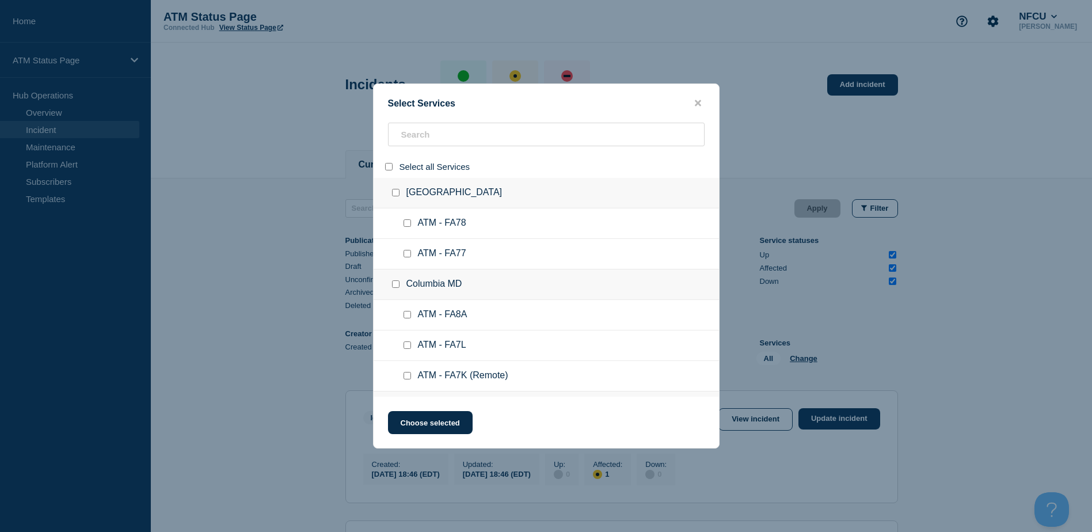
checkbox input "false"
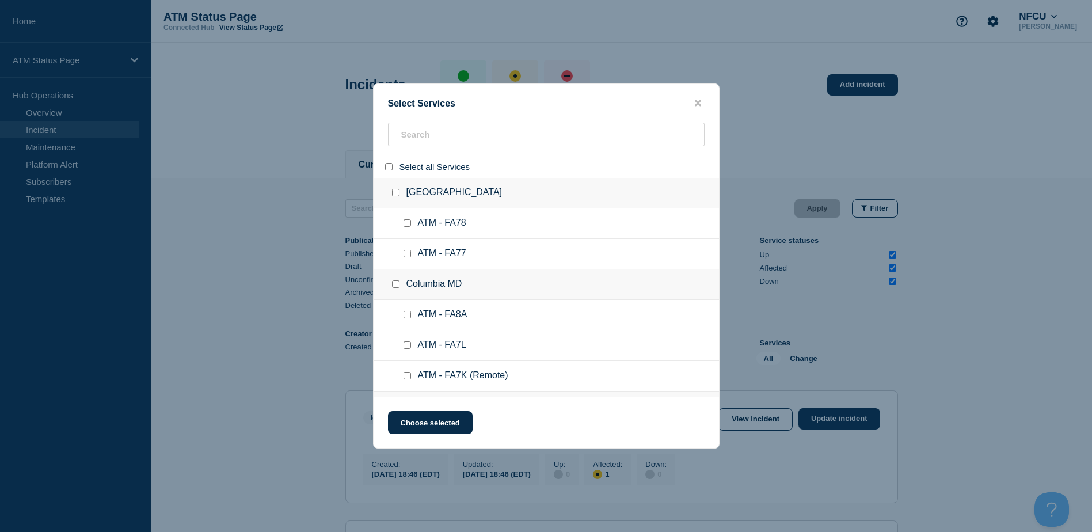
checkbox input "false"
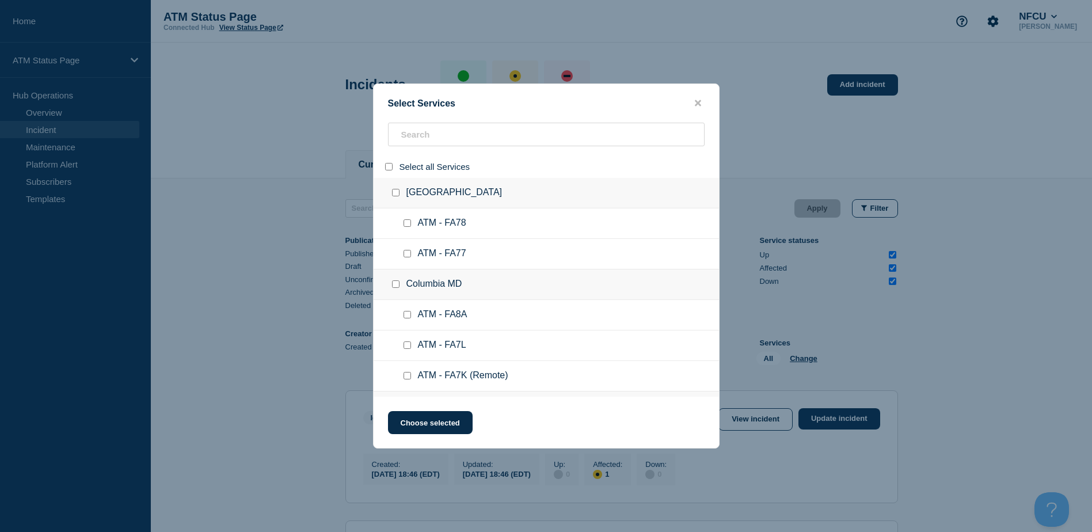
checkbox input "false"
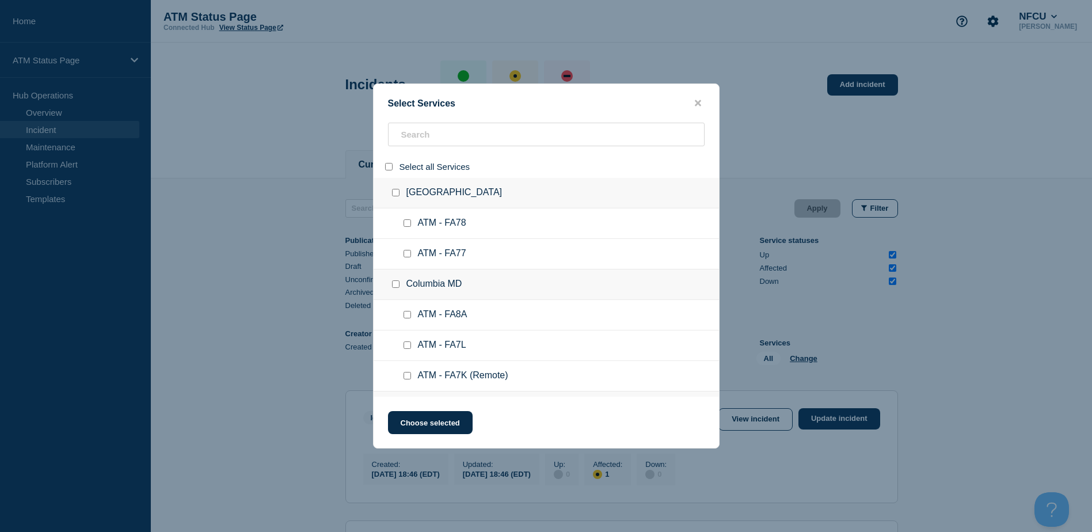
checkbox input "false"
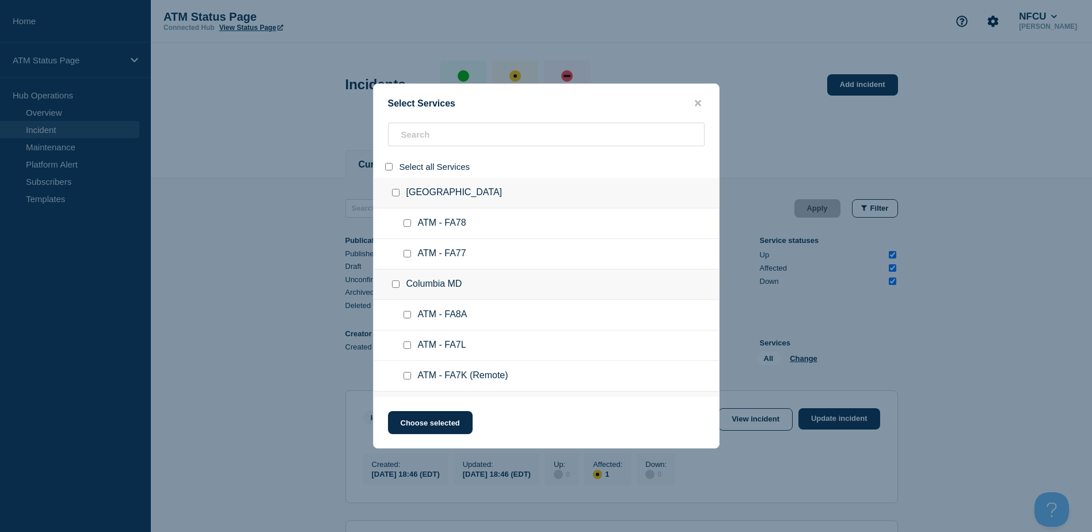
checkbox input "false"
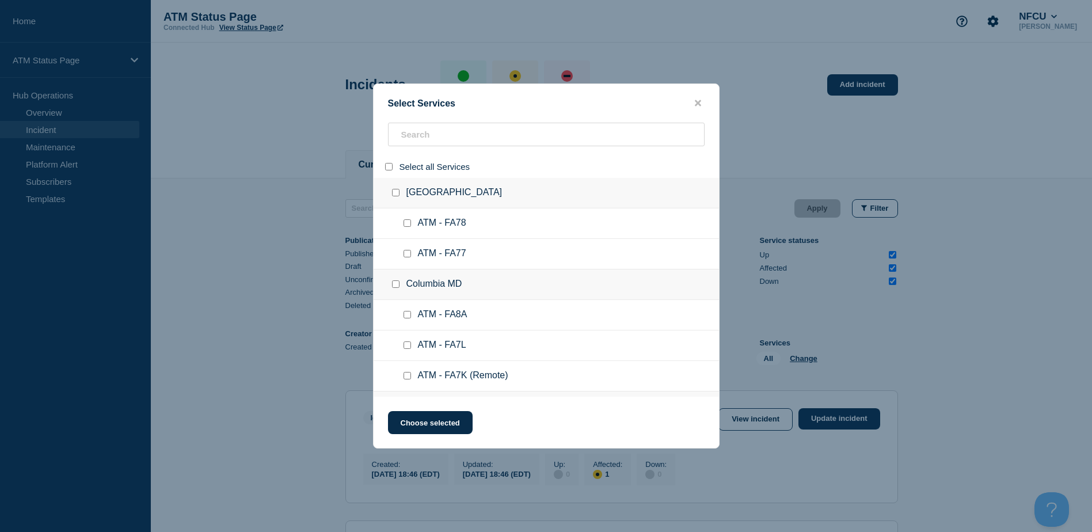
checkbox input "false"
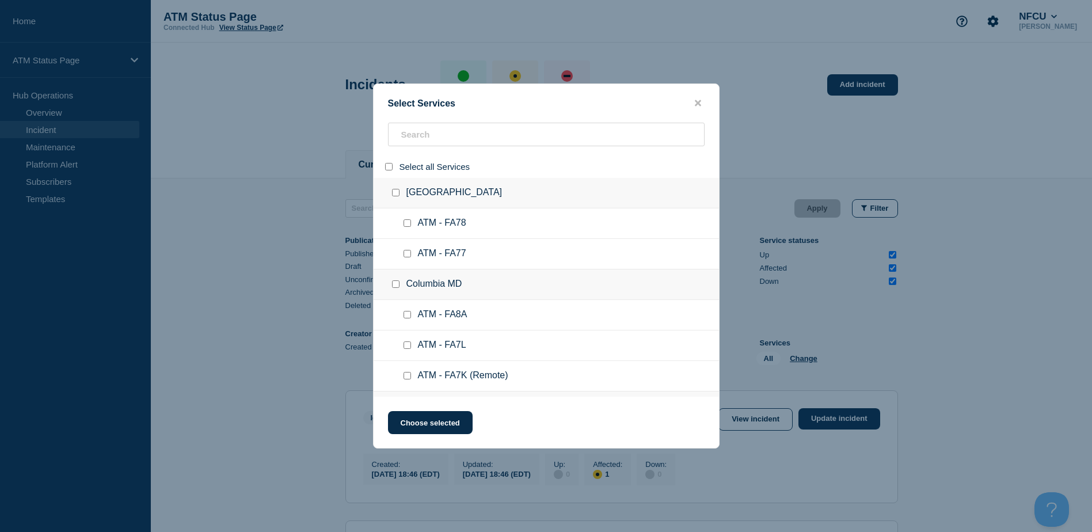
checkbox input "false"
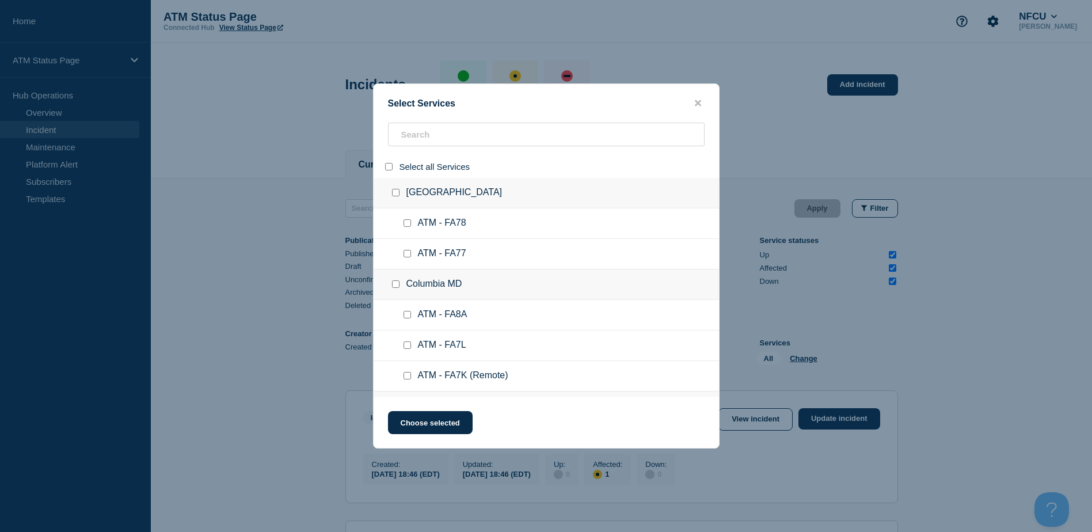
checkbox input "false"
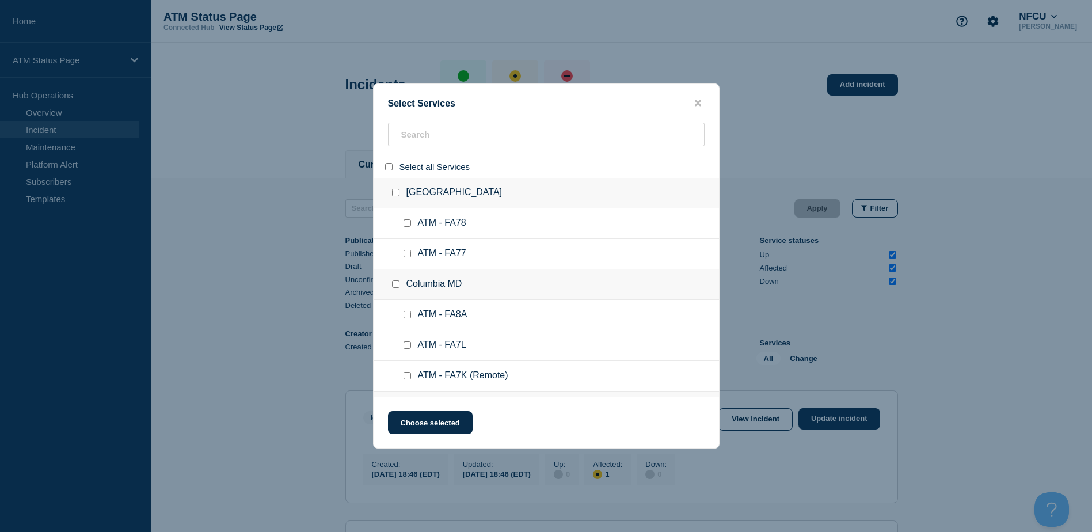
checkbox input "false"
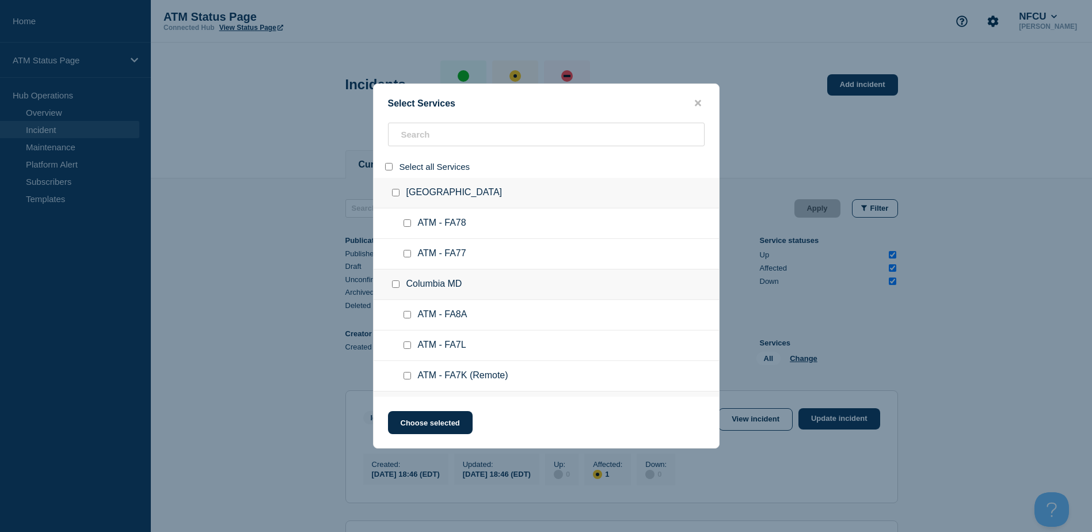
checkbox input "false"
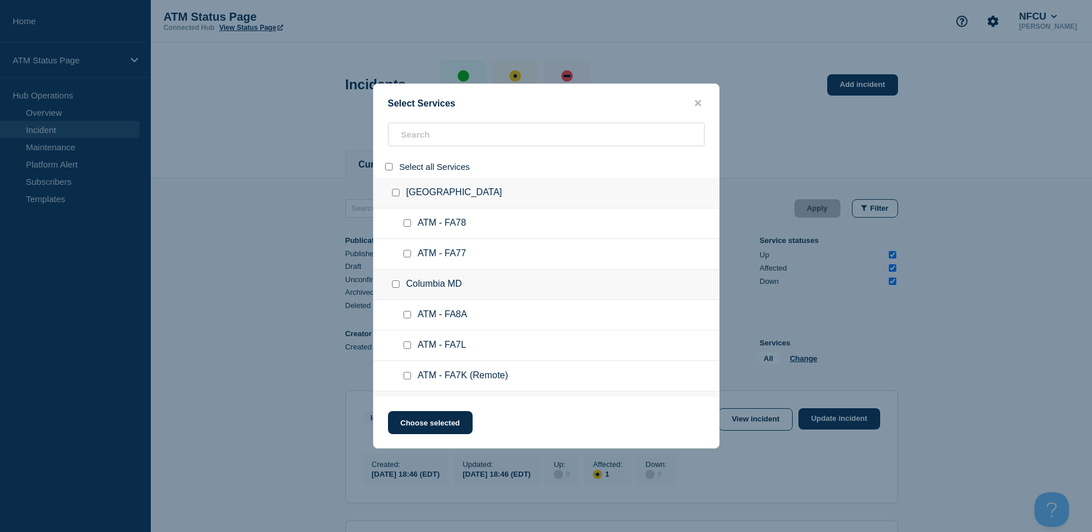
checkbox input "false"
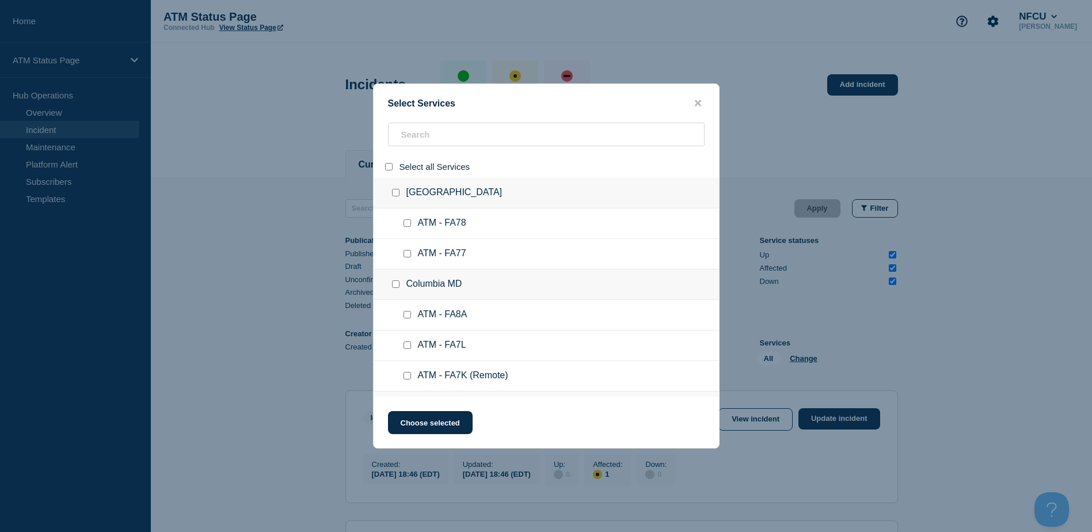
checkbox input "false"
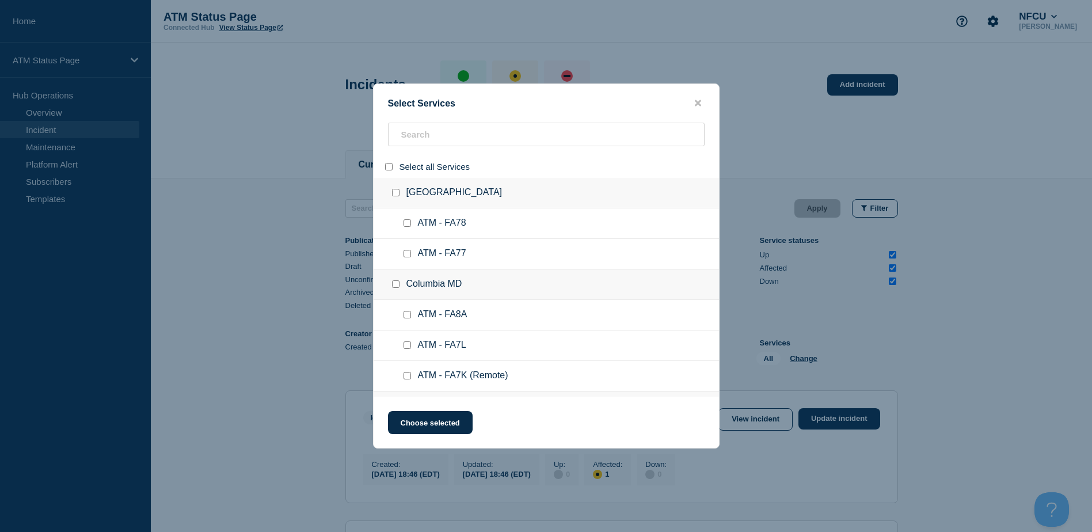
checkbox input "false"
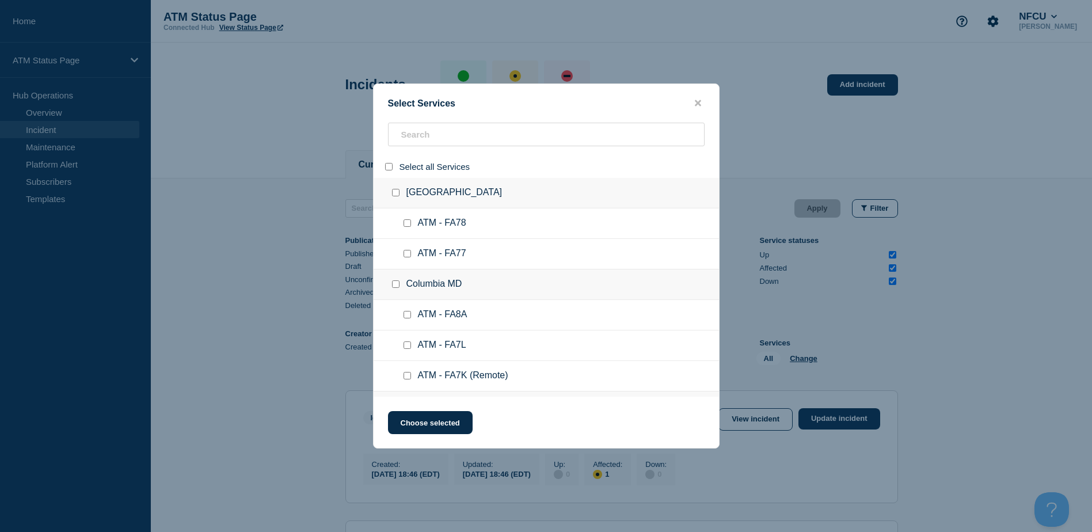
checkbox input "false"
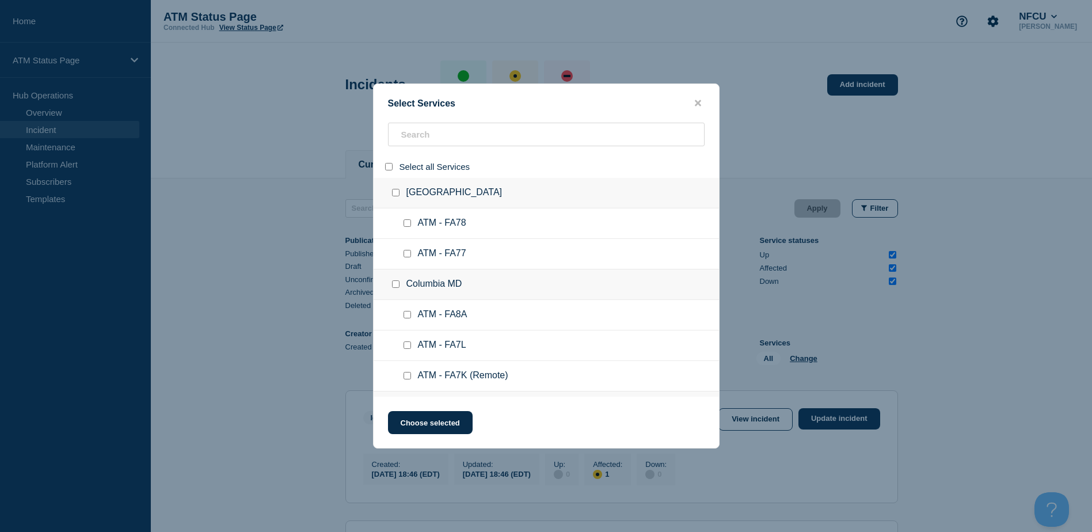
checkbox input "false"
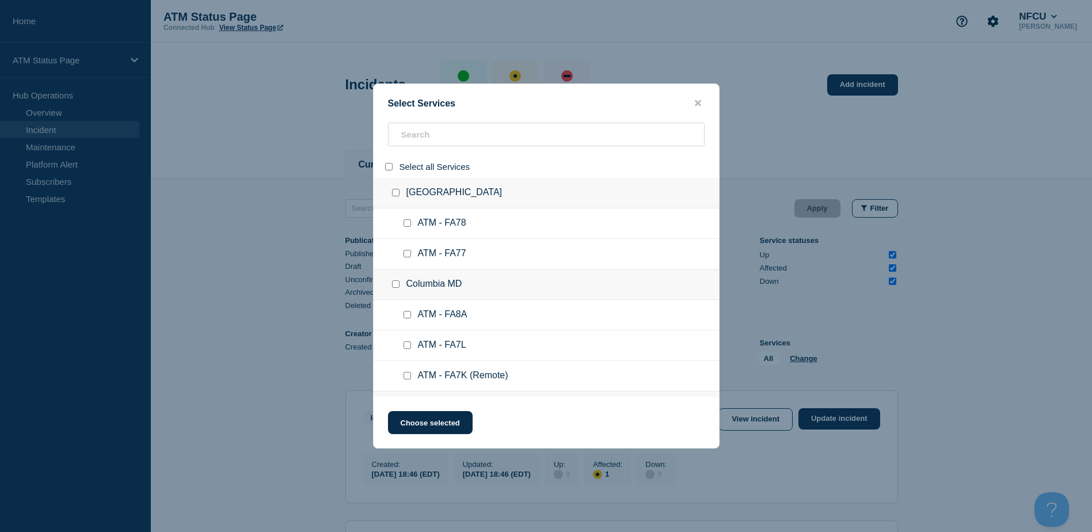
checkbox input "false"
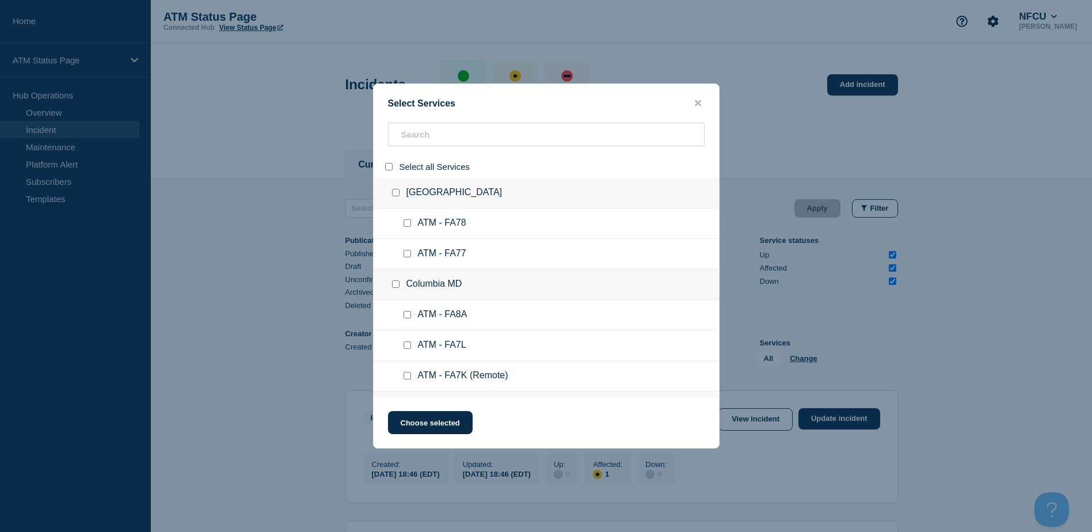
checkbox input "false"
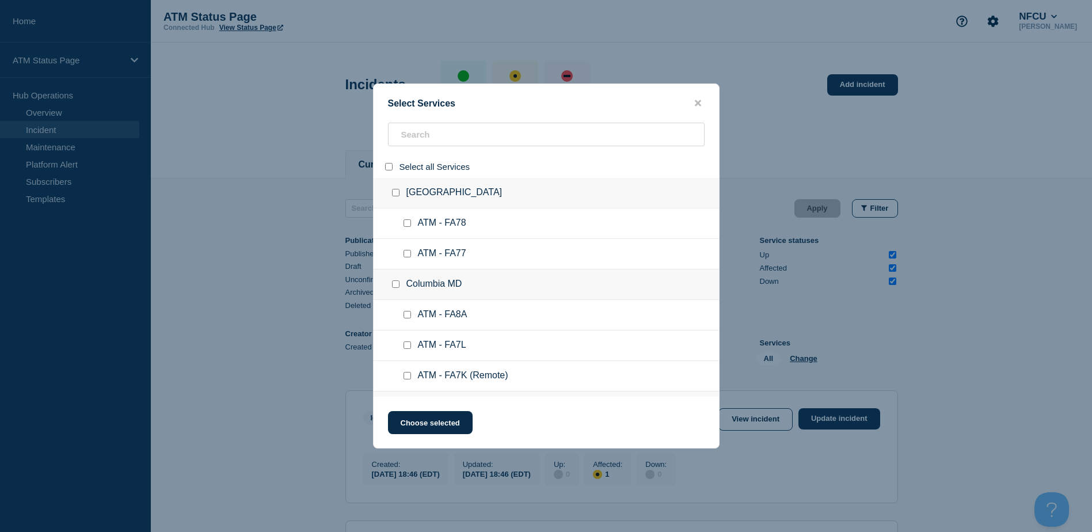
checkbox input "false"
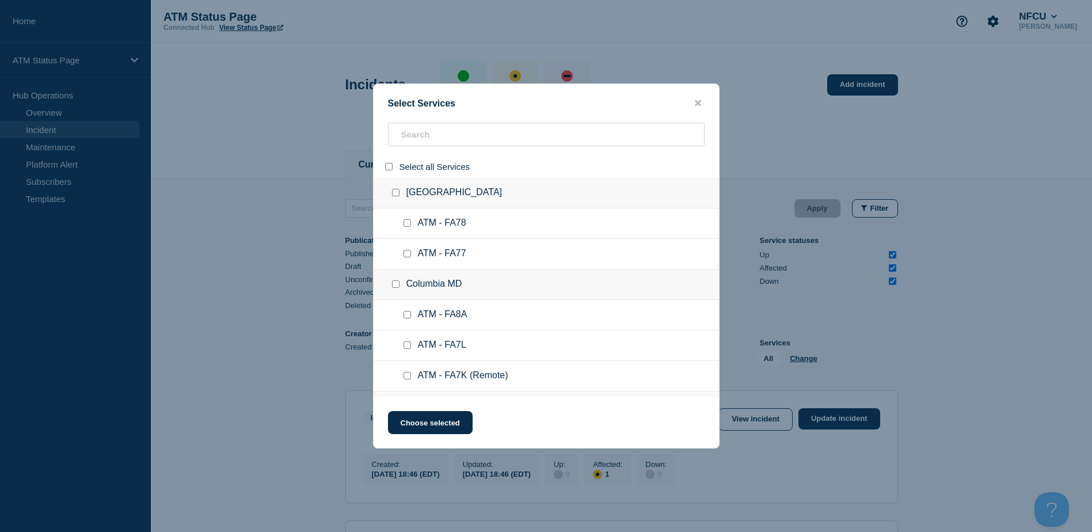
checkbox input "false"
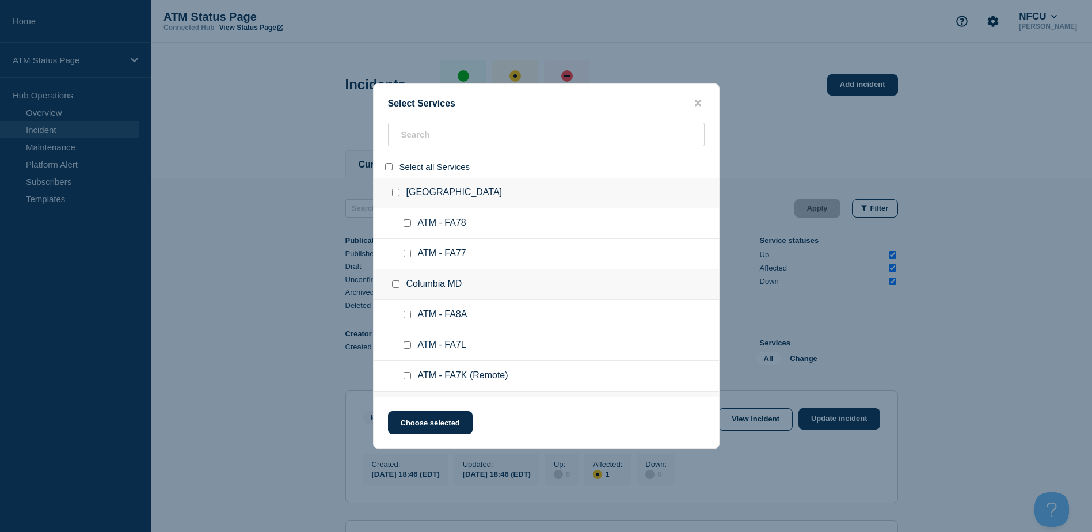
checkbox input "false"
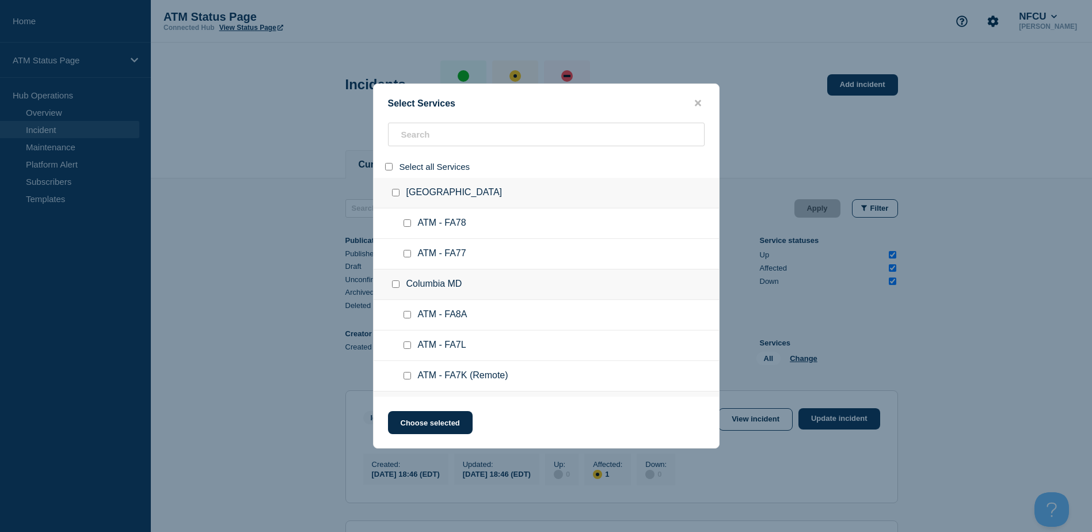
checkbox input "false"
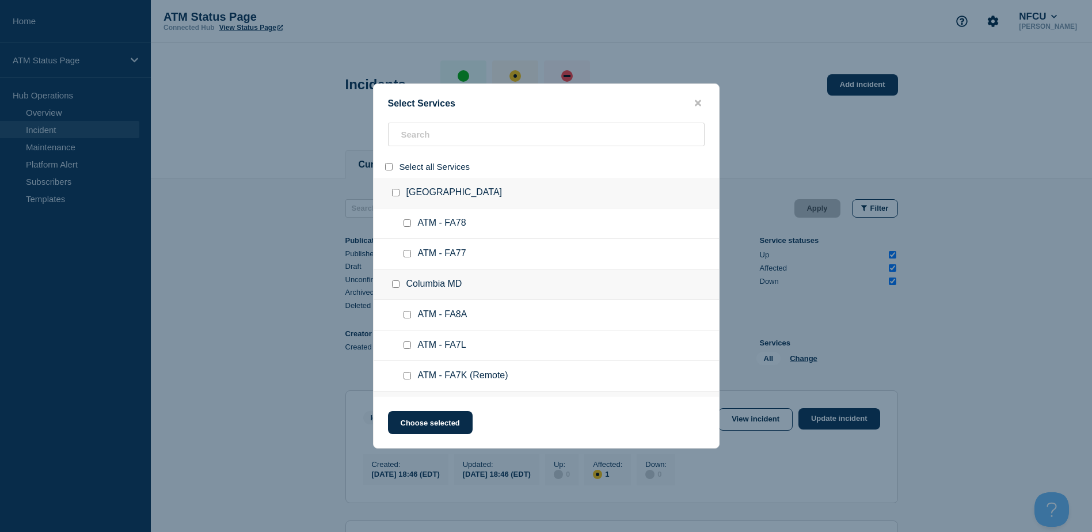
checkbox input "false"
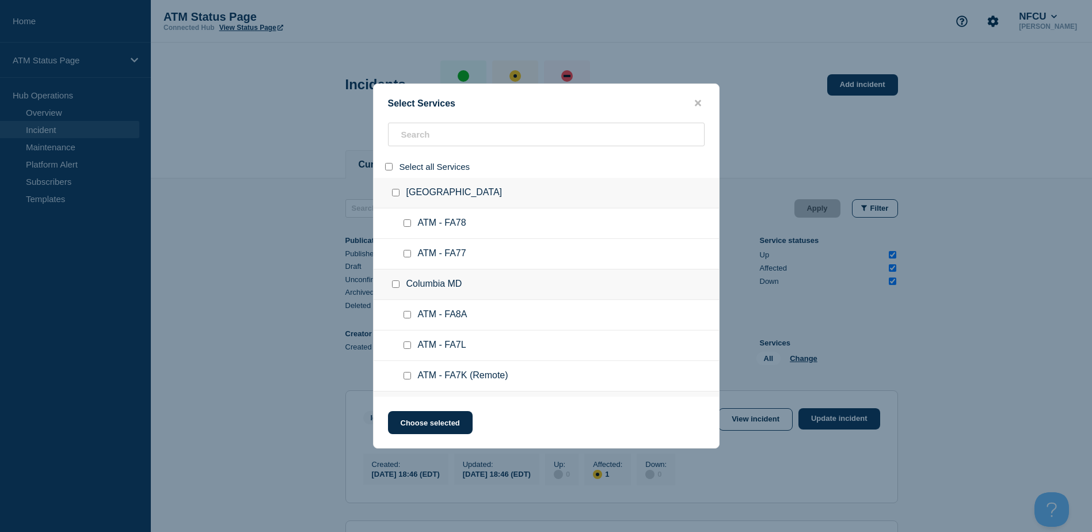
checkbox input "false"
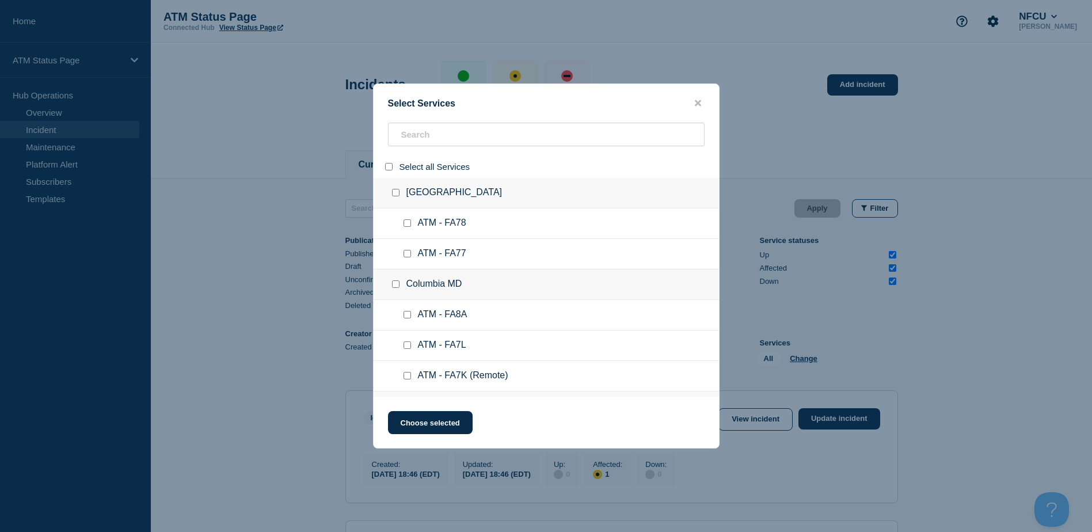
checkbox input "false"
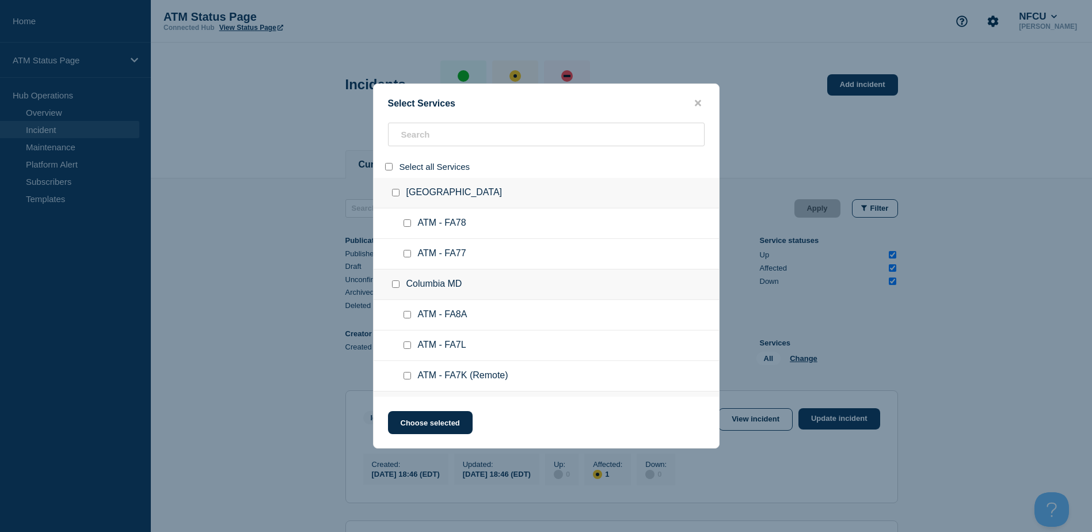
checkbox input "false"
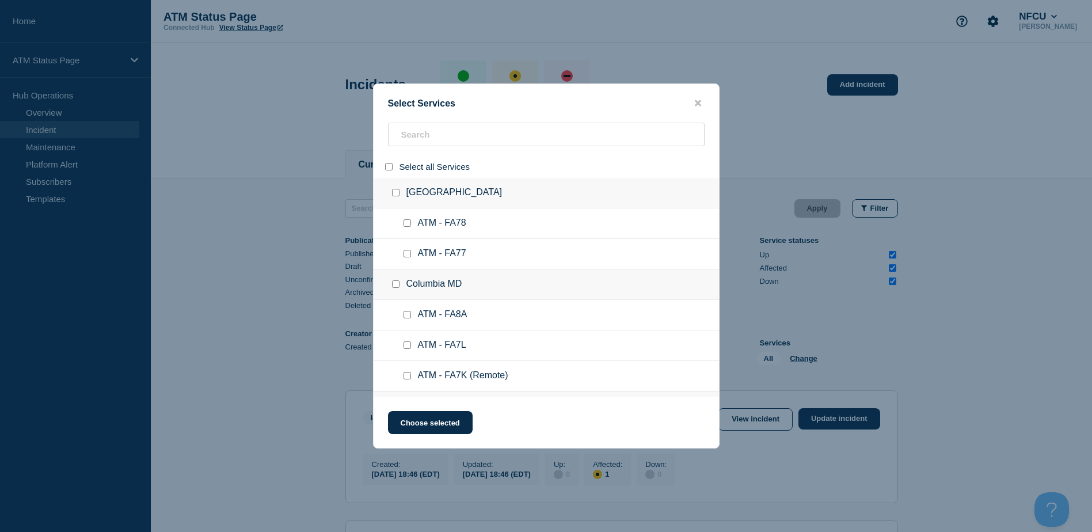
checkbox input "false"
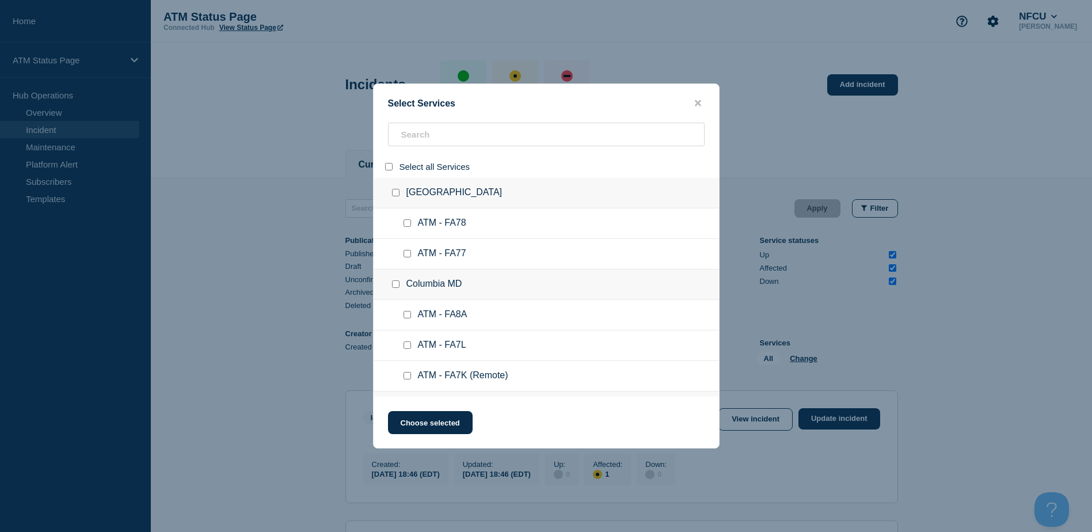
checkbox input "false"
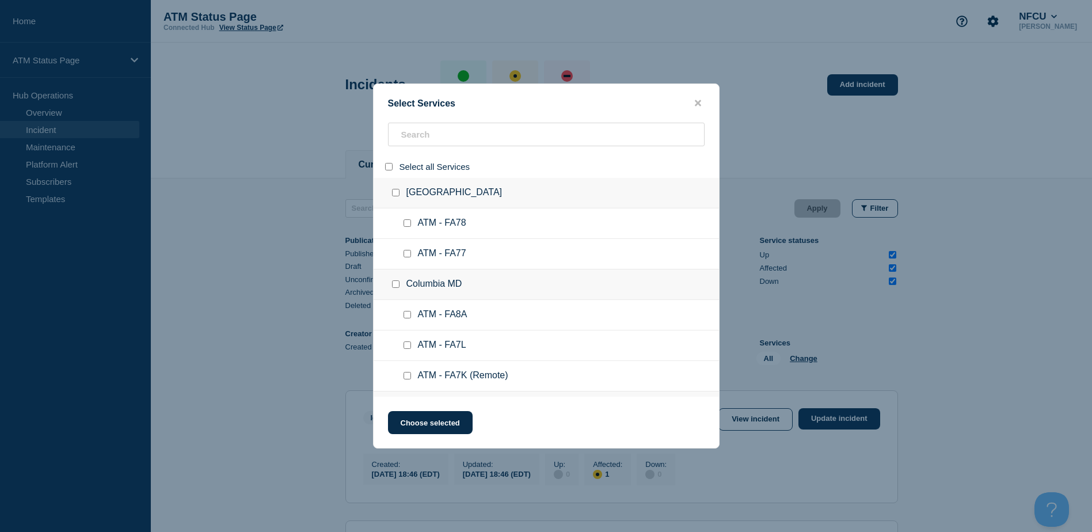
checkbox input "false"
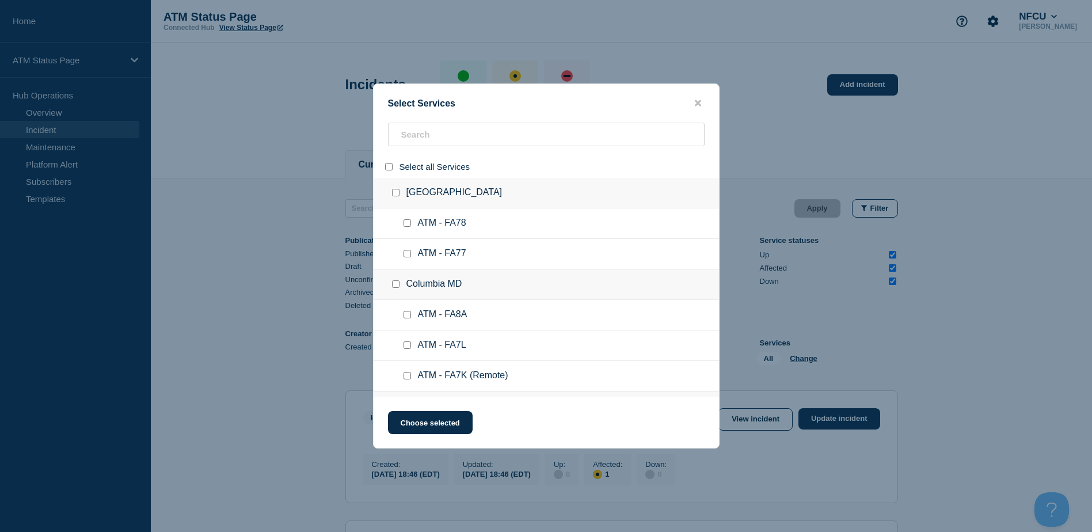
checkbox input "false"
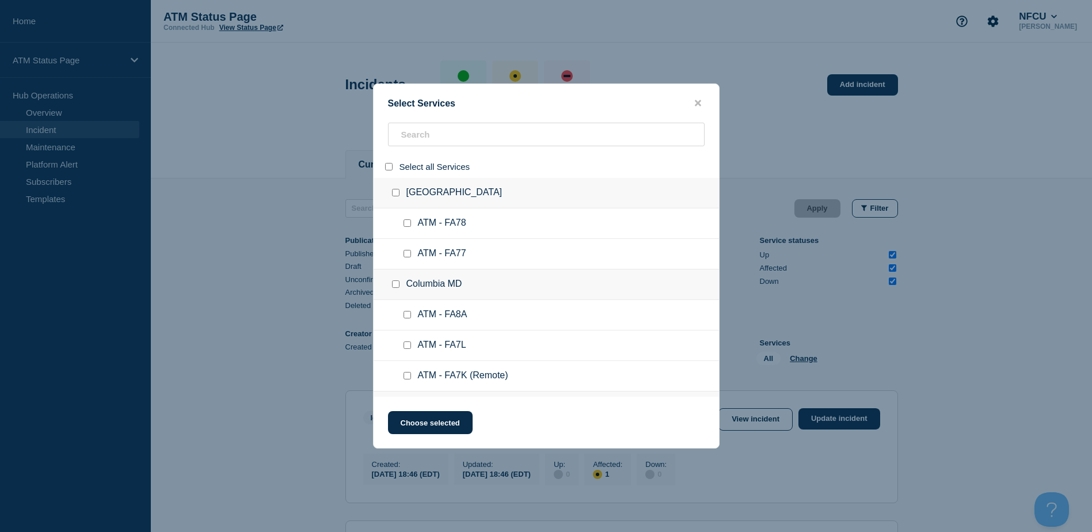
checkbox input "false"
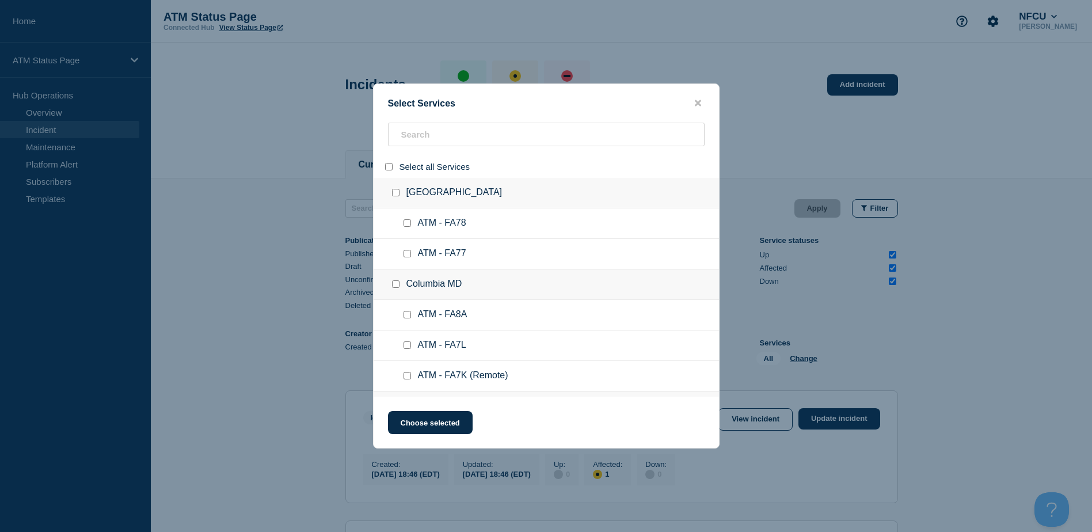
checkbox input "false"
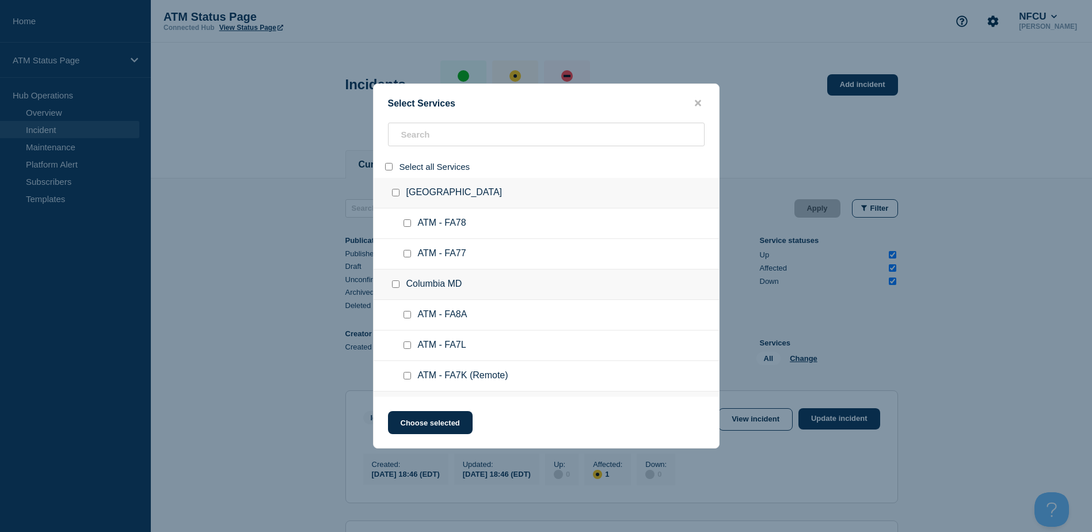
checkbox input "false"
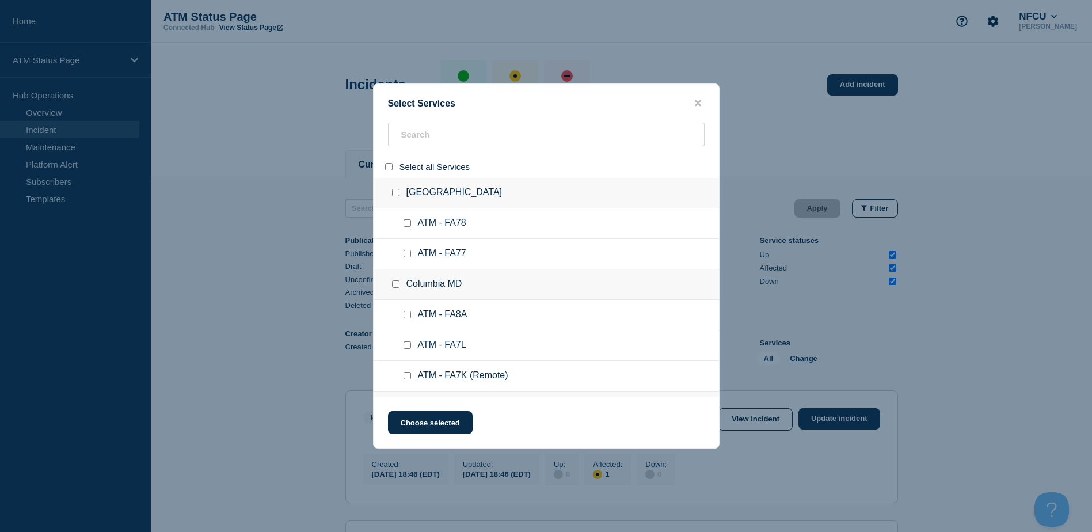
checkbox input "false"
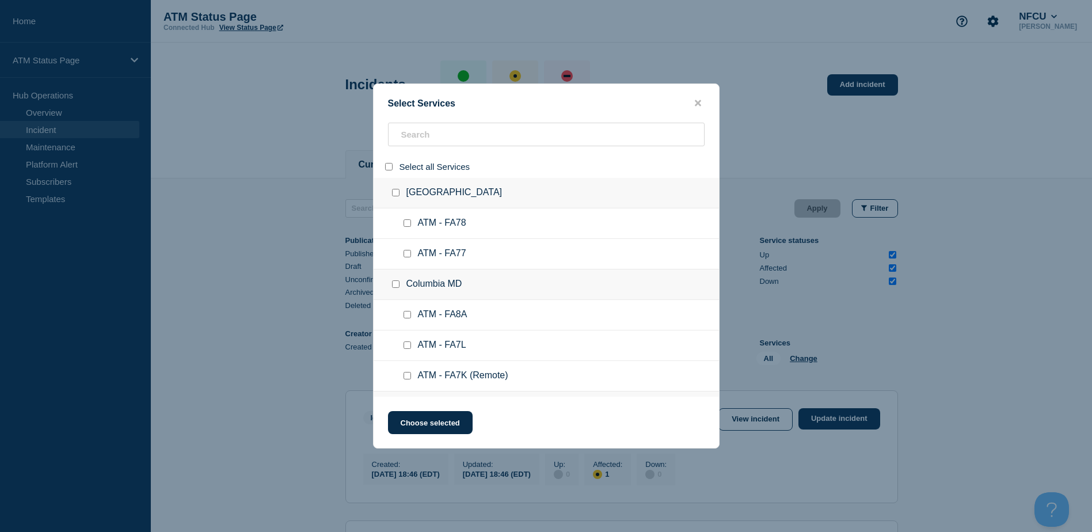
checkbox input "false"
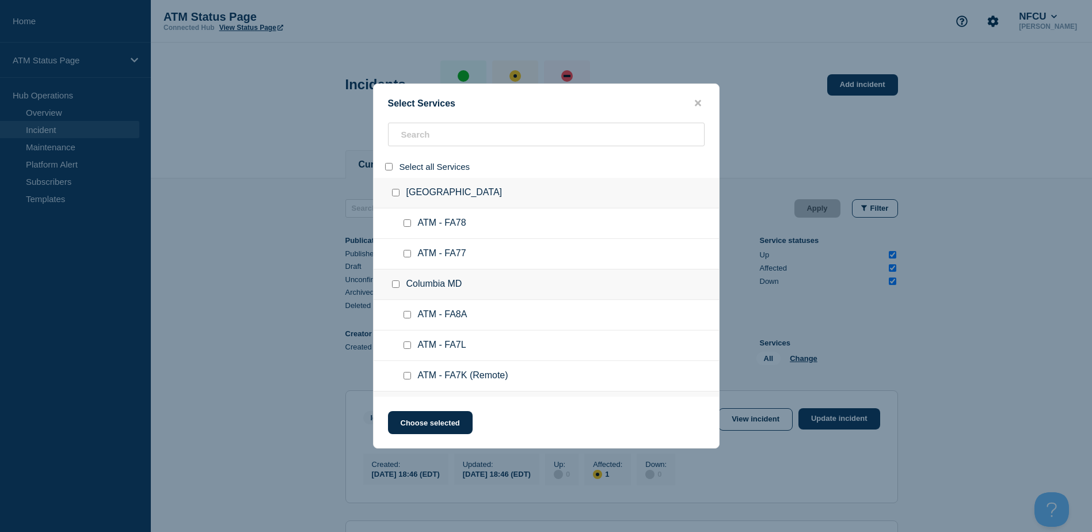
checkbox input "false"
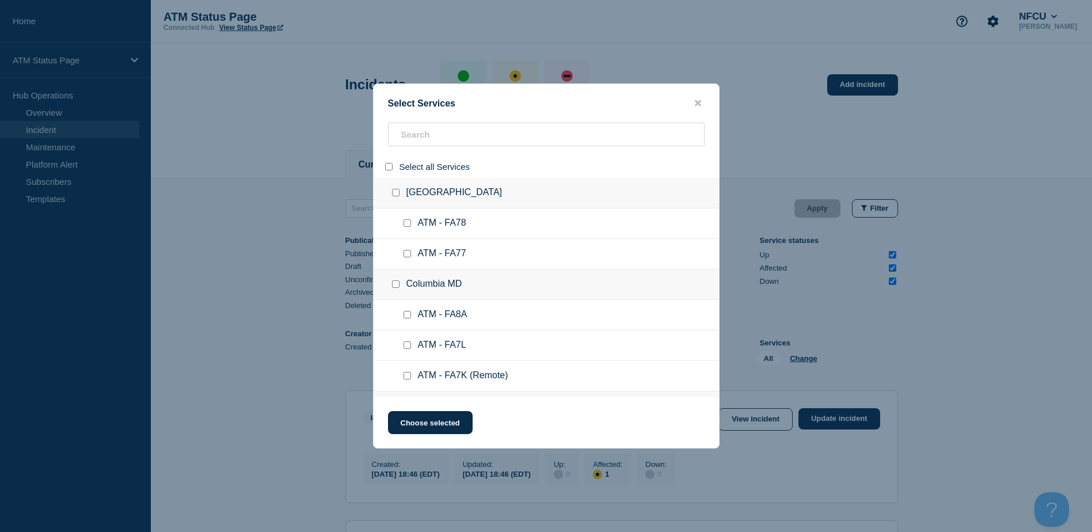
checkbox input "false"
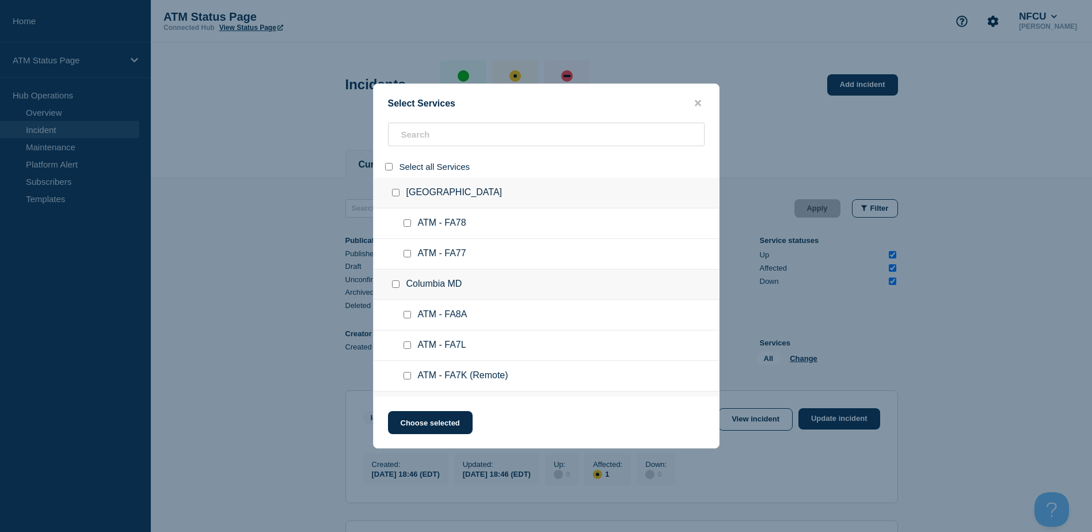
checkbox input "false"
click at [429, 138] on input "search" at bounding box center [546, 135] width 316 height 24
paste input "FA2K"
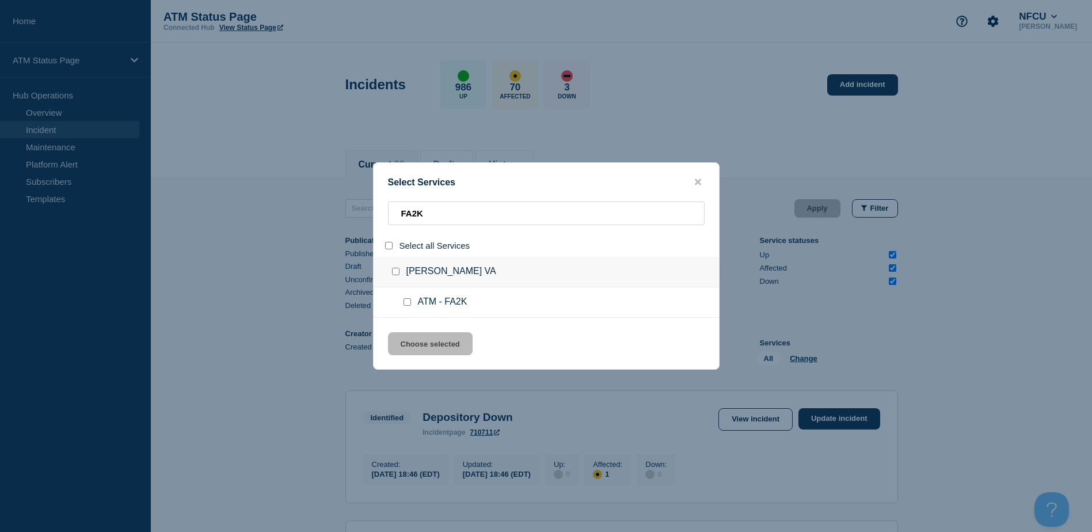
click at [407, 303] on input "service: ATM - FA2K" at bounding box center [406, 301] width 7 height 7
drag, startPoint x: 411, startPoint y: 334, endPoint x: 421, endPoint y: 333, distance: 9.8
click at [411, 334] on button "Choose selected" at bounding box center [430, 343] width 85 height 23
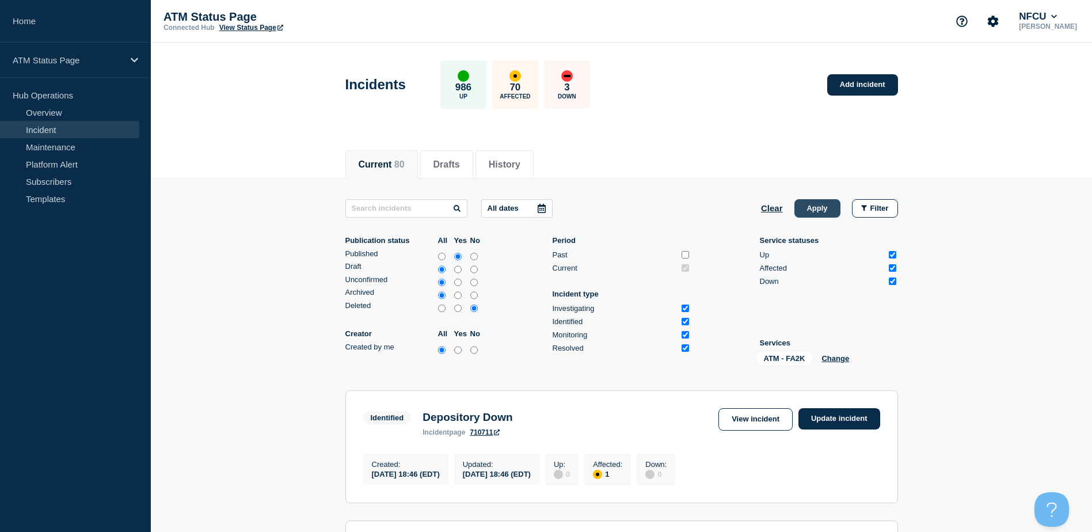
click at [823, 210] on button "Apply" at bounding box center [817, 208] width 46 height 18
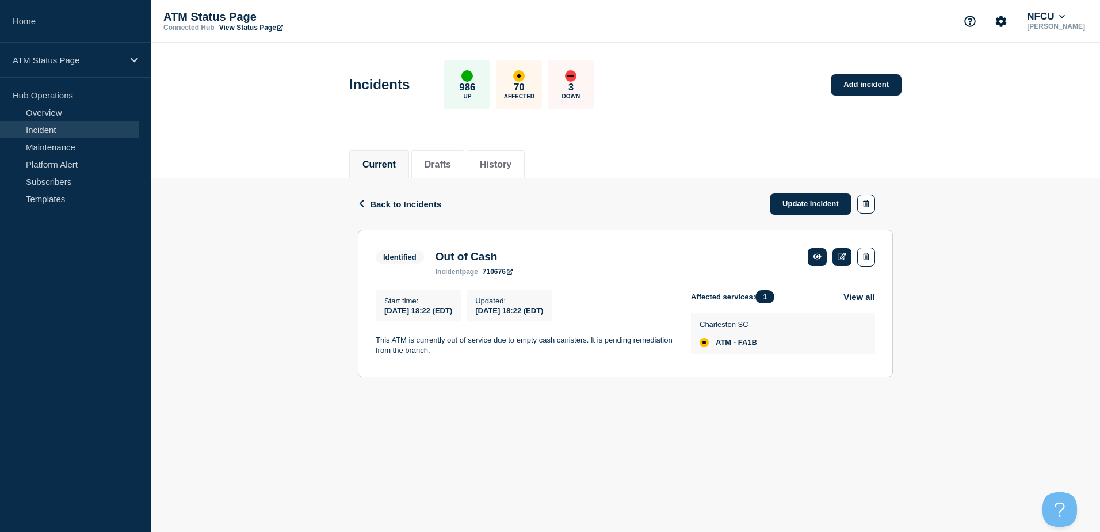
click at [748, 342] on span "ATM - FA1B" at bounding box center [736, 342] width 41 height 9
copy span "FA1B"
